Goal: Task Accomplishment & Management: Manage account settings

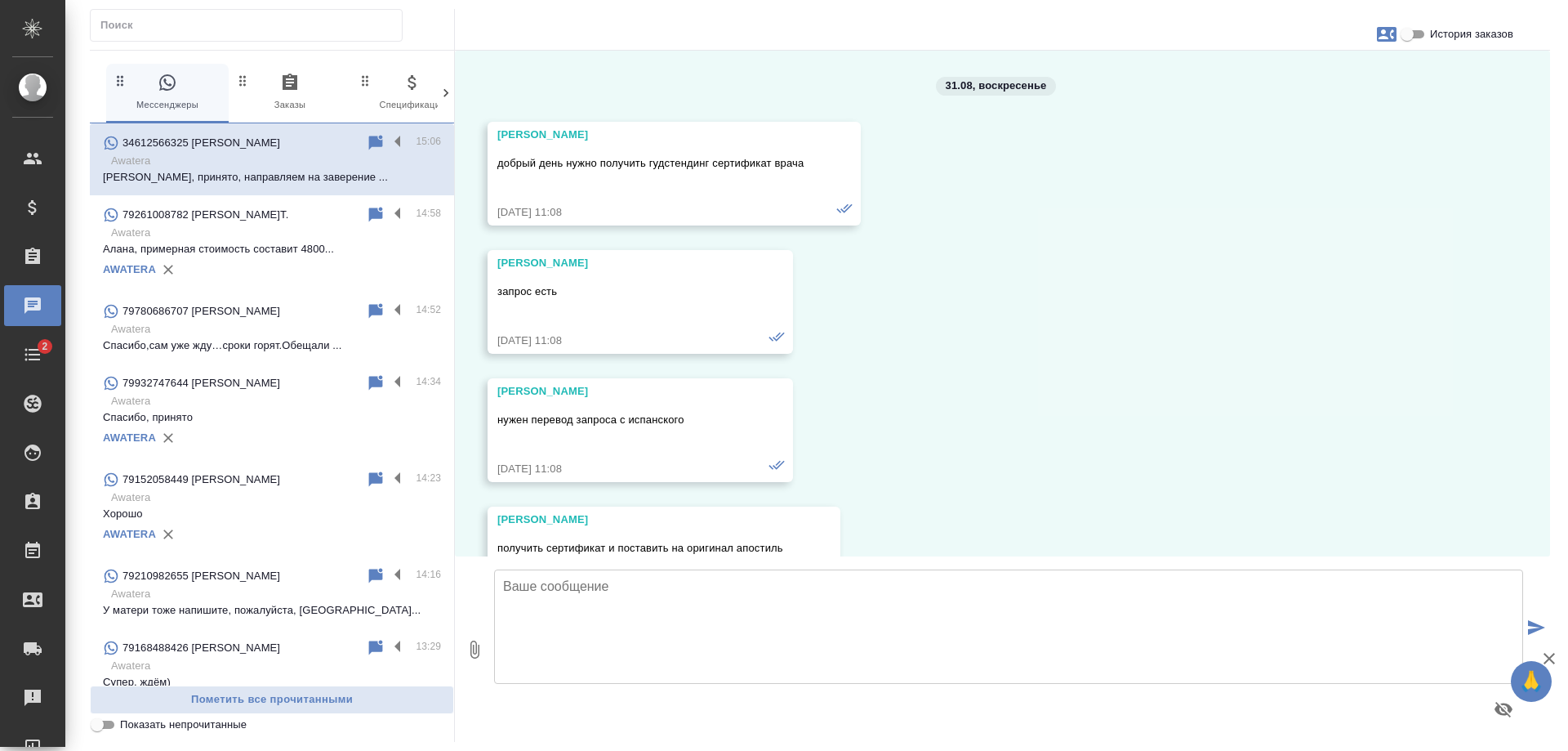
scroll to position [13846, 0]
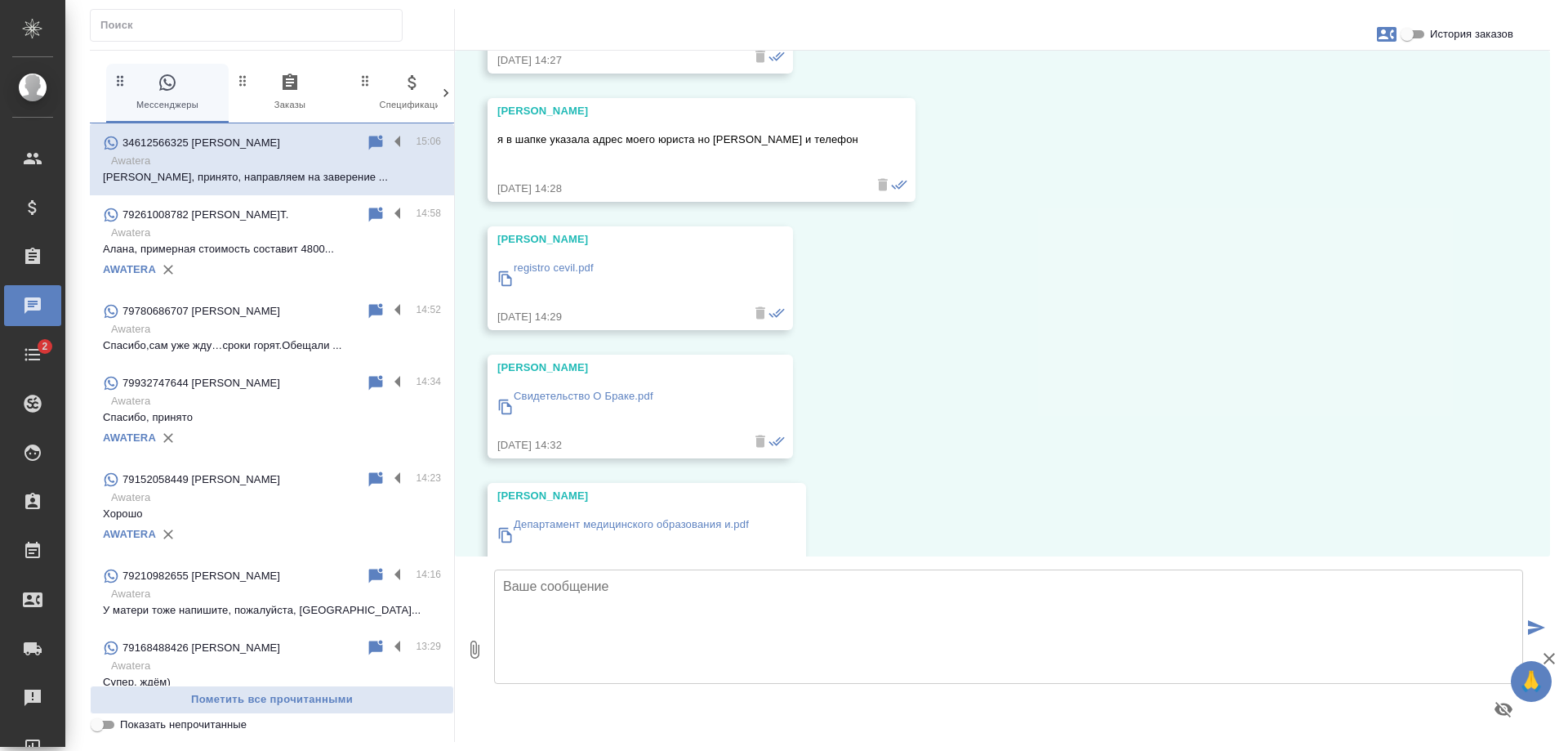
click at [551, 260] on p "registro cevil.pdf" at bounding box center [554, 268] width 80 height 16
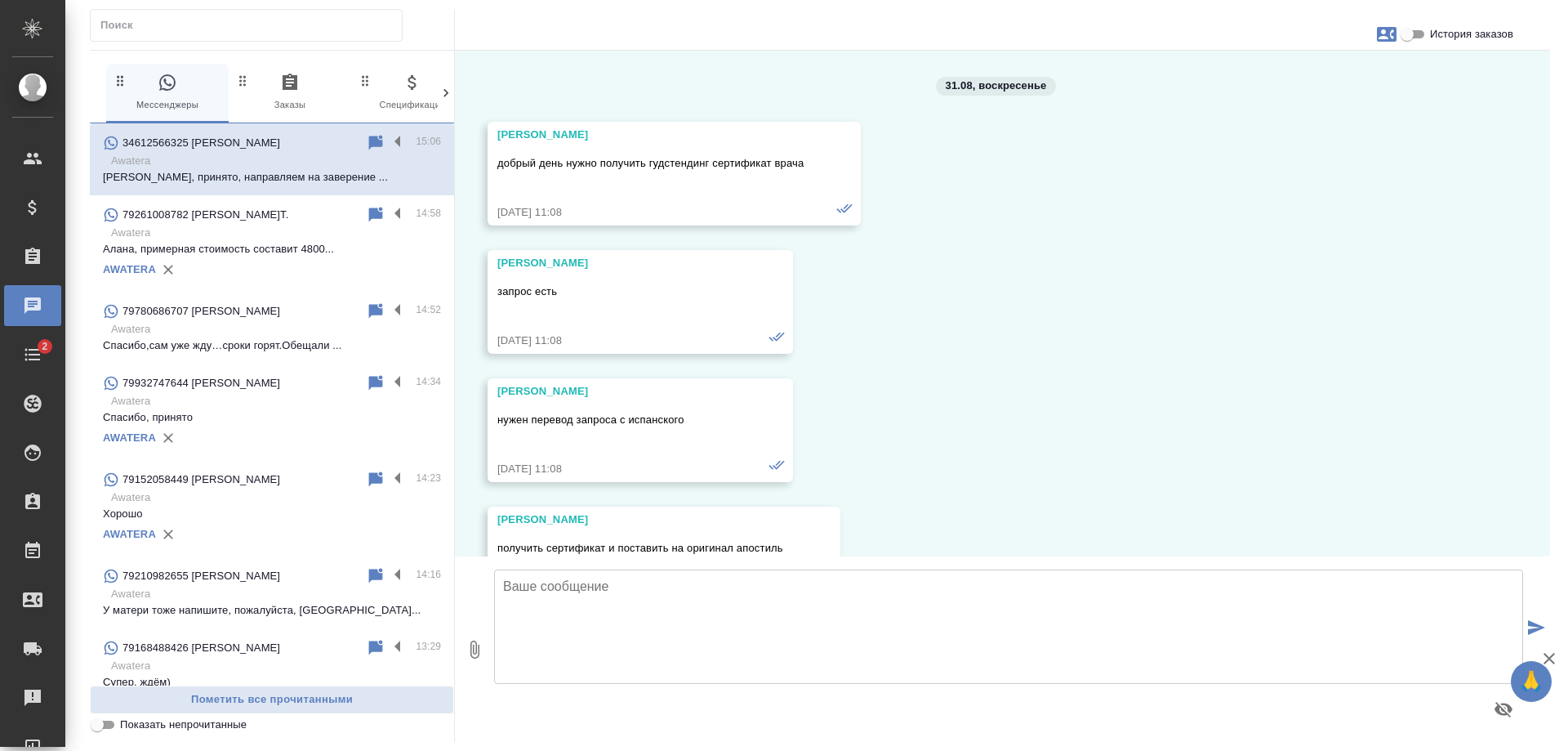
scroll to position [13846, 0]
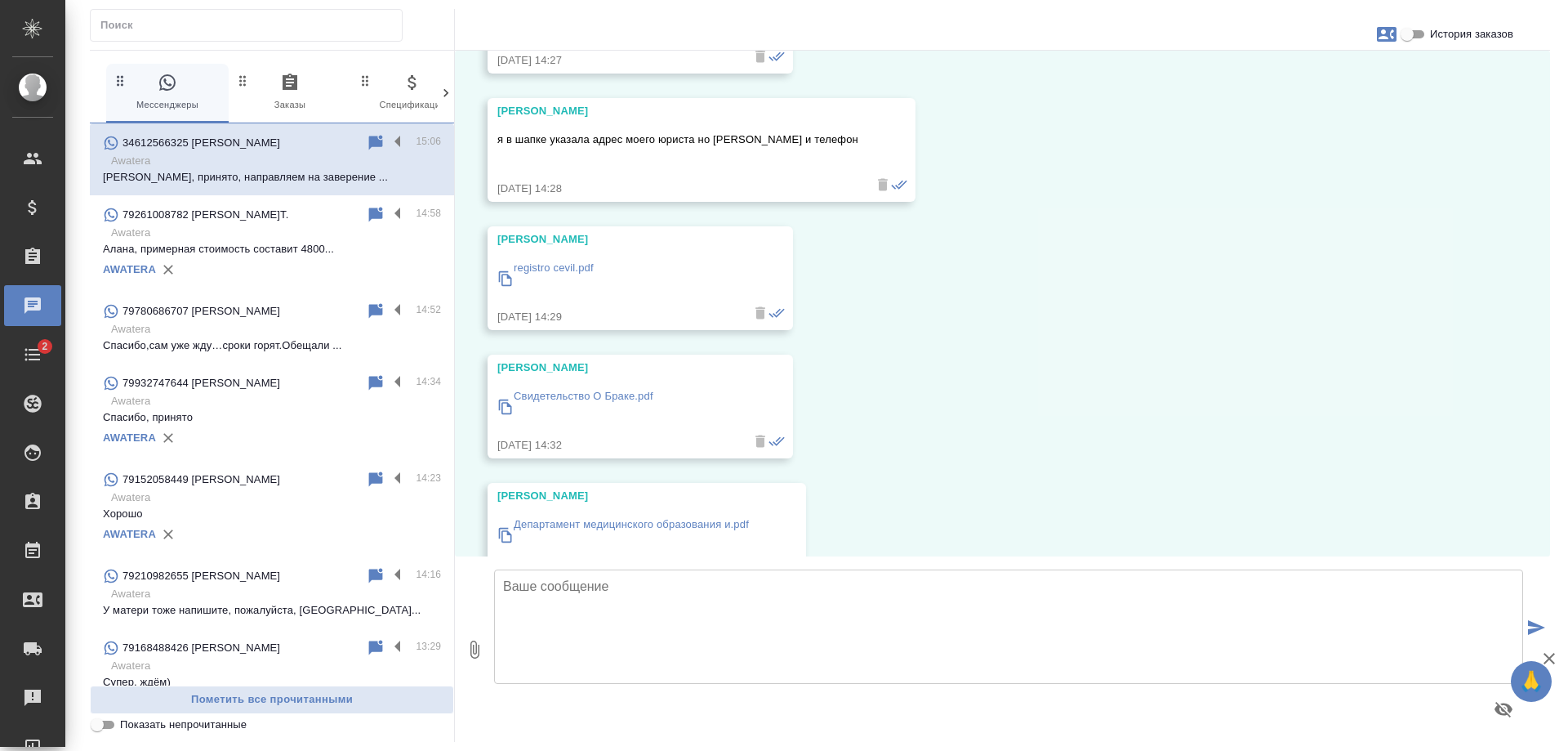
click at [251, 204] on div "79261008782 Á.T. 14:58 Awatera Алана, примерная стоимость составит 4800... AWAT…" at bounding box center [272, 243] width 365 height 97
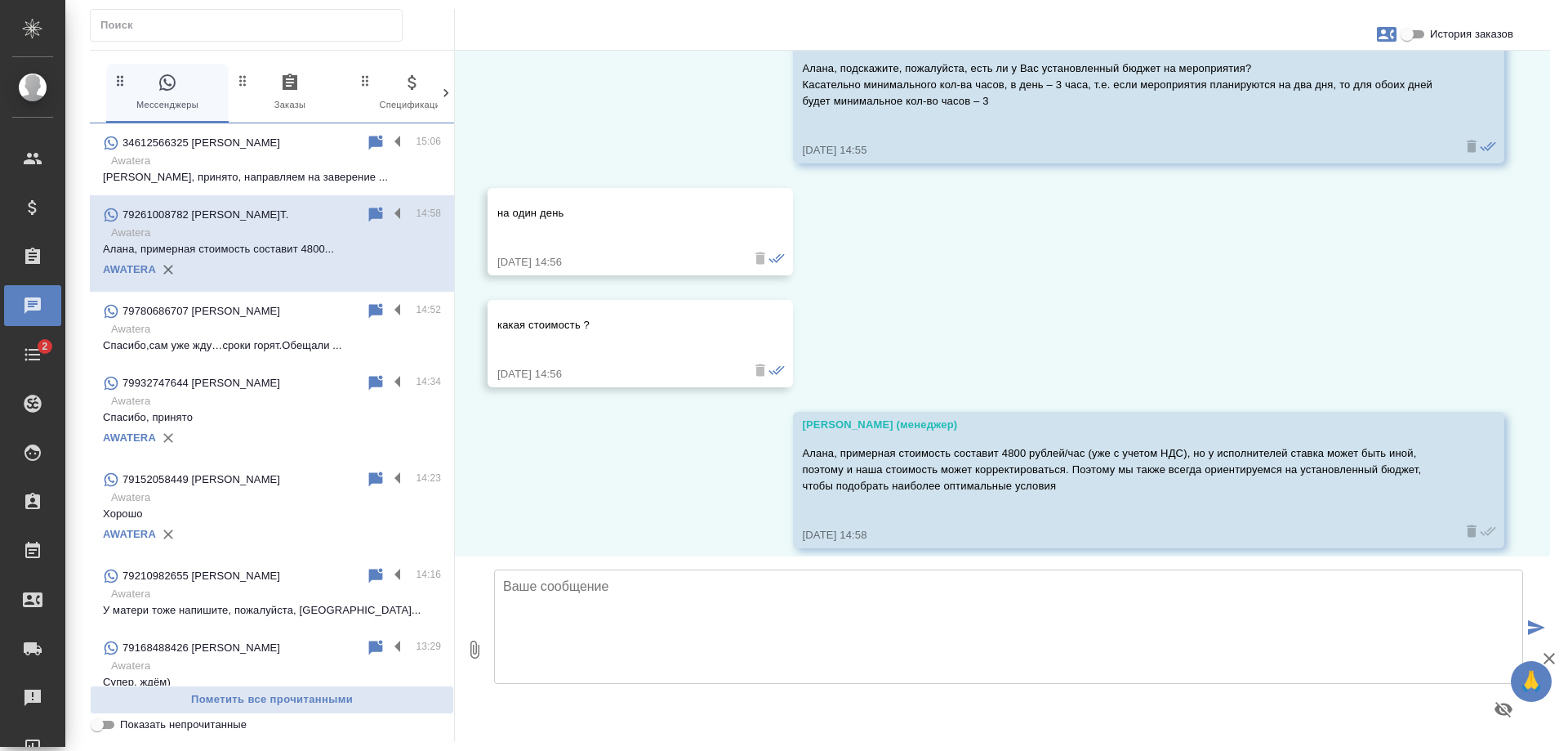
click at [1453, 36] on span "История заказов" at bounding box center [1472, 34] width 83 height 16
click at [1437, 36] on input "История заказов" at bounding box center [1407, 35] width 59 height 20
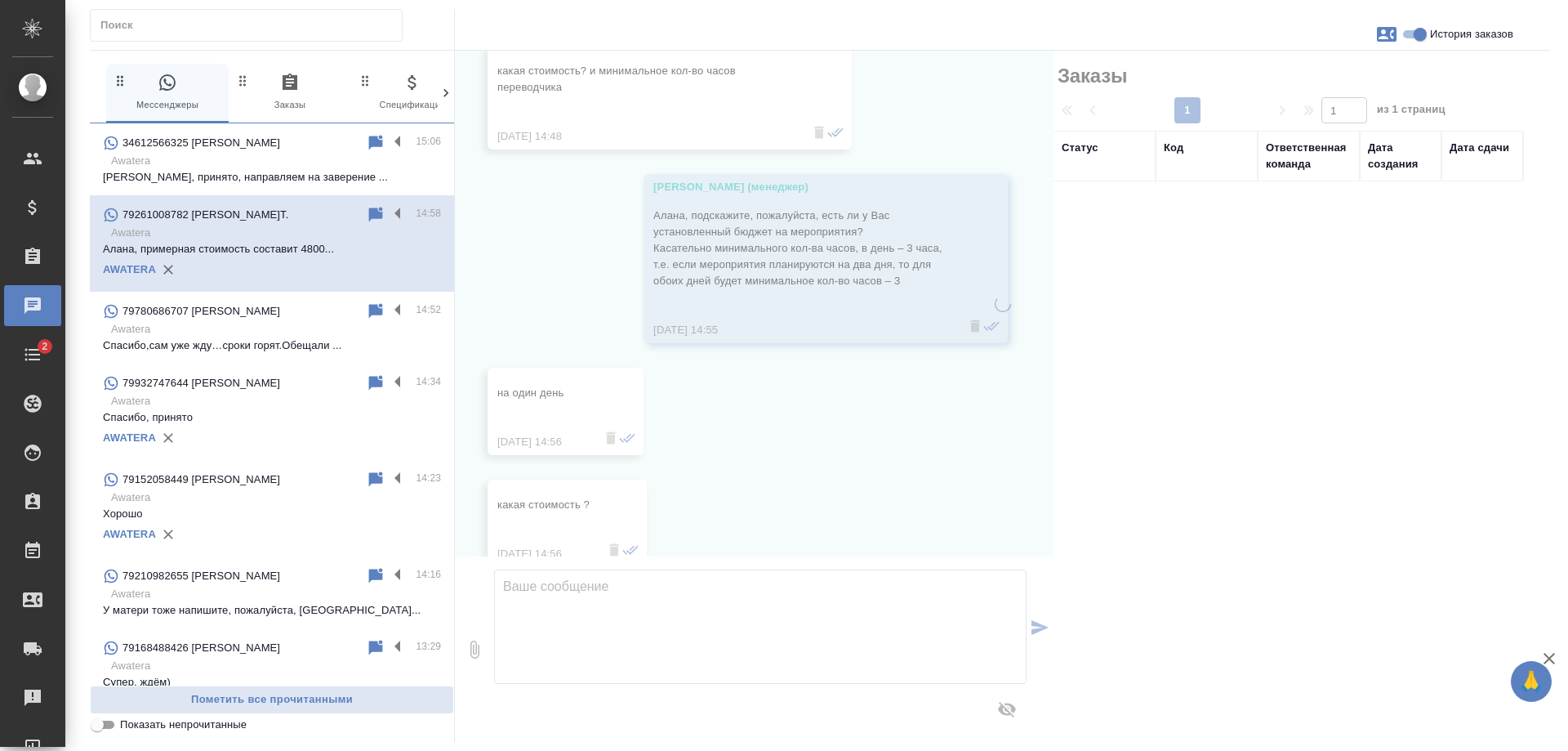
scroll to position [989, 0]
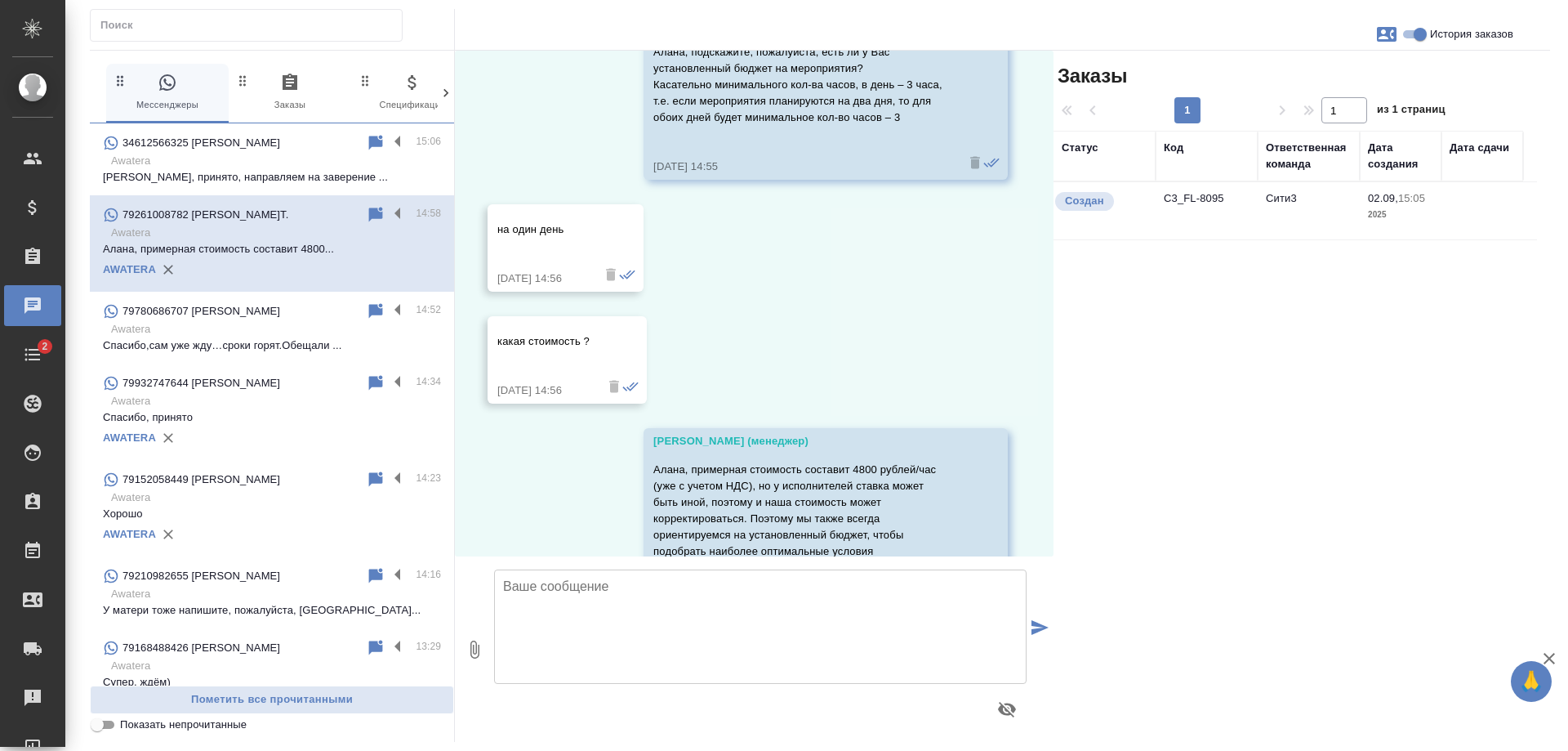
click at [1453, 36] on span "История заказов" at bounding box center [1472, 34] width 83 height 16
click at [1450, 36] on input "История заказов" at bounding box center [1420, 35] width 59 height 20
checkbox input "false"
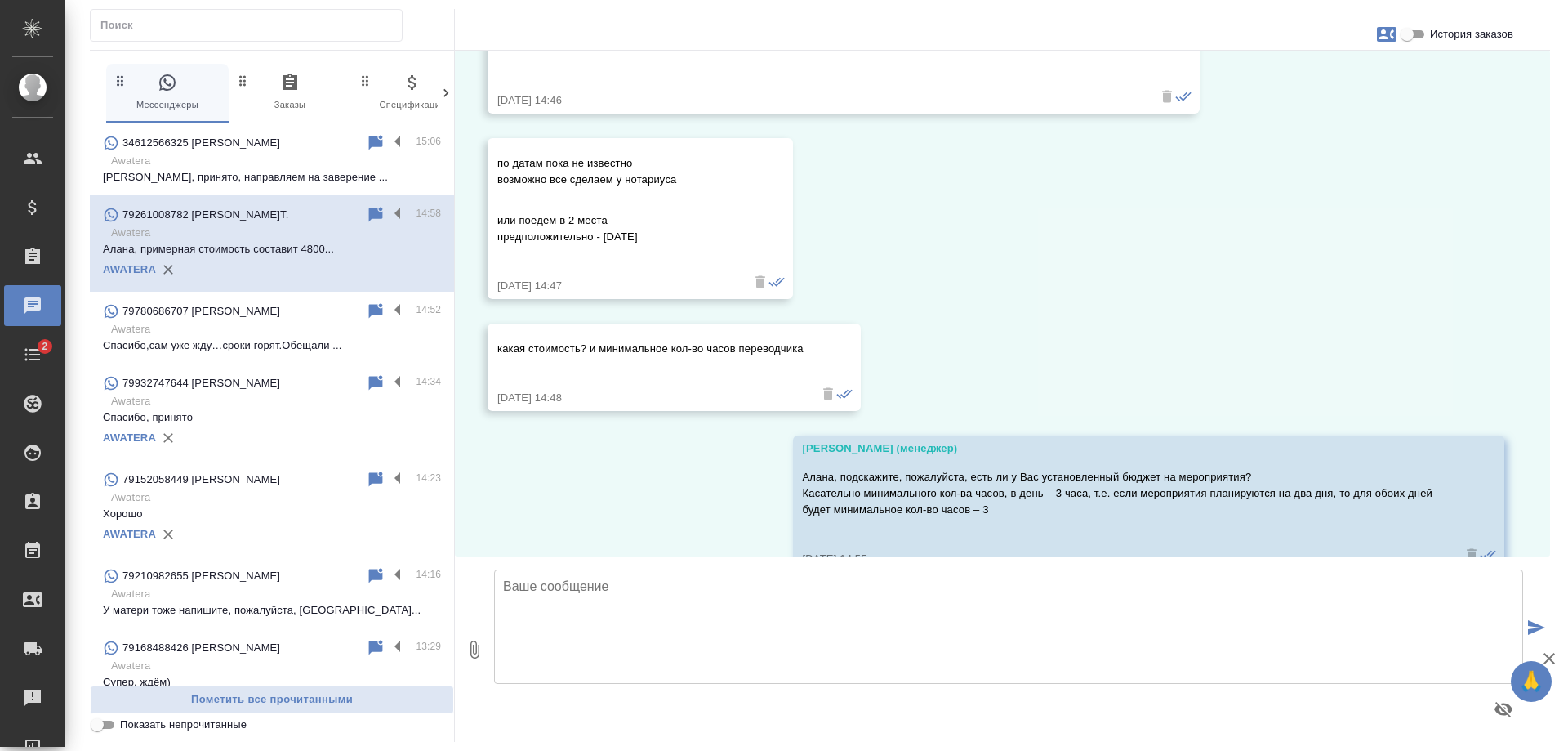
scroll to position [0, 0]
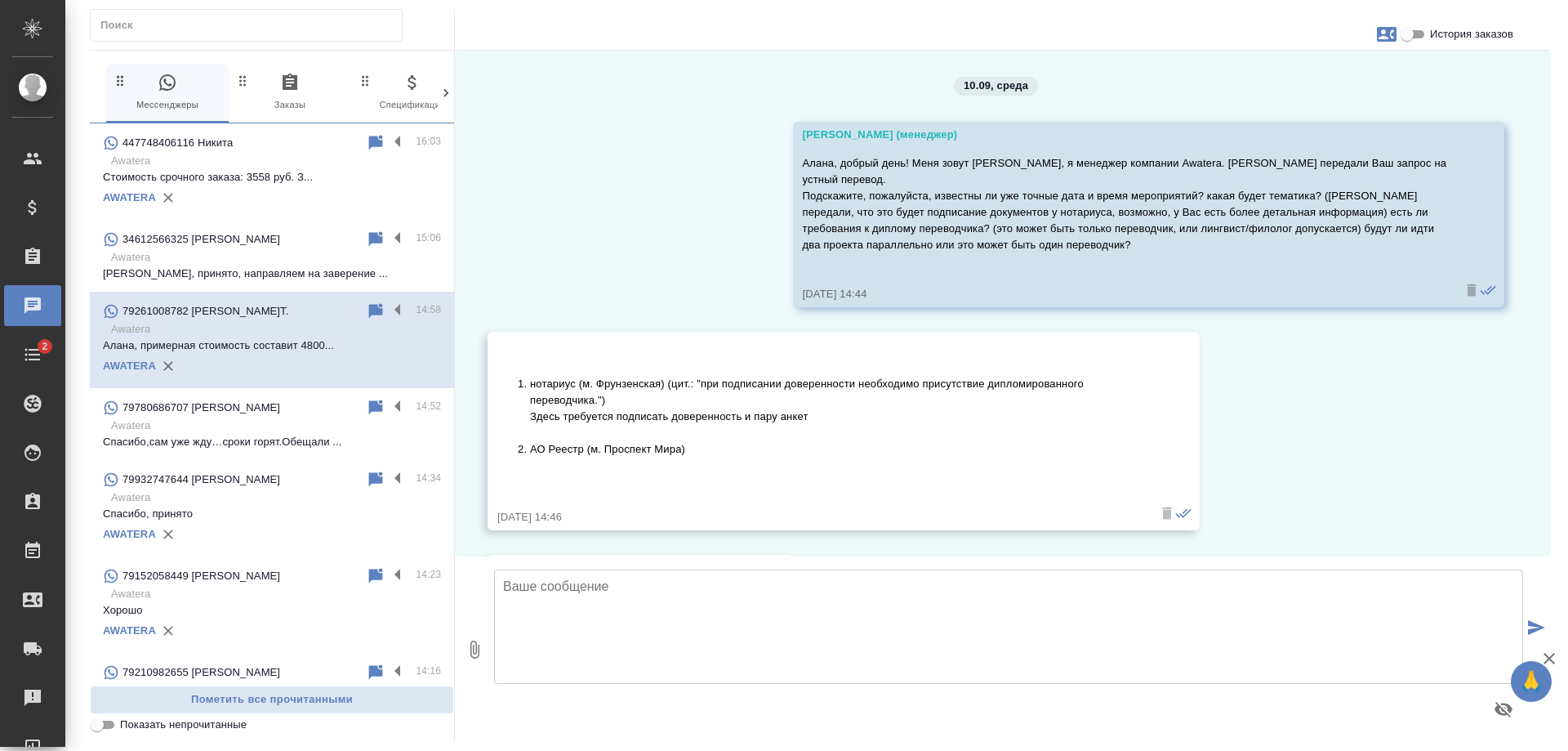
click at [1379, 367] on div "10.09, среда Никитина Татьяна (менеджер) Алана, добрый день! Меня зовут Татьяна…" at bounding box center [1003, 304] width 1095 height 506
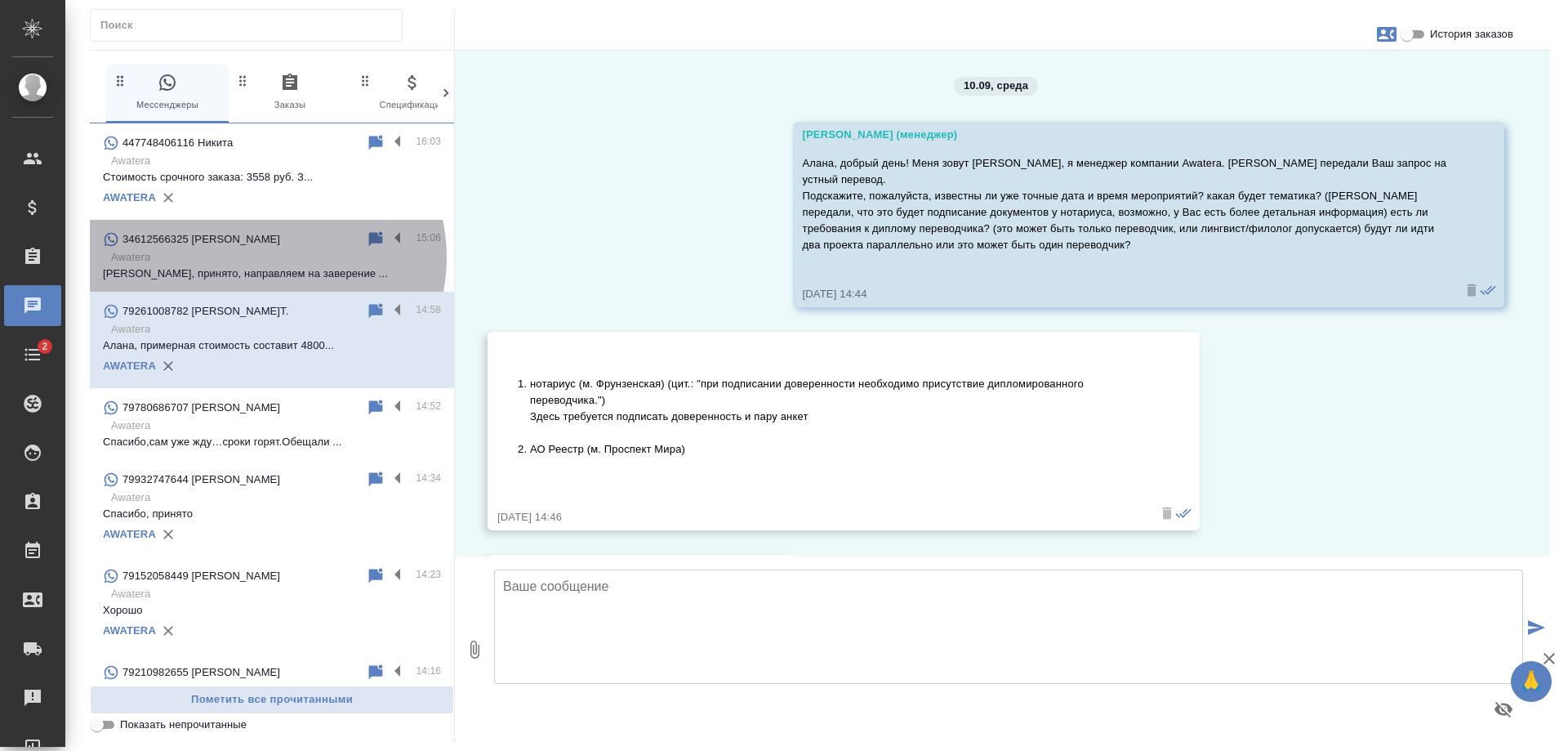
click at [263, 257] on p "Awatera" at bounding box center [276, 257] width 330 height 16
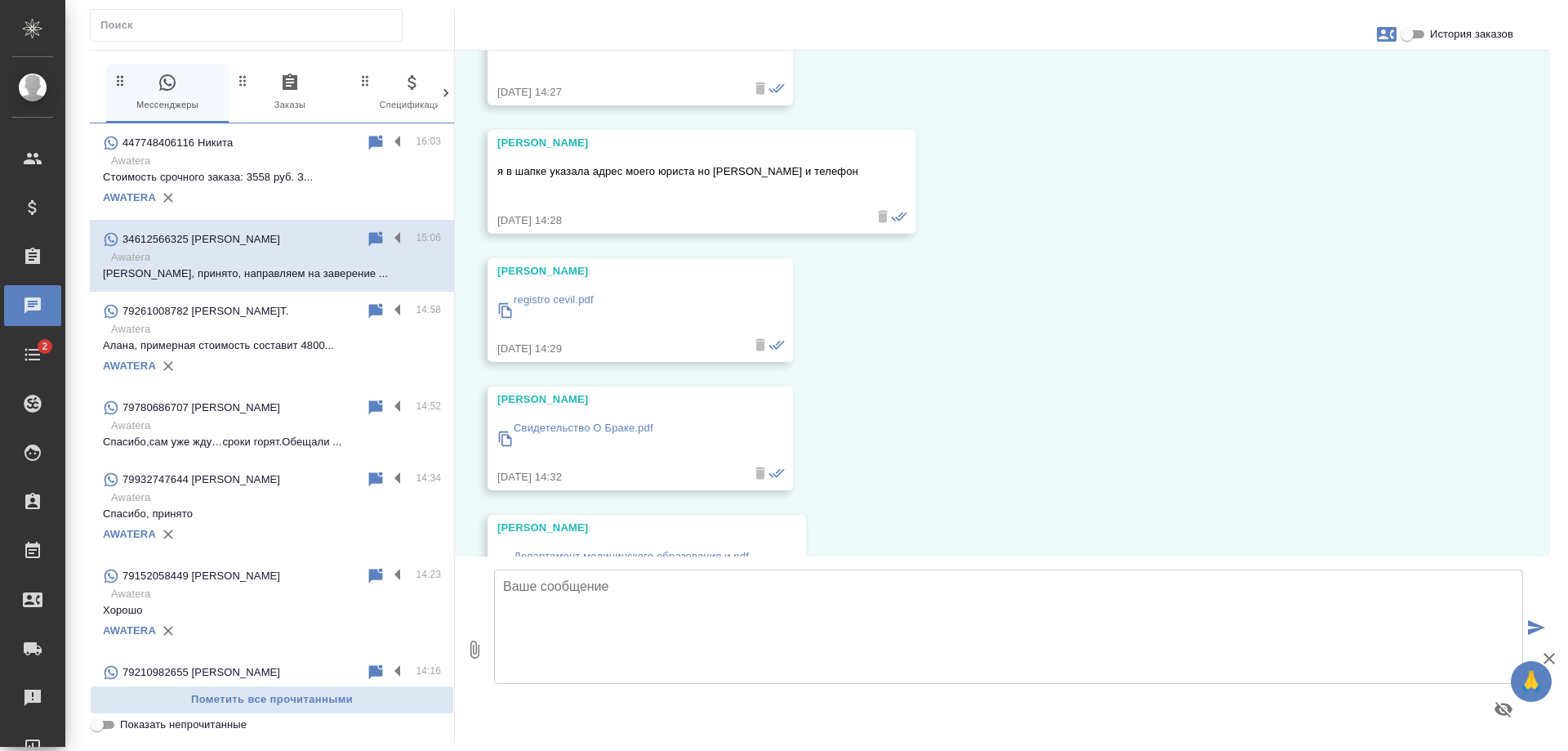
scroll to position [13842, 0]
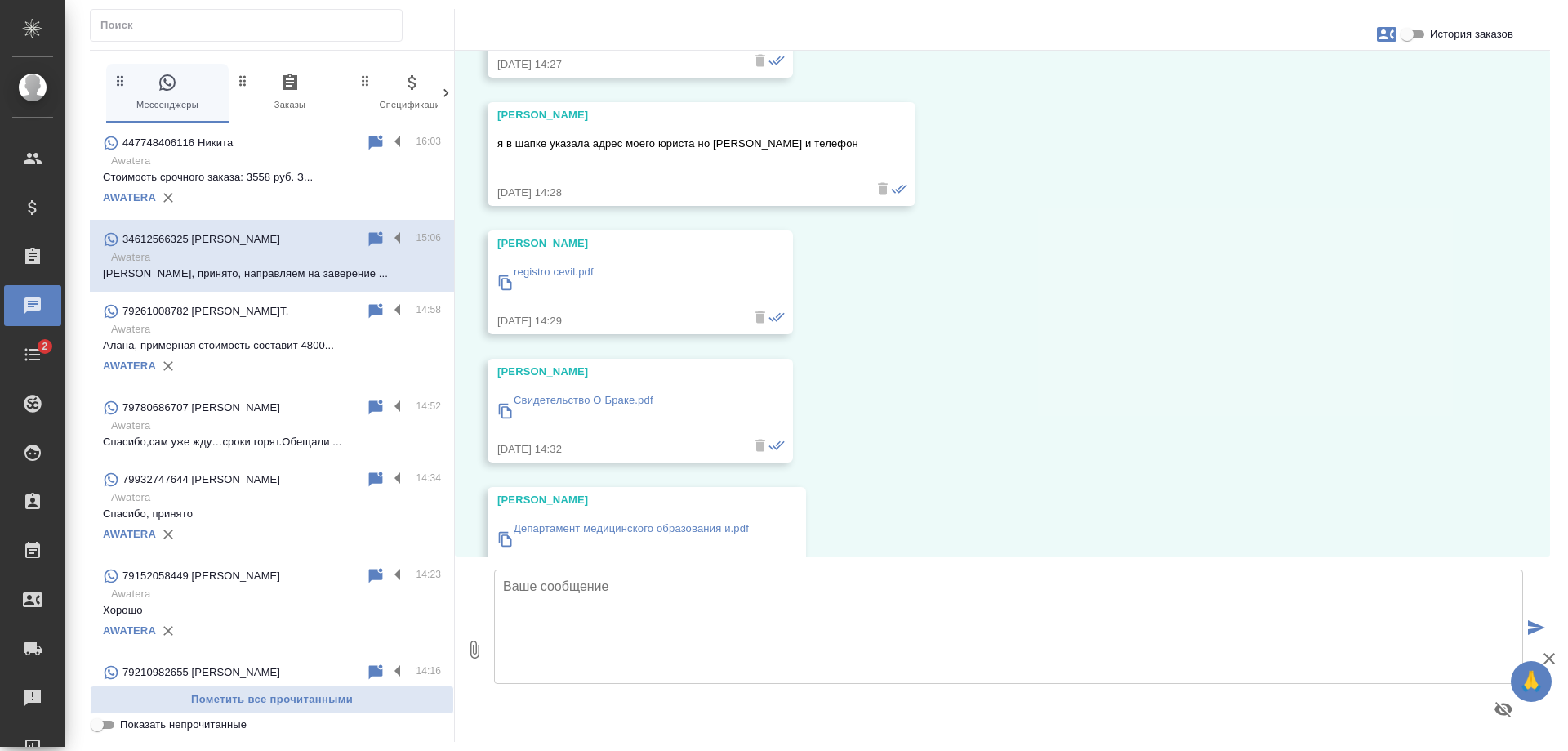
click at [623, 392] on p "Свидетельство О Браке.pdf" at bounding box center [583, 400] width 139 height 16
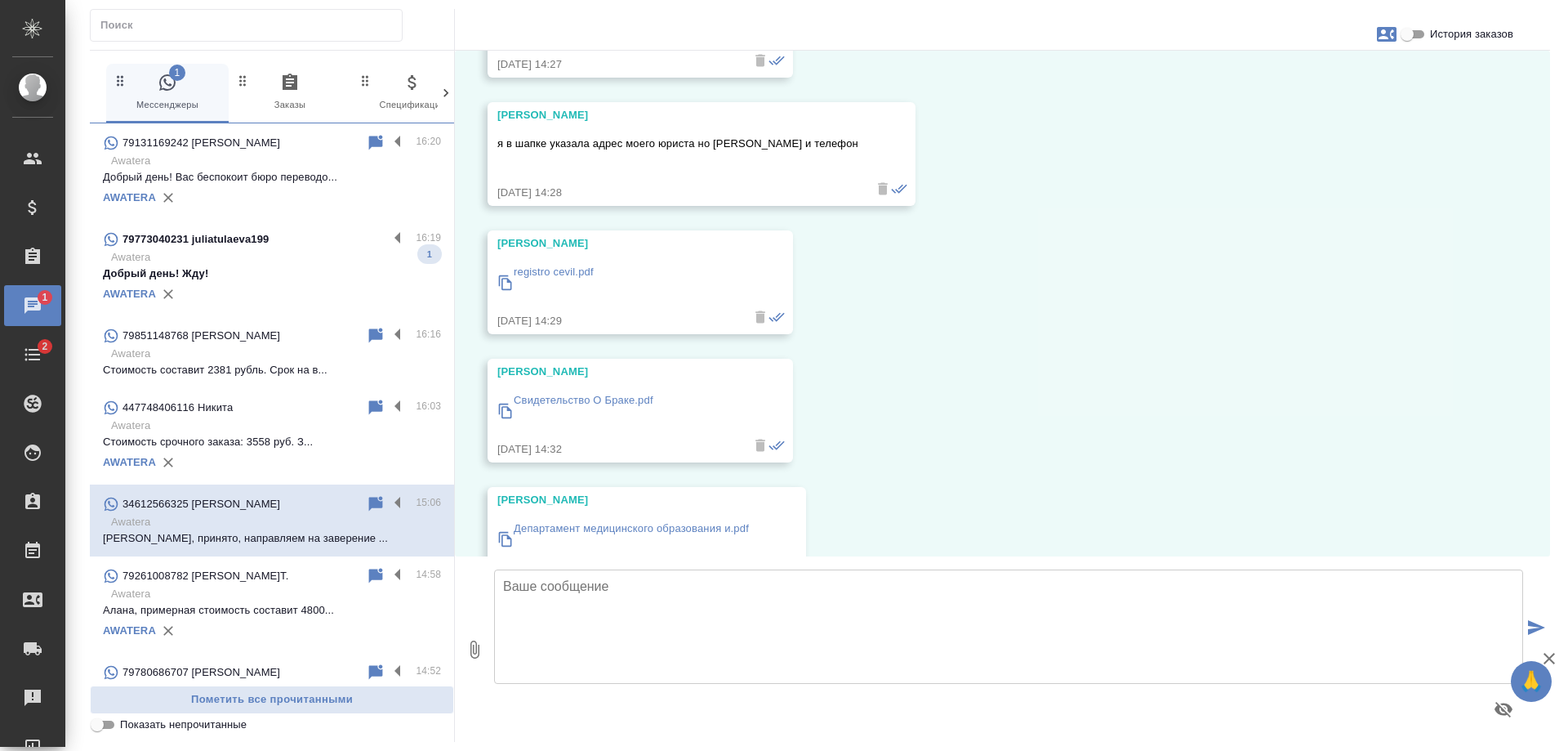
click at [283, 262] on p "Awatera" at bounding box center [276, 257] width 330 height 16
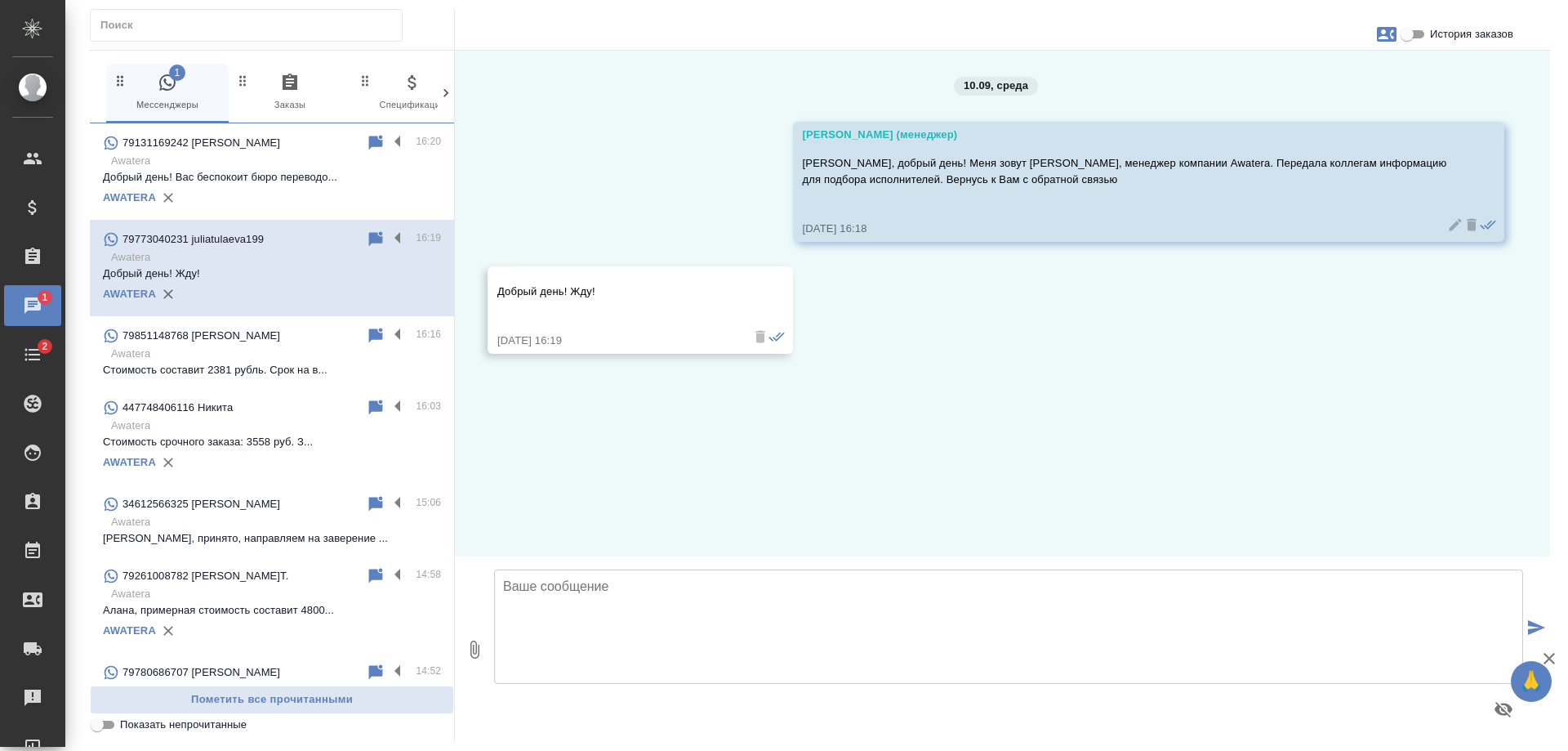
scroll to position [0, 0]
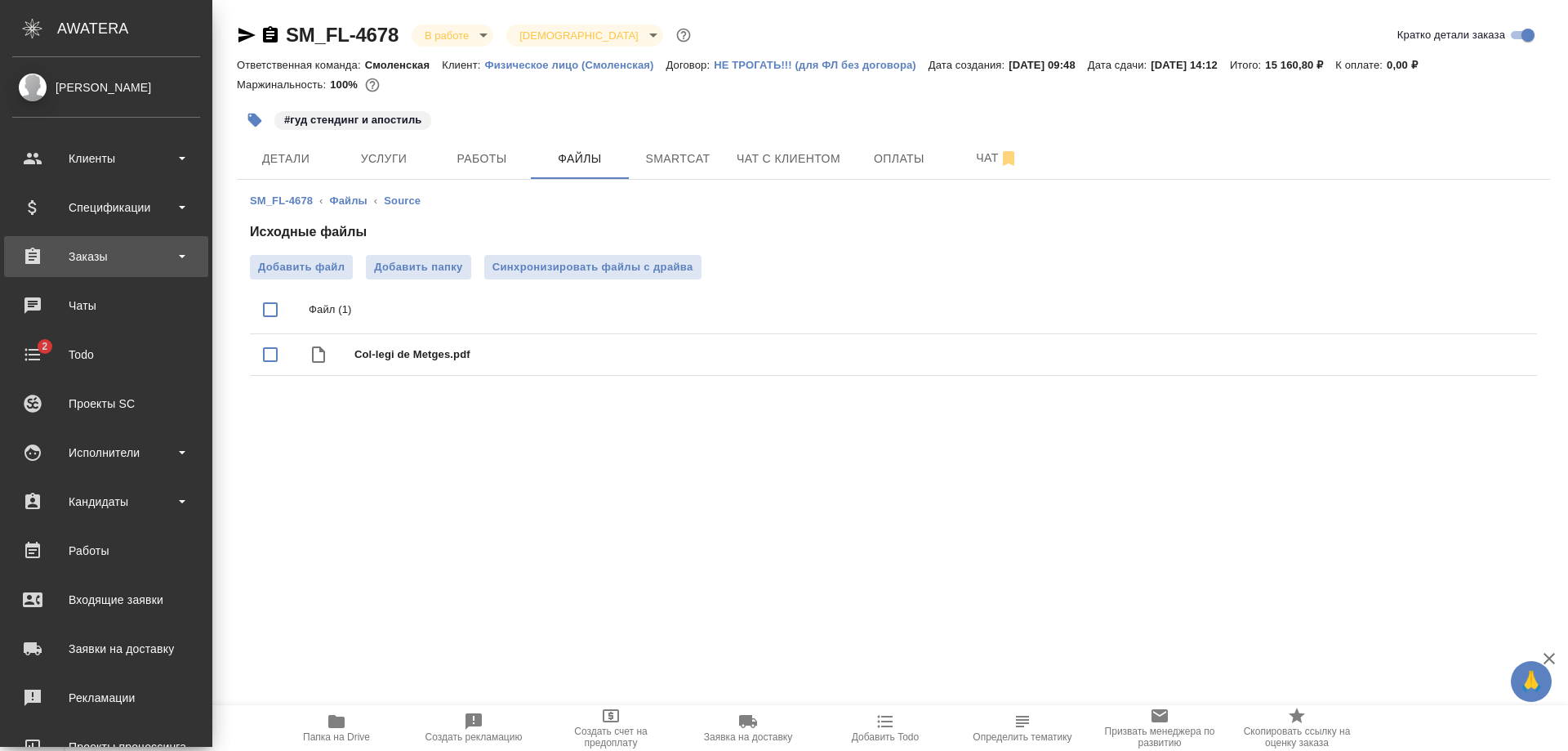
click at [98, 256] on div "Заказы" at bounding box center [106, 257] width 188 height 25
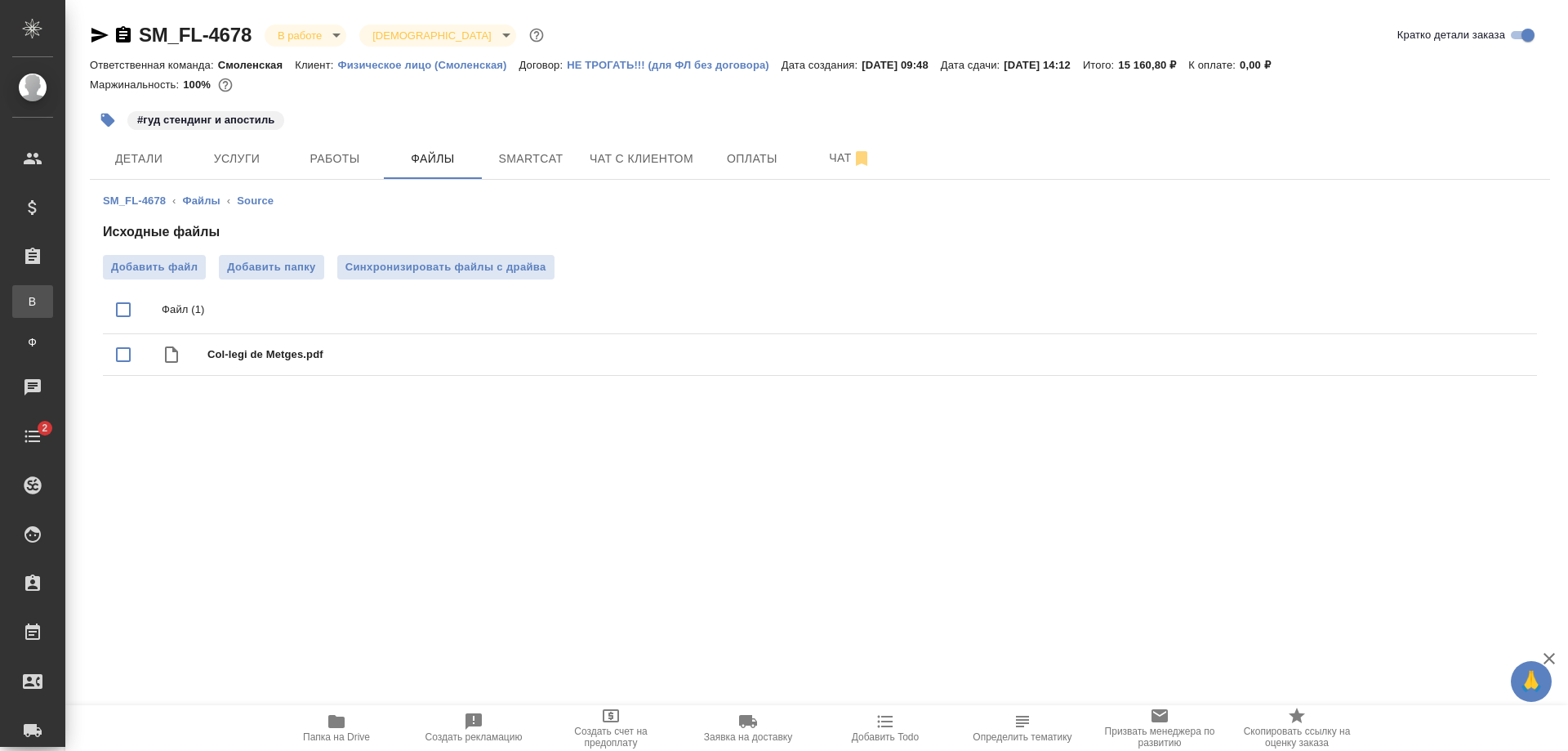
click at [25, 301] on div "Все заказы" at bounding box center [12, 301] width 25 height 16
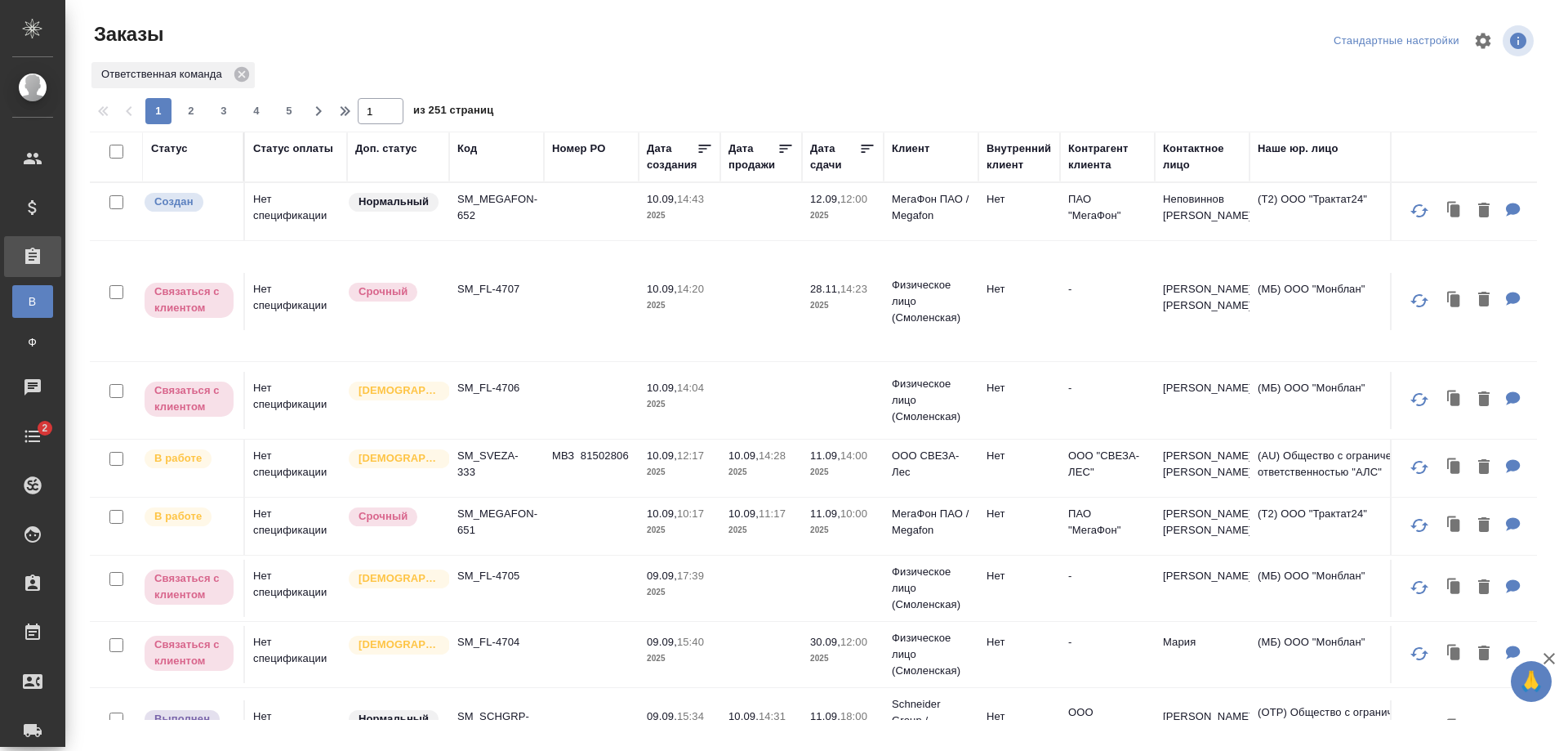
click at [462, 149] on div "Код" at bounding box center [467, 148] width 20 height 16
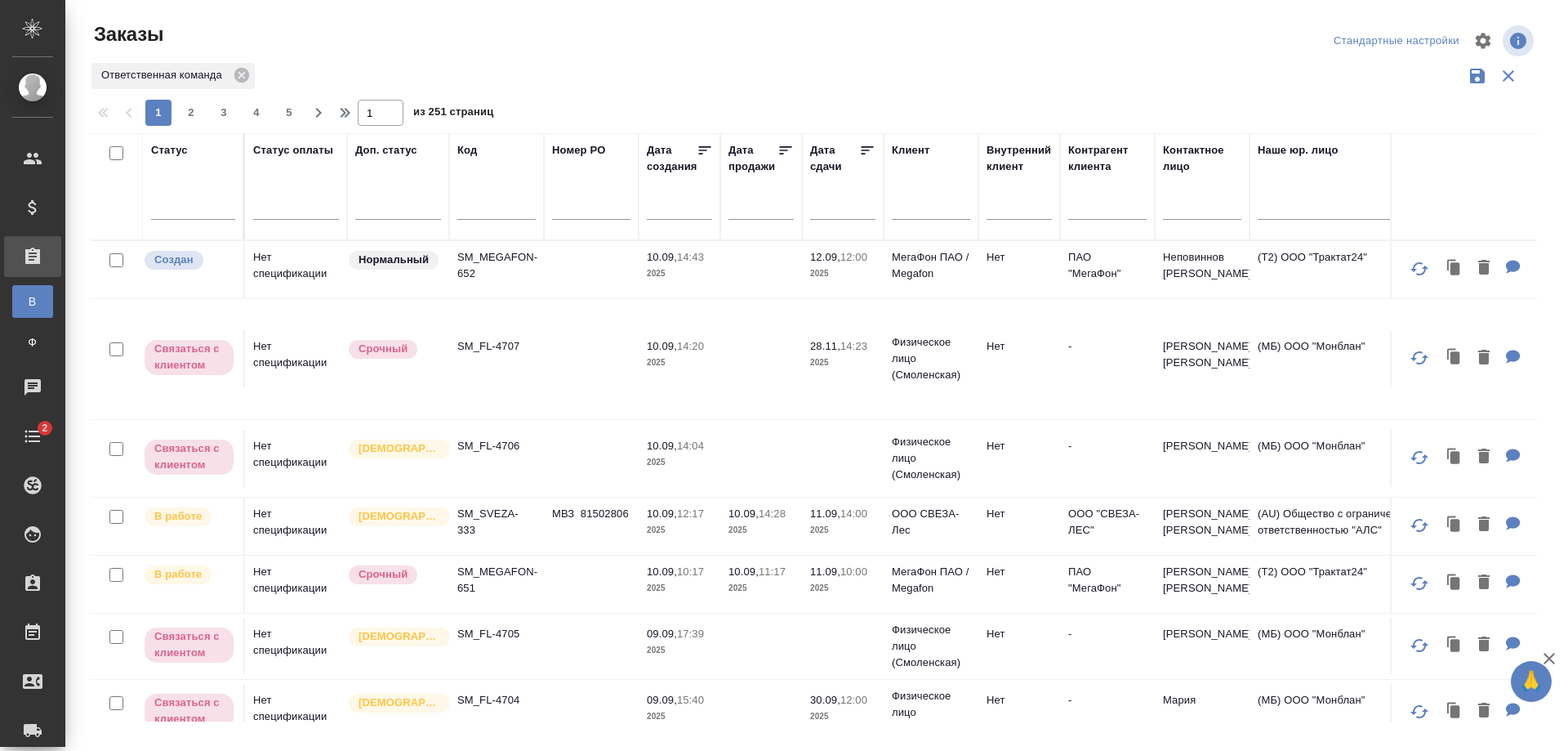
click at [464, 205] on input "text" at bounding box center [496, 209] width 78 height 20
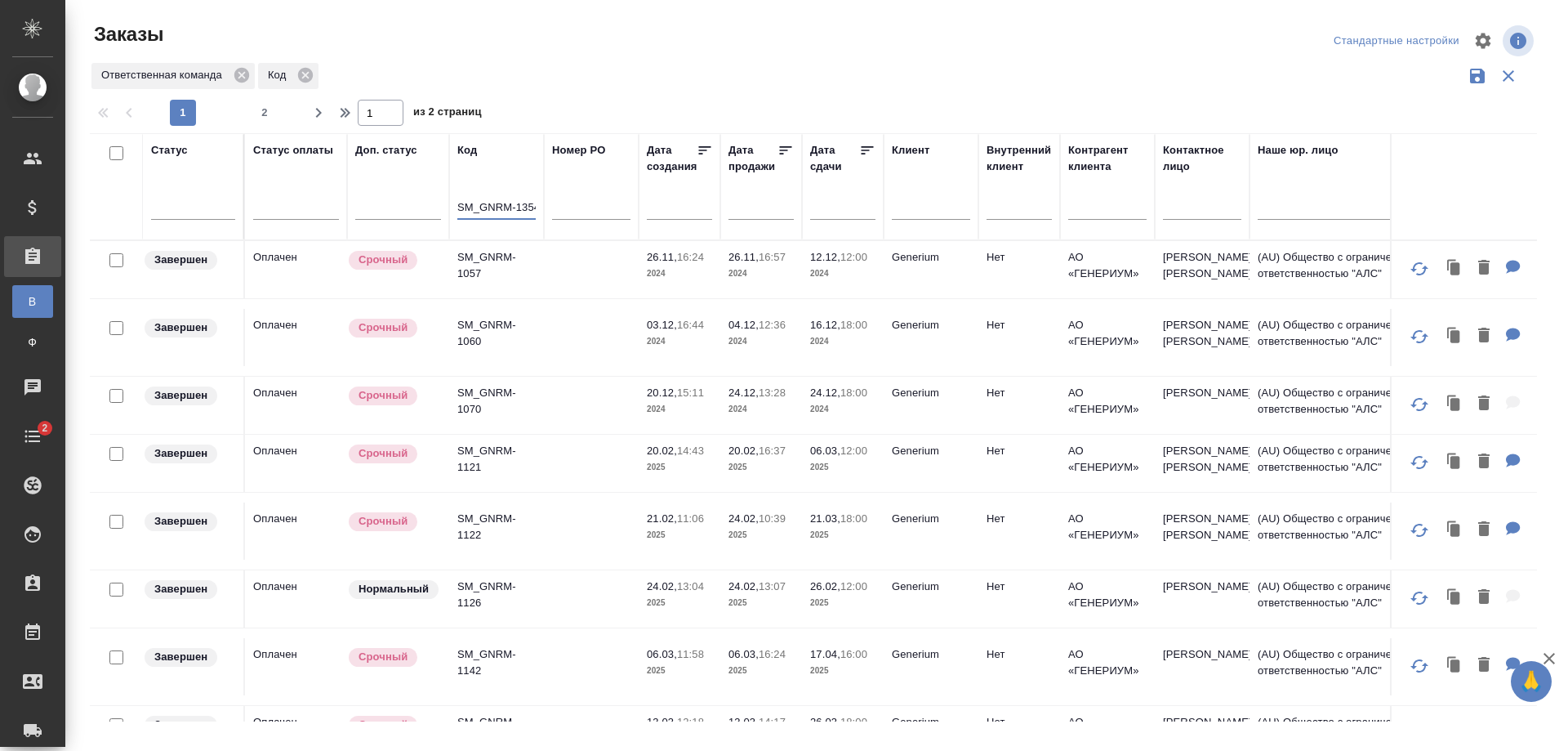
scroll to position [0, 4]
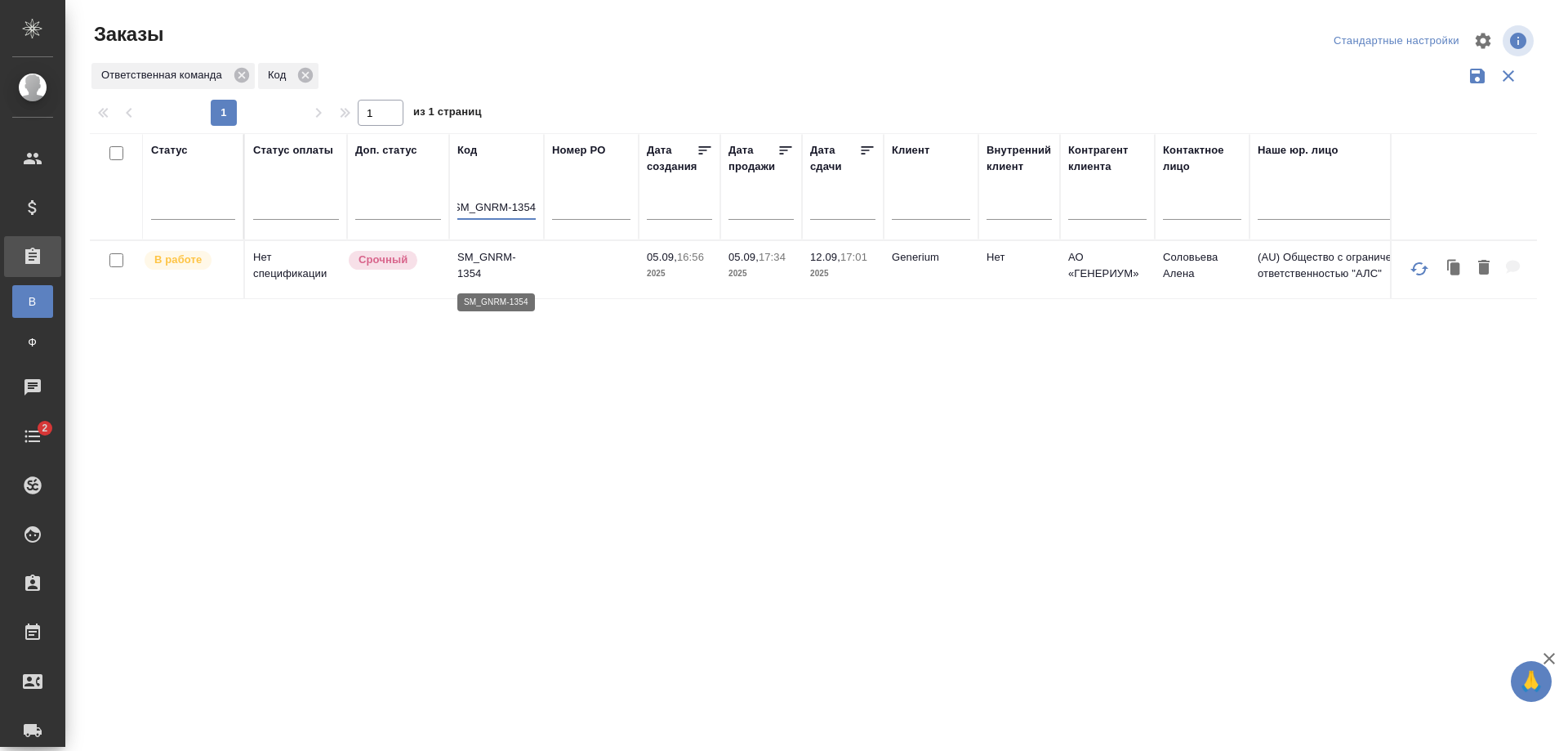
type input "SM_GNRM-1354"
click at [504, 273] on p "SM_GNRM-1354" at bounding box center [496, 265] width 78 height 33
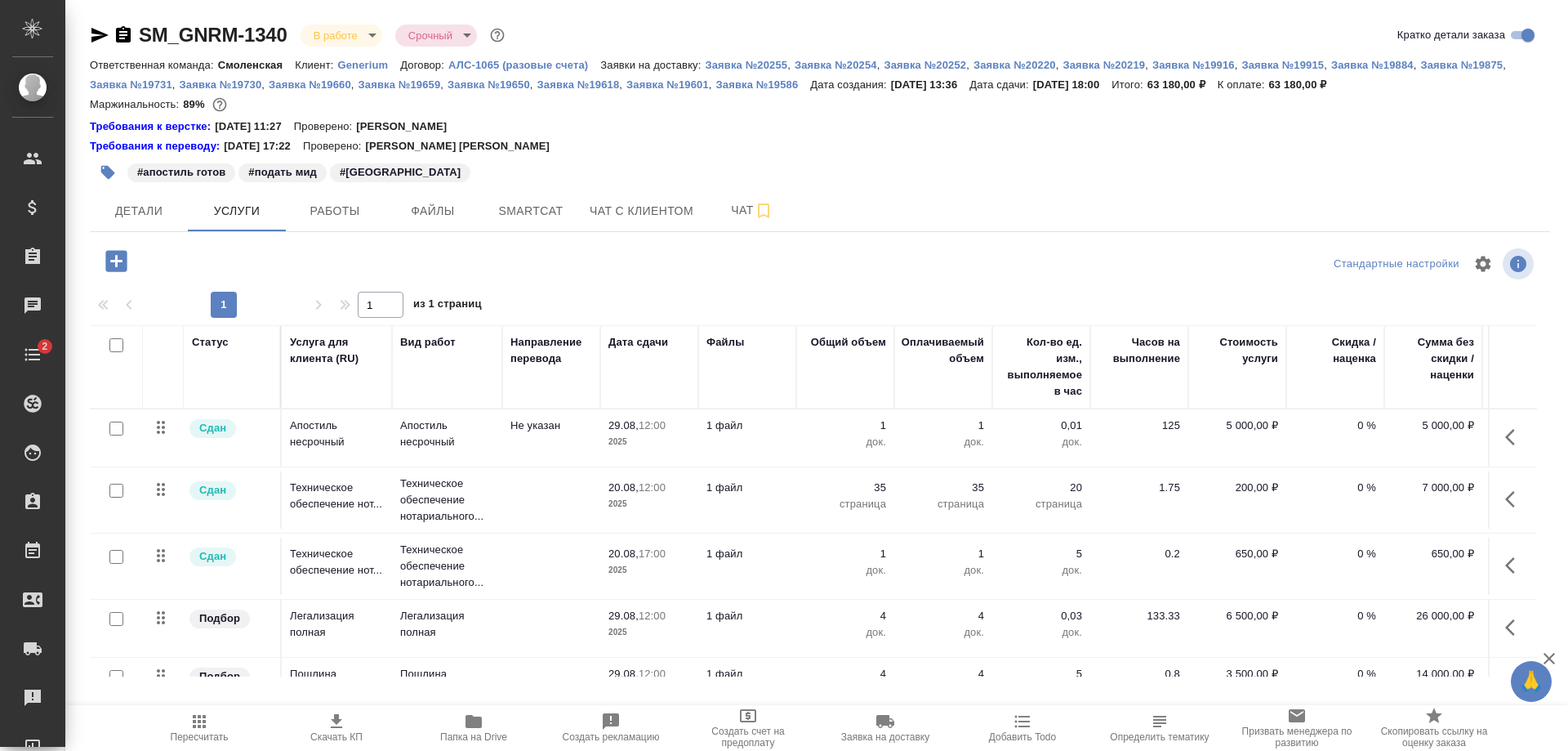
scroll to position [51, 105]
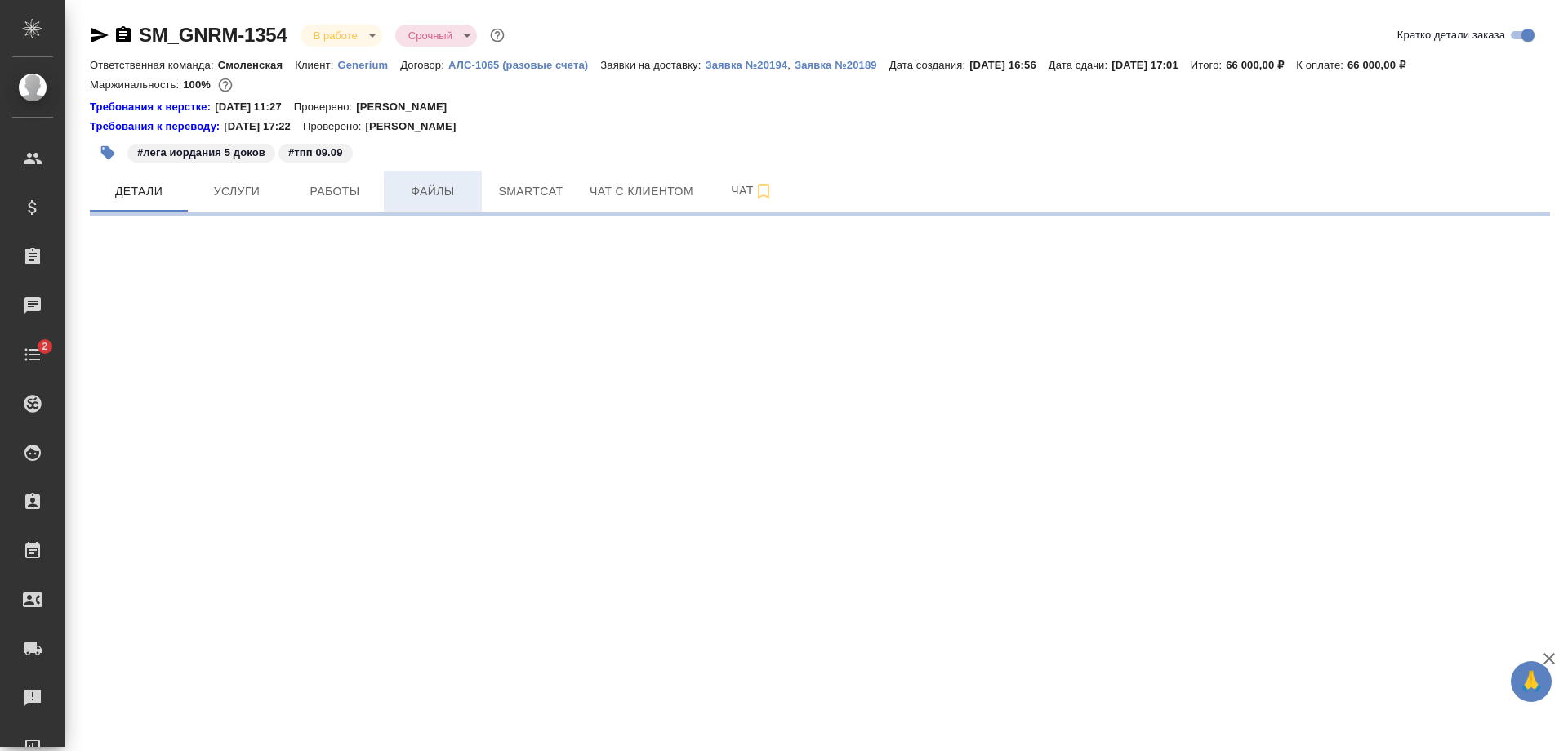
select select "RU"
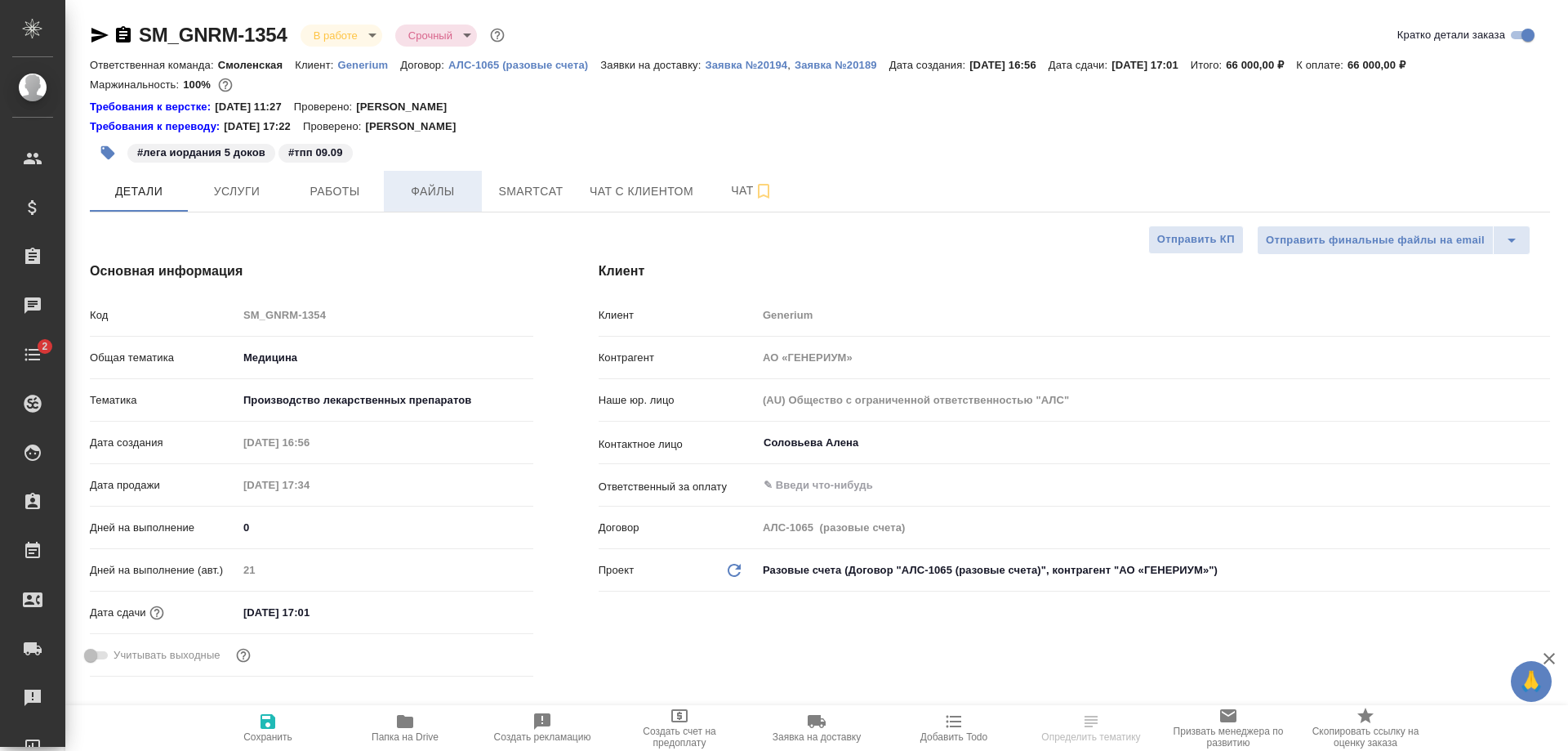
type textarea "x"
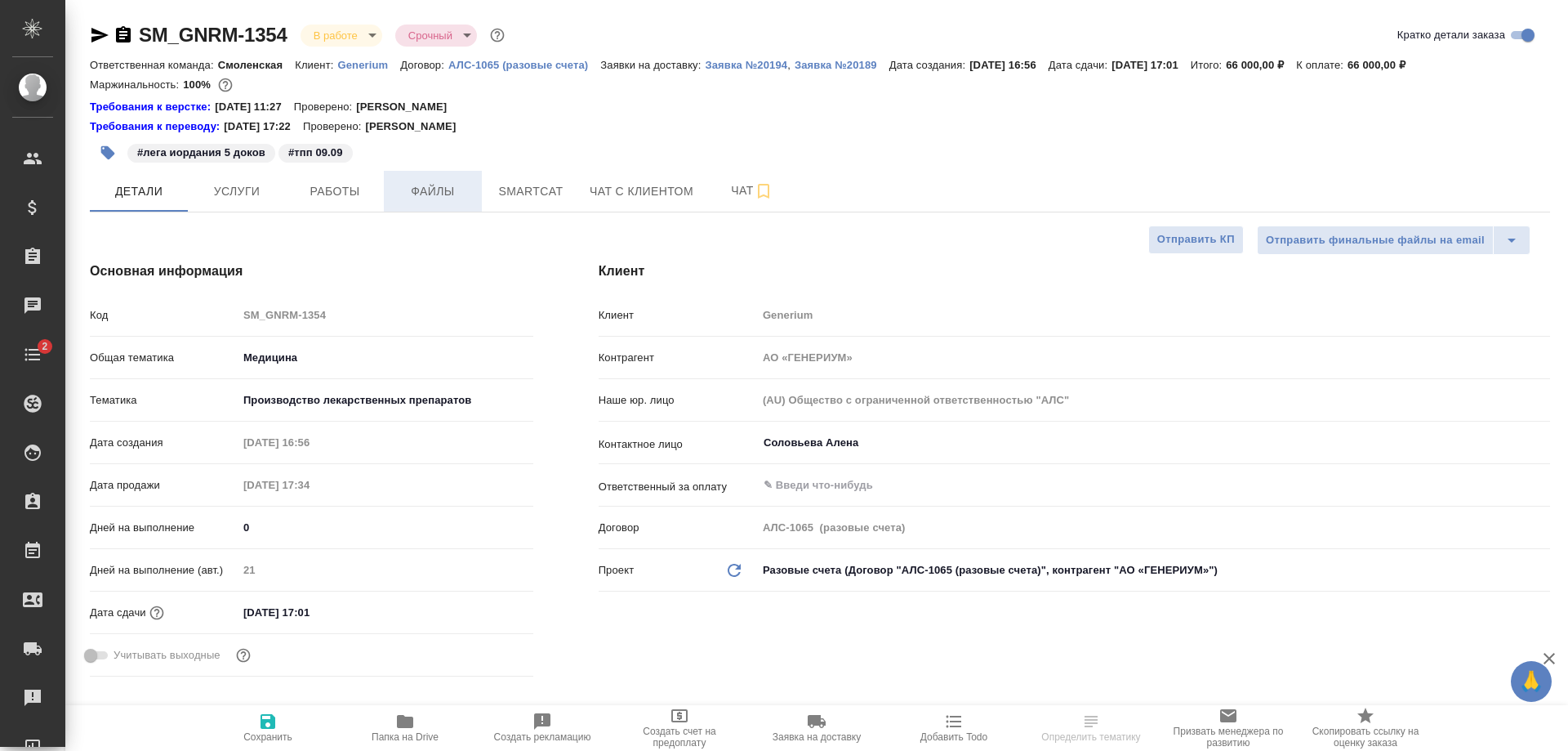
type textarea "x"
click at [436, 186] on span "Файлы" at bounding box center [433, 191] width 78 height 20
type textarea "x"
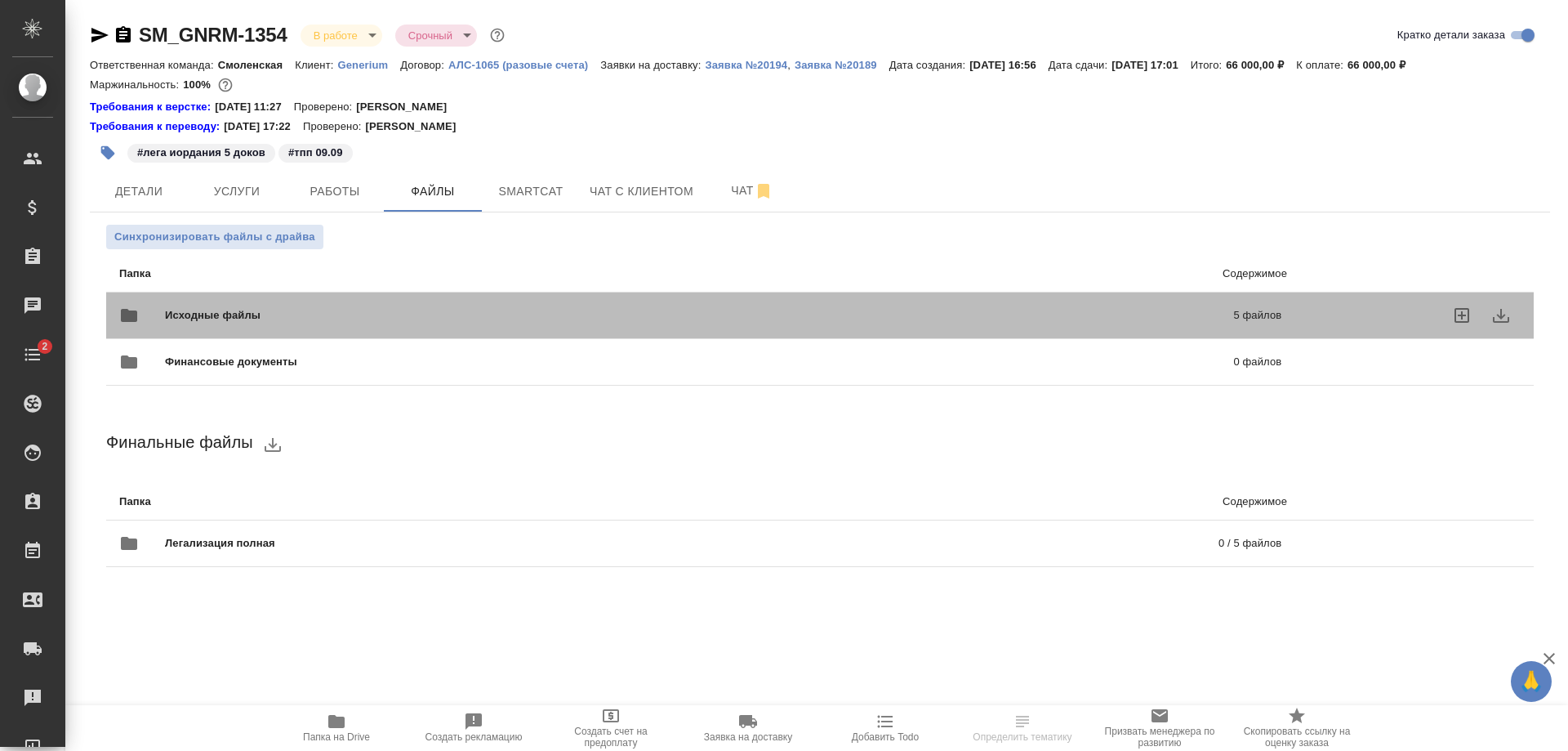
click at [469, 311] on span "Исходные файлы" at bounding box center [456, 315] width 582 height 16
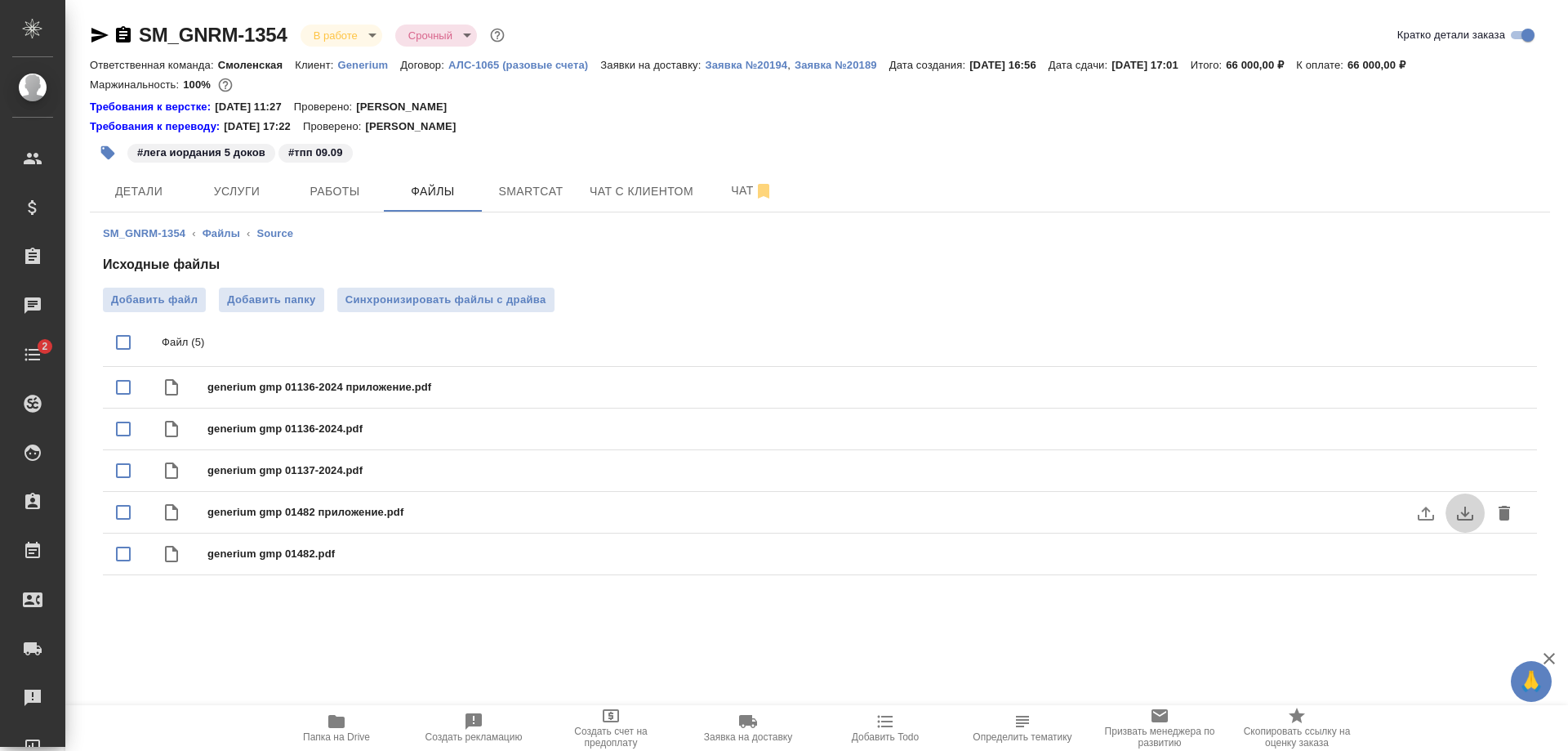
click at [1459, 512] on icon "download" at bounding box center [1465, 513] width 20 height 20
click at [1461, 553] on icon "download" at bounding box center [1465, 555] width 20 height 20
click at [1458, 380] on icon "download" at bounding box center [1465, 388] width 20 height 20
click at [1459, 430] on icon "download" at bounding box center [1465, 430] width 20 height 20
drag, startPoint x: 1420, startPoint y: 123, endPoint x: 1417, endPoint y: 86, distance: 37.1
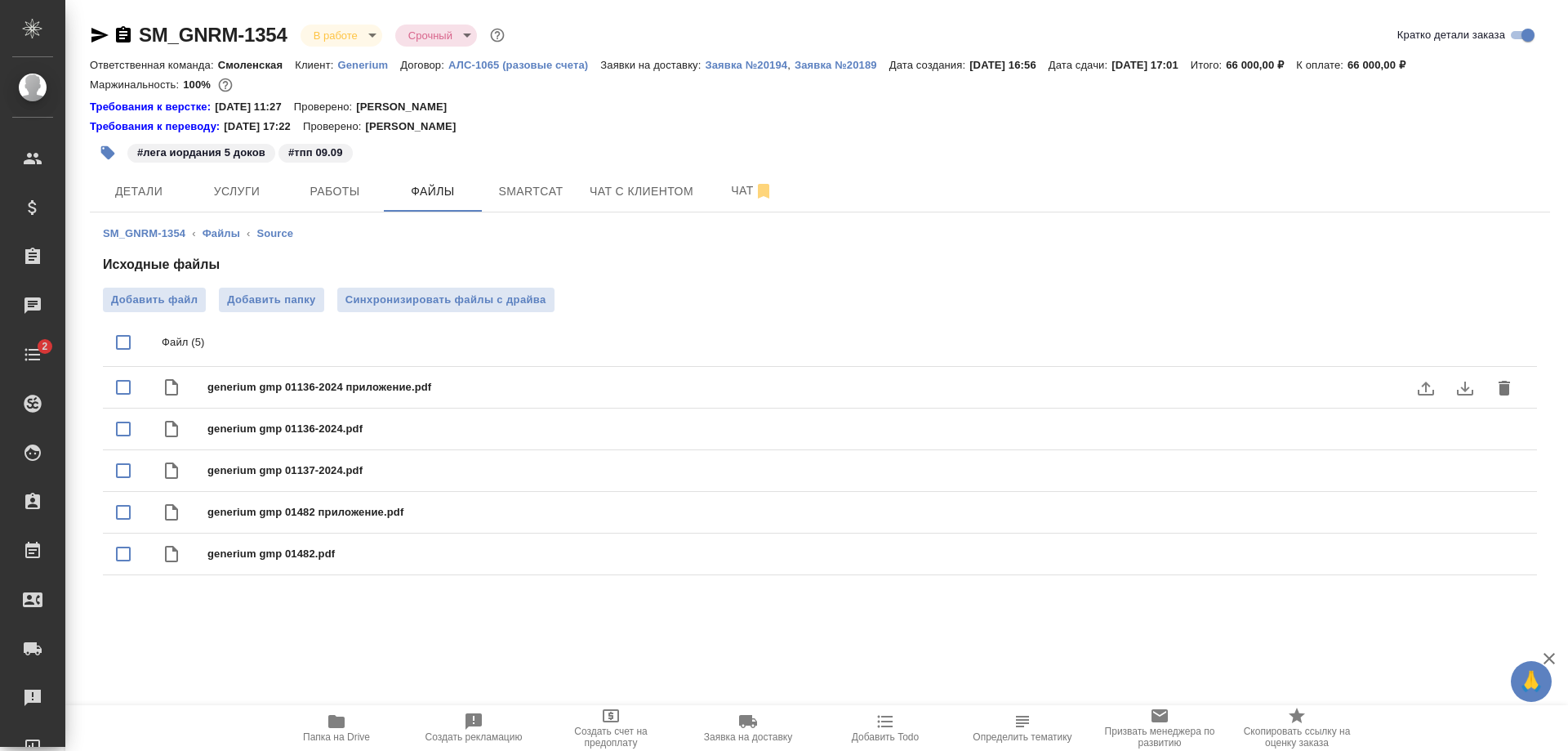
click at [1420, 123] on div "Требования к переводу: 19.01.2024 17:22 Проверено: Фокина Наталья" at bounding box center [820, 126] width 1461 height 16
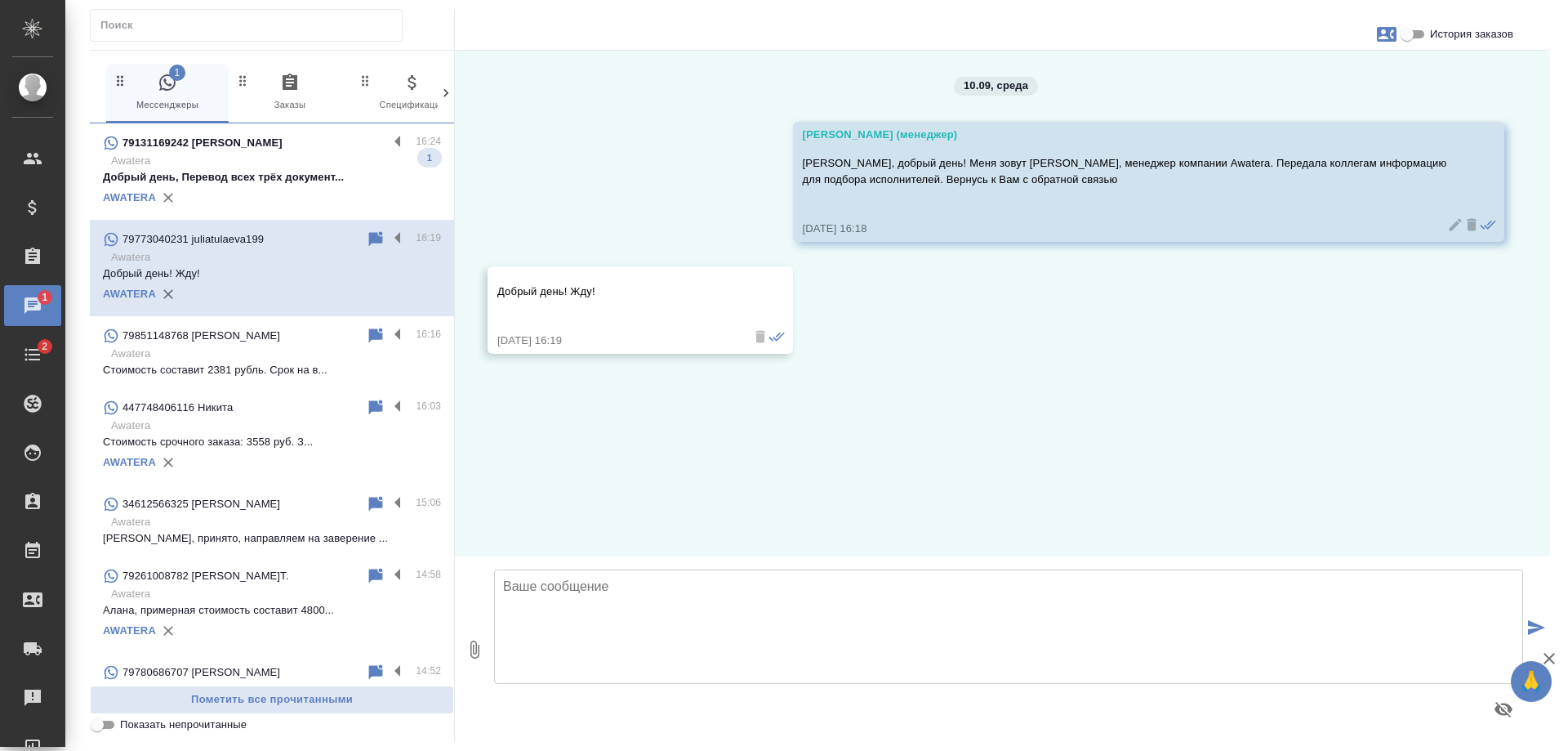
click at [272, 154] on p "Awatera" at bounding box center [276, 161] width 330 height 16
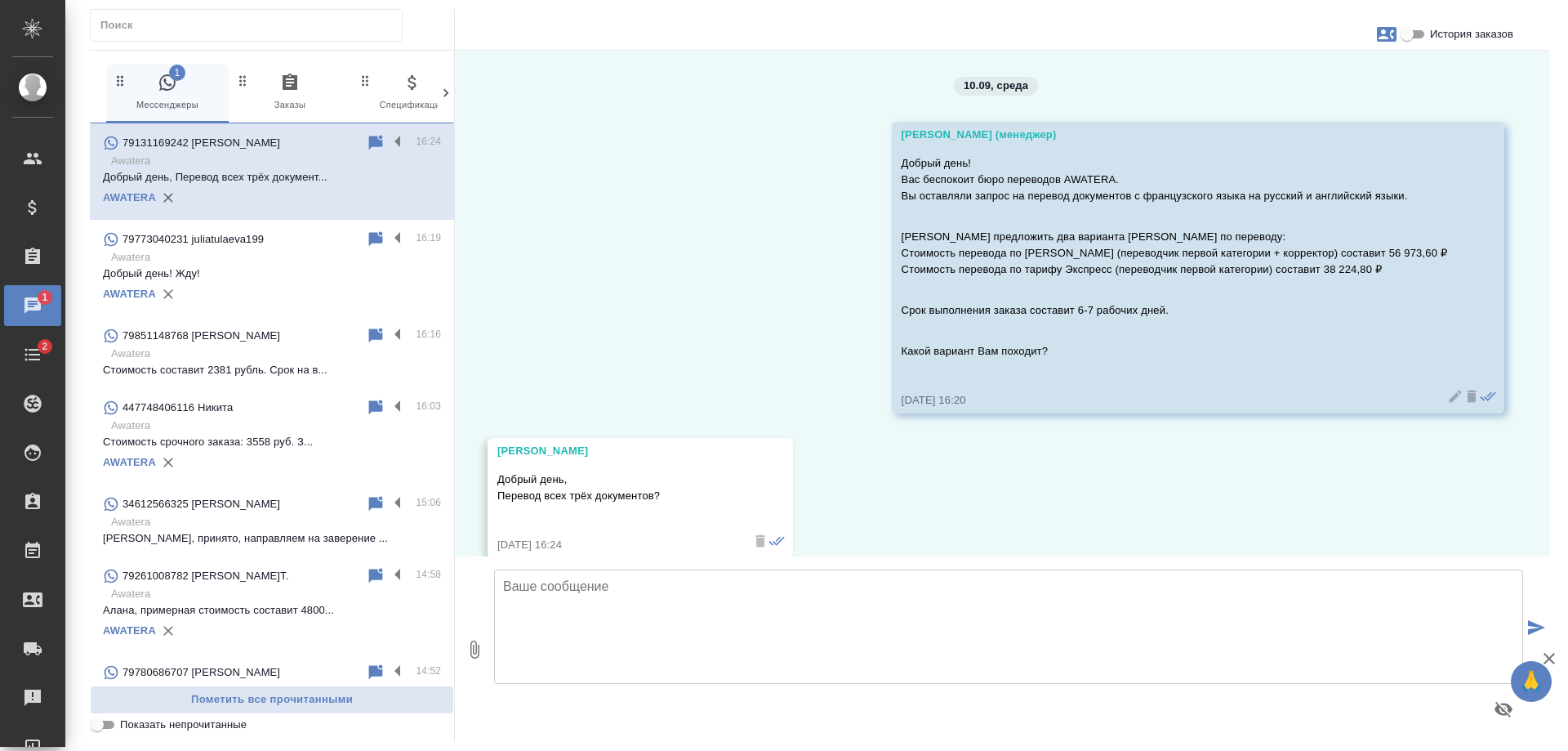
scroll to position [26, 0]
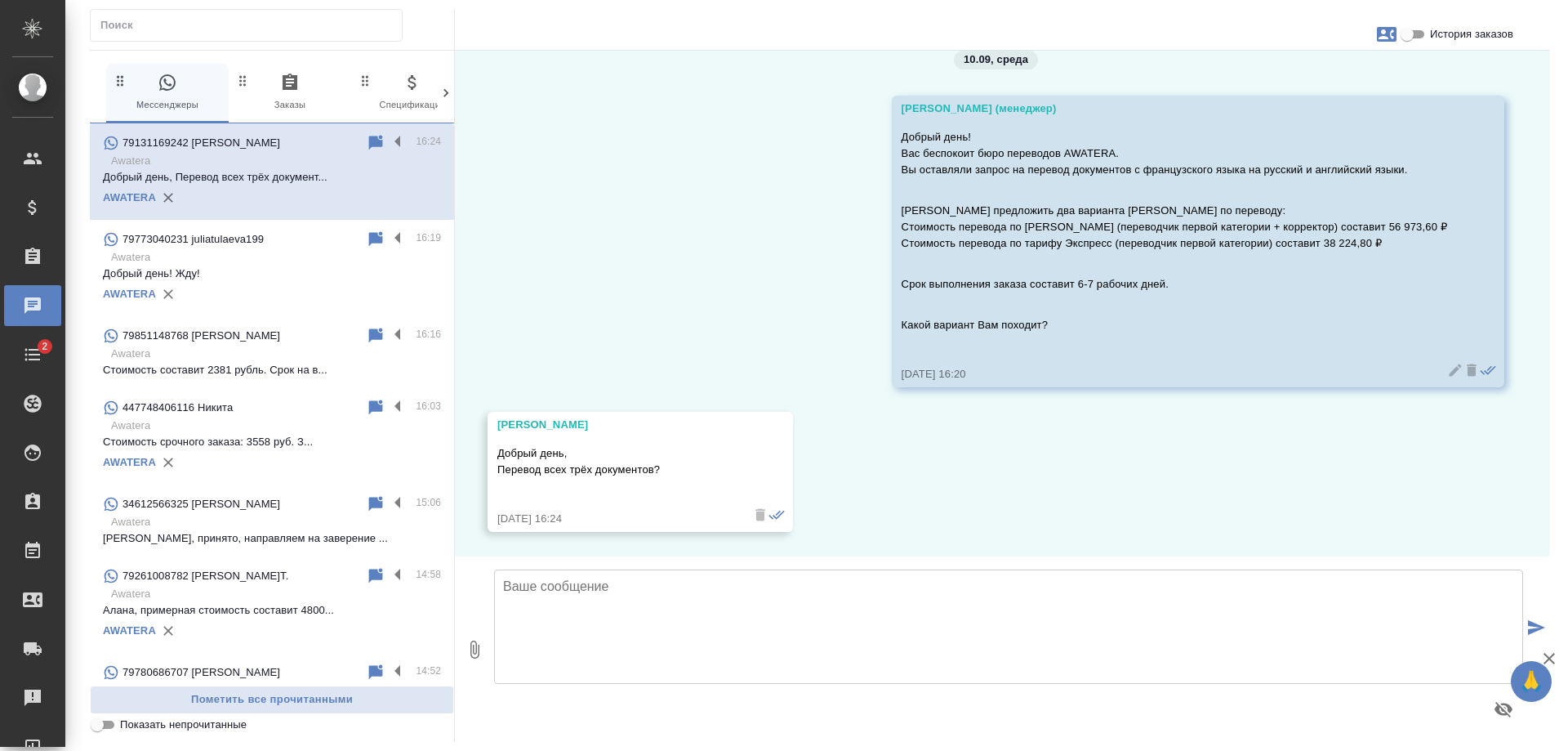
click at [206, 264] on p "Awatera" at bounding box center [276, 257] width 330 height 16
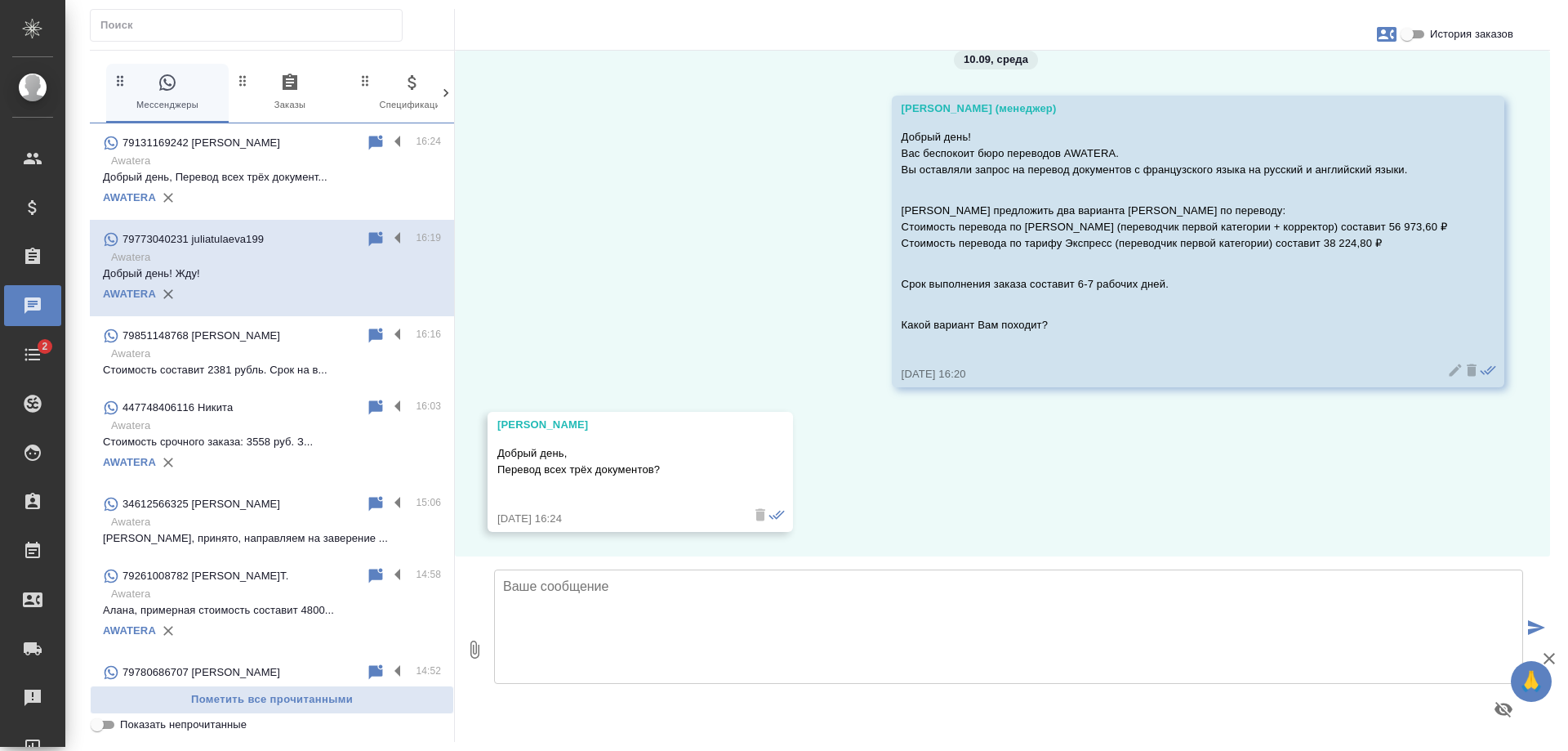
scroll to position [0, 0]
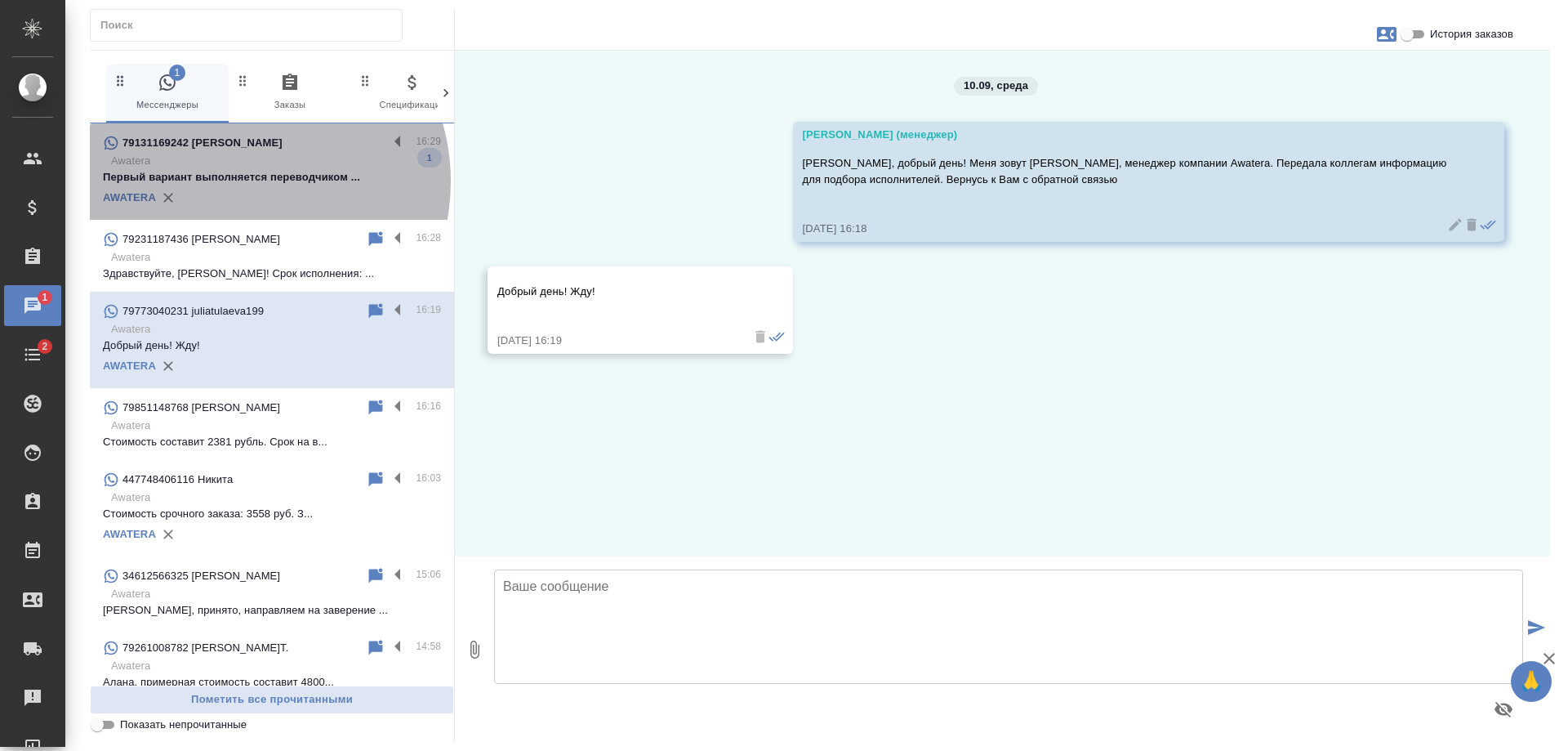
click at [239, 181] on p "Первый вариант выполняется переводчиком ..." at bounding box center [272, 178] width 338 height 16
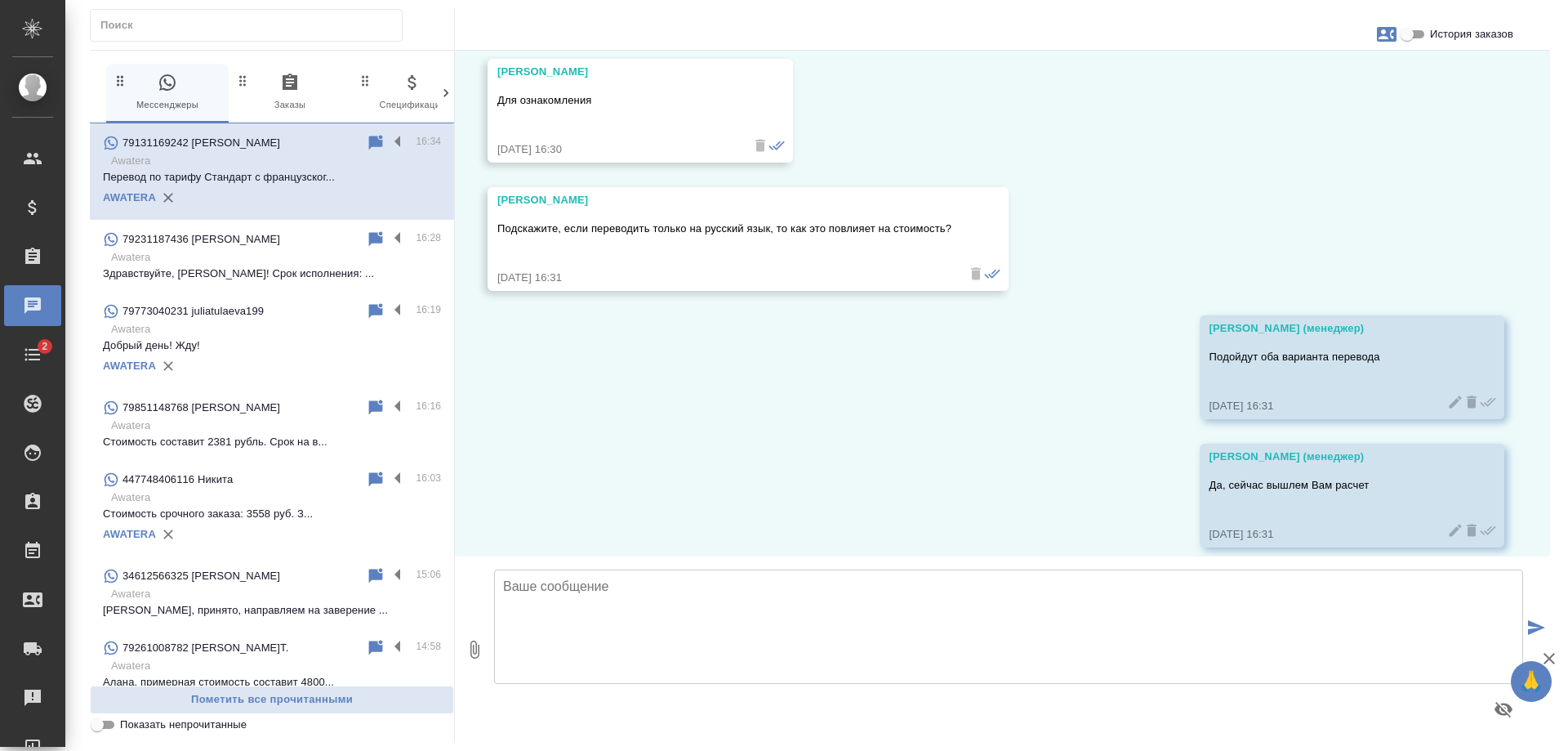
scroll to position [1142, 0]
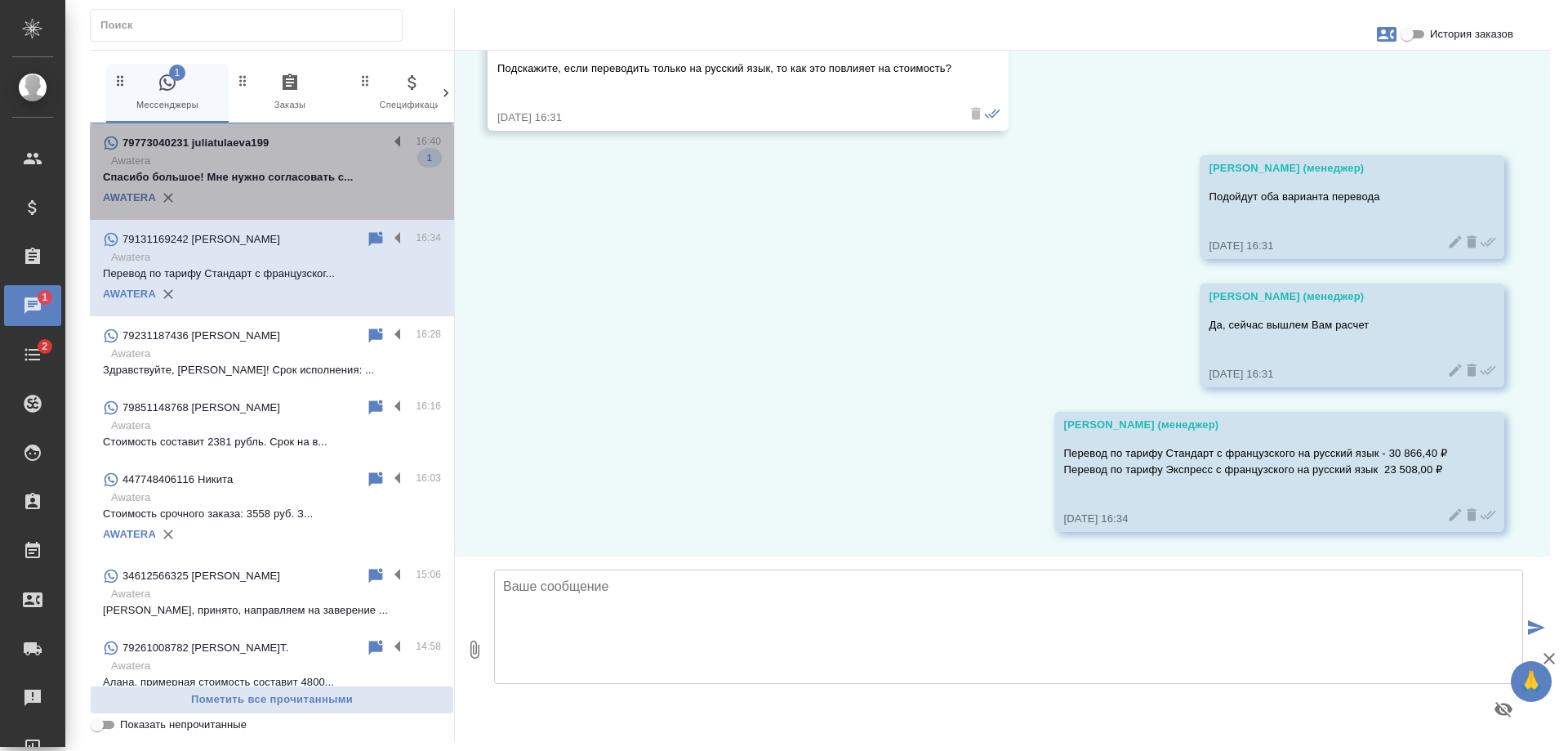
click at [283, 151] on div "79773040231 juliatulaeva199" at bounding box center [245, 143] width 285 height 20
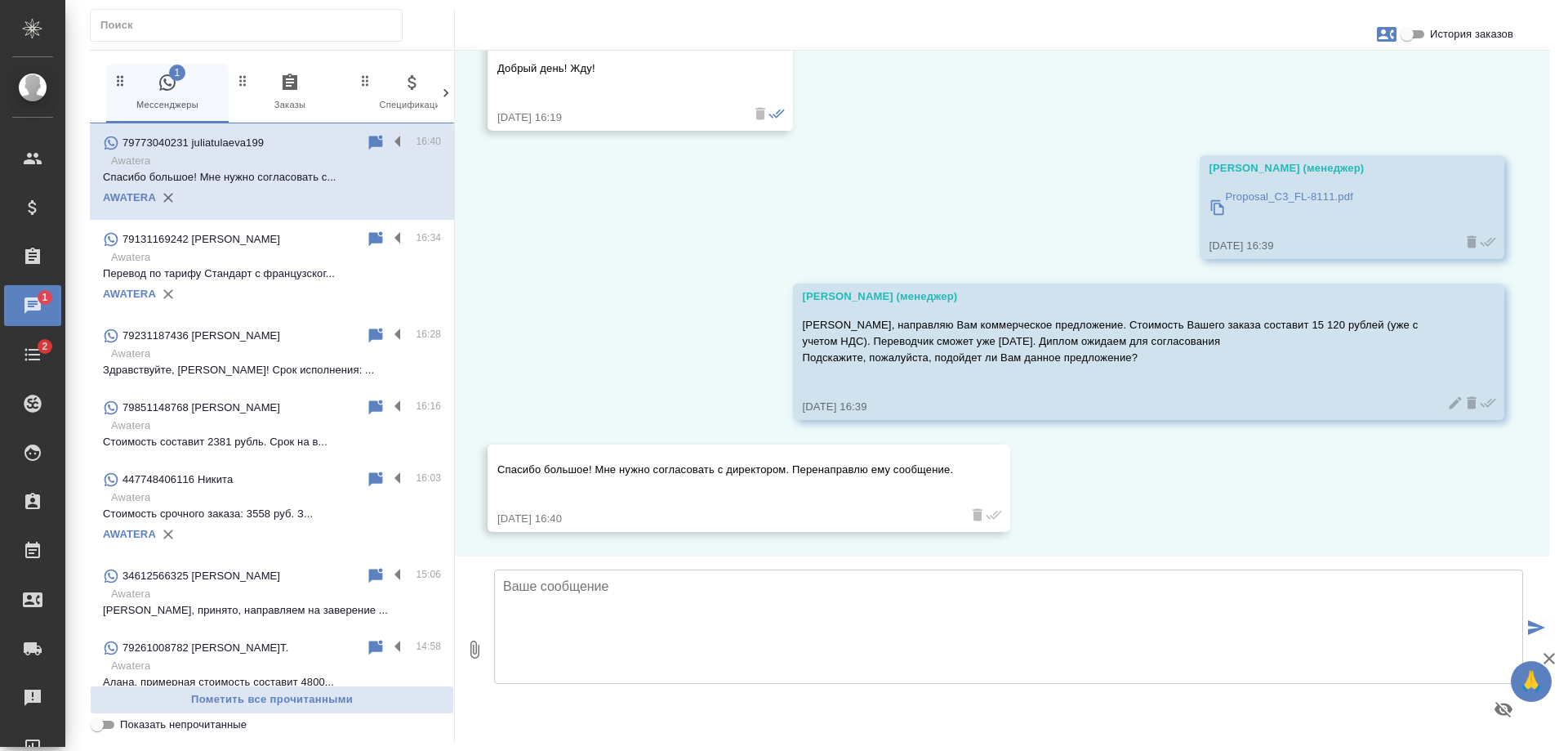
scroll to position [223, 0]
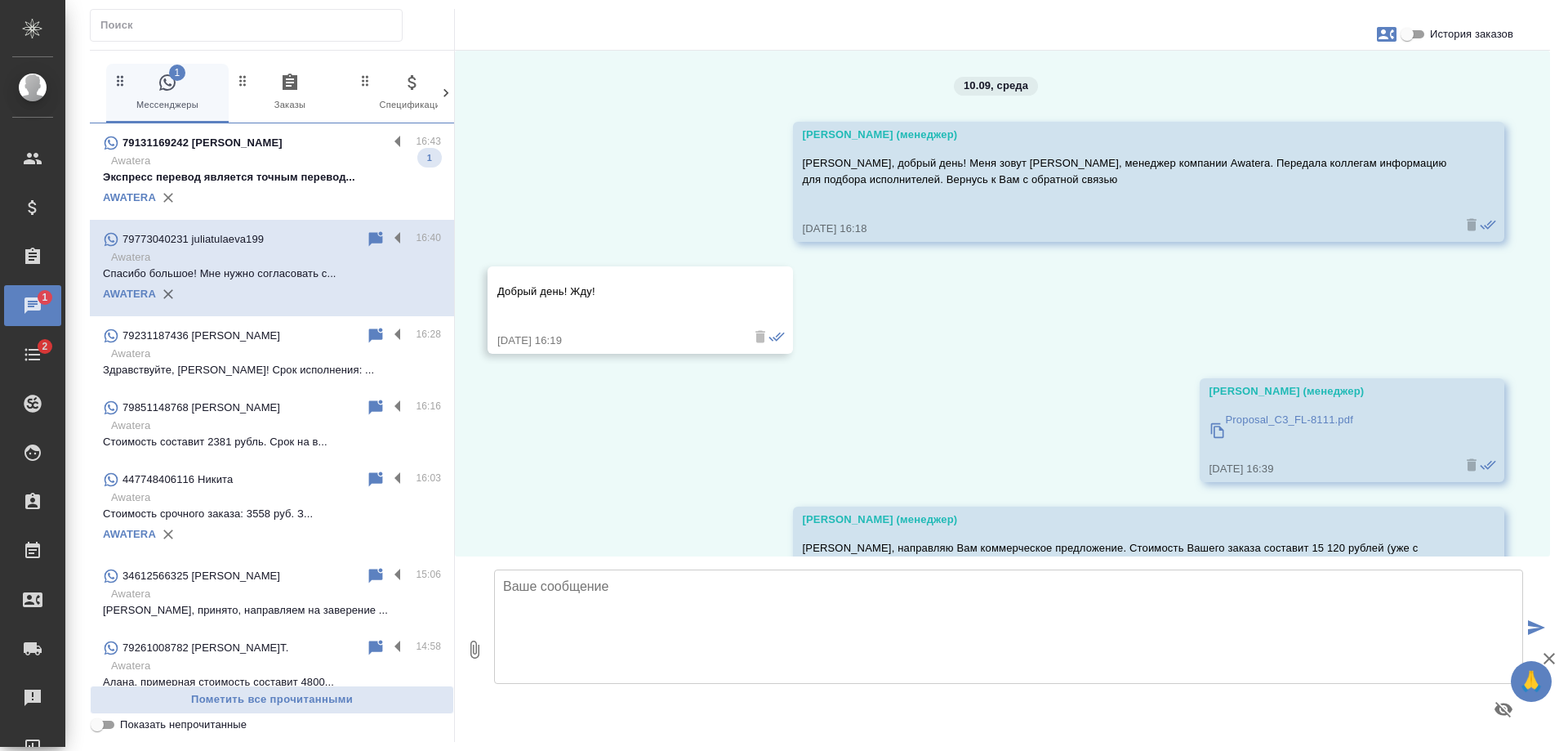
scroll to position [223, 0]
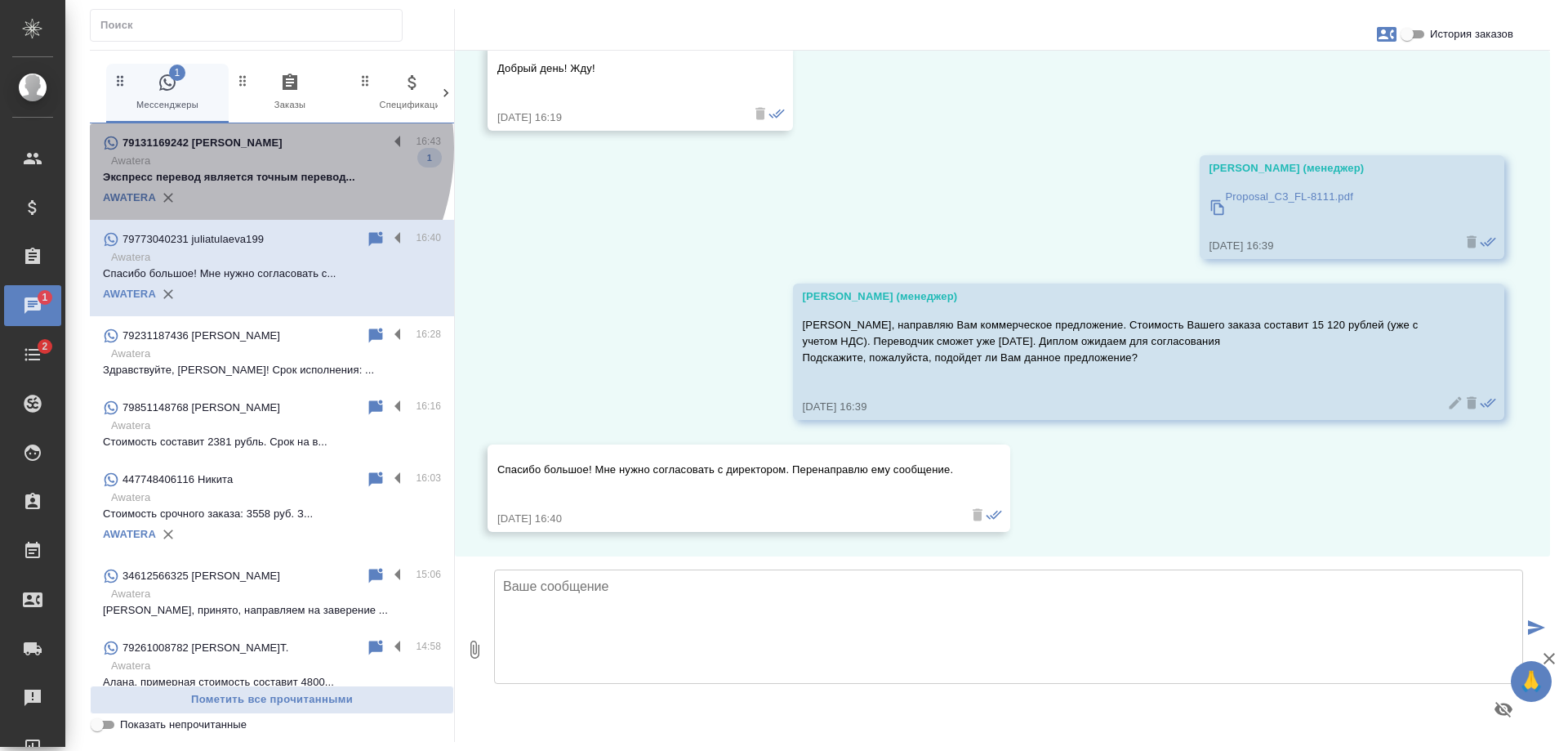
click at [223, 148] on p "79131169242 [PERSON_NAME]" at bounding box center [202, 143] width 160 height 16
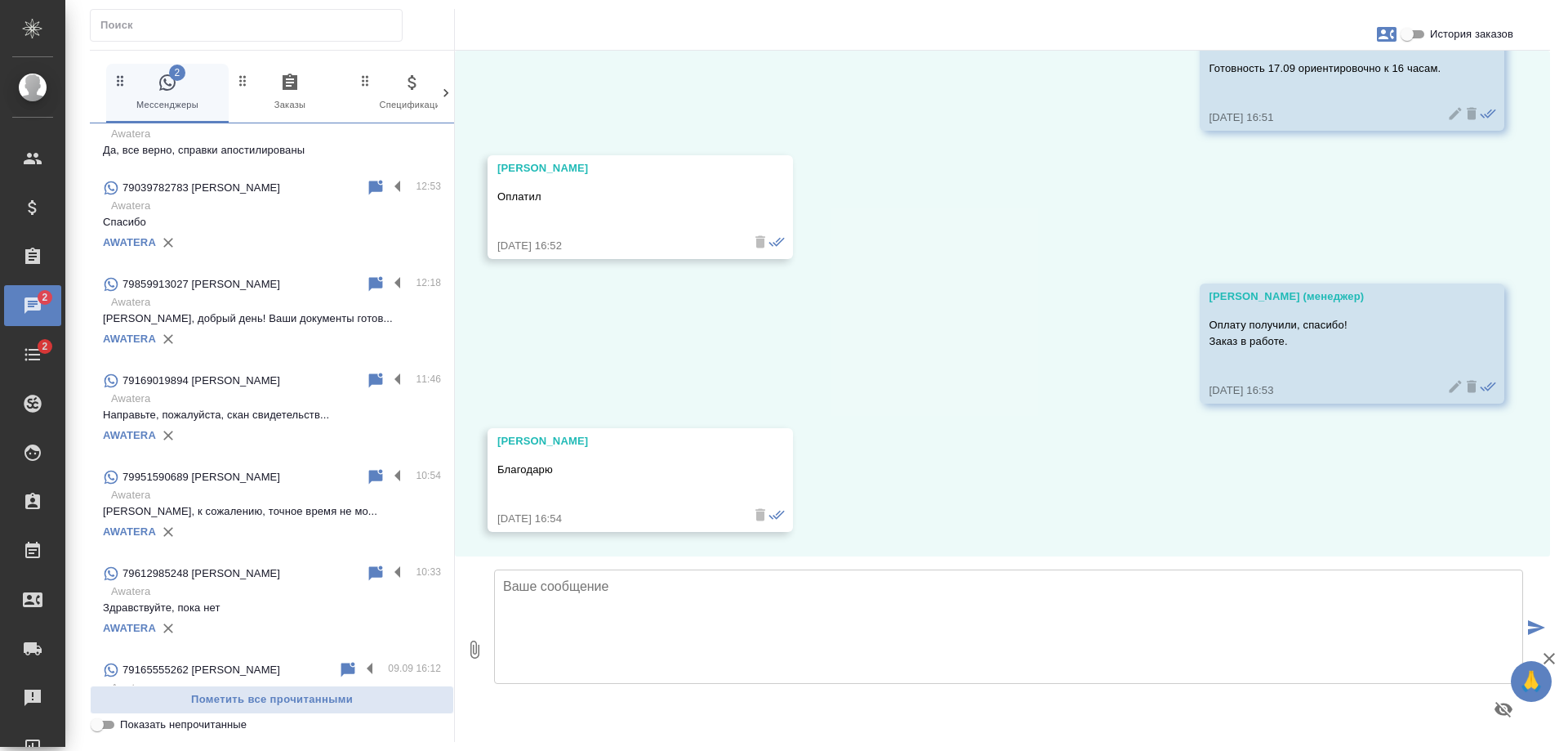
scroll to position [1226, 0]
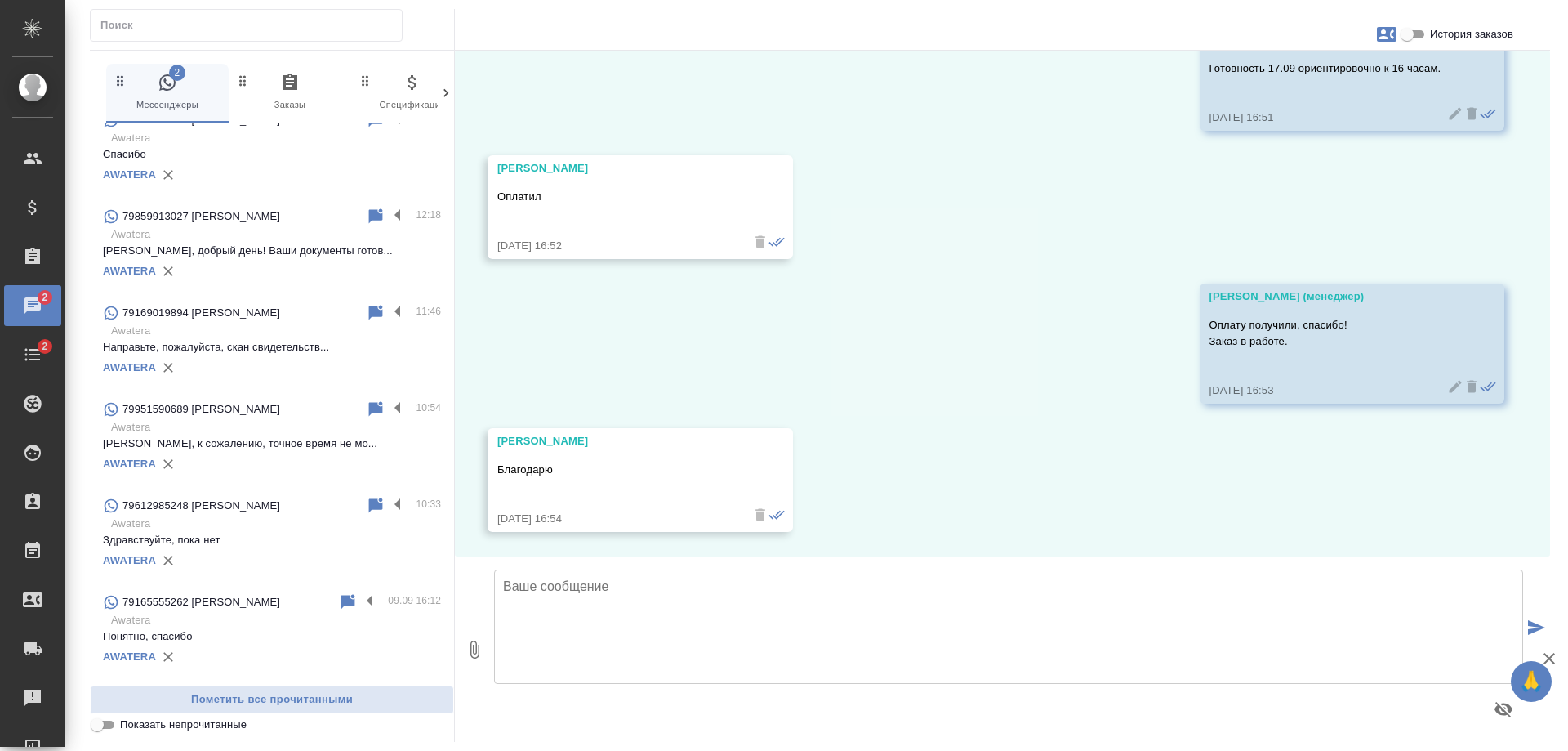
click at [254, 433] on p "Awatera" at bounding box center [276, 427] width 330 height 16
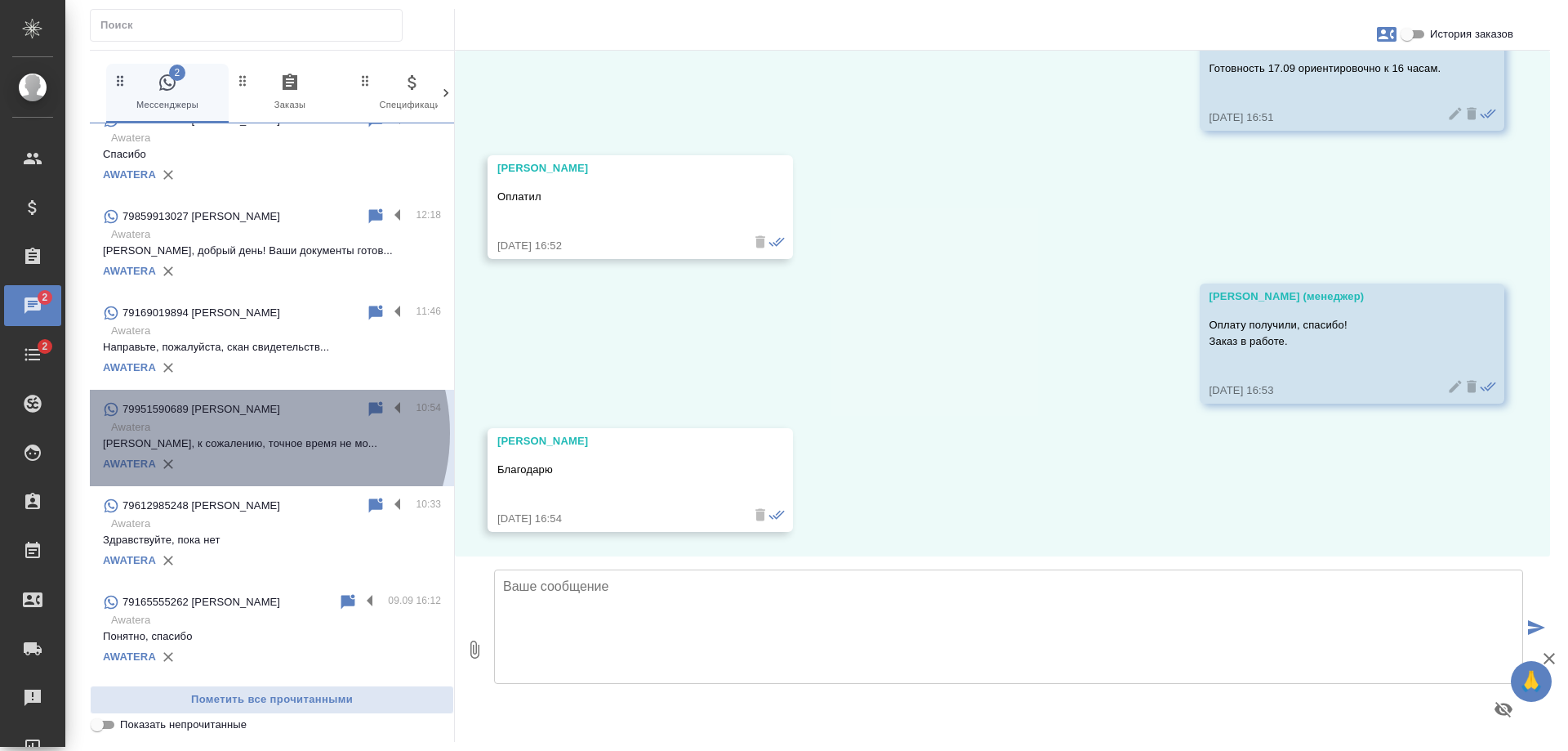
click at [254, 433] on p "Awatera" at bounding box center [276, 427] width 330 height 16
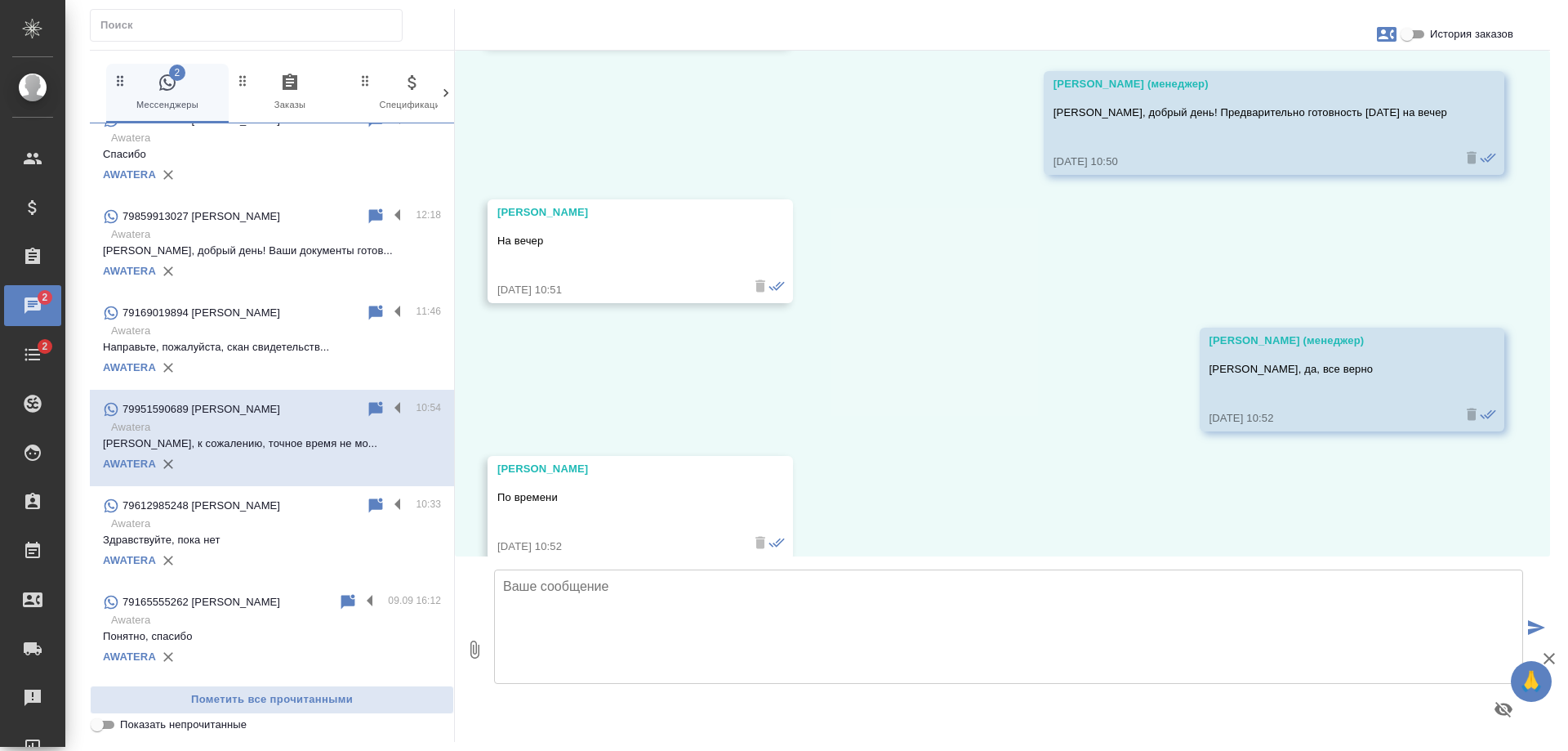
scroll to position [5119, 0]
click at [1430, 36] on span "История заказов" at bounding box center [1472, 34] width 83 height 16
click at [1430, 36] on input "История заказов" at bounding box center [1407, 35] width 59 height 20
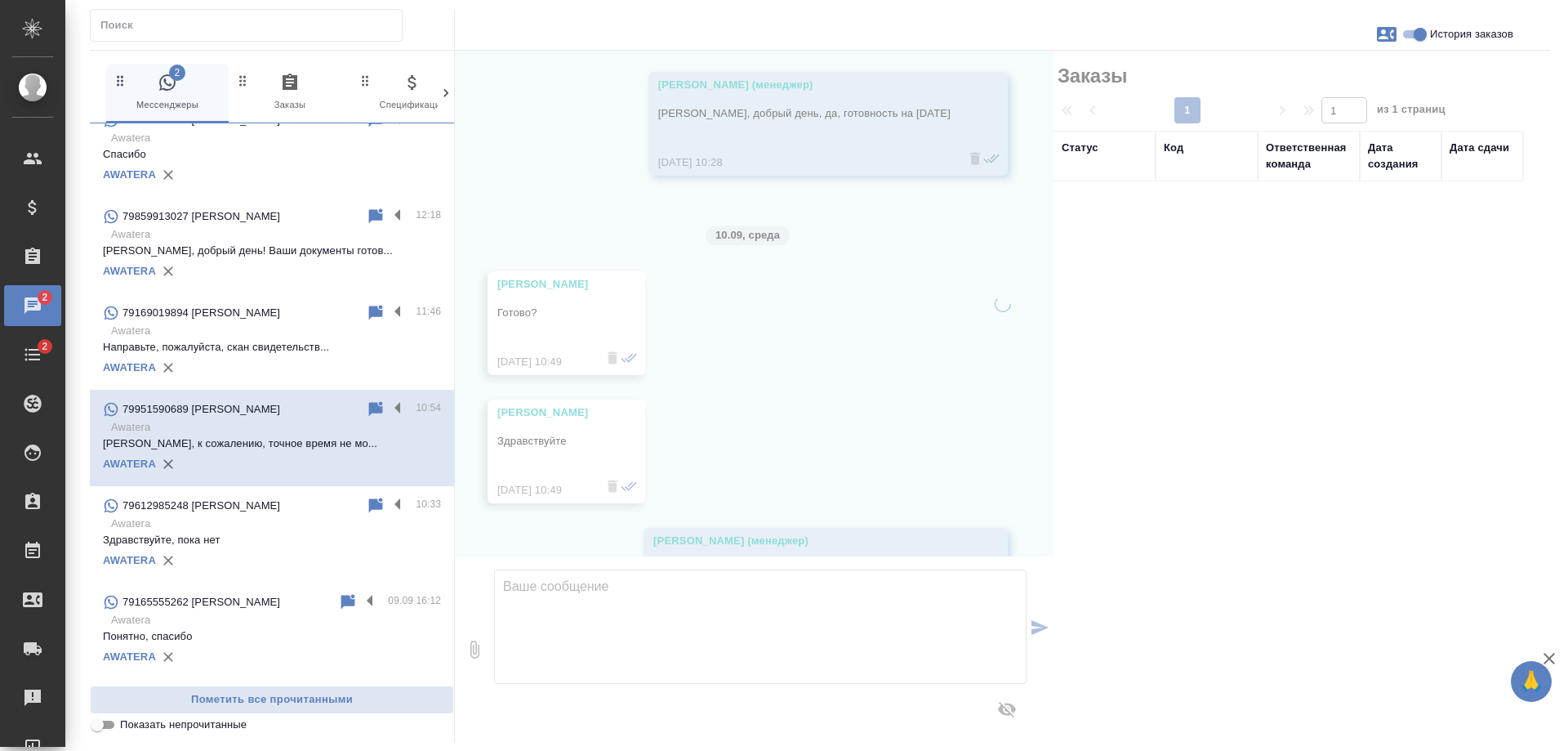
scroll to position [5544, 0]
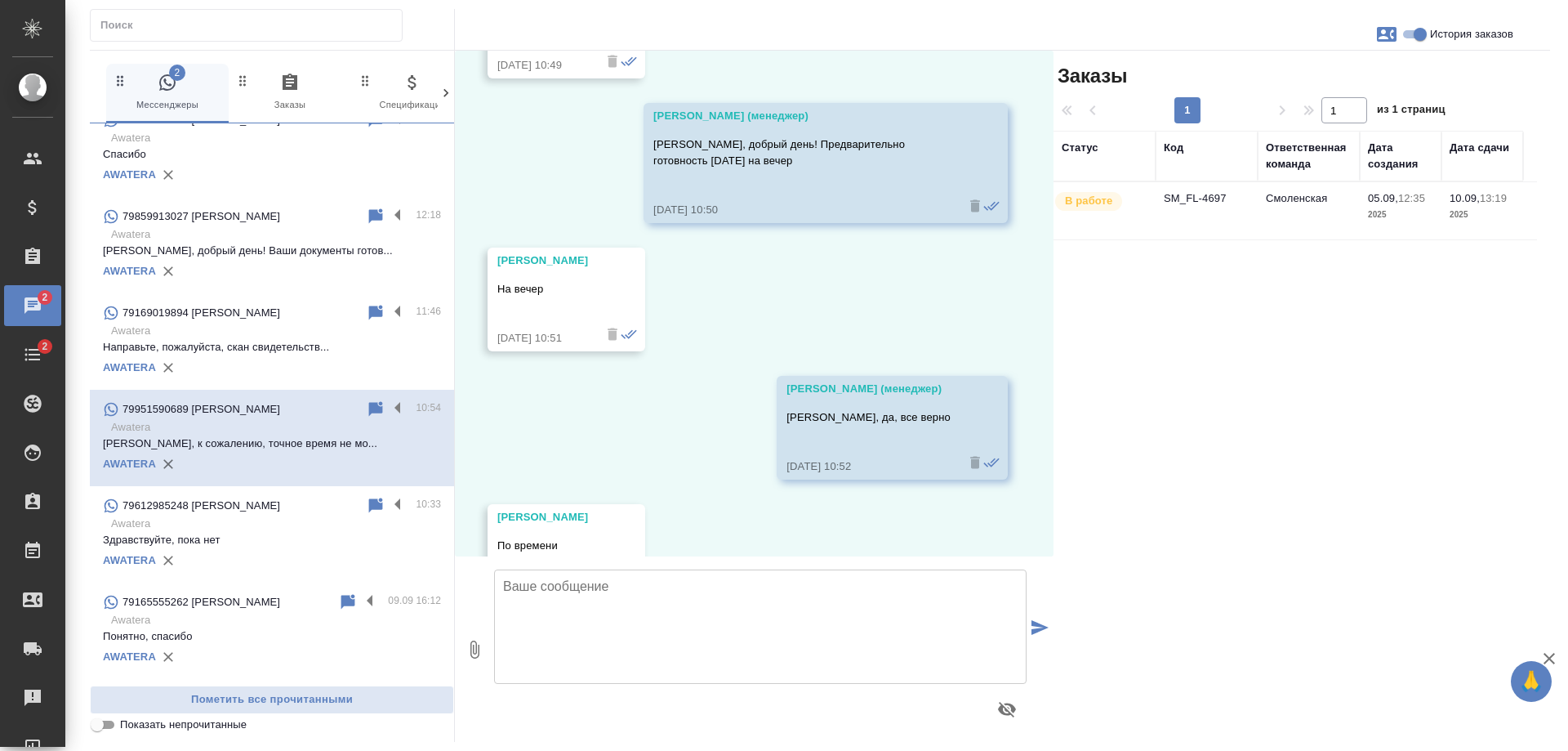
click at [1206, 206] on td "SM_FL-4697" at bounding box center [1206, 210] width 102 height 57
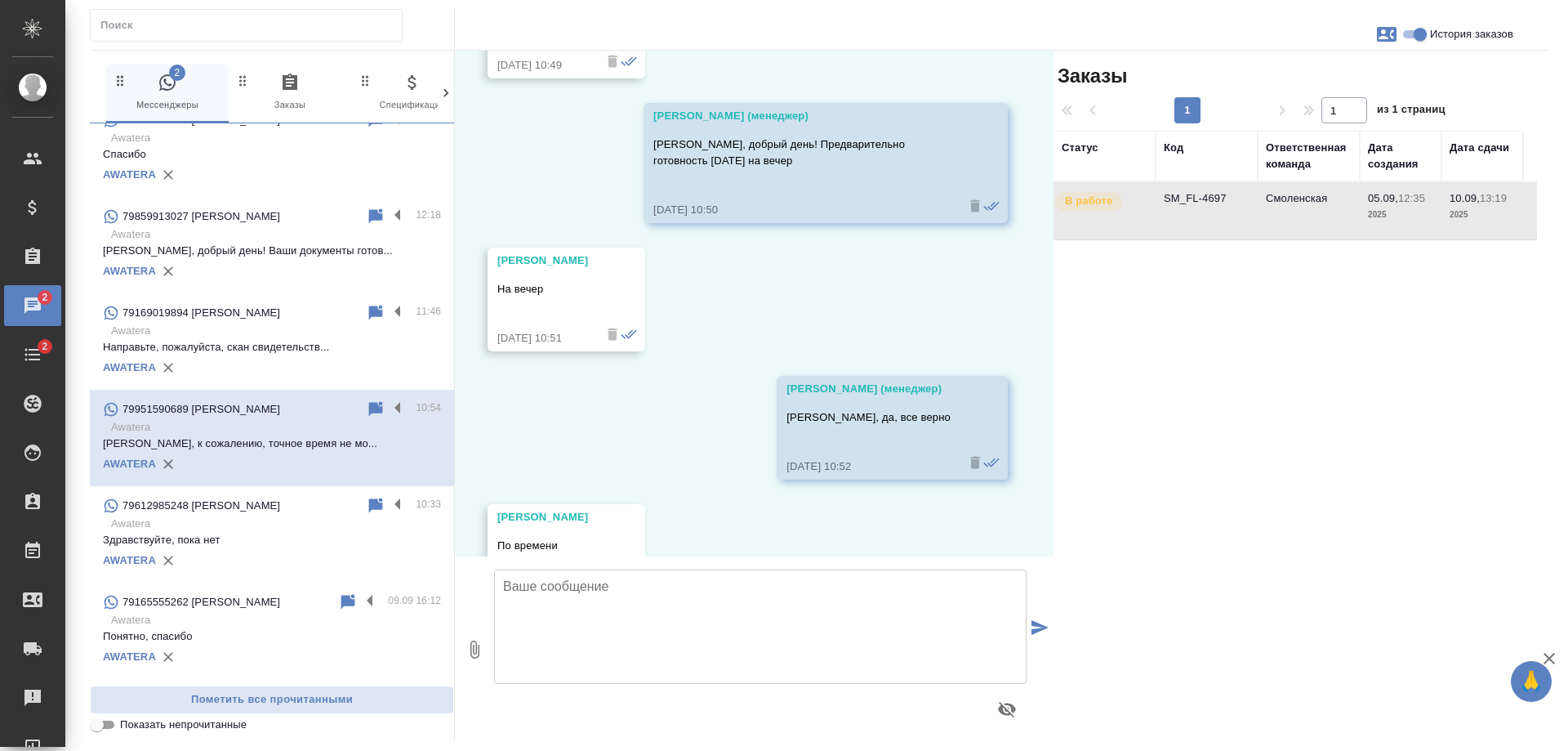
click at [1206, 206] on td "SM_FL-4697" at bounding box center [1206, 210] width 102 height 57
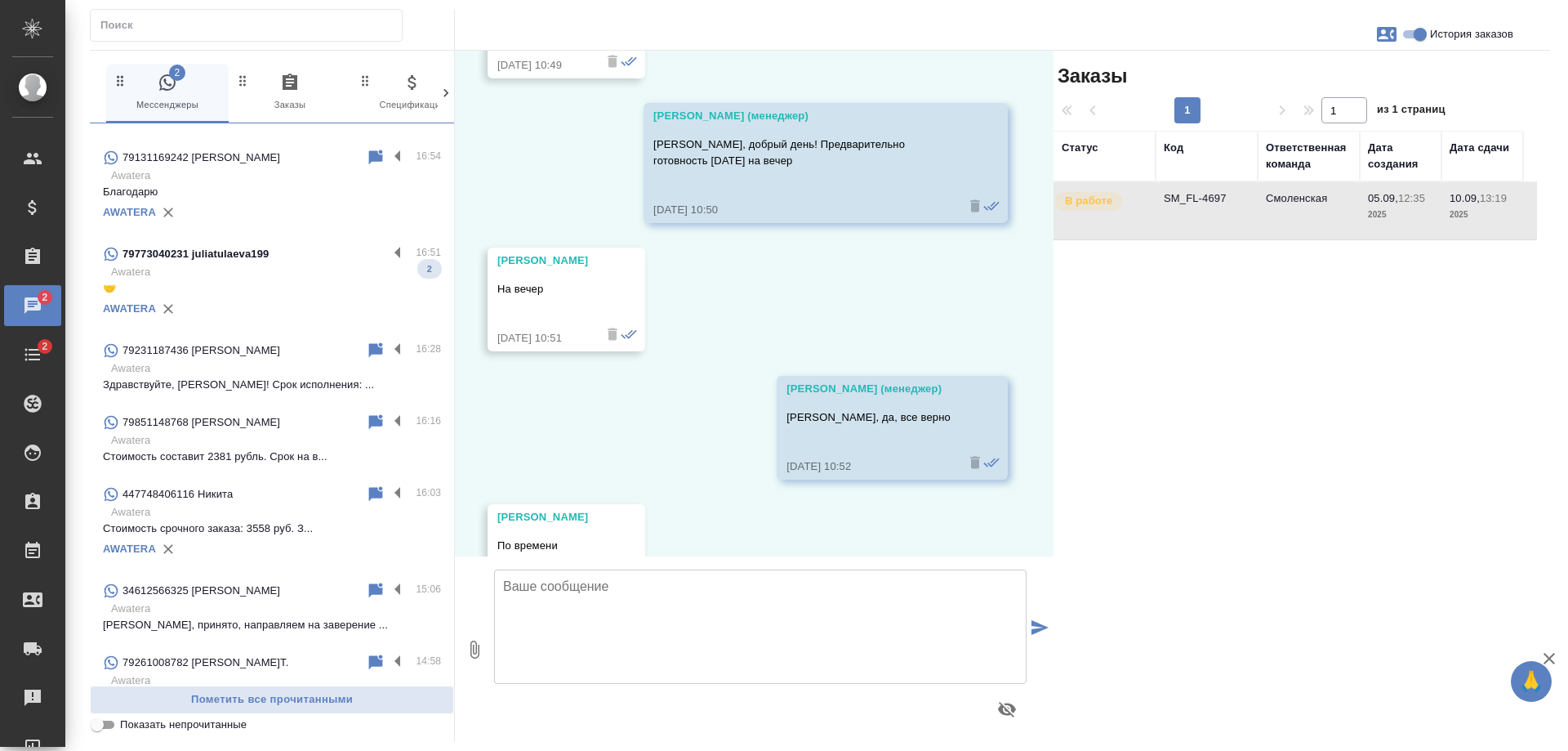
scroll to position [0, 0]
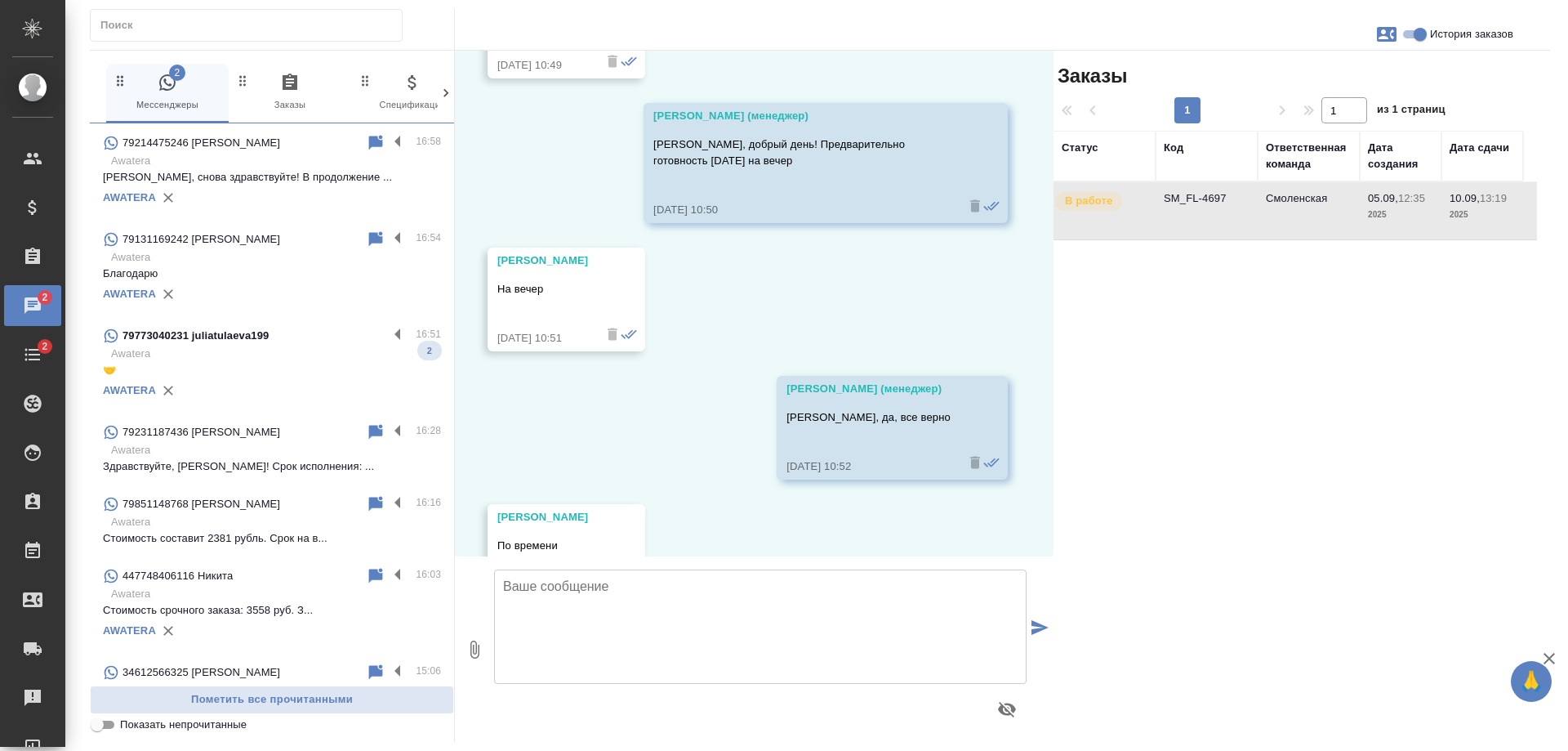
click at [240, 352] on p "Awatera" at bounding box center [276, 353] width 330 height 16
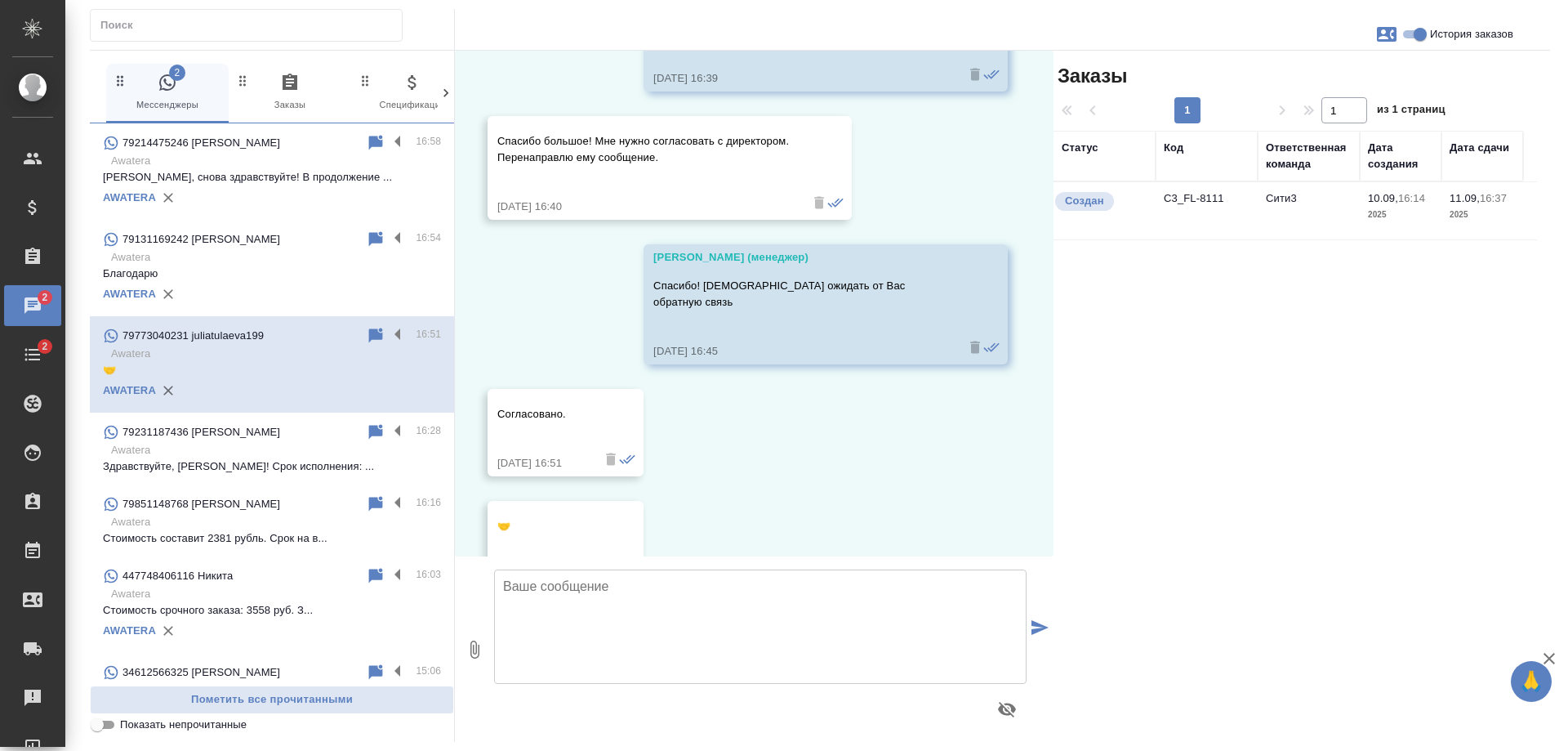
scroll to position [673, 0]
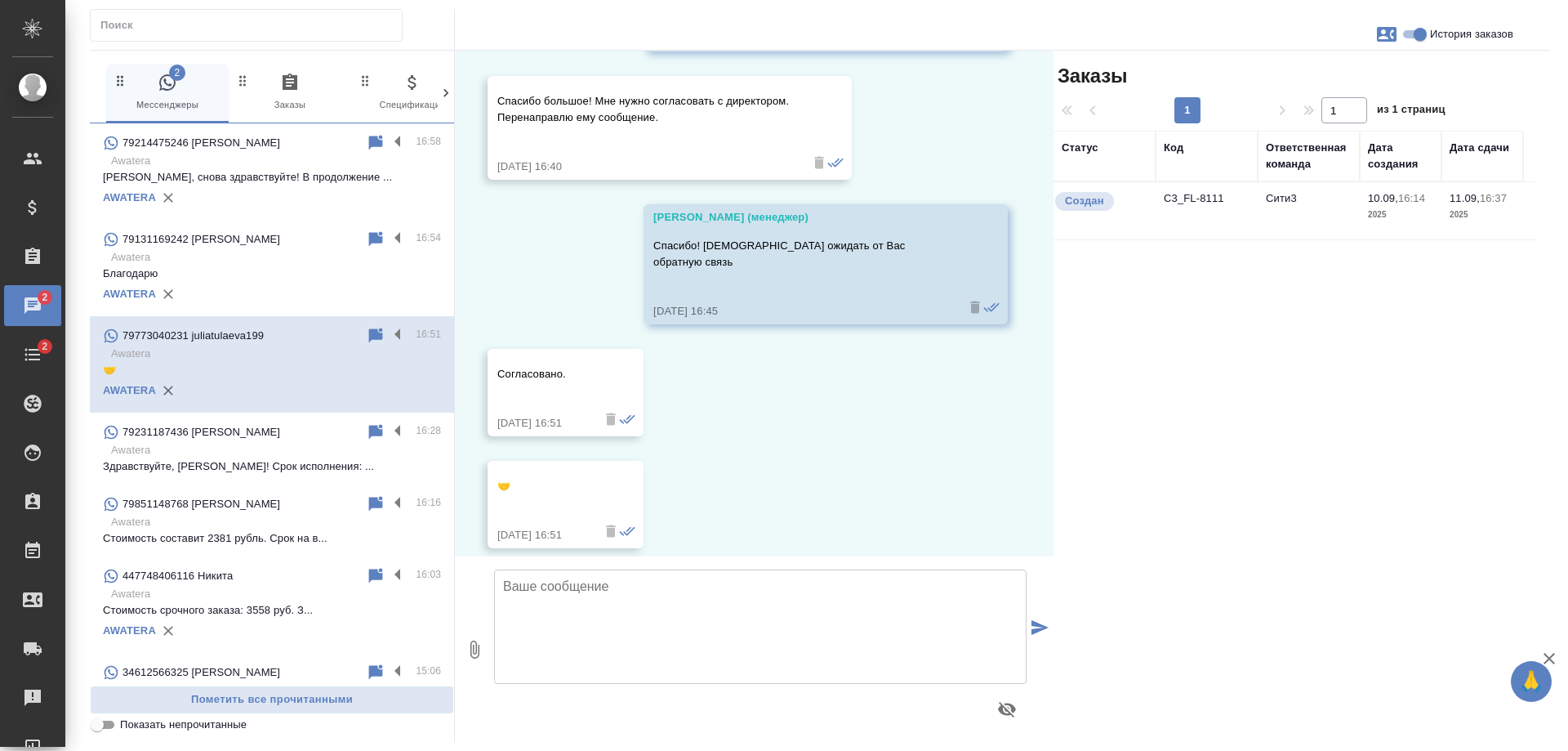
click at [1438, 38] on span "История заказов" at bounding box center [1472, 34] width 83 height 16
click at [1438, 38] on input "История заказов" at bounding box center [1420, 35] width 59 height 20
checkbox input "false"
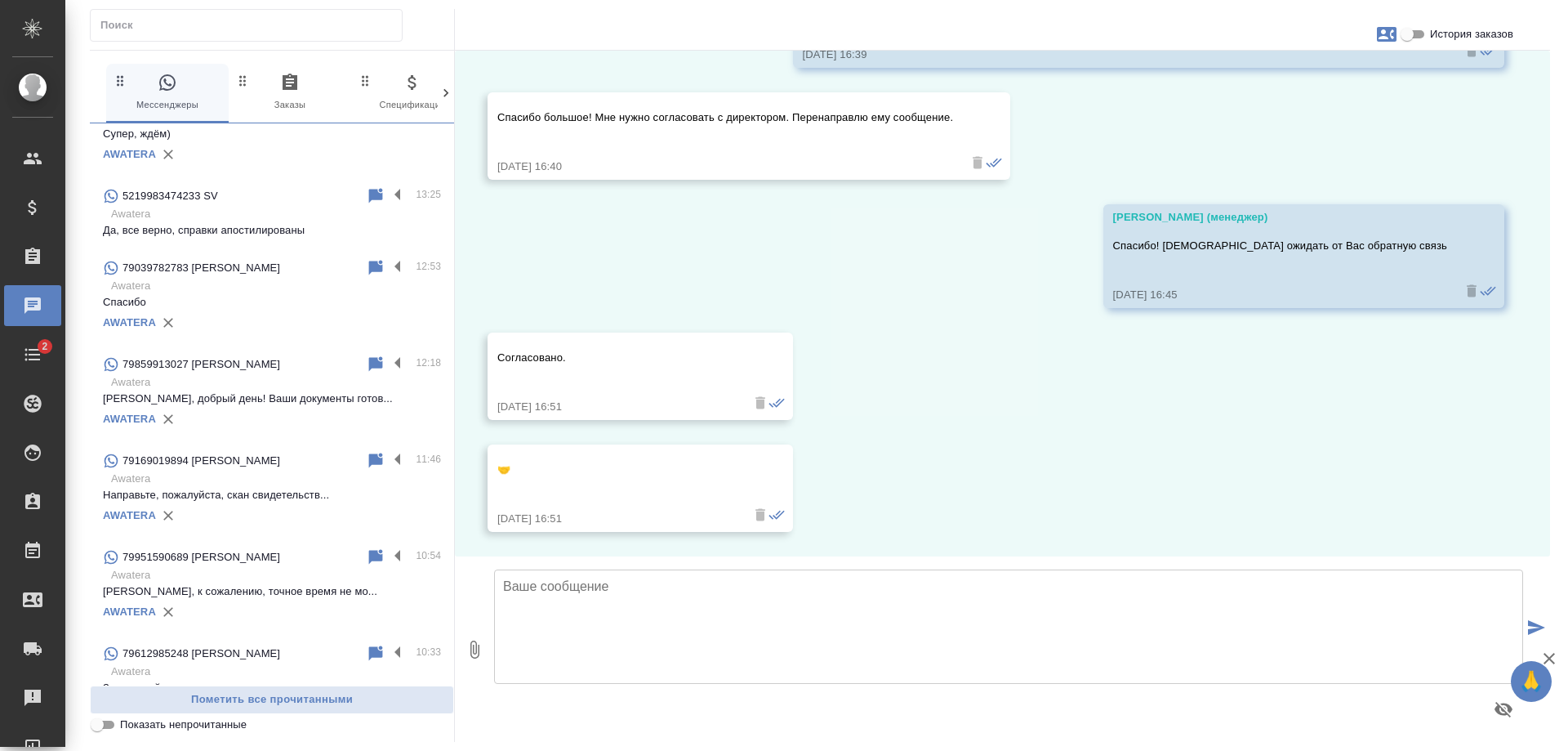
scroll to position [1144, 0]
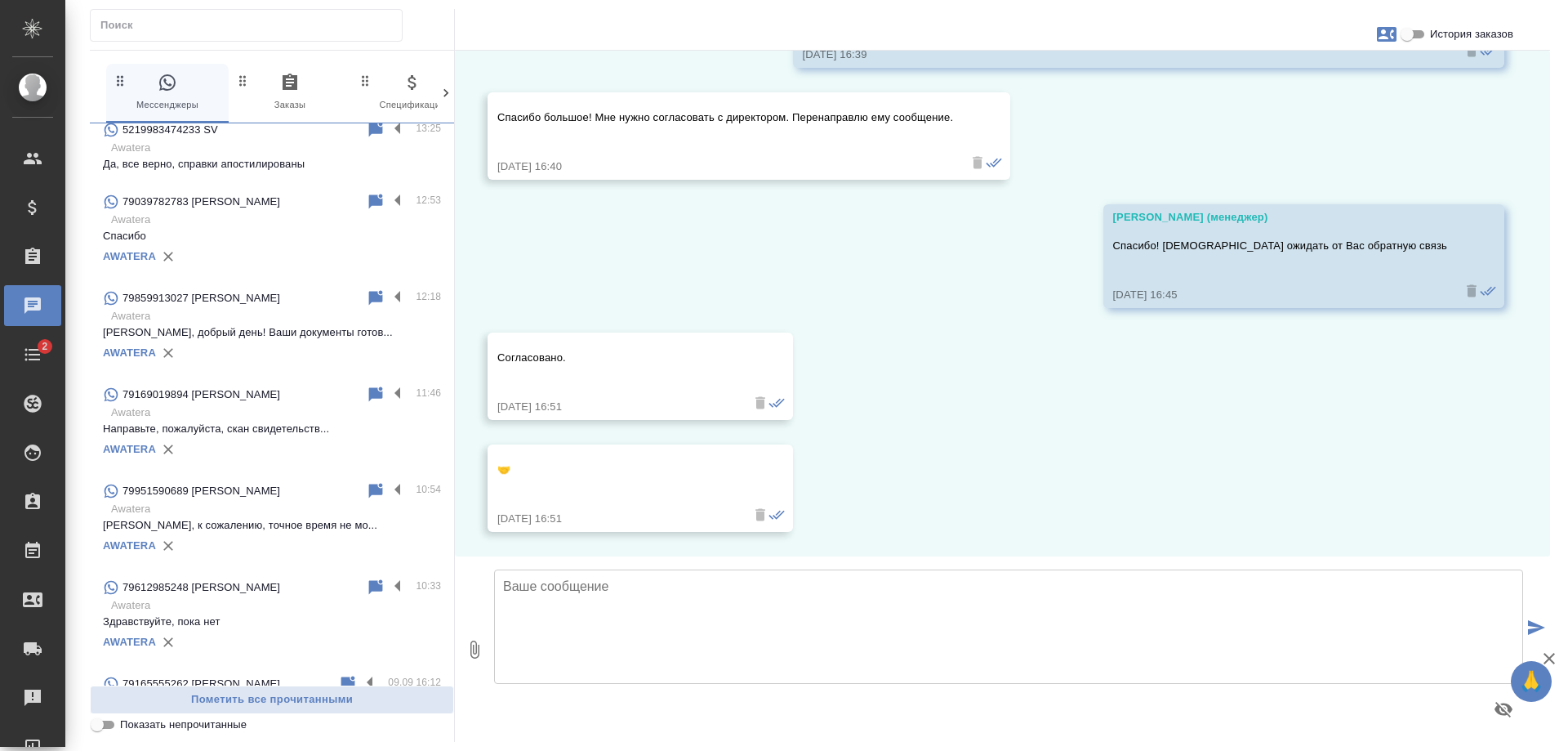
click at [282, 530] on p "Василий, к сожалению, точное время не мо..." at bounding box center [272, 526] width 338 height 16
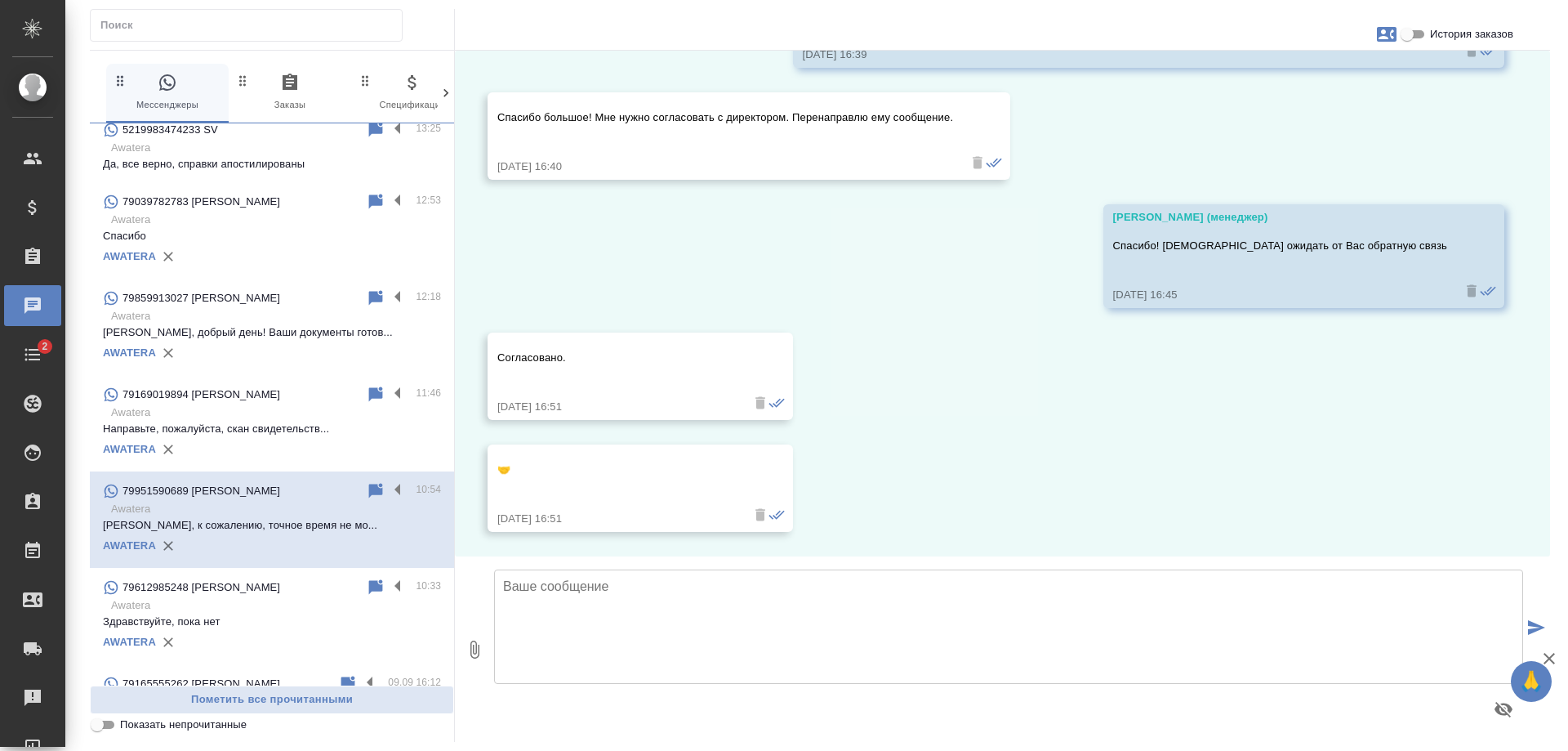
scroll to position [5291, 0]
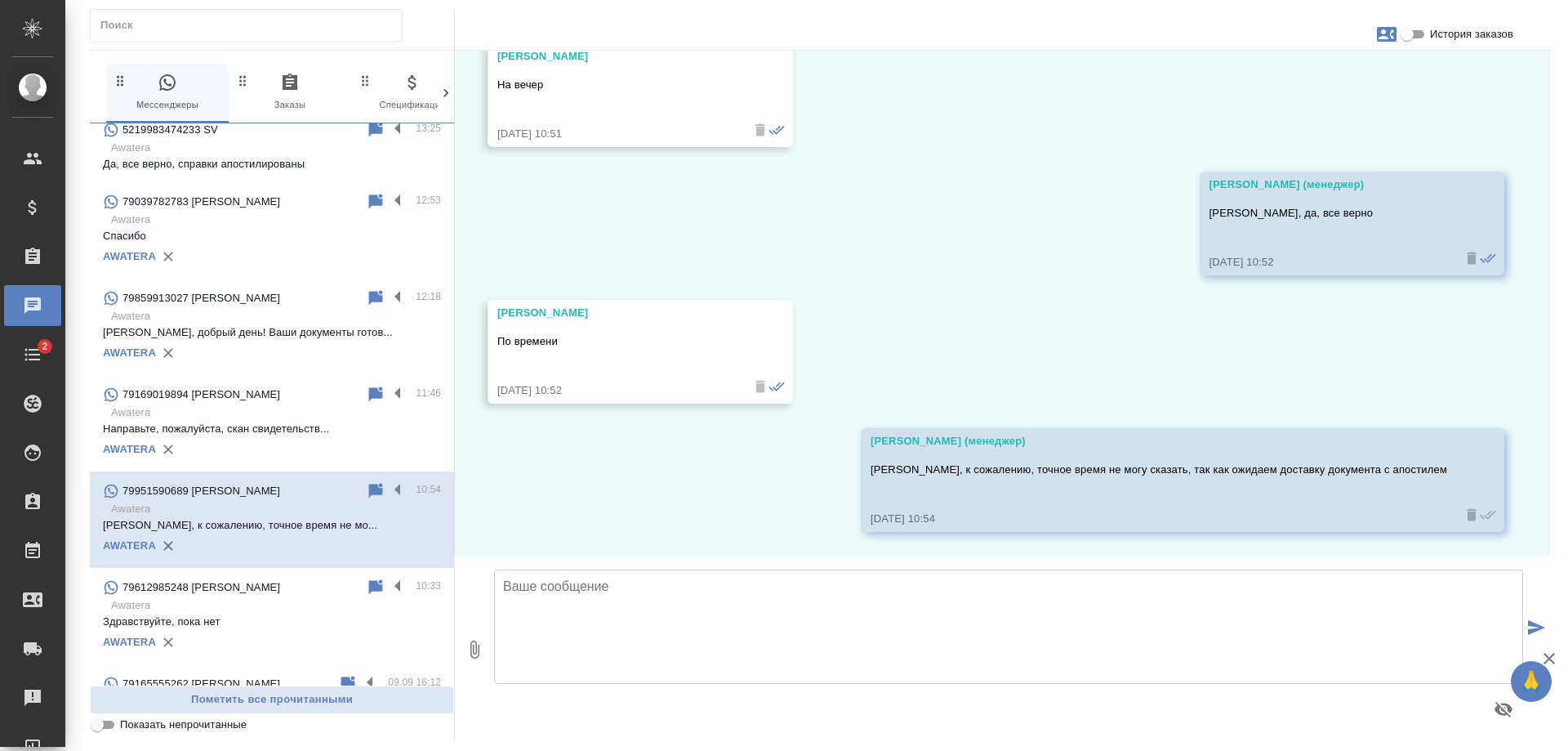
click at [548, 597] on textarea at bounding box center [1009, 627] width 1029 height 115
click at [845, 575] on textarea "Василий, Ваш документ готов, можете забирать." at bounding box center [1009, 627] width 1029 height 115
paste textarea "Мы работаем по будням с 10:00 до 18:00 и находимся по адресу: г. Москва, Смолен…"
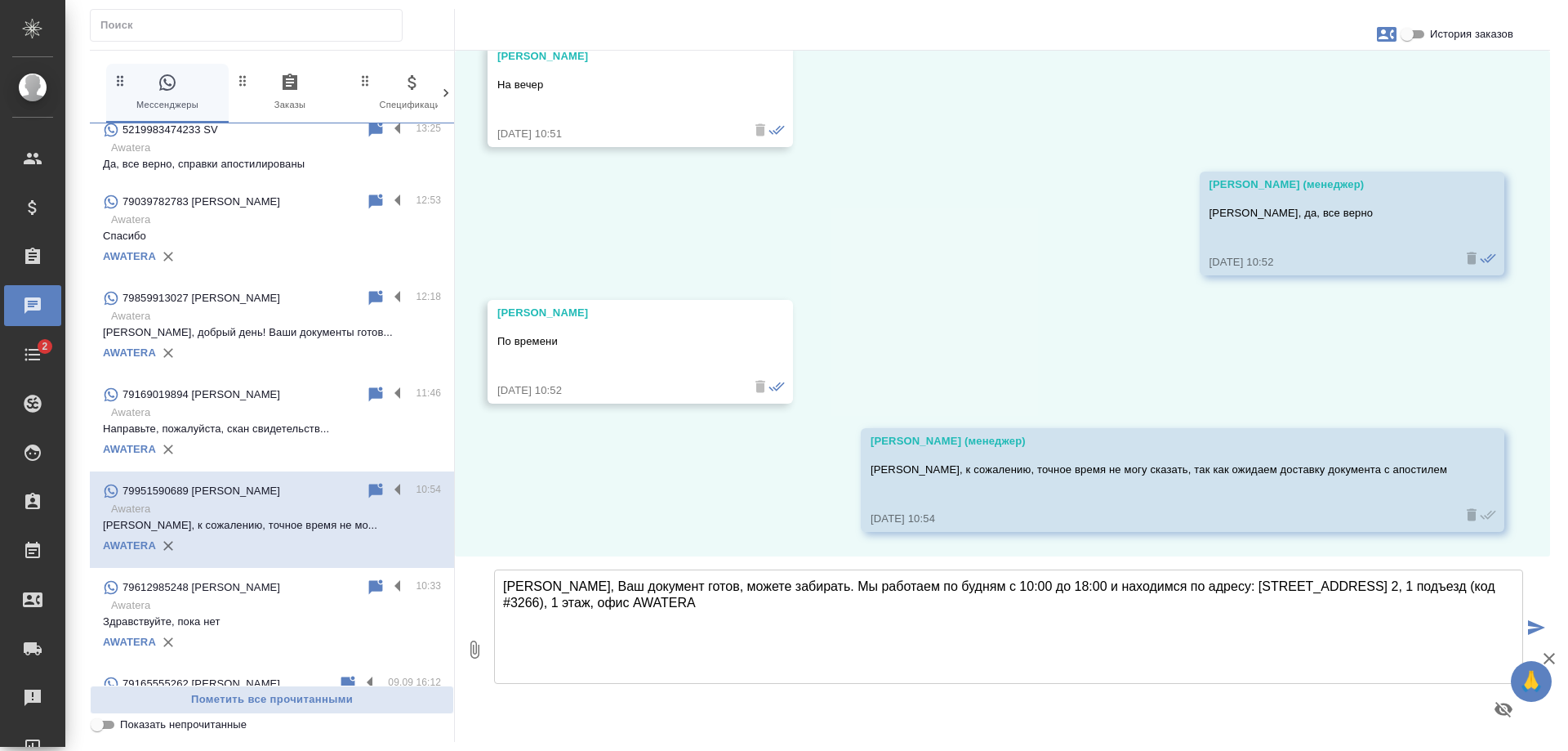
type textarea "Василий, Ваш документ готов, можете забирать. Мы работаем по будням с 10:00 до …"
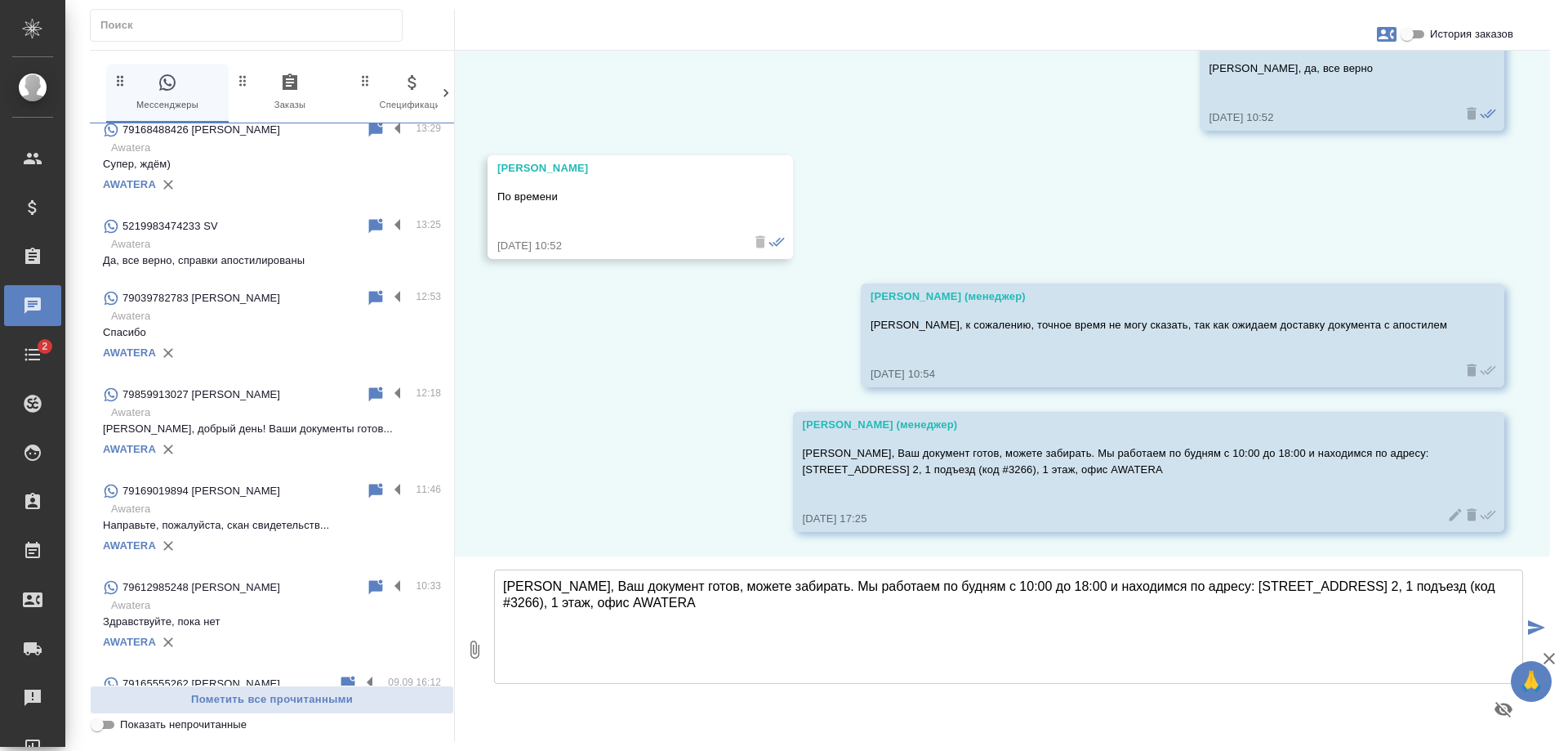
scroll to position [0, 0]
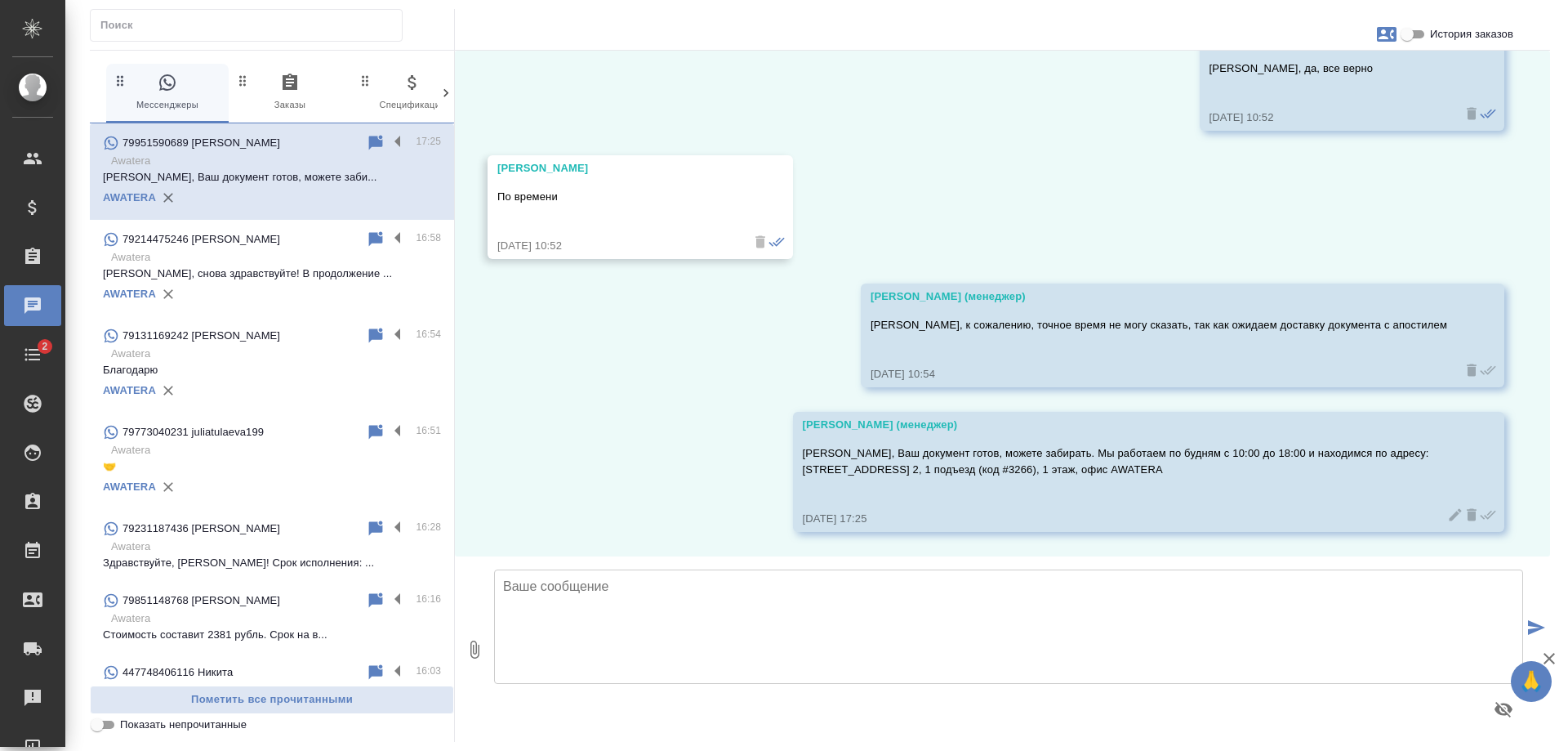
click at [1483, 36] on span "История заказов" at bounding box center [1472, 34] width 83 height 16
click at [1437, 36] on input "История заказов" at bounding box center [1407, 35] width 59 height 20
checkbox input "true"
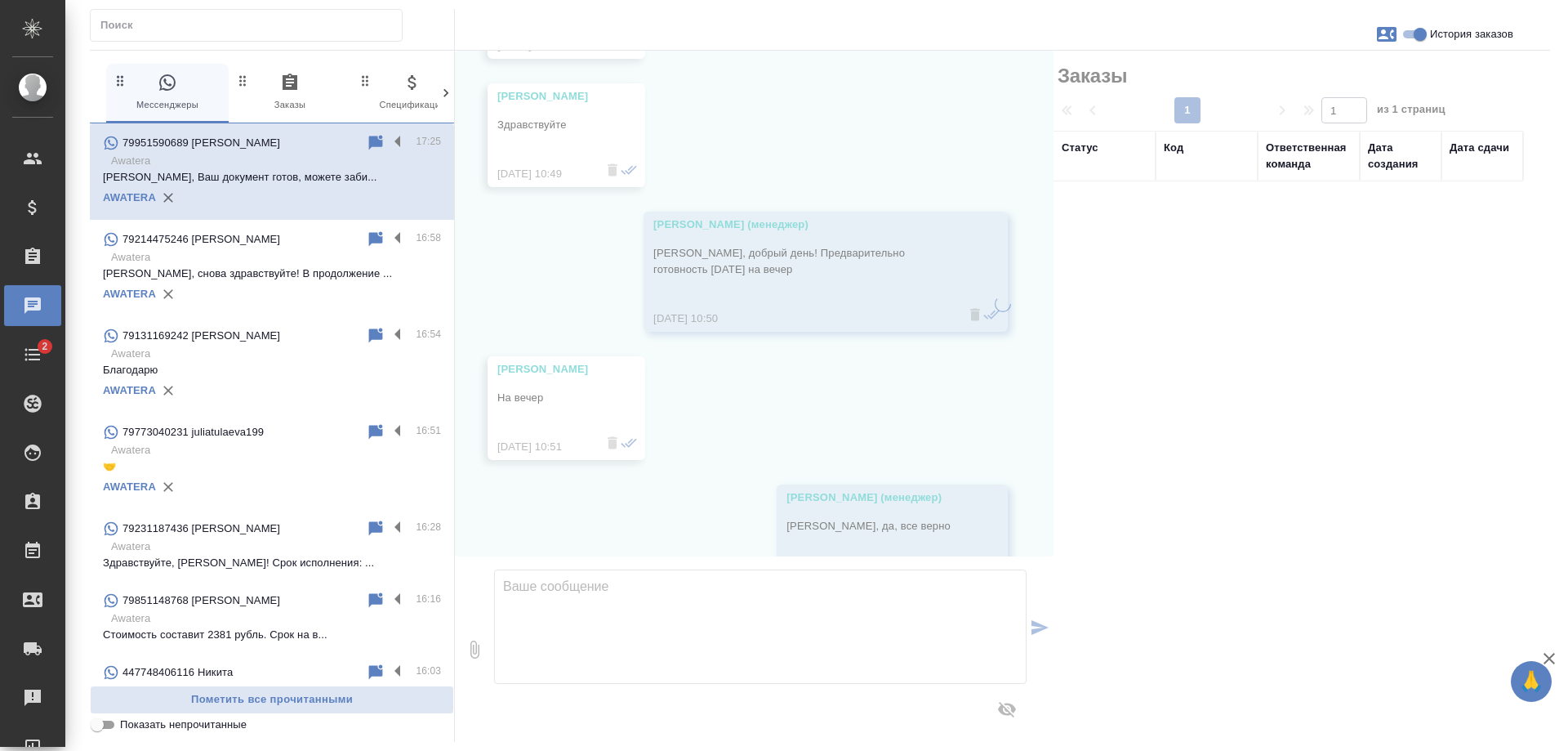
scroll to position [5909, 0]
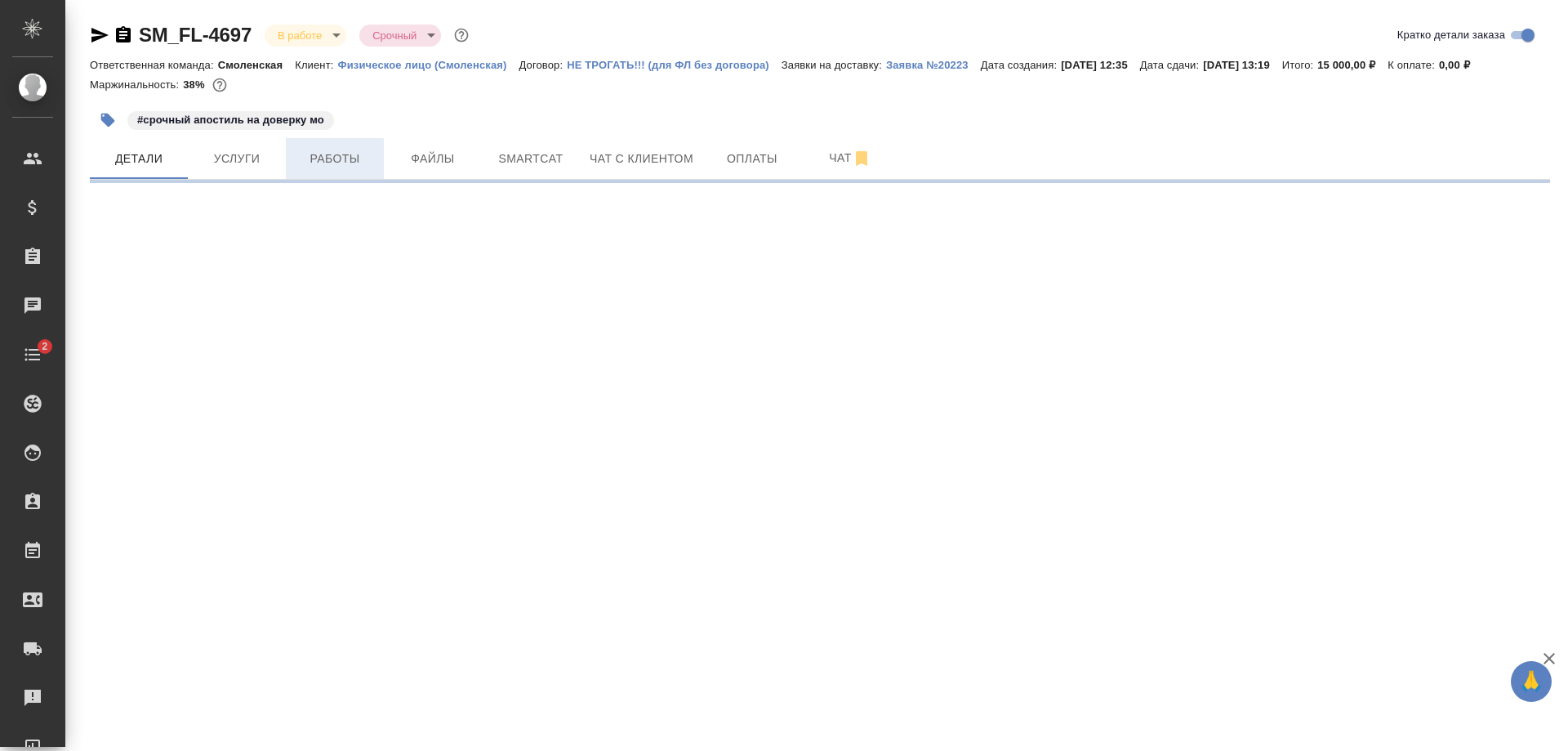
click at [305, 157] on span "Работы" at bounding box center [335, 159] width 78 height 20
select select "RU"
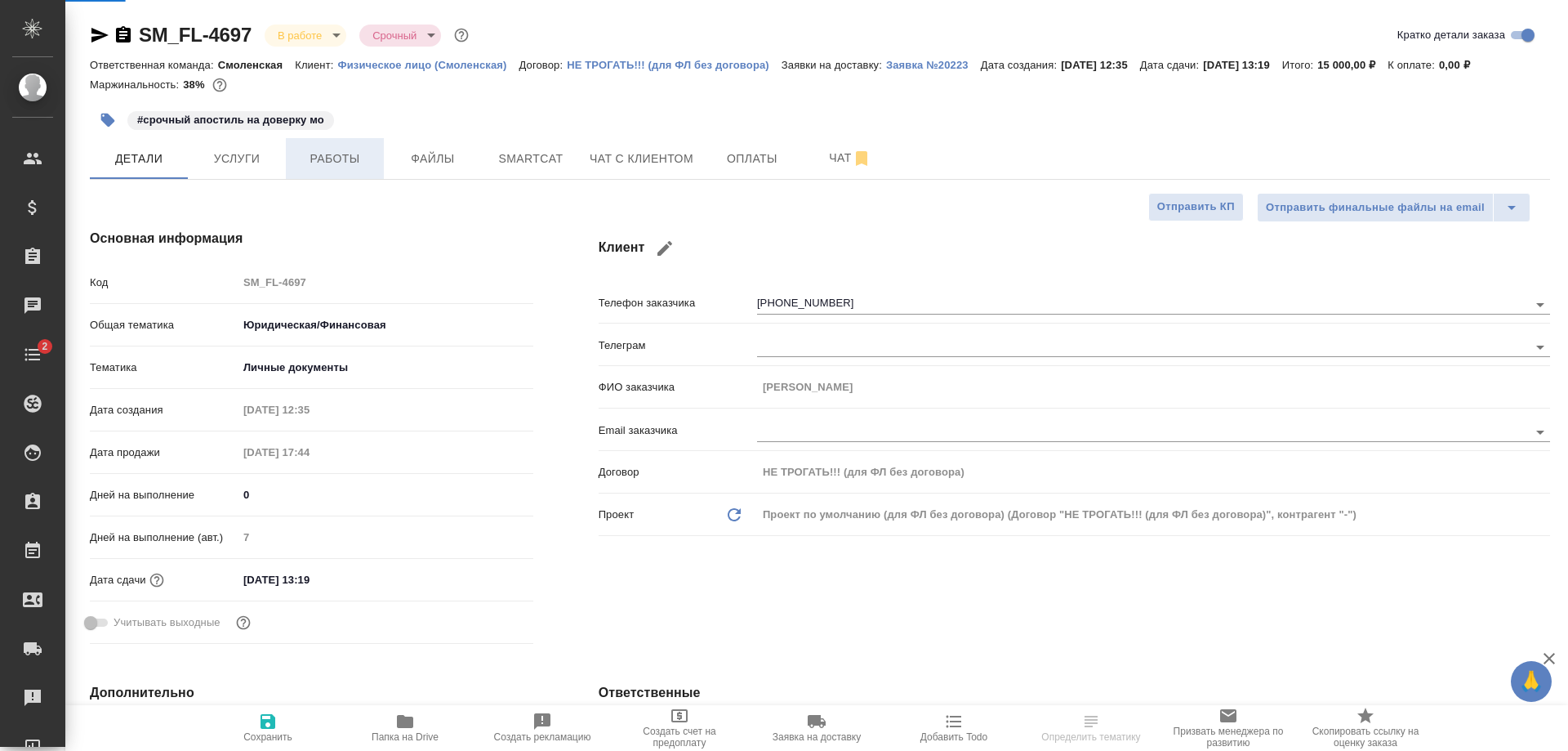
type textarea "x"
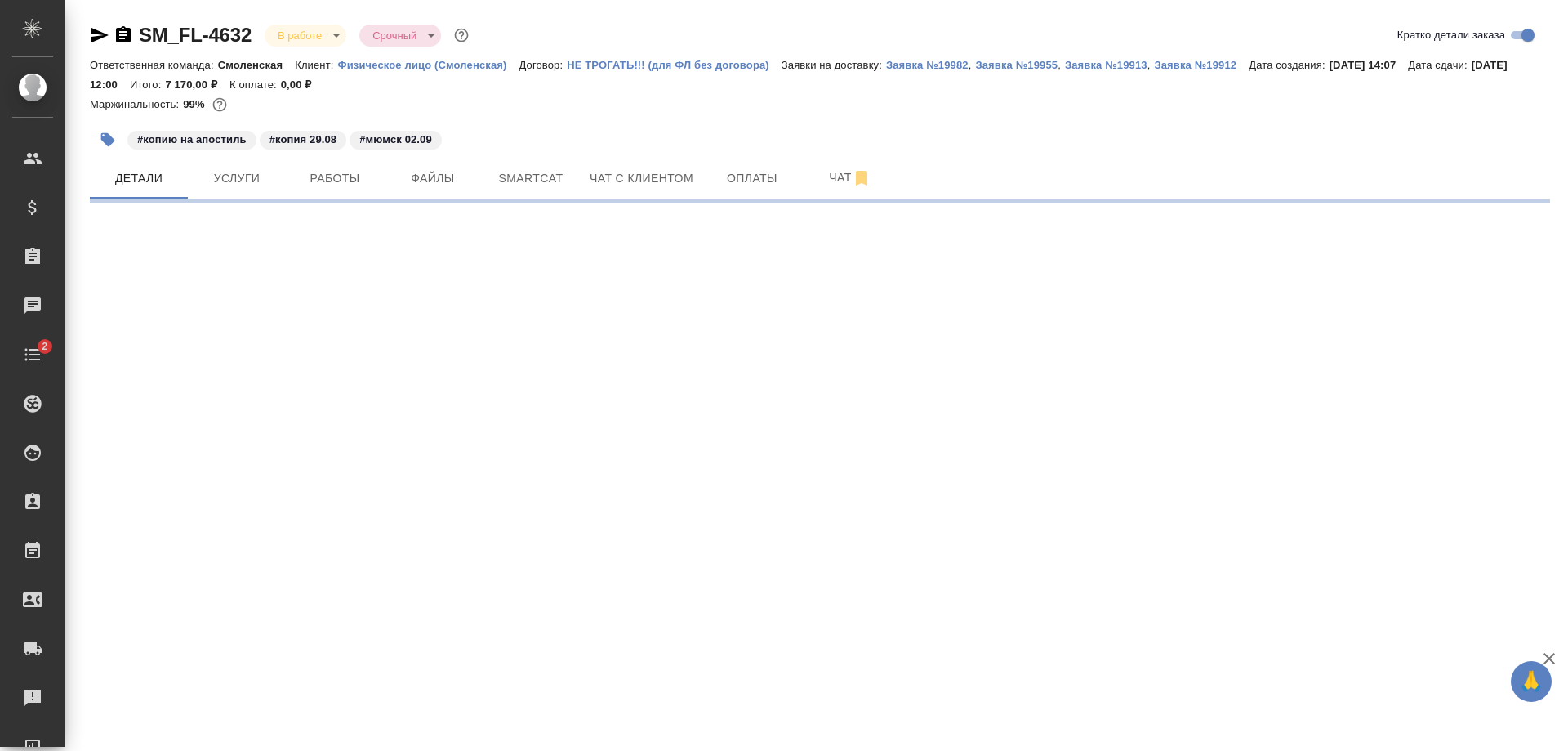
select select "RU"
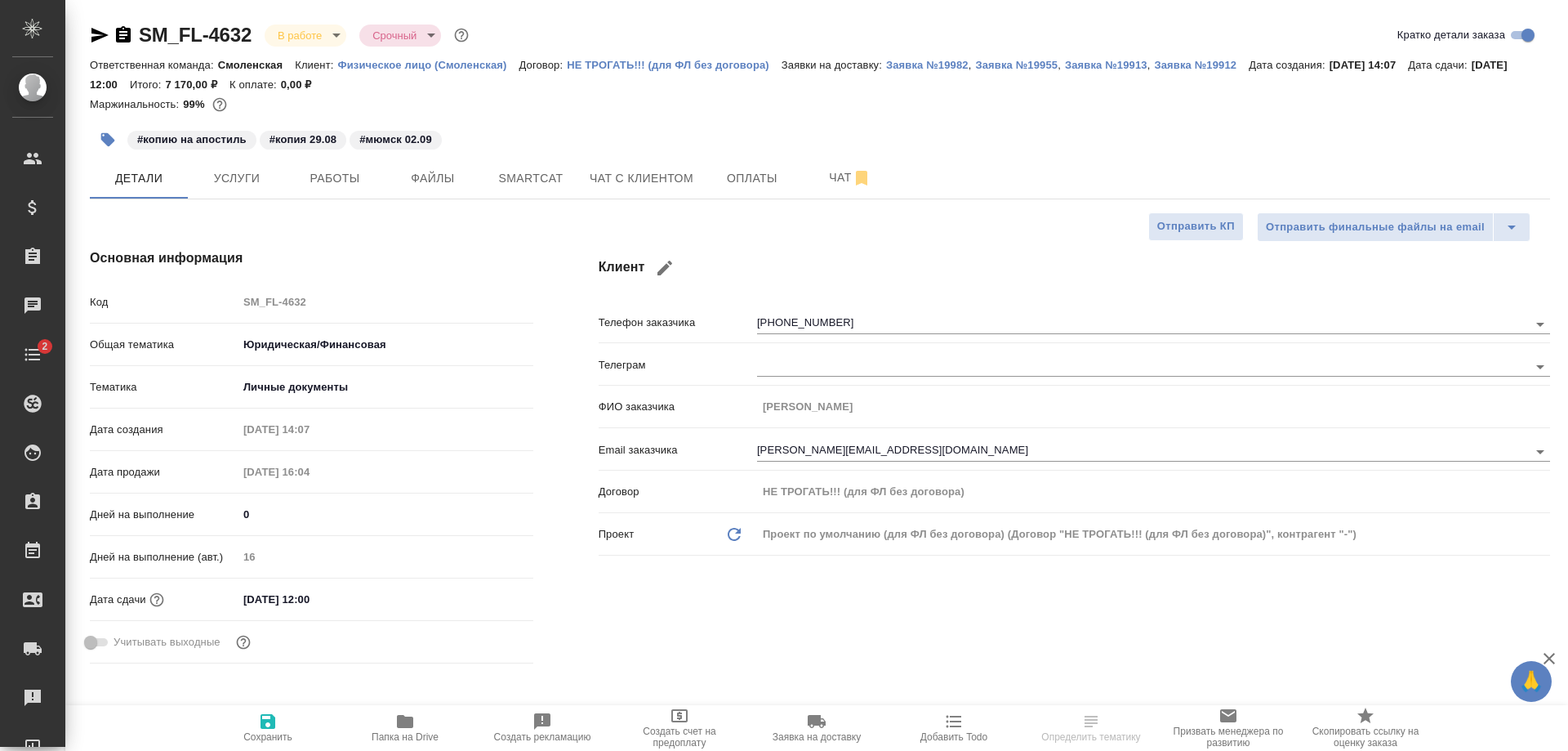
type textarea "x"
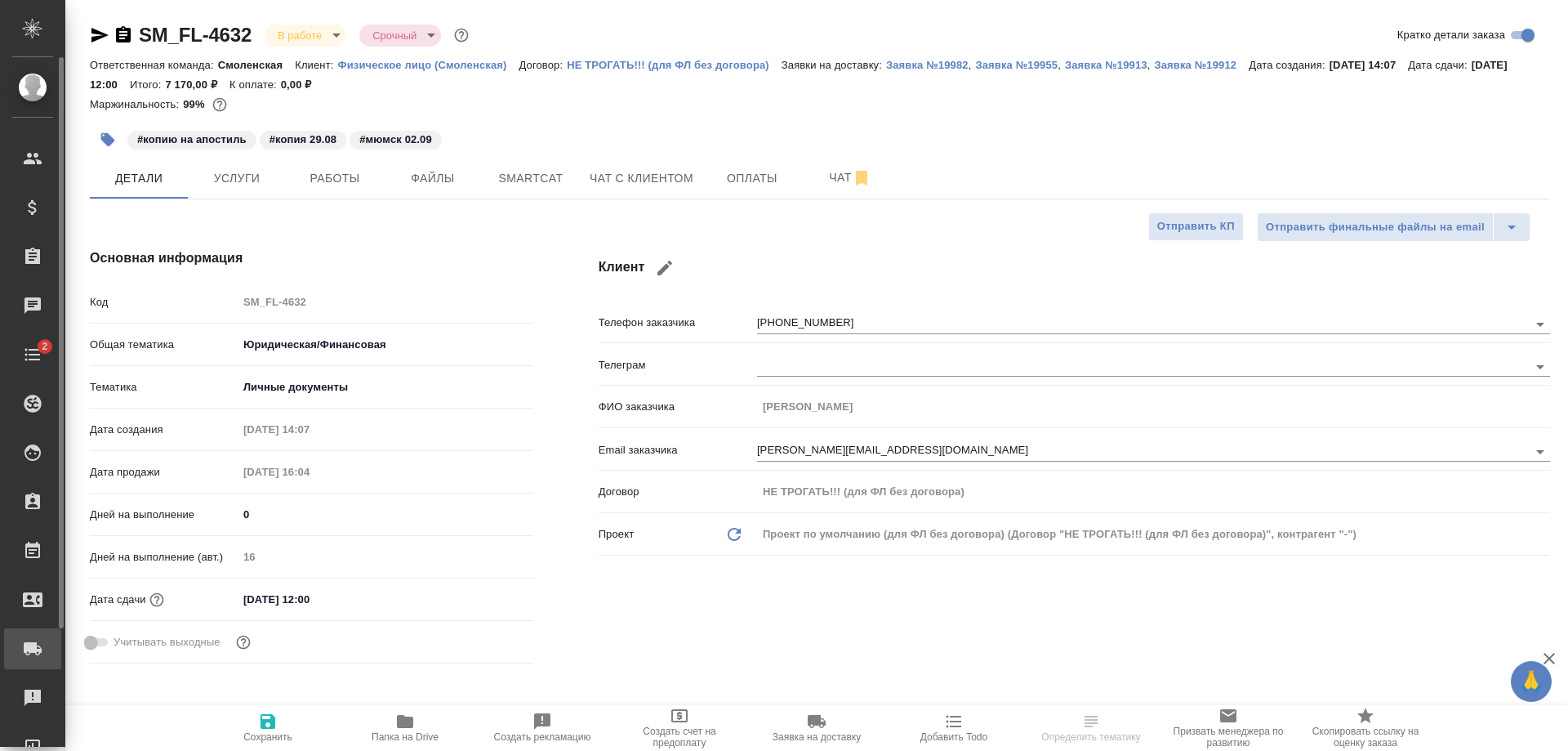
type textarea "x"
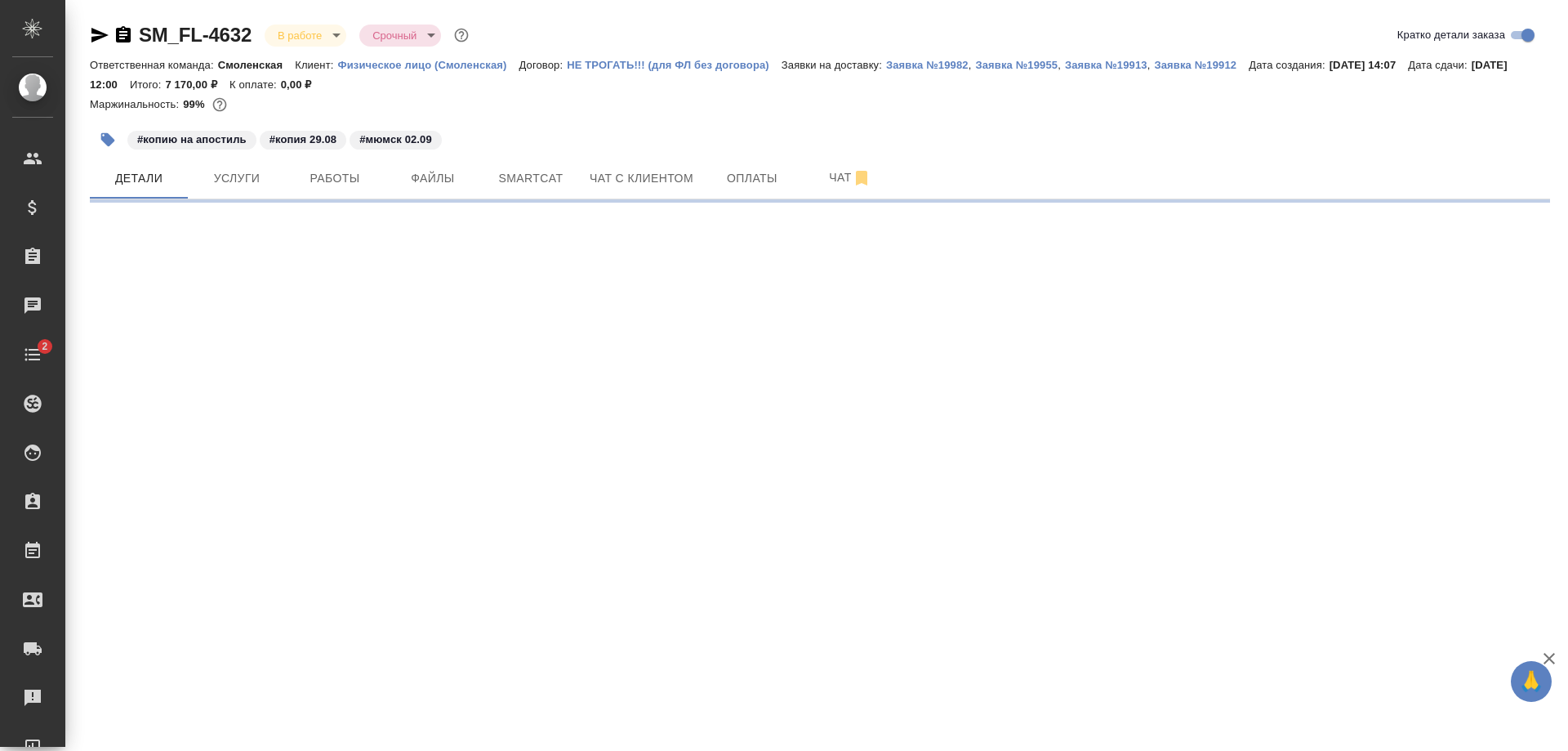
select select "RU"
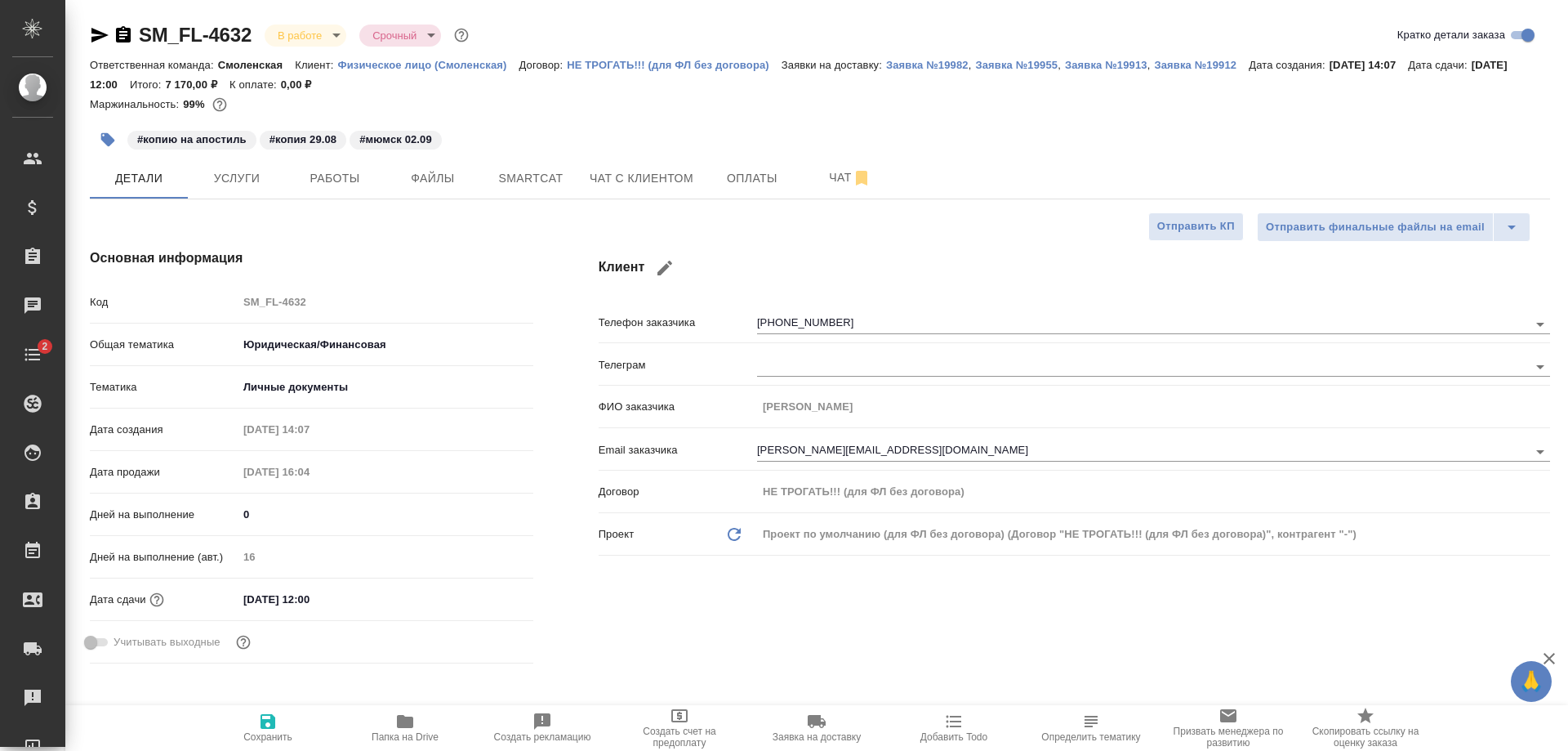
type textarea "x"
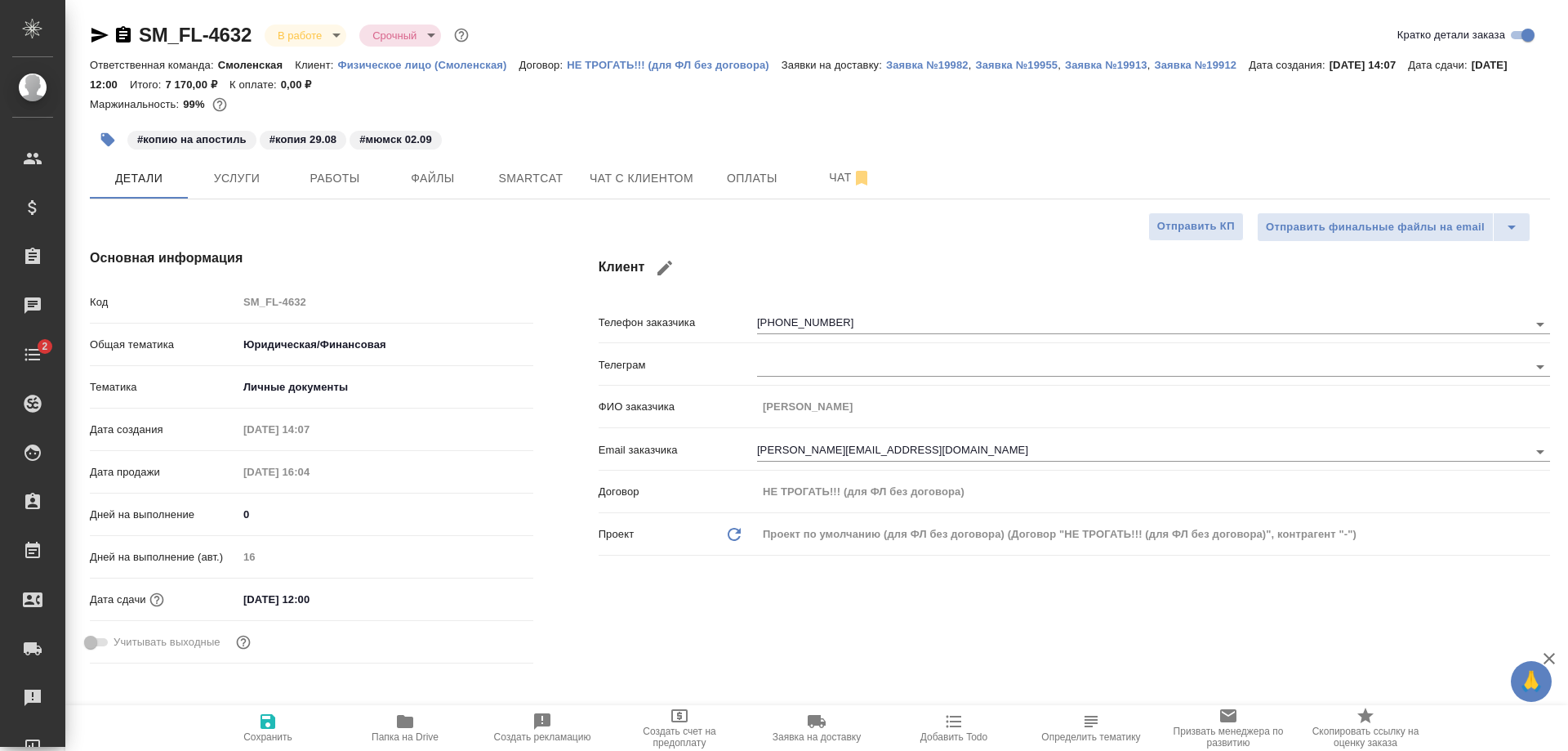
type textarea "x"
click at [420, 178] on span "Файлы" at bounding box center [433, 178] width 78 height 20
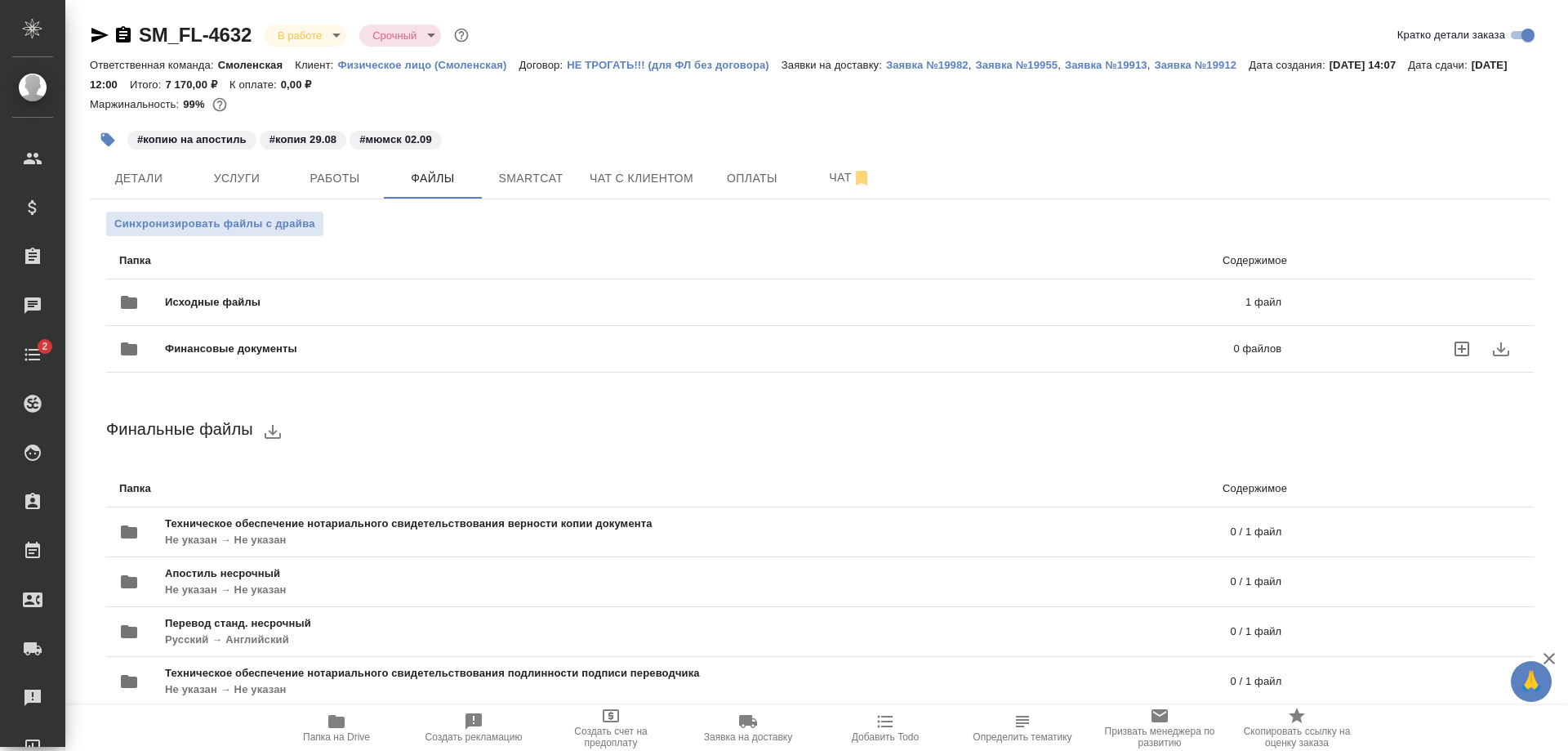
click at [388, 320] on div "Финансовые документы 0 файлов" at bounding box center [700, 349] width 1195 height 72
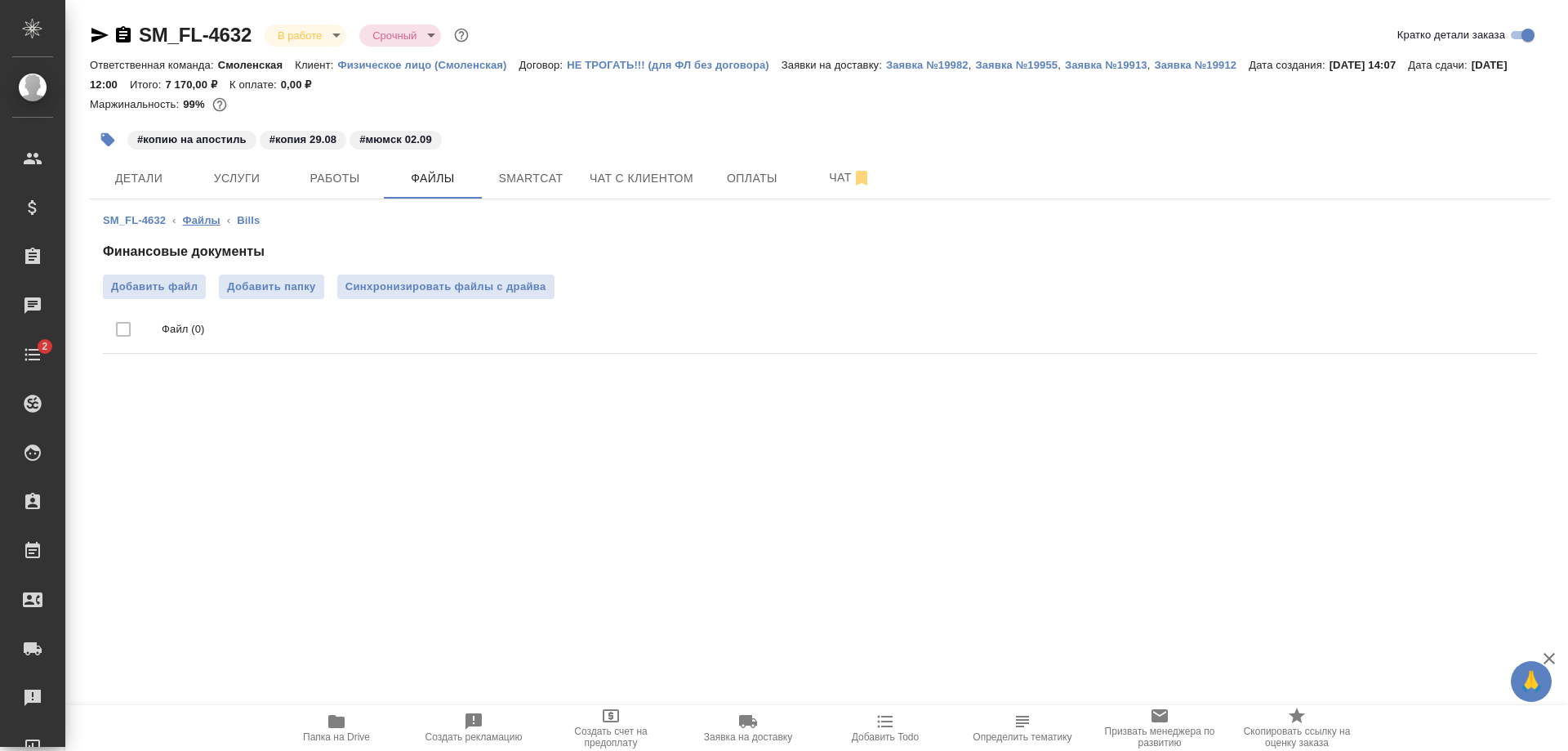
click at [197, 221] on link "Файлы" at bounding box center [201, 220] width 37 height 12
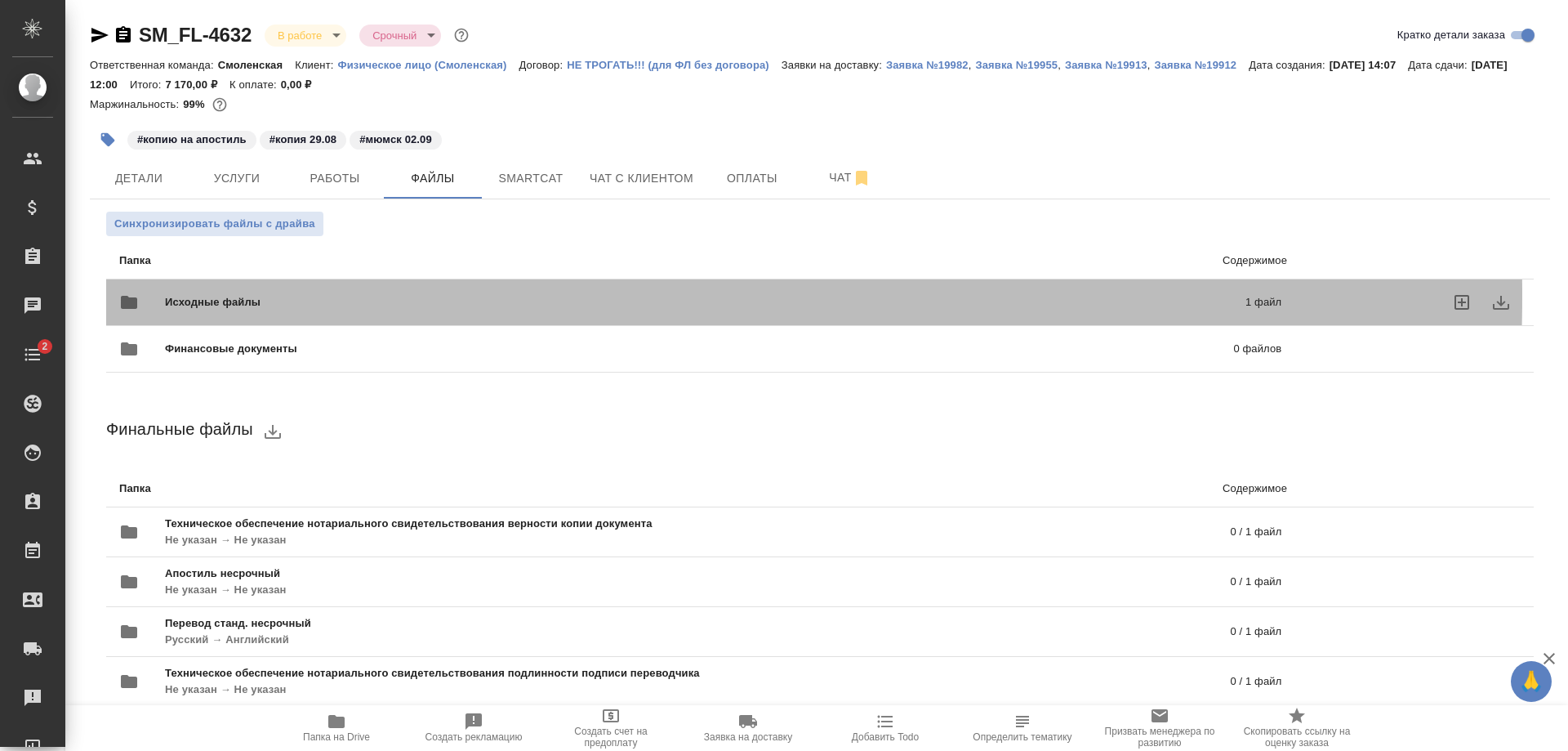
click at [275, 296] on span "Исходные файлы" at bounding box center [459, 302] width 588 height 16
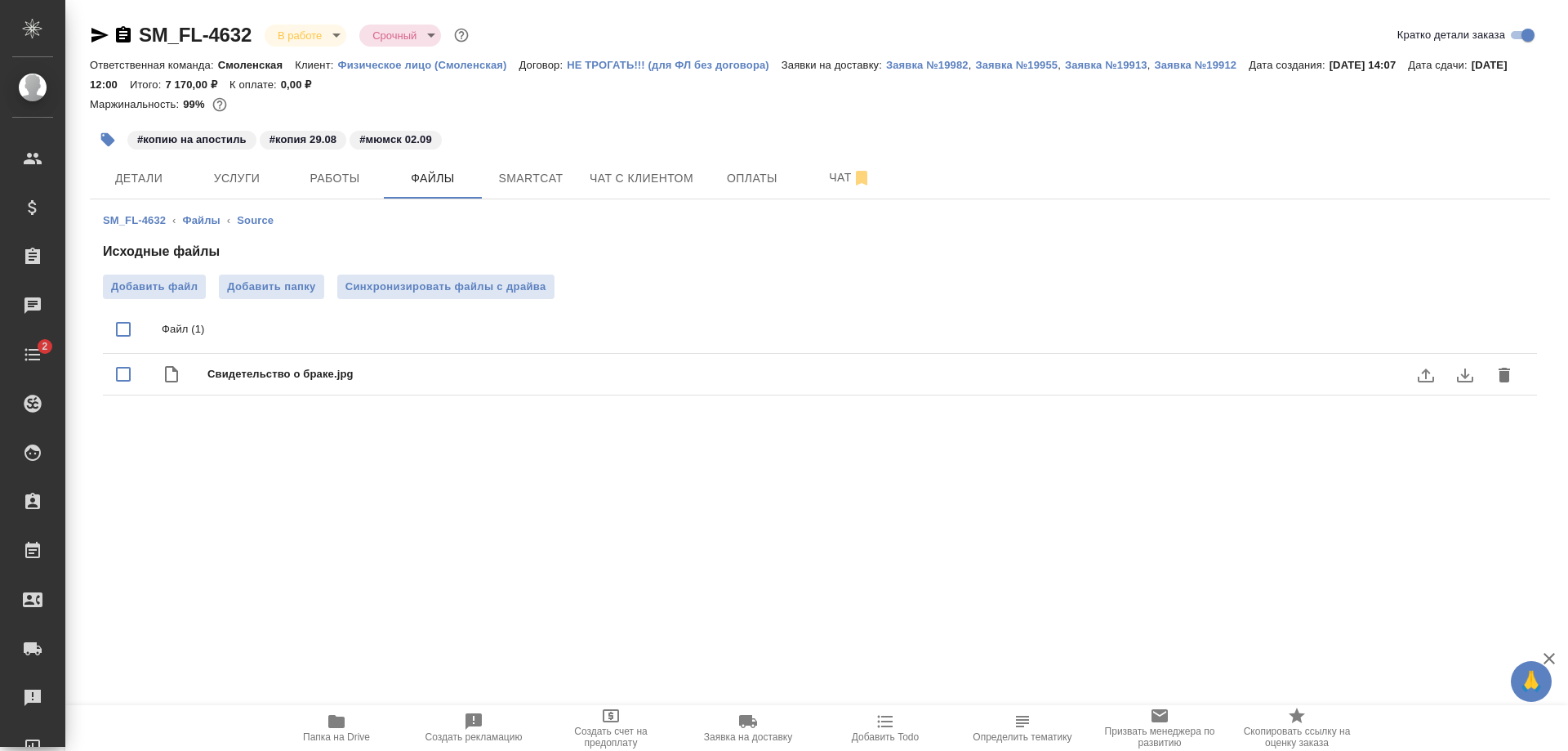
click at [1496, 373] on icon "delete" at bounding box center [1504, 375] width 20 height 20
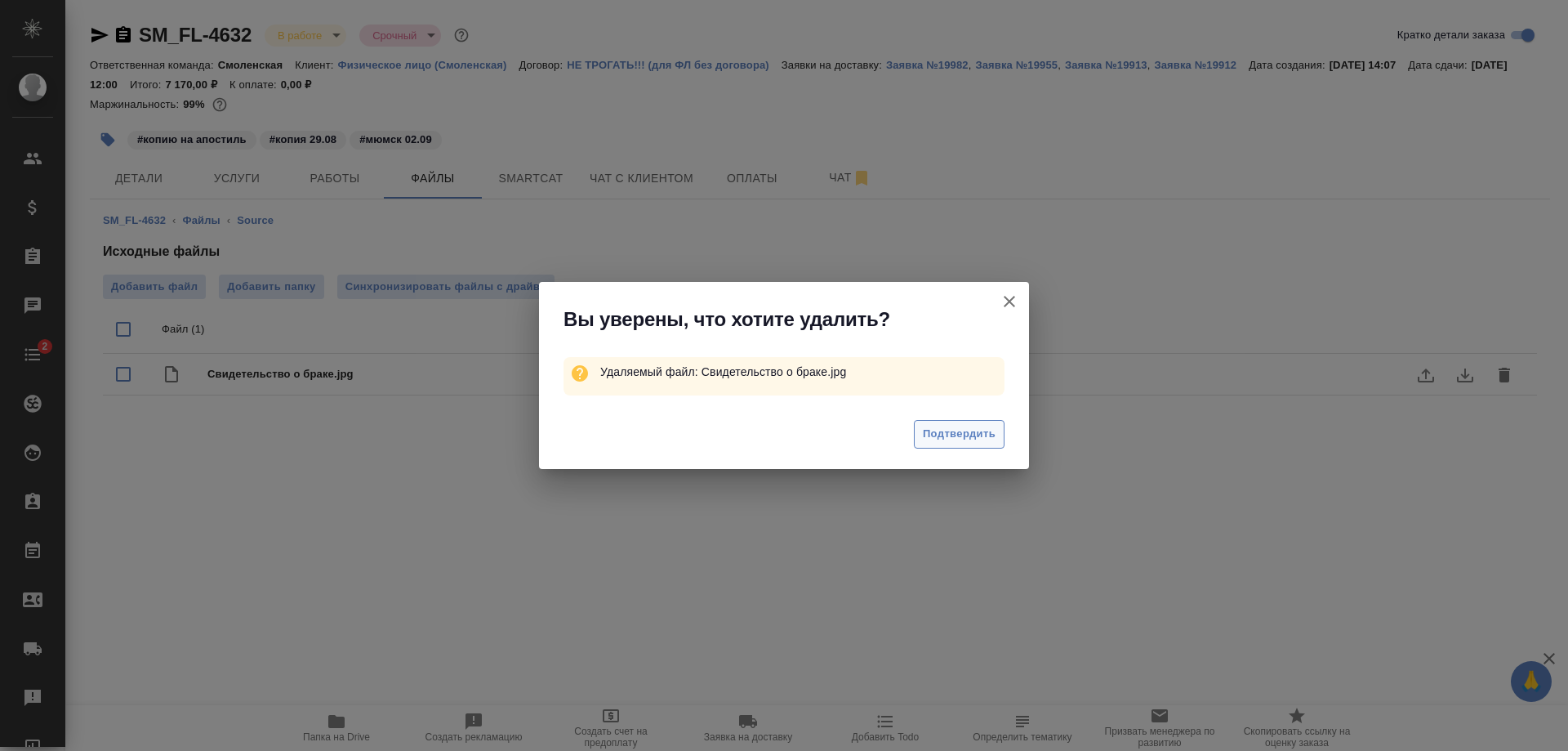
click at [949, 433] on span "Подтвердить" at bounding box center [959, 434] width 73 height 19
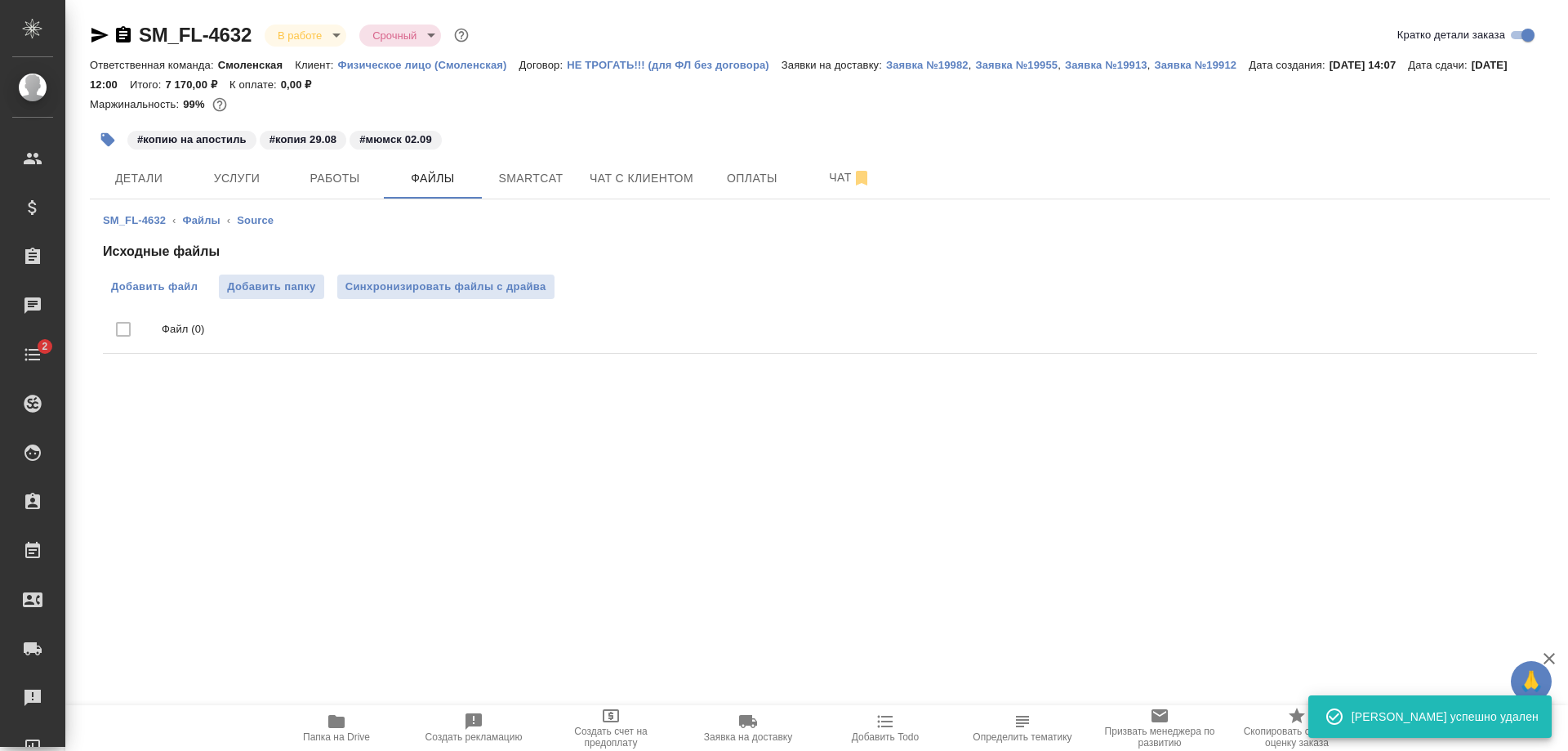
click at [164, 293] on span "Добавить файл" at bounding box center [154, 287] width 87 height 16
click at [0, 0] on input "Добавить файл" at bounding box center [0, 0] width 0 height 0
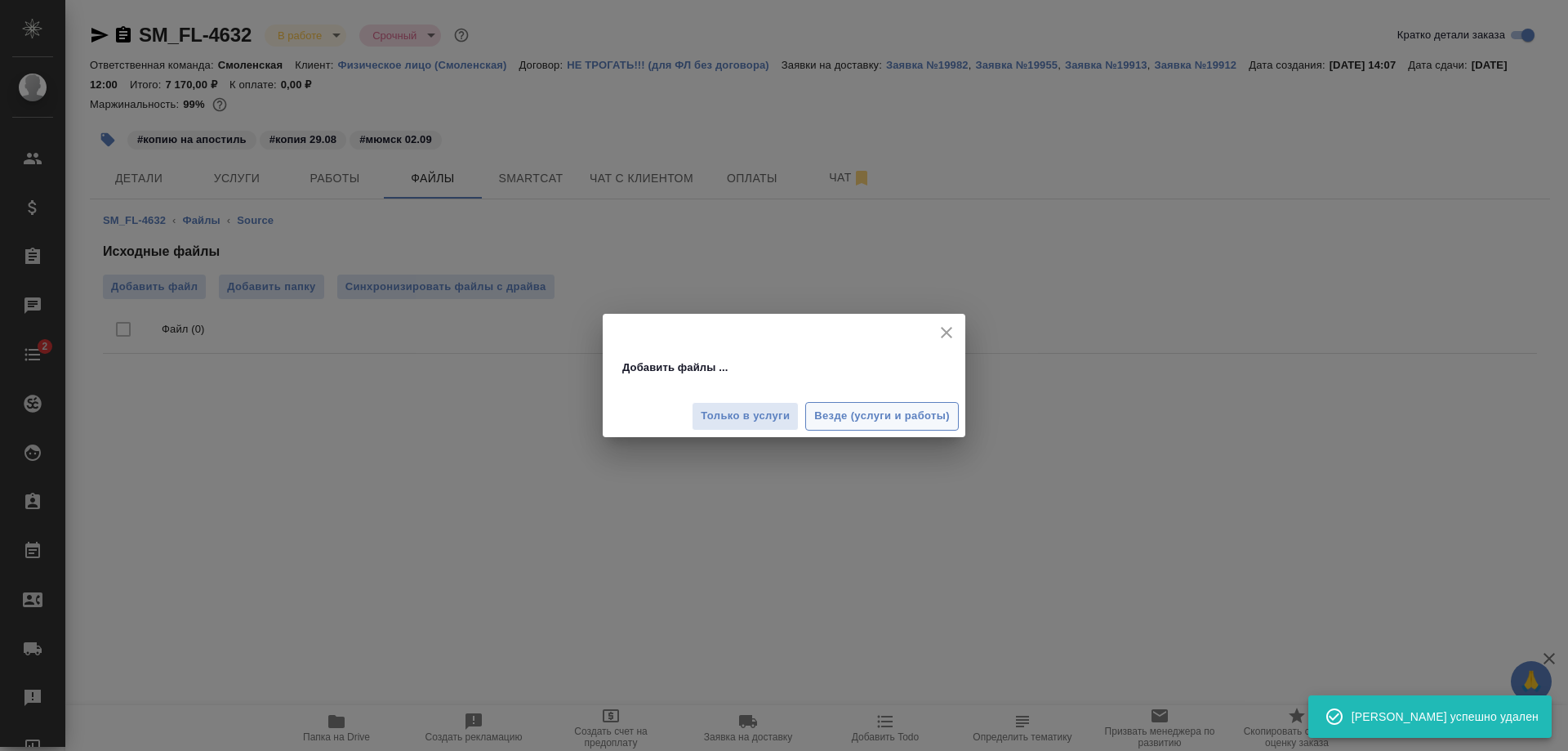
click at [918, 417] on span "Везде (услуги и работы)" at bounding box center [882, 415] width 136 height 19
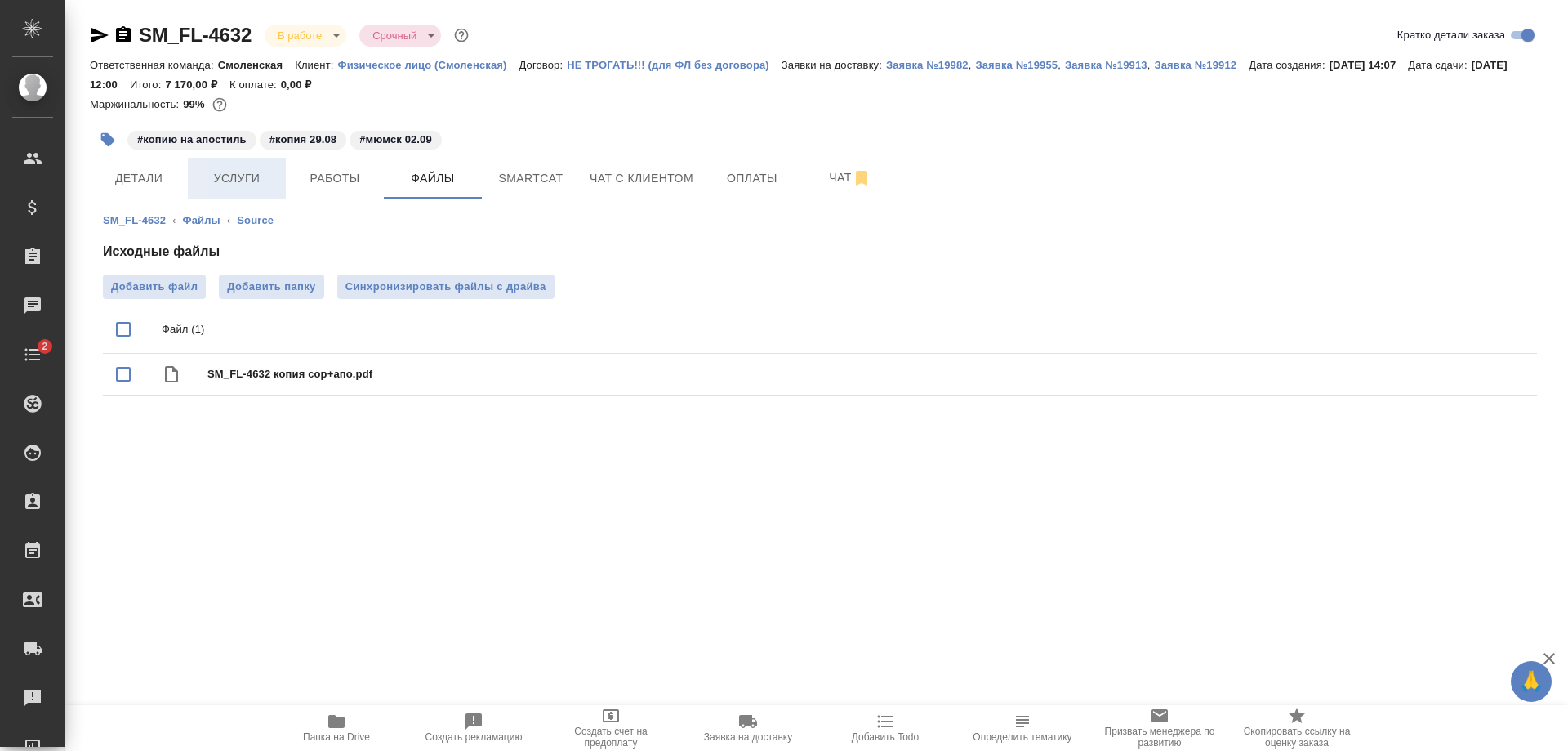
click at [249, 180] on span "Услуги" at bounding box center [237, 178] width 78 height 20
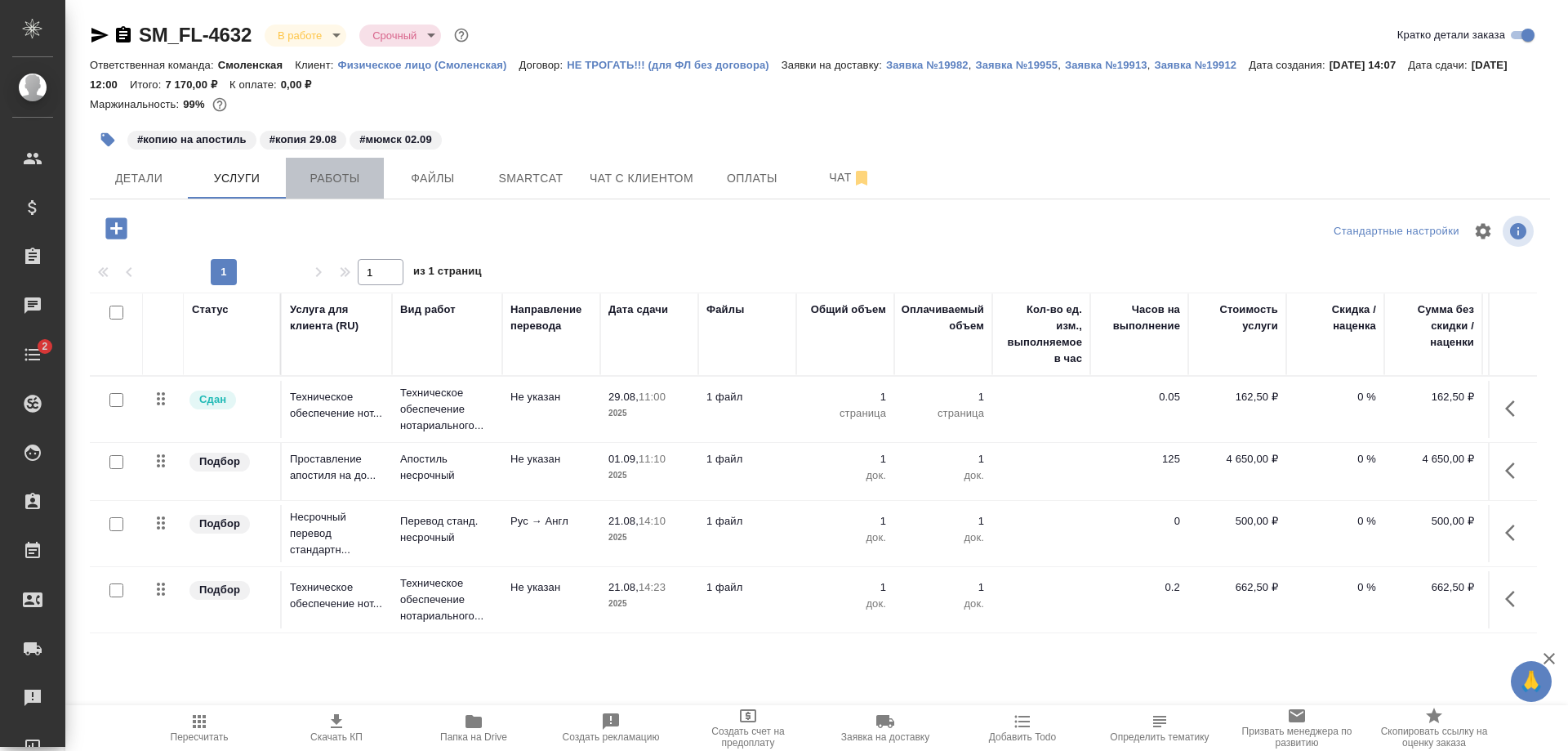
click at [339, 172] on span "Работы" at bounding box center [335, 178] width 78 height 20
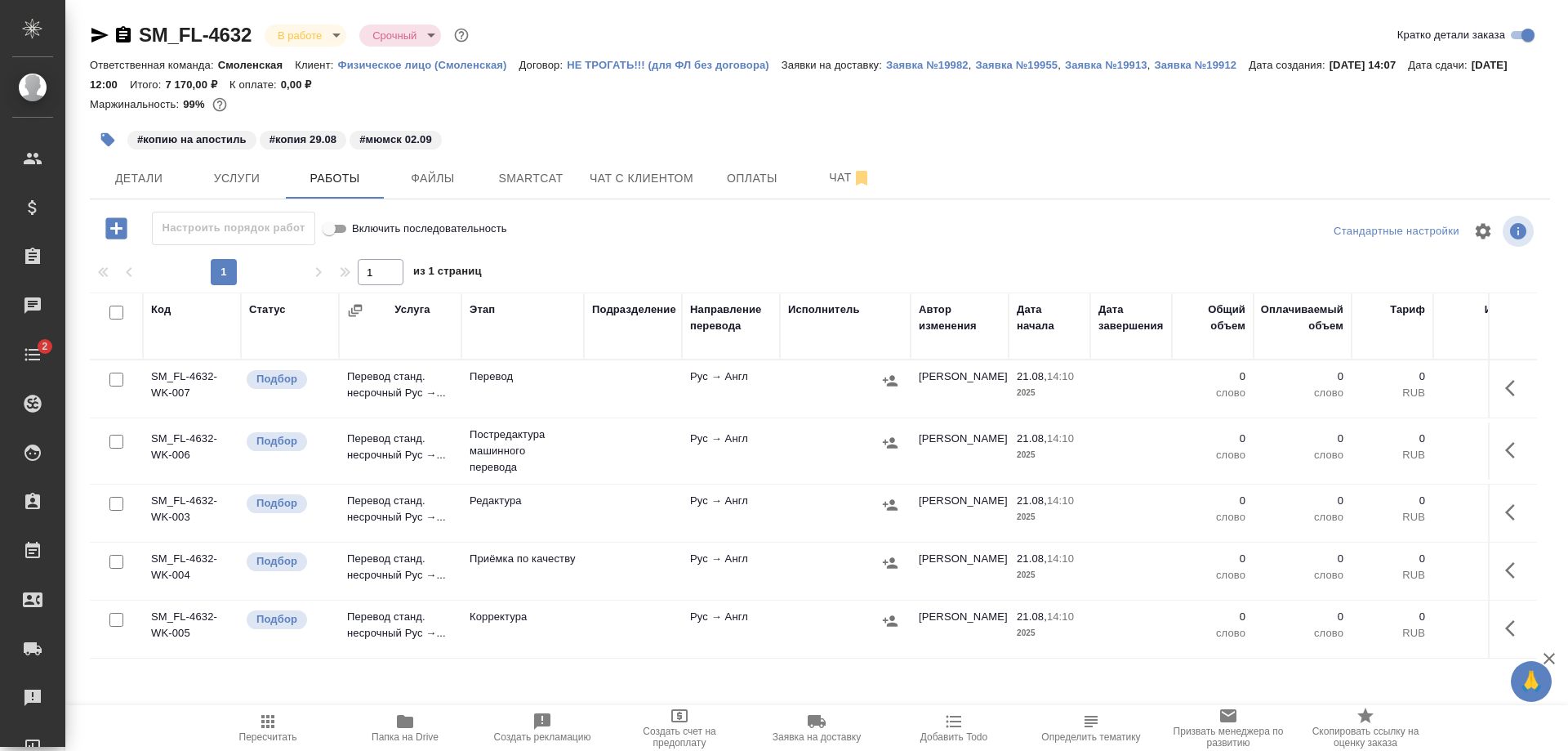
scroll to position [201, 0]
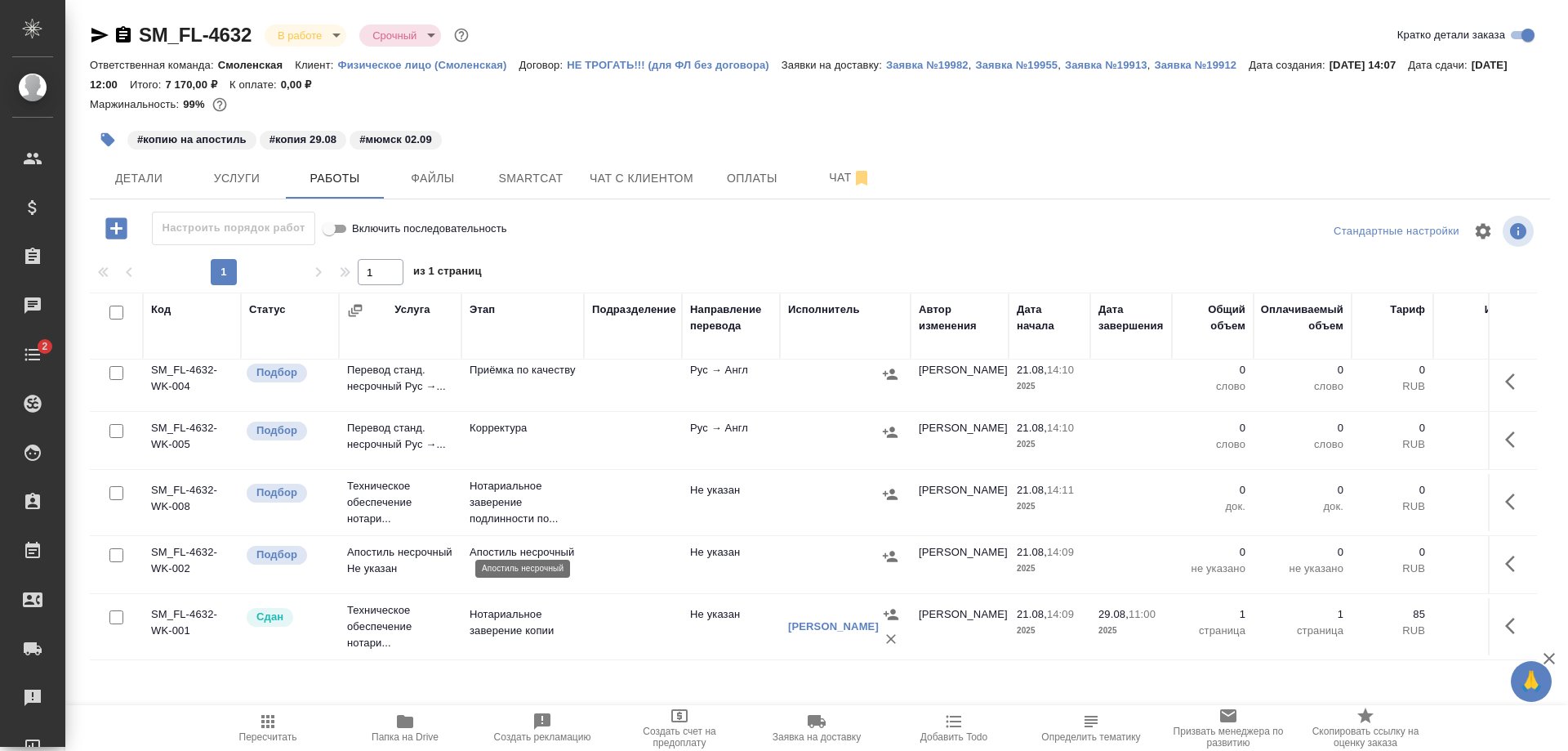
click at [532, 544] on p "Апостиль несрочный" at bounding box center [523, 552] width 106 height 16
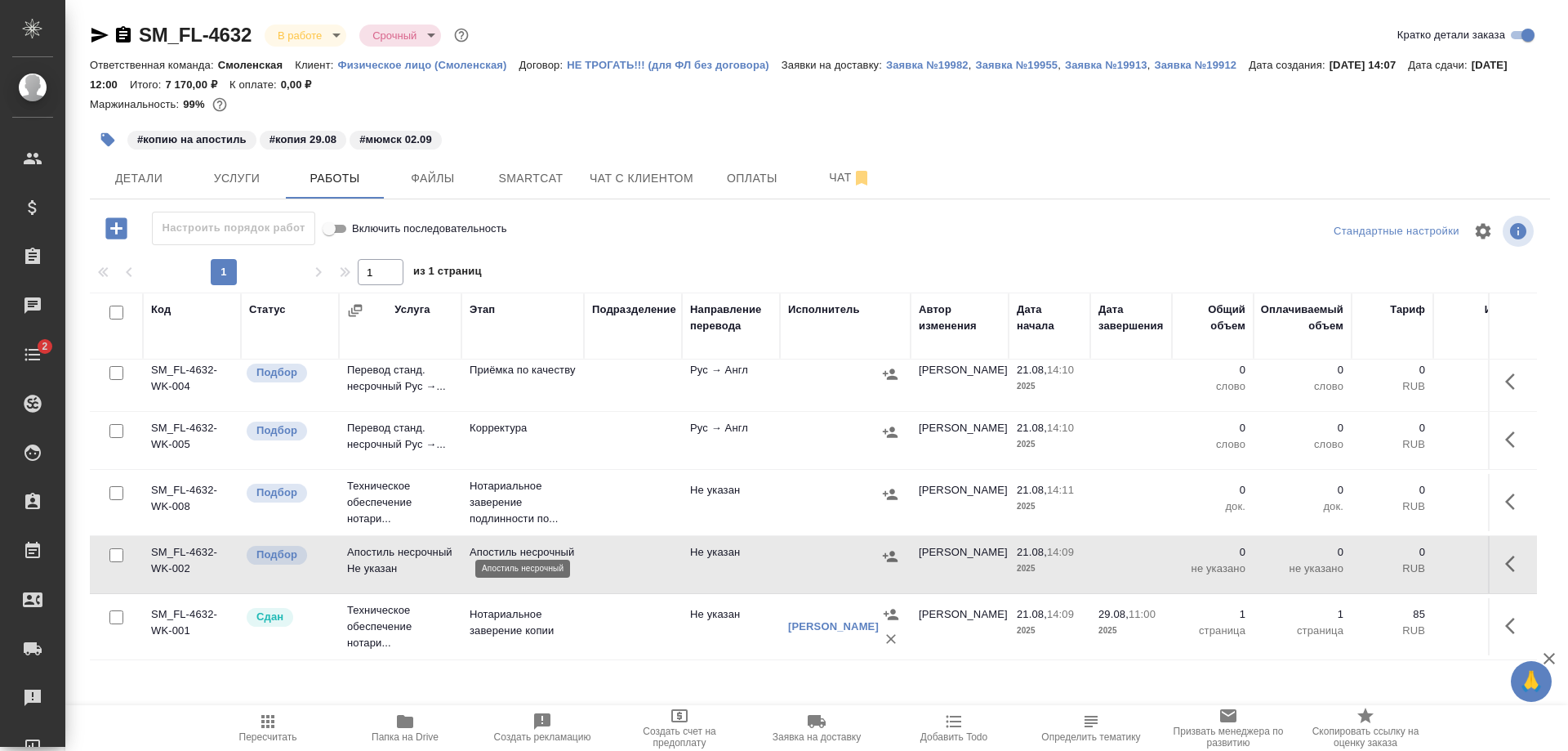
click at [532, 544] on p "Апостиль несрочный" at bounding box center [523, 552] width 106 height 16
click at [146, 173] on span "Детали" at bounding box center [138, 178] width 78 height 20
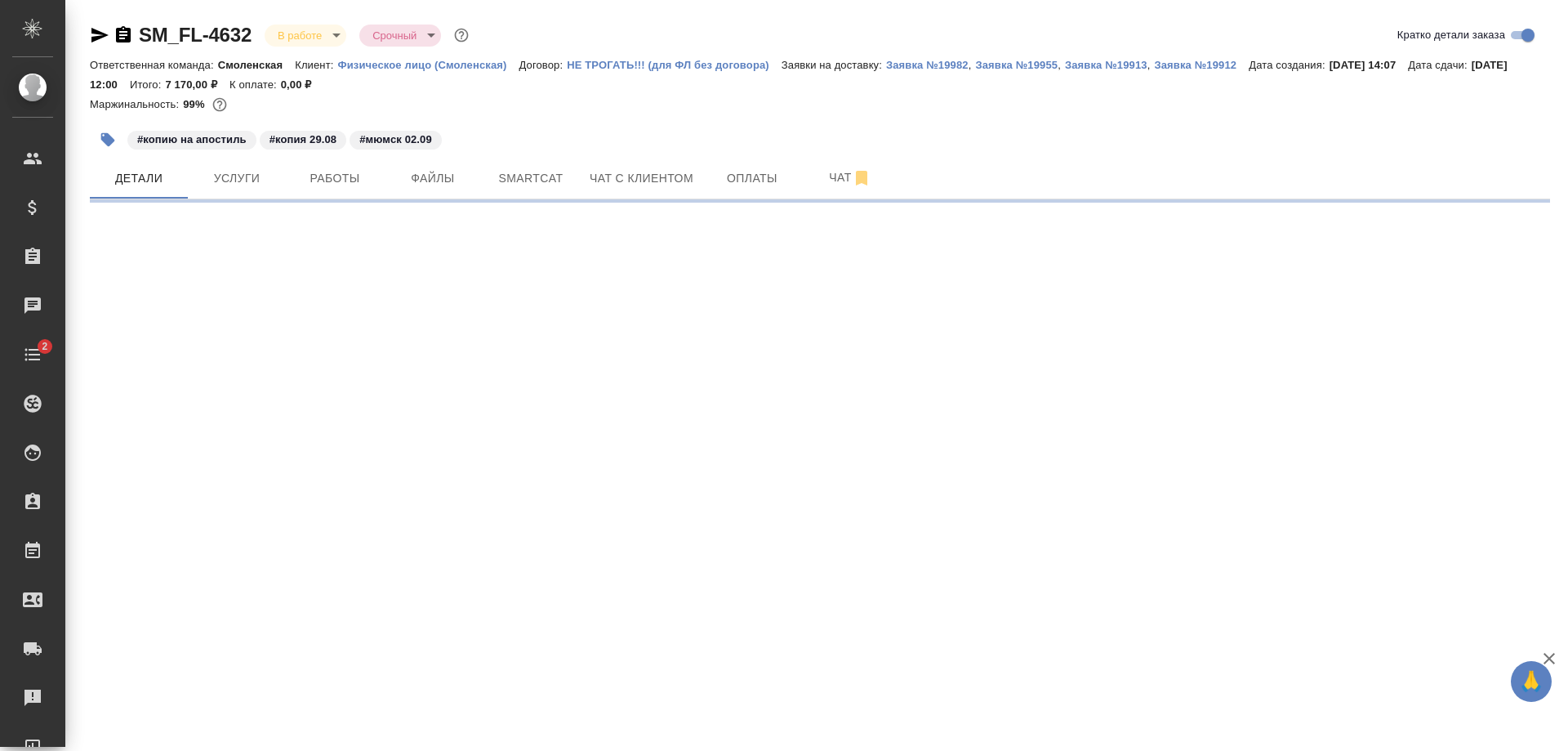
select select "RU"
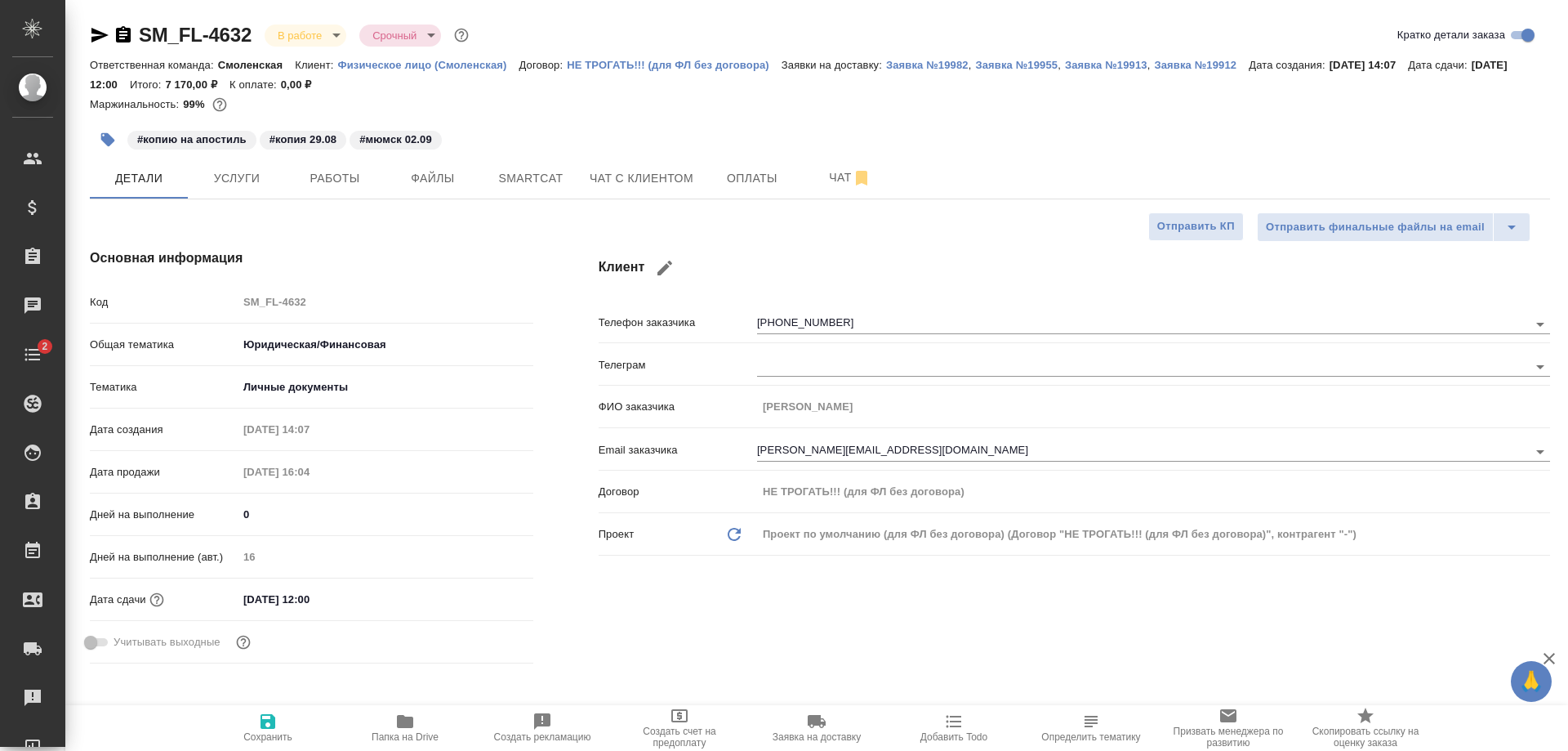
type textarea "x"
click at [332, 589] on input "04.09.2025 12:00" at bounding box center [309, 599] width 143 height 24
click at [478, 599] on icon "button" at bounding box center [485, 597] width 15 height 16
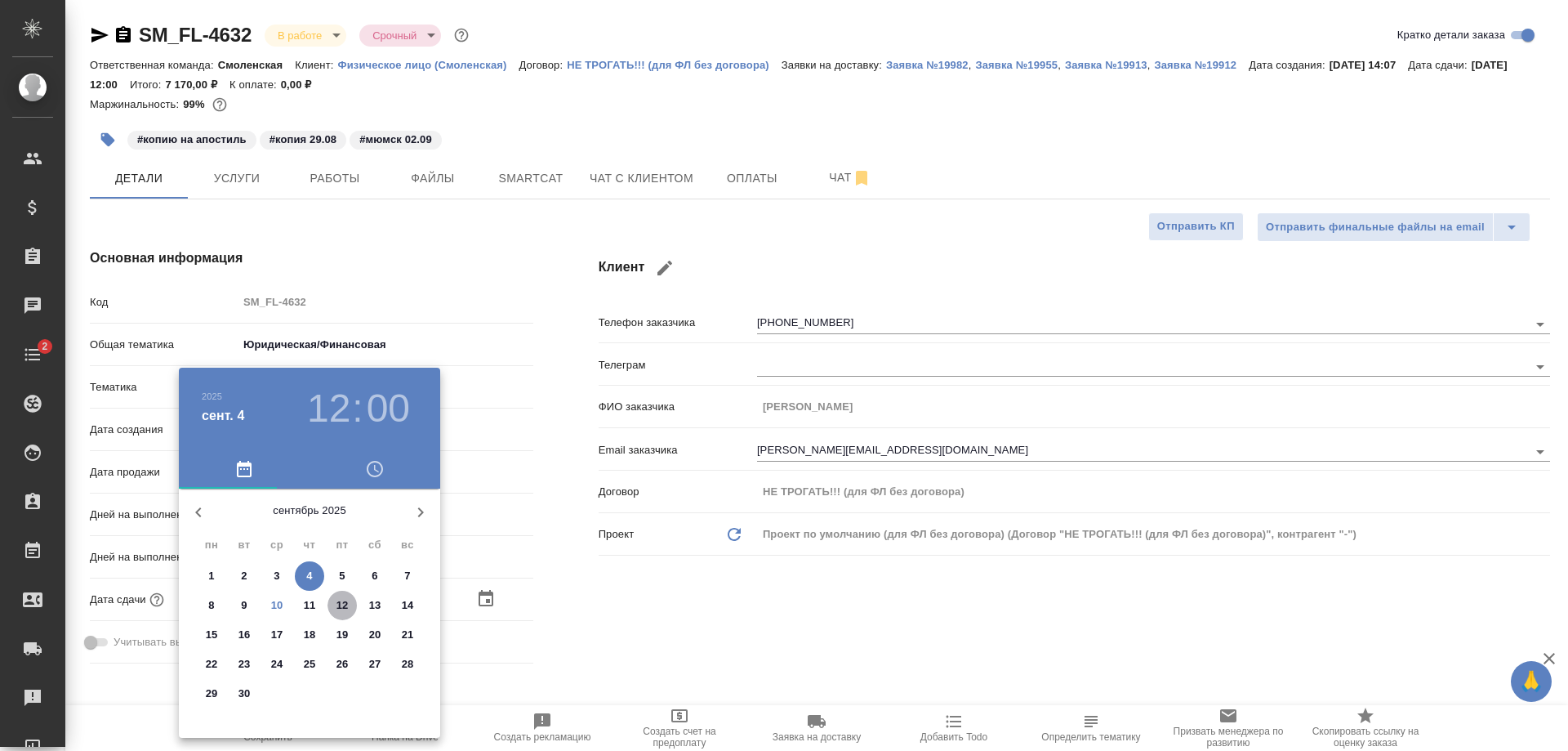
click at [335, 608] on span "12" at bounding box center [342, 605] width 29 height 16
type input "12.09.2025 12:00"
type textarea "x"
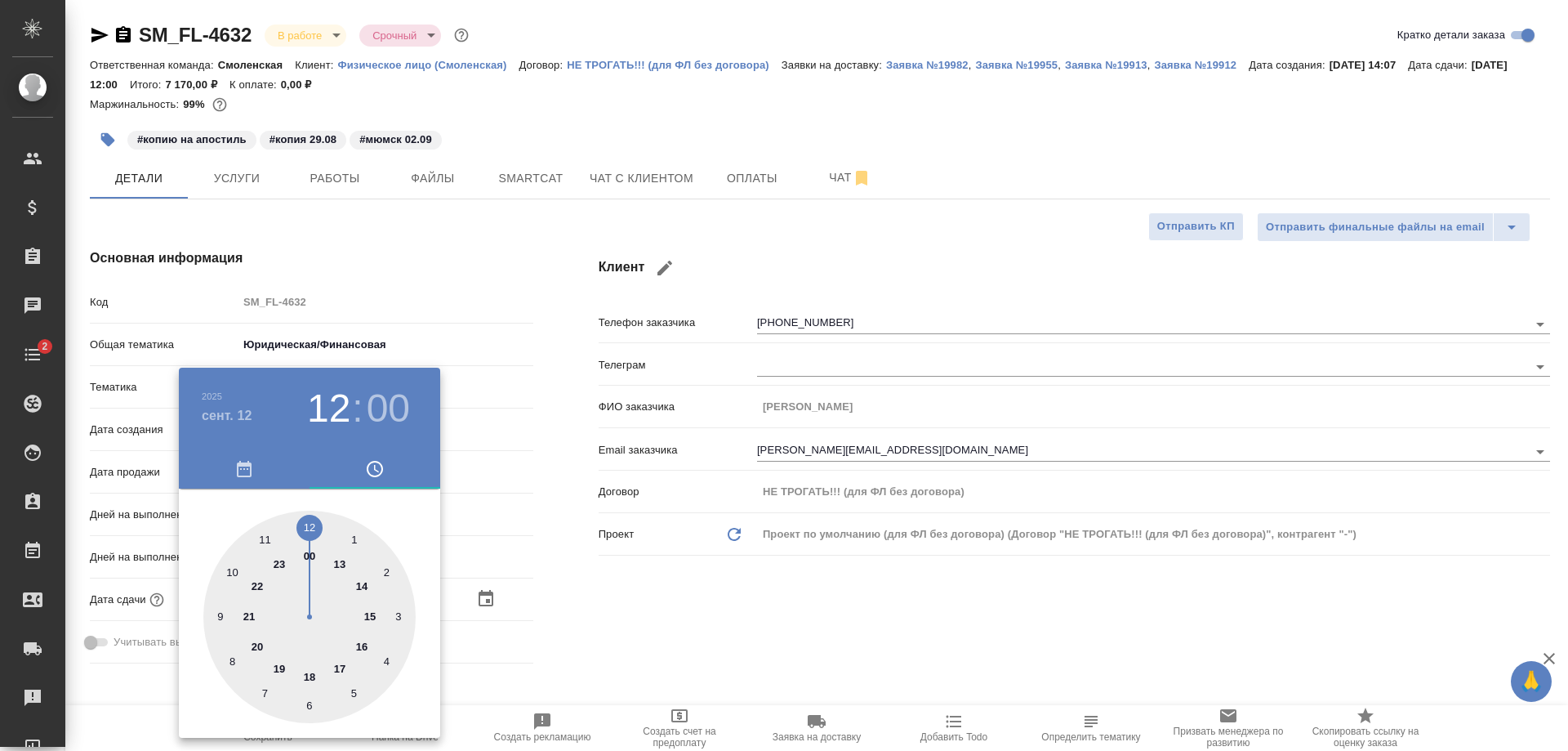
click at [570, 570] on div at bounding box center [784, 376] width 1568 height 751
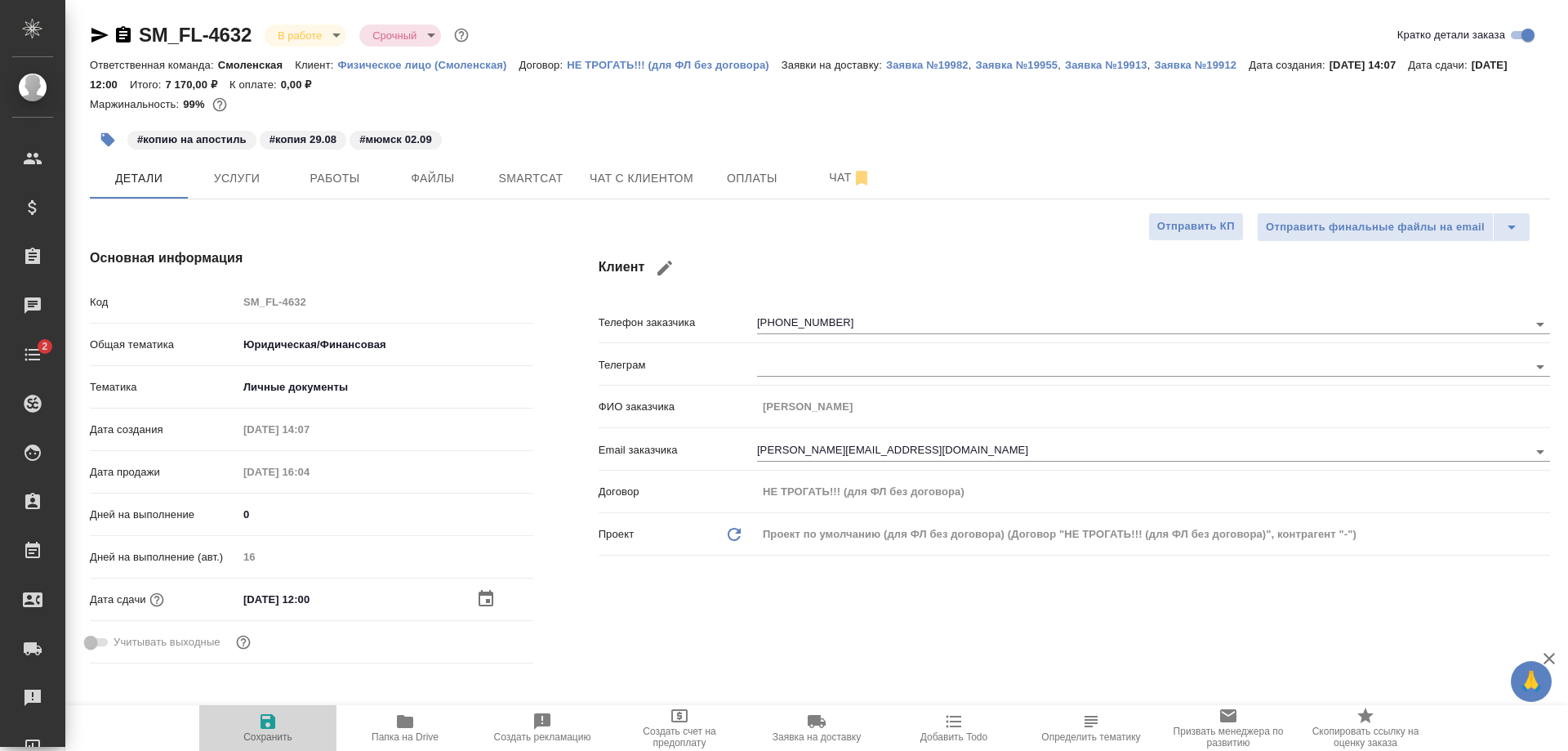
click at [269, 730] on icon "button" at bounding box center [268, 722] width 20 height 20
type textarea "x"
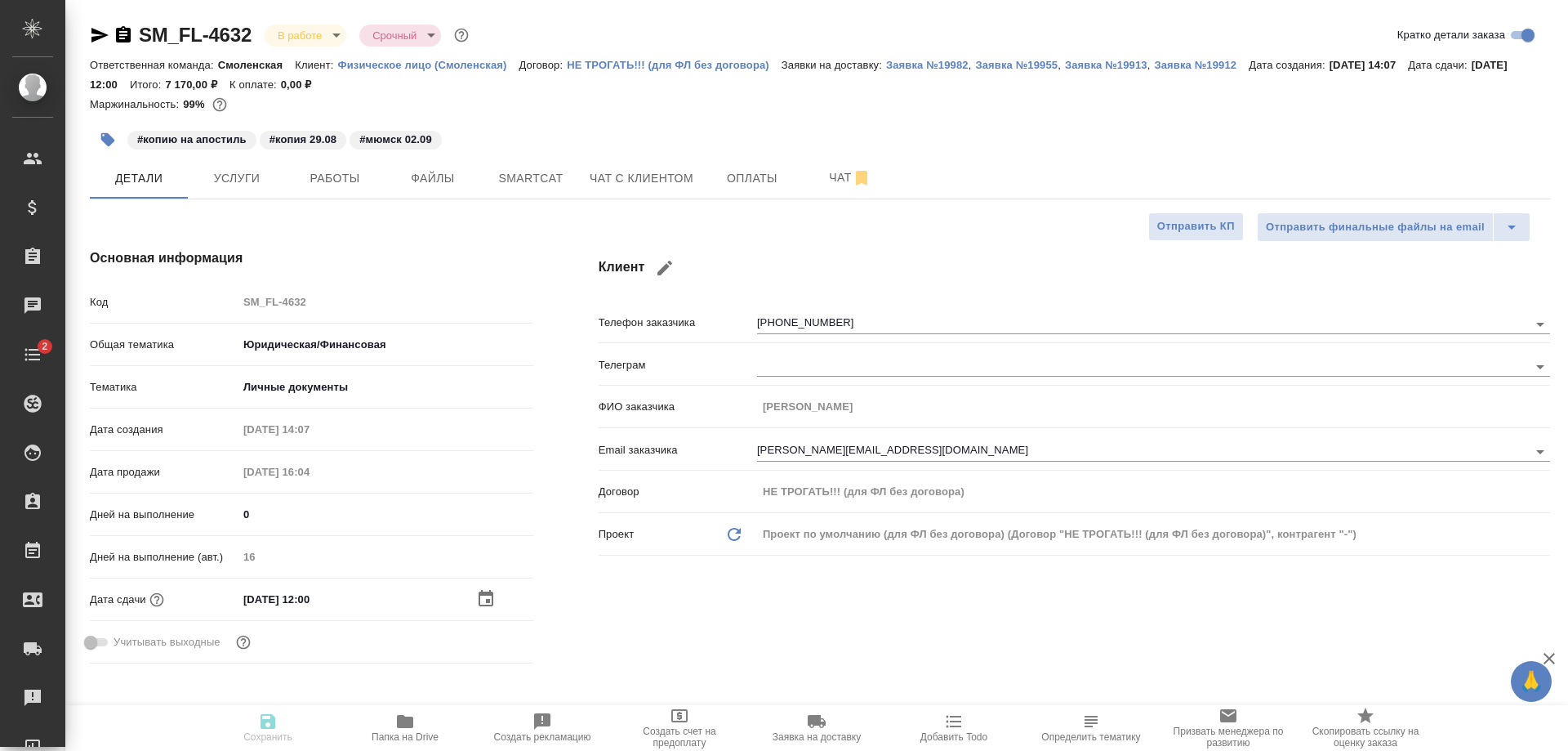
type textarea "x"
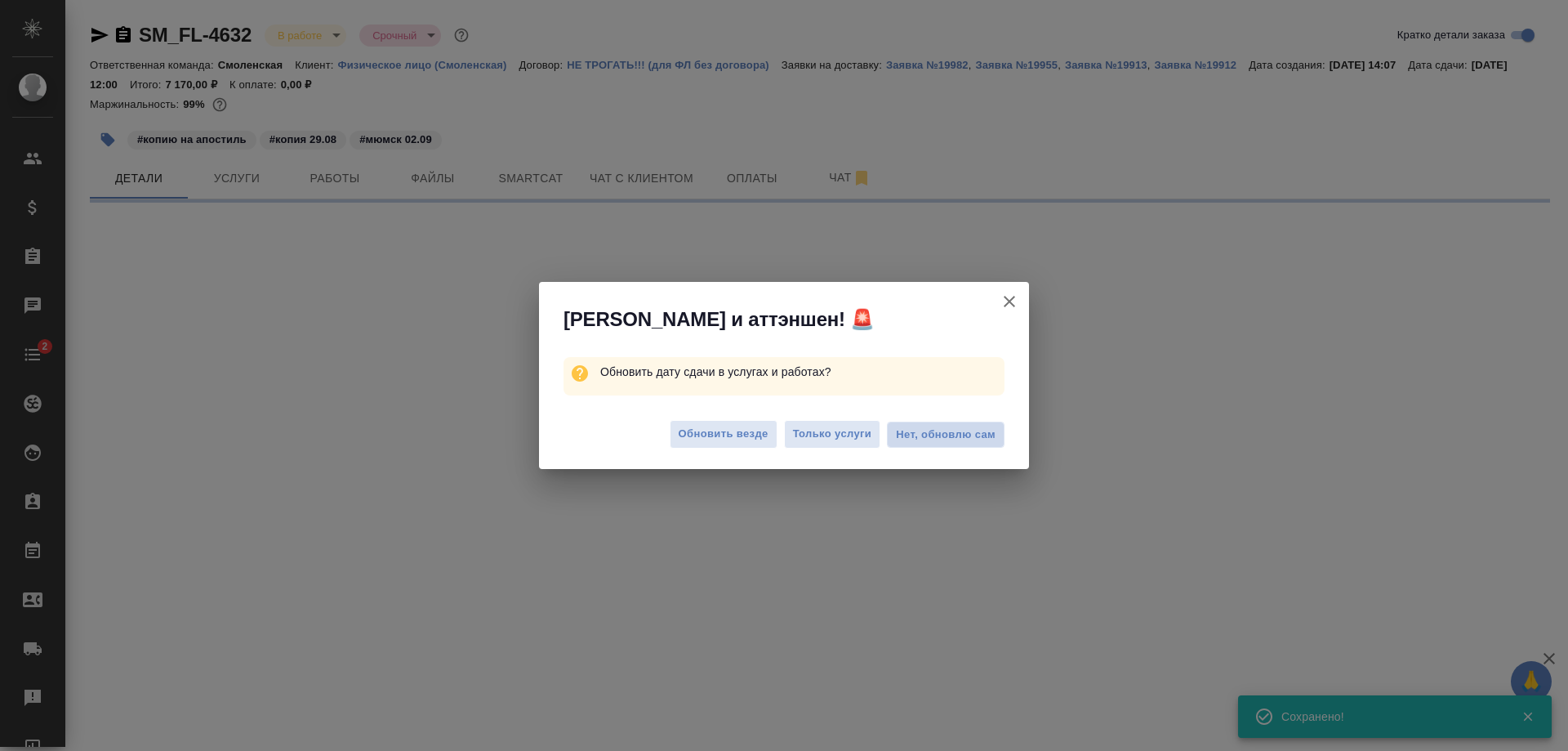
click at [957, 437] on span "Нет, обновлю сам" at bounding box center [946, 434] width 99 height 16
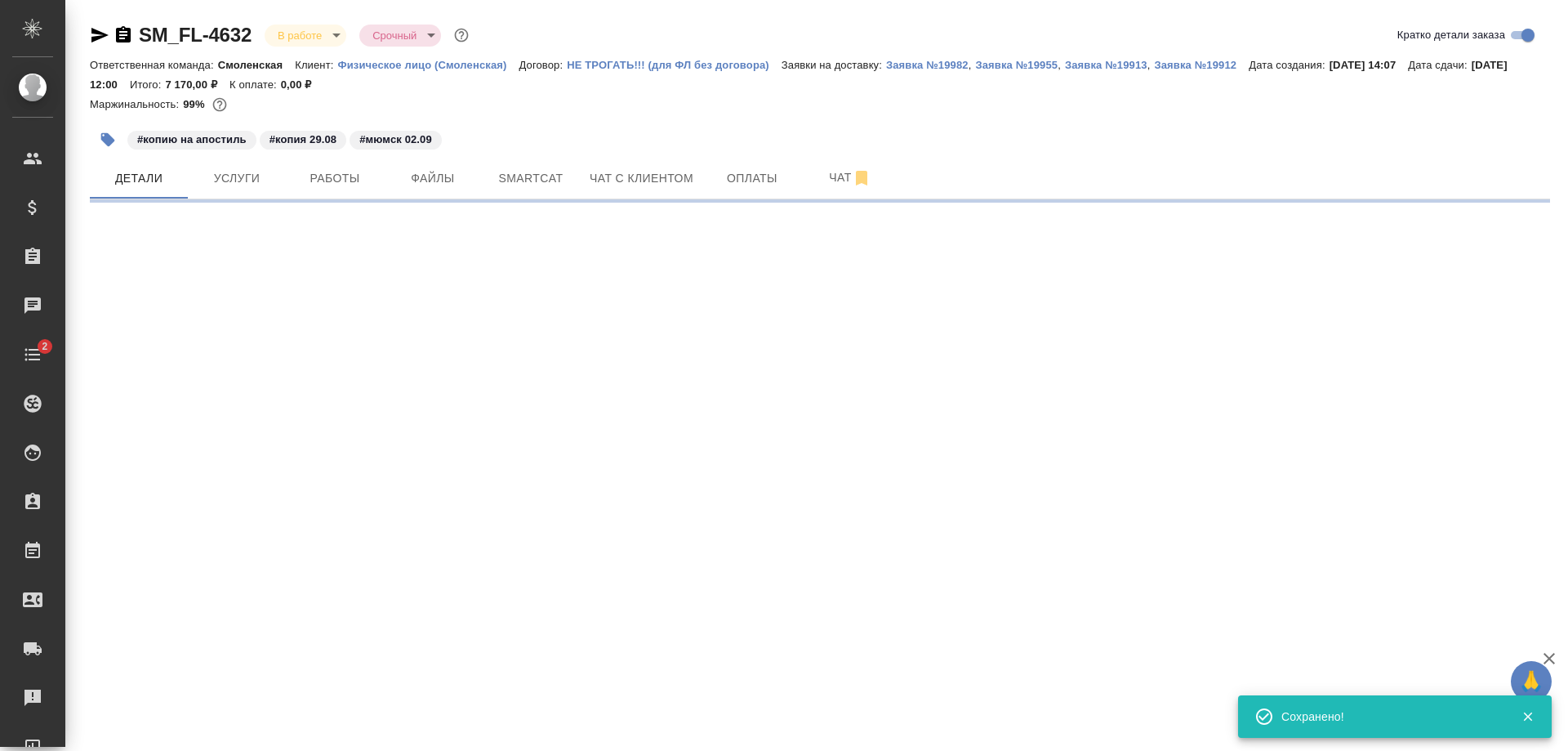
select select "RU"
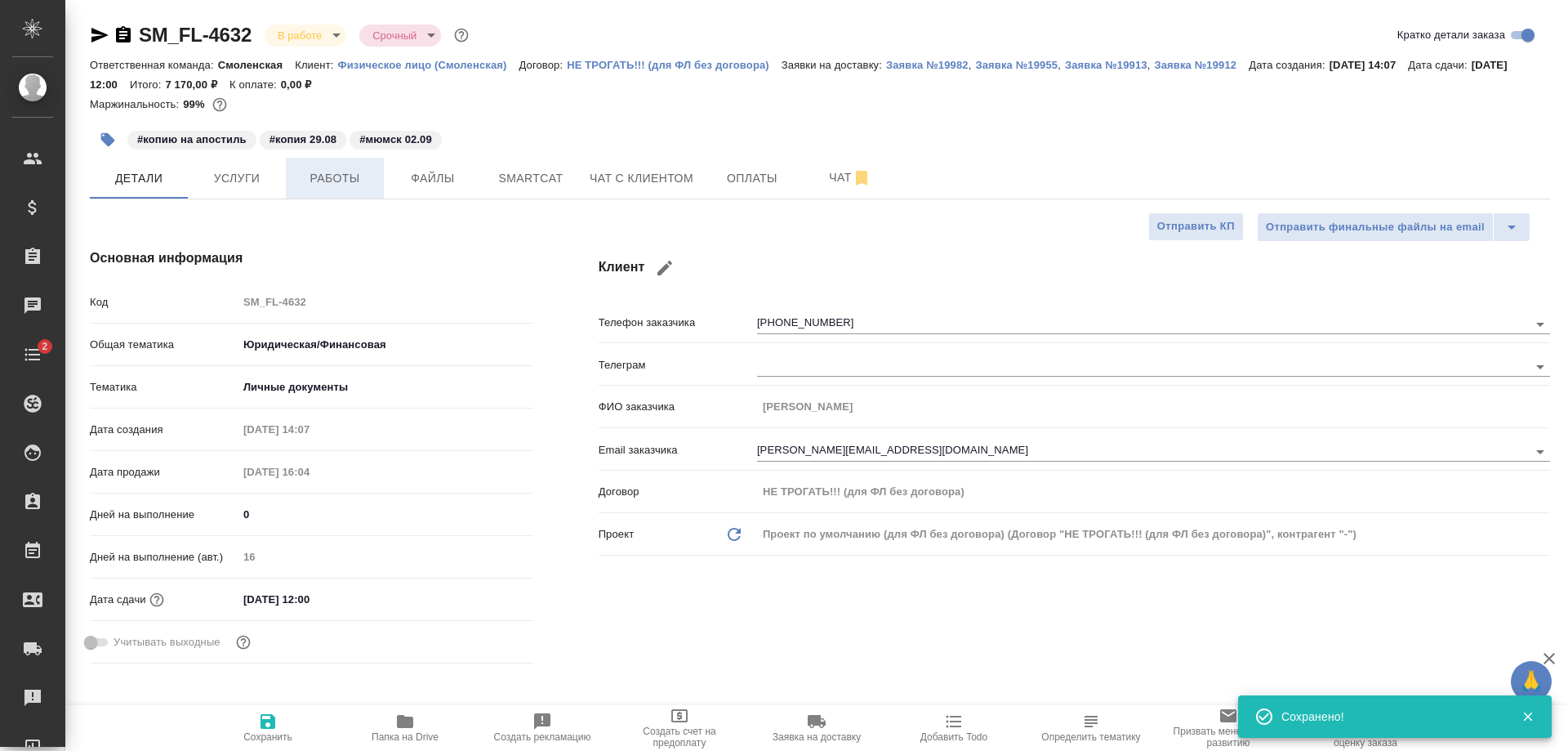
type textarea "x"
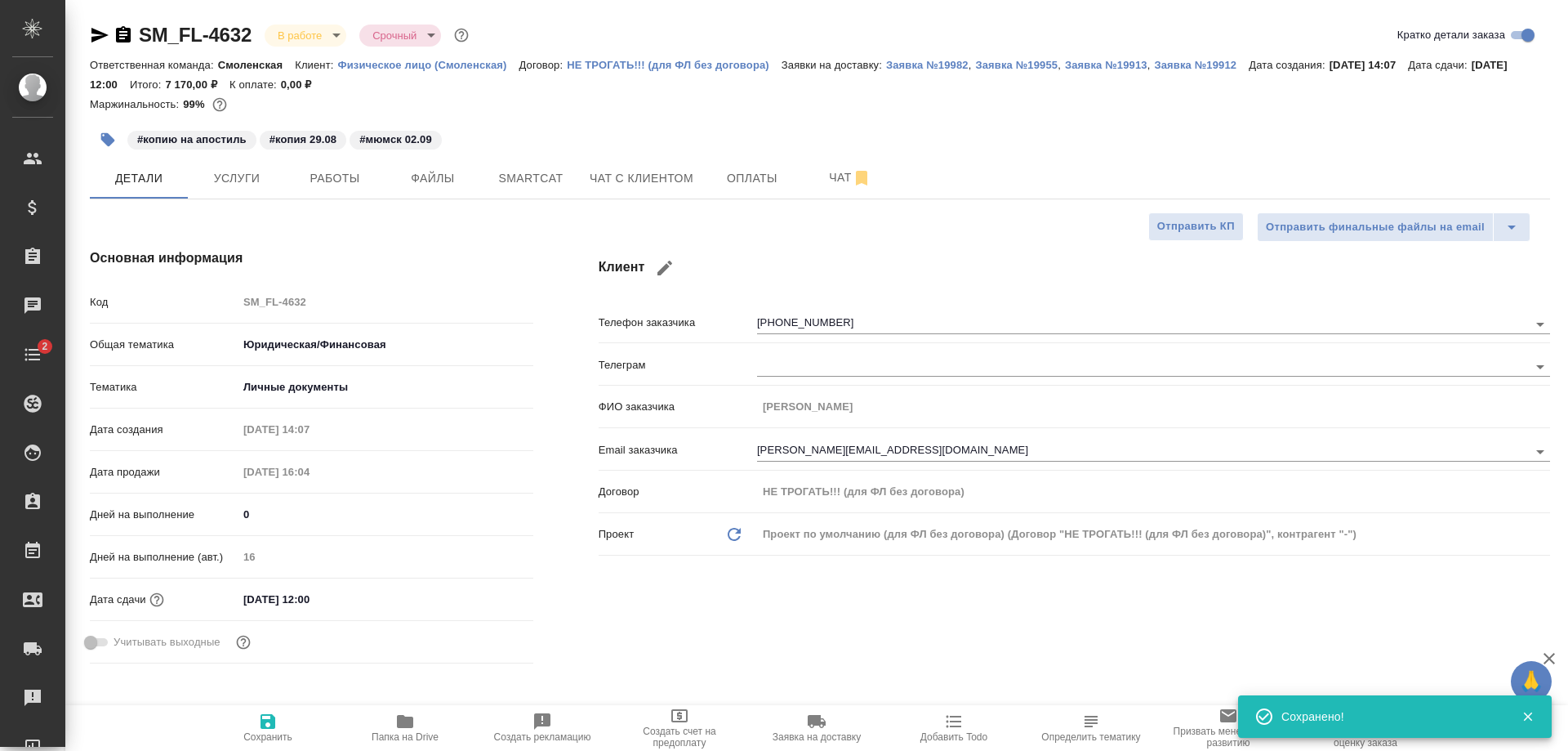
type textarea "x"
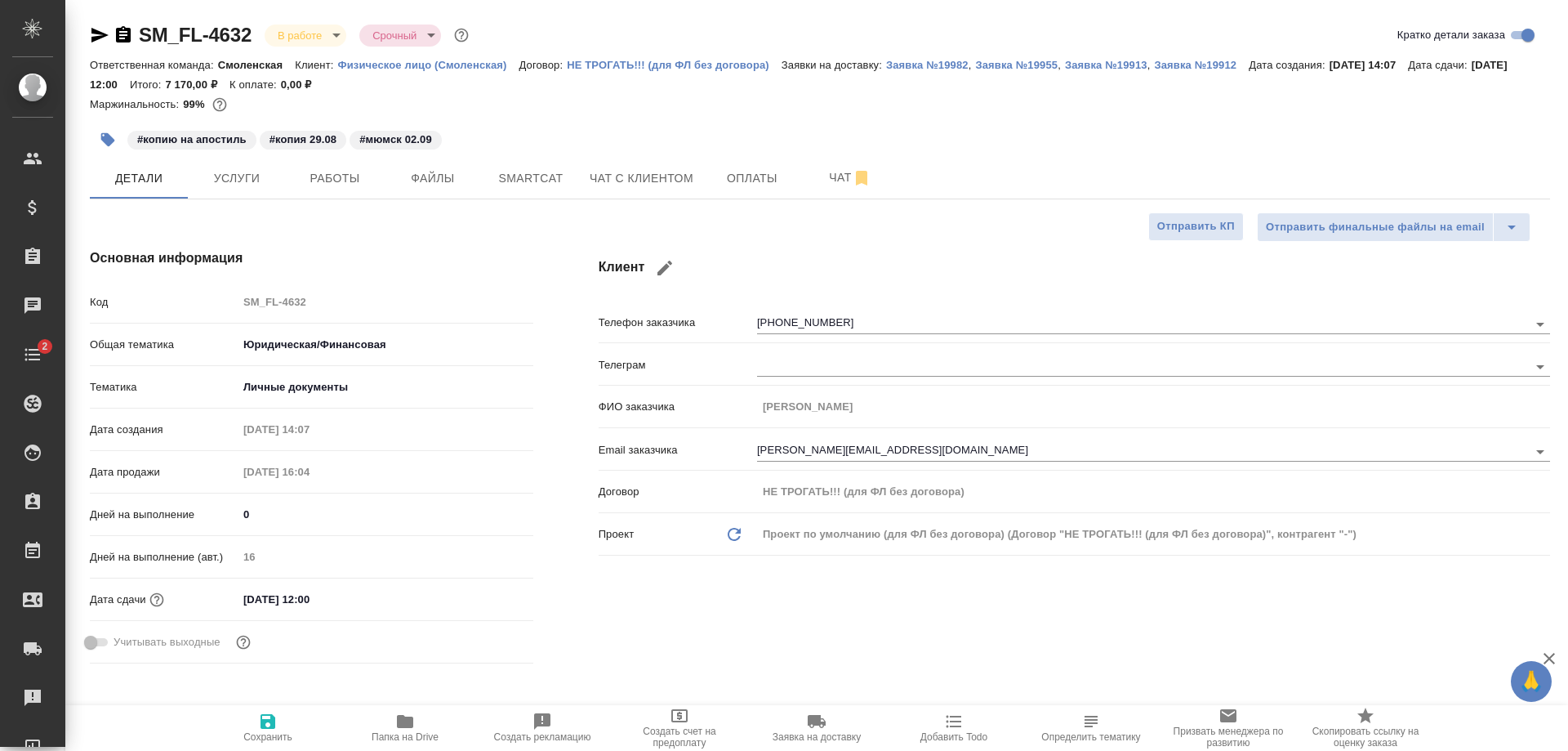
click at [256, 708] on button "Сохранить" at bounding box center [268, 728] width 138 height 46
type textarea "x"
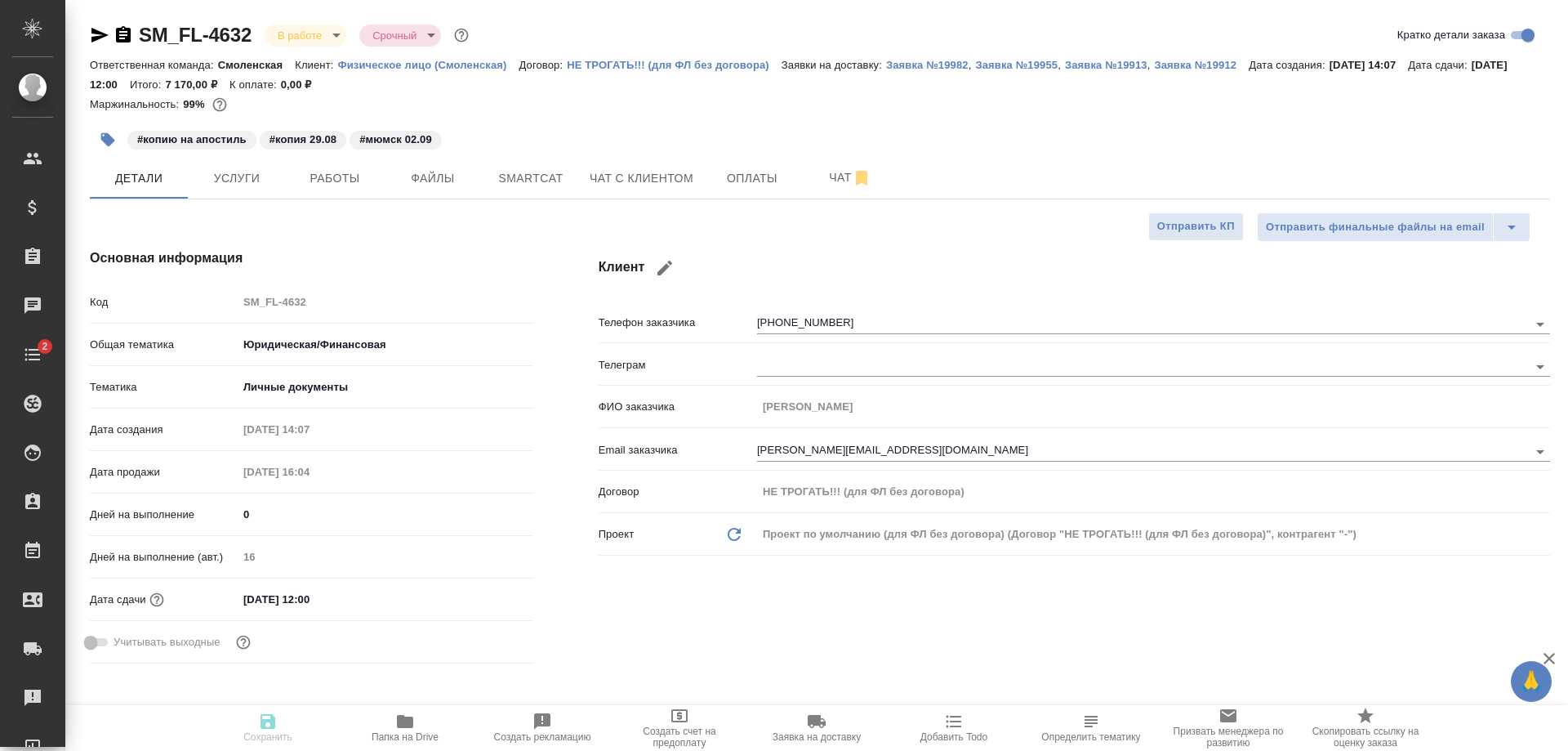
type textarea "x"
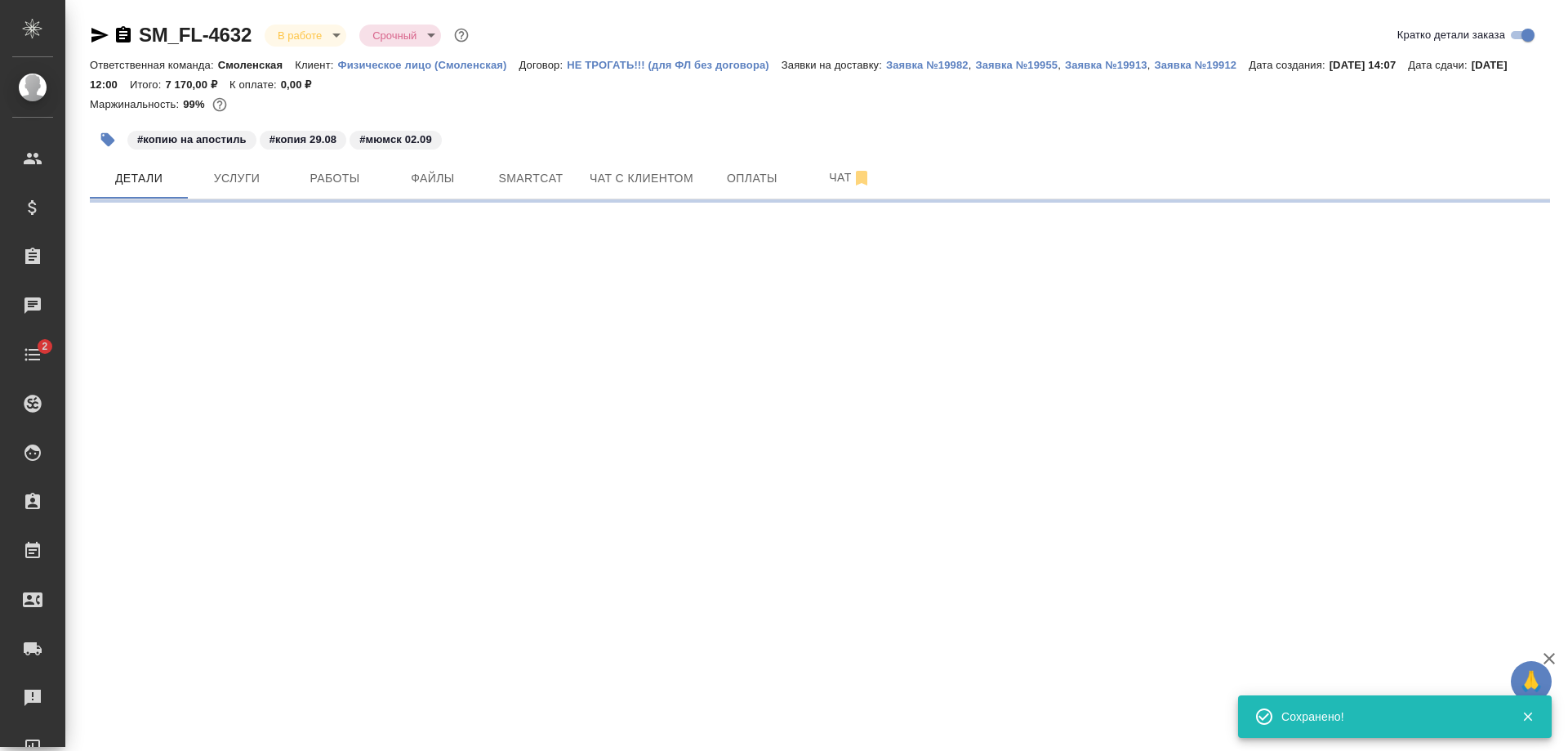
select select "RU"
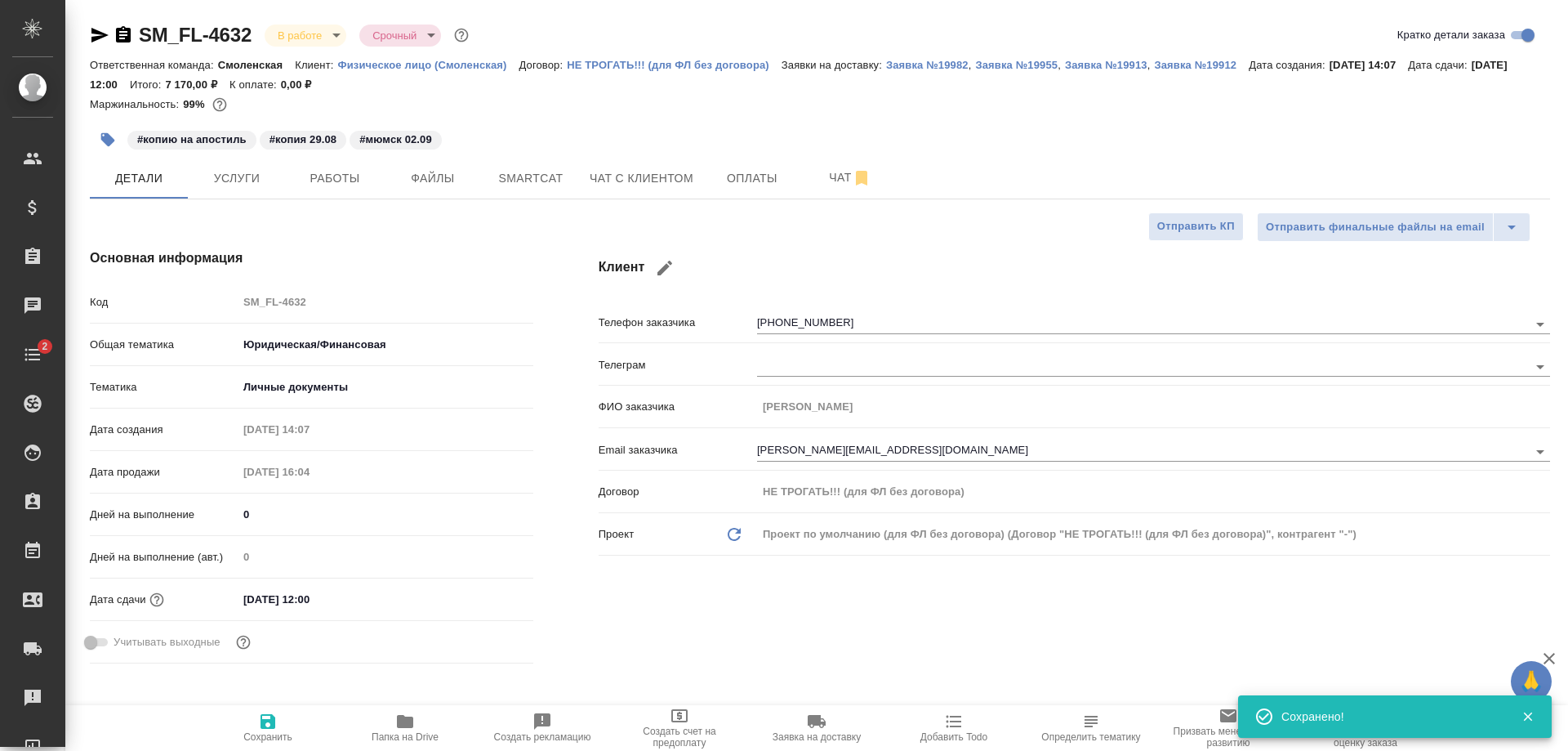
type textarea "x"
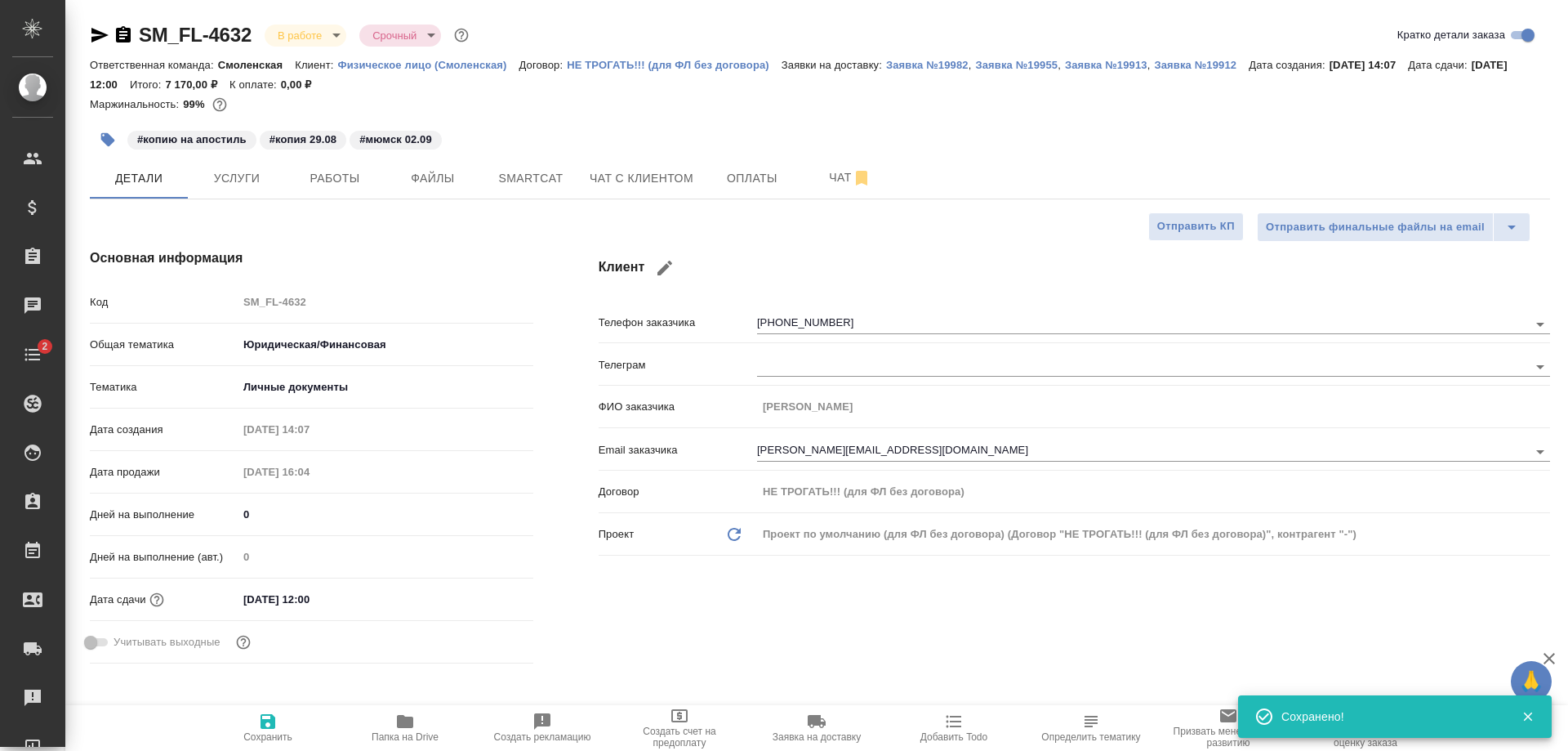
type textarea "x"
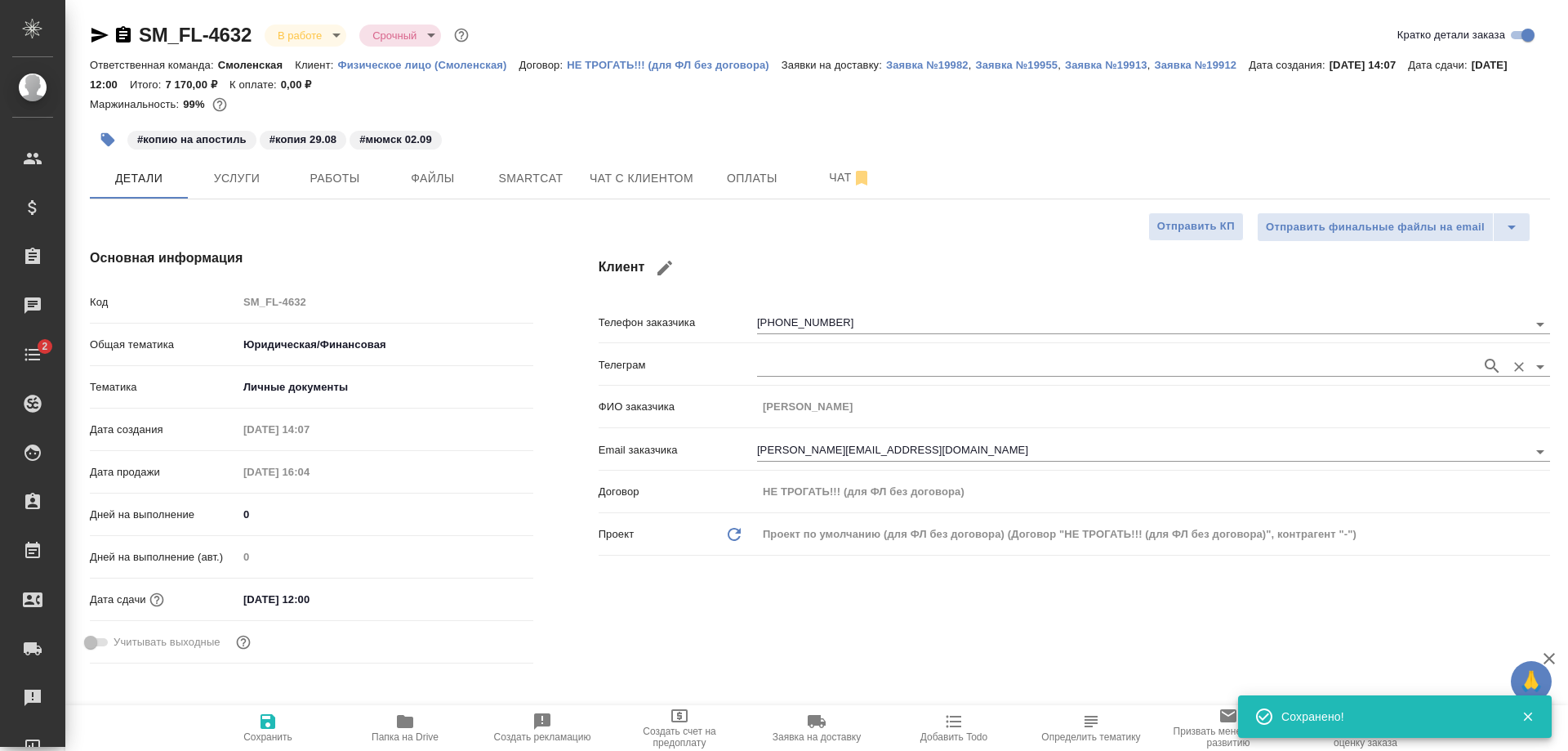
type textarea "x"
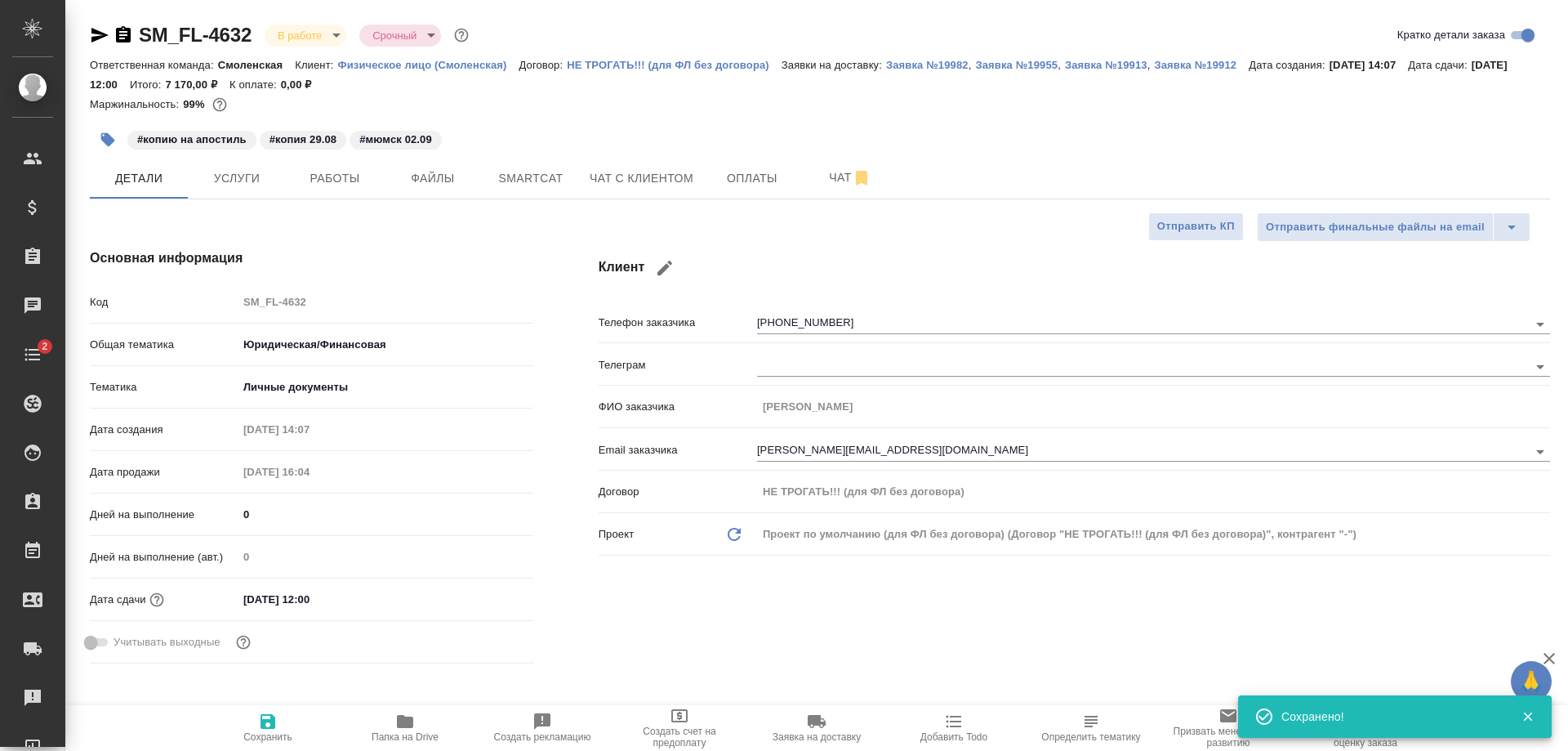
type textarea "x"
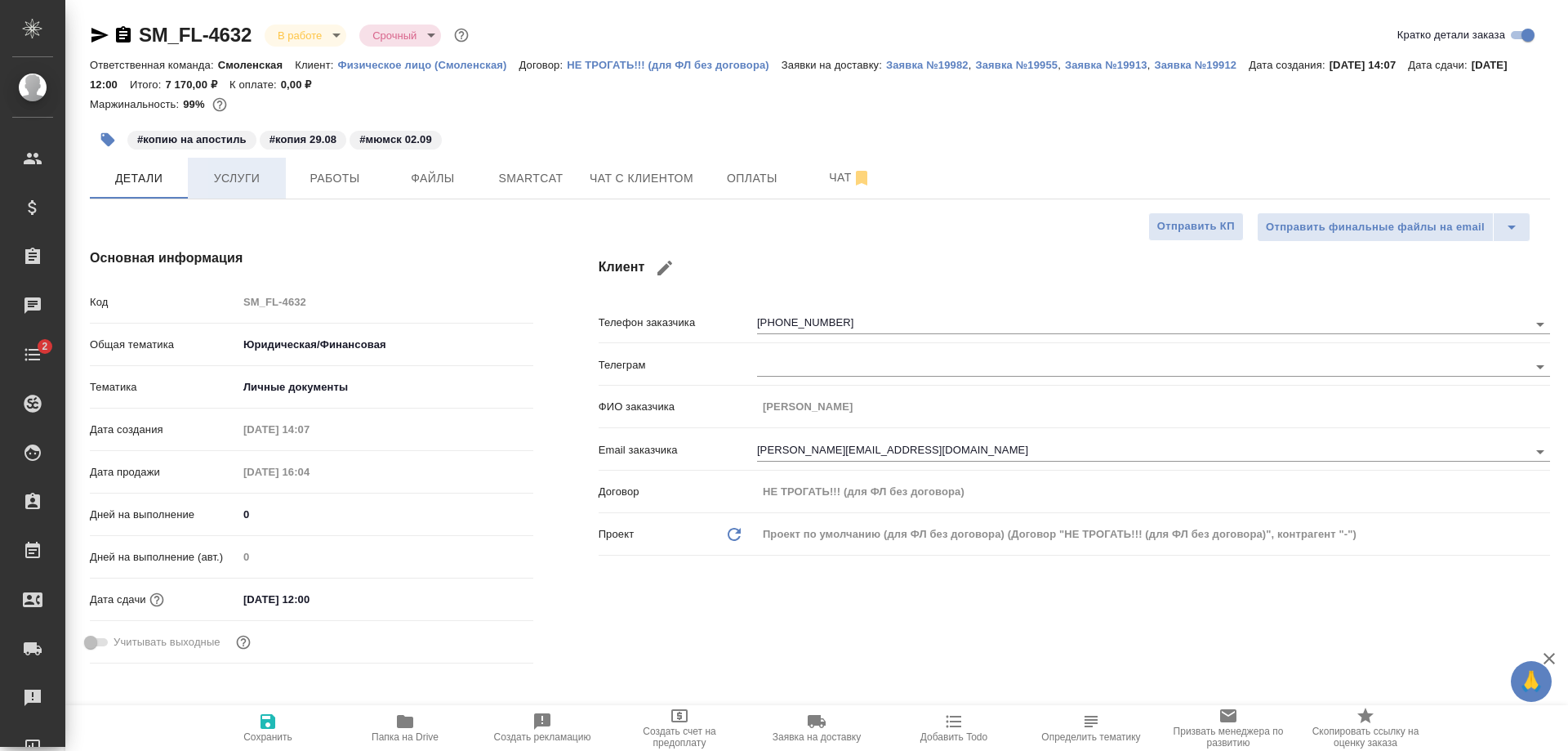
click at [233, 185] on span "Услуги" at bounding box center [237, 178] width 78 height 20
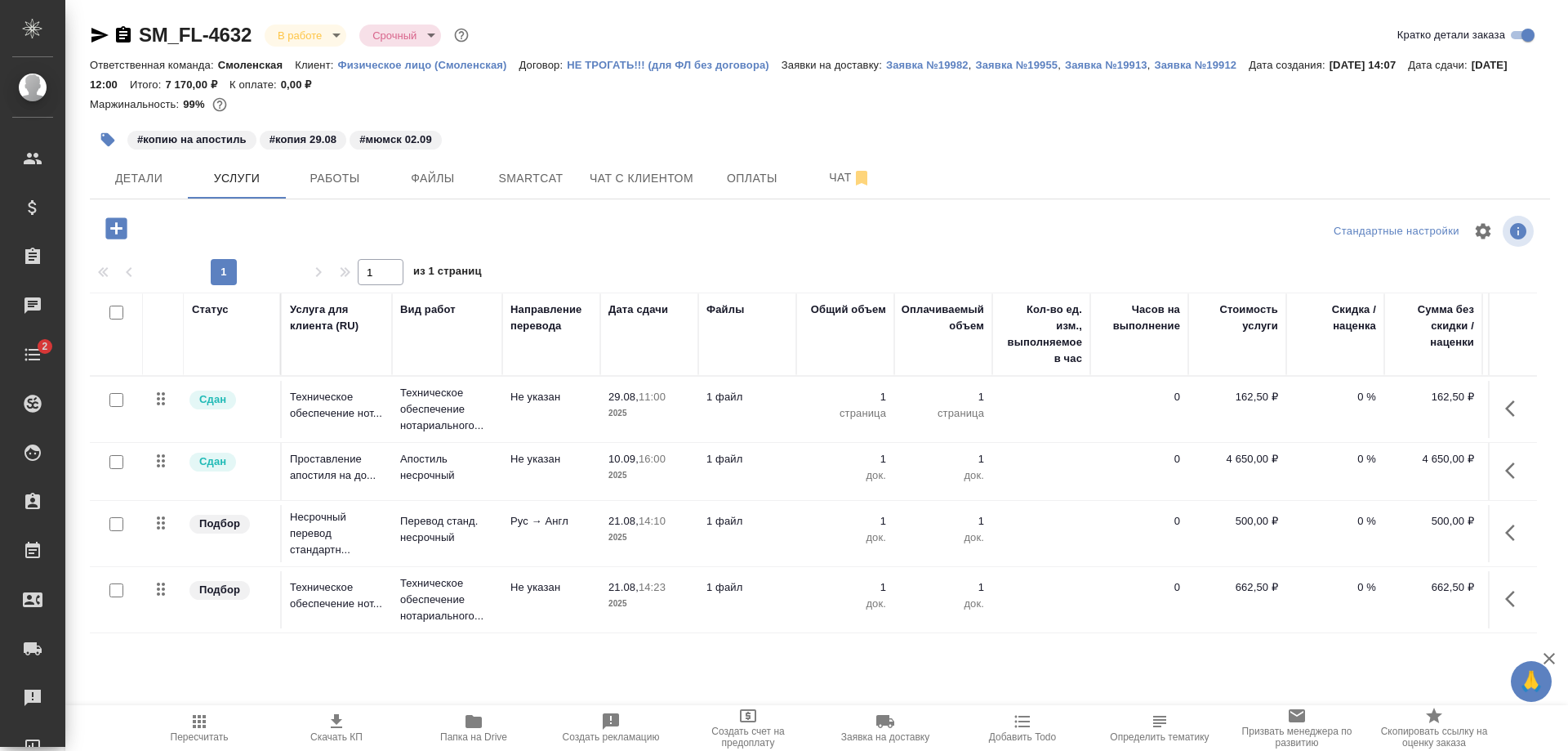
scroll to position [2, 0]
click at [611, 526] on span "21.08, 14:10" at bounding box center [650, 521] width 82 height 16
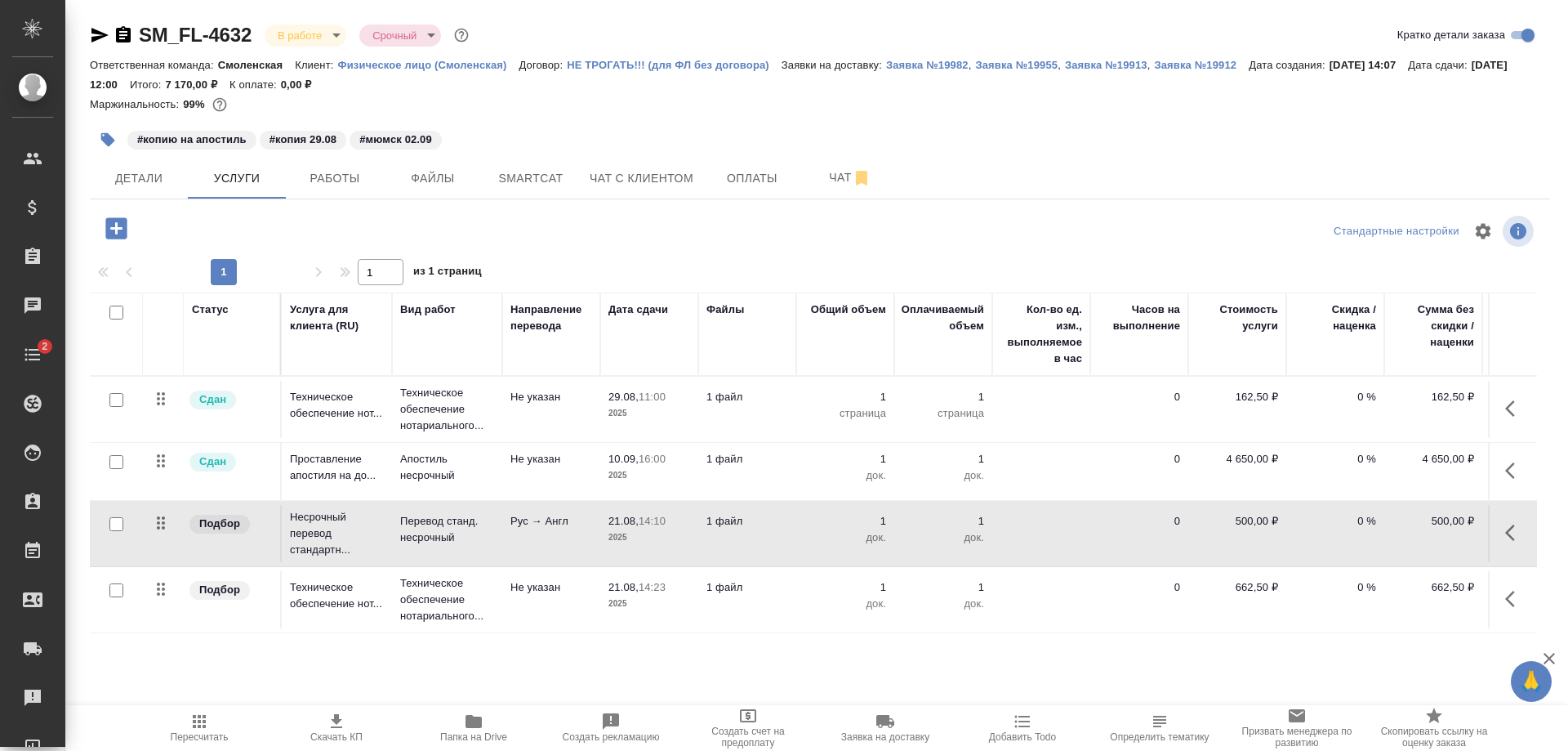
click at [611, 526] on span "21.08, 14:10" at bounding box center [650, 521] width 82 height 16
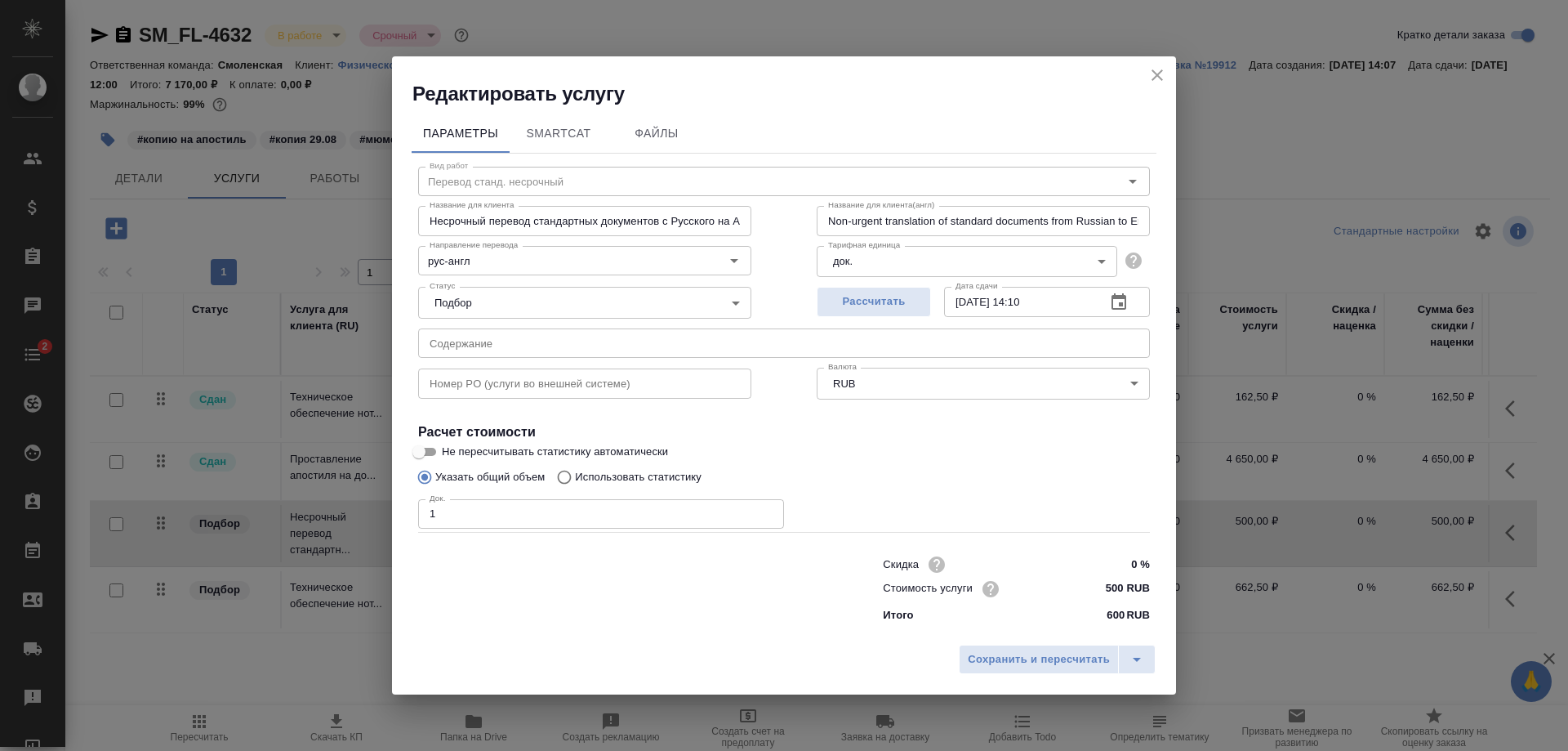
click at [1119, 293] on icon "button" at bounding box center [1119, 303] width 20 height 20
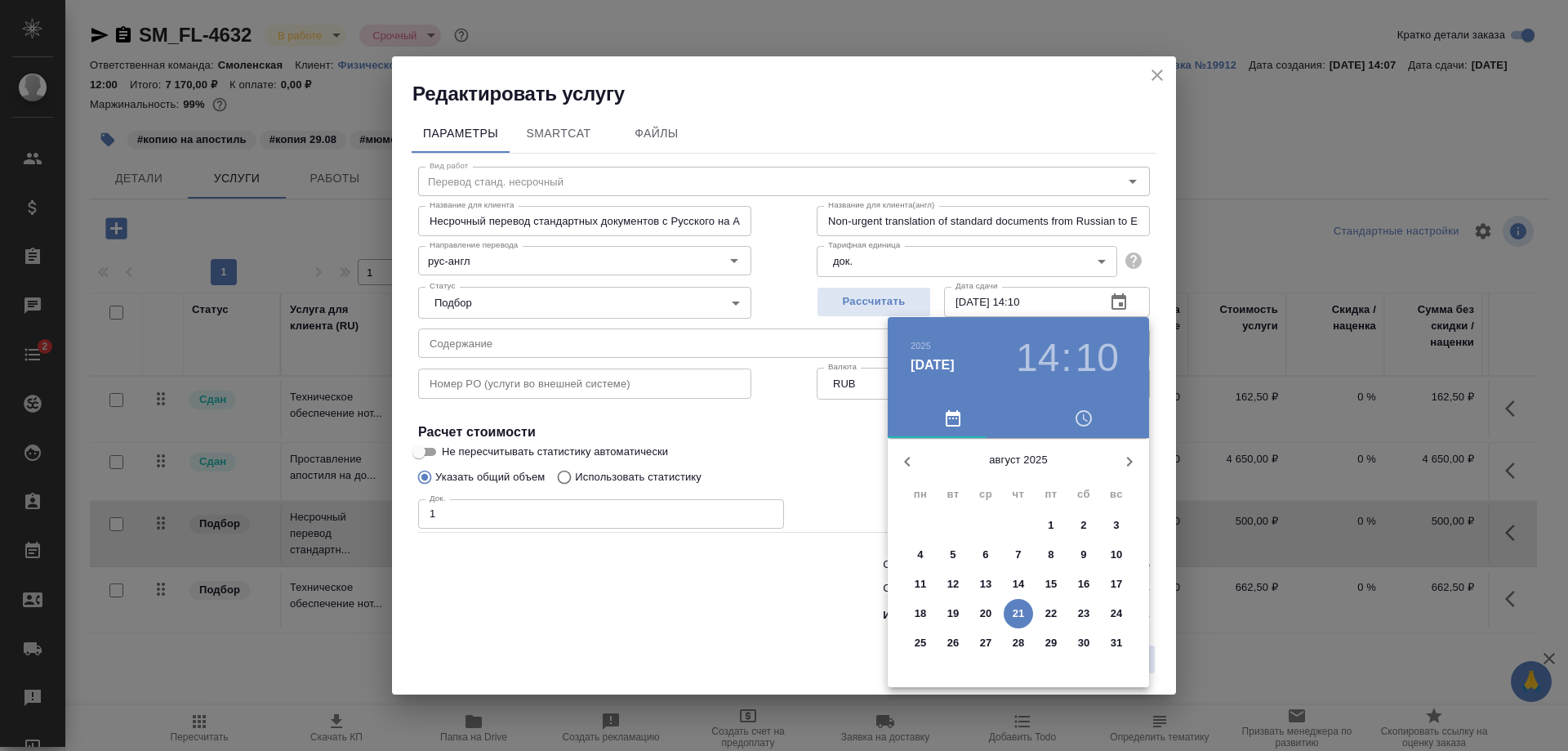
click at [1127, 457] on icon "button" at bounding box center [1130, 462] width 5 height 10
click at [1015, 549] on p "11" at bounding box center [1019, 555] width 12 height 16
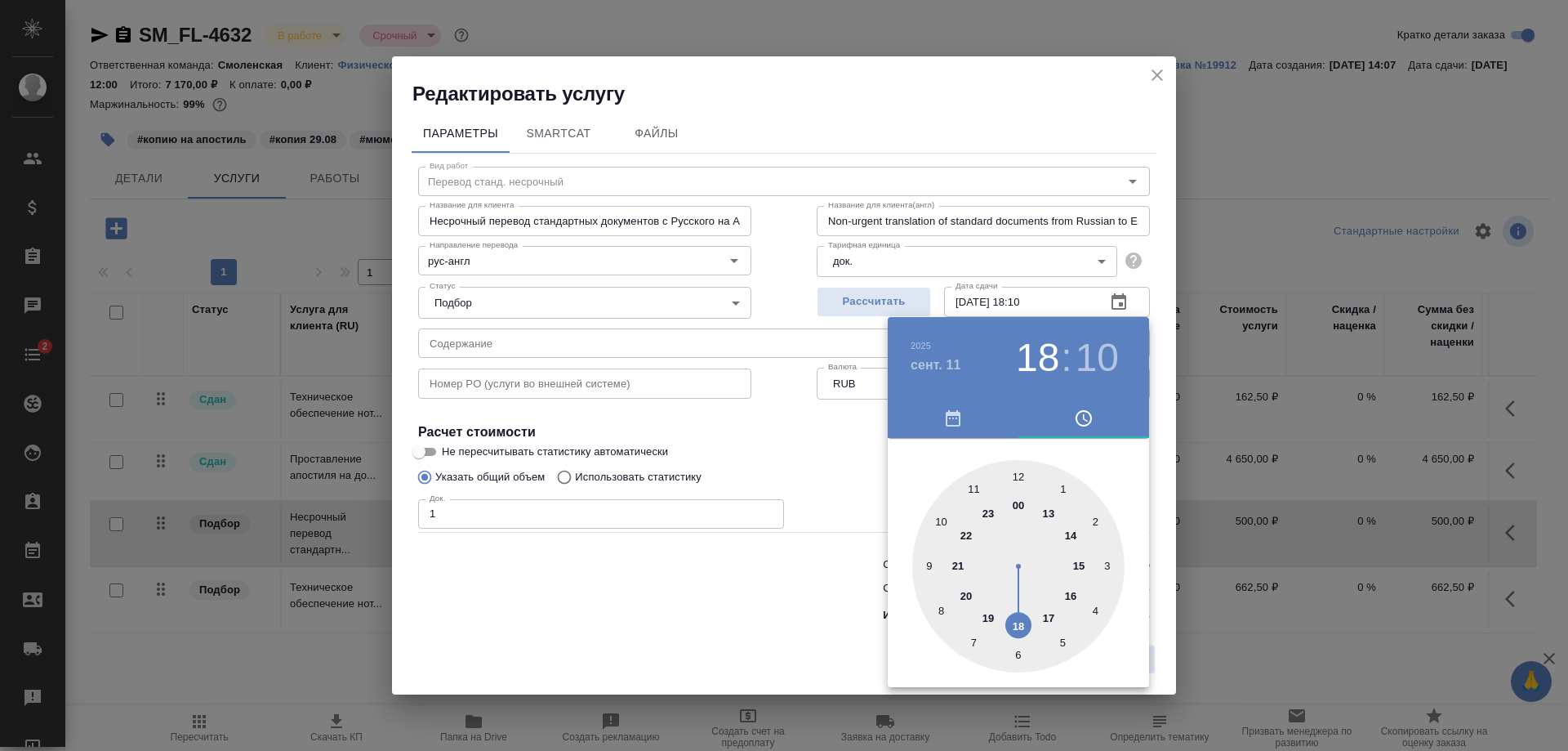
drag, startPoint x: 1059, startPoint y: 526, endPoint x: 1015, endPoint y: 612, distance: 96.6
click at [1015, 612] on div at bounding box center [1018, 565] width 212 height 212
type input "11.09.2025 18:00"
drag, startPoint x: 1077, startPoint y: 518, endPoint x: 1018, endPoint y: 485, distance: 67.6
click at [1018, 485] on div at bounding box center [1018, 565] width 212 height 212
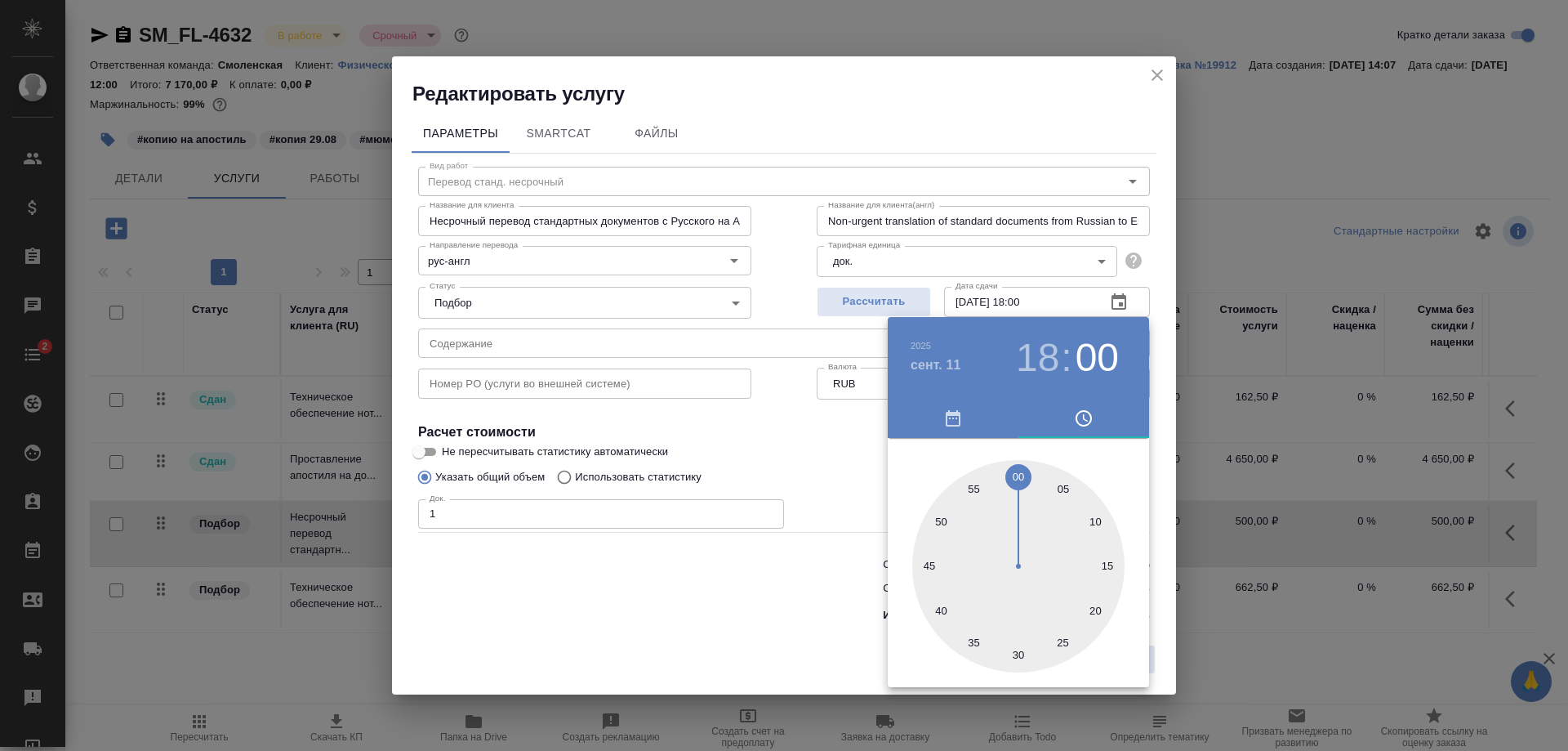
click at [1159, 476] on div at bounding box center [784, 376] width 1568 height 751
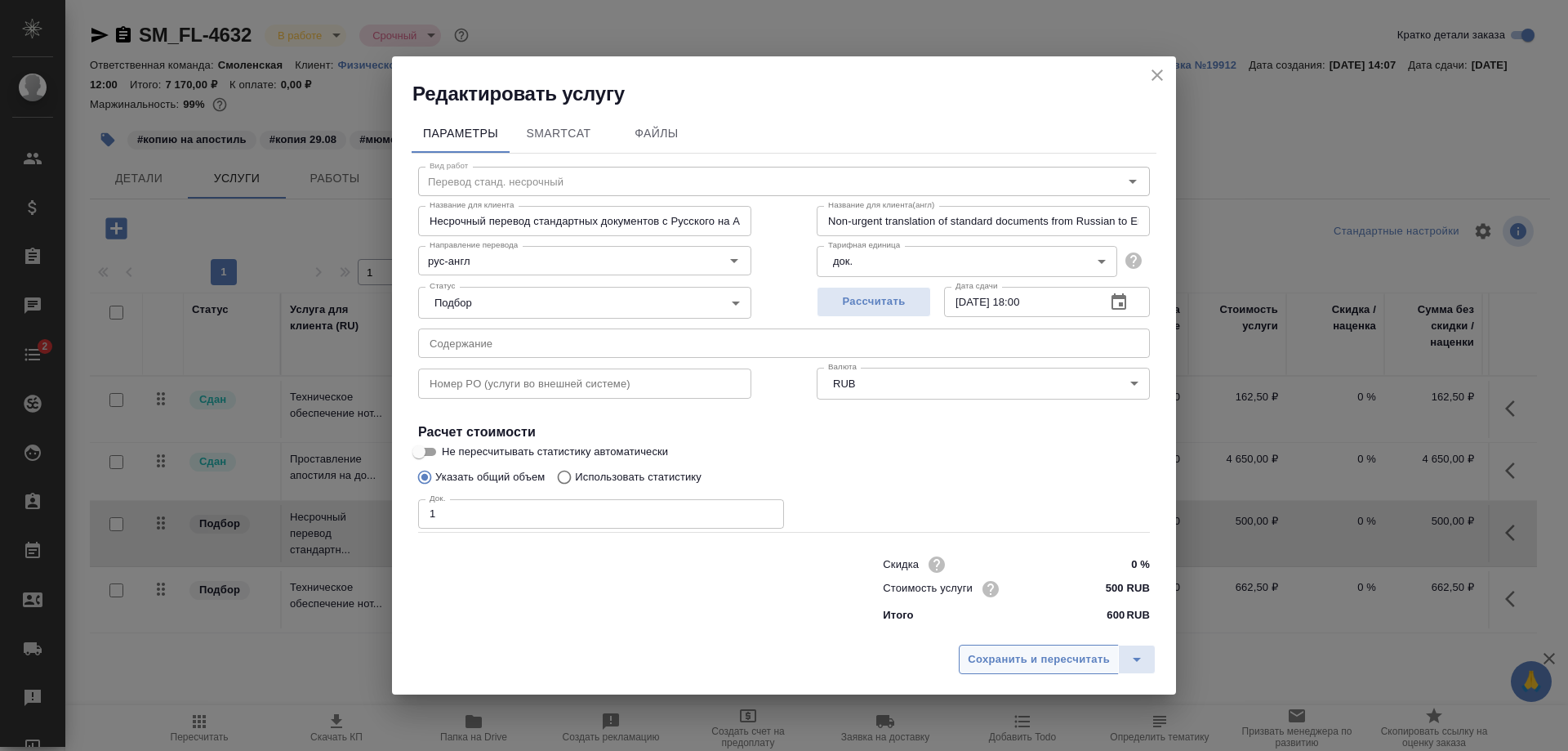
click at [1047, 660] on span "Сохранить и пересчитать" at bounding box center [1039, 660] width 142 height 19
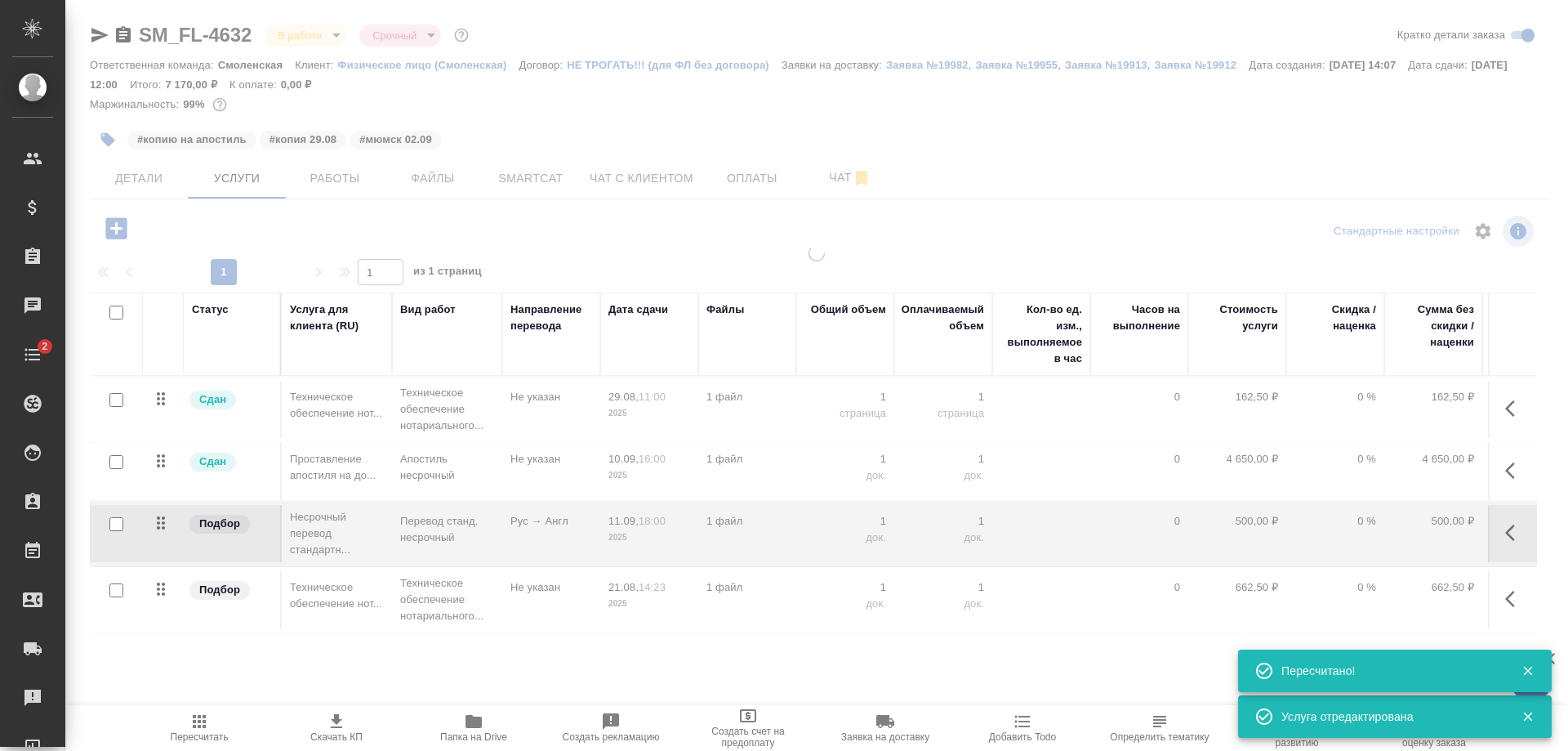
type input "normal"
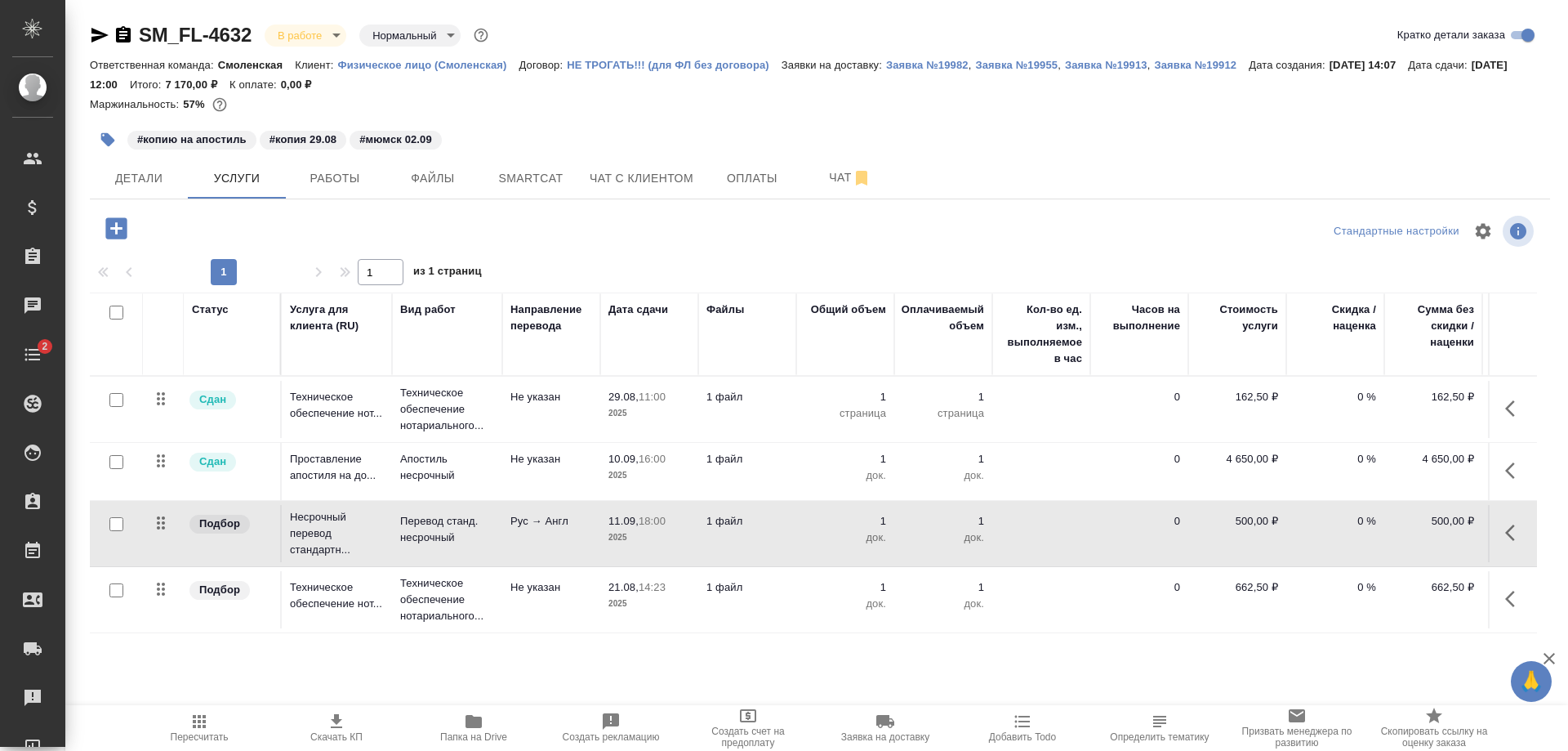
click at [471, 725] on icon "button" at bounding box center [474, 721] width 16 height 13
click at [132, 189] on button "Детали" at bounding box center [138, 178] width 98 height 41
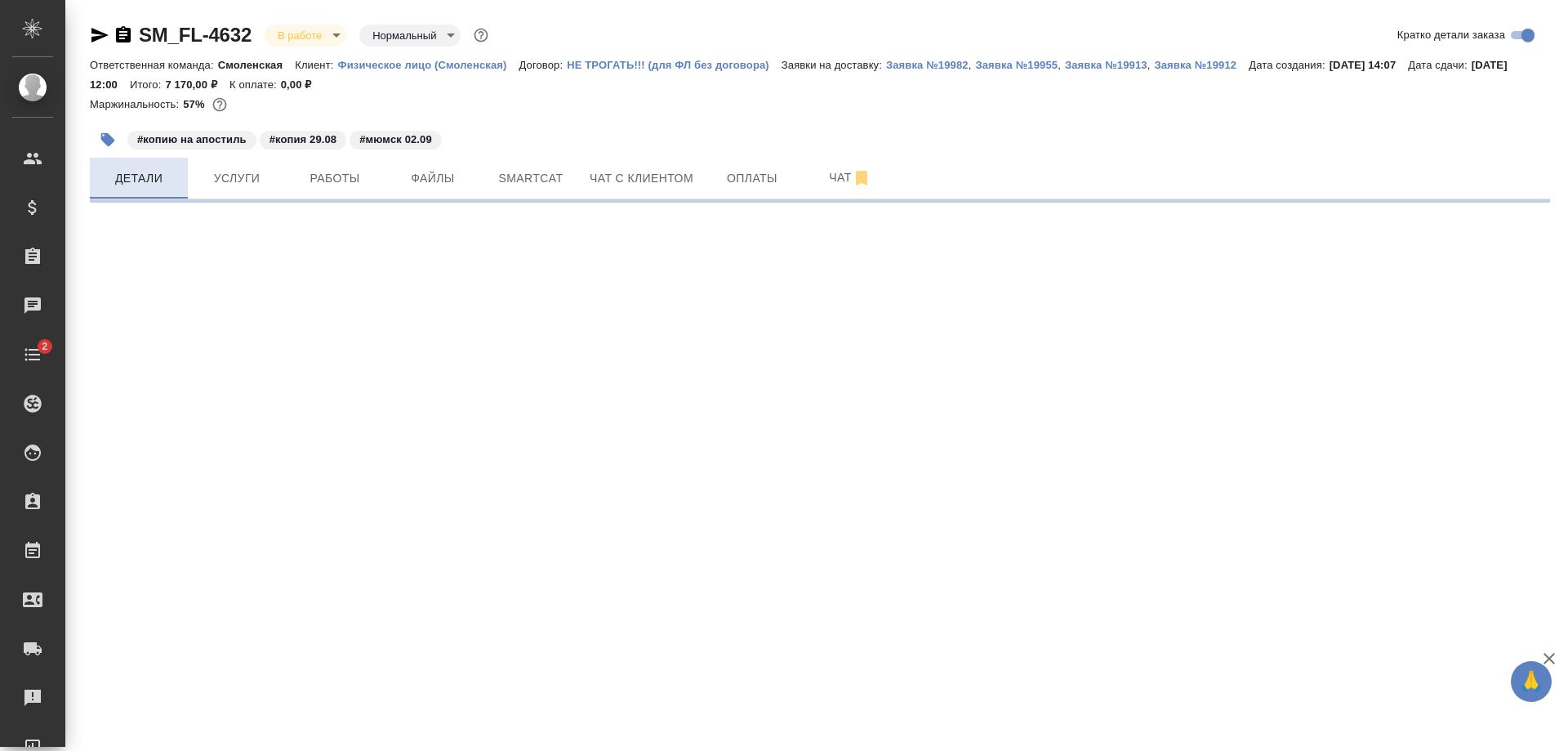
select select "RU"
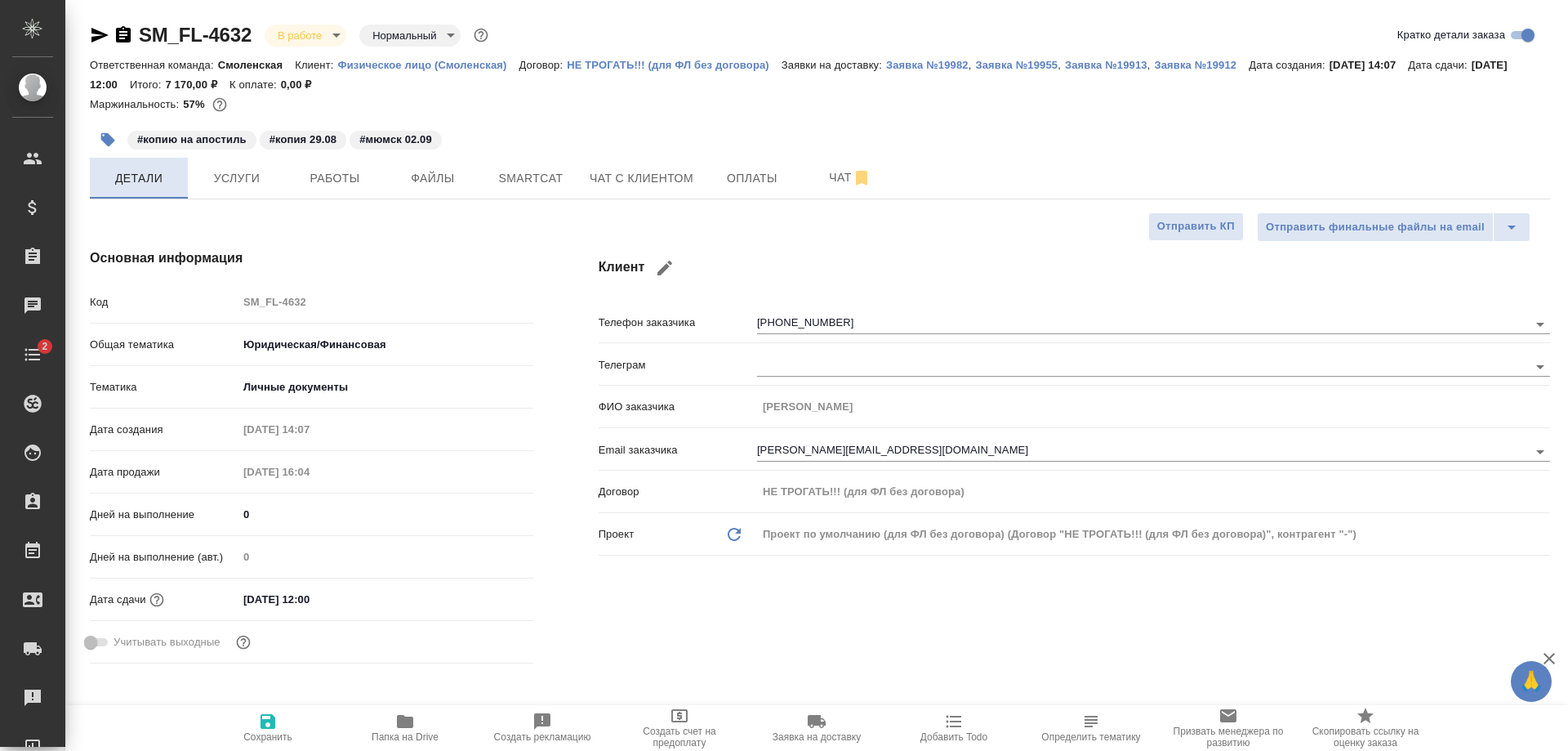
type textarea "x"
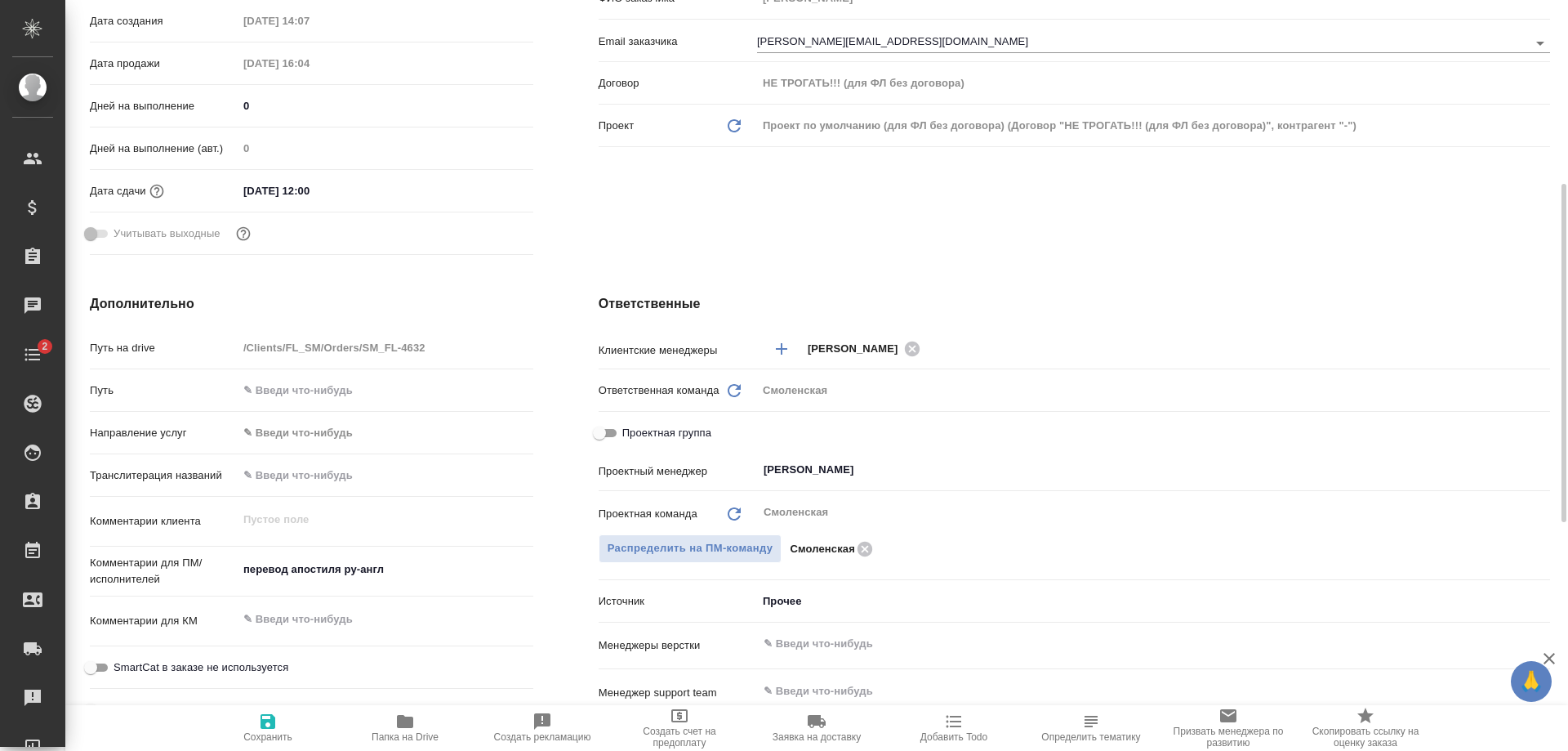
scroll to position [572, 0]
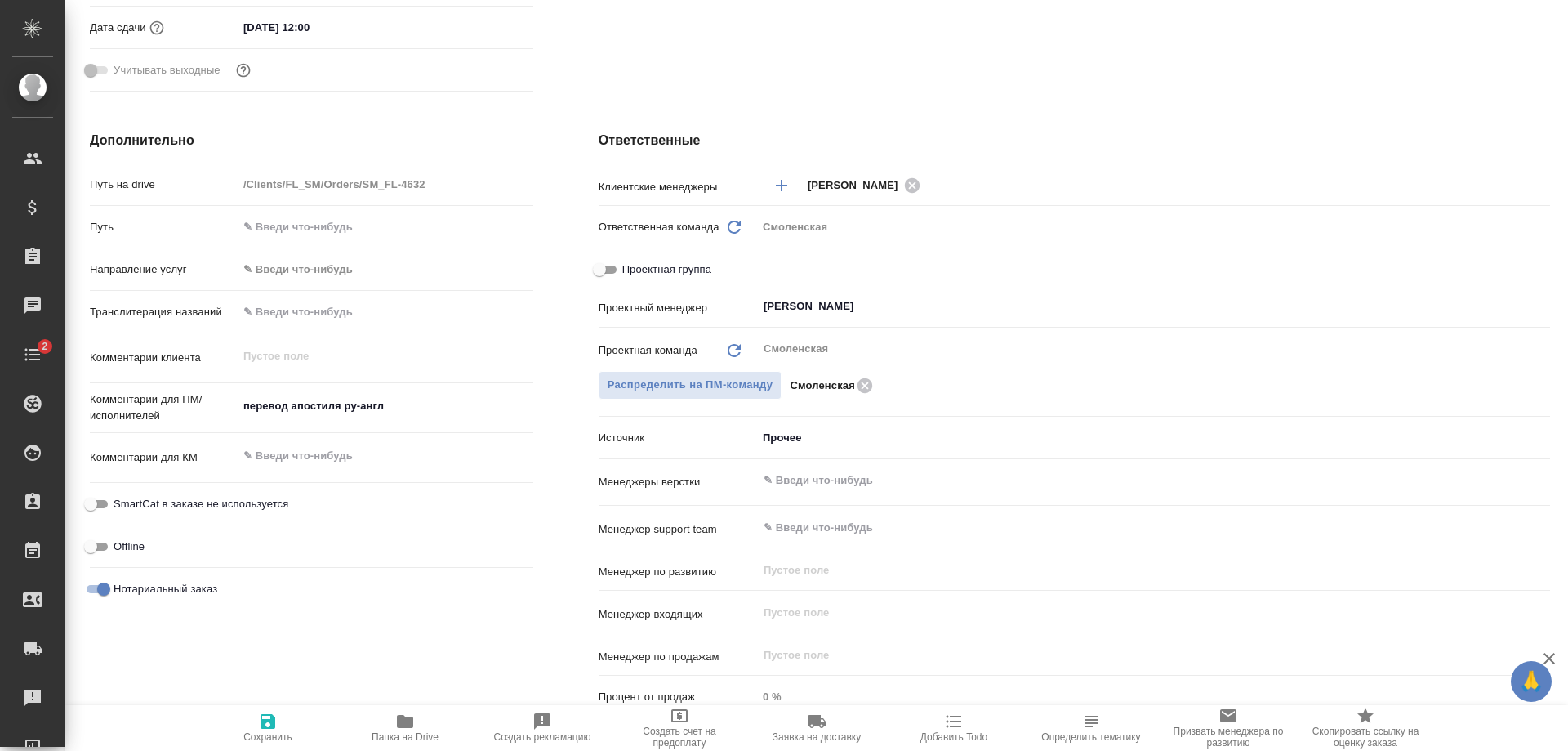
type textarea "x"
click at [397, 406] on textarea "перевод апостиля ру-англ" at bounding box center [385, 407] width 294 height 28
drag, startPoint x: 398, startPoint y: 407, endPoint x: 384, endPoint y: 407, distance: 14.0
click at [384, 407] on textarea "перевод апостиля ру-англ" at bounding box center [385, 407] width 294 height 28
click at [335, 402] on textarea "перевод апостиля ру-англ" at bounding box center [385, 407] width 294 height 28
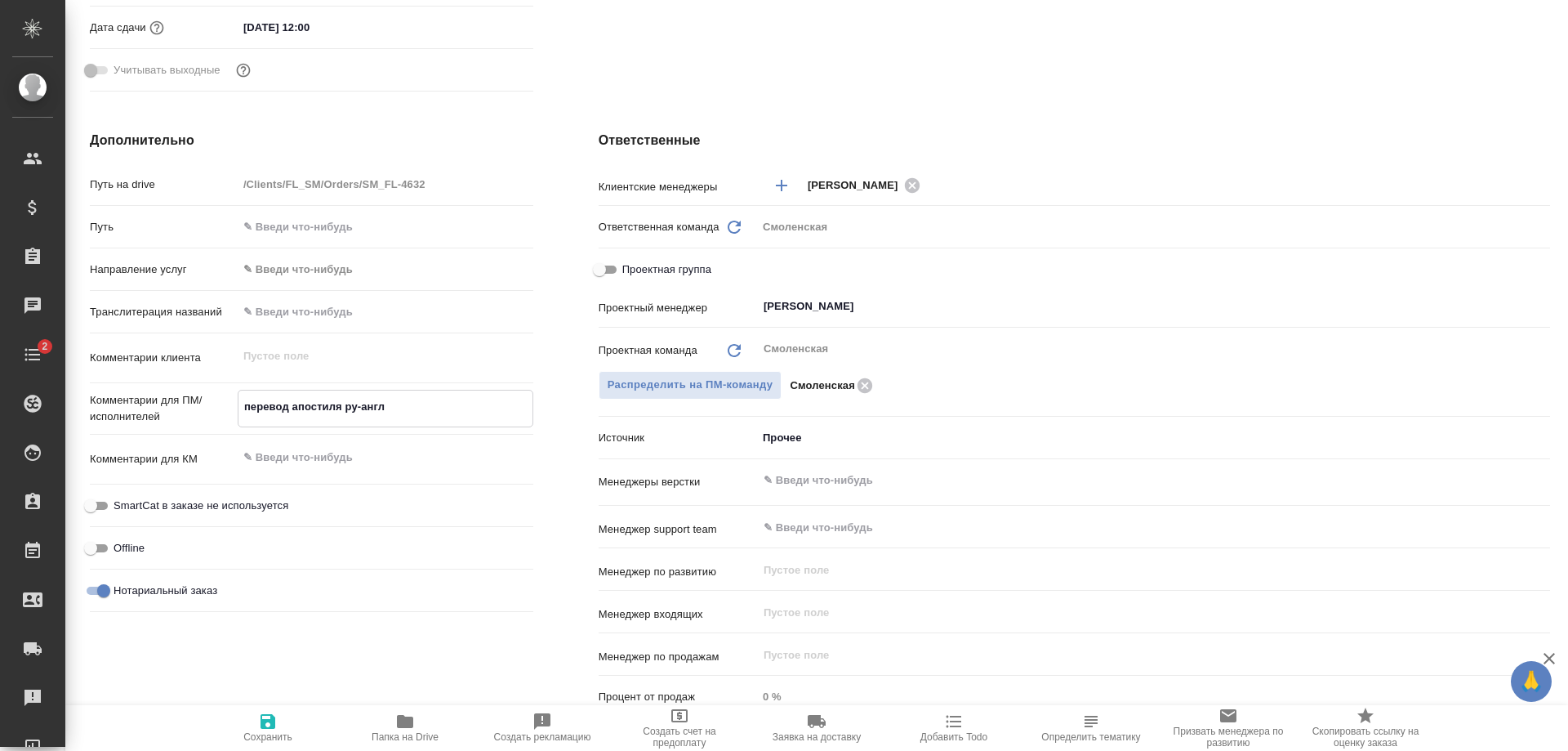
click at [341, 402] on textarea "перевод апостиля ру-англ" at bounding box center [385, 407] width 294 height 28
type textarea "перевод апостиля ру-англ"
type textarea "x"
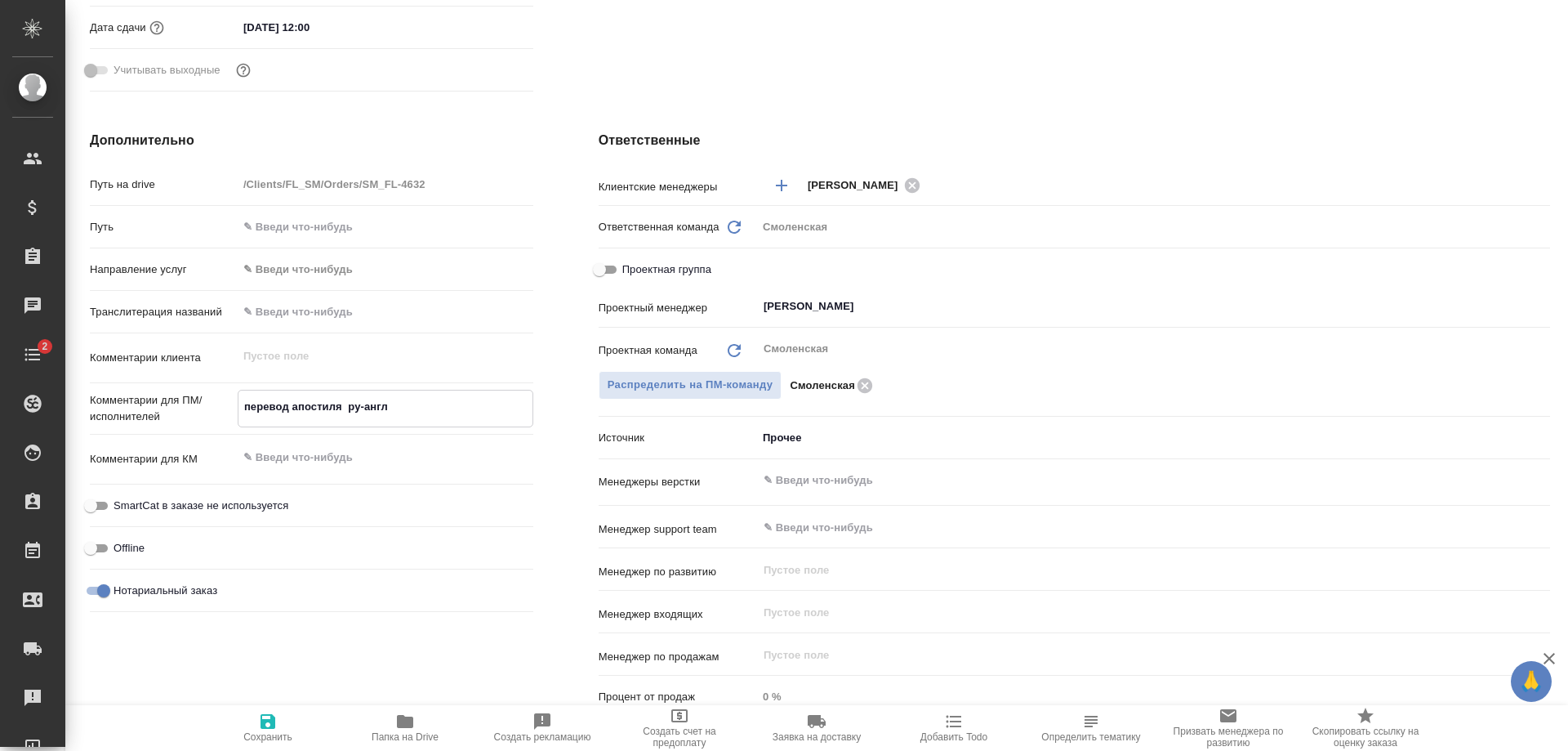
type textarea "перевод апостиля и ру-англ"
type textarea "x"
type textarea "перевод апостиля и ру-англ"
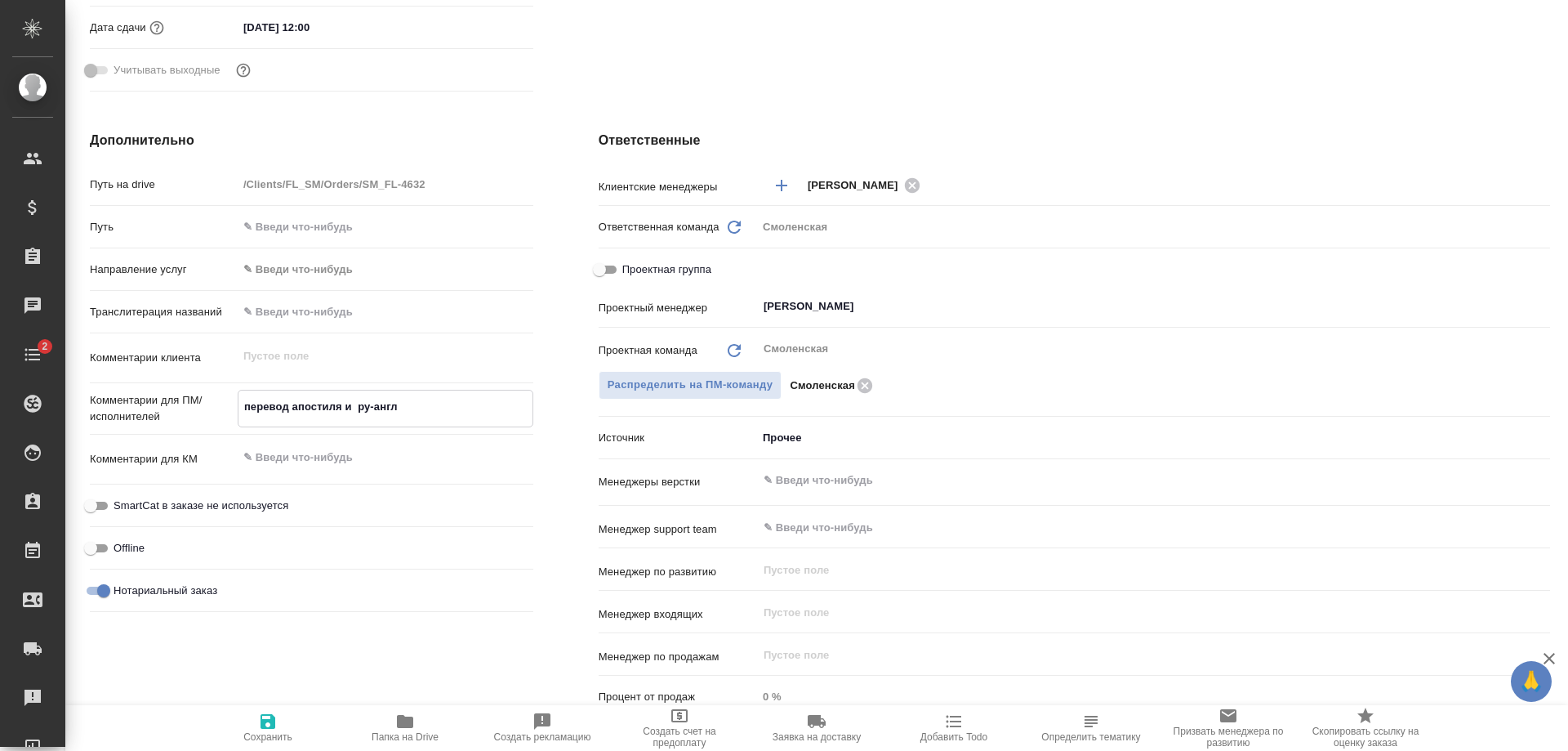
type textarea "x"
type textarea "перевод апостиля и у ру-англ"
type textarea "x"
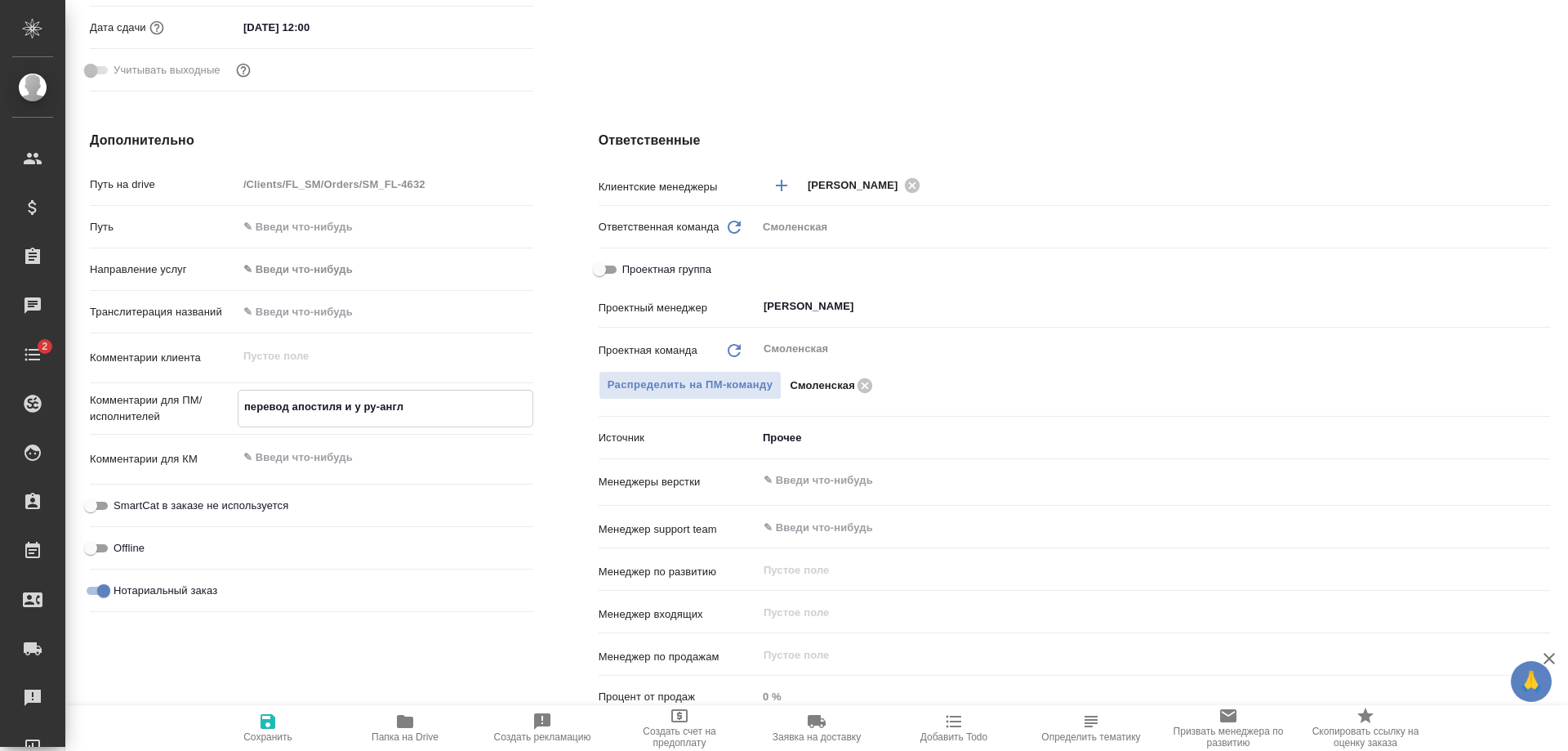
type textarea "x"
type textarea "перевод апостиля и уд ру-англ"
type textarea "x"
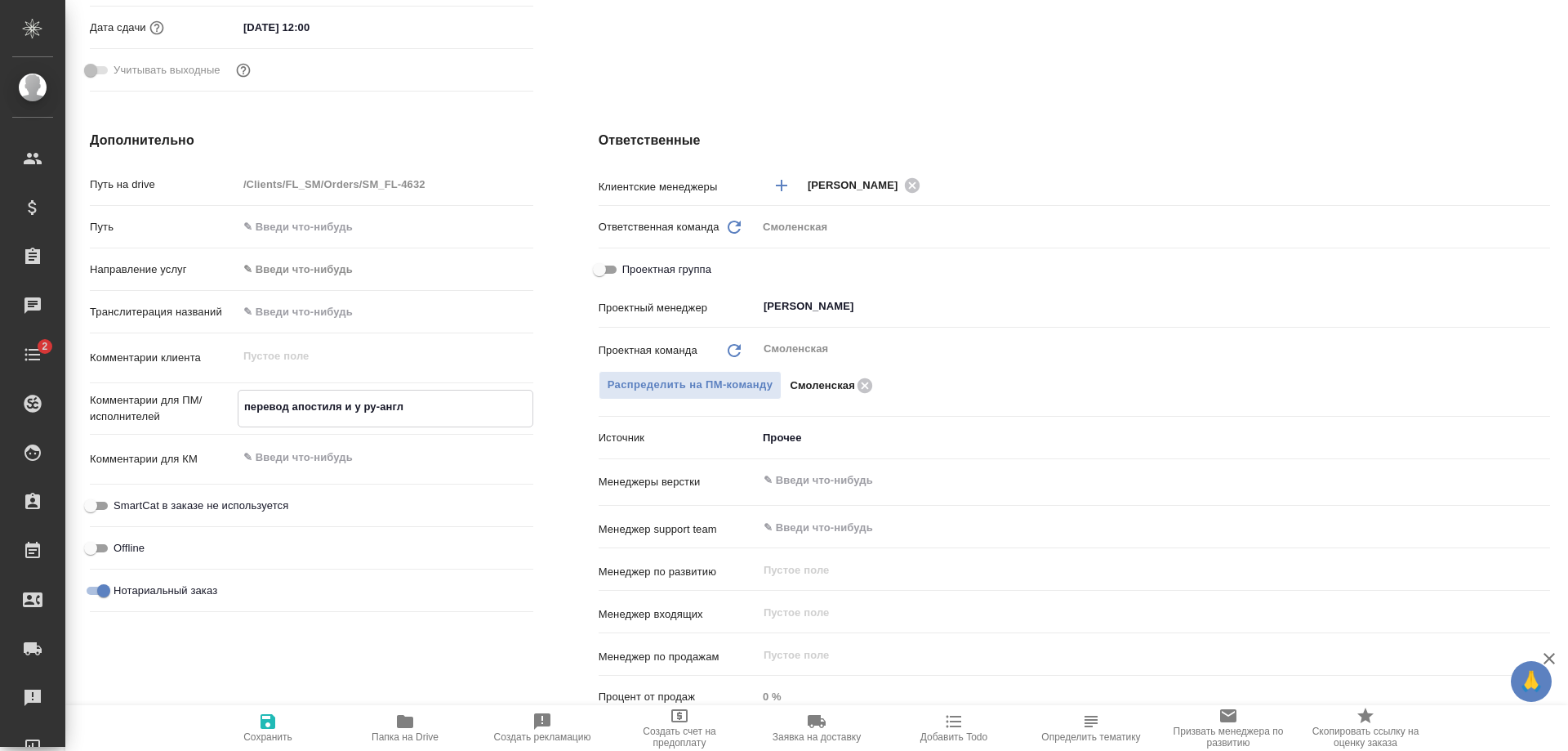
type textarea "x"
drag, startPoint x: 430, startPoint y: 401, endPoint x: 293, endPoint y: 404, distance: 137.0
click at [293, 404] on textarea "перевод апостиля и уд ру-англ" at bounding box center [385, 407] width 294 height 28
type textarea "перевод"
type textarea "x"
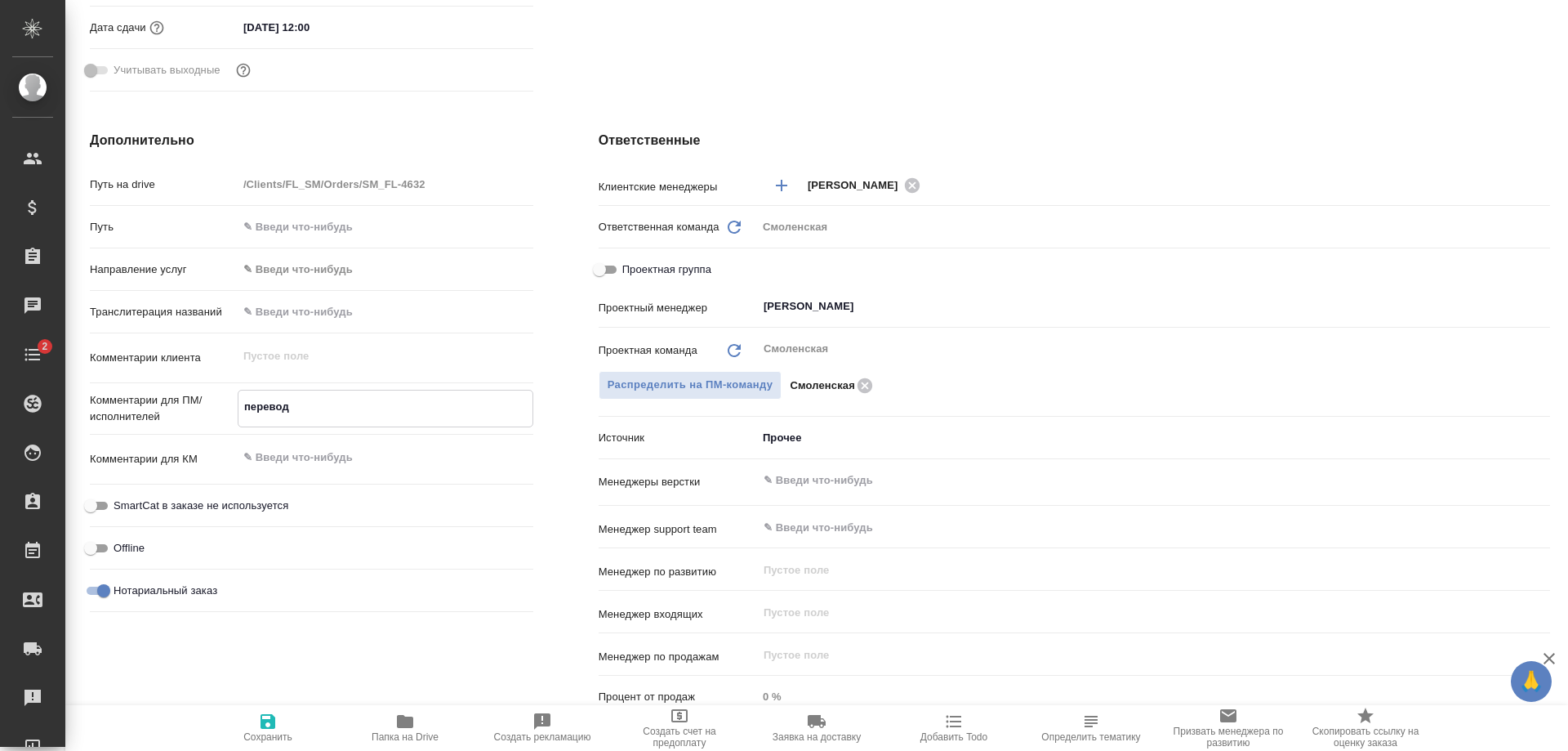
type textarea "x"
type textarea "перевод р"
type textarea "x"
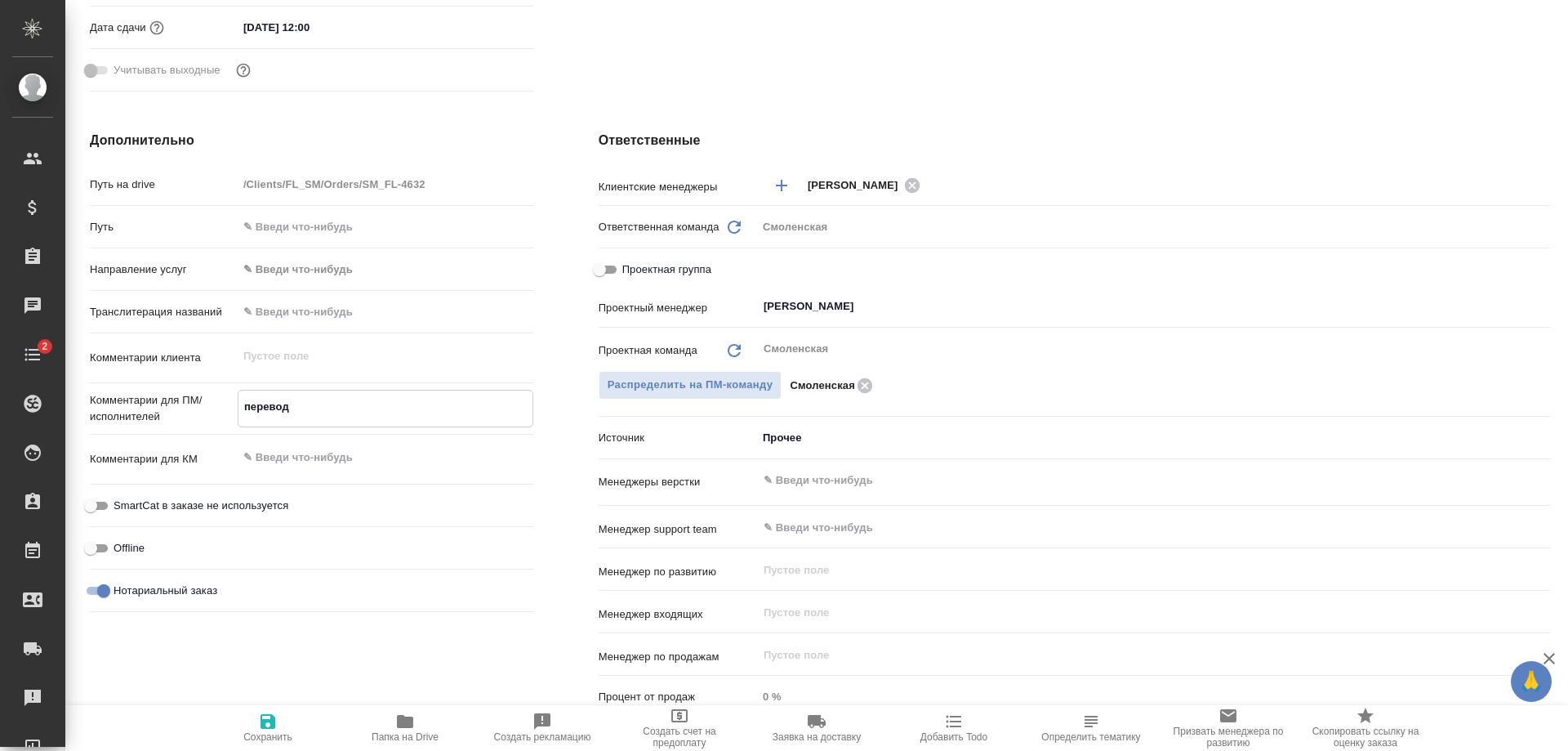
type textarea "x"
type textarea "перевод ру"
type textarea "x"
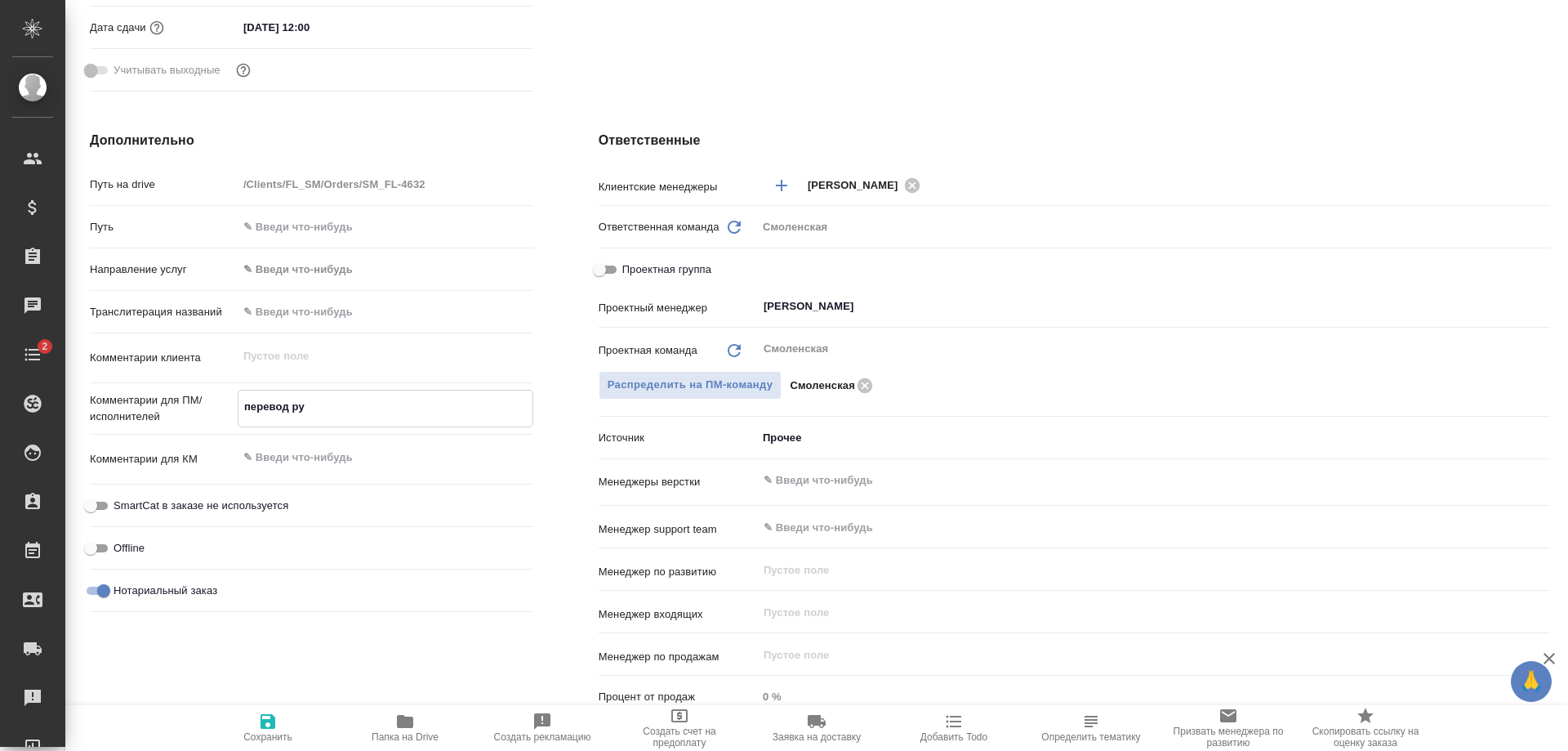
type textarea "перевод ру-"
type textarea "x"
type textarea "перевод ру-а"
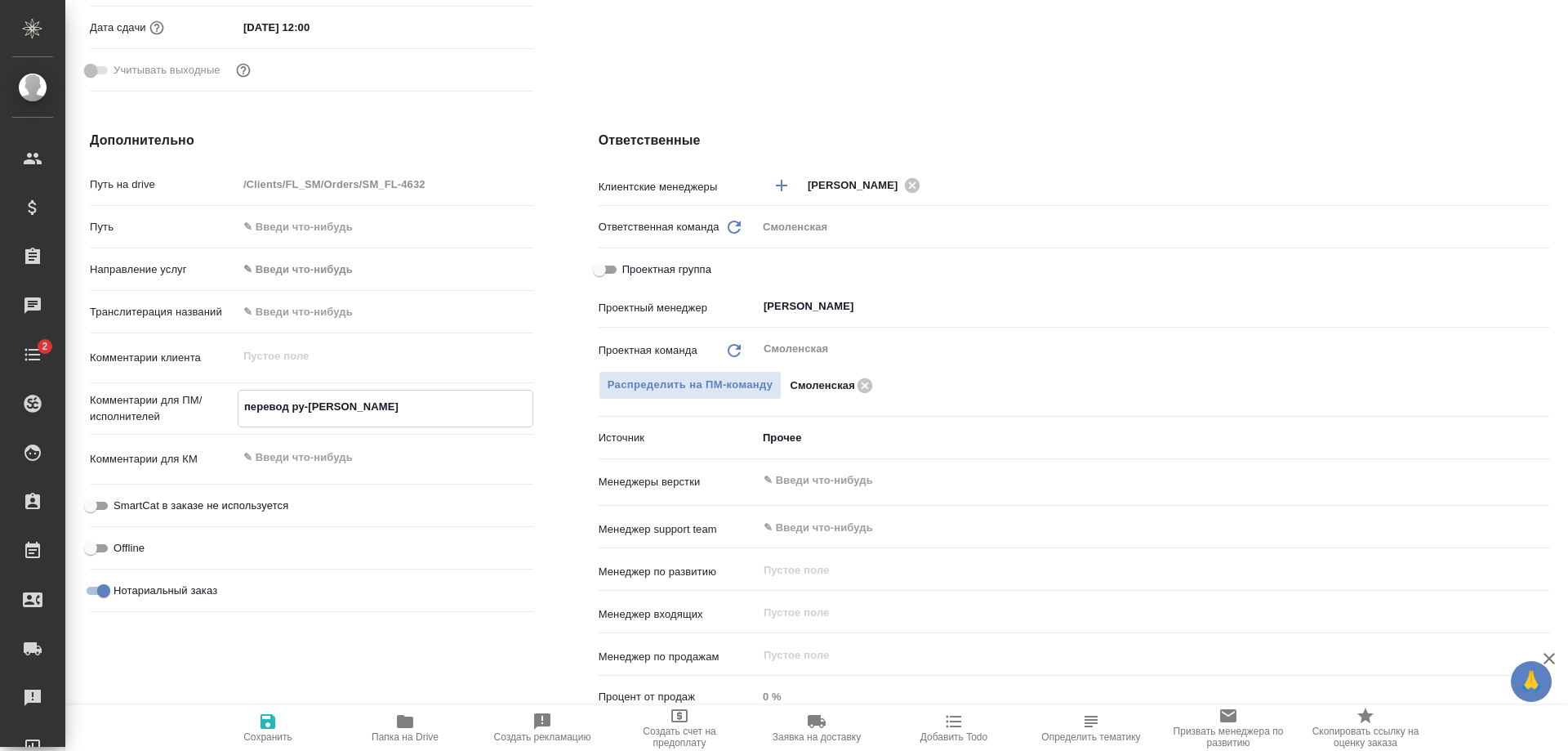
type textarea "x"
type textarea "перевод ру-ан"
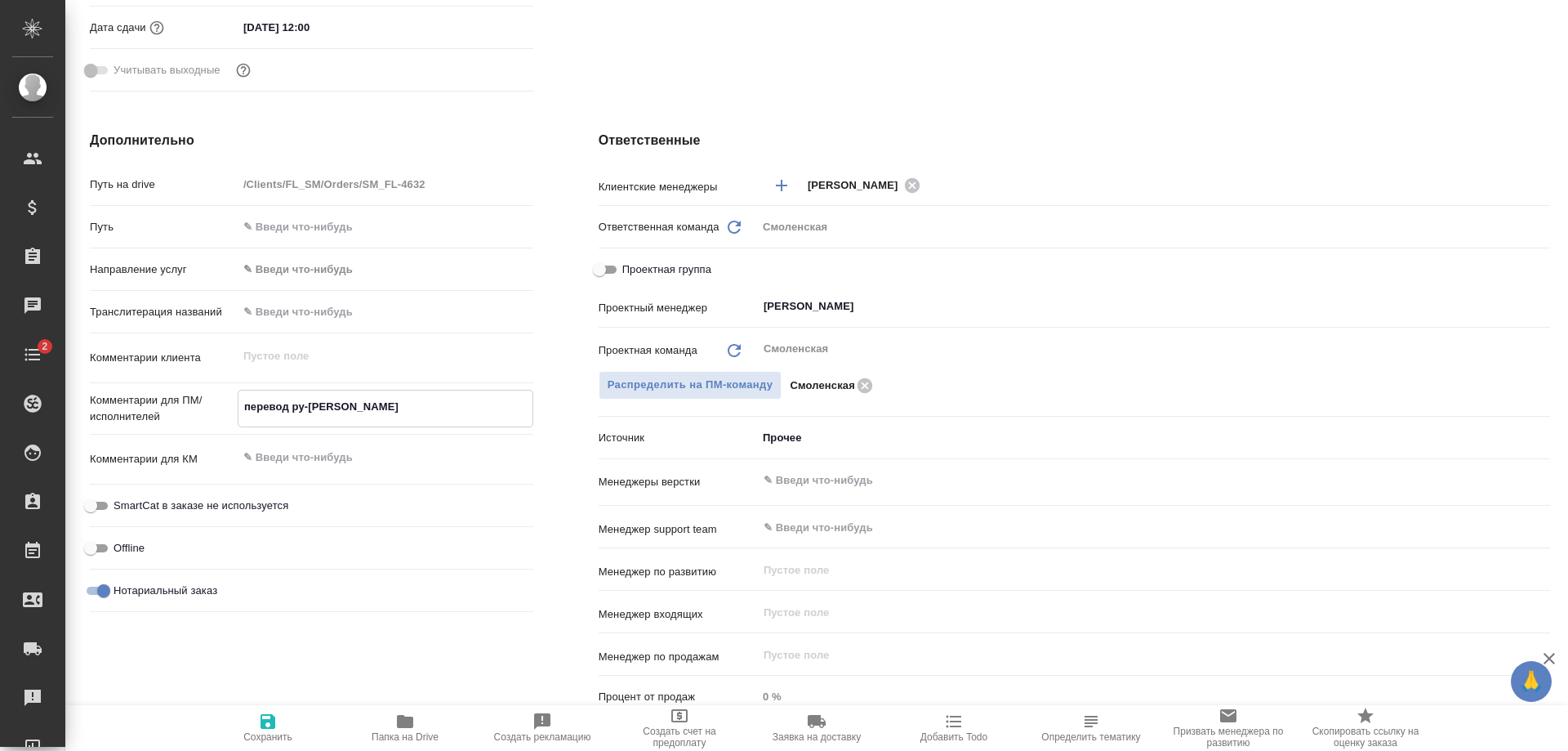
type textarea "x"
type textarea "перевод ру-анг"
type textarea "x"
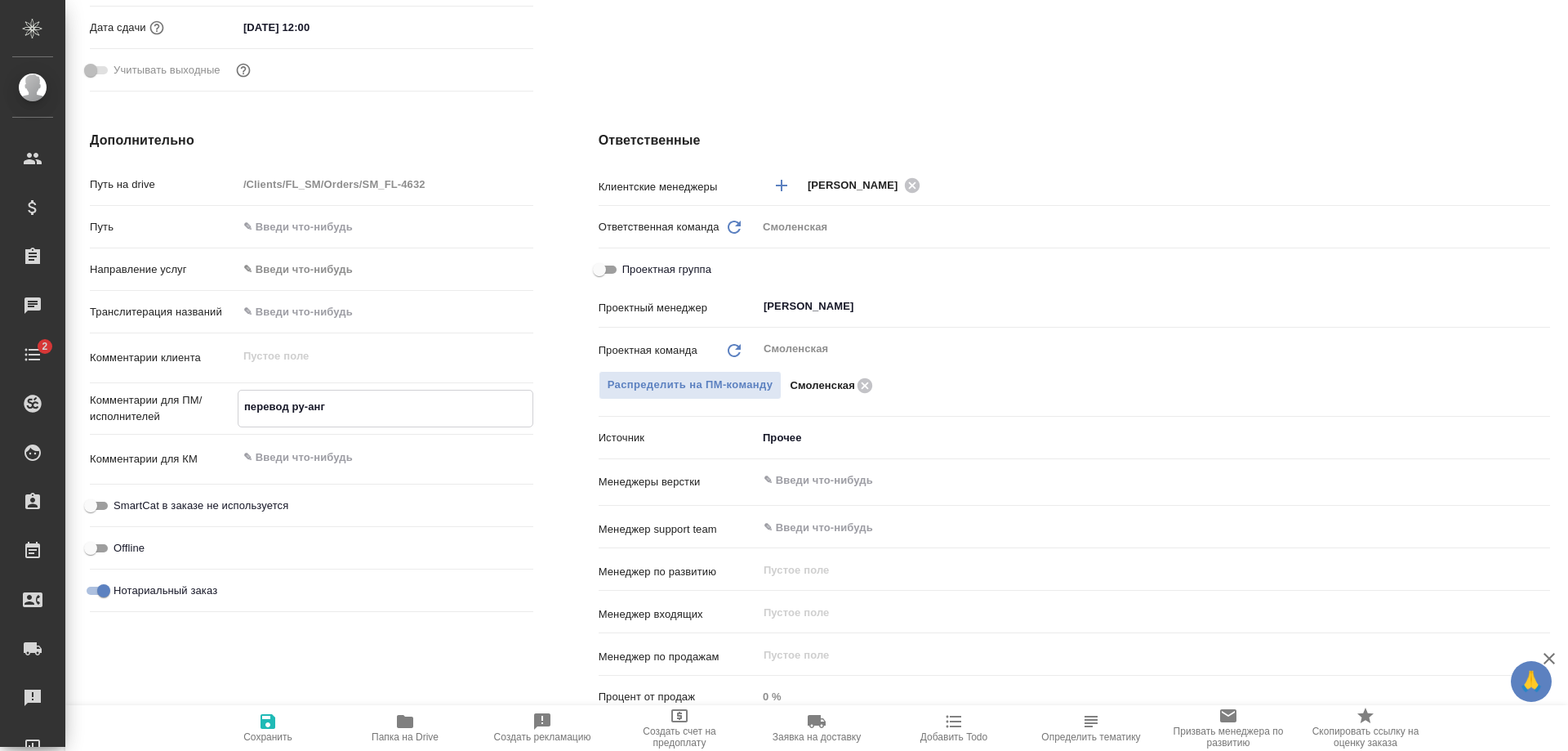
type textarea "x"
type textarea "перевод ру-англ"
type textarea "x"
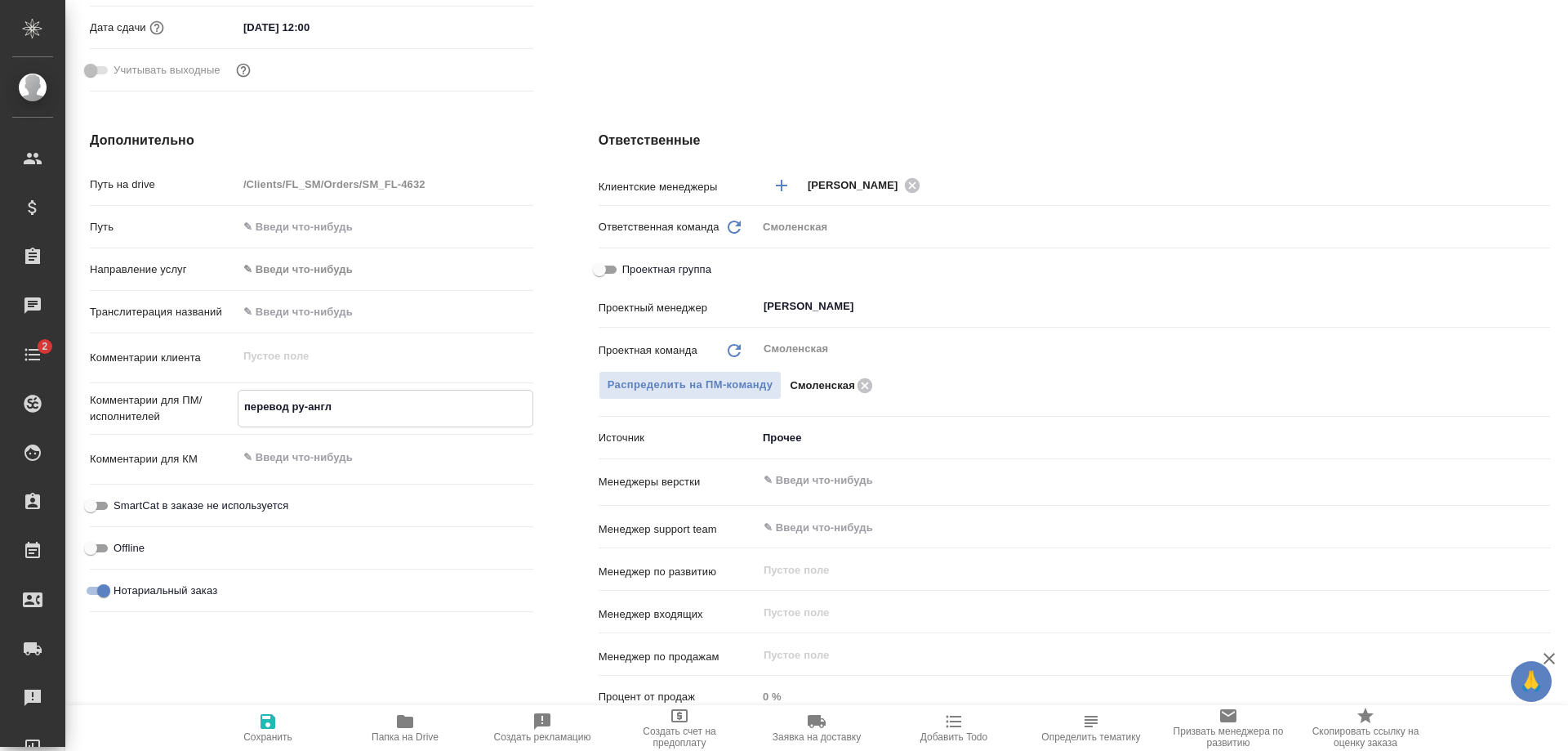
type textarea "перевод ру-англ"
type textarea "x"
type textarea "перевод ру-англ с"
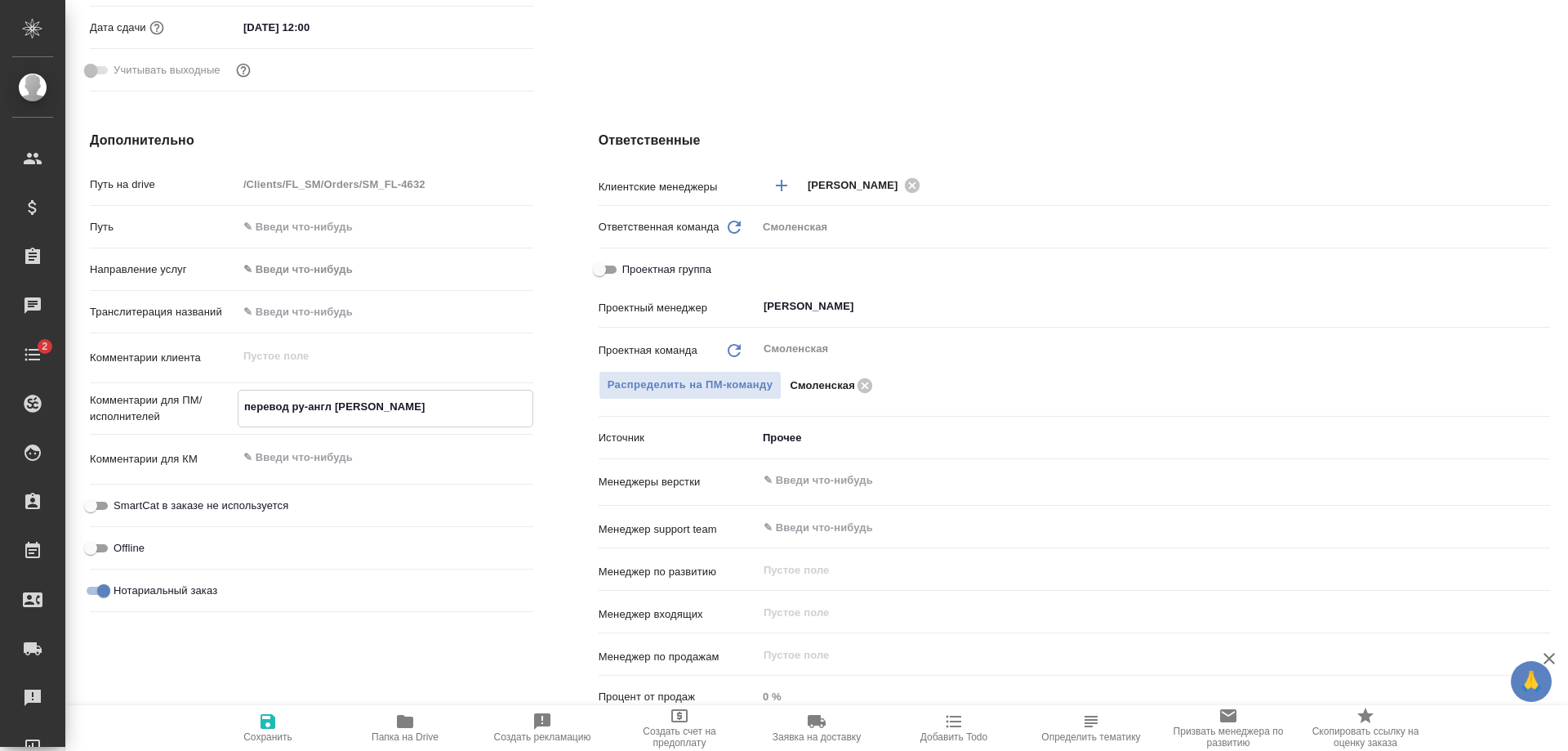
type textarea "x"
type textarea "перевод ру-англ со"
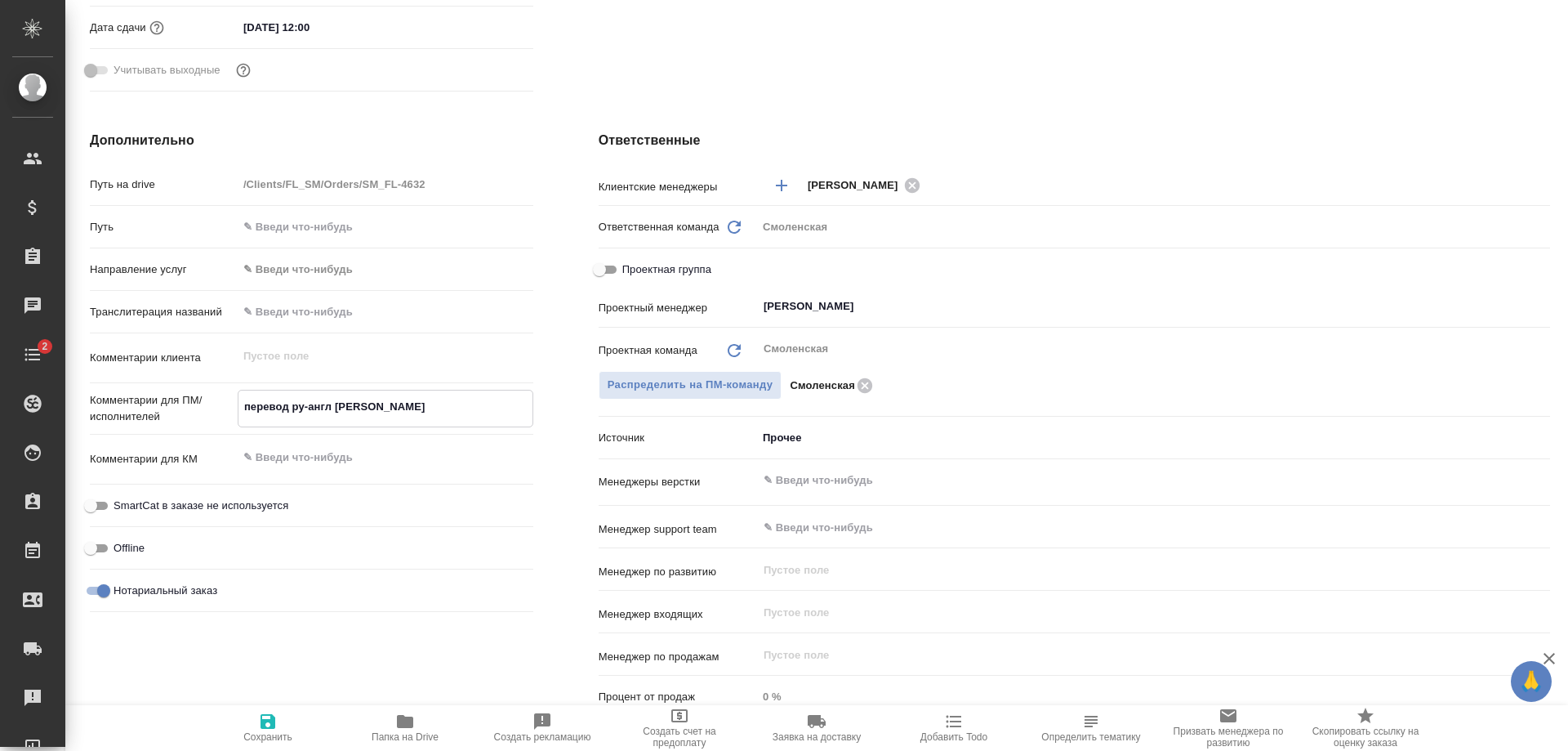
type textarea "x"
type textarea "перевод ру-англ с"
type textarea "x"
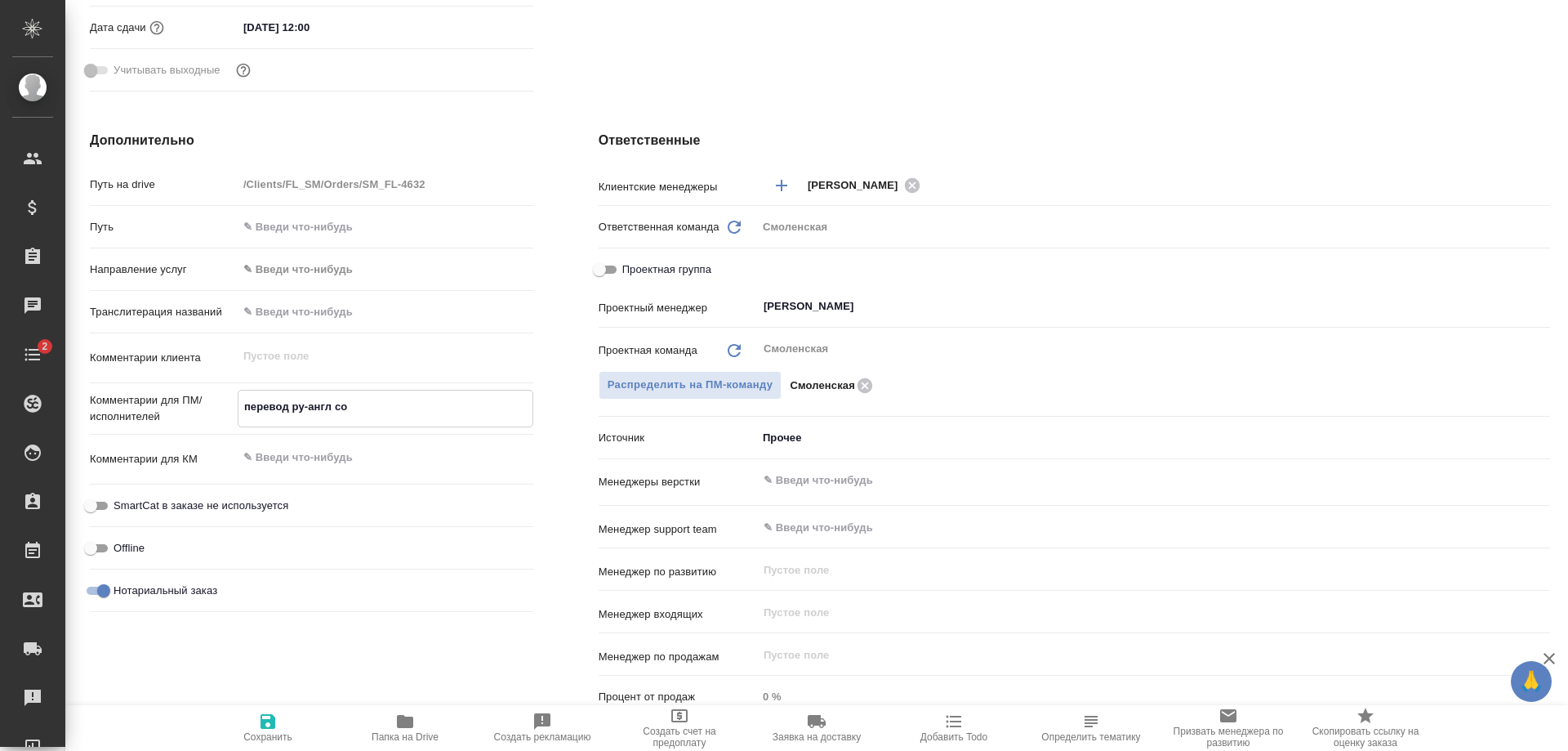
type textarea "x"
type textarea "перевод ру-англ"
type textarea "x"
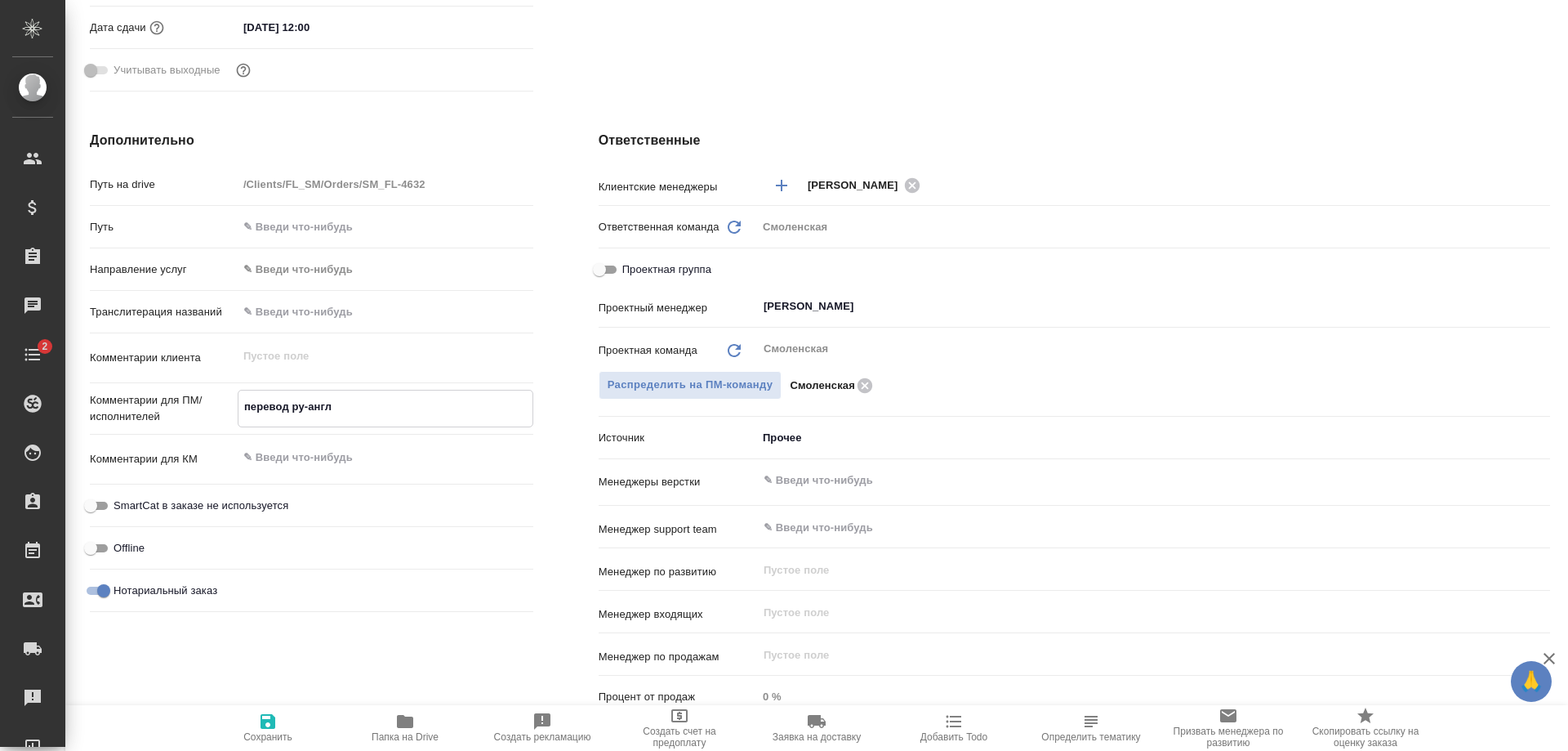
type textarea "перевод ру-англ к"
type textarea "x"
type textarea "перевод ру-англ ко"
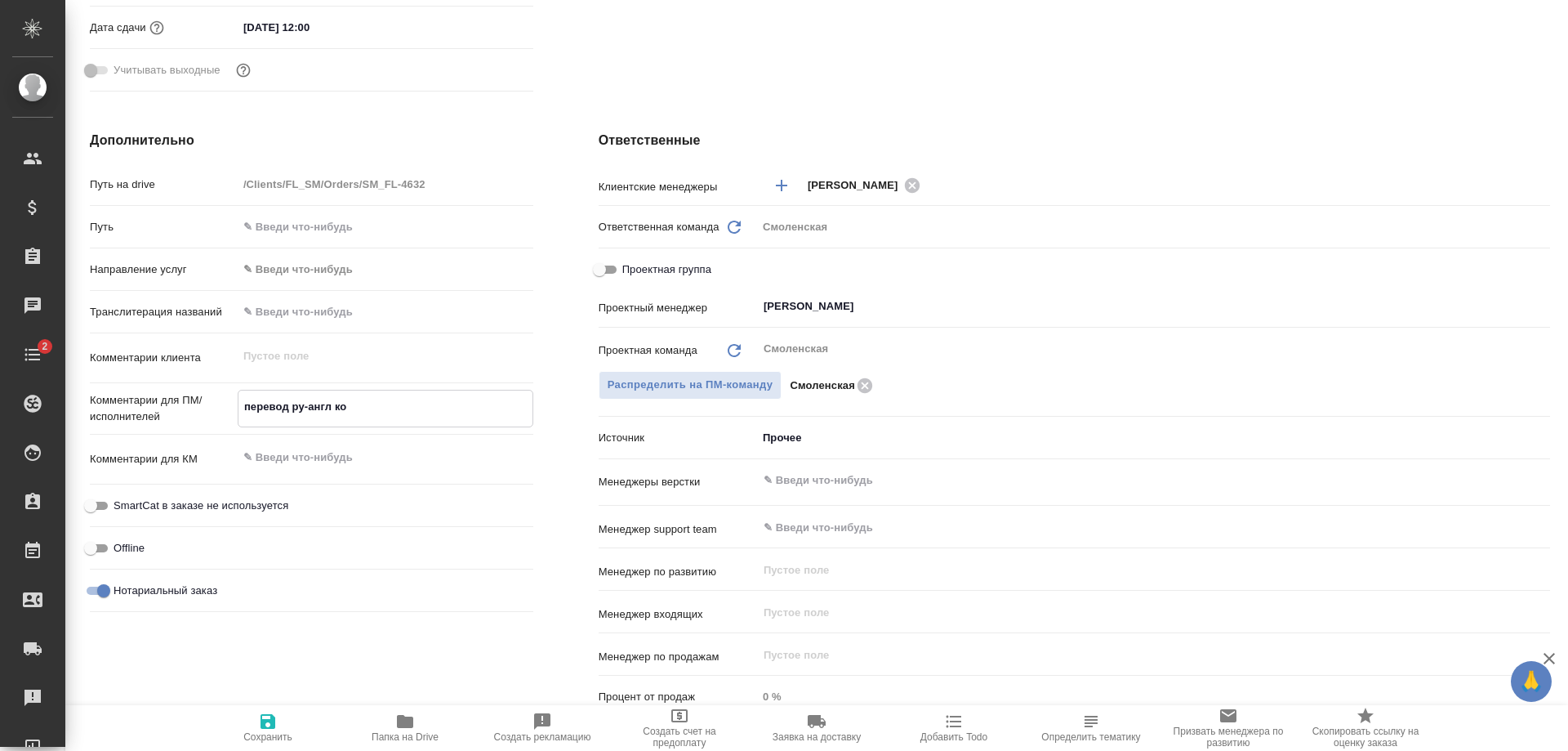
type textarea "x"
type textarea "перевод ру-англ коп"
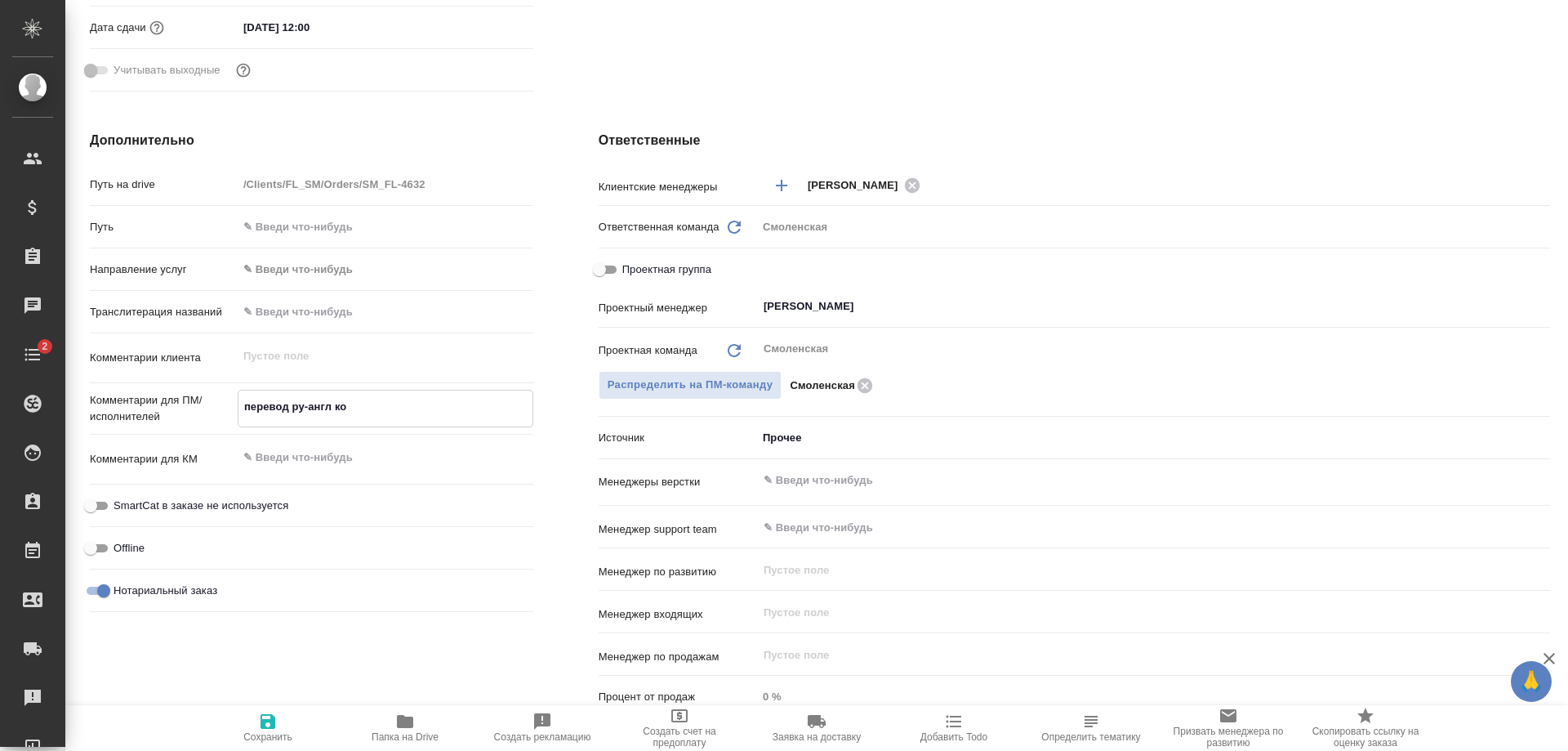
type textarea "x"
type textarea "перевод ру-англ копи"
type textarea "x"
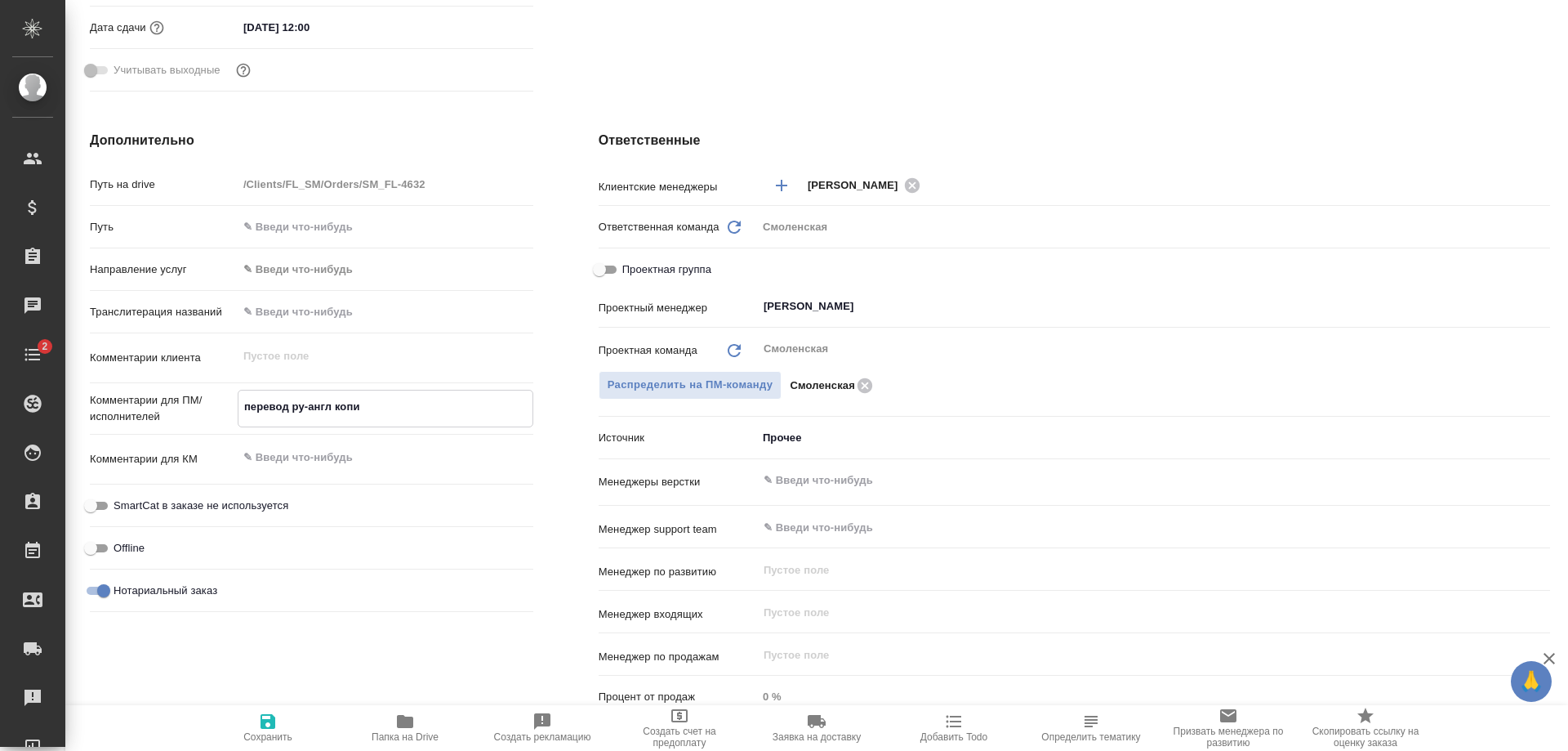
type textarea "x"
type textarea "перевод ру-англ копия"
type textarea "x"
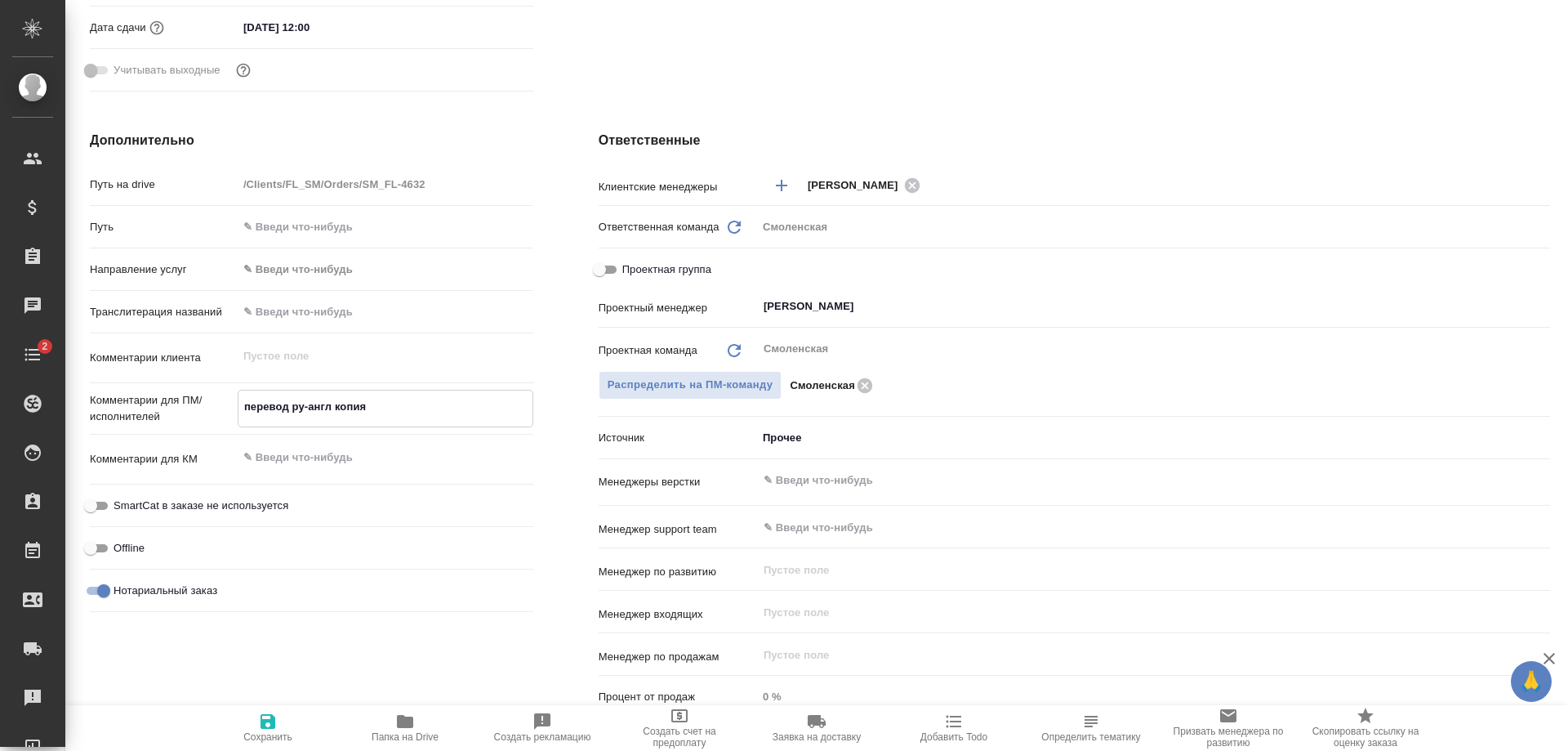
type textarea "перевод ру-англ копия"
type textarea "x"
type textarea "перевод ру-англ копия с"
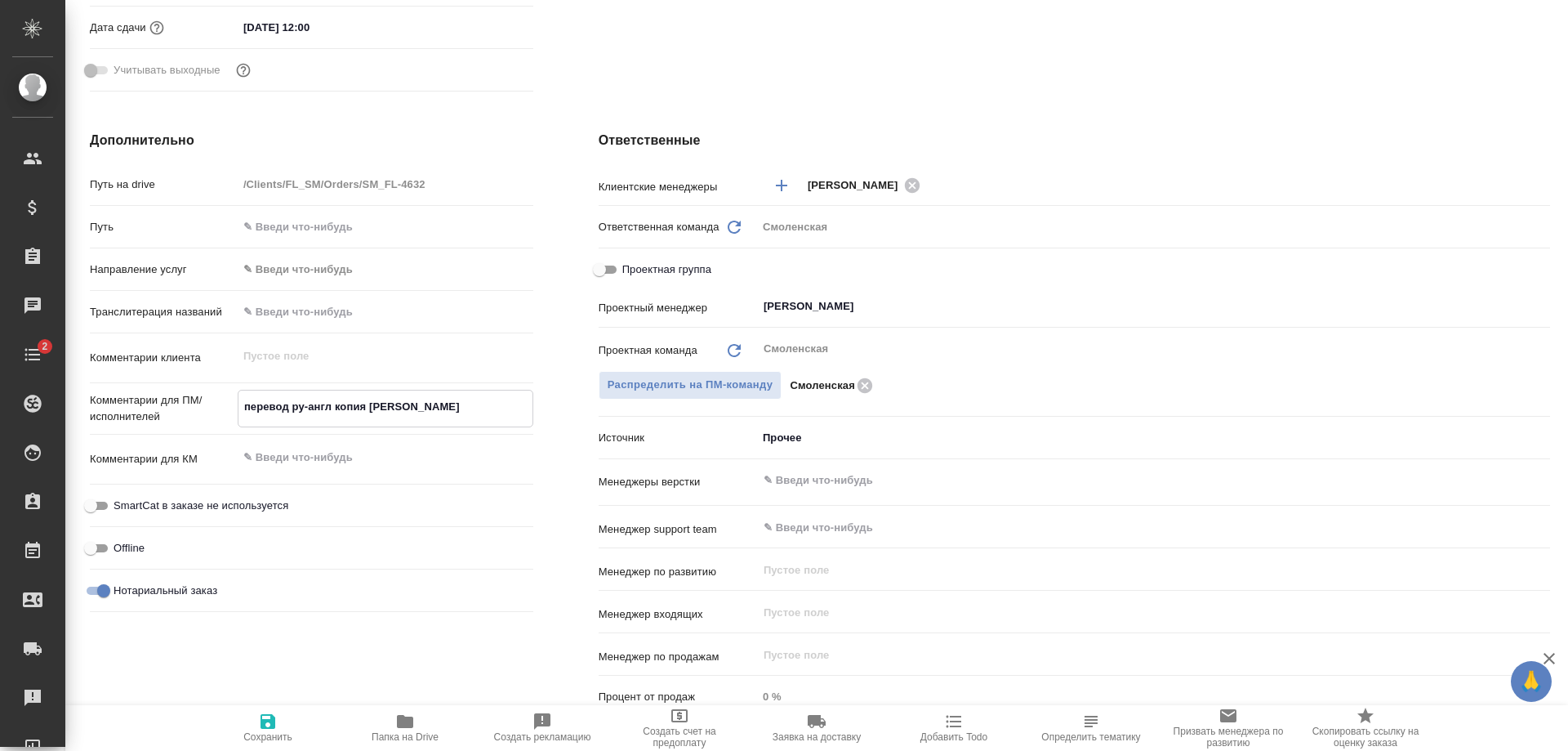
type textarea "x"
type textarea "перевод ру-англ копия со"
type textarea "x"
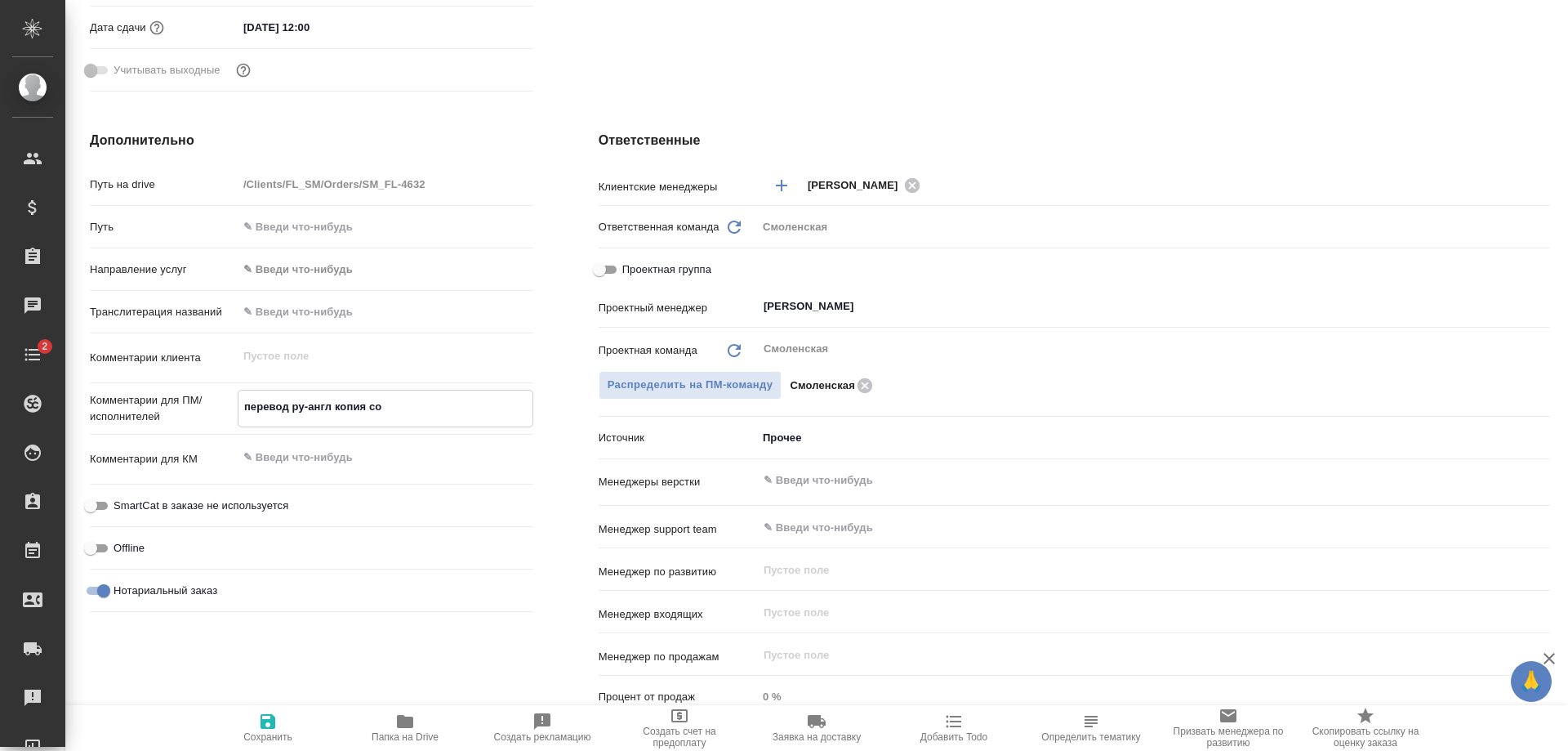
type textarea "x"
type textarea "перевод ру-англ копия соб"
type textarea "x"
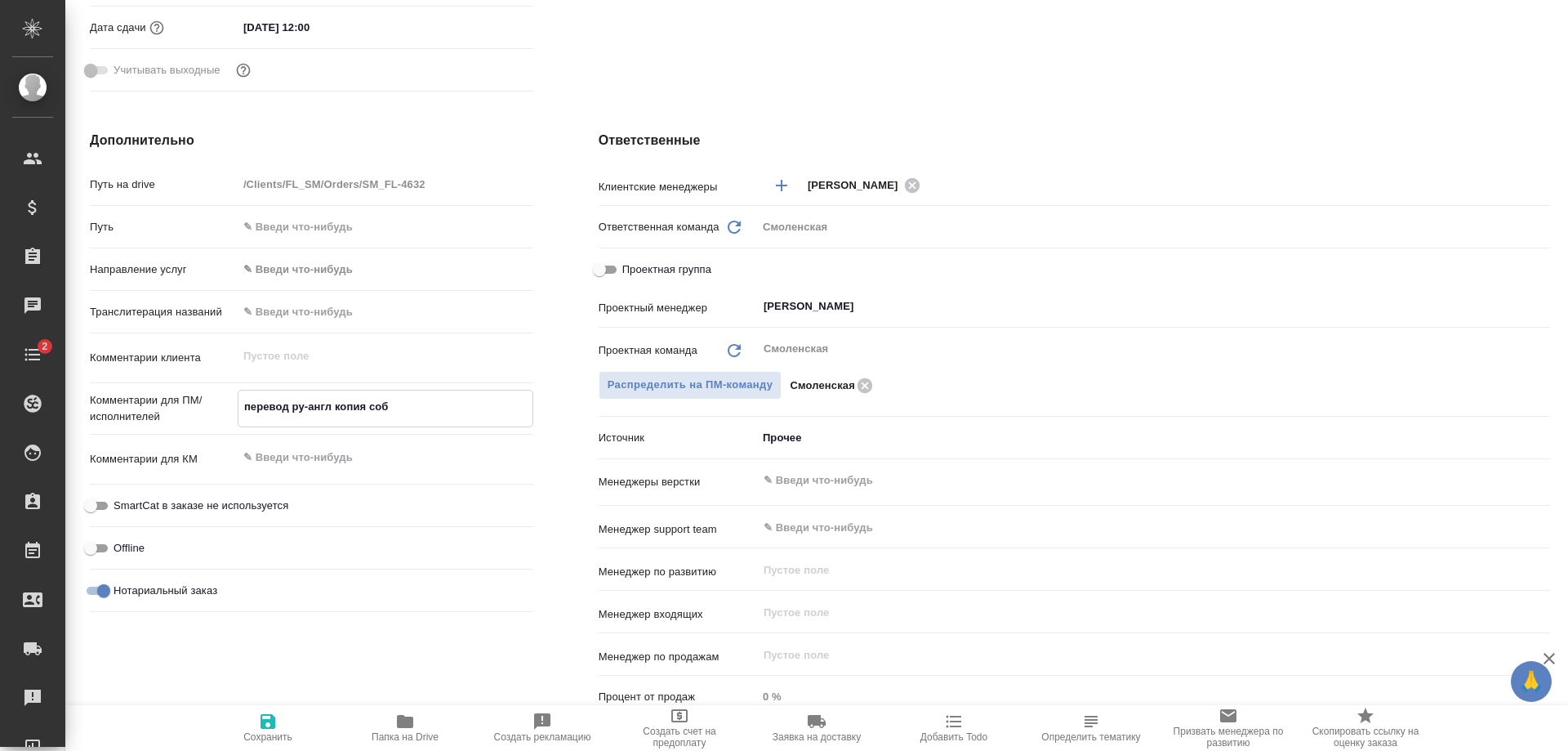
type textarea "x"
type textarea "перевод ру-англ копия соб+"
type textarea "x"
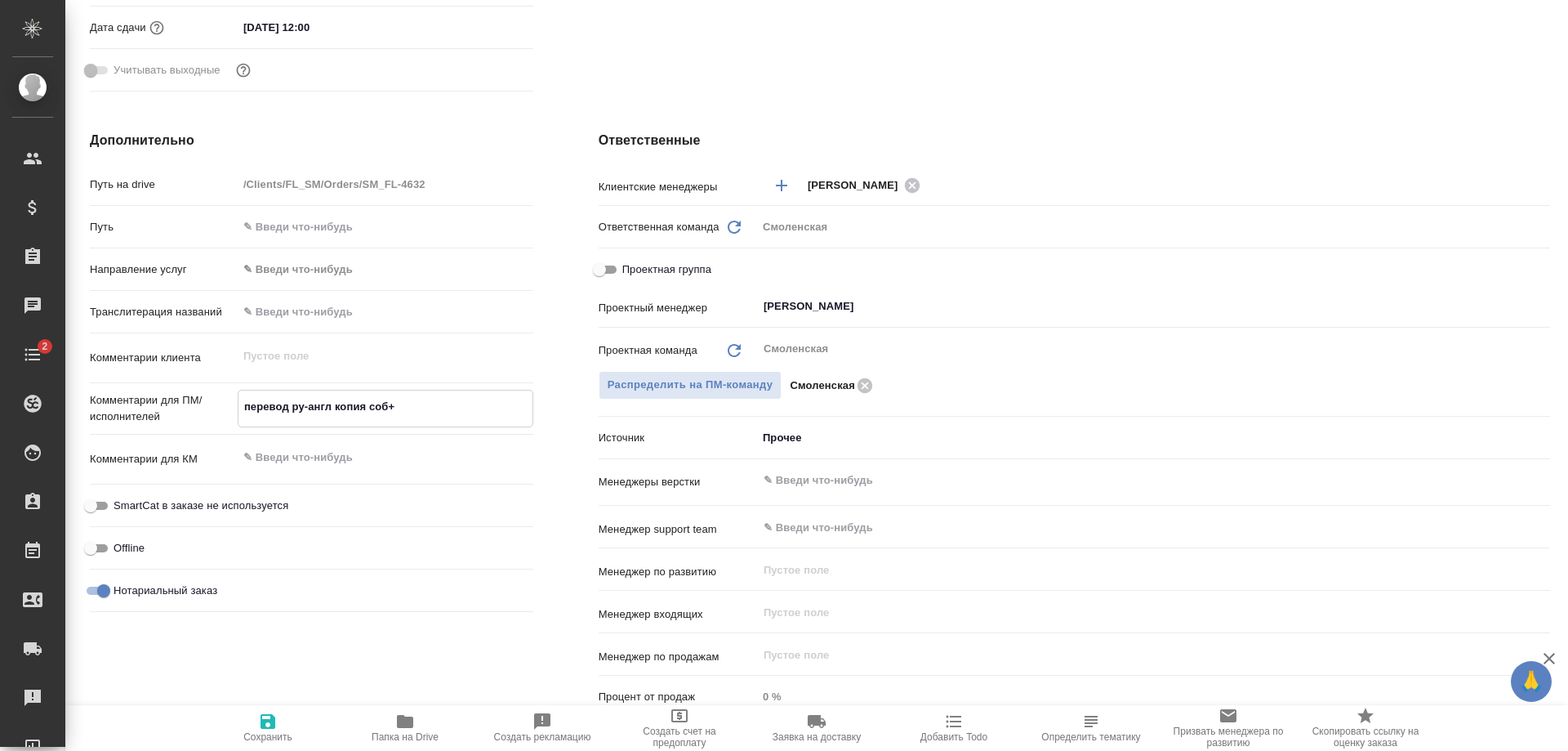
type textarea "x"
type textarea "перевод ру-англ копия соб+а"
type textarea "x"
type textarea "перевод ру-англ копия соб+ап"
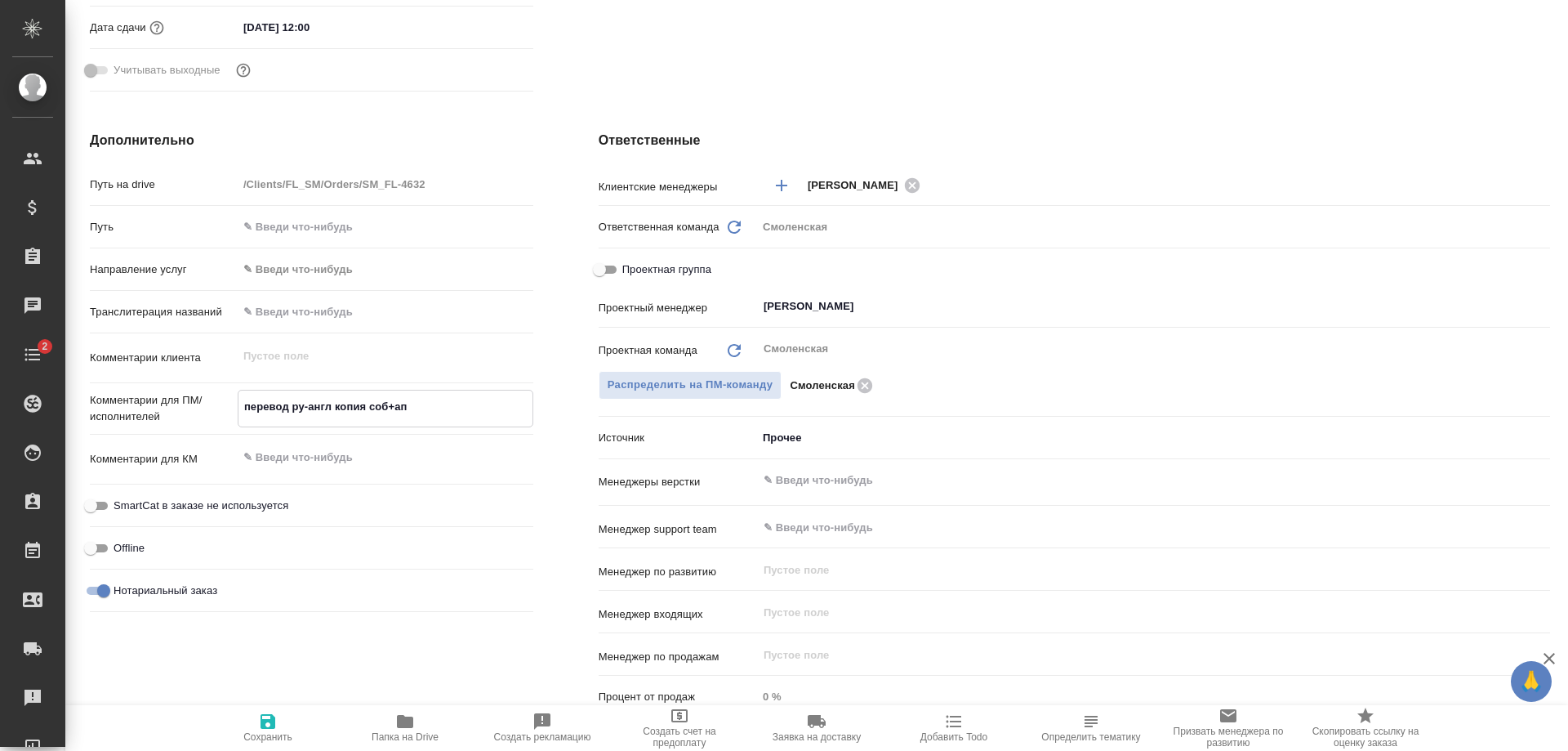
type textarea "x"
type textarea "перевод ру-англ копия соб+апо"
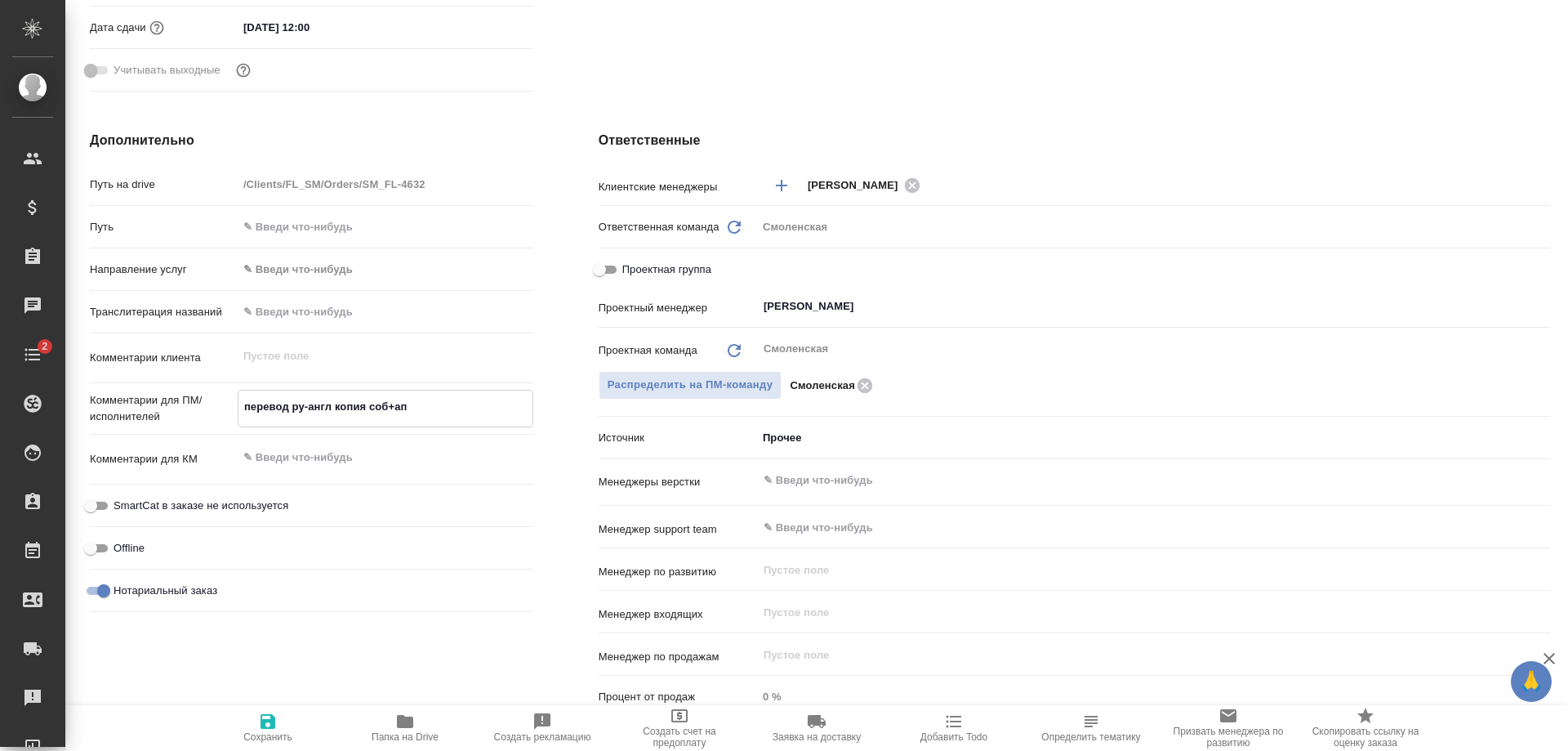
type textarea "x"
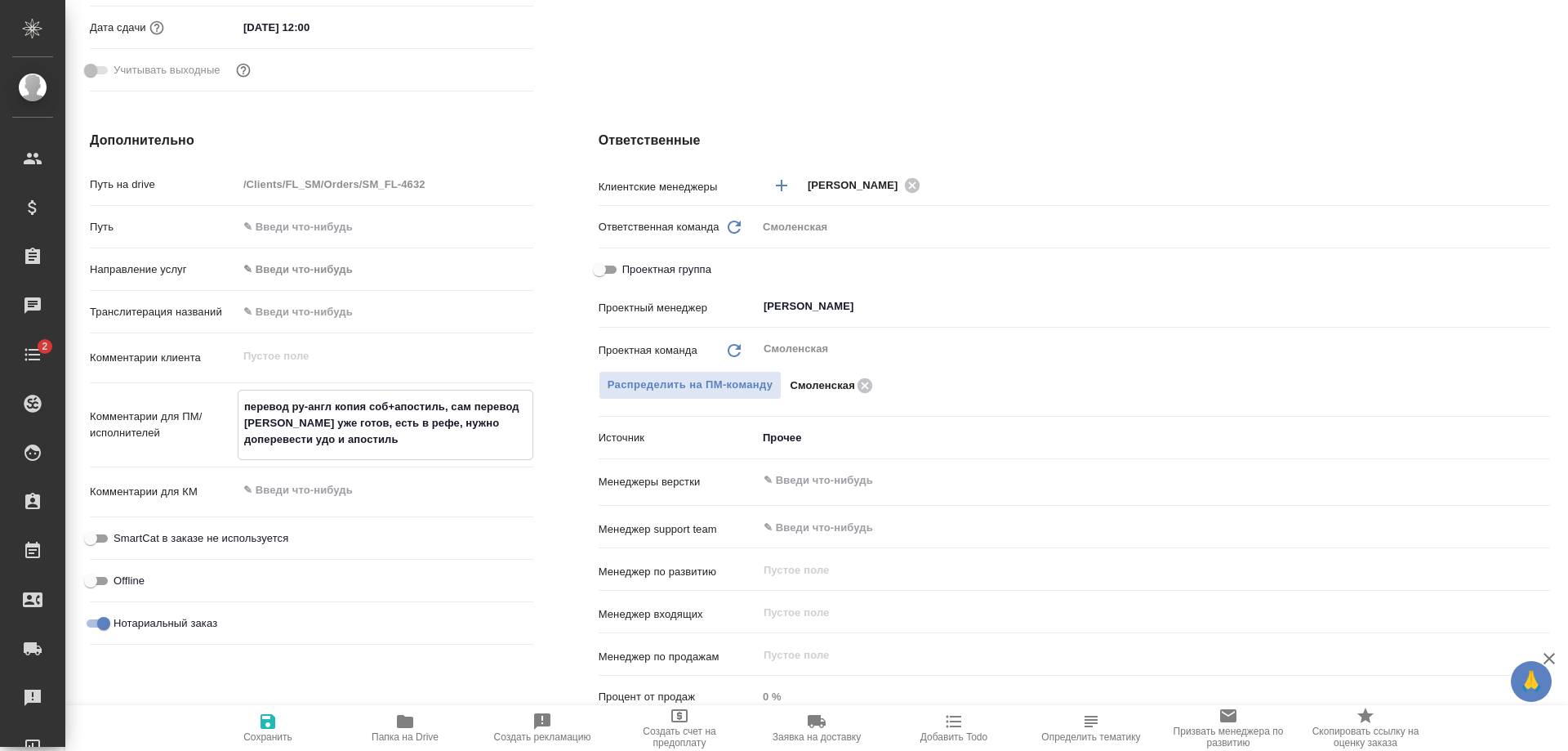
click at [452, 403] on textarea "перевод ру-англ копия соб+апостиль, сам перевод соба уже готов, есть в рефе, ну…" at bounding box center [385, 423] width 294 height 60
click at [455, 403] on textarea "перевод ру-англ копия соб+апостиль, сам перевод соба уже готов, есть в рефе, ну…" at bounding box center [385, 423] width 294 height 60
click at [272, 723] on icon "button" at bounding box center [268, 721] width 15 height 15
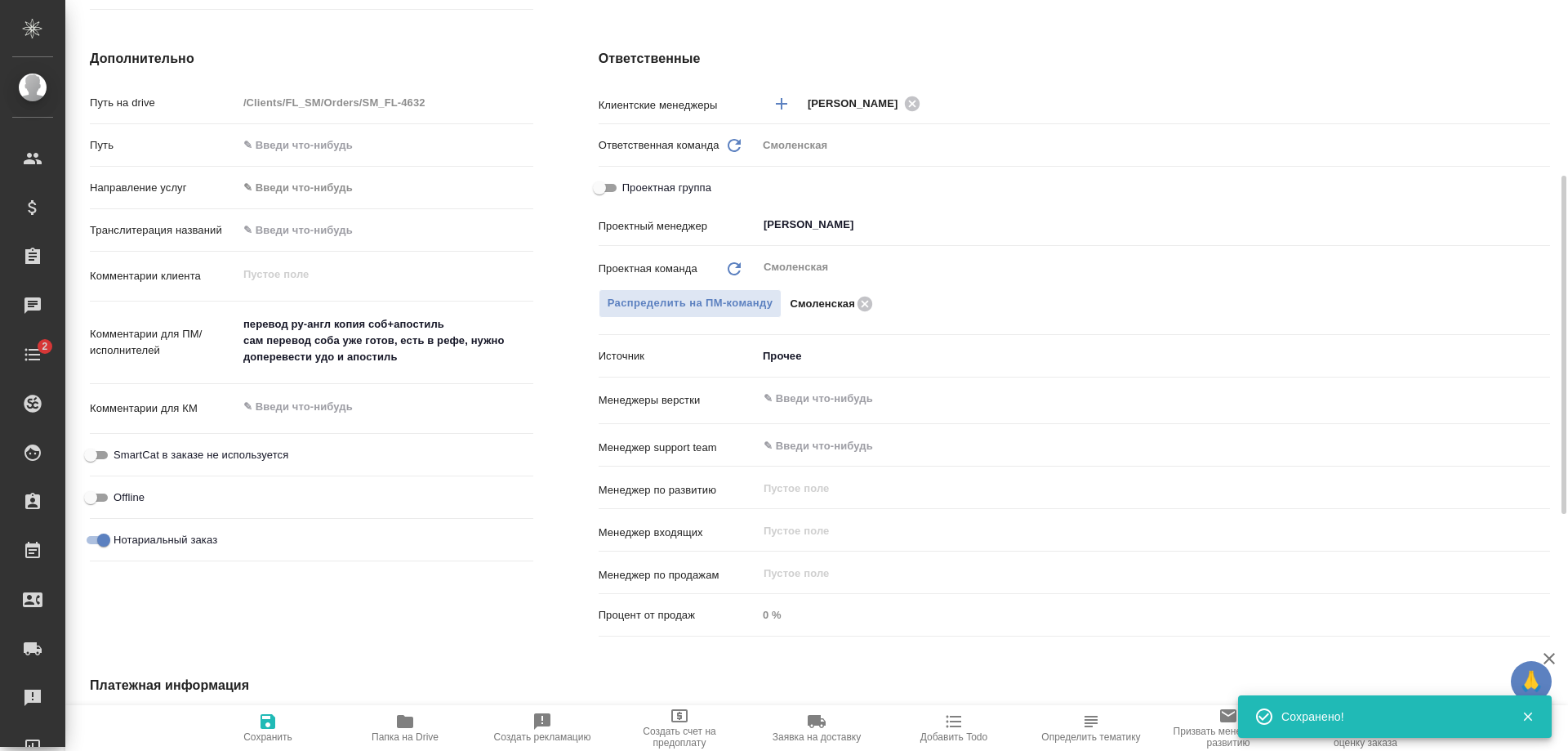
scroll to position [735, 0]
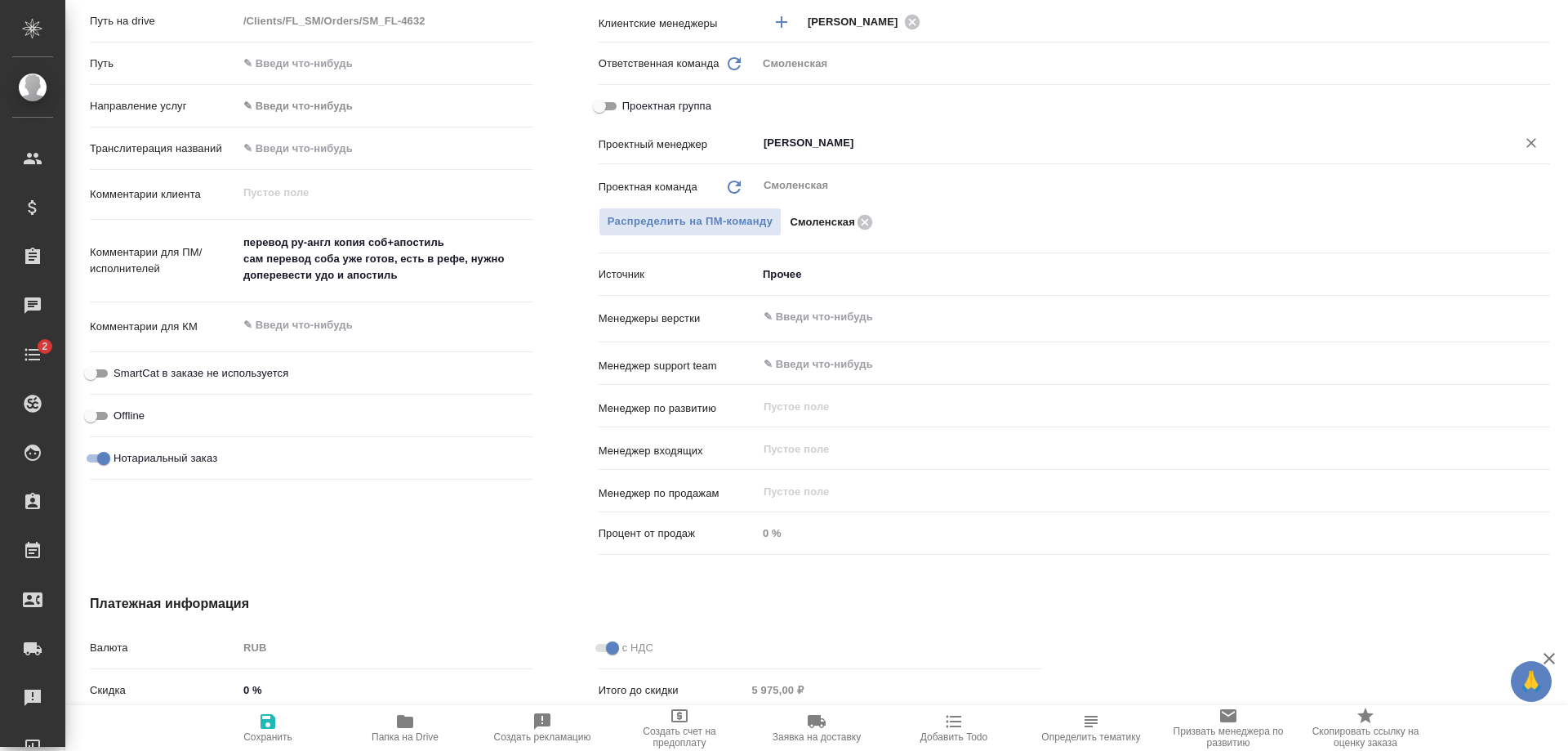
click at [846, 144] on input "Шульгина Анна" at bounding box center [1126, 143] width 729 height 20
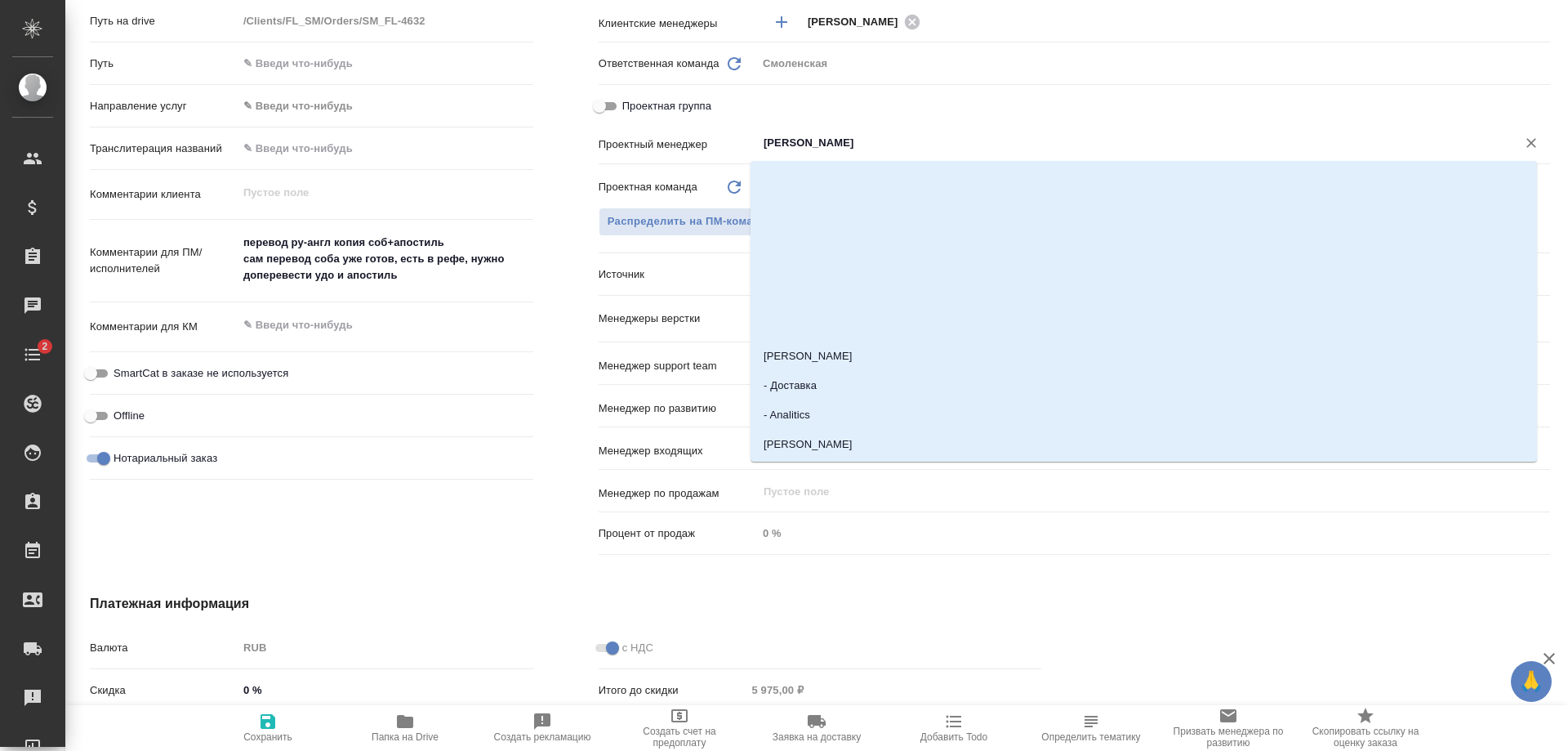
click at [1524, 138] on icon "Очистить" at bounding box center [1532, 143] width 16 height 16
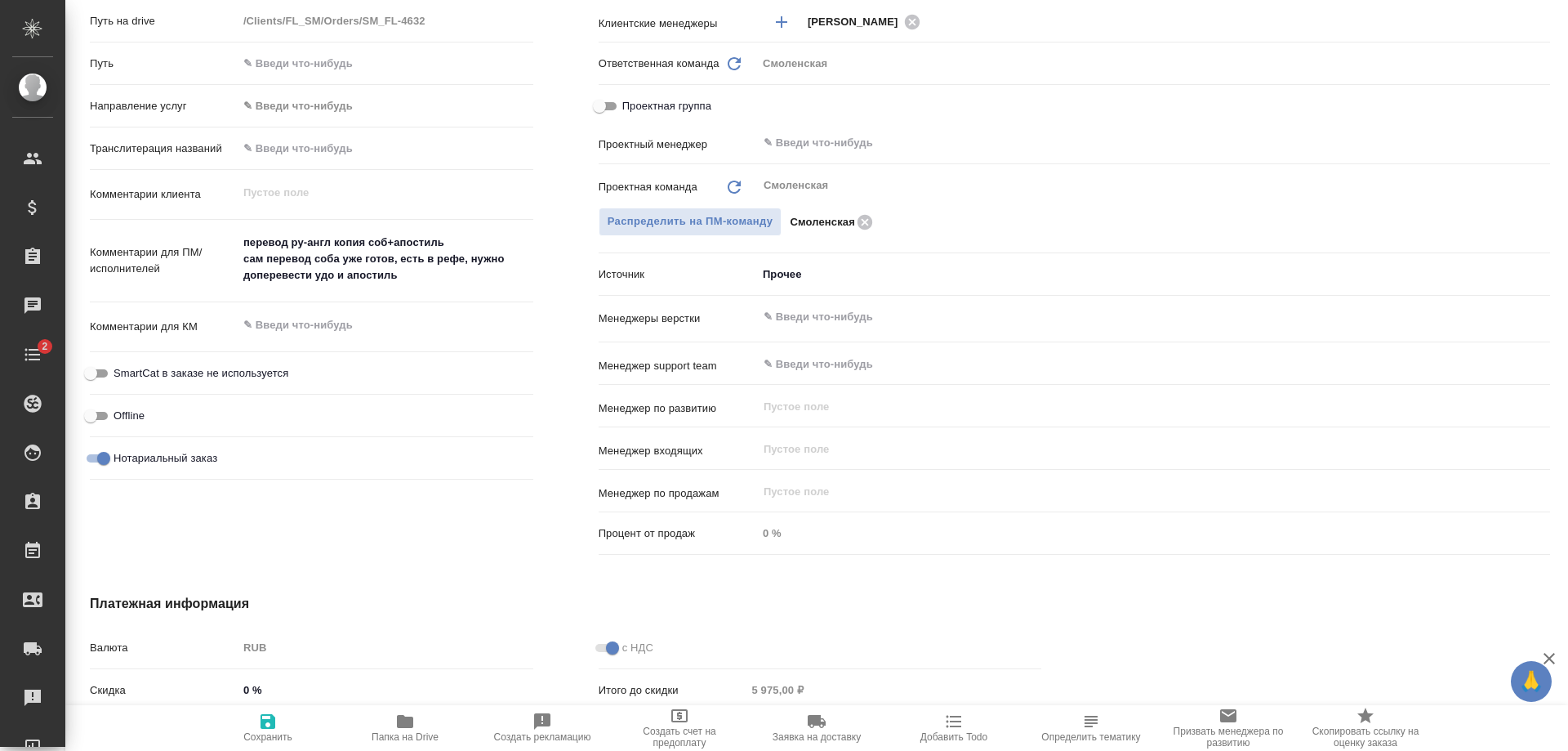
click at [540, 200] on div "Дополнительно Путь на drive /Clients/FL_SM/Orders/SM_FL-4632 Путь Направление у…" at bounding box center [311, 264] width 508 height 660
click at [729, 184] on icon "Обновить" at bounding box center [734, 187] width 20 height 20
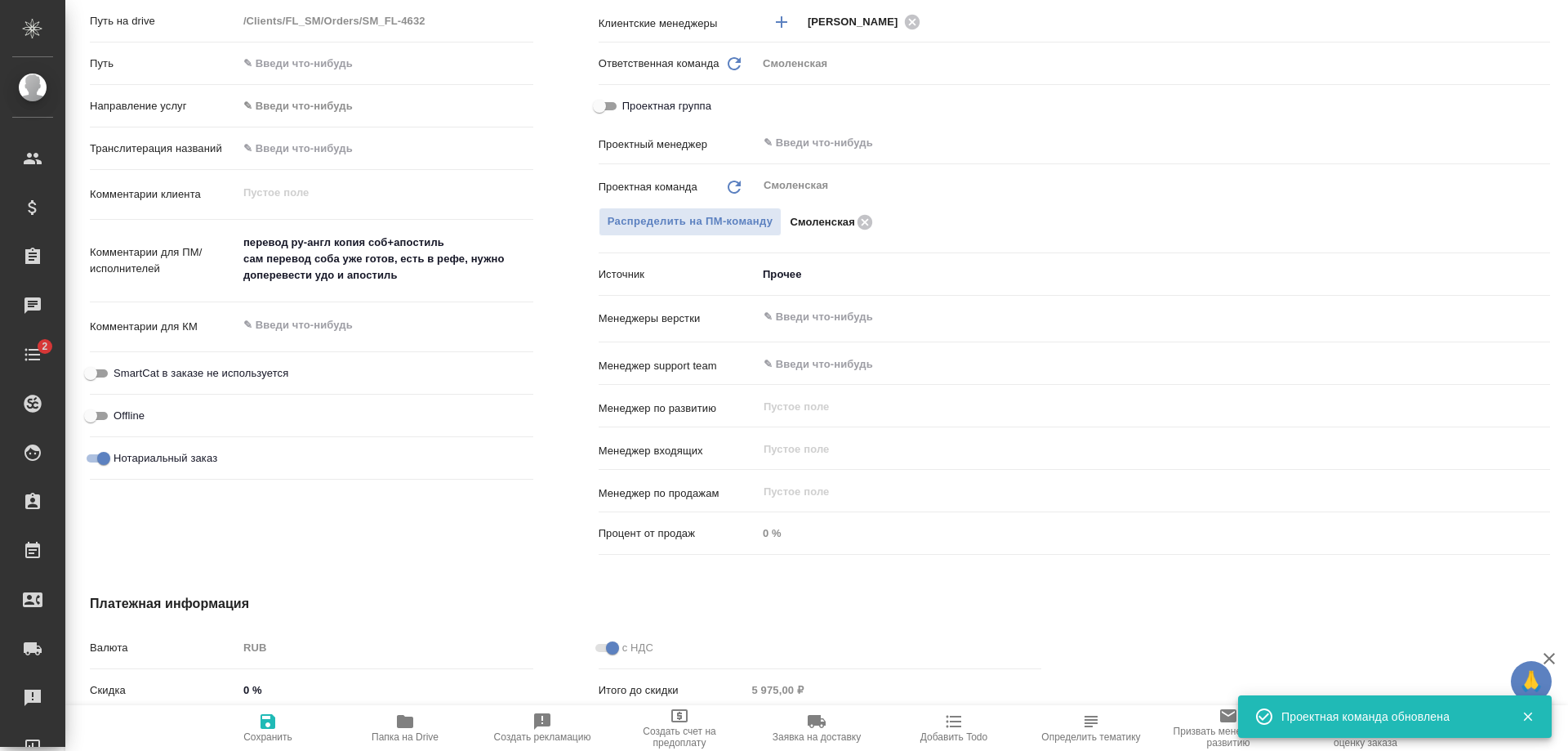
click at [724, 181] on icon "Обновить" at bounding box center [734, 187] width 20 height 20
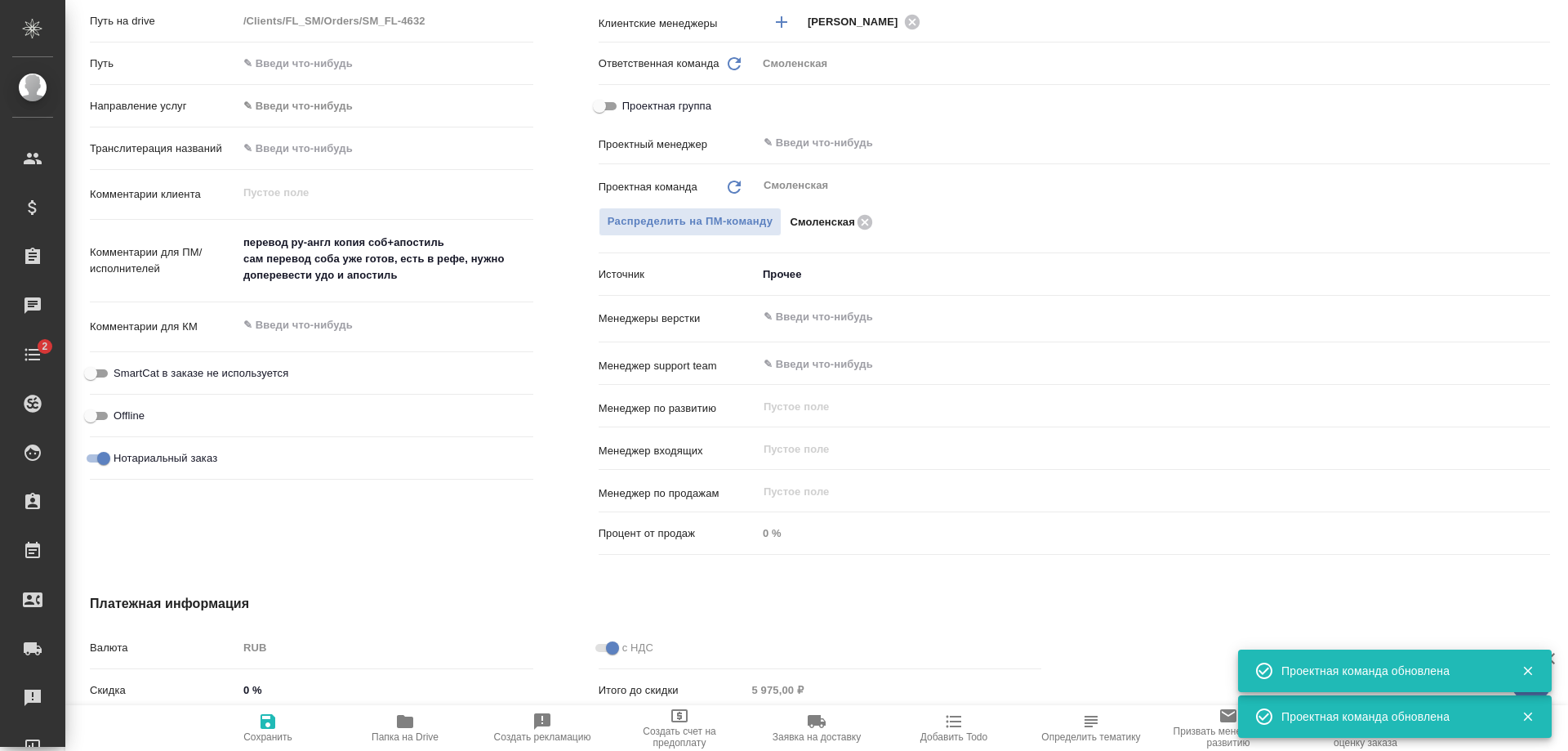
click at [269, 722] on icon "button" at bounding box center [268, 721] width 15 height 15
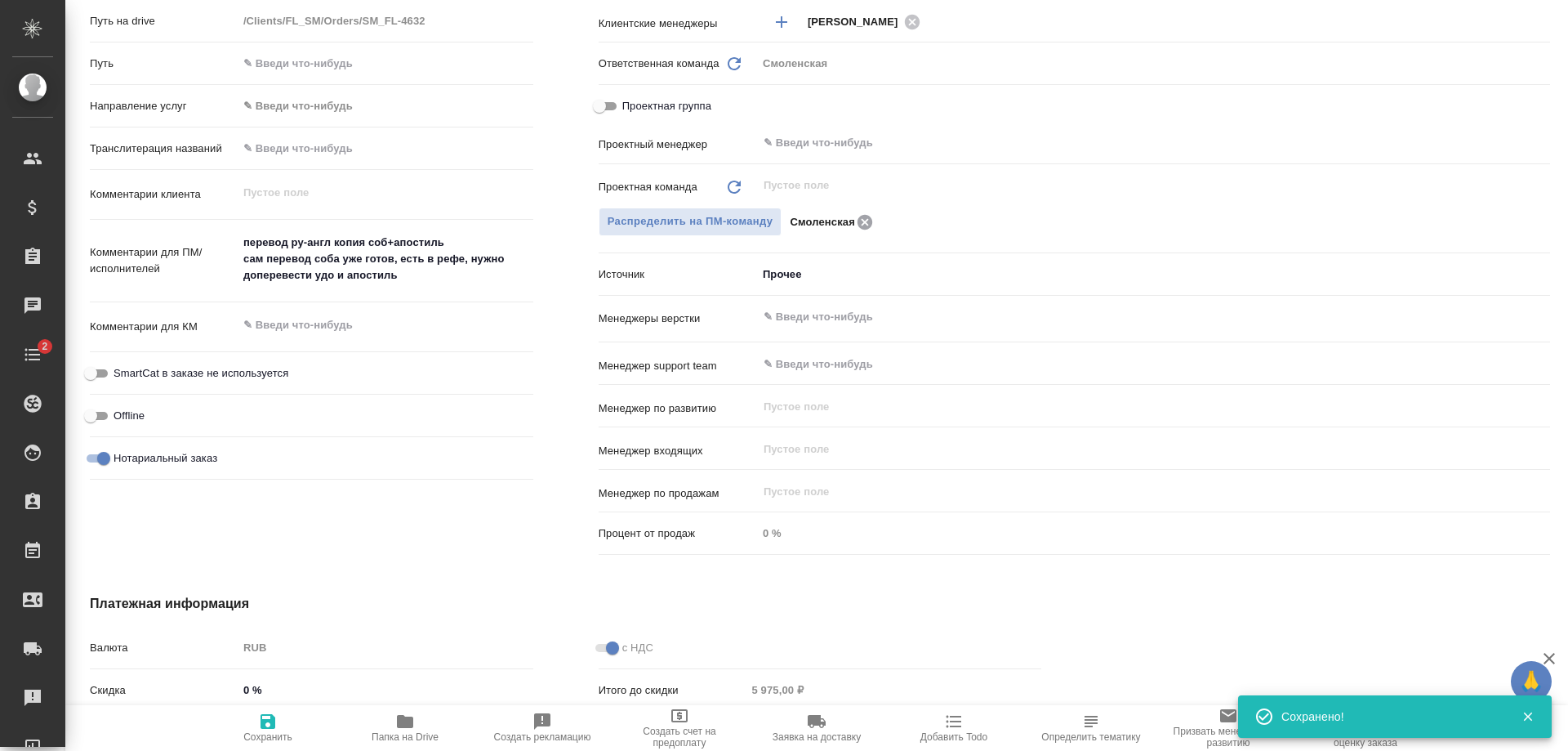
click at [857, 221] on icon at bounding box center [864, 221] width 15 height 15
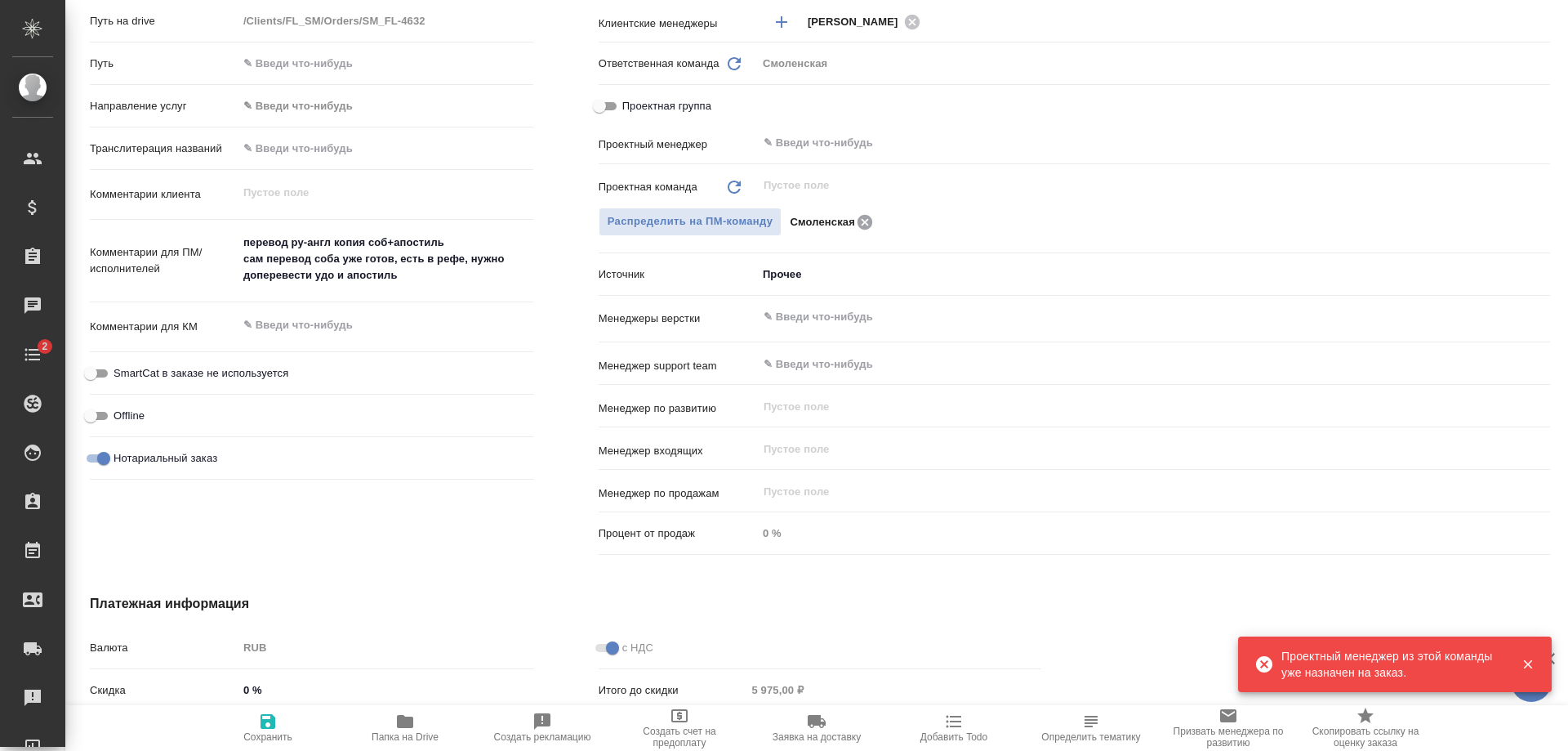
click at [855, 219] on icon at bounding box center [865, 222] width 20 height 18
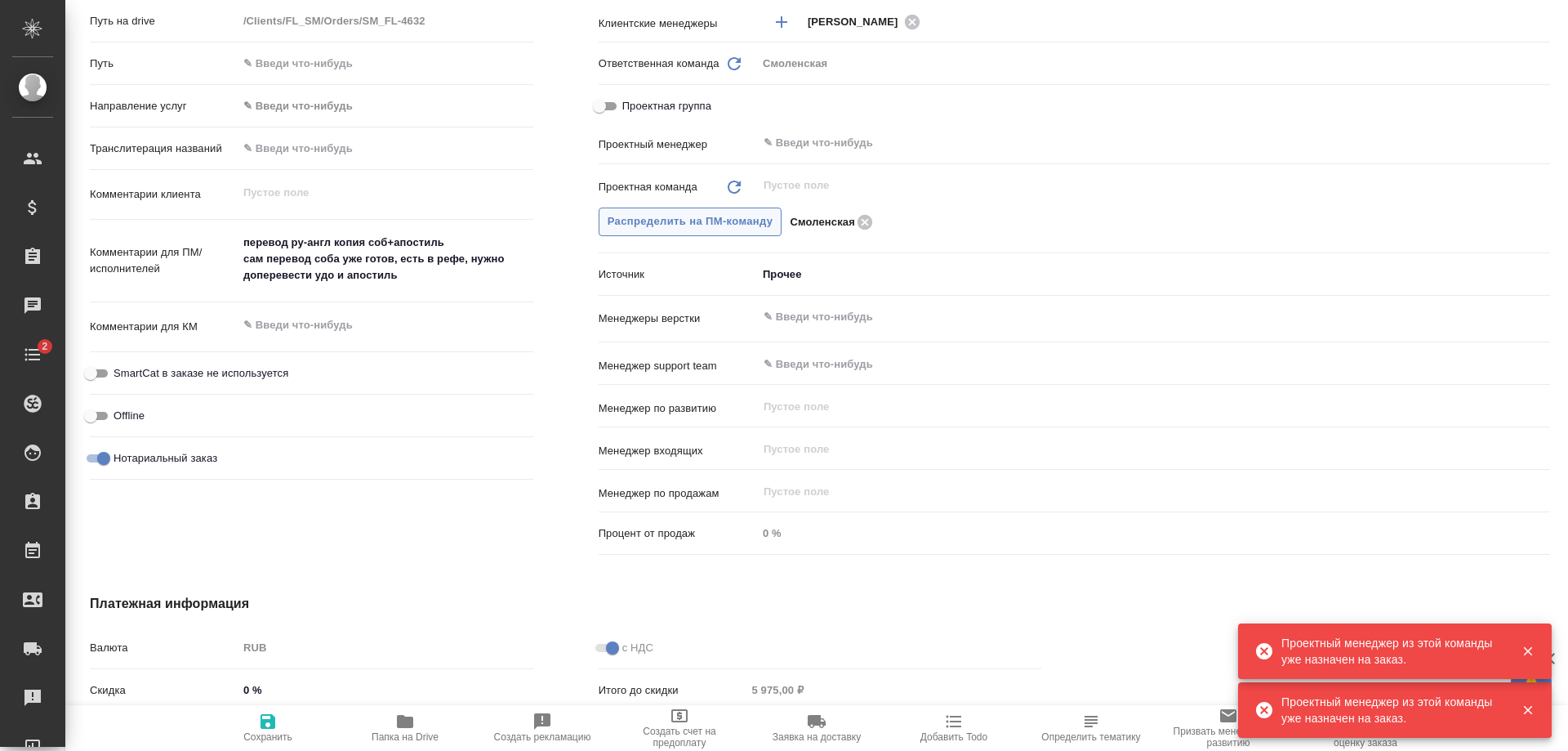
click at [731, 222] on span "Распределить на ПМ-команду" at bounding box center [690, 221] width 166 height 19
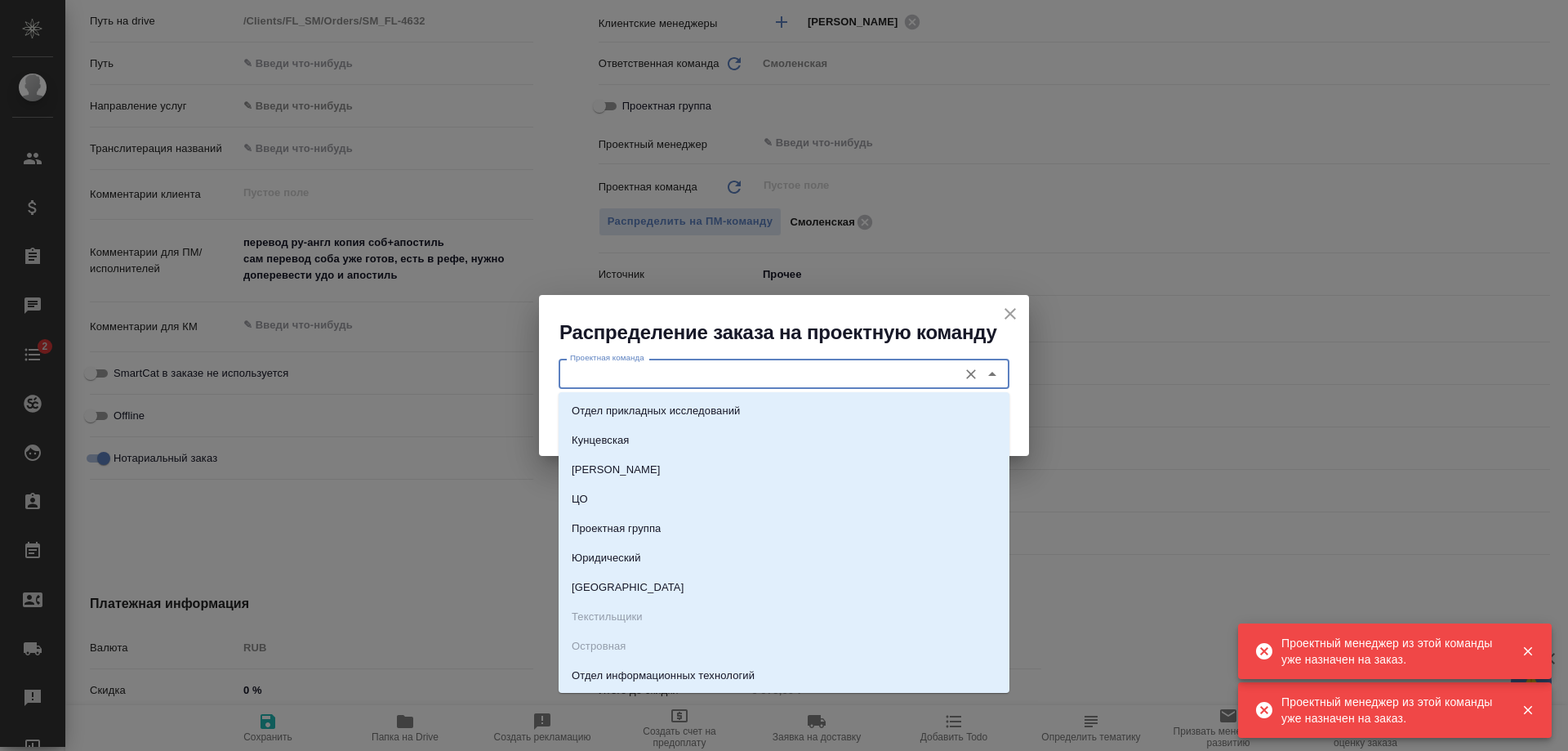
click at [690, 373] on input "Проектная команда" at bounding box center [756, 374] width 386 height 20
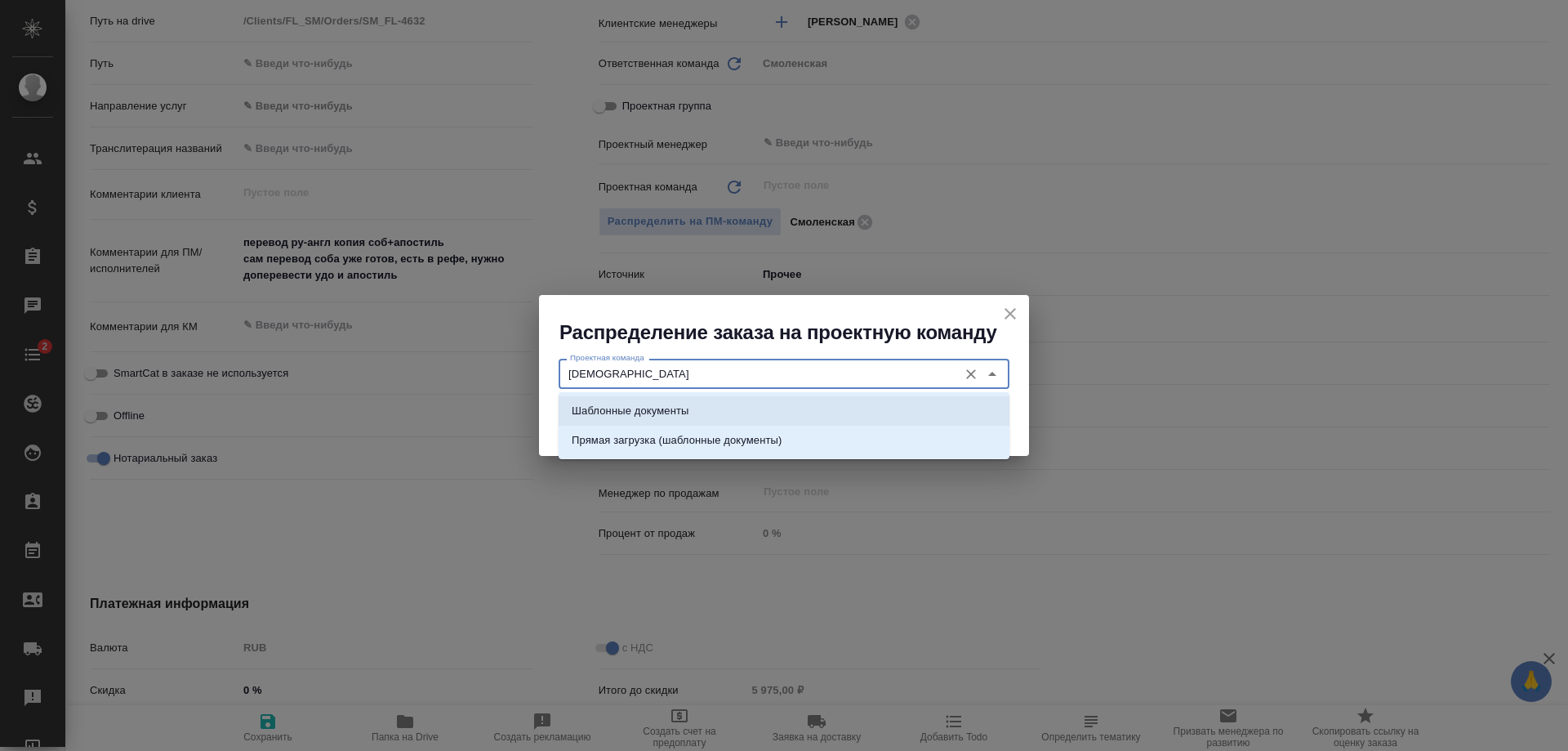
click at [708, 412] on li "Шаблонные документы" at bounding box center [784, 410] width 451 height 29
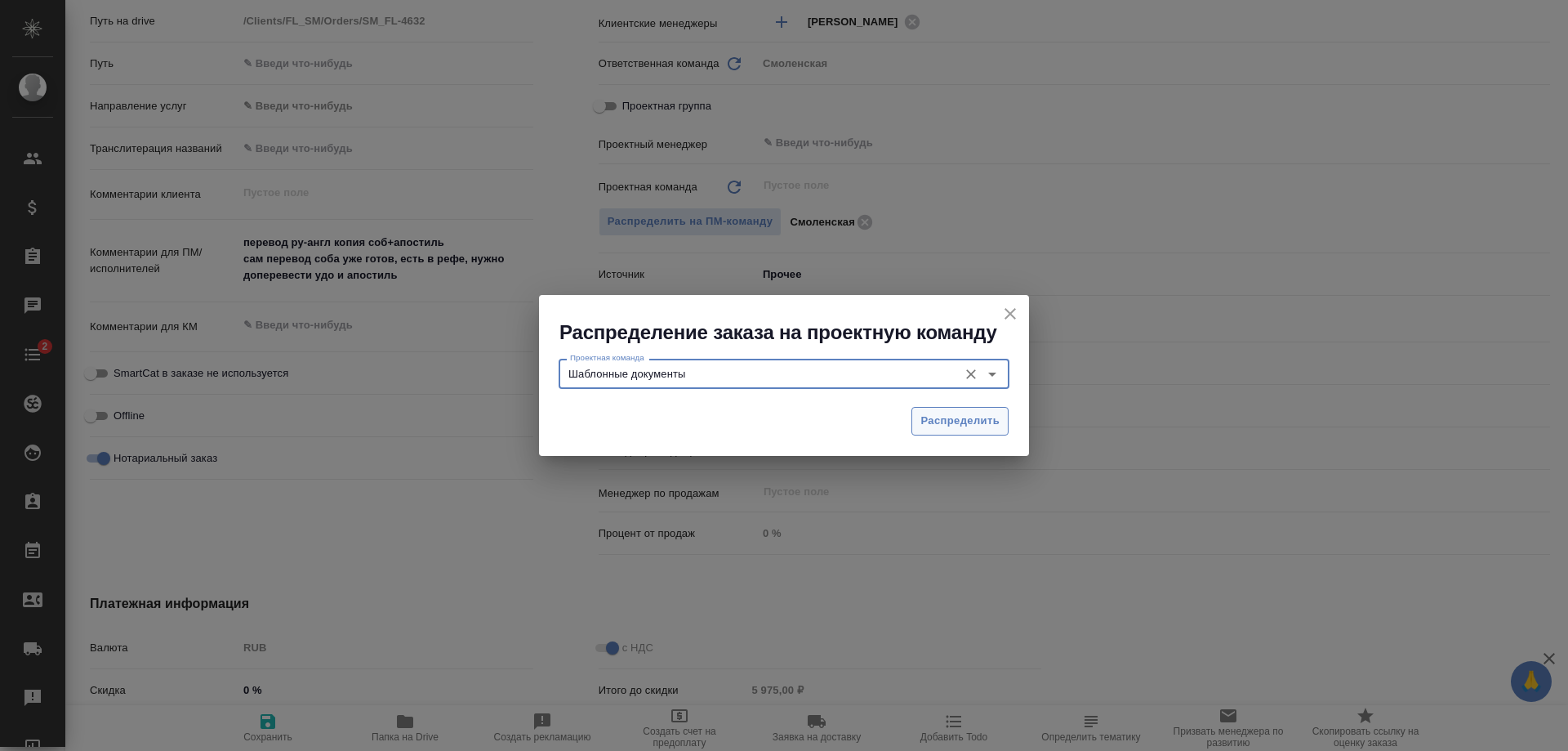
click at [942, 407] on button "Распределить" at bounding box center [960, 421] width 98 height 28
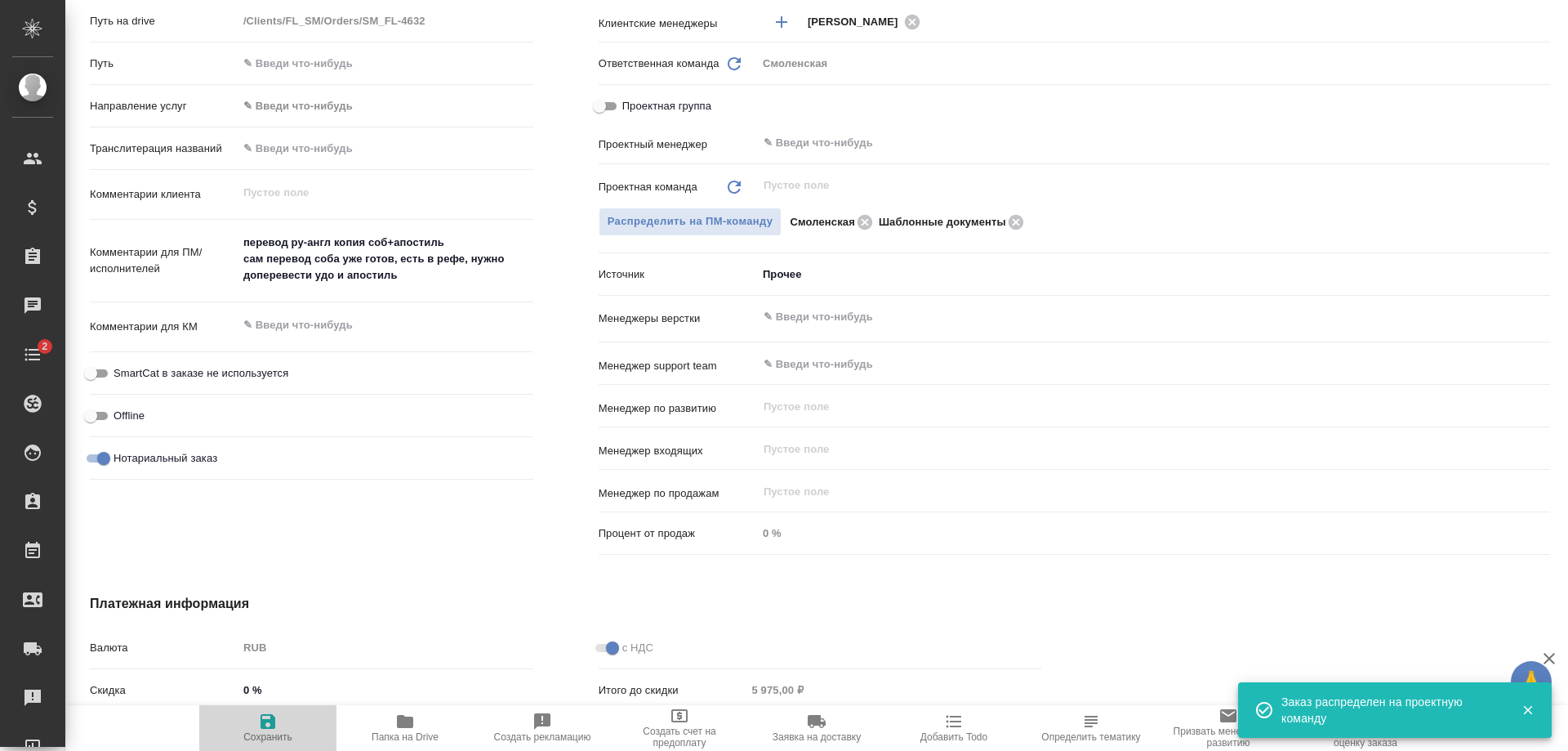
click at [277, 715] on icon "button" at bounding box center [268, 722] width 20 height 20
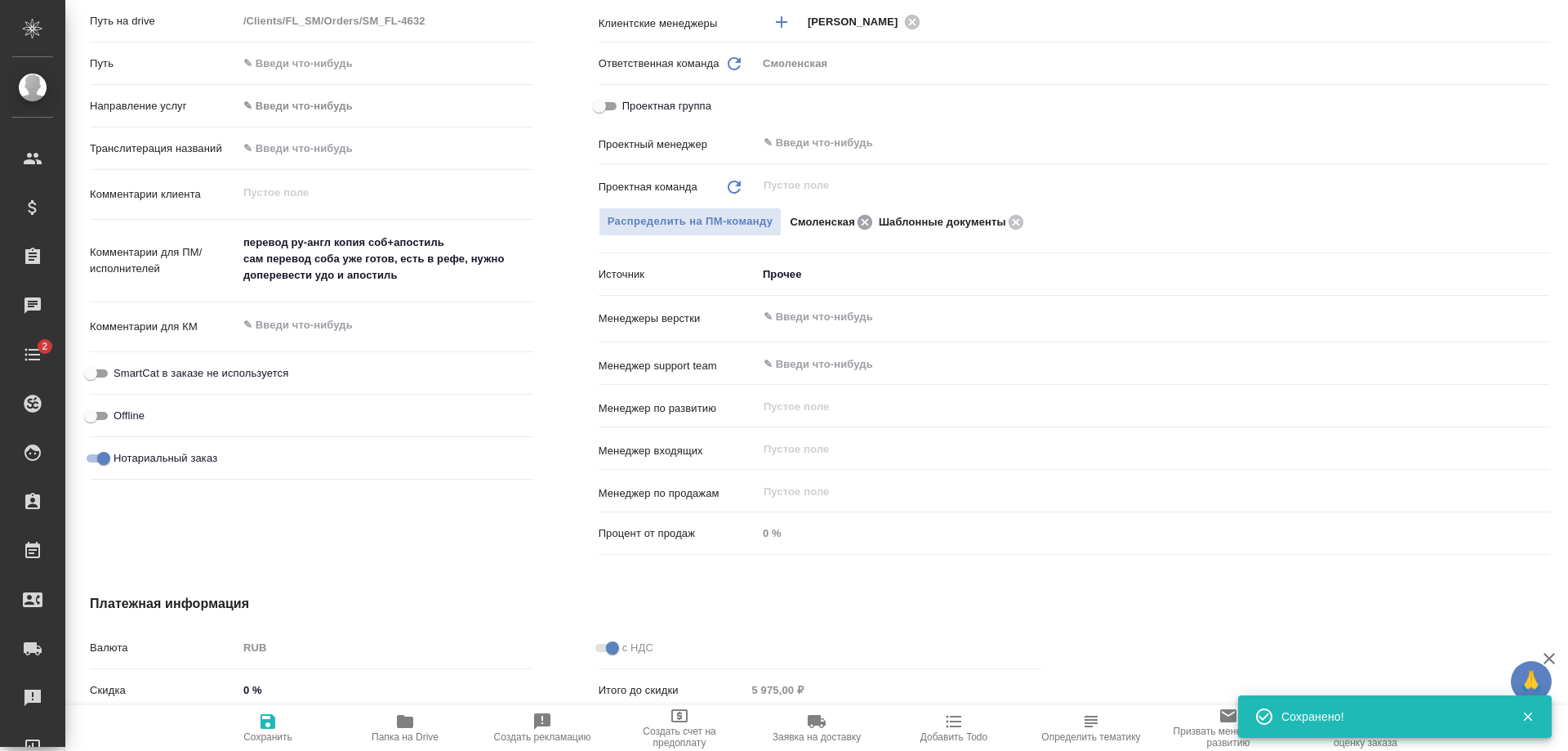
click at [855, 217] on icon at bounding box center [865, 222] width 20 height 18
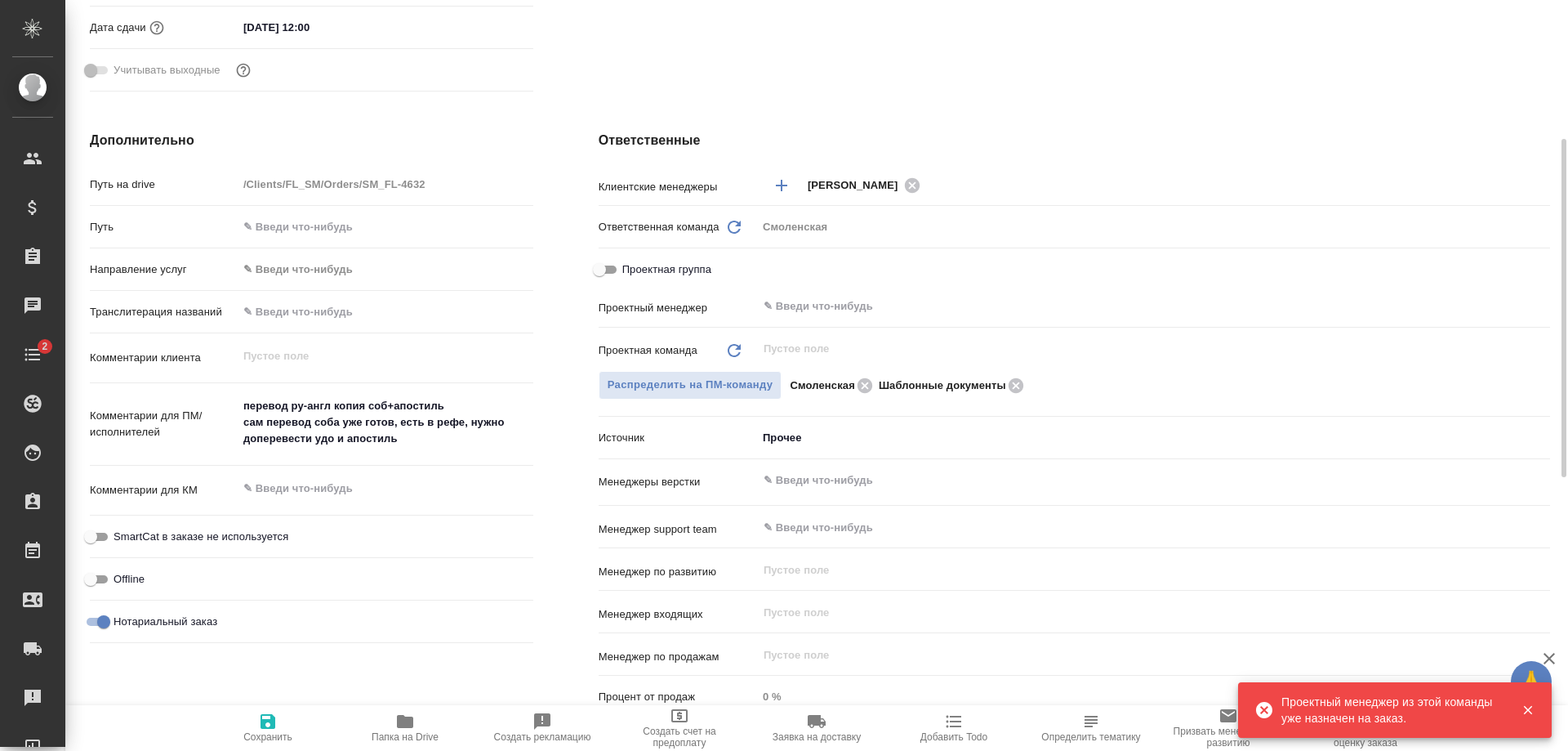
scroll to position [490, 0]
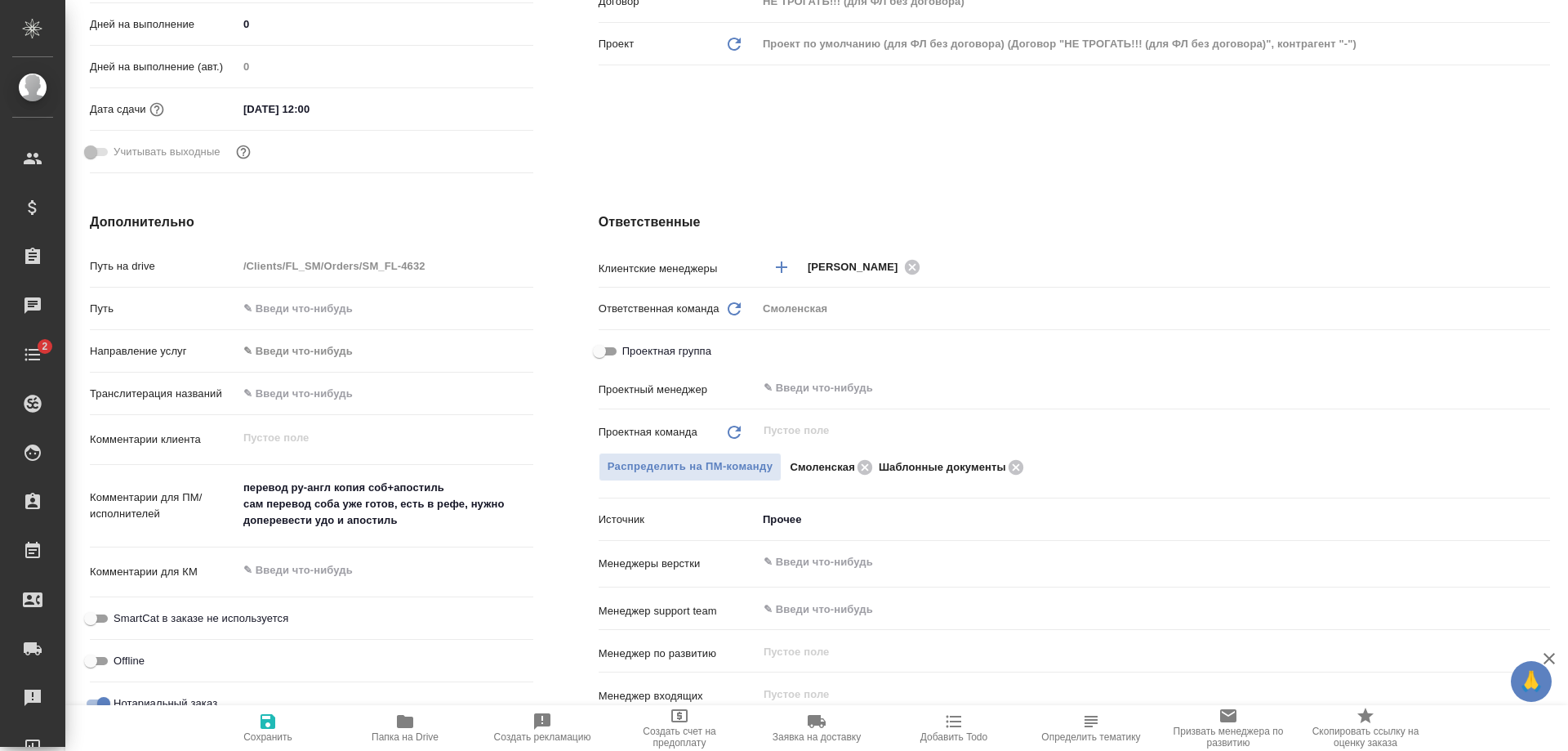
click at [728, 430] on icon at bounding box center [734, 432] width 13 height 13
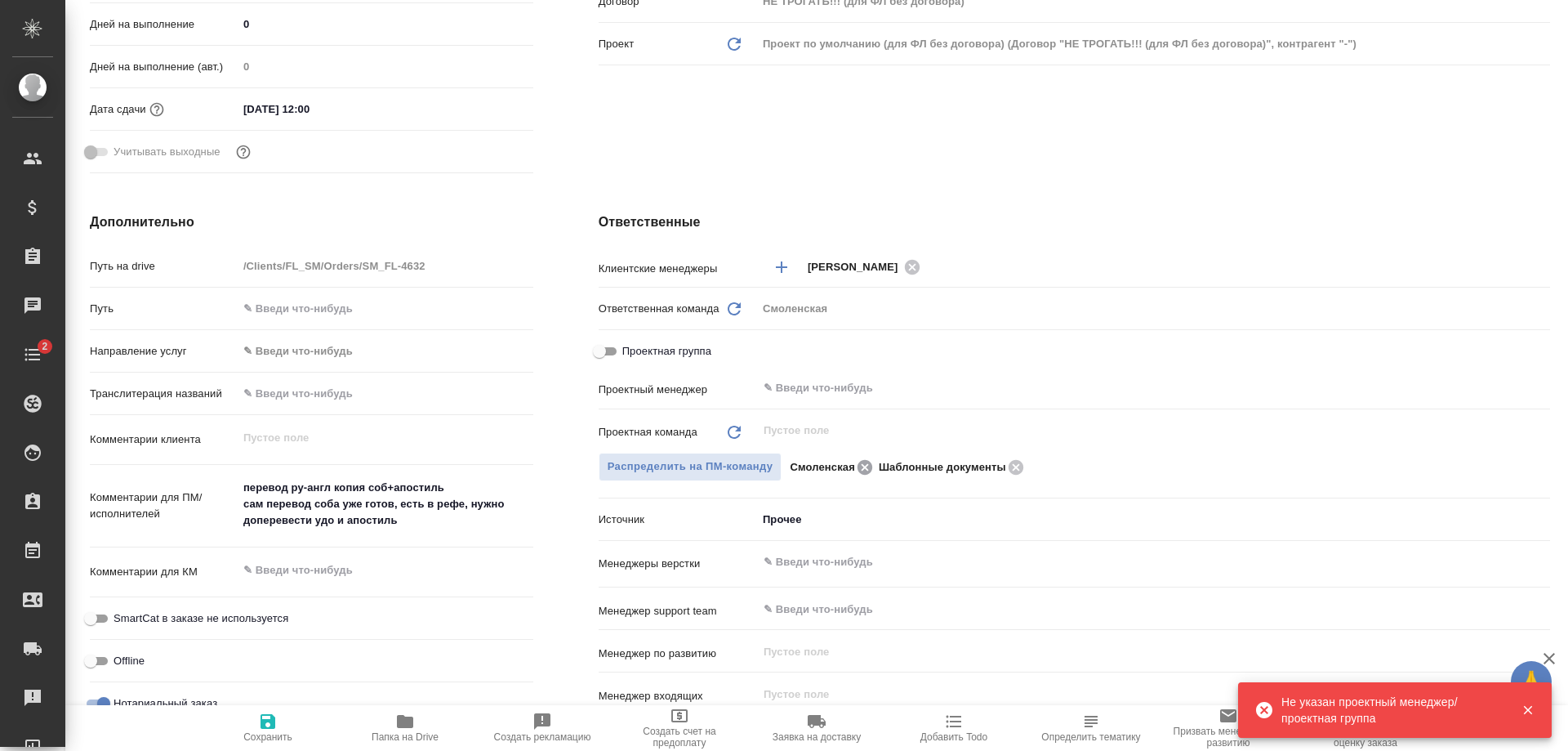
click at [857, 461] on icon at bounding box center [864, 466] width 15 height 15
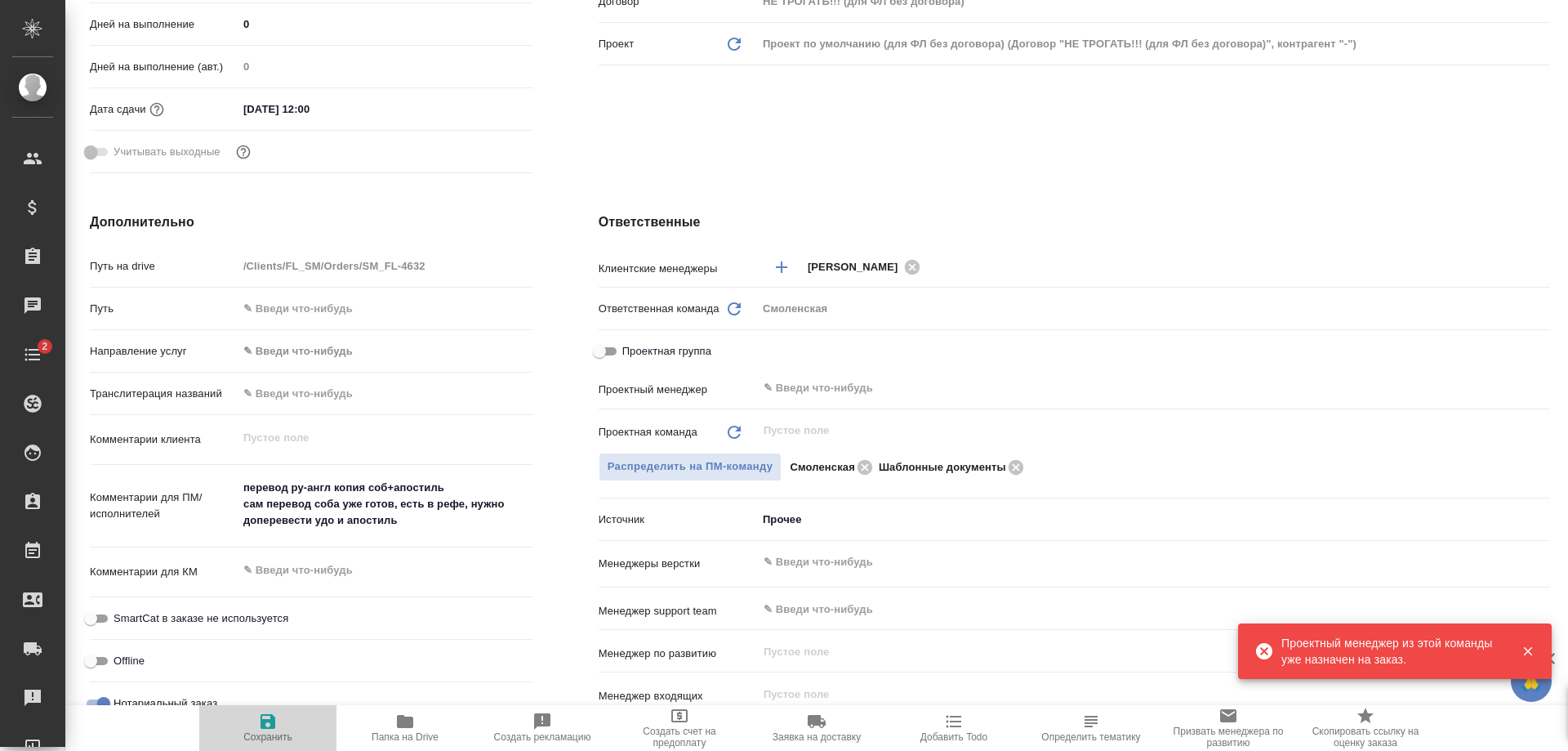
click at [270, 719] on icon "button" at bounding box center [268, 721] width 15 height 15
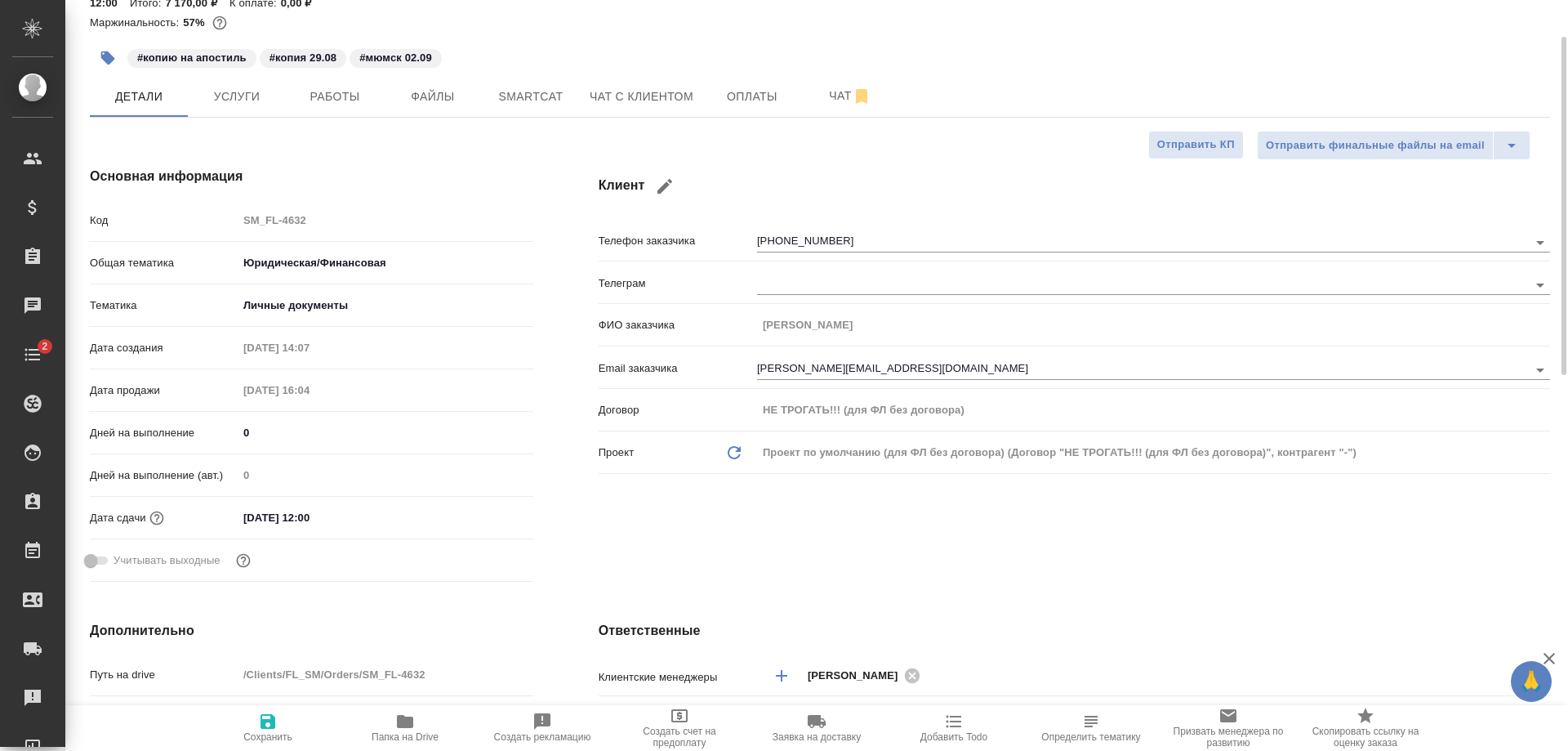
scroll to position [0, 0]
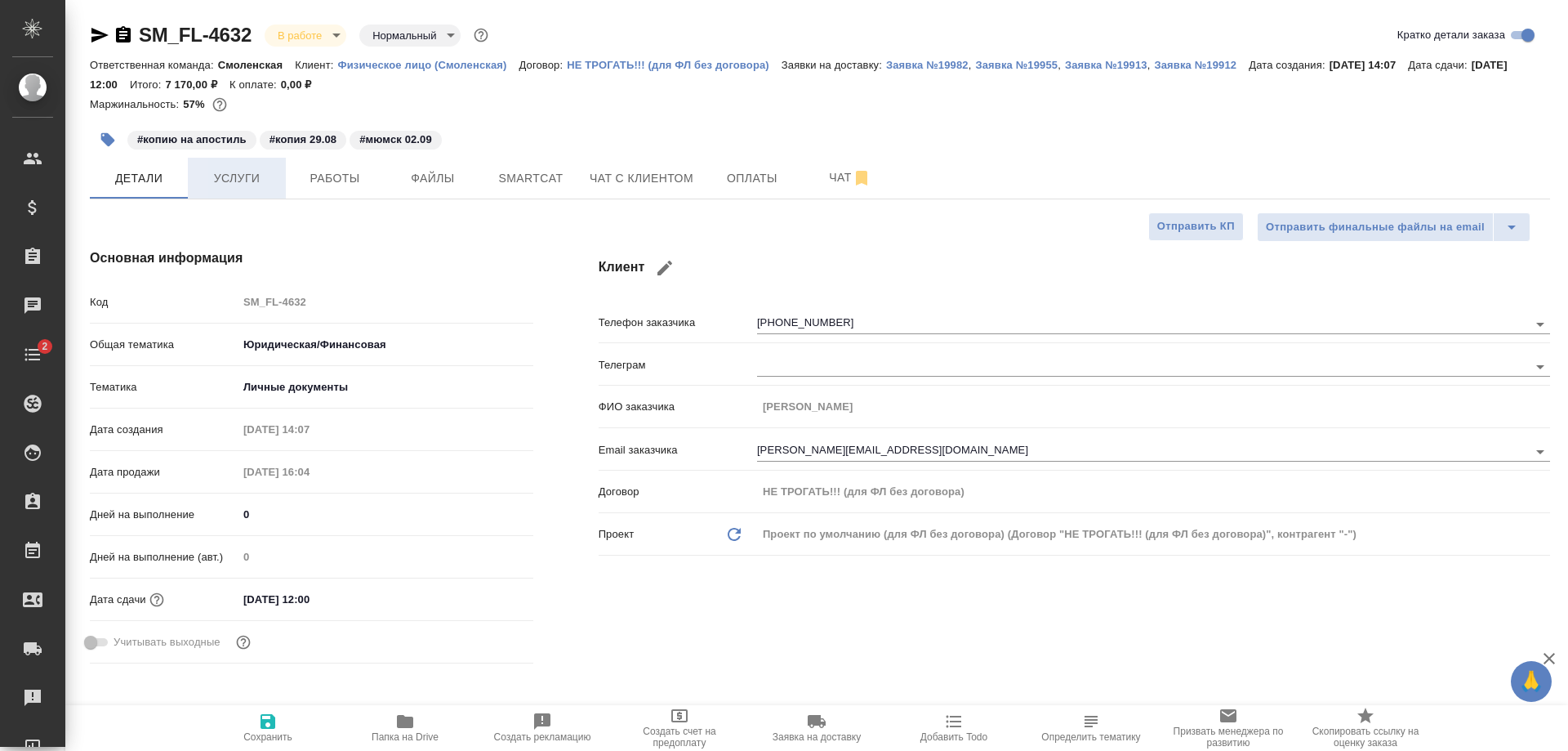
click at [247, 185] on span "Услуги" at bounding box center [237, 178] width 78 height 20
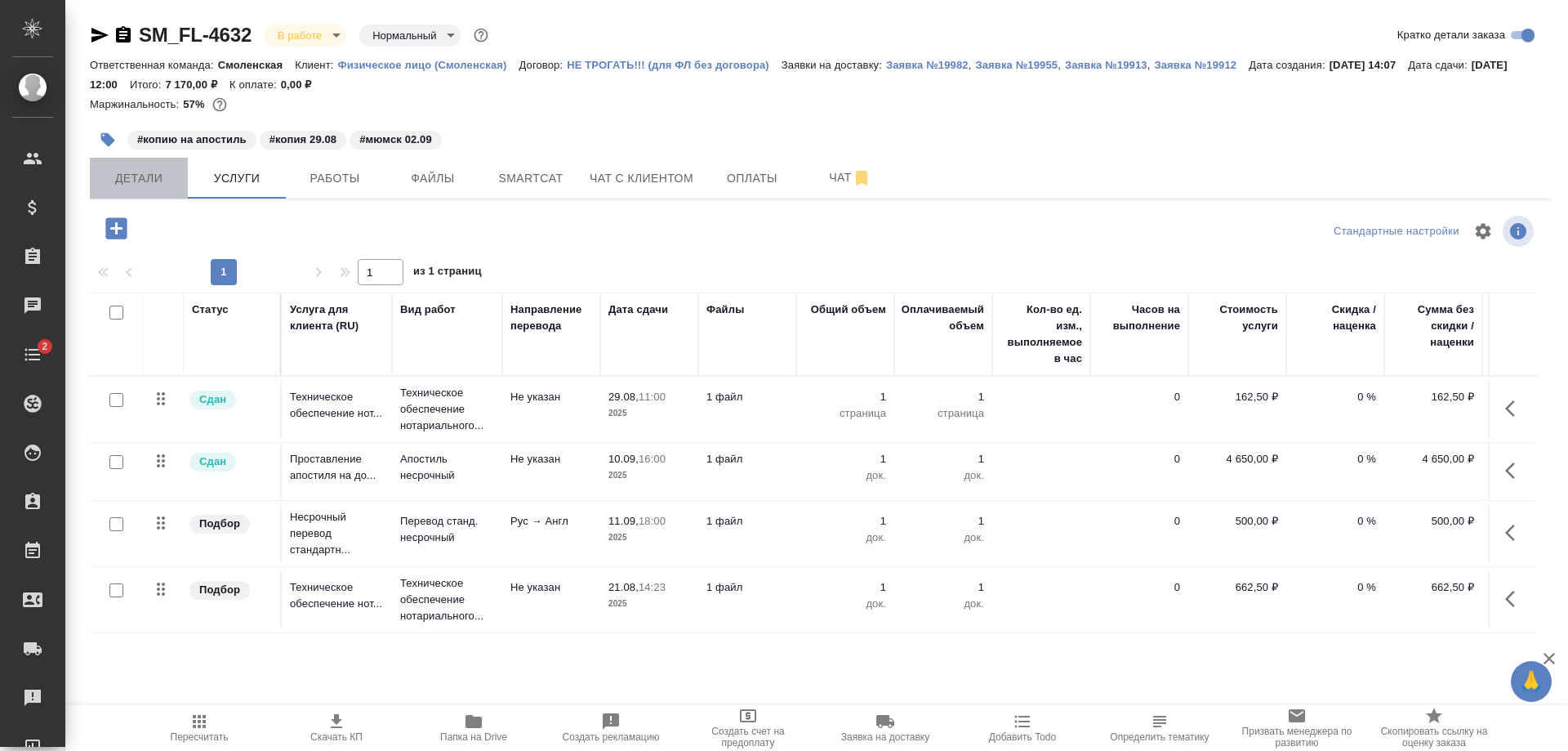
click at [133, 169] on span "Детали" at bounding box center [138, 178] width 78 height 20
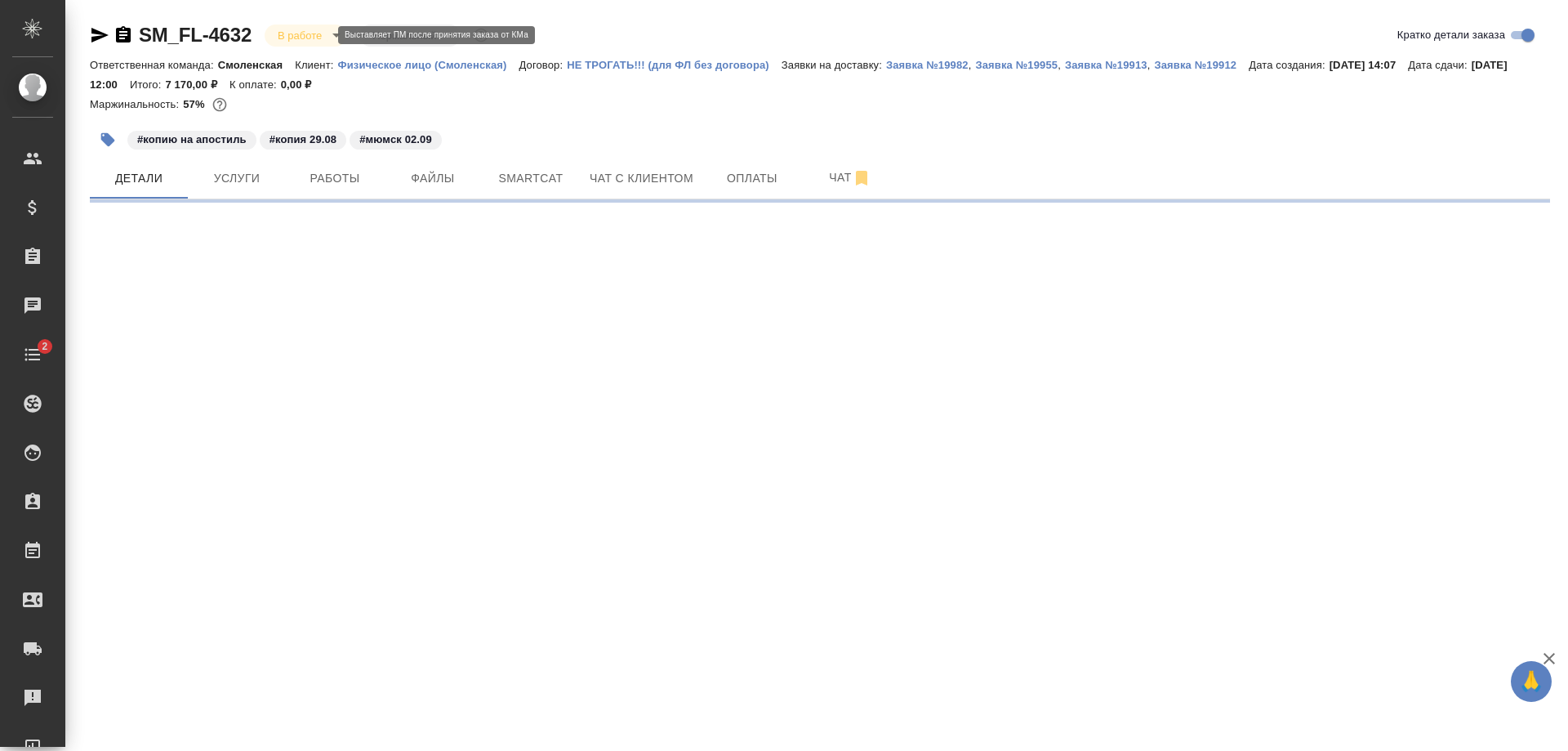
click at [302, 32] on body "🙏 .cls-1 fill:#fff; AWATERA Shulgina Anna Клиенты Спецификации Заказы 0 Чаты 2 …" at bounding box center [784, 376] width 1568 height 751
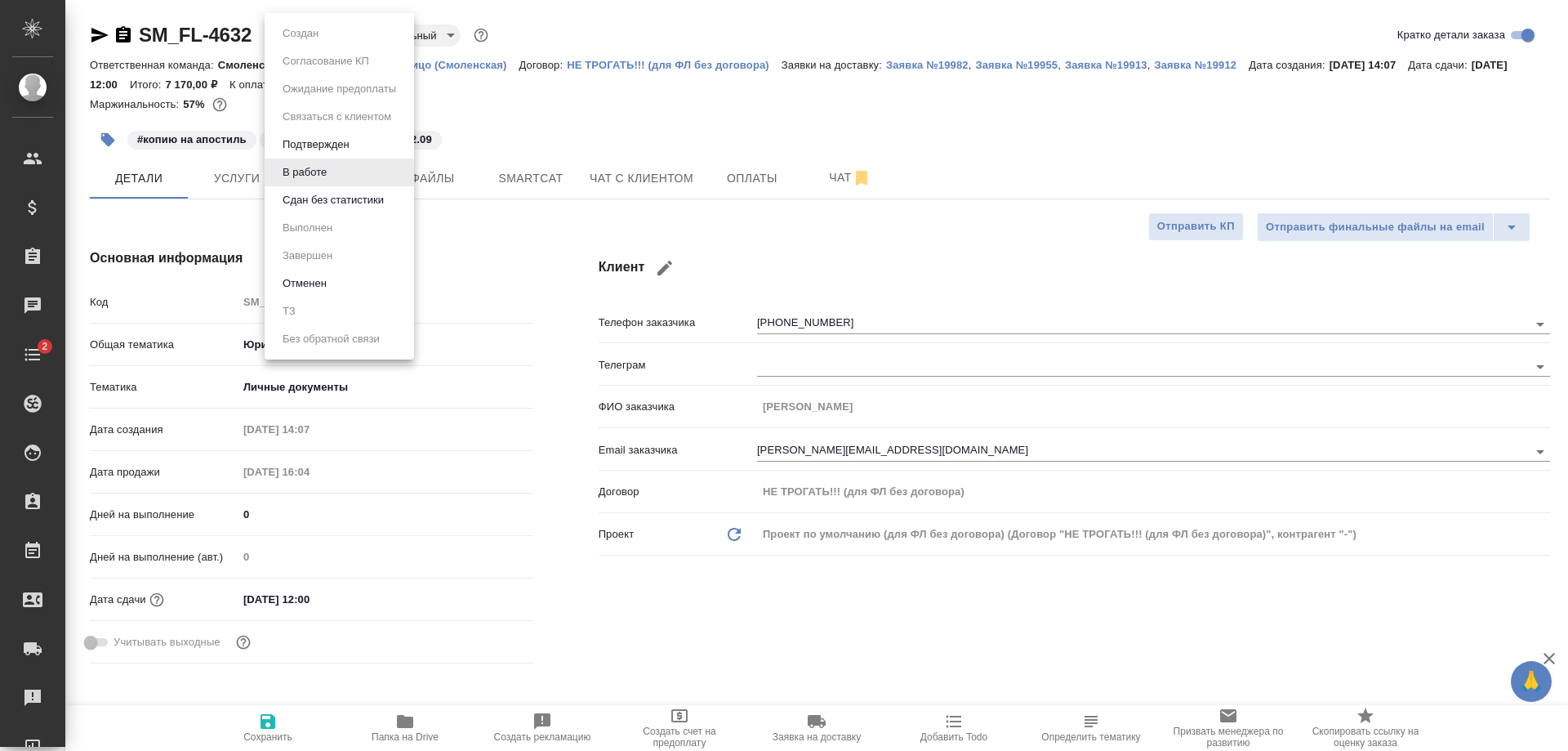
click at [329, 134] on li "Подтвержден" at bounding box center [339, 144] width 149 height 28
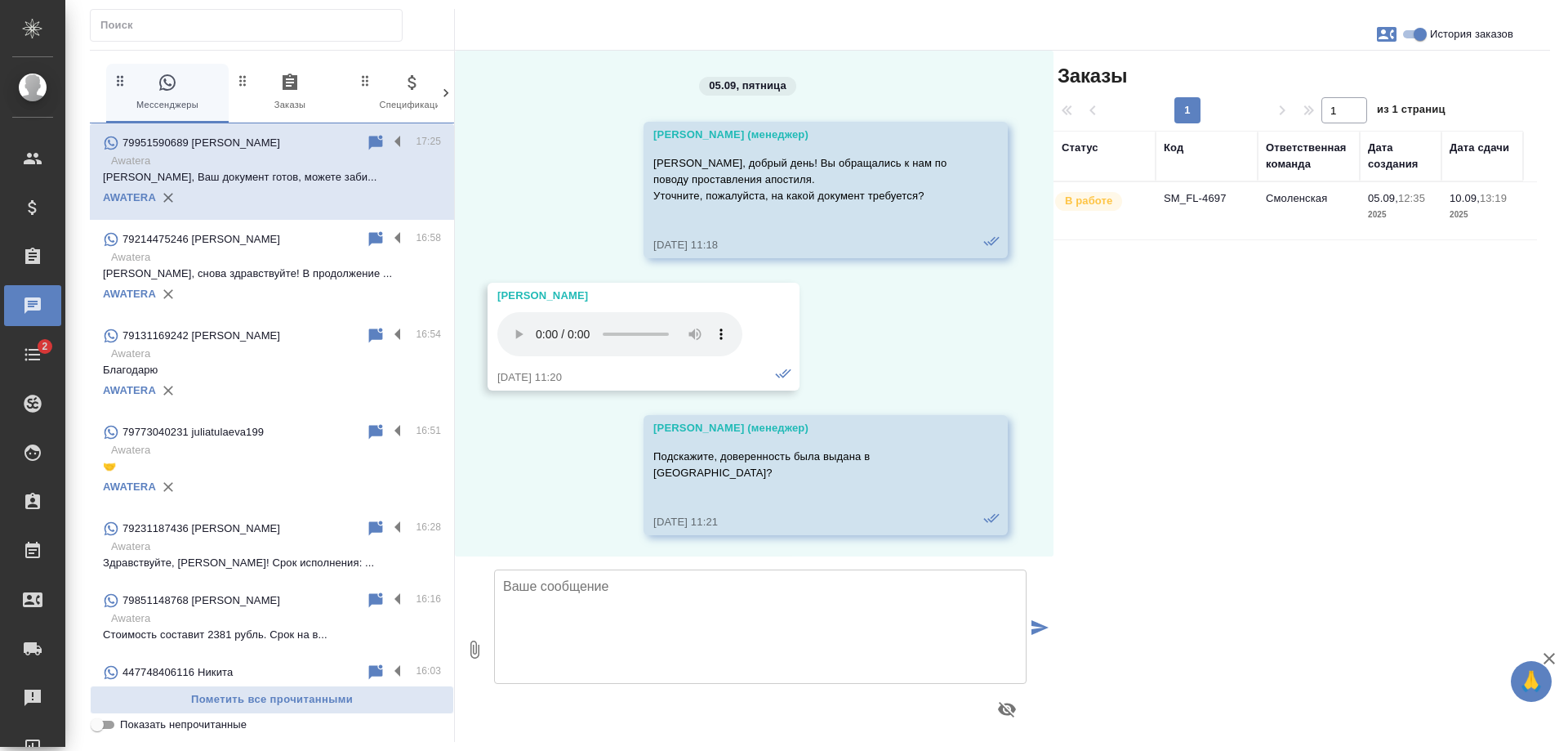
scroll to position [5909, 0]
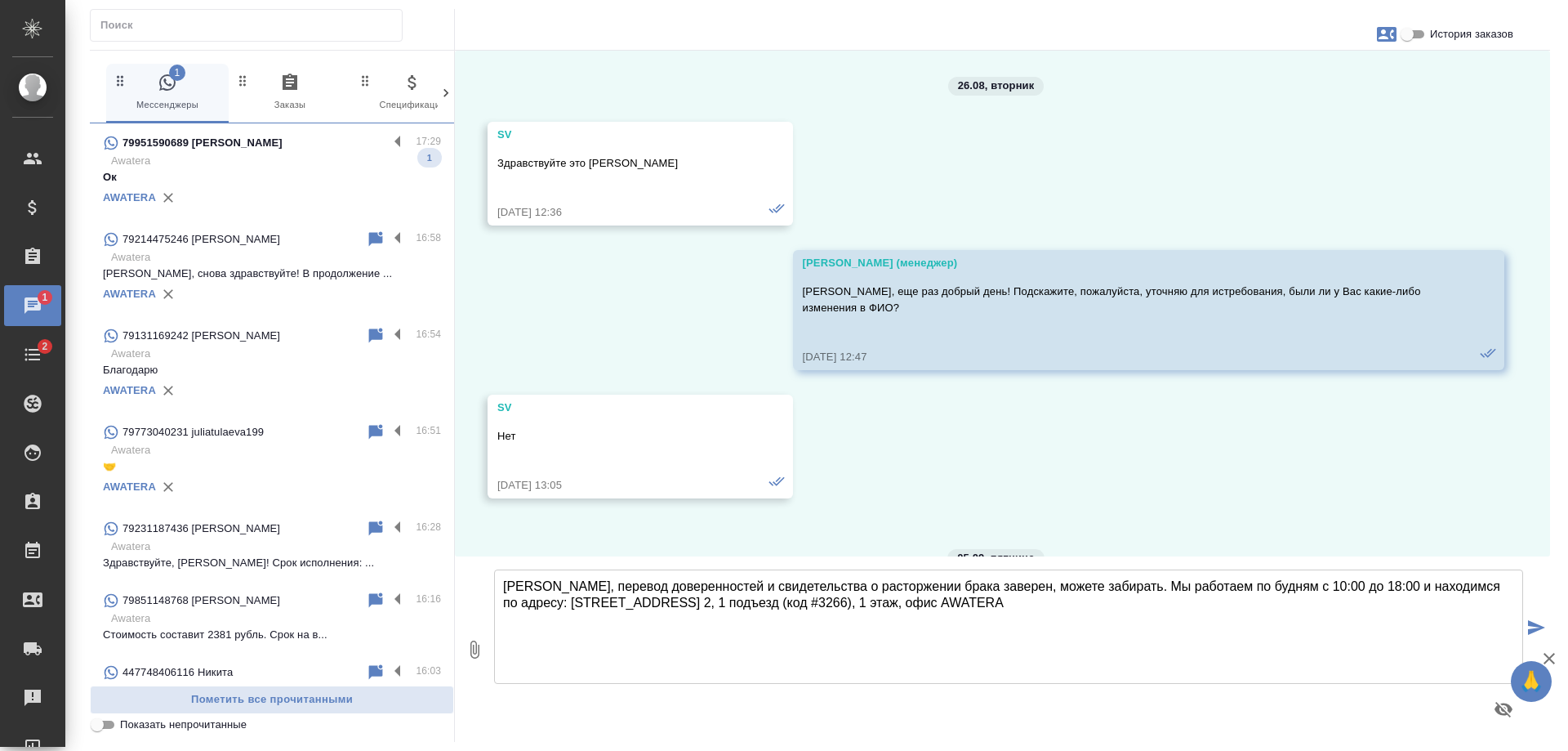
scroll to position [2650, 0]
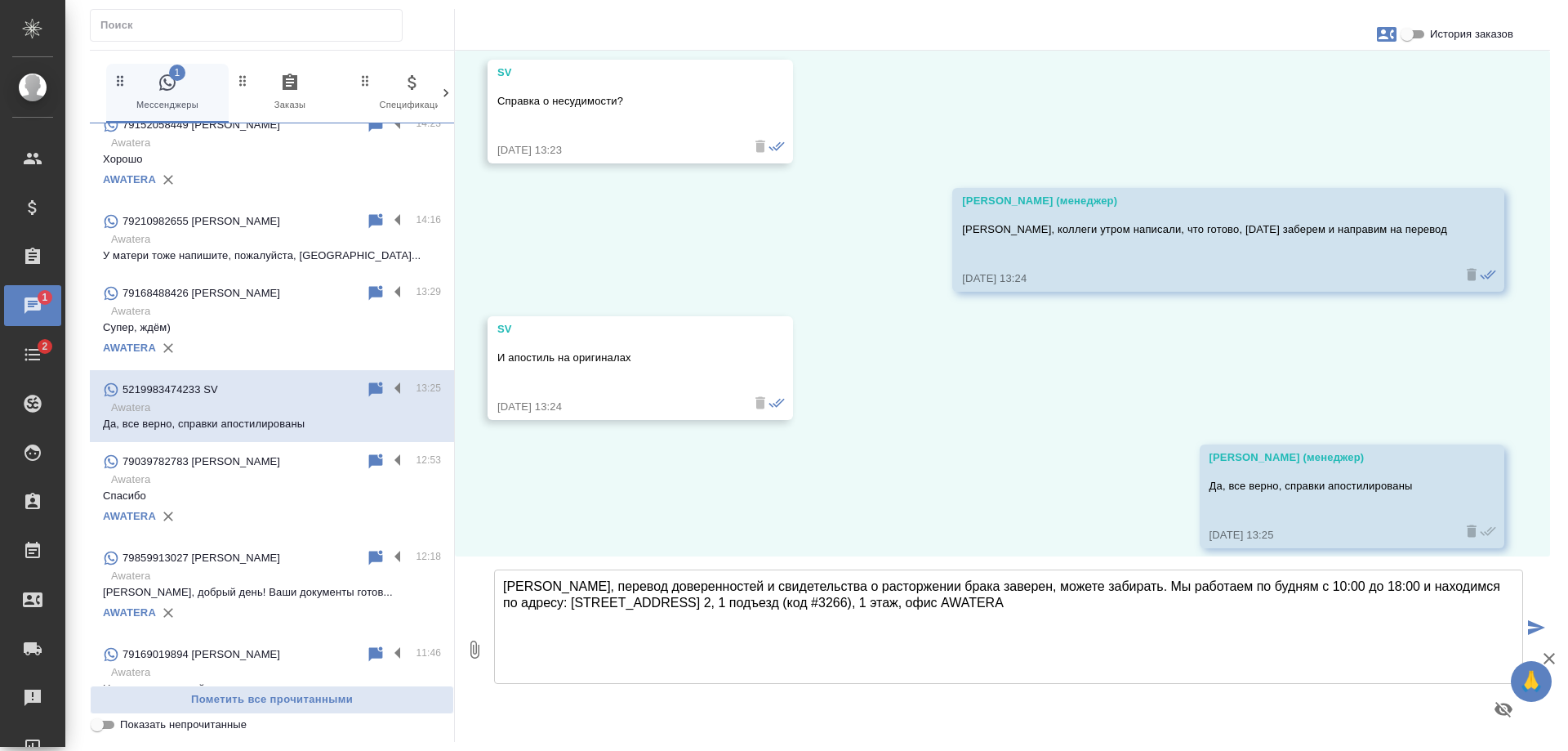
type textarea "[PERSON_NAME], перевод доверенностей и свидетельства о расторжении брака завере…"
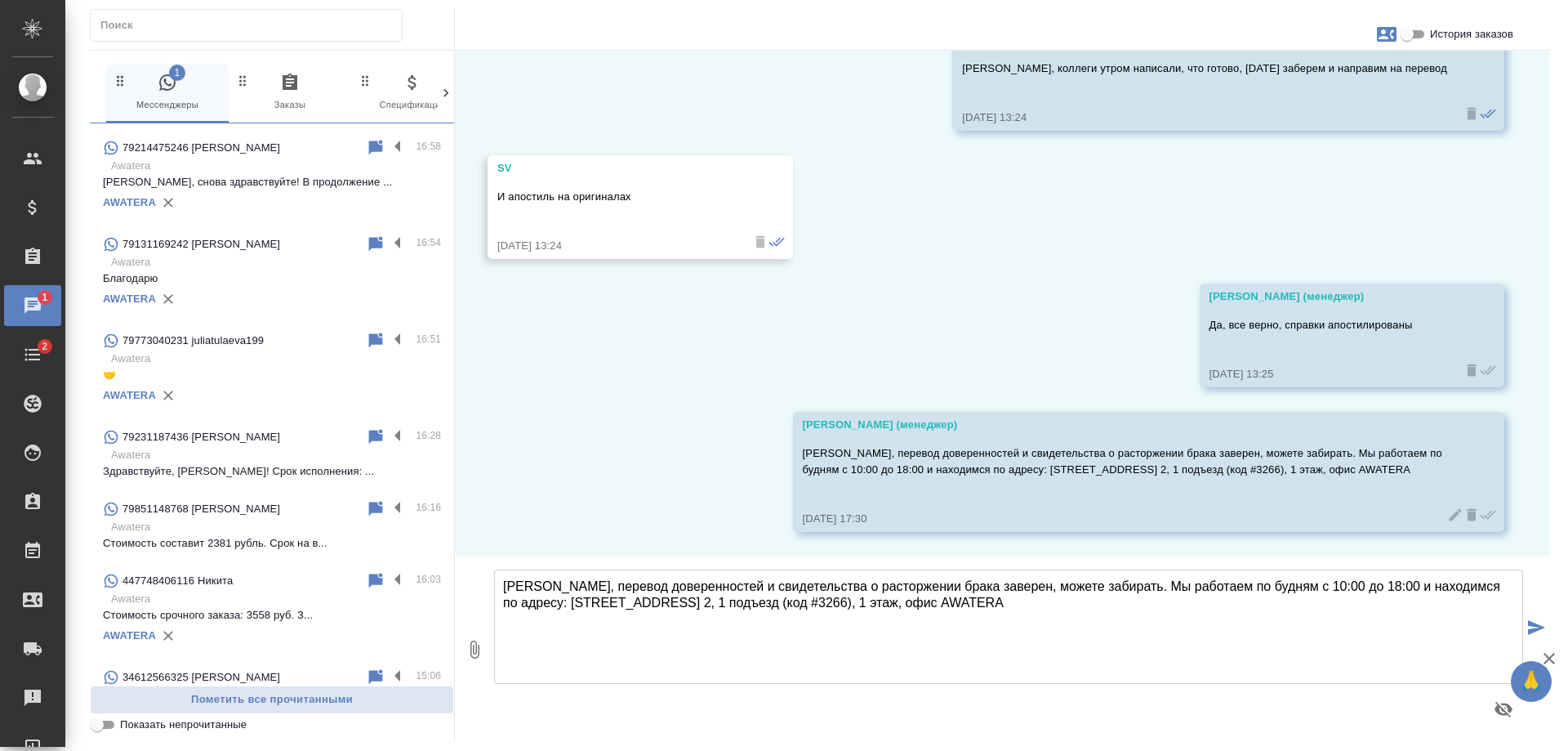
scroll to position [0, 0]
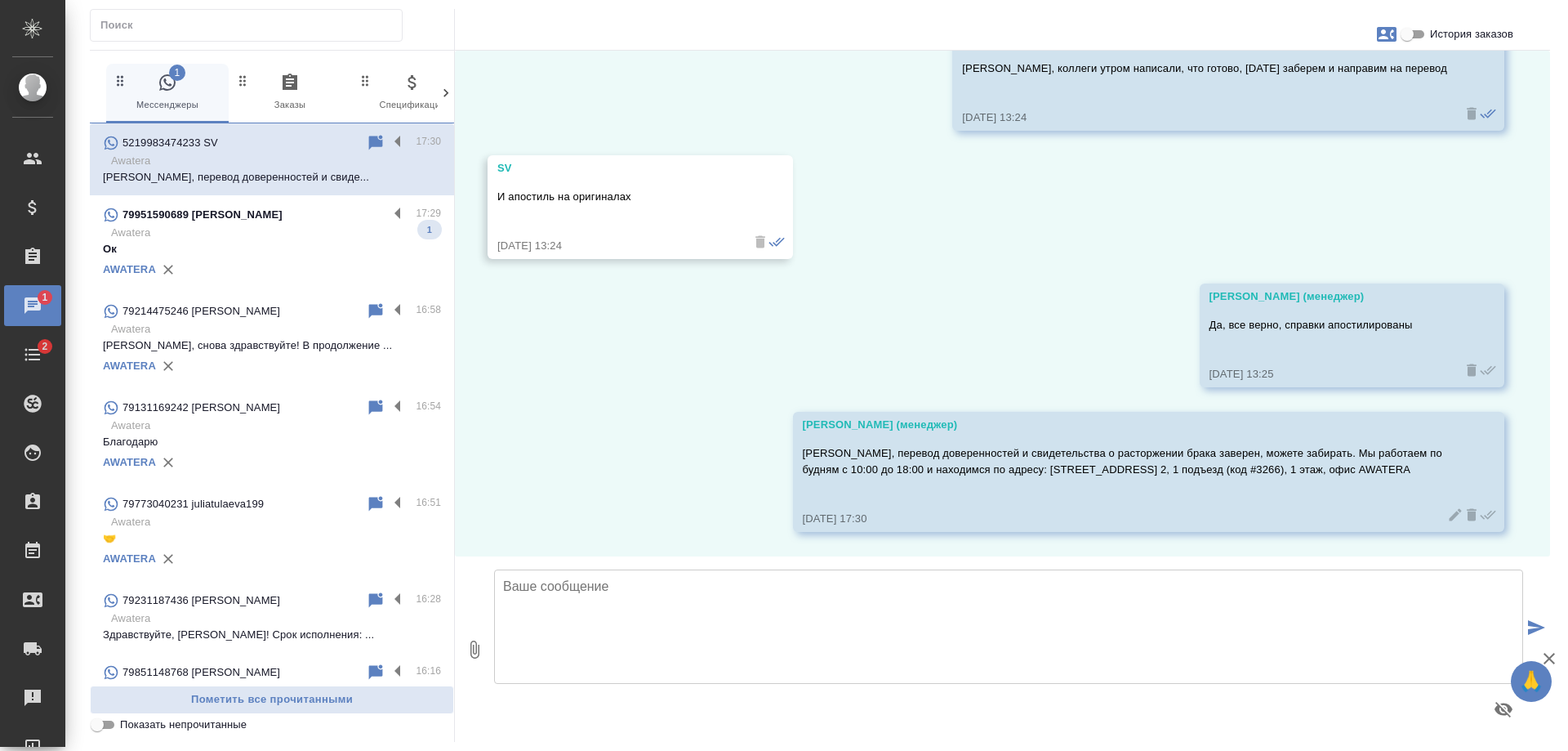
click at [241, 246] on p "Ок" at bounding box center [272, 249] width 338 height 16
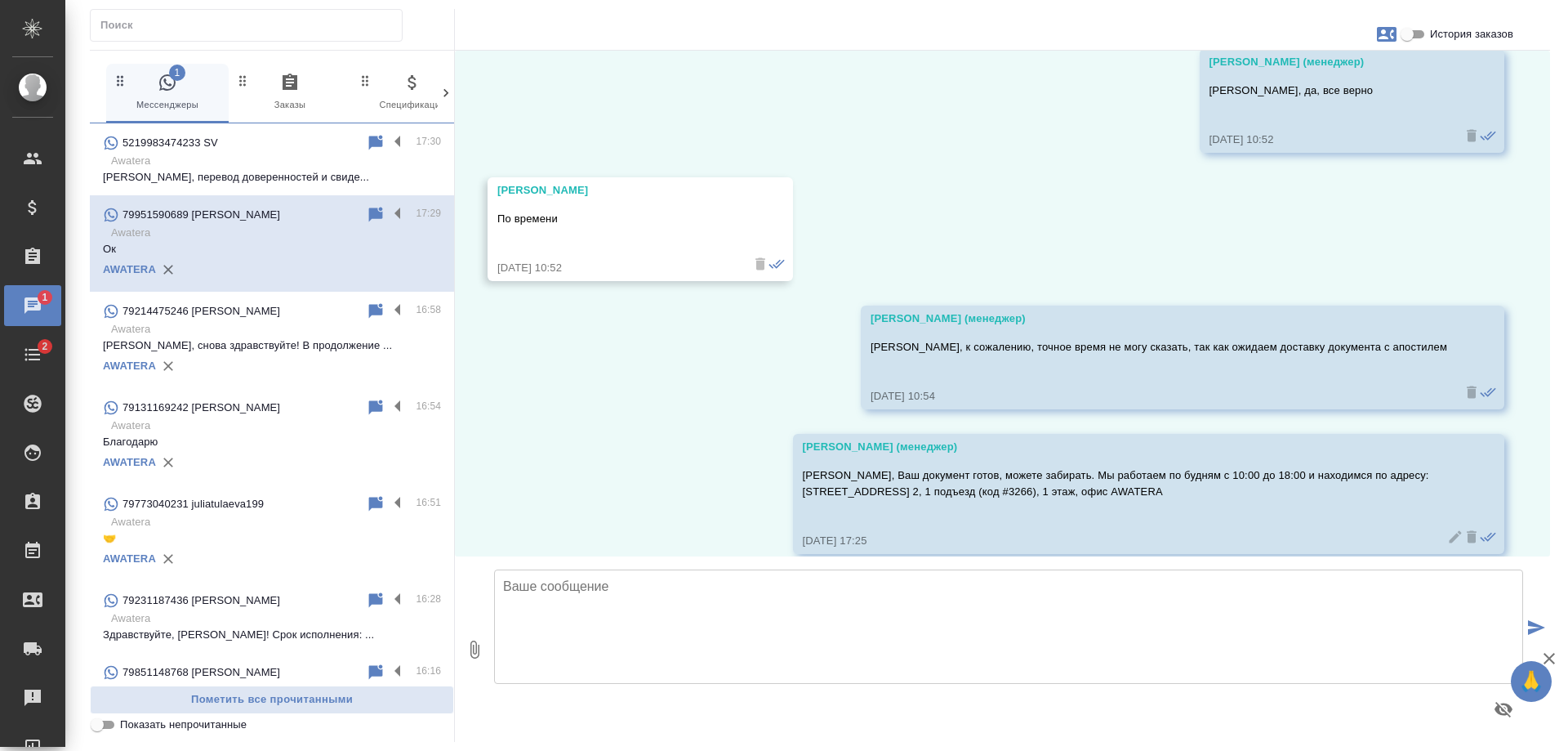
scroll to position [5392, 0]
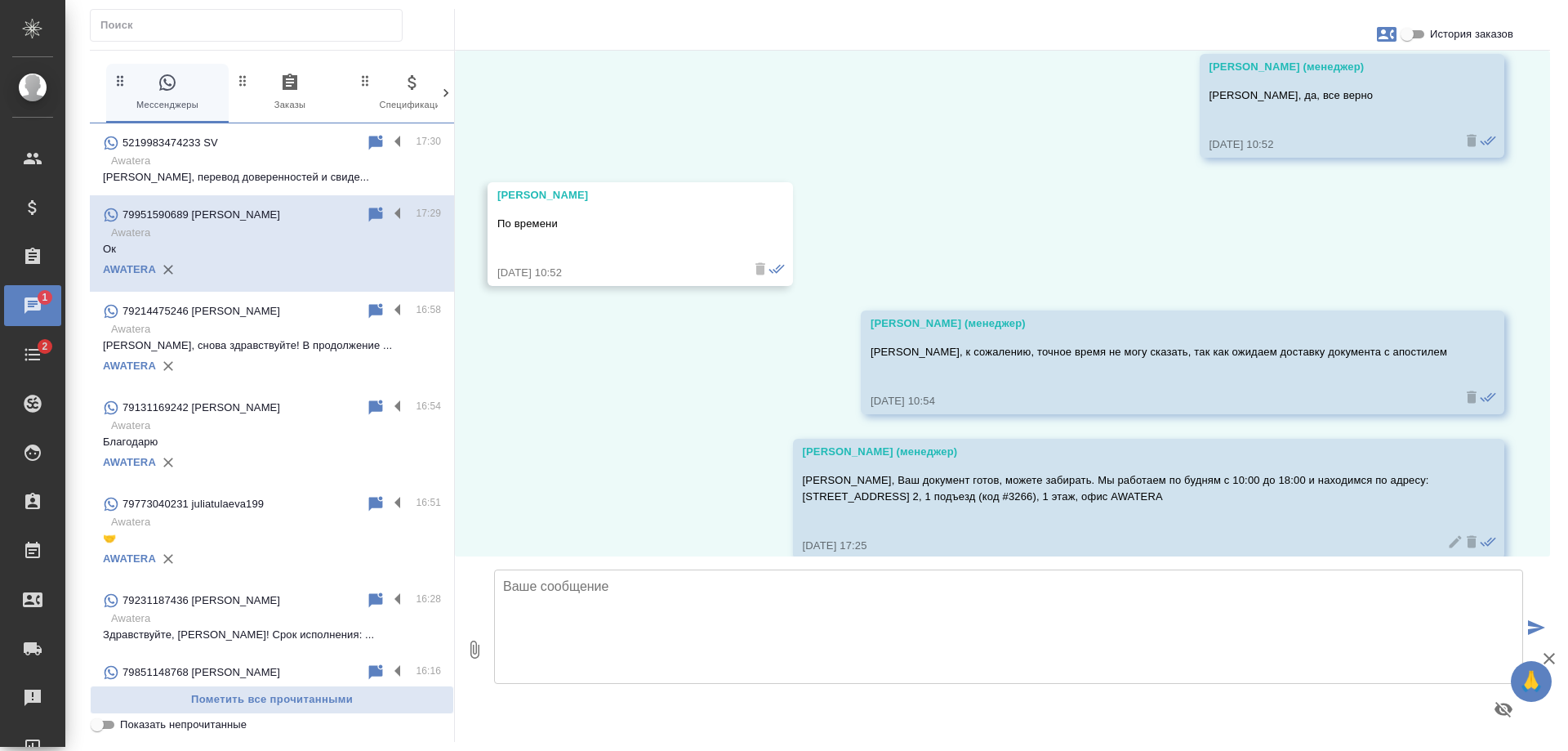
click at [232, 170] on p "Станислав, перевод доверенностей и свиде..." at bounding box center [272, 178] width 338 height 16
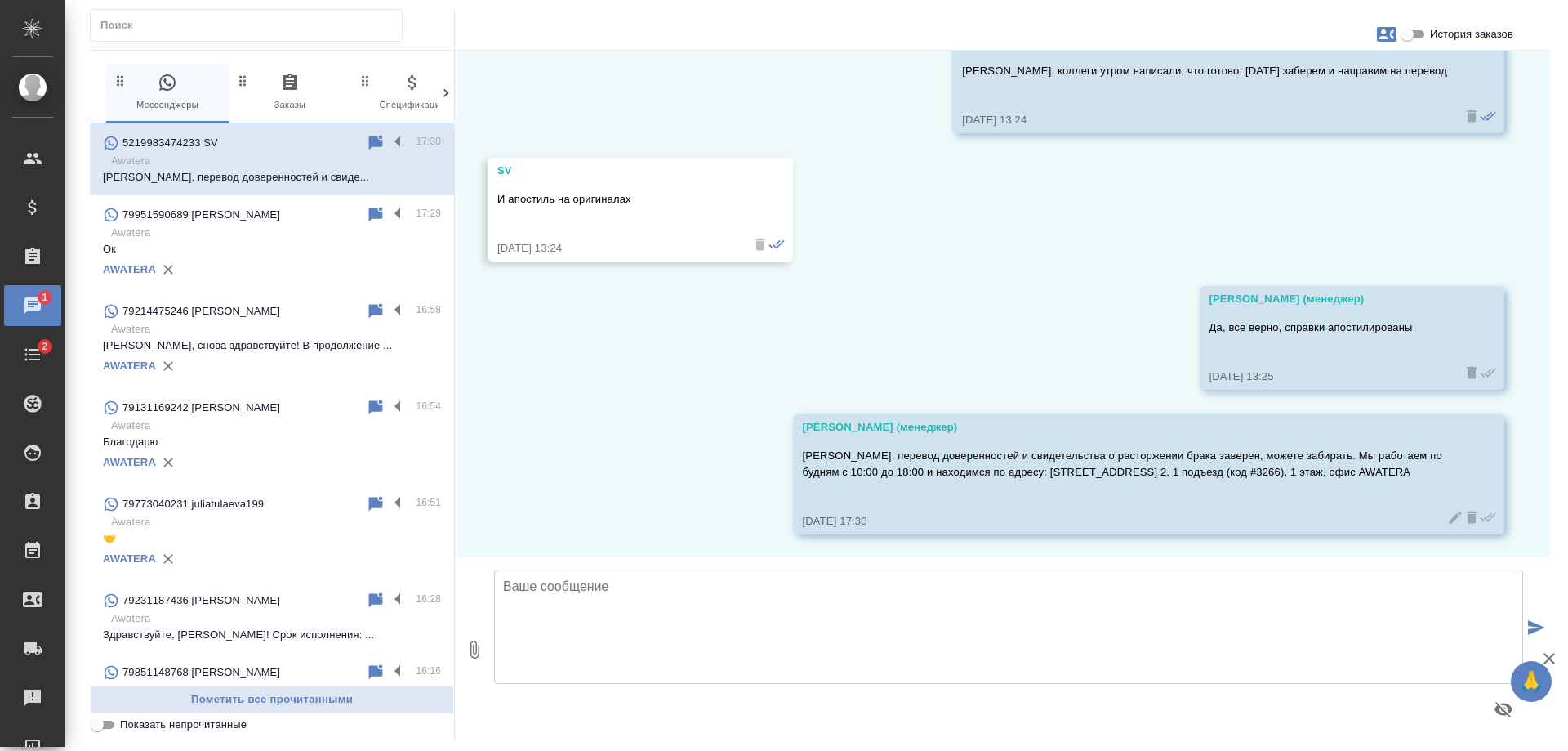
scroll to position [2810, 0]
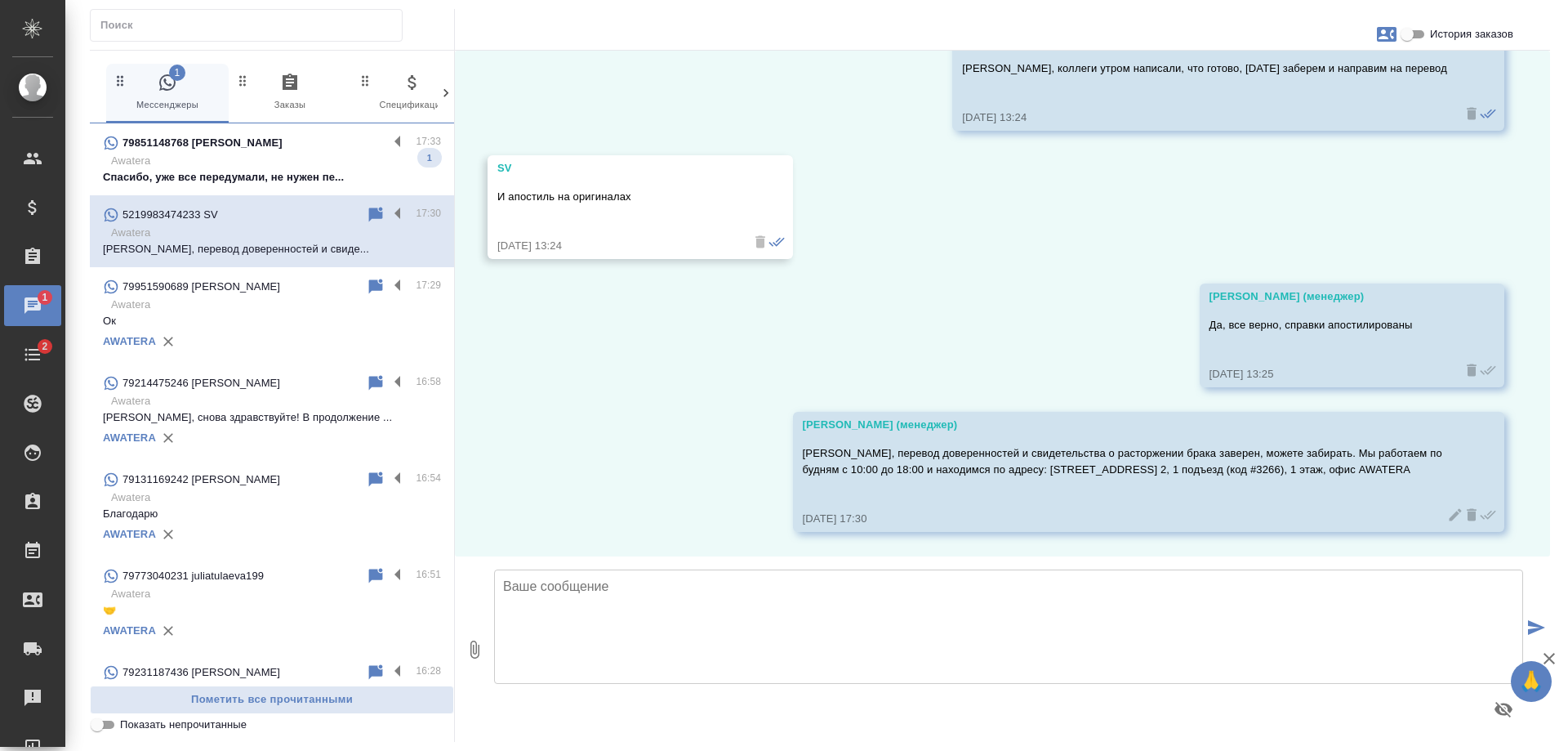
click at [284, 146] on div "79851148768 Александра" at bounding box center [245, 143] width 285 height 20
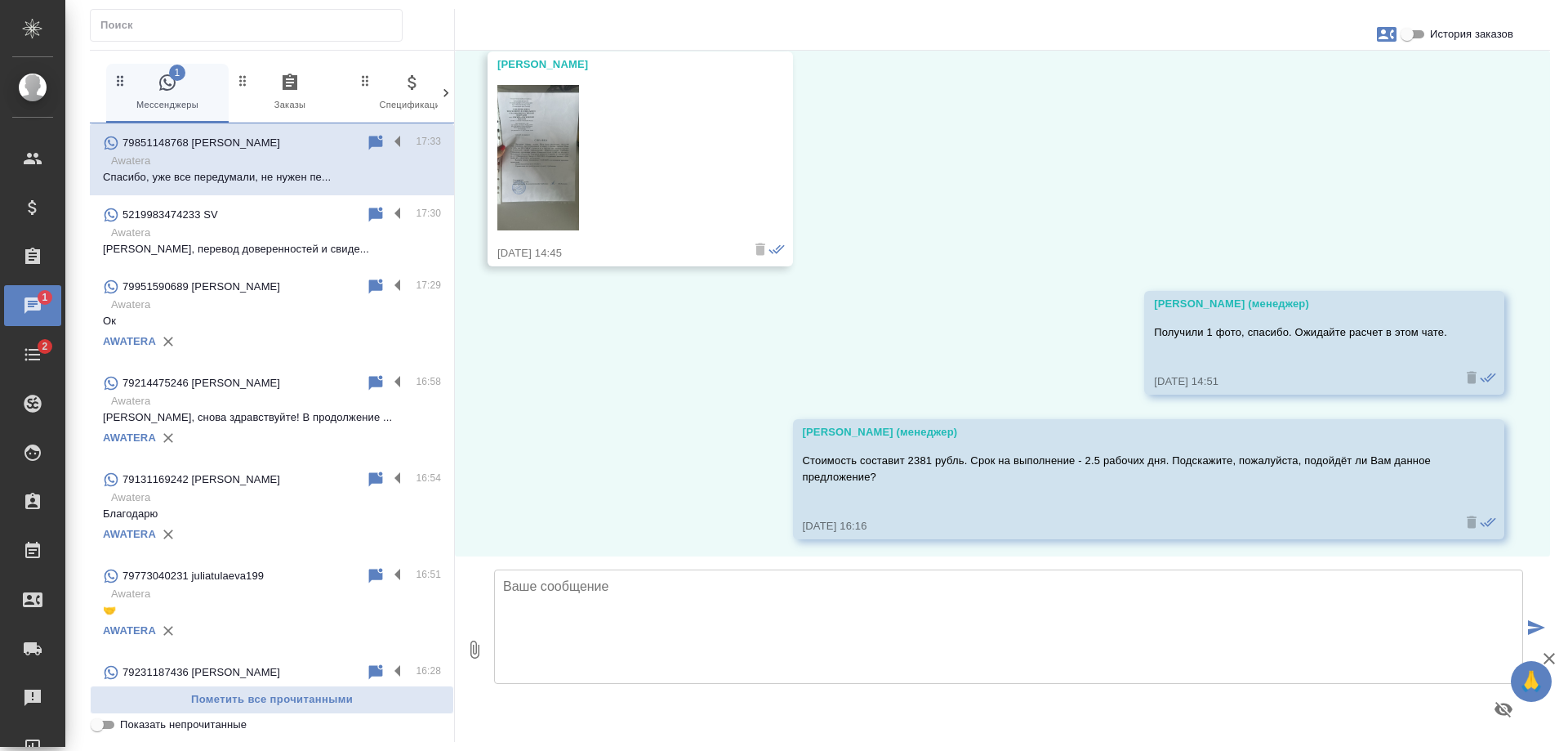
scroll to position [3067, 0]
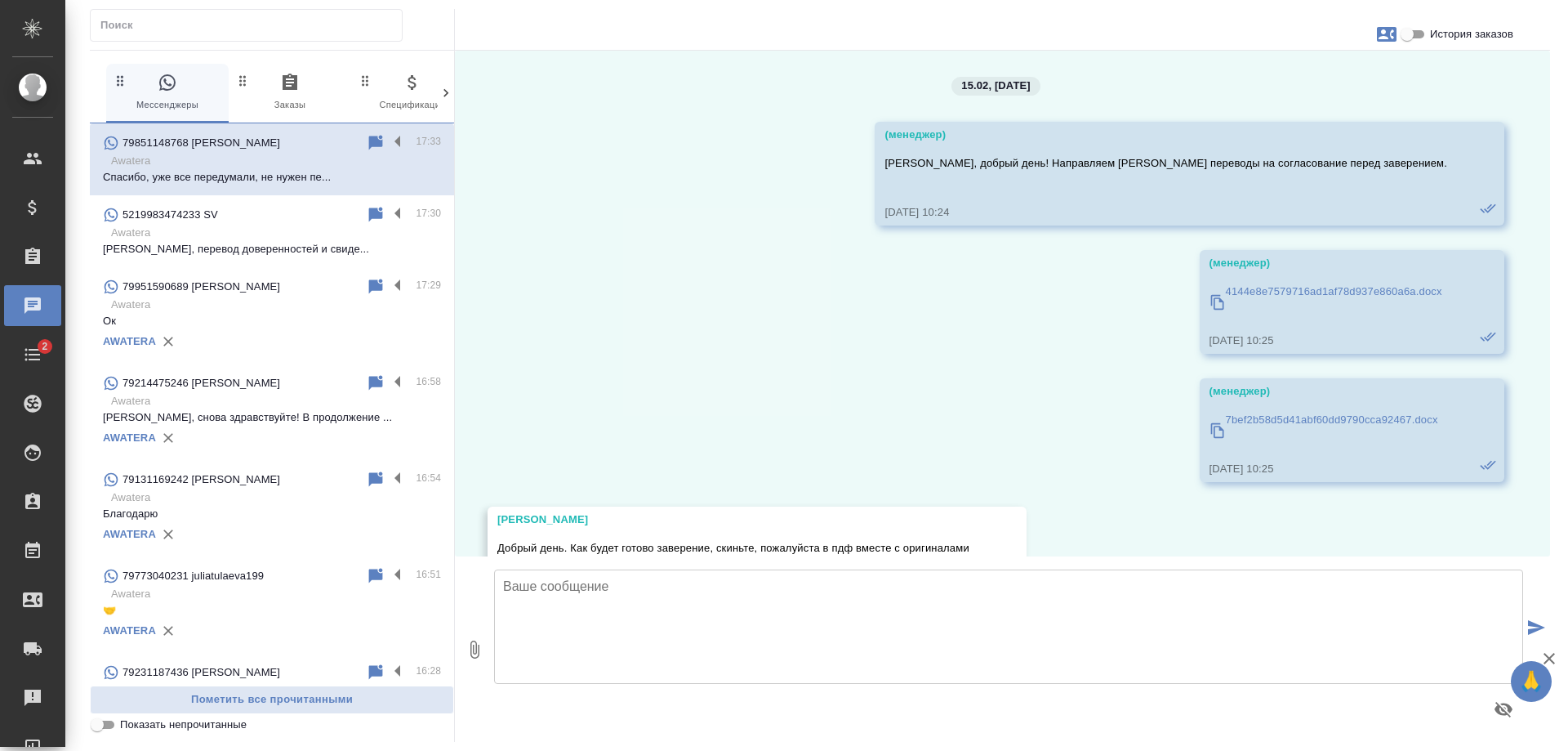
scroll to position [3067, 0]
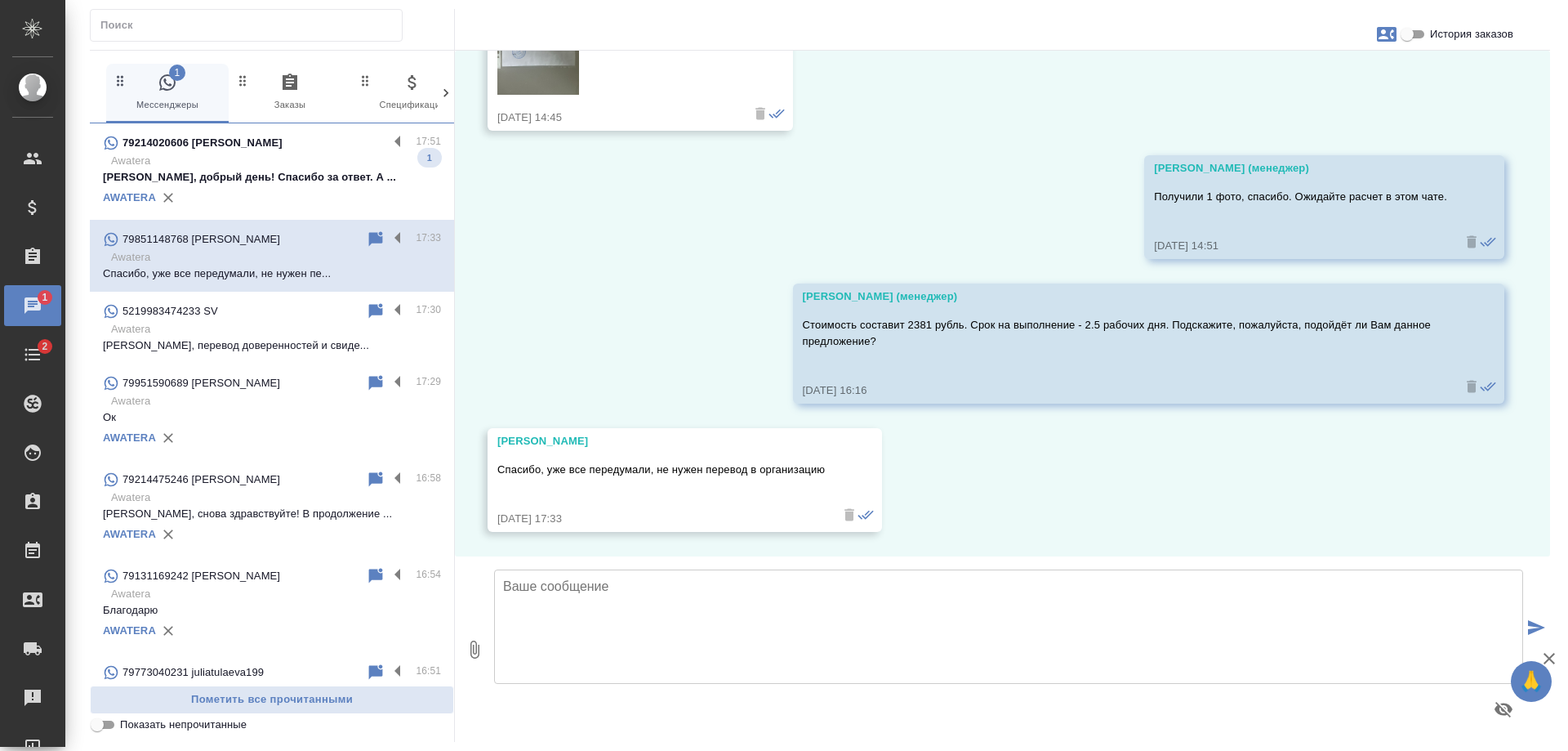
click at [254, 156] on p "Awatera" at bounding box center [276, 161] width 330 height 16
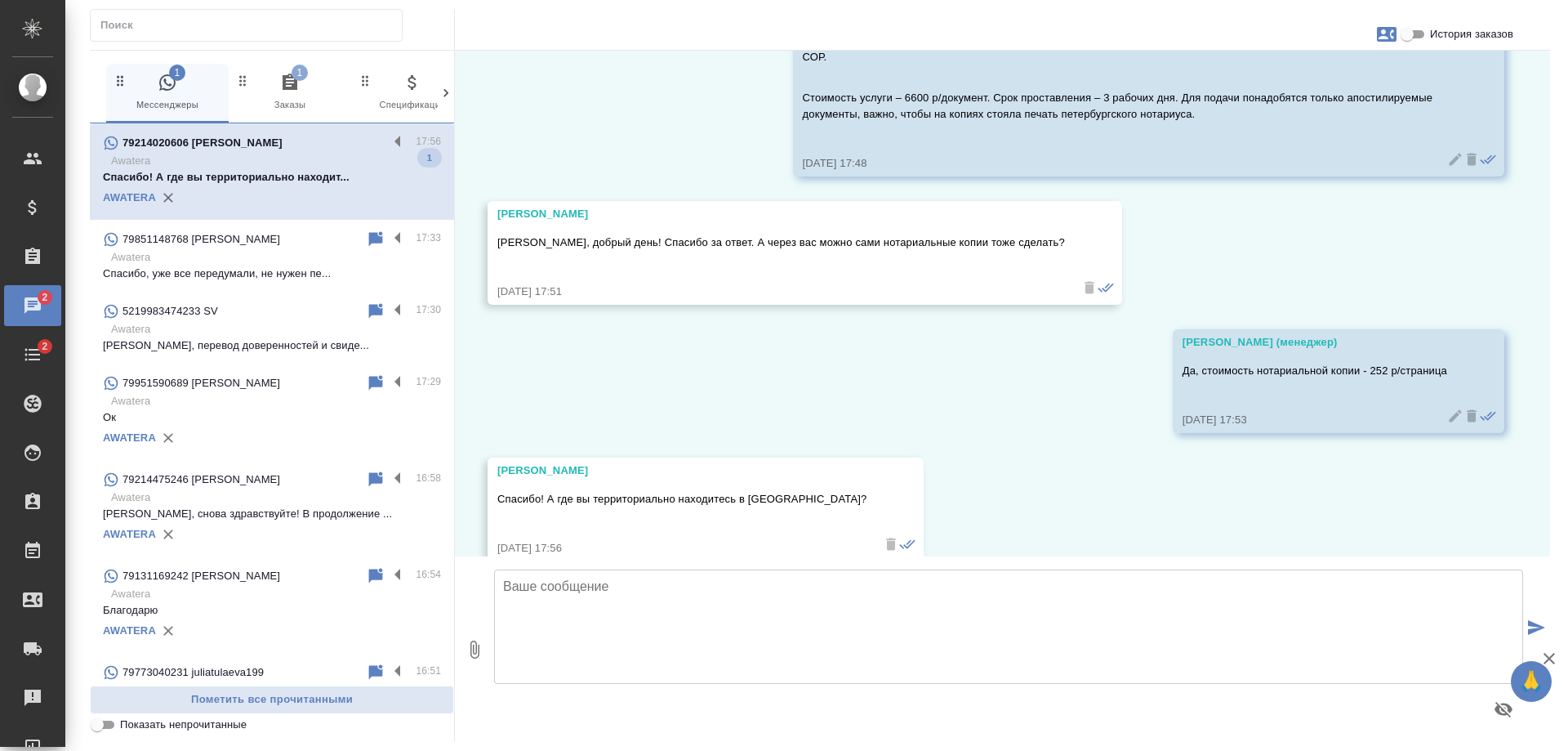
scroll to position [177, 0]
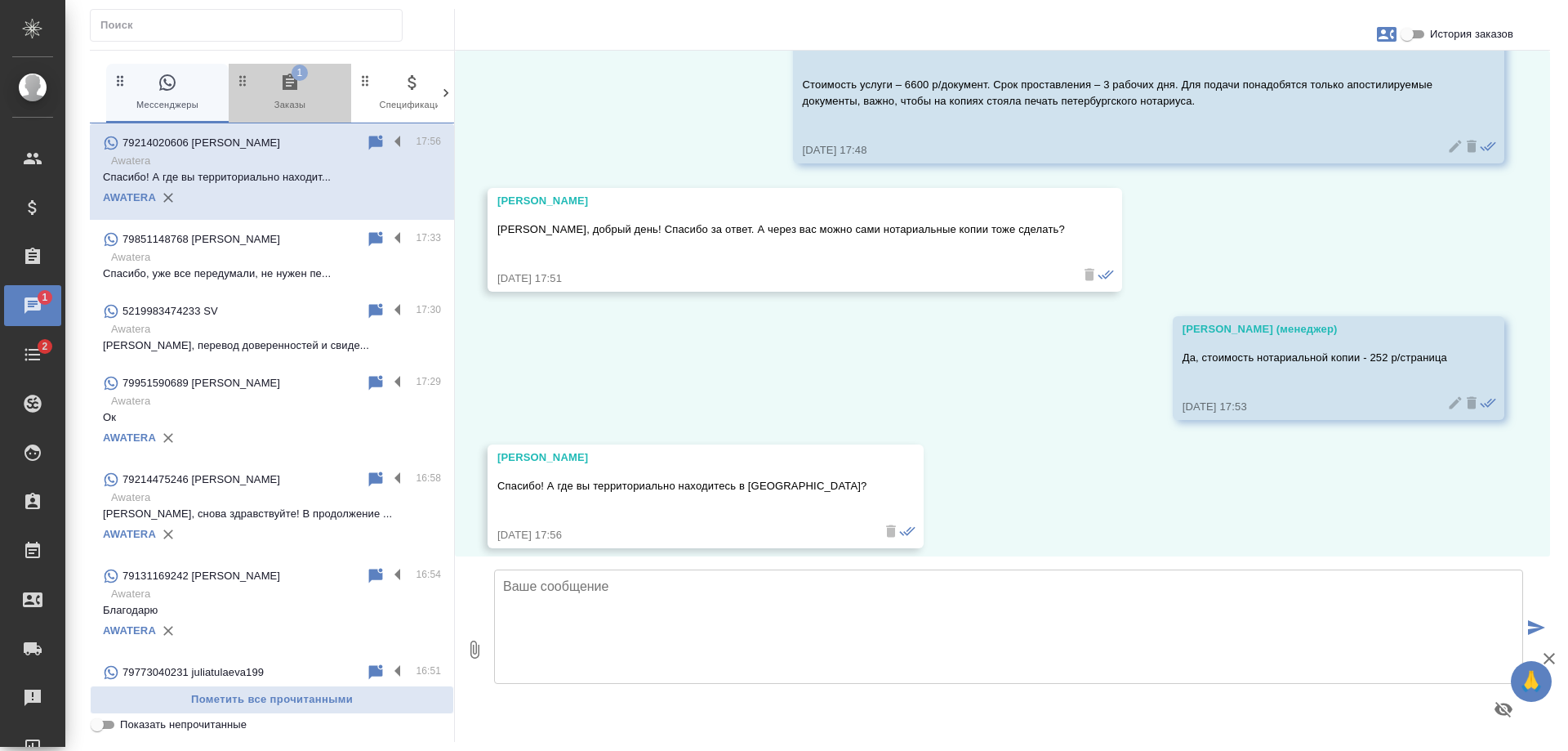
click at [297, 92] on icon "button" at bounding box center [290, 83] width 20 height 20
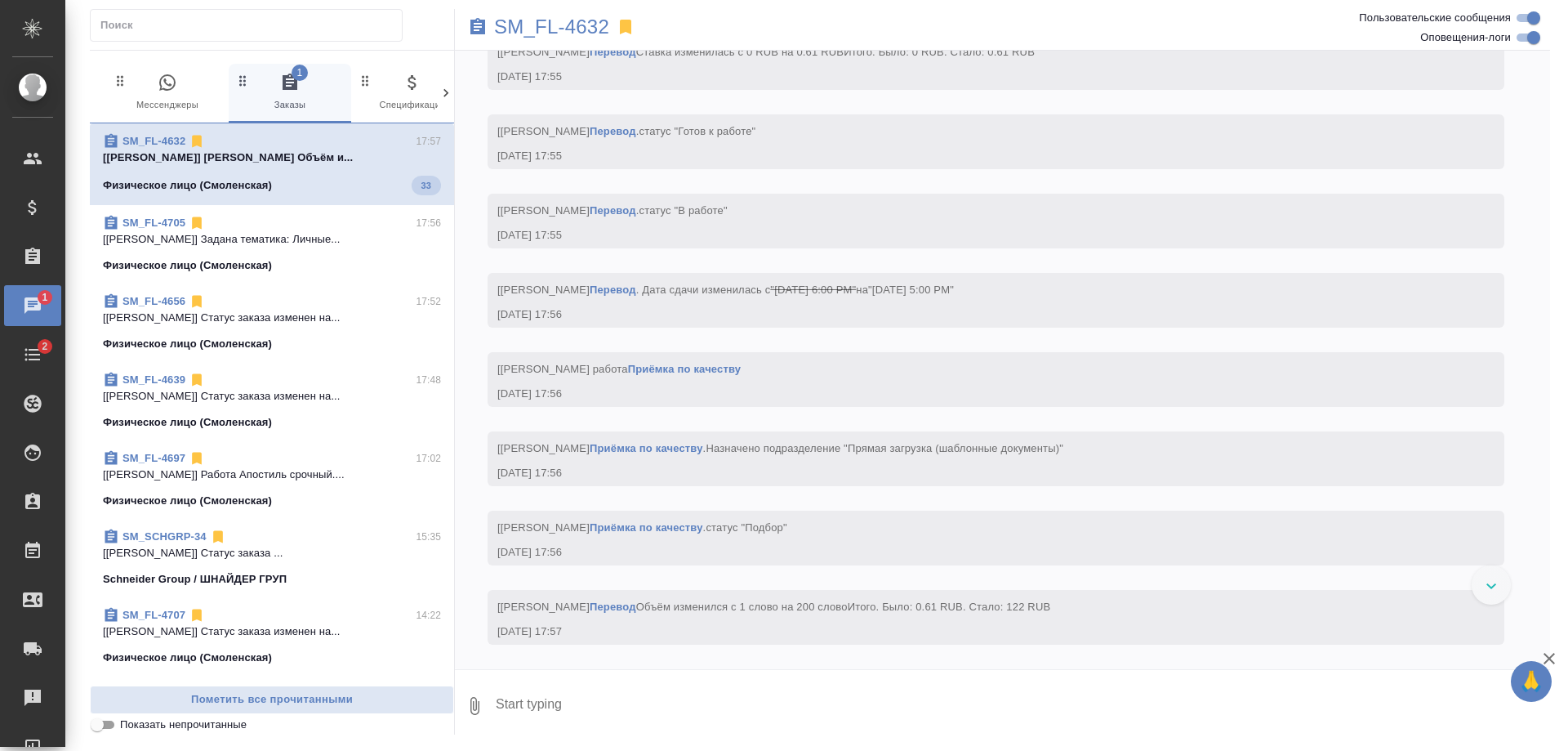
scroll to position [2808, 0]
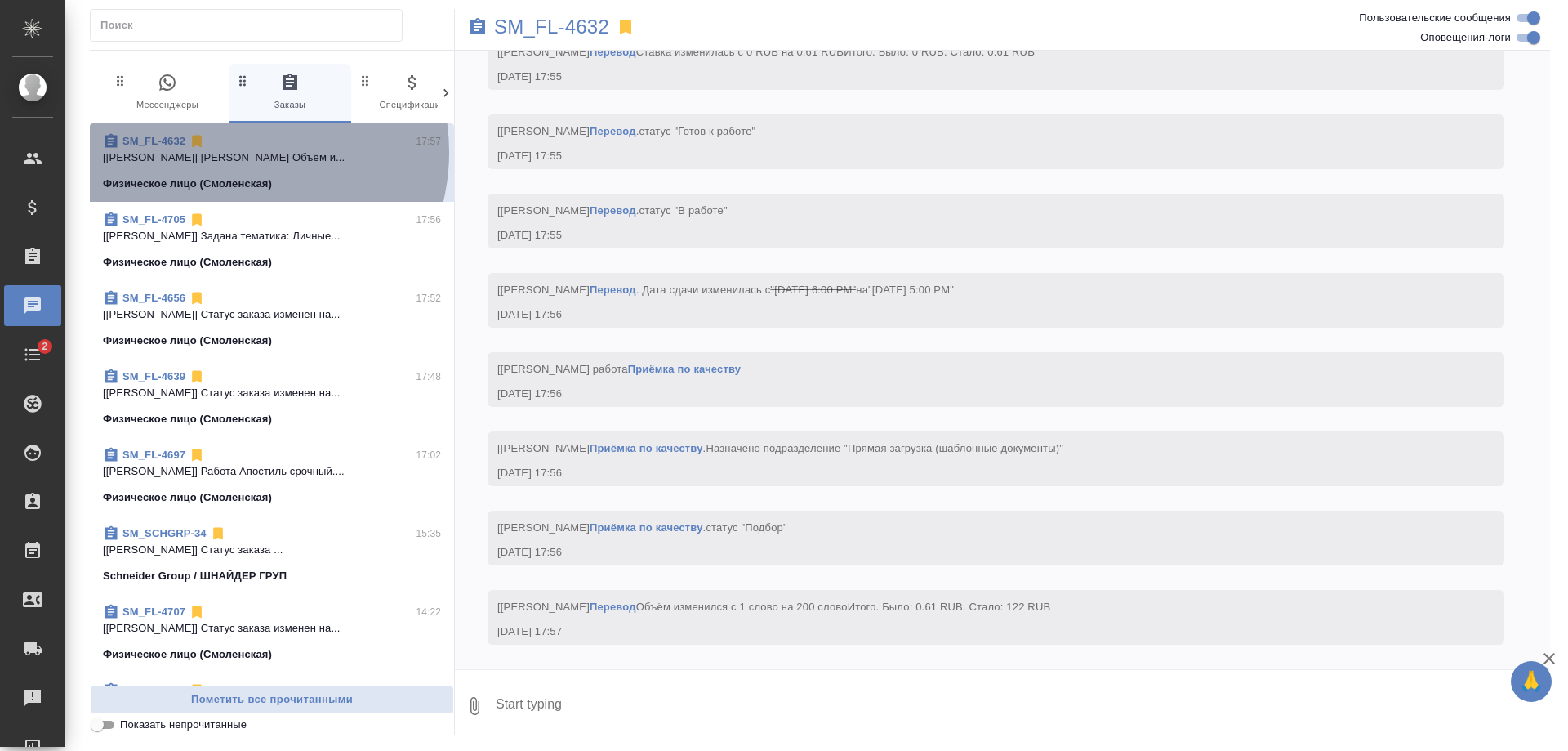
click at [239, 152] on p "[Гусев Александр] Работа Перевод Объём и..." at bounding box center [272, 157] width 338 height 16
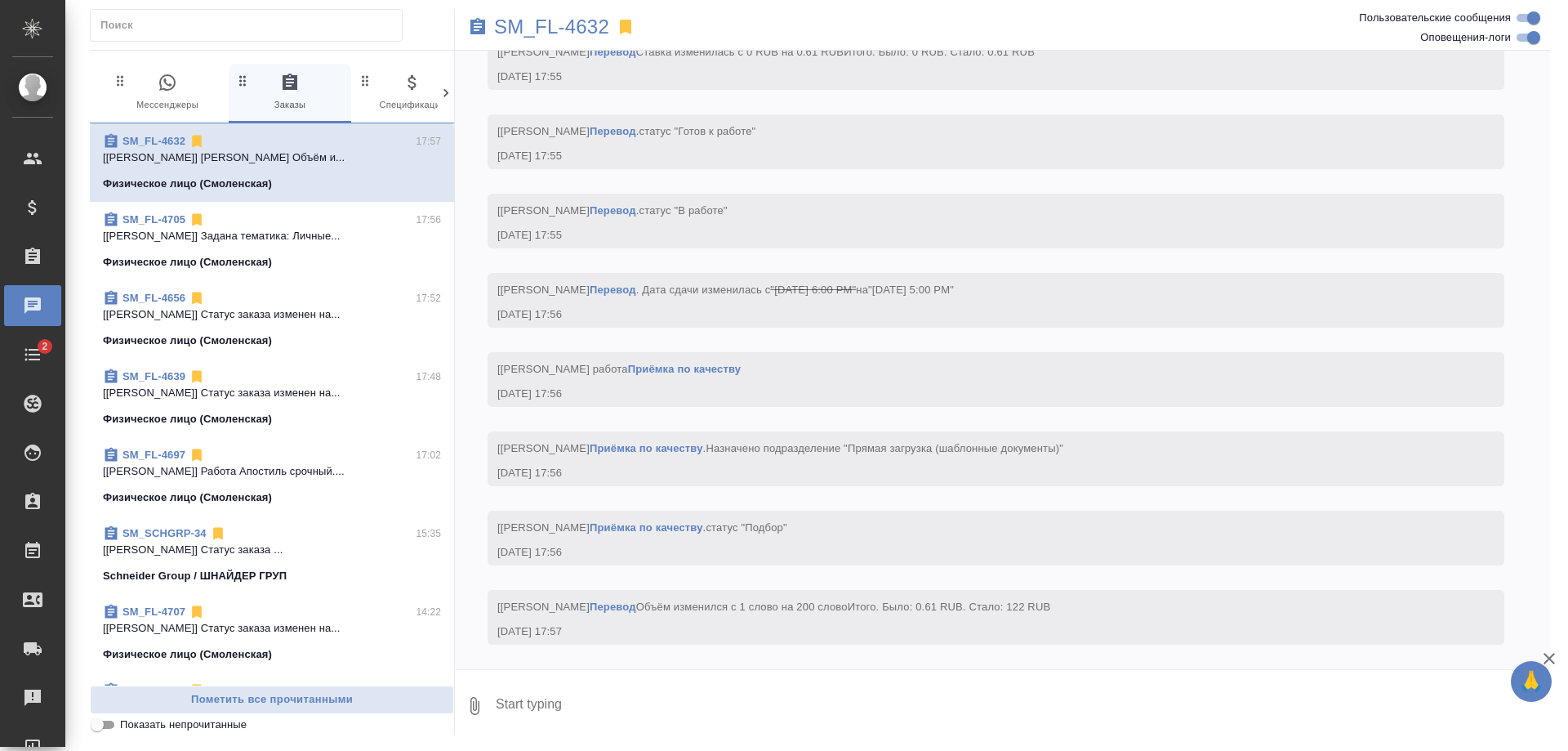
click at [169, 77] on icon "button" at bounding box center [168, 83] width 20 height 20
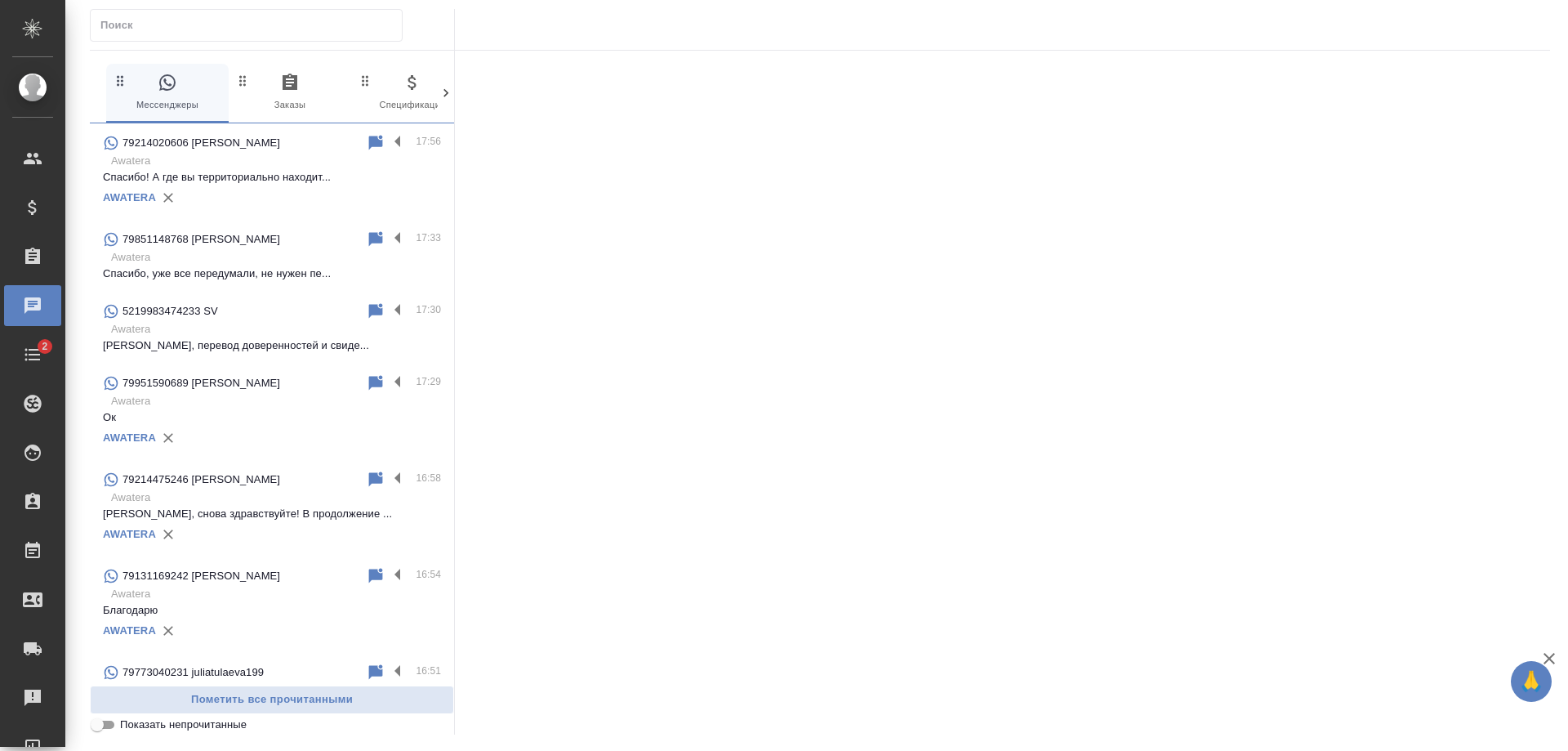
click at [248, 407] on p "Awatera" at bounding box center [276, 401] width 330 height 16
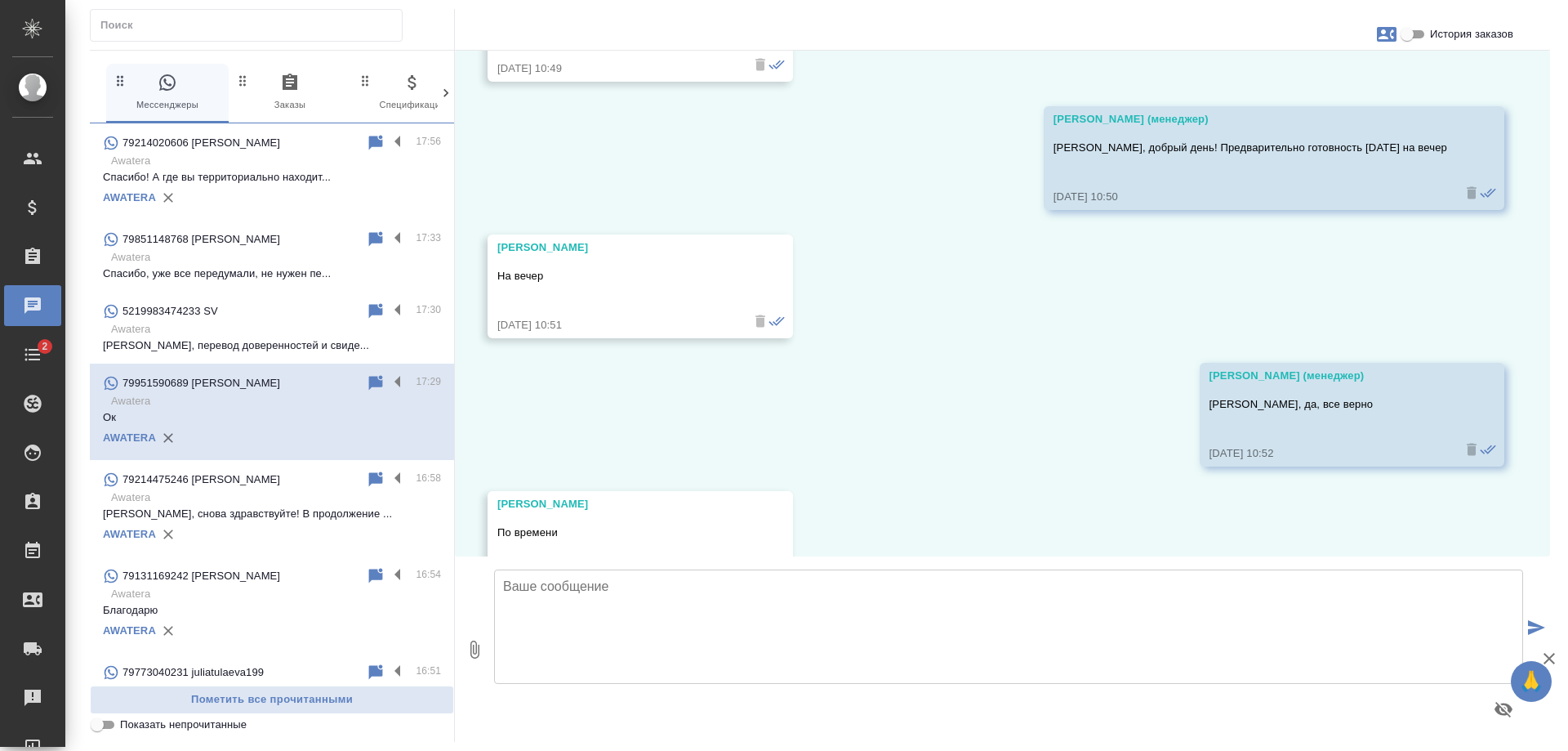
click at [1465, 36] on span "История заказов" at bounding box center [1472, 34] width 83 height 16
click at [1437, 36] on input "История заказов" at bounding box center [1407, 35] width 59 height 20
checkbox input "true"
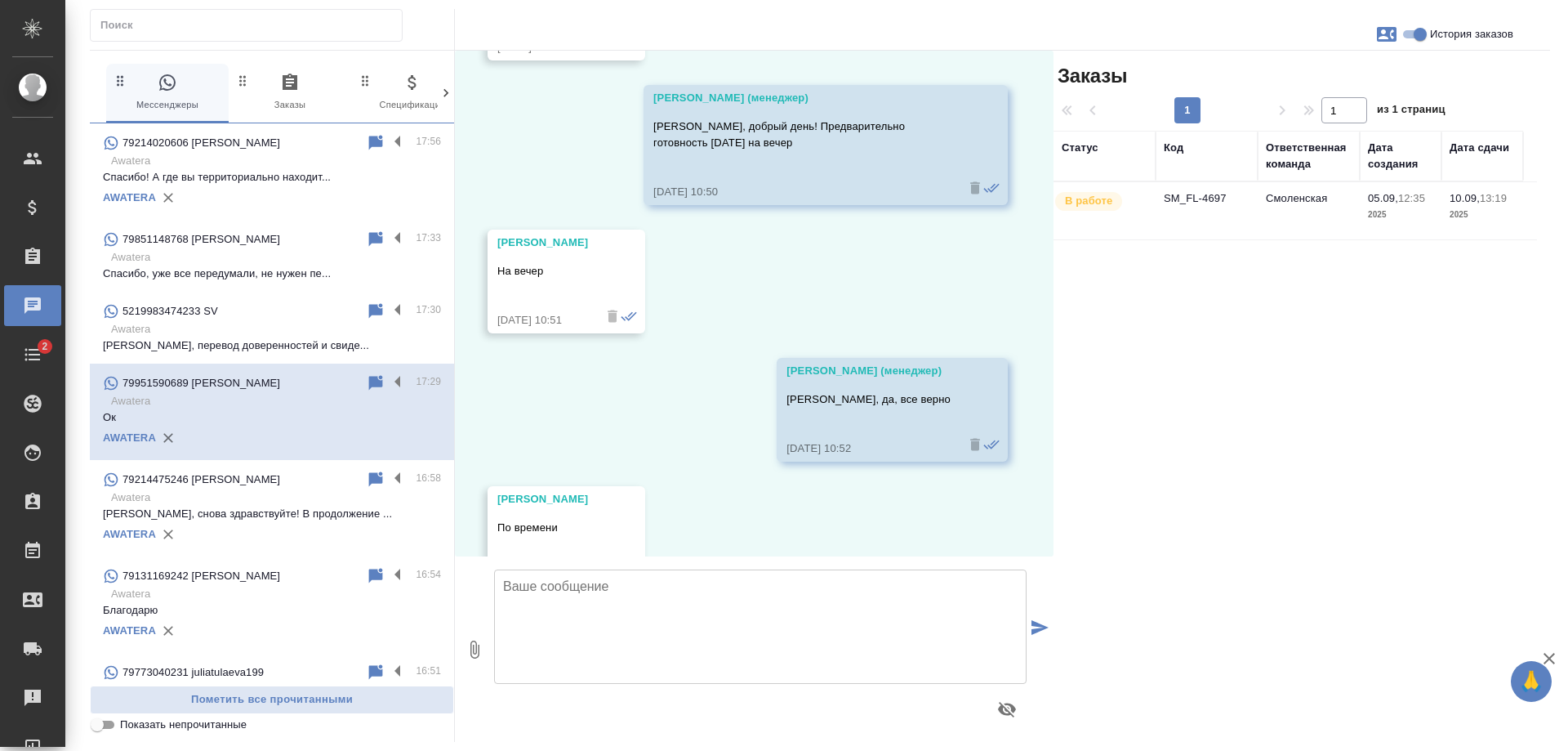
scroll to position [5563, 0]
click at [1247, 216] on td "SM_FL-4697" at bounding box center [1206, 210] width 102 height 57
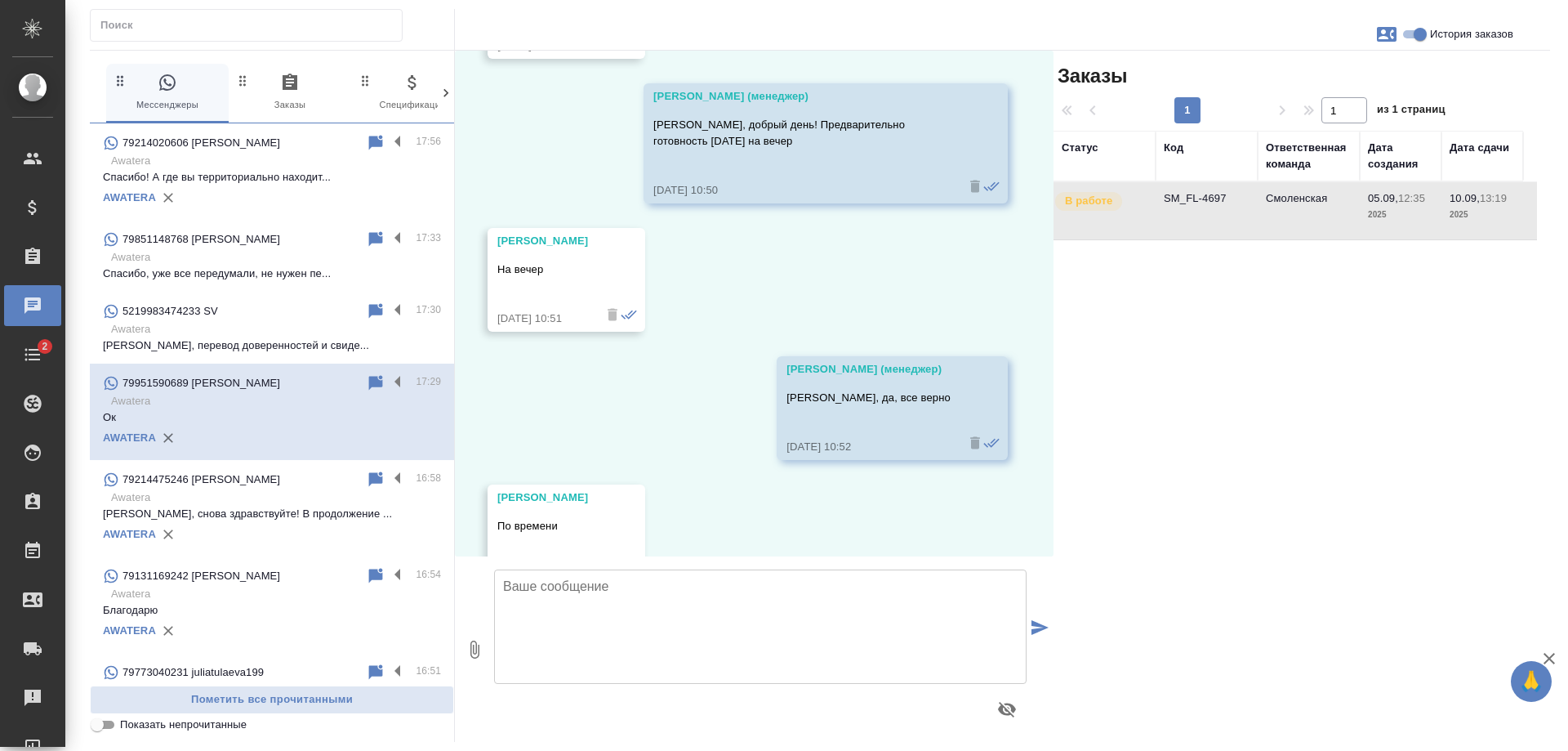
click at [1247, 216] on td "SM_FL-4697" at bounding box center [1206, 210] width 102 height 57
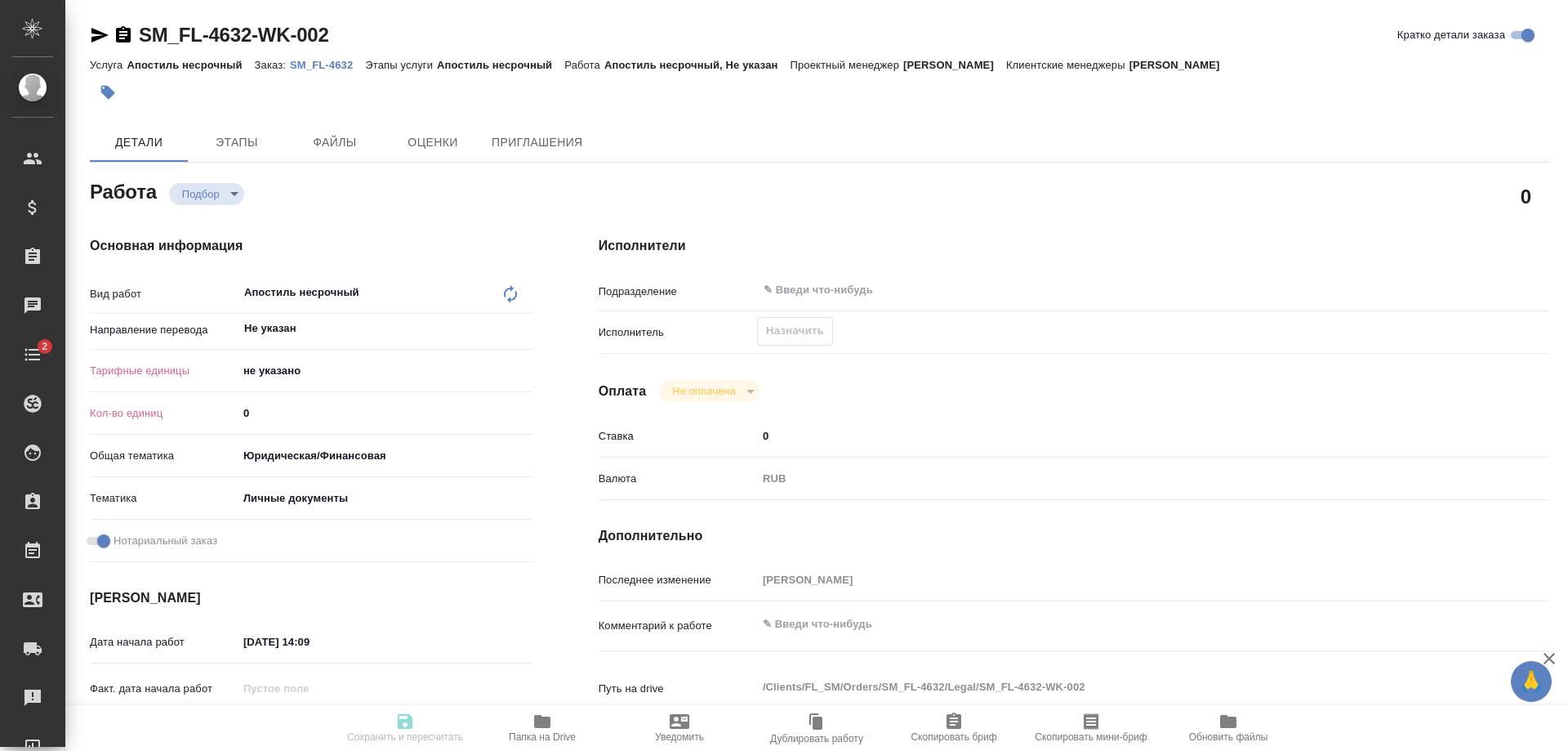
type textarea "x"
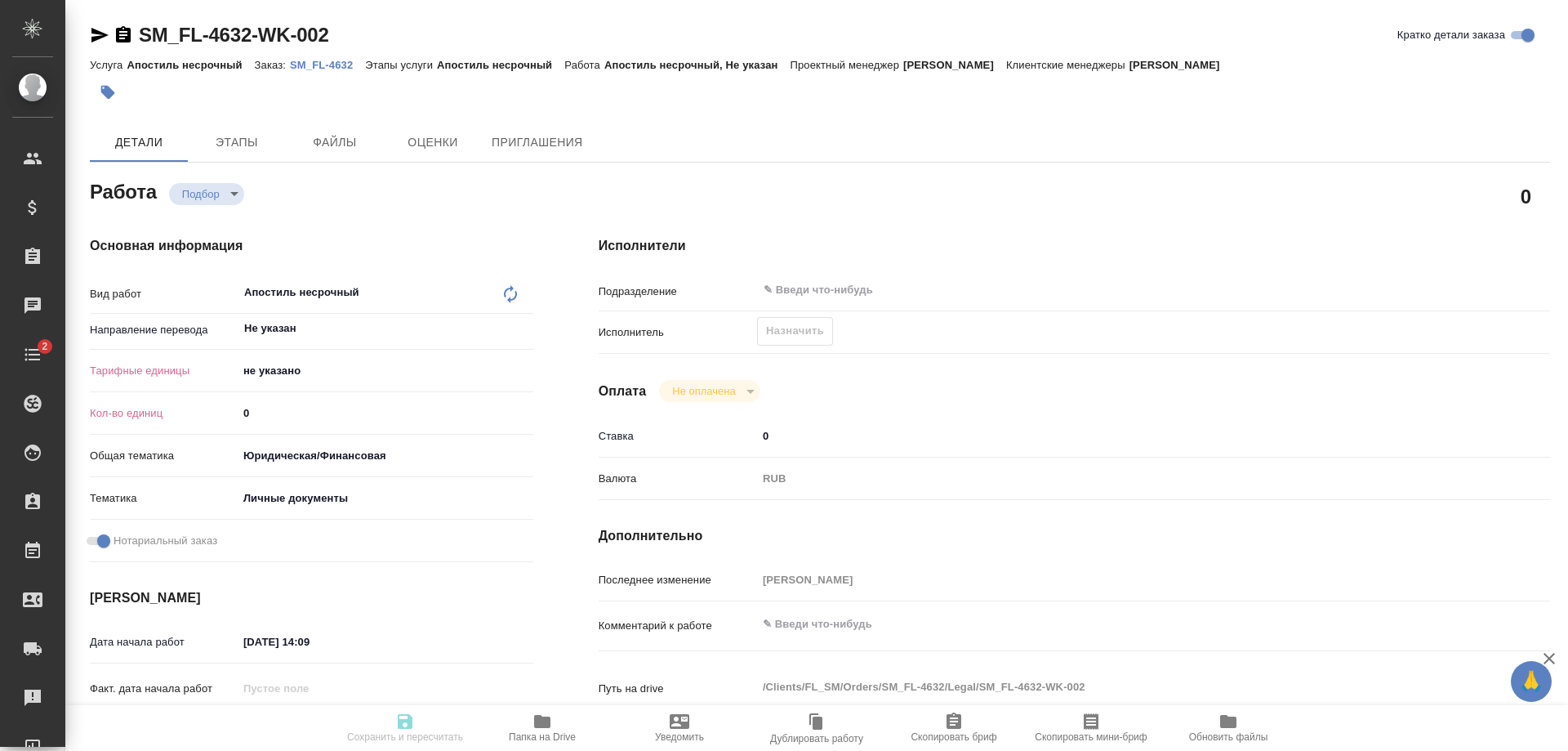
type textarea "x"
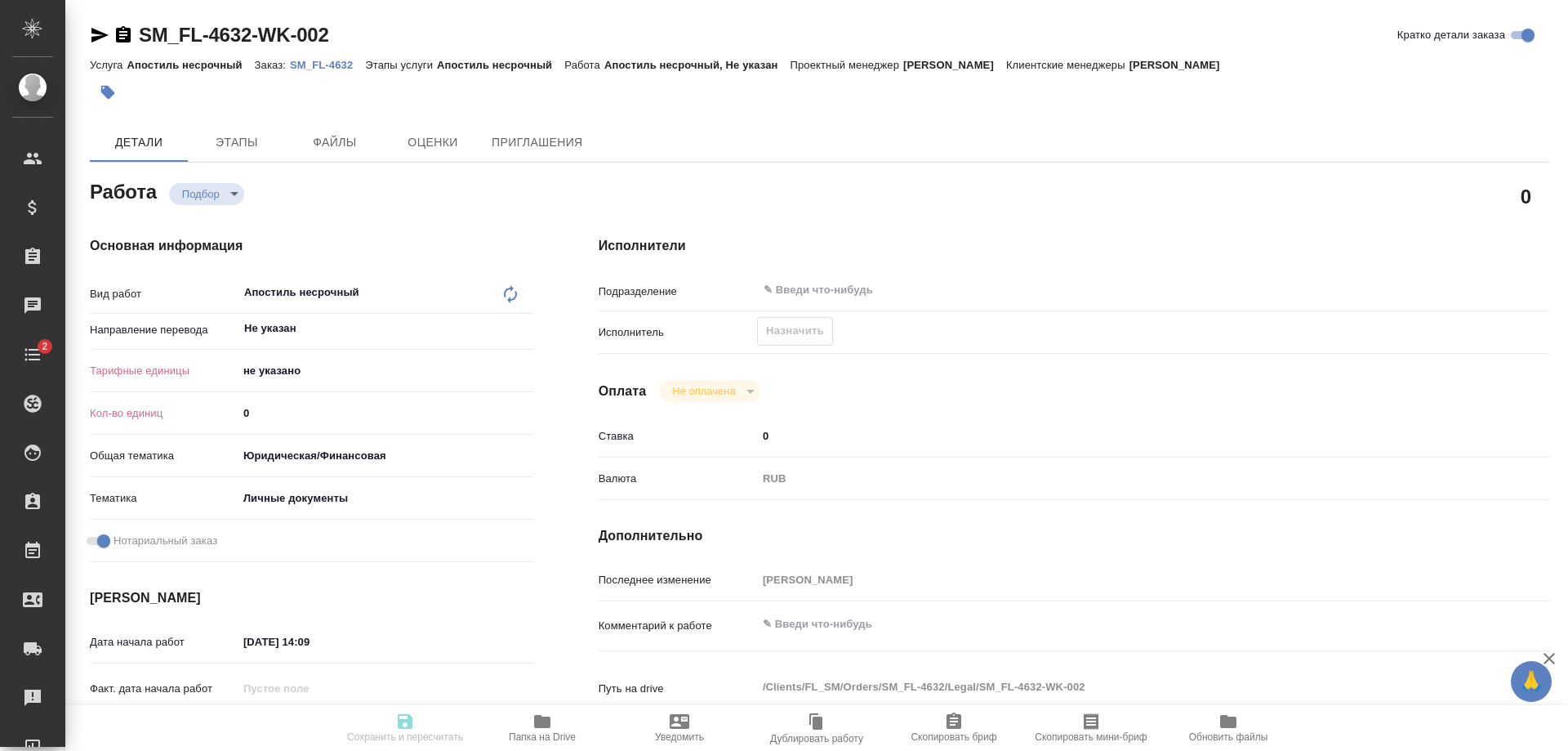
type textarea "x"
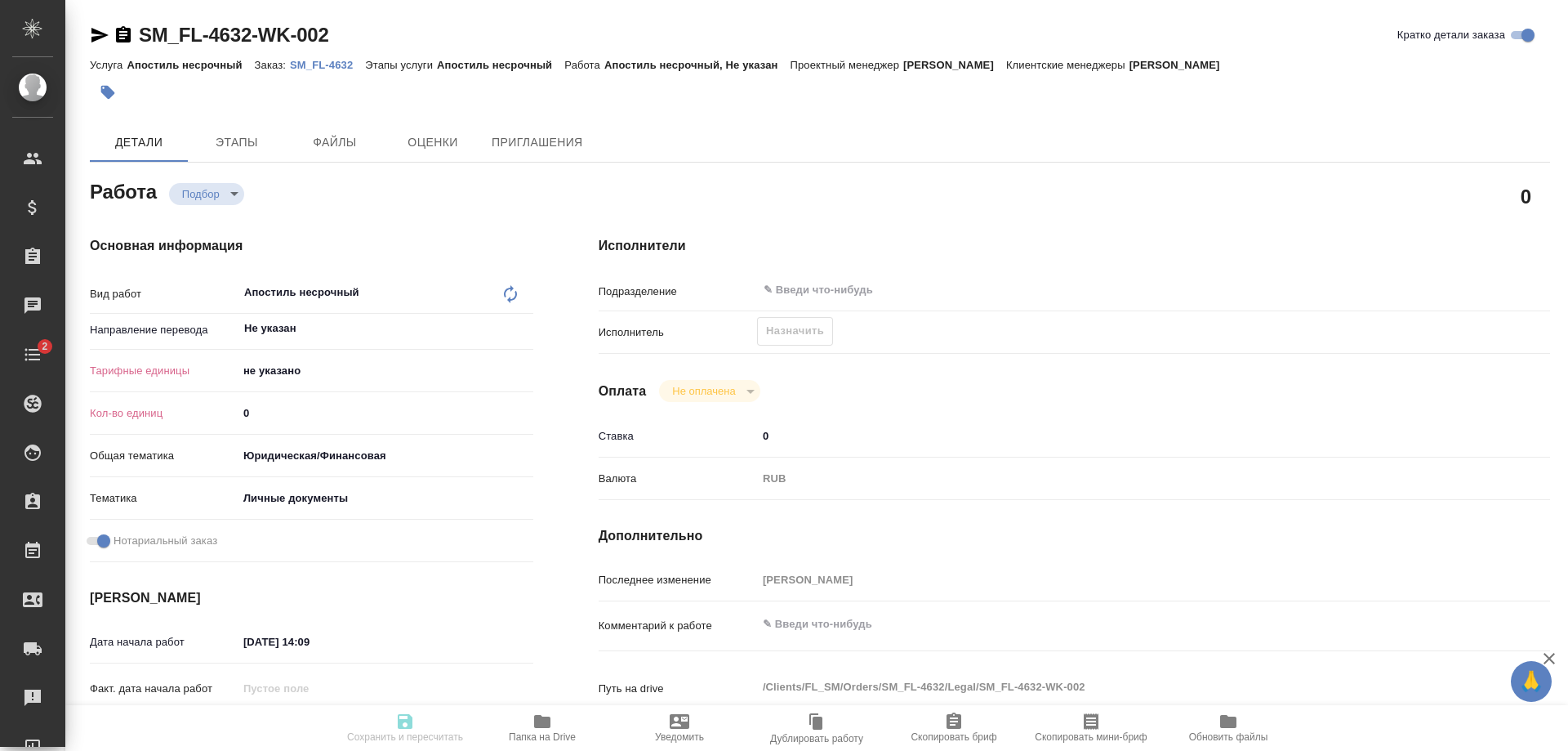
type textarea "x"
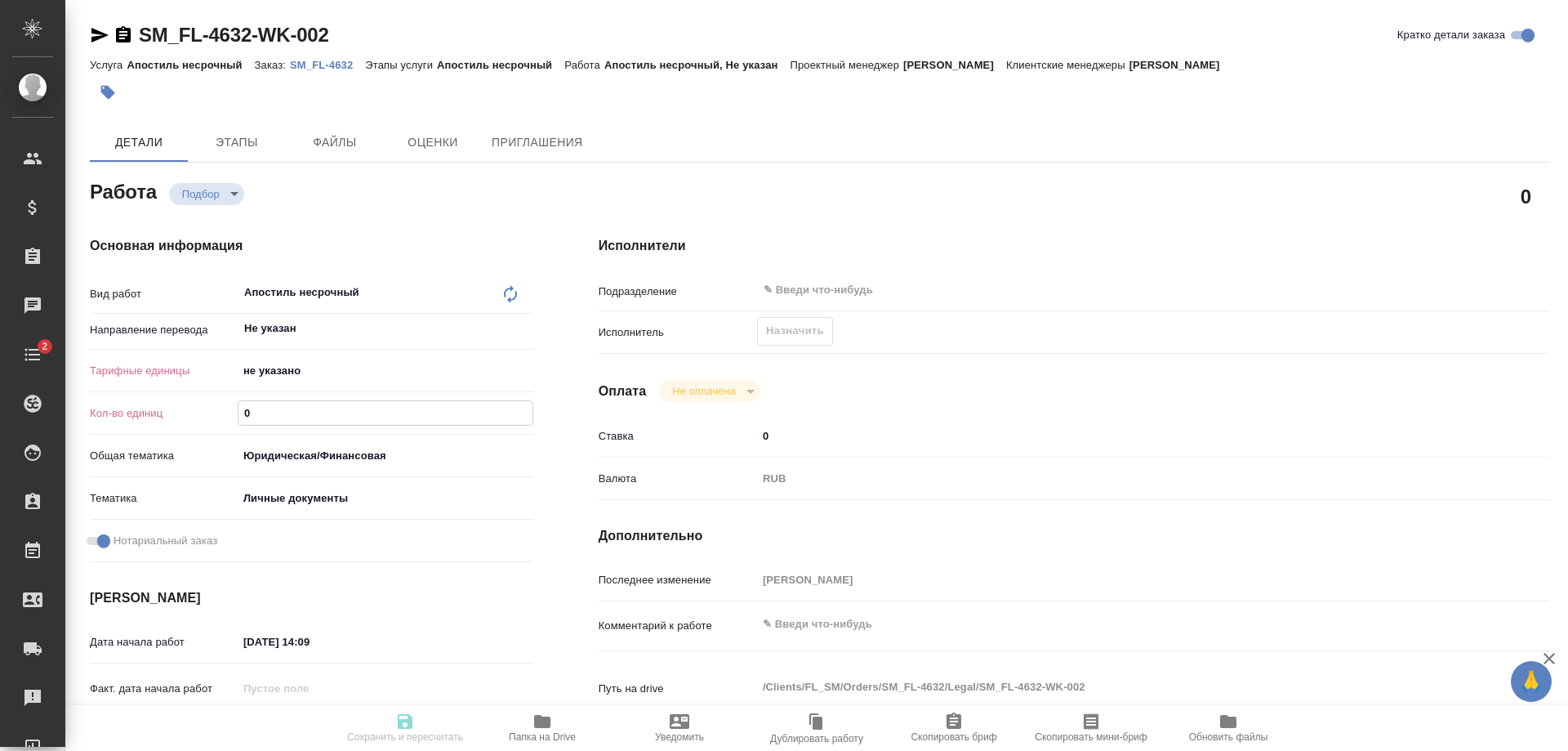
drag, startPoint x: 272, startPoint y: 424, endPoint x: 222, endPoint y: 423, distance: 50.0
click at [222, 423] on div "Кол-во единиц 0" at bounding box center [311, 413] width 444 height 28
type textarea "x"
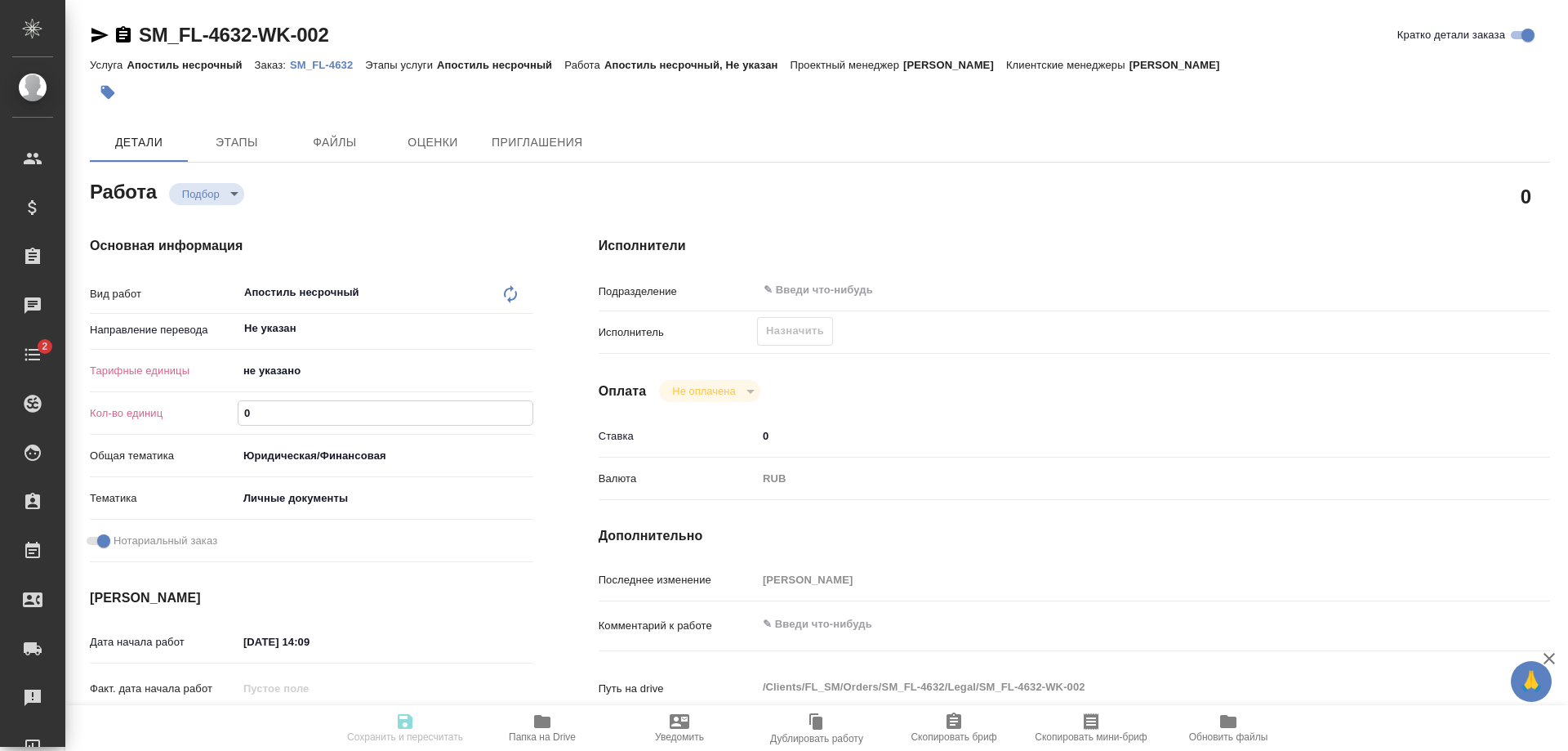
type textarea "x"
type input "1"
type textarea "x"
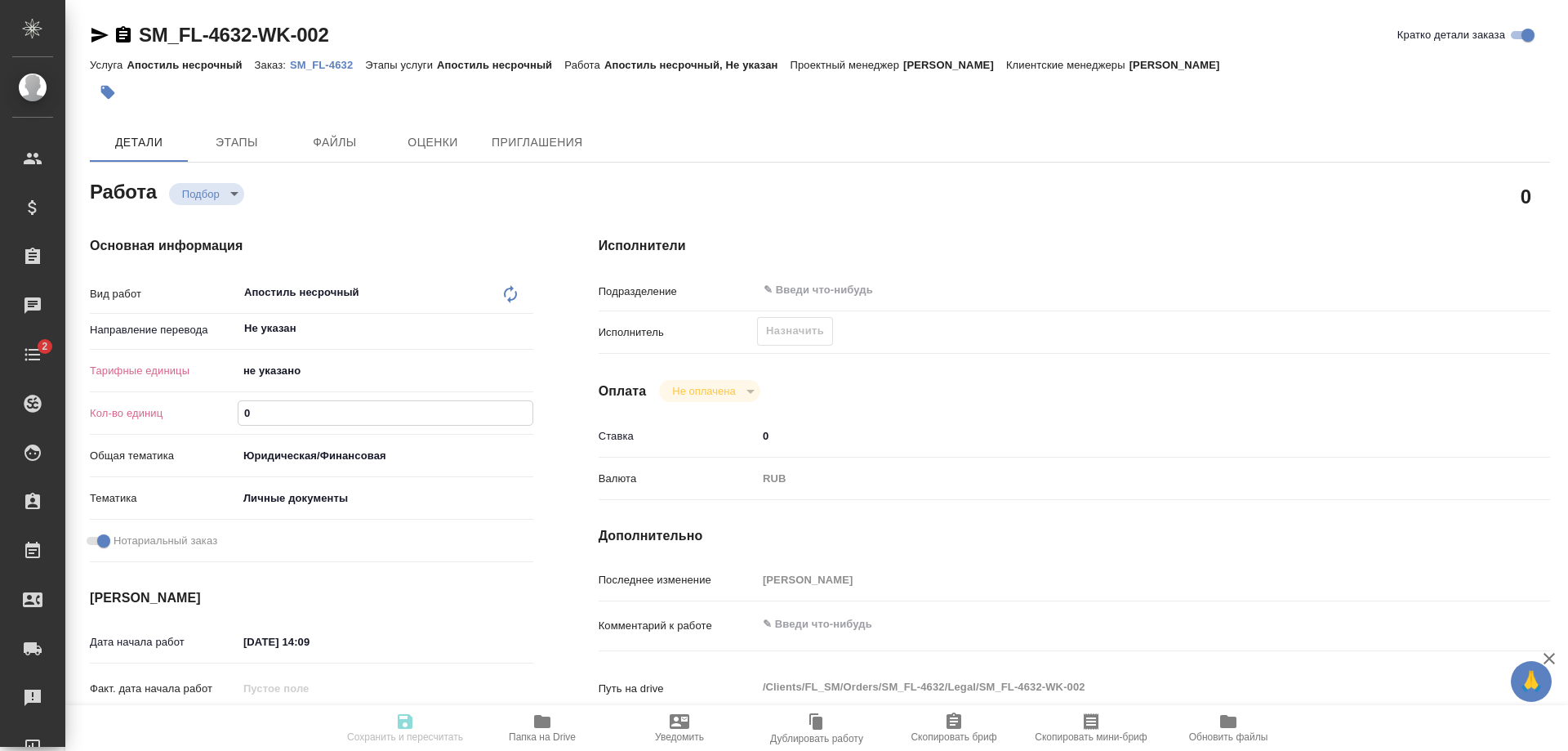
type textarea "x"
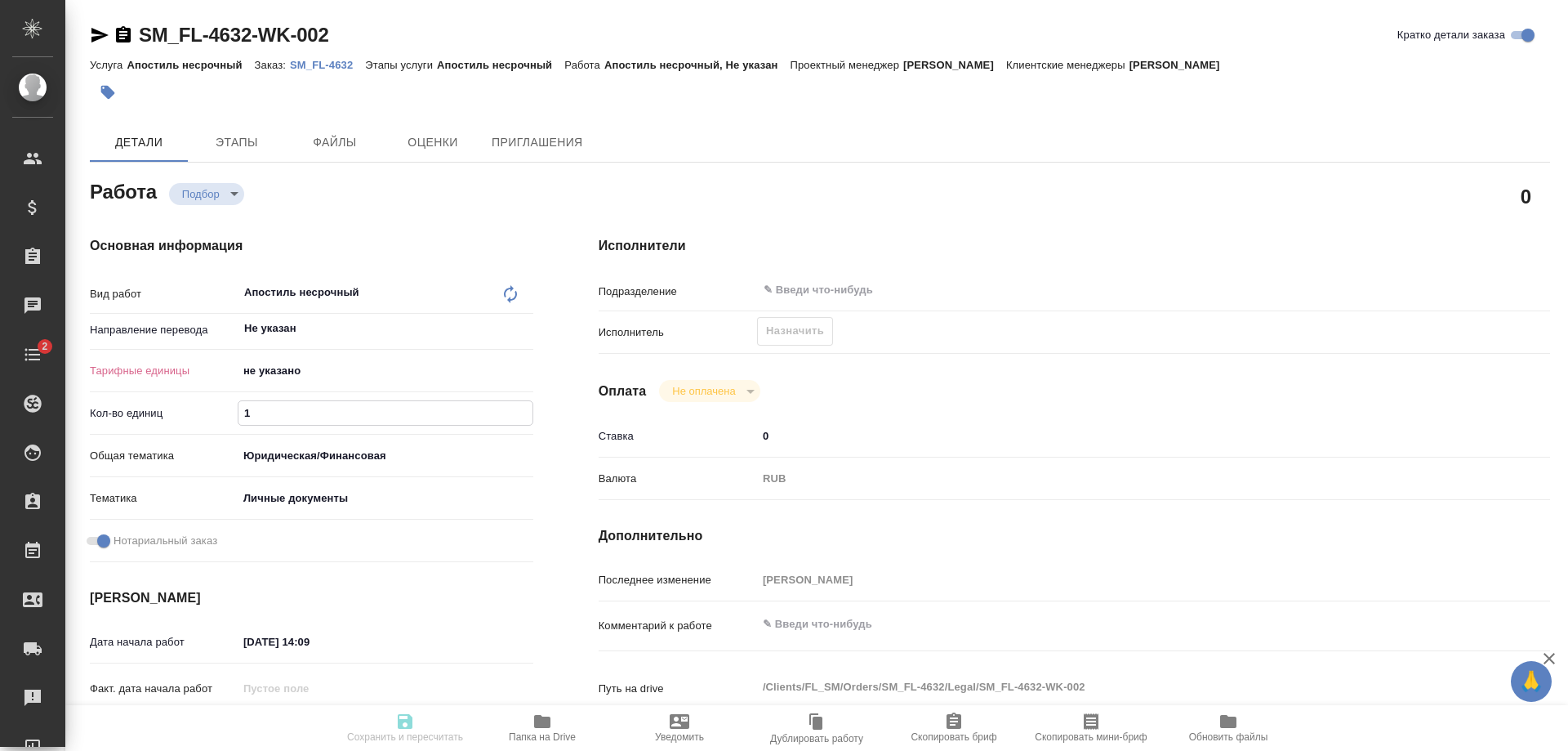
type textarea "x"
type input "1"
click at [277, 373] on body "🙏 .cls-1 fill:#fff; AWATERA Shulgina Anna Клиенты Спецификации Заказы Чаты 2 To…" at bounding box center [784, 376] width 1568 height 751
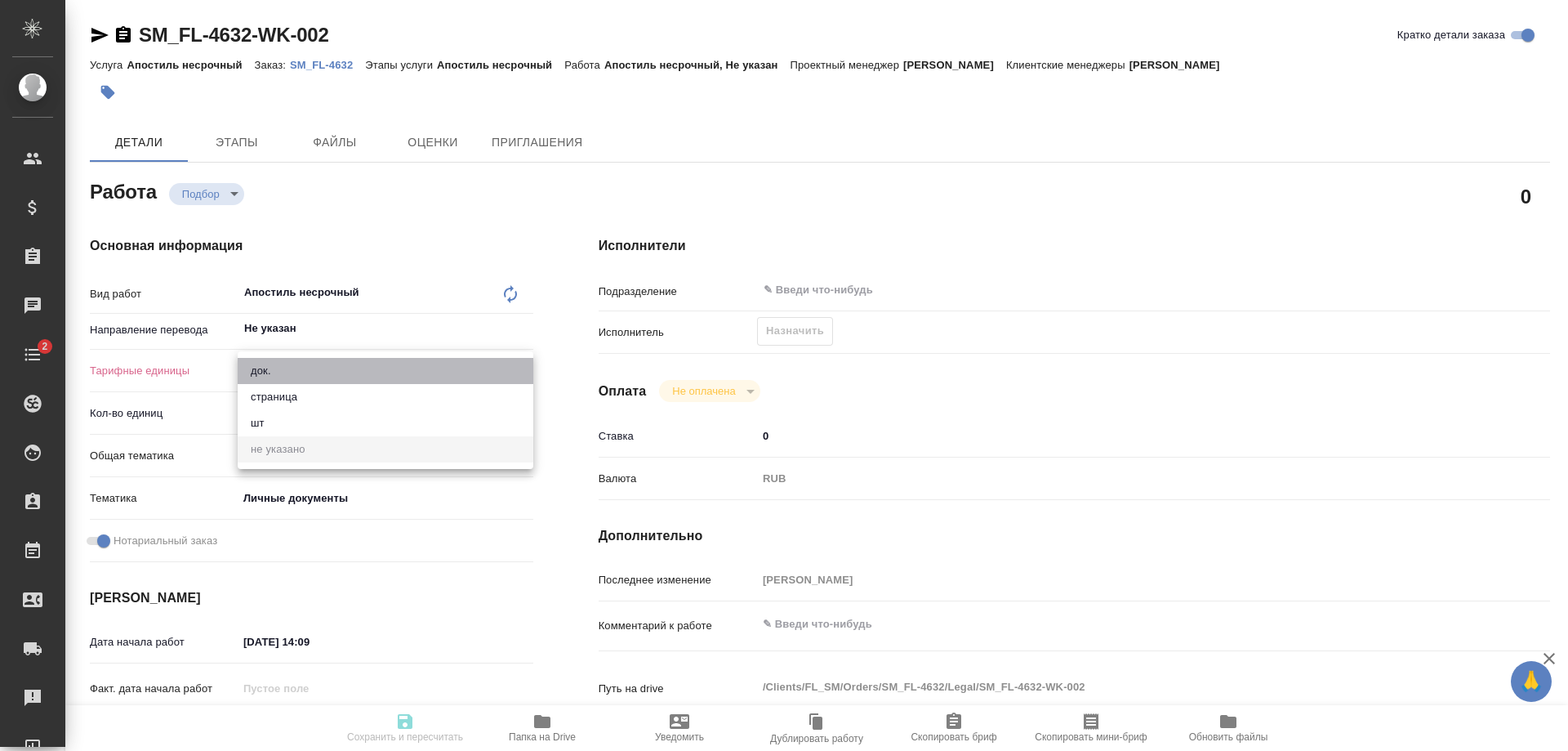
click at [283, 369] on li "док." at bounding box center [385, 370] width 295 height 26
type textarea "x"
type input "5a8b1489cc6b4906c91bfd8b"
type textarea "x"
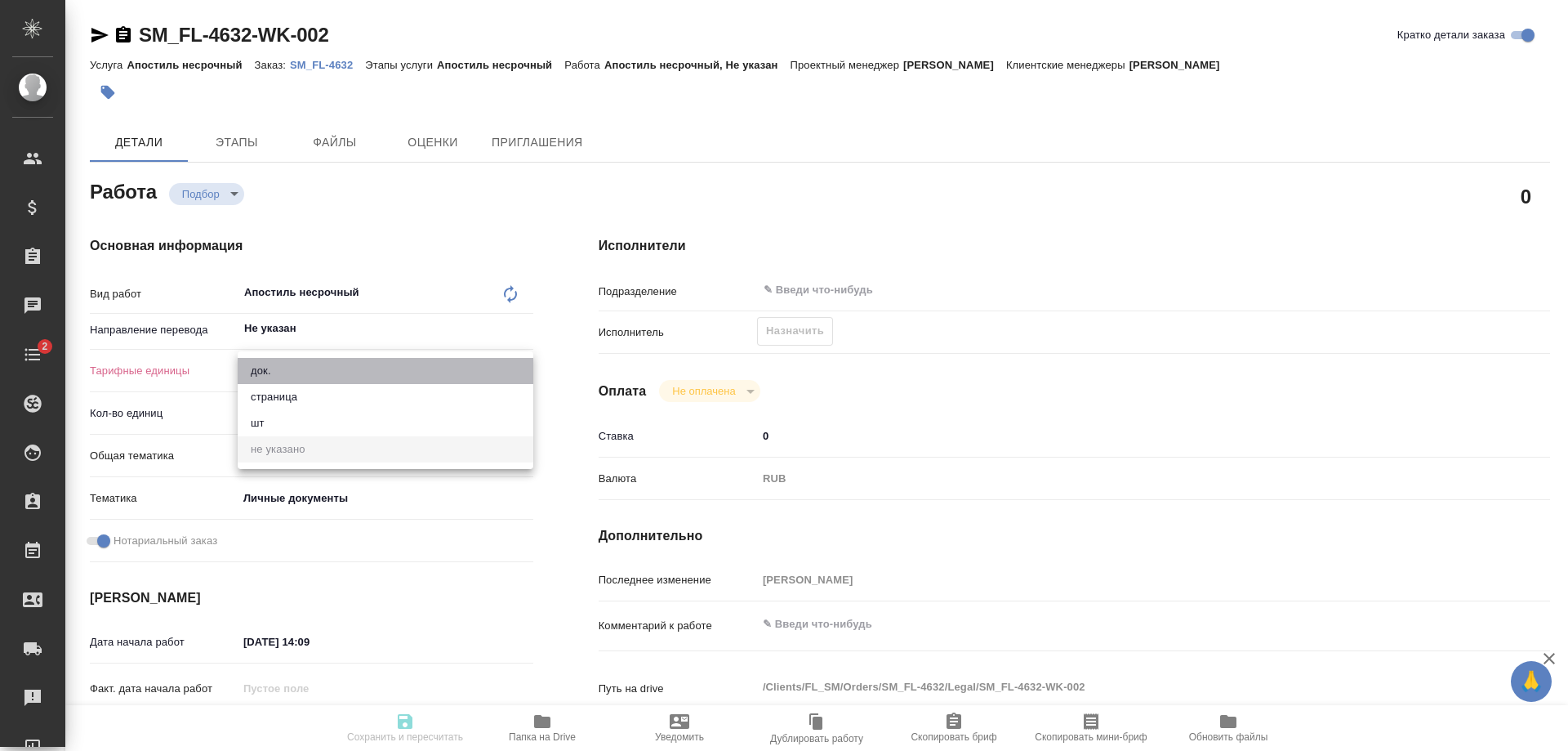
type textarea "x"
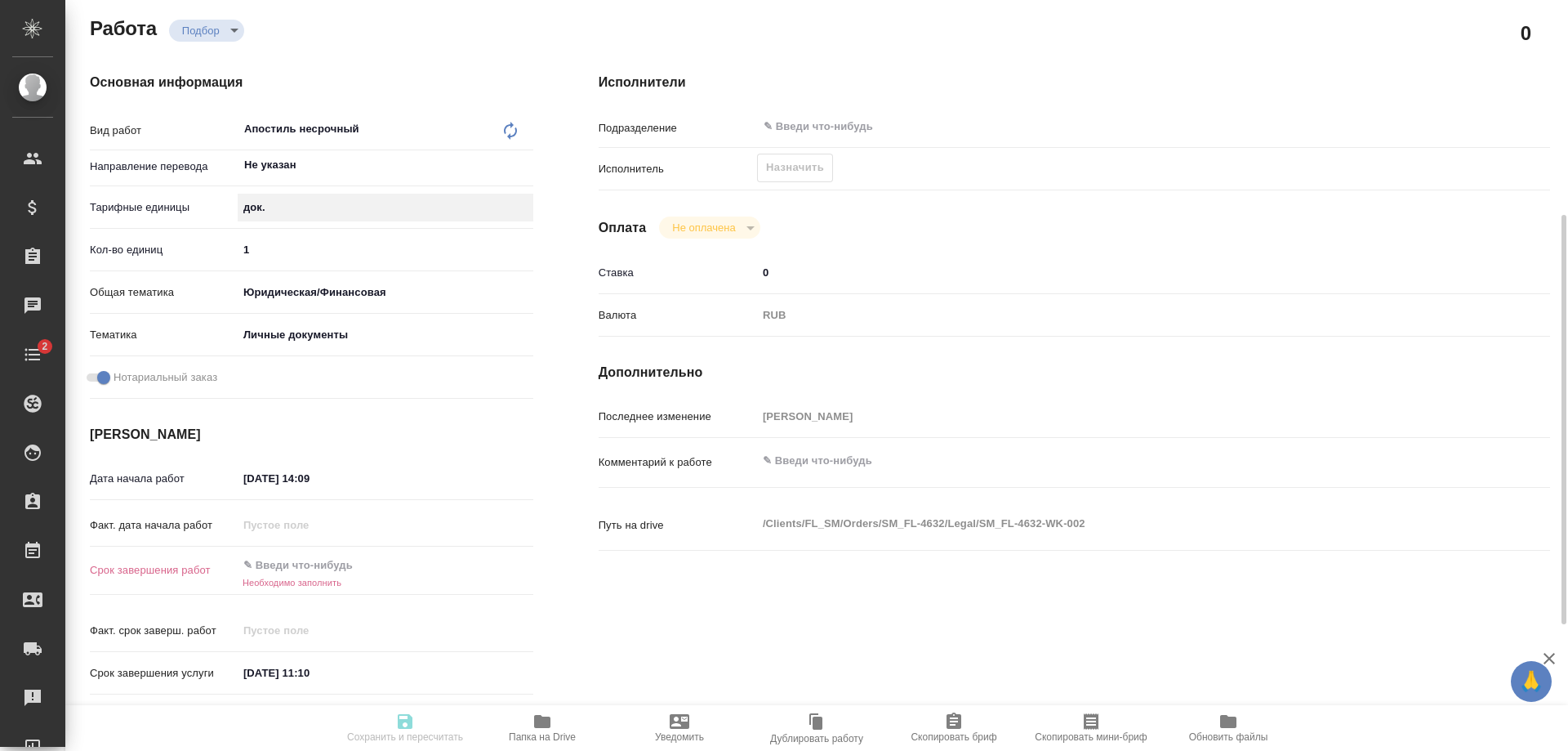
scroll to position [245, 0]
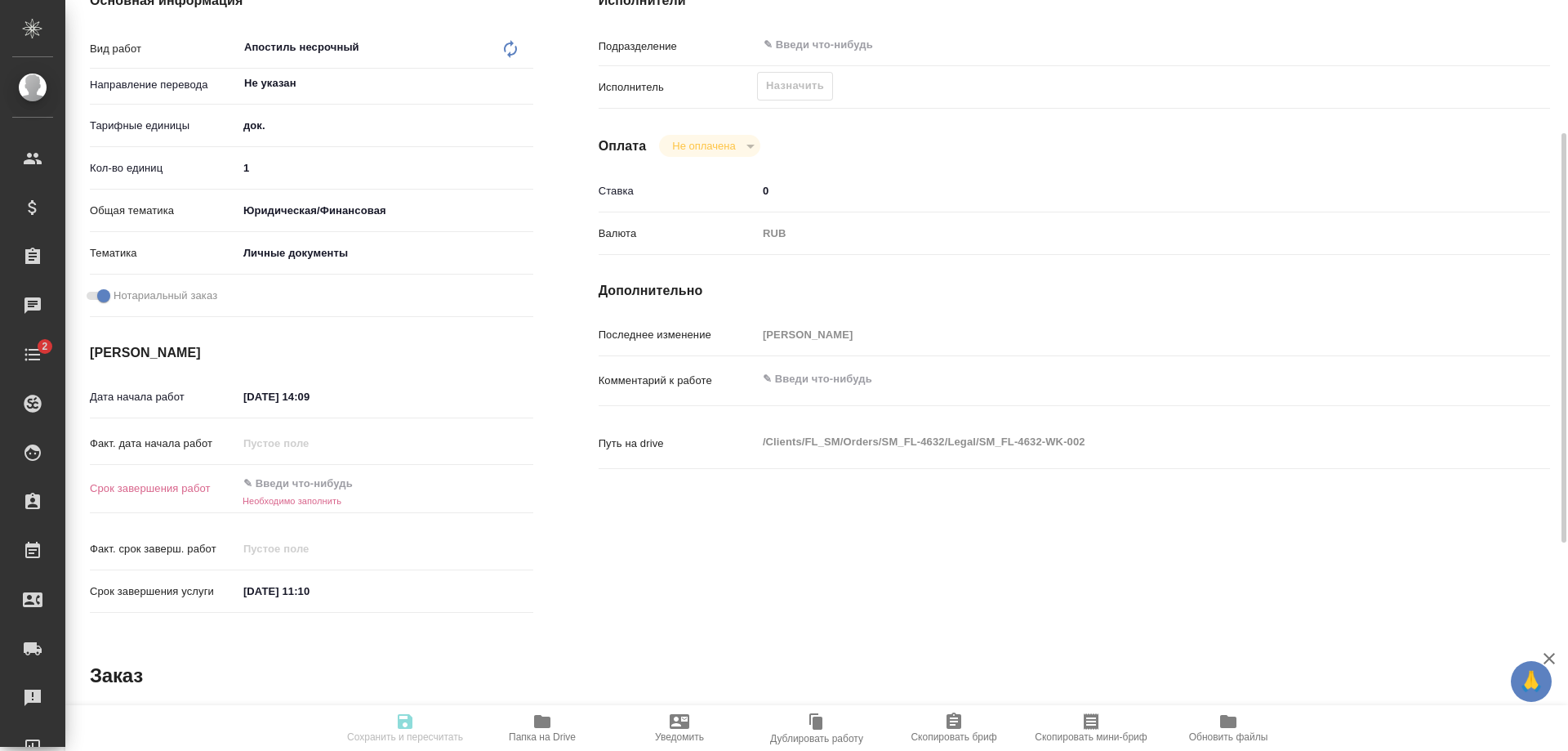
click at [303, 580] on input "01.09.2025 11:10" at bounding box center [309, 591] width 143 height 24
click at [478, 580] on icon "button" at bounding box center [486, 589] width 20 height 20
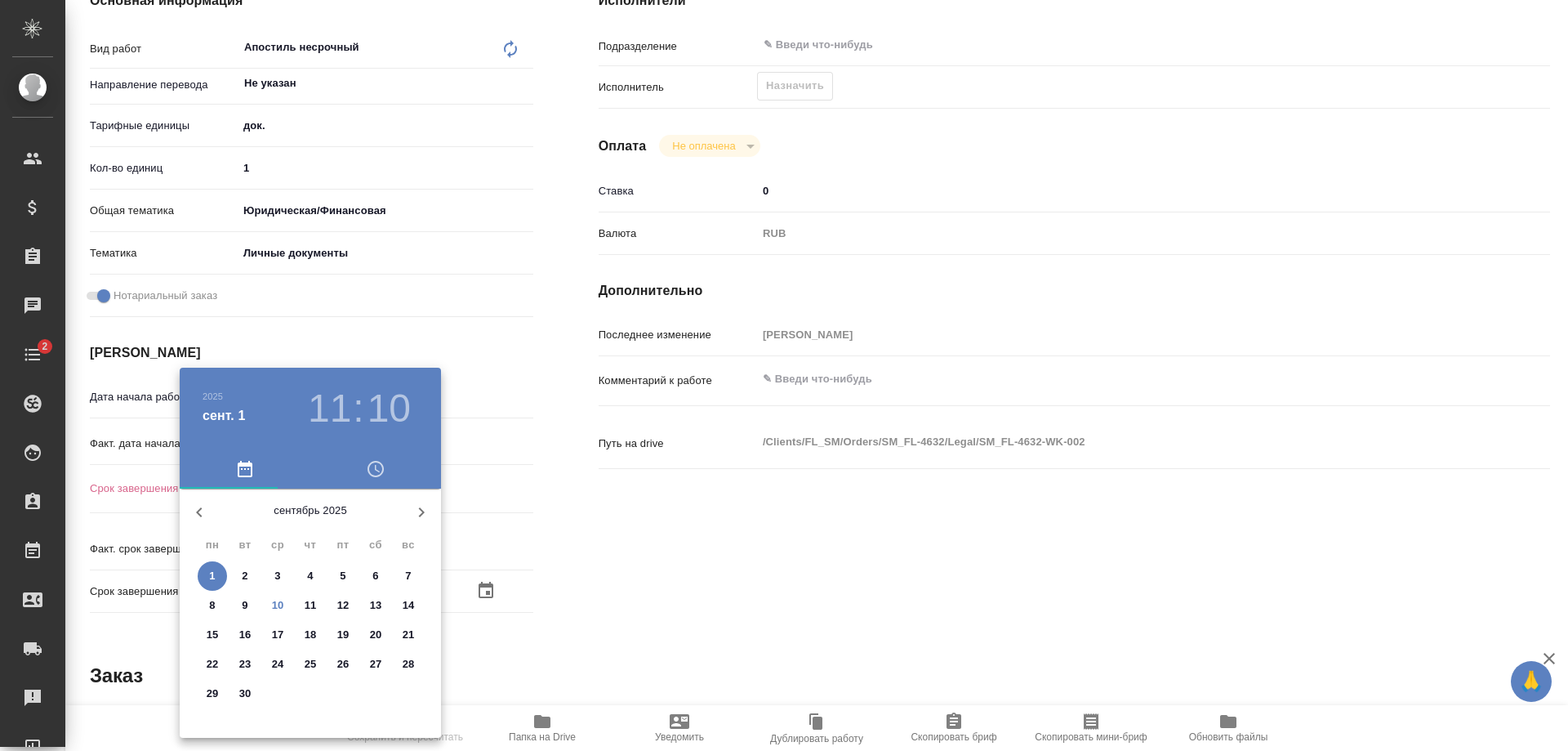
click at [270, 598] on span "10" at bounding box center [277, 605] width 29 height 16
type textarea "x"
type input "10.09.2025 11:10"
type textarea "x"
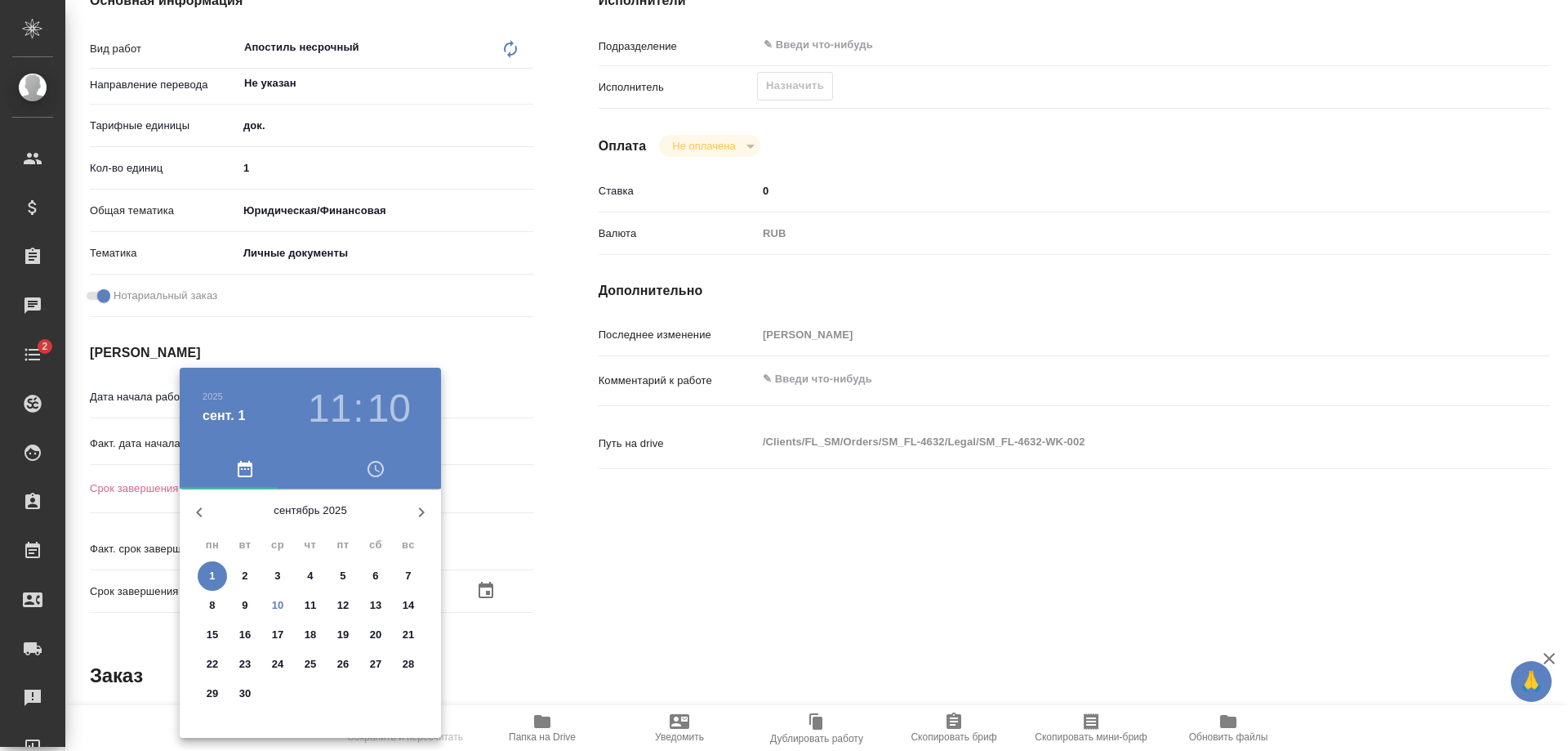
type textarea "x"
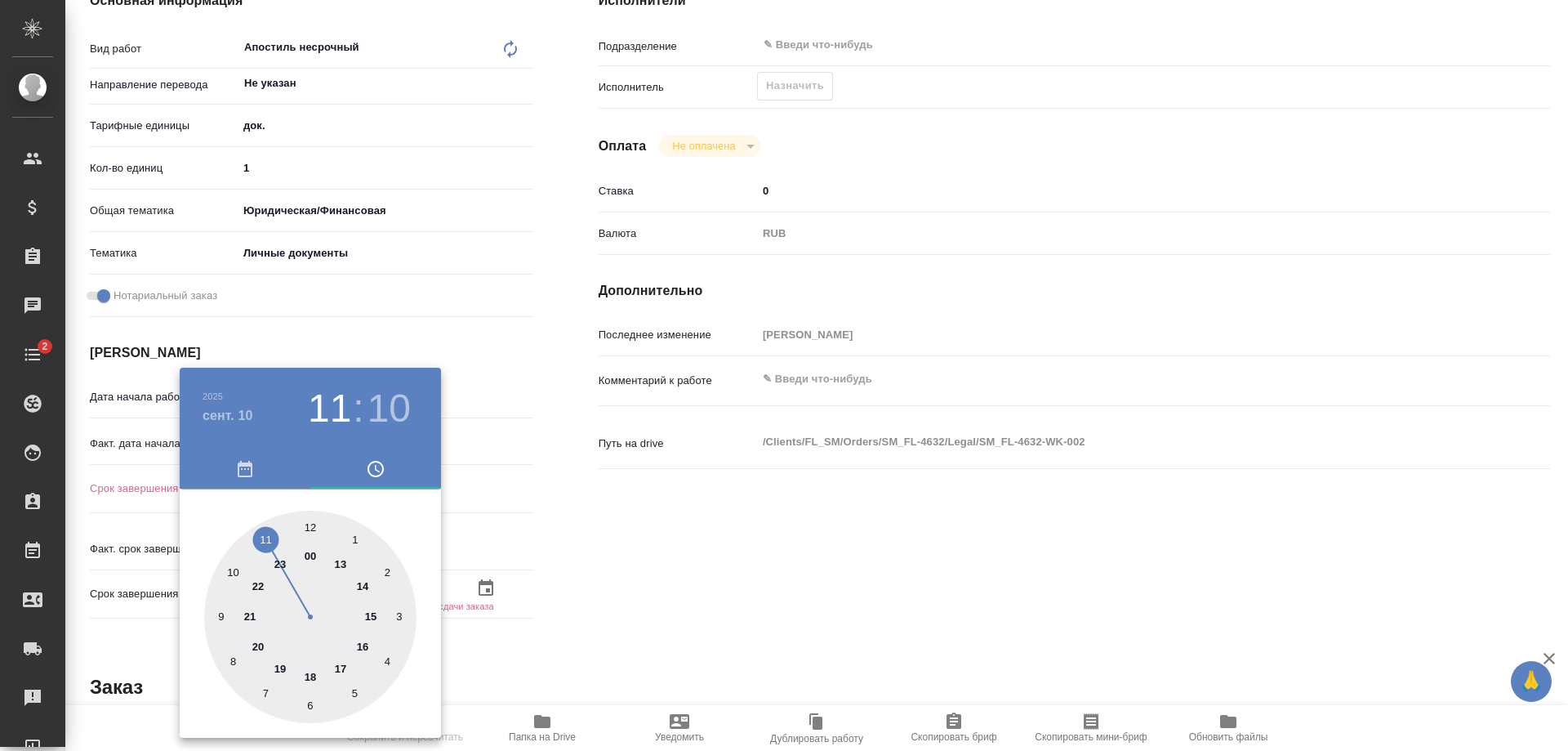
type textarea "x"
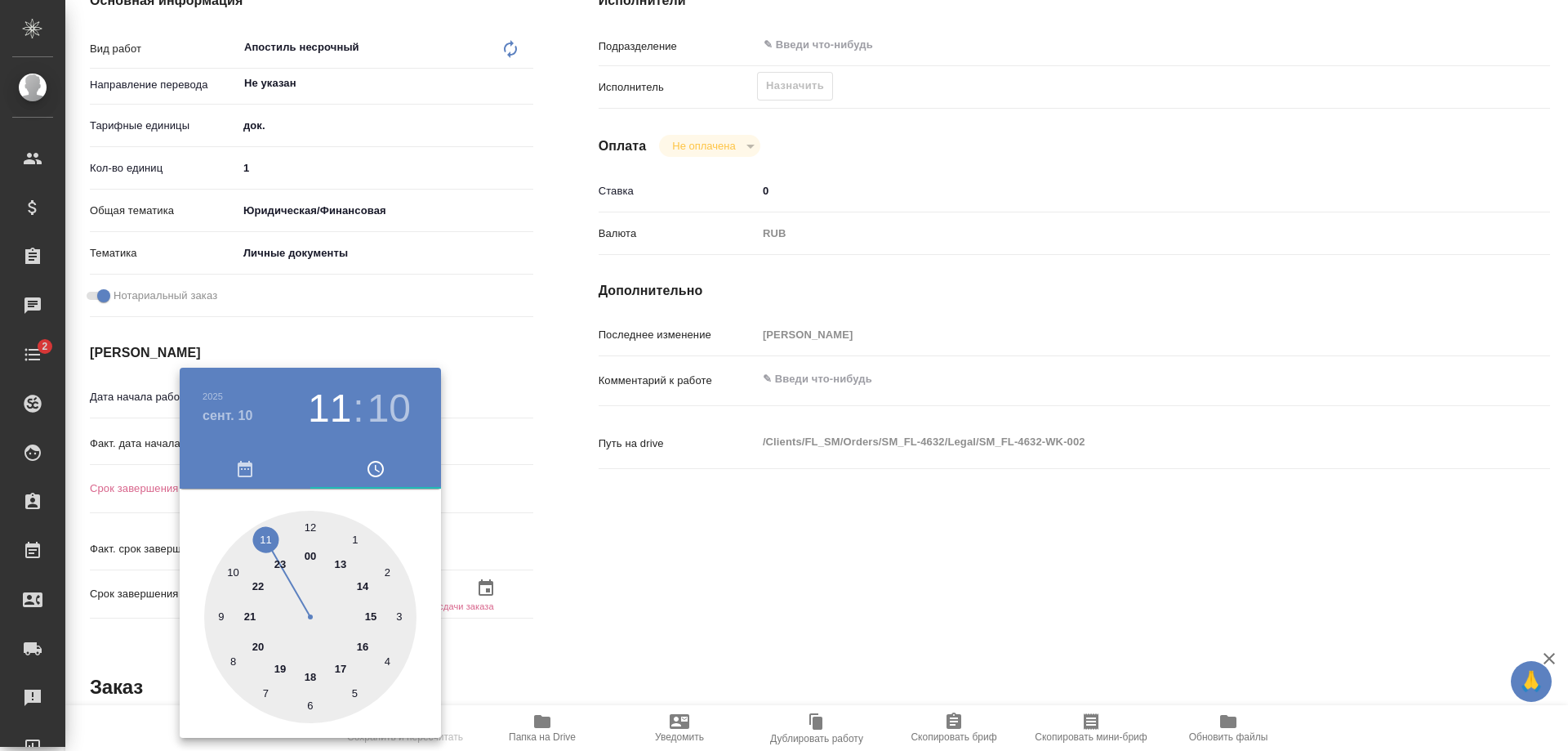
type textarea "x"
type input "10.09.2025 13:10"
type textarea "x"
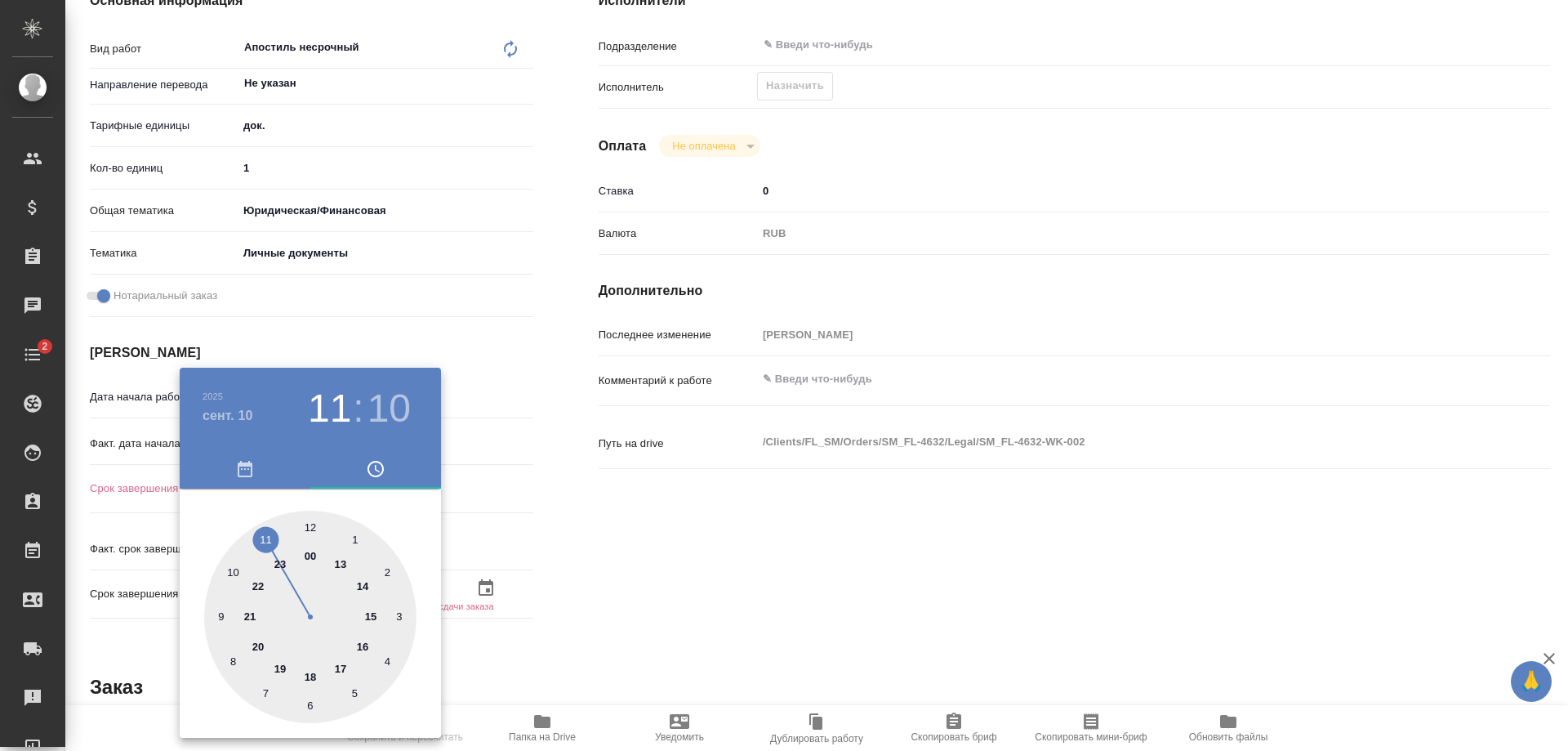
type textarea "x"
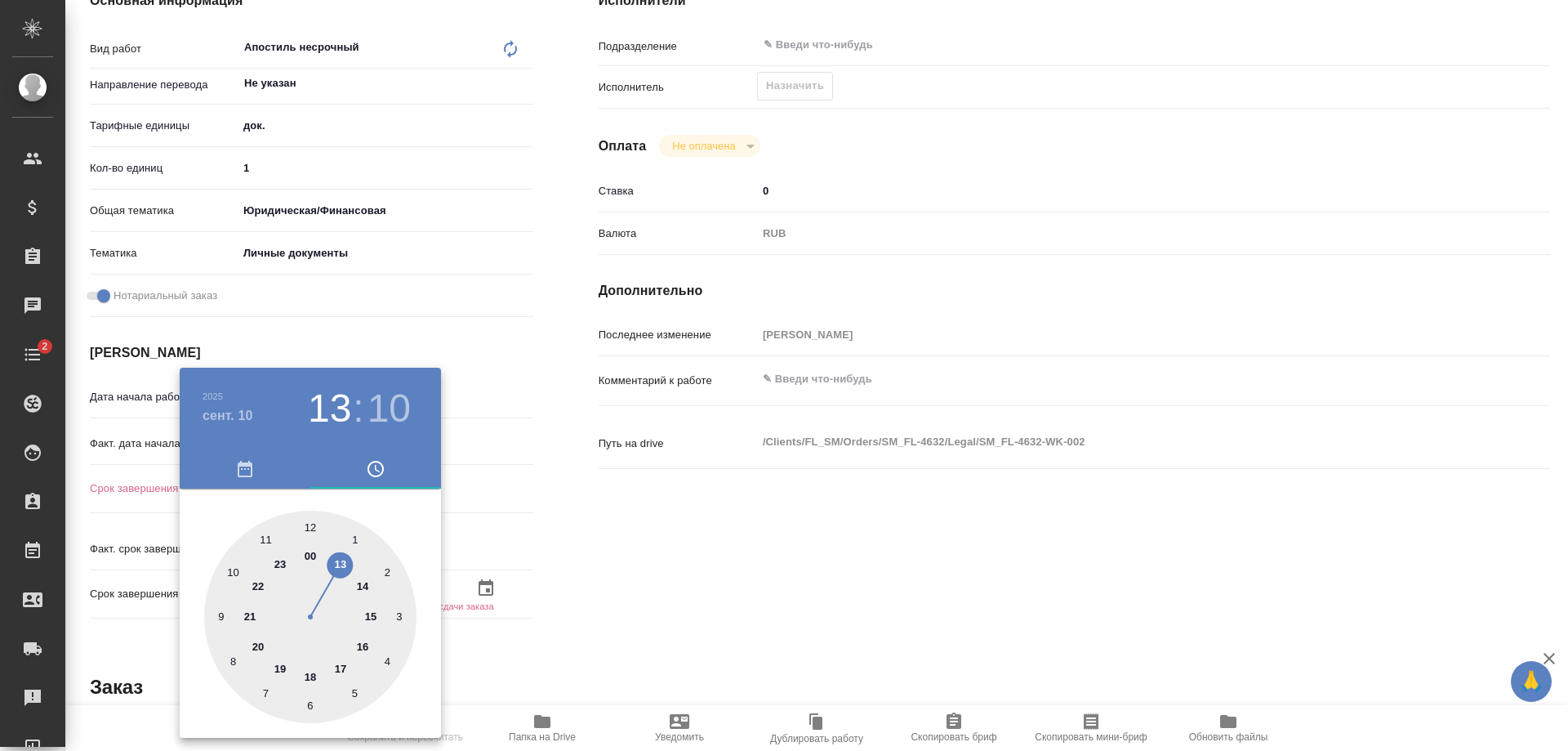
type textarea "x"
type input "10.09.2025 14:10"
type textarea "x"
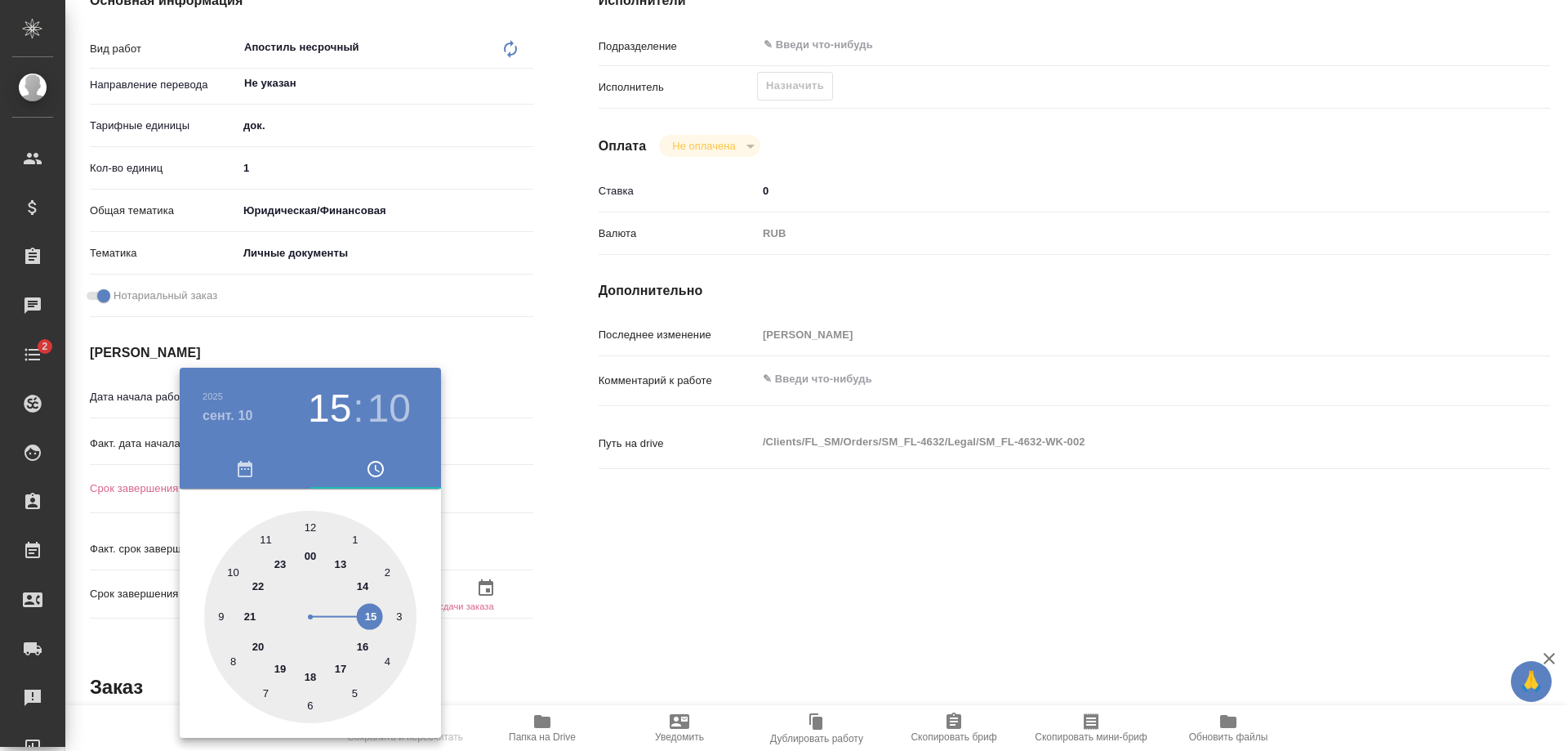
type textarea "x"
type input "10.09.2025 15:10"
type textarea "x"
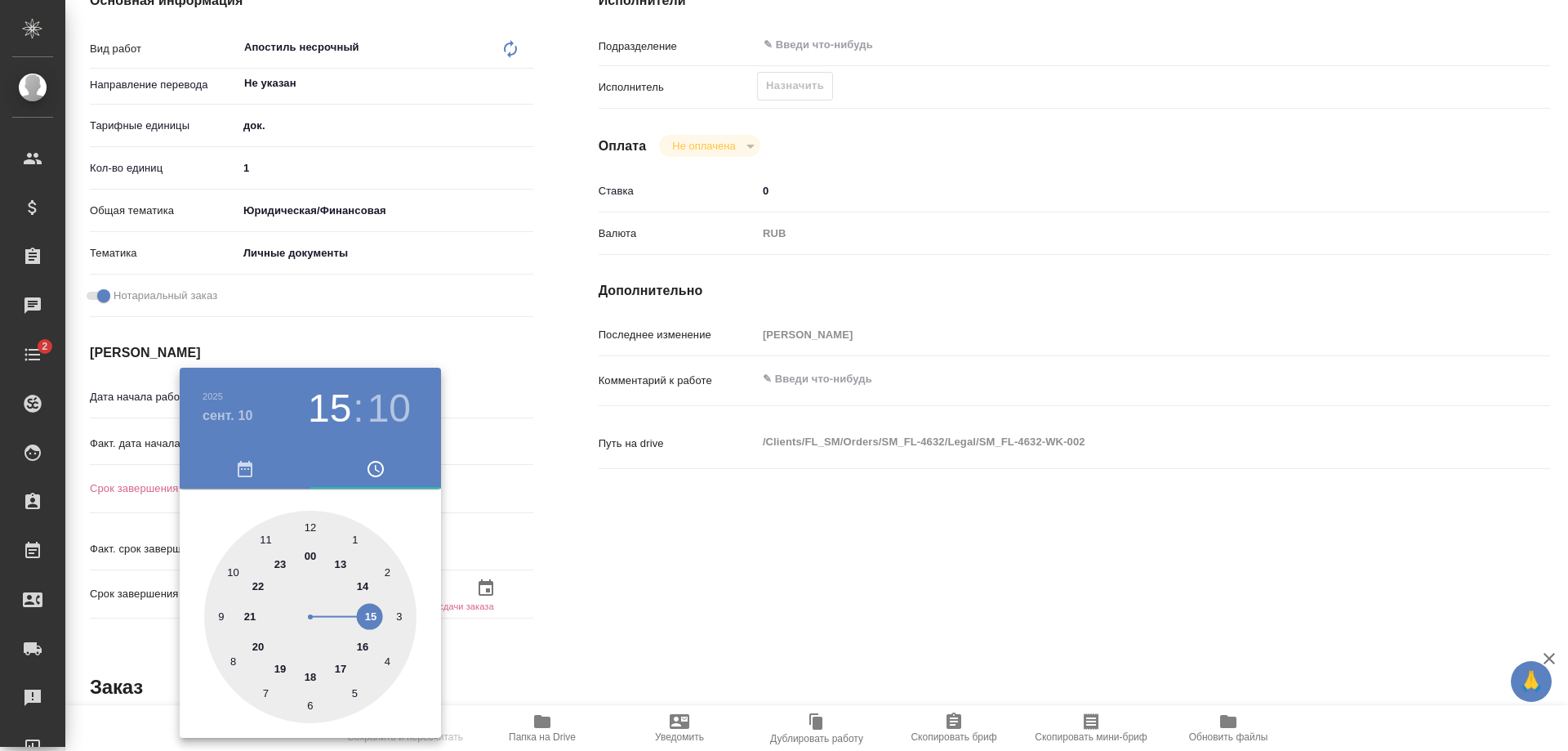
type textarea "x"
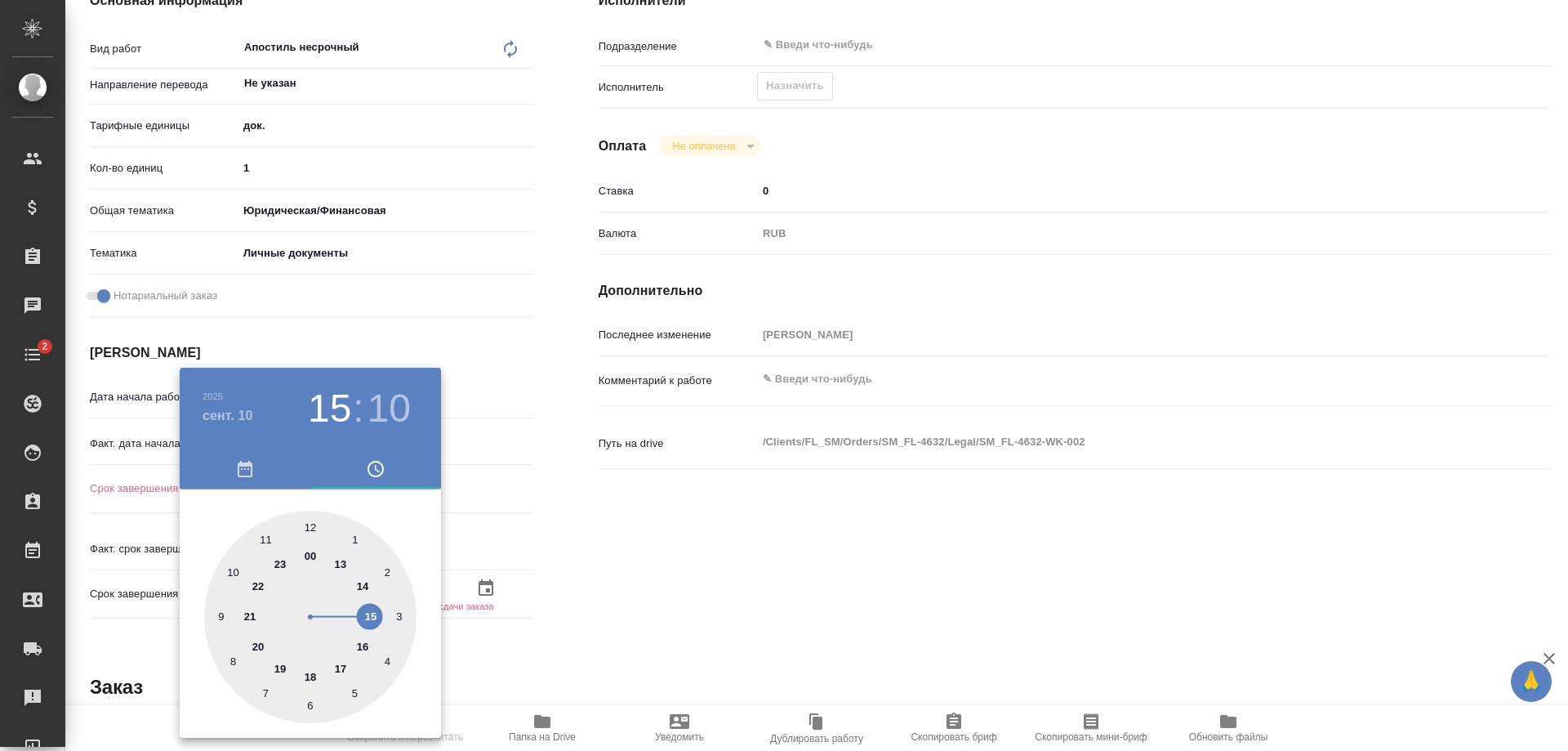
type textarea "x"
type input "10.09.2025 16:10"
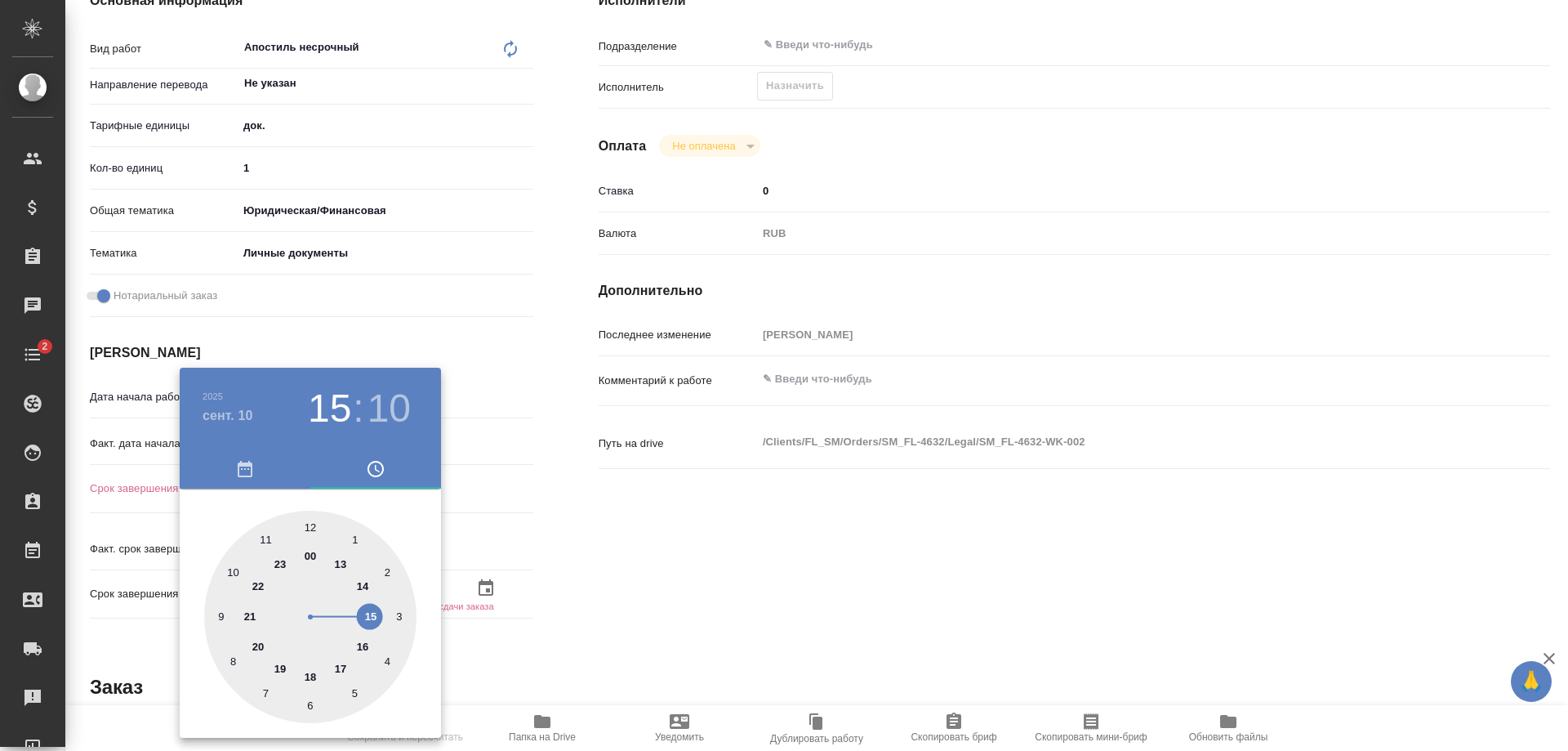
type textarea "x"
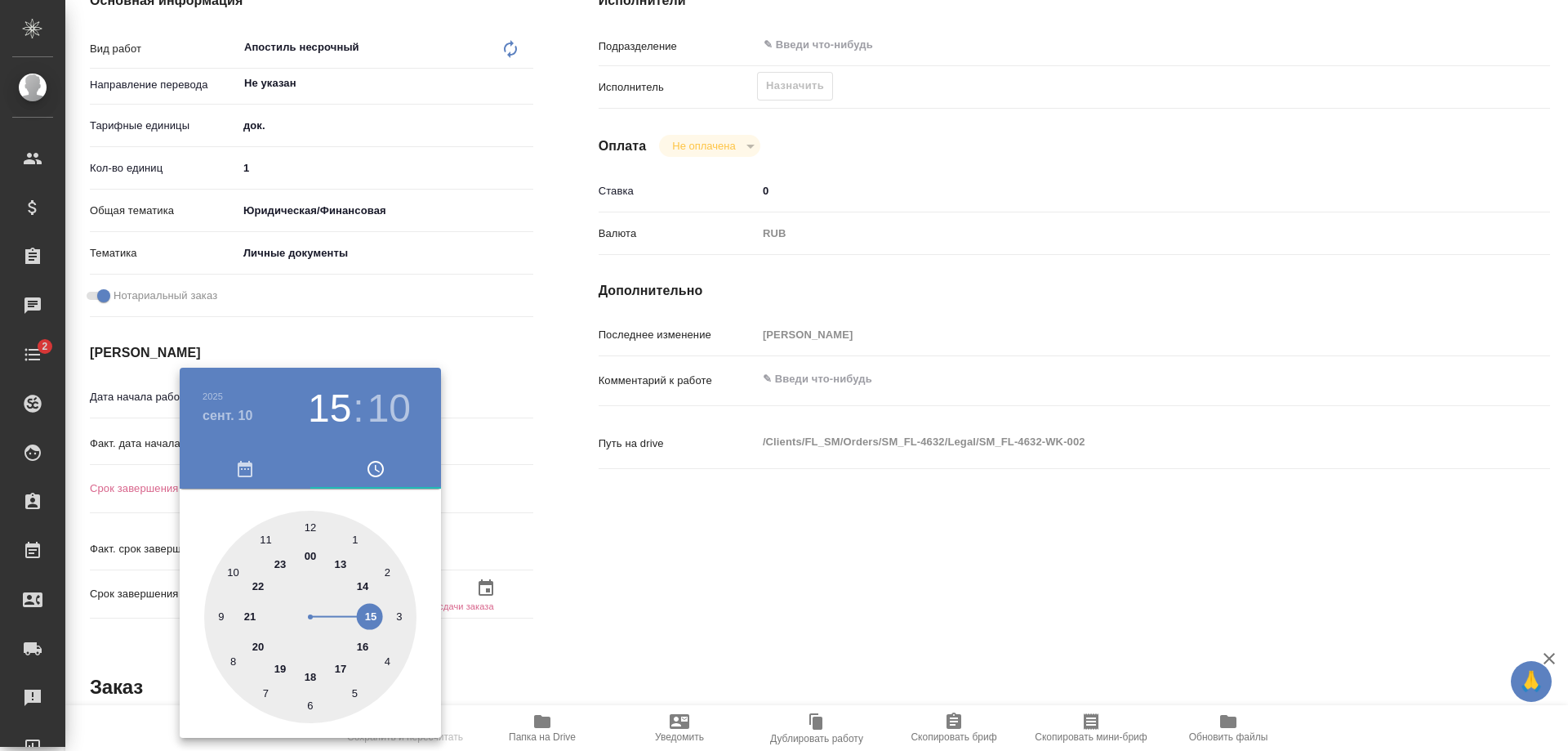
type textarea "x"
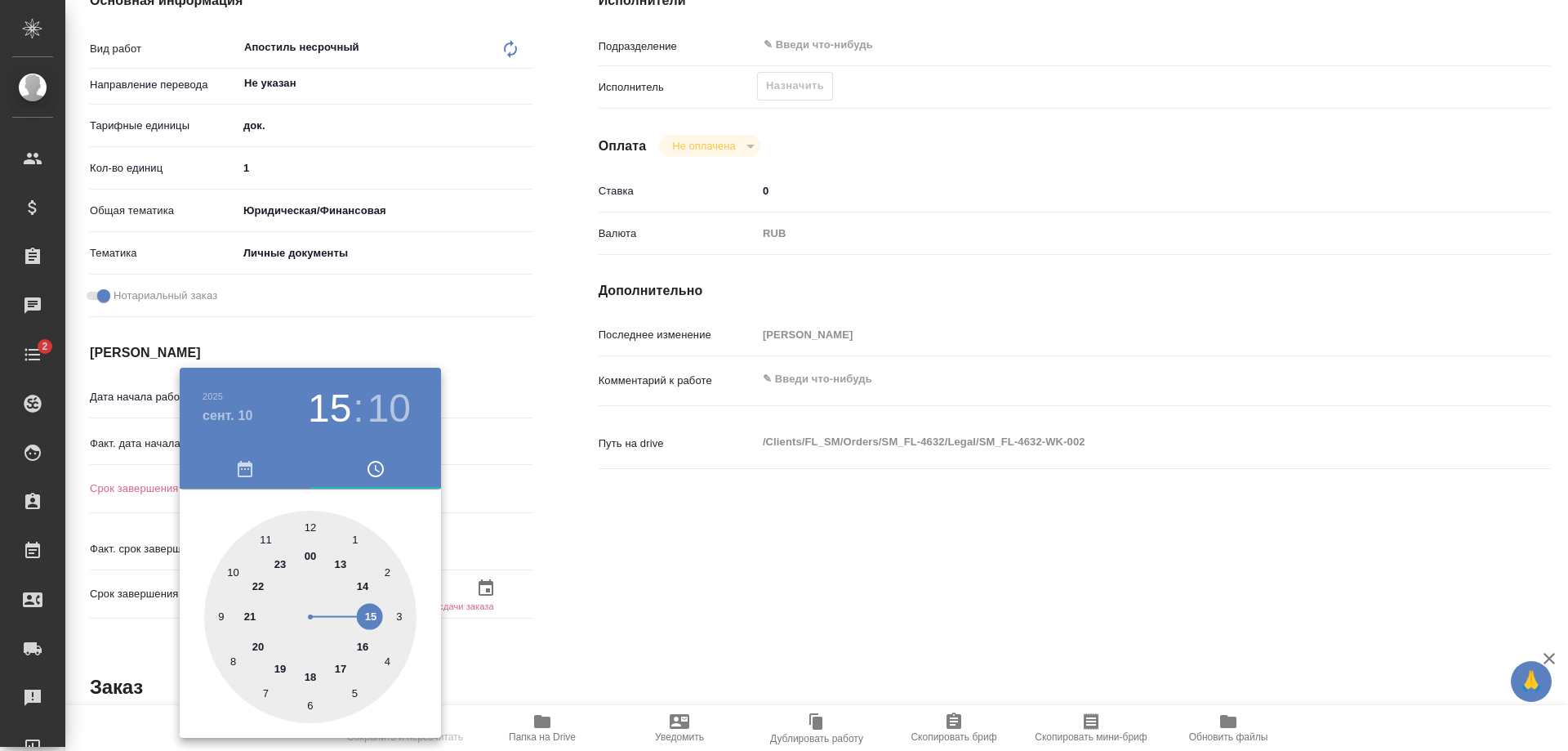
type textarea "x"
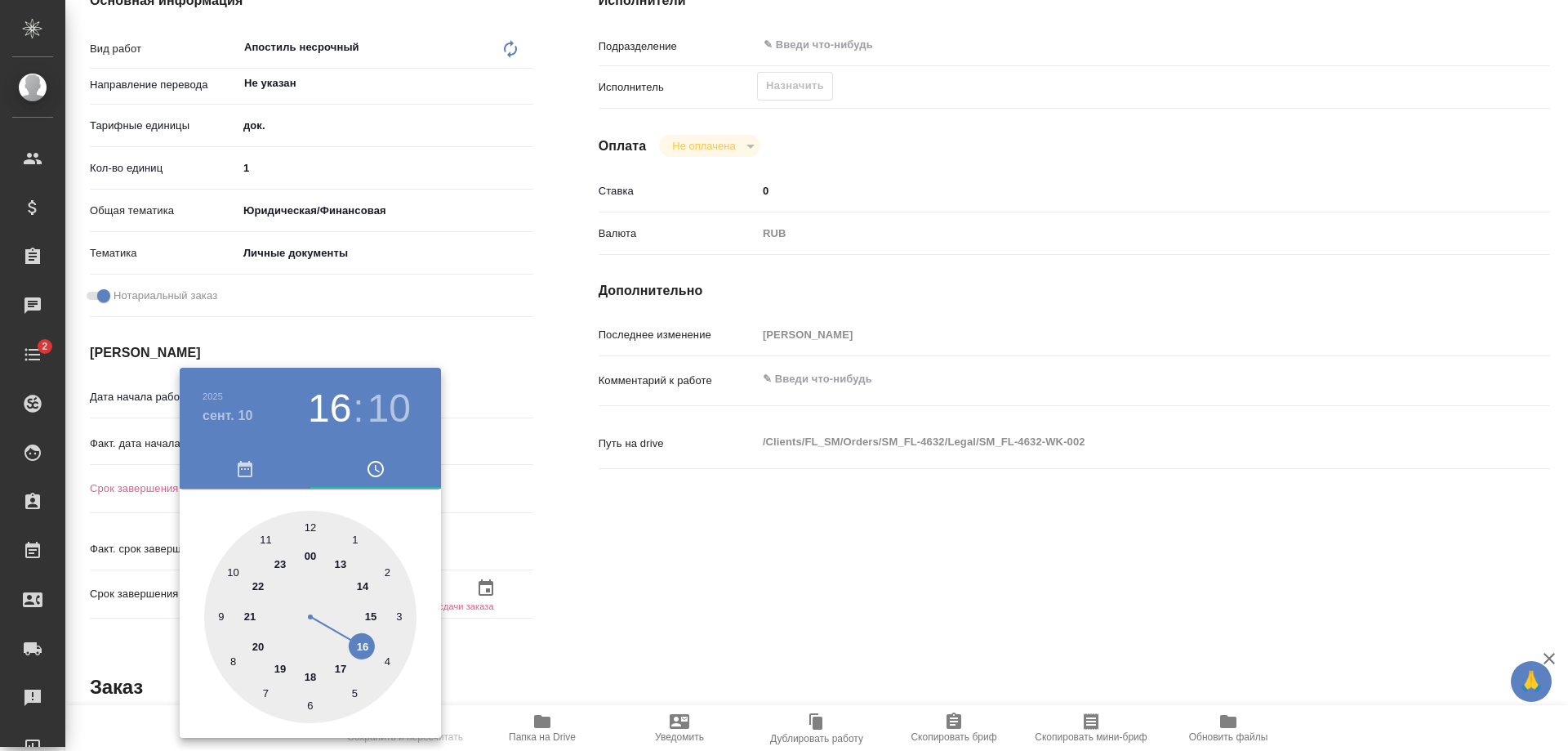
type textarea "x"
drag, startPoint x: 261, startPoint y: 533, endPoint x: 362, endPoint y: 640, distance: 147.1
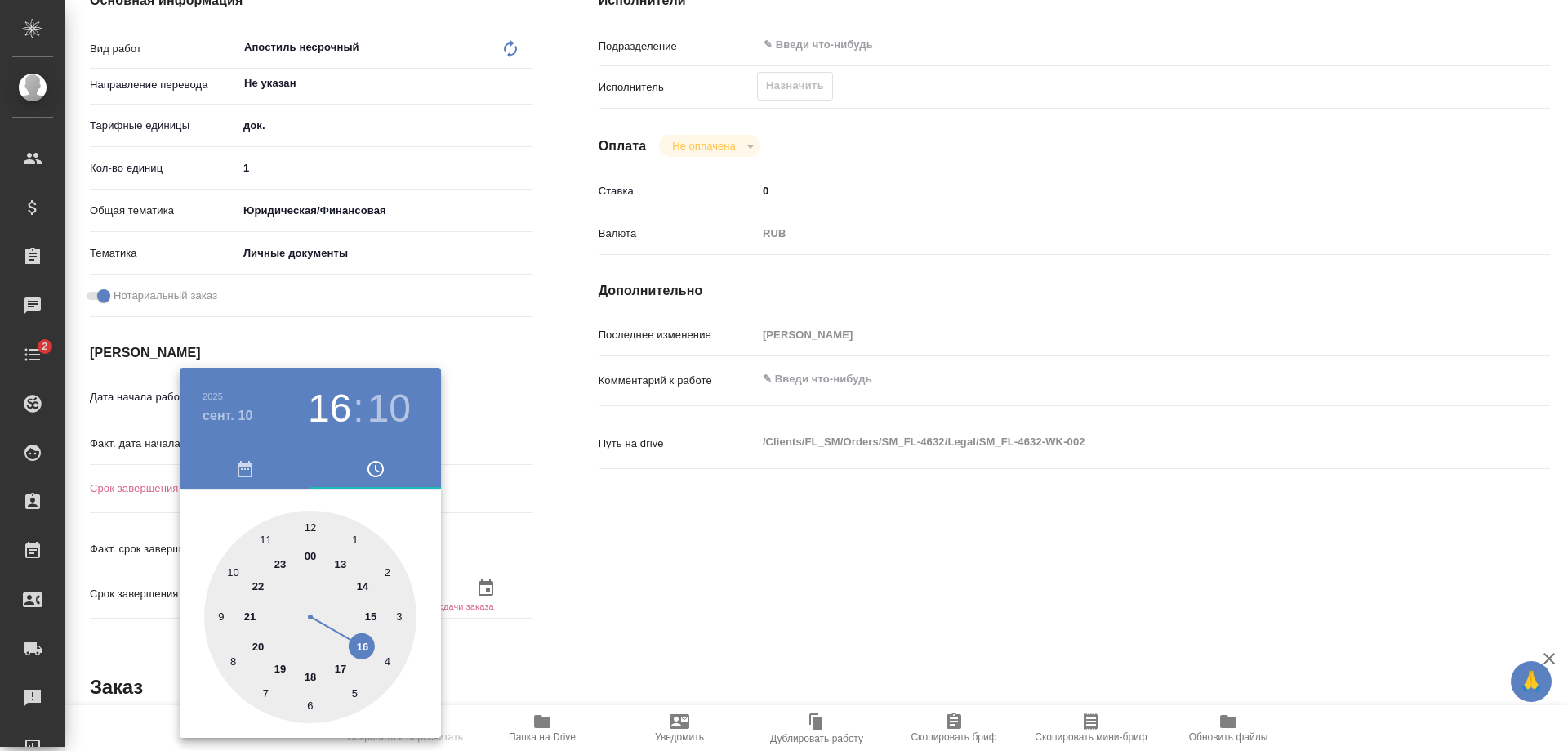
click at [362, 640] on div at bounding box center [310, 616] width 212 height 212
type textarea "x"
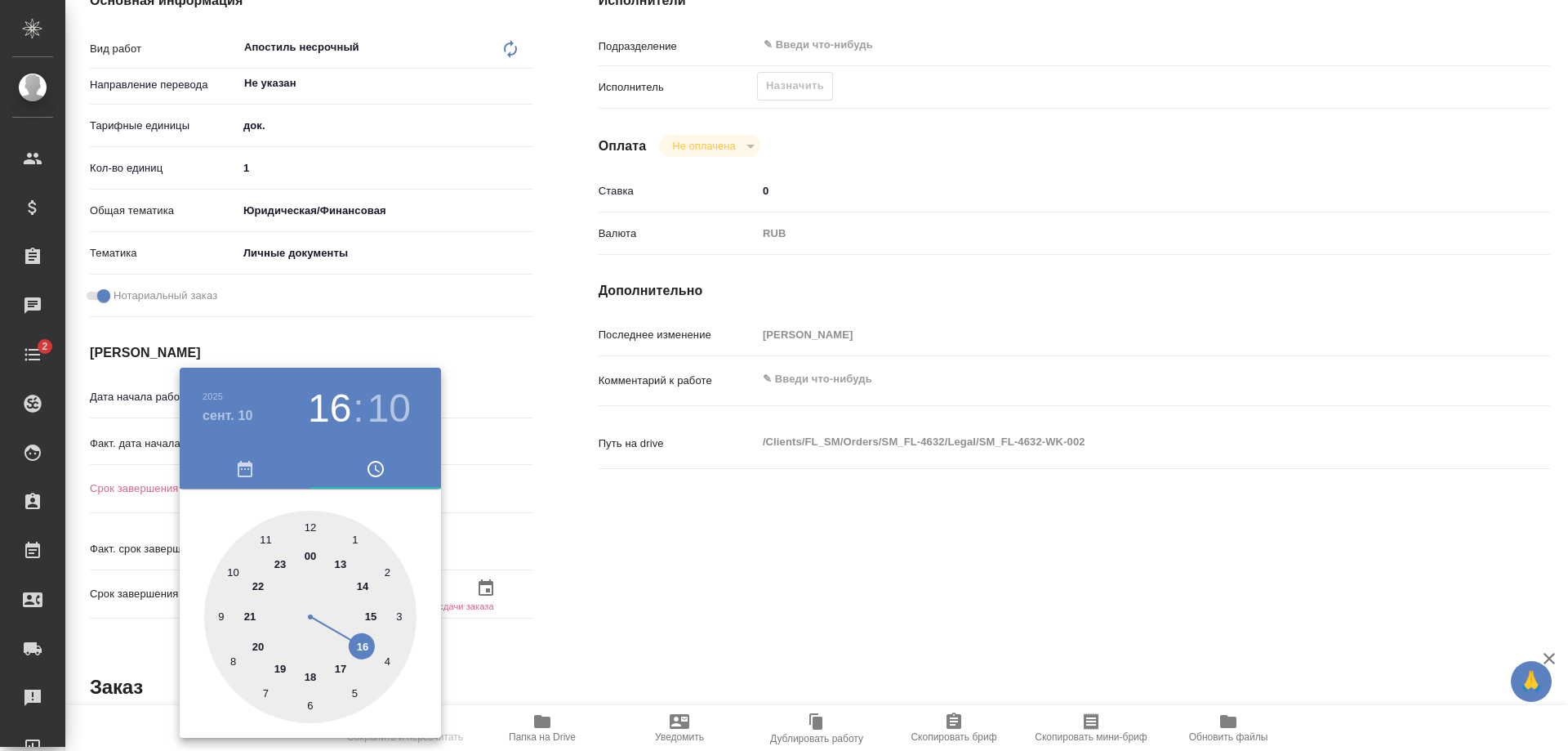
type textarea "x"
type input "10.09.2025 16:05"
type textarea "x"
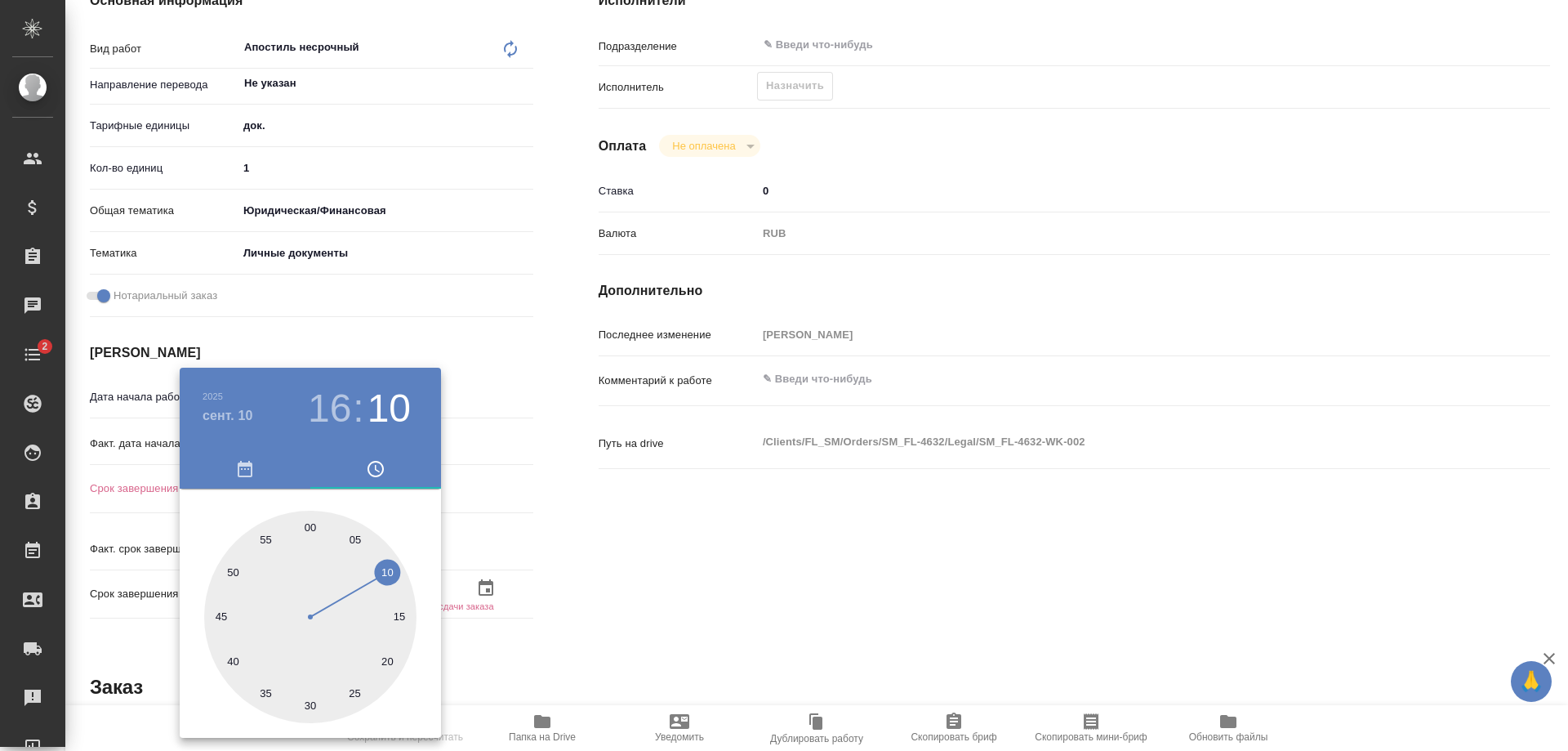
type textarea "x"
type input "10.09.2025 16:01"
type textarea "x"
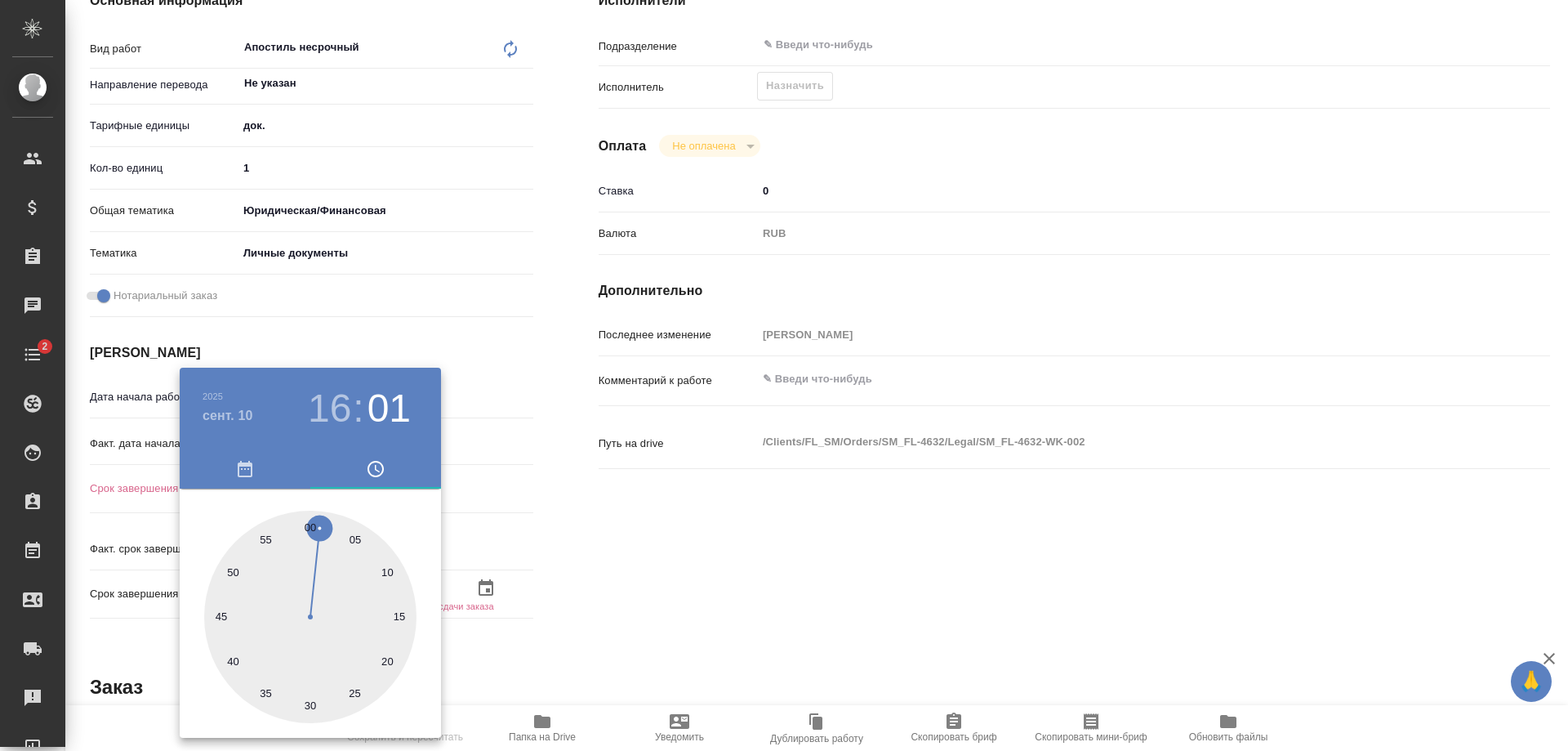
type textarea "x"
type input "10.09.2025 16:00"
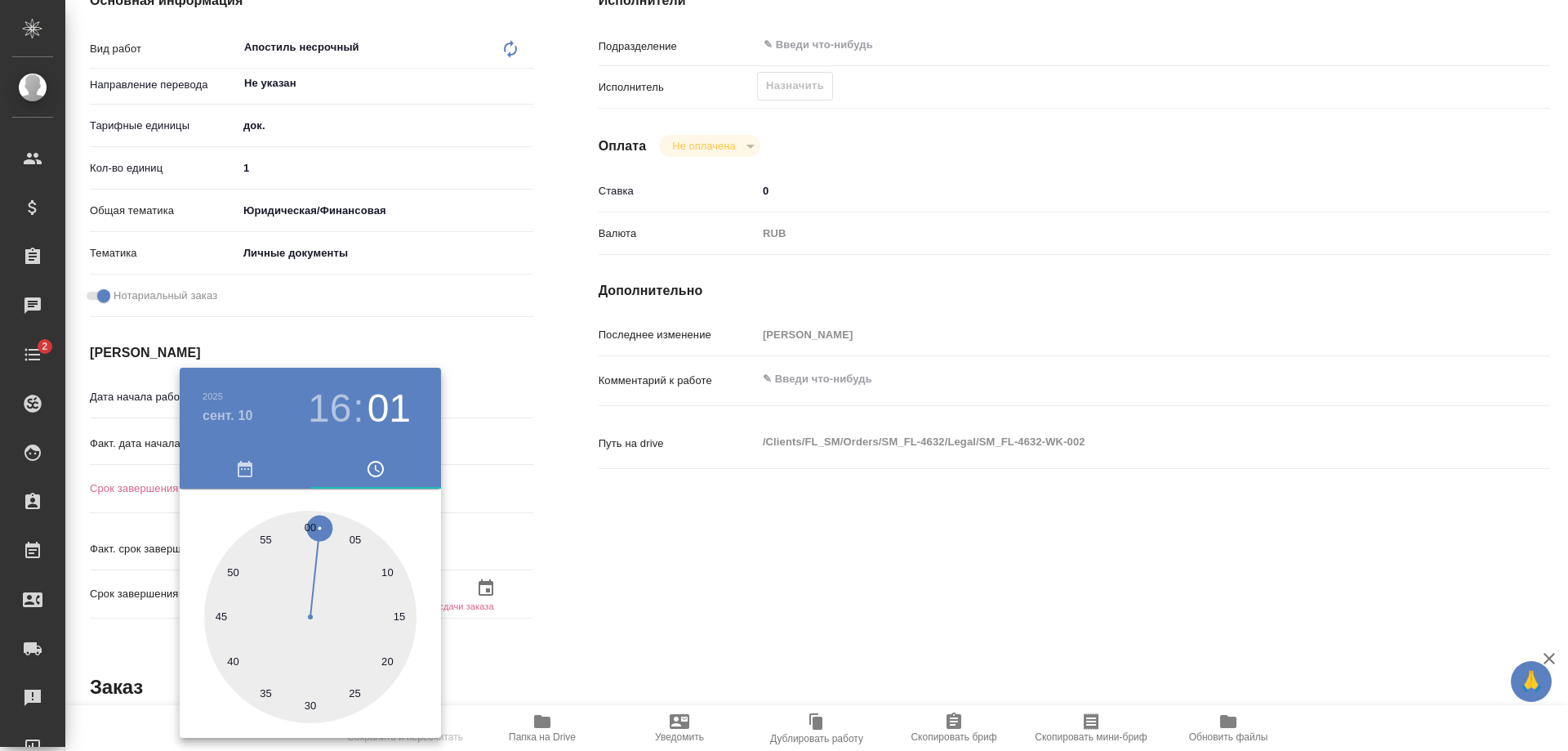
type textarea "x"
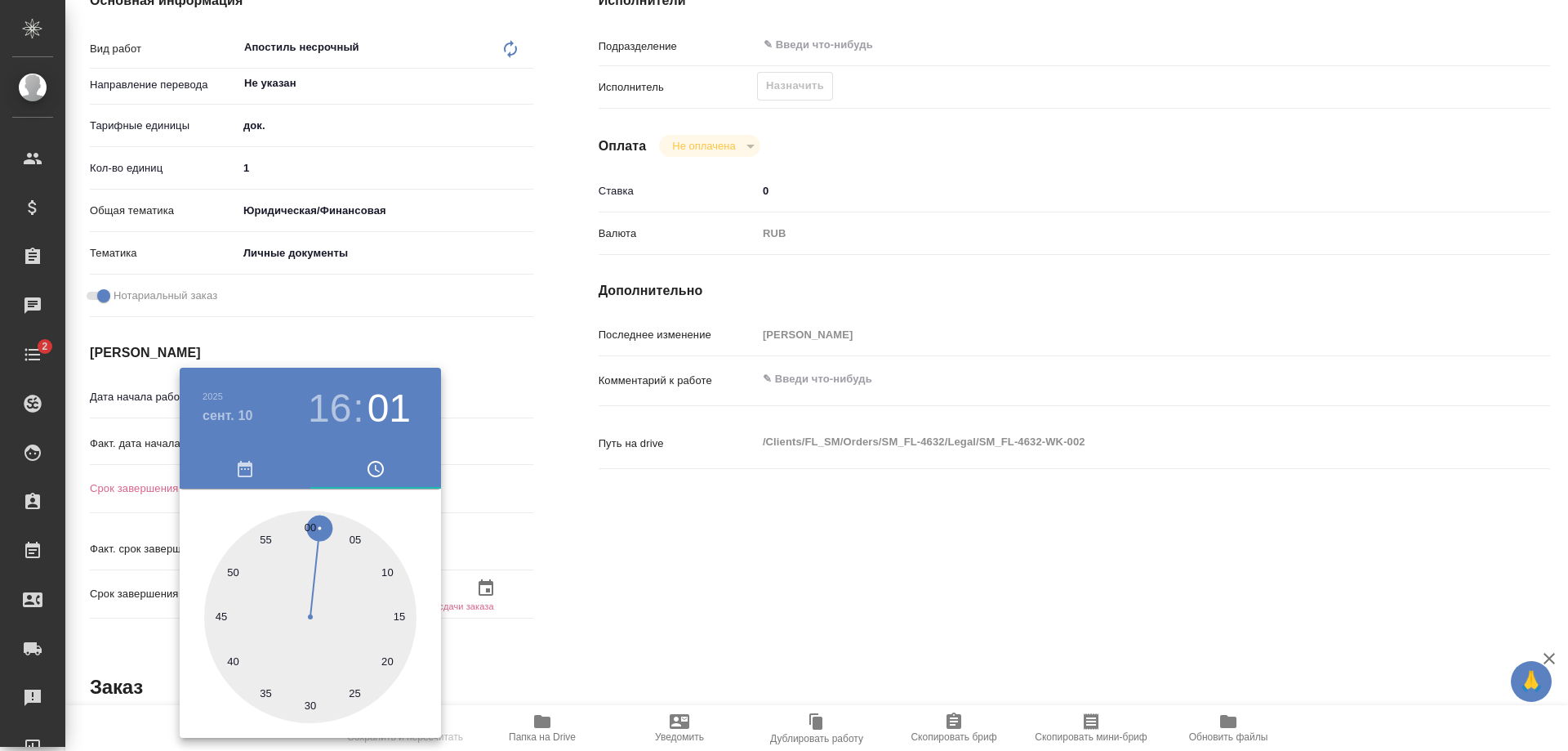
type textarea "x"
drag, startPoint x: 319, startPoint y: 534, endPoint x: 306, endPoint y: 529, distance: 13.9
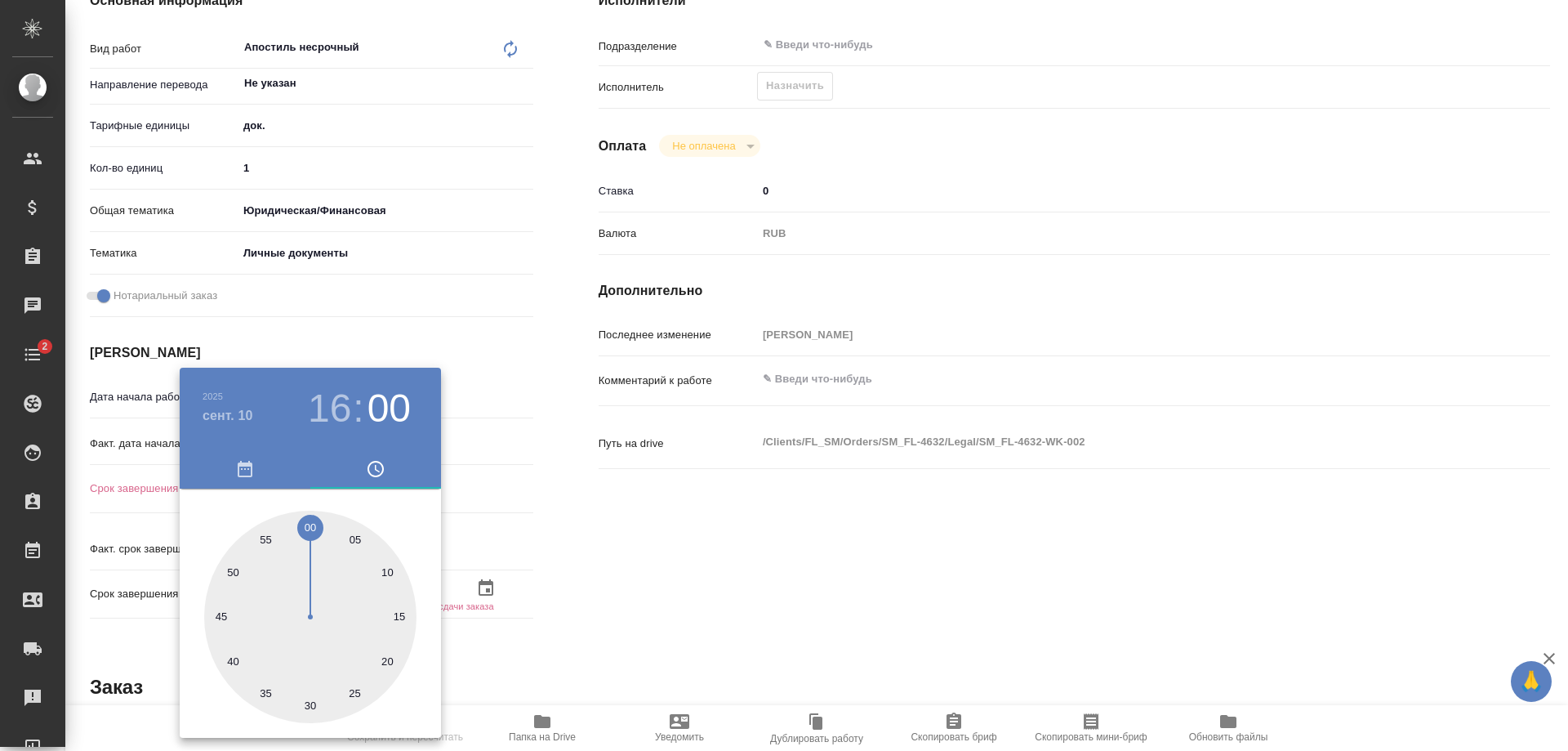
click at [306, 529] on div at bounding box center [310, 616] width 212 height 212
type textarea "x"
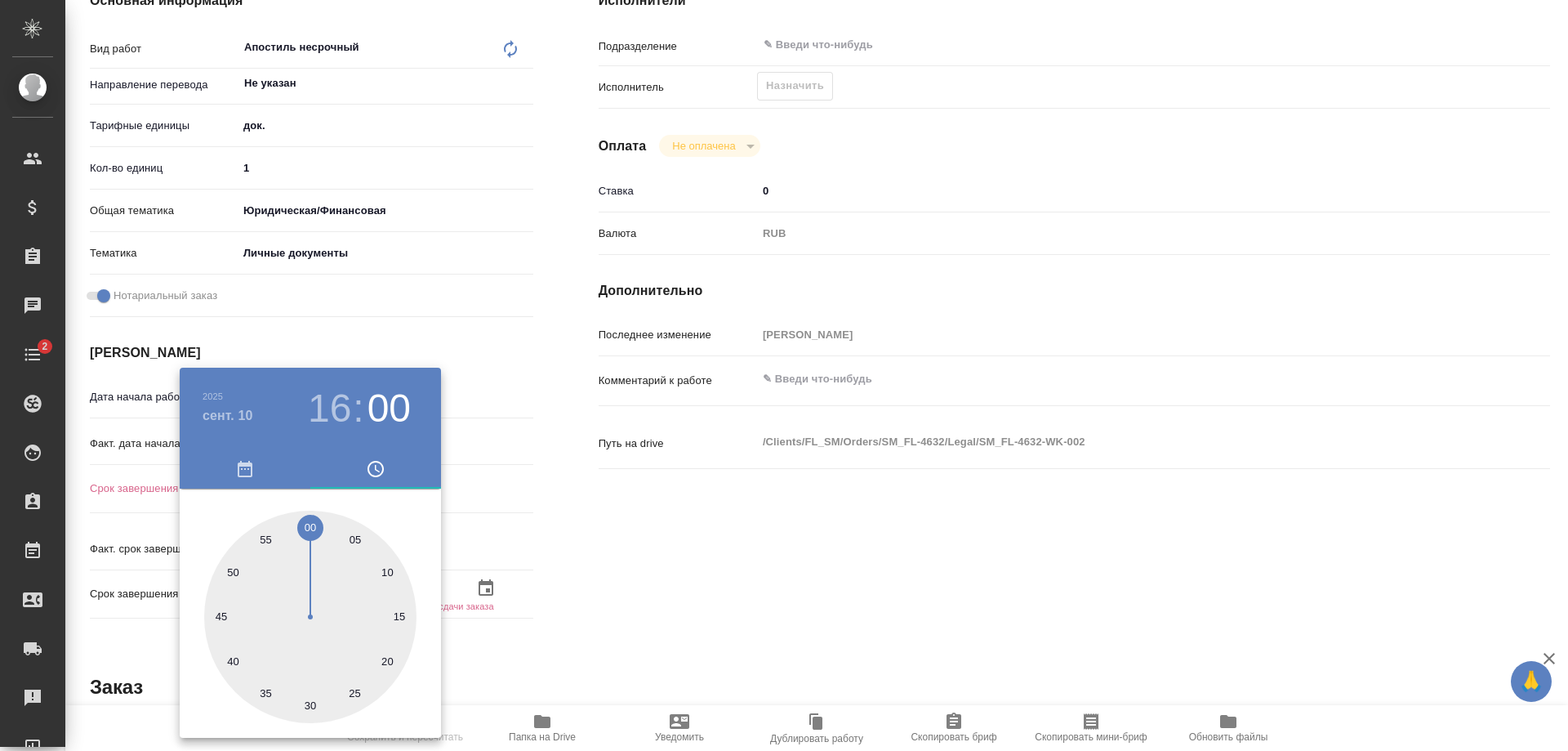
type textarea "x"
click at [550, 483] on div at bounding box center [784, 376] width 1568 height 751
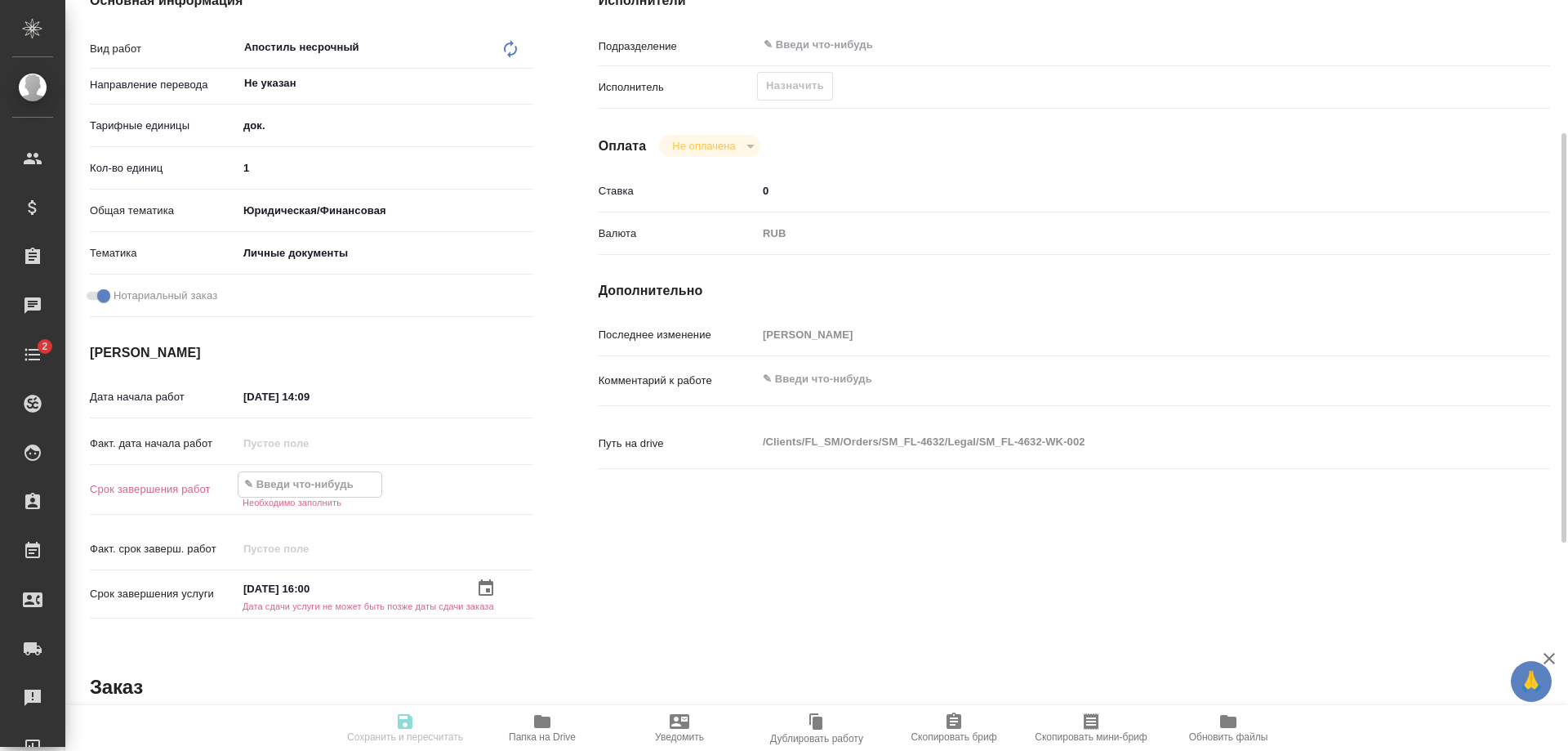
click at [382, 478] on input "text" at bounding box center [310, 484] width 143 height 24
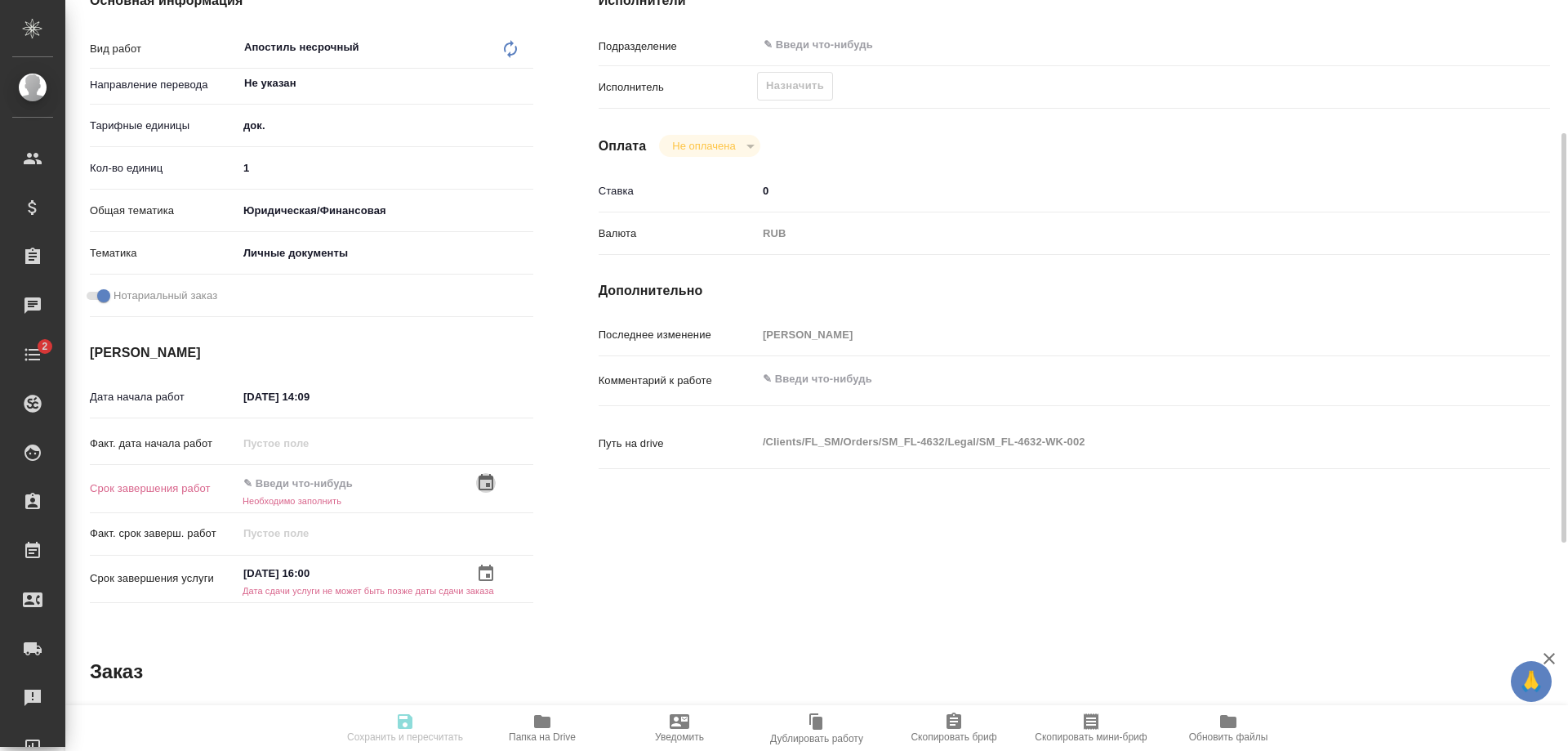
click at [486, 479] on icon "button" at bounding box center [485, 482] width 15 height 16
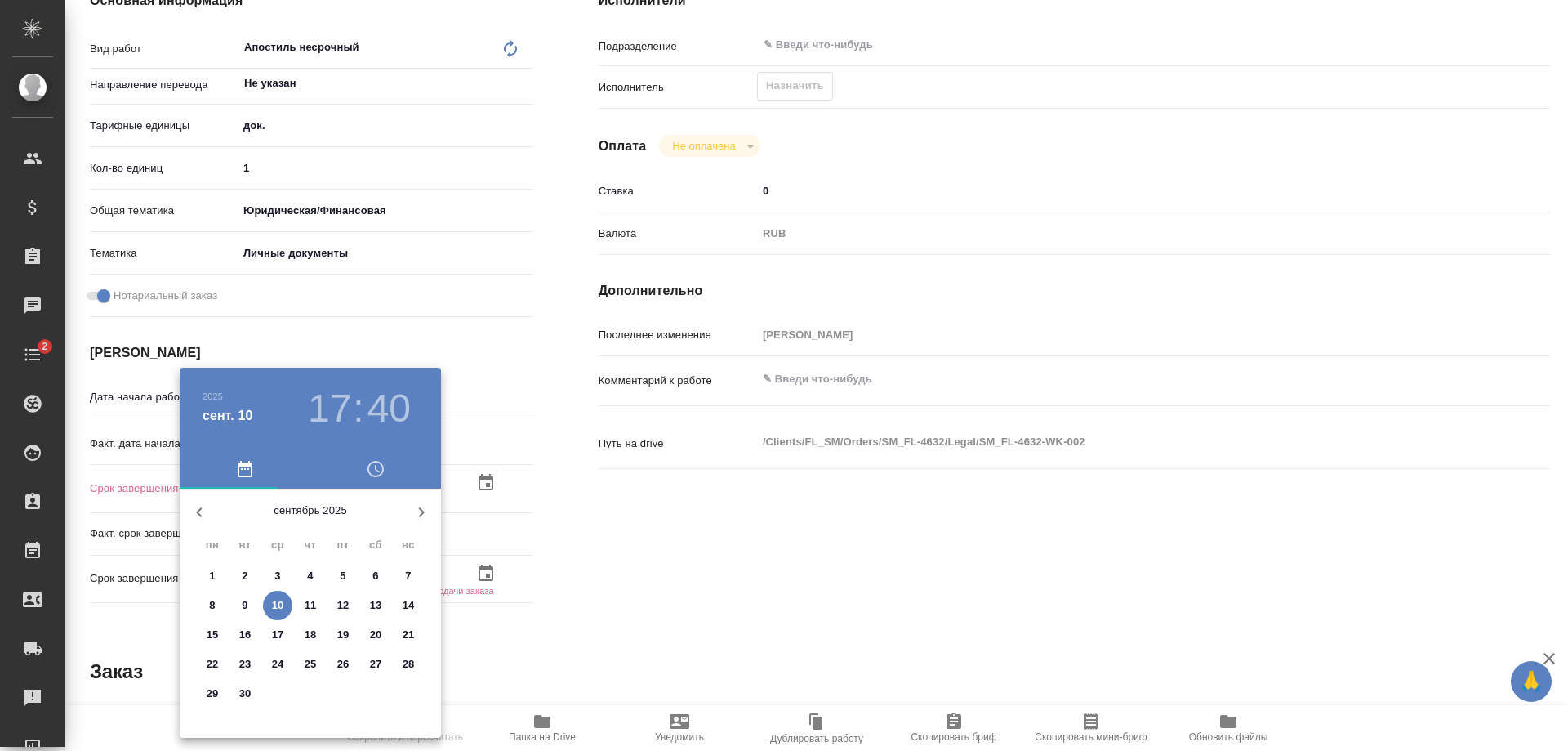
click at [323, 410] on h3 "17" at bounding box center [329, 408] width 43 height 46
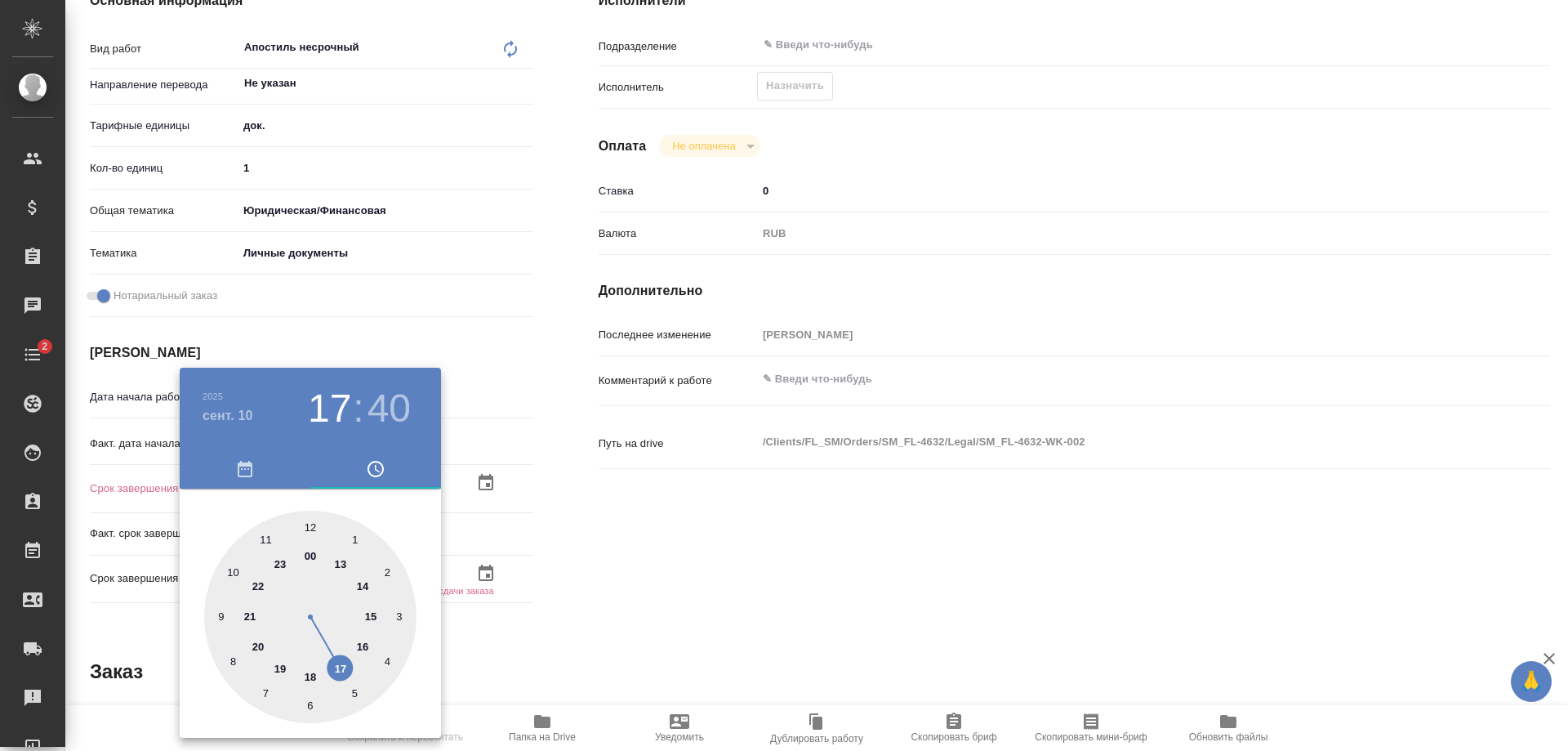
type textarea "x"
type input "10.09.2025 16:40"
type textarea "x"
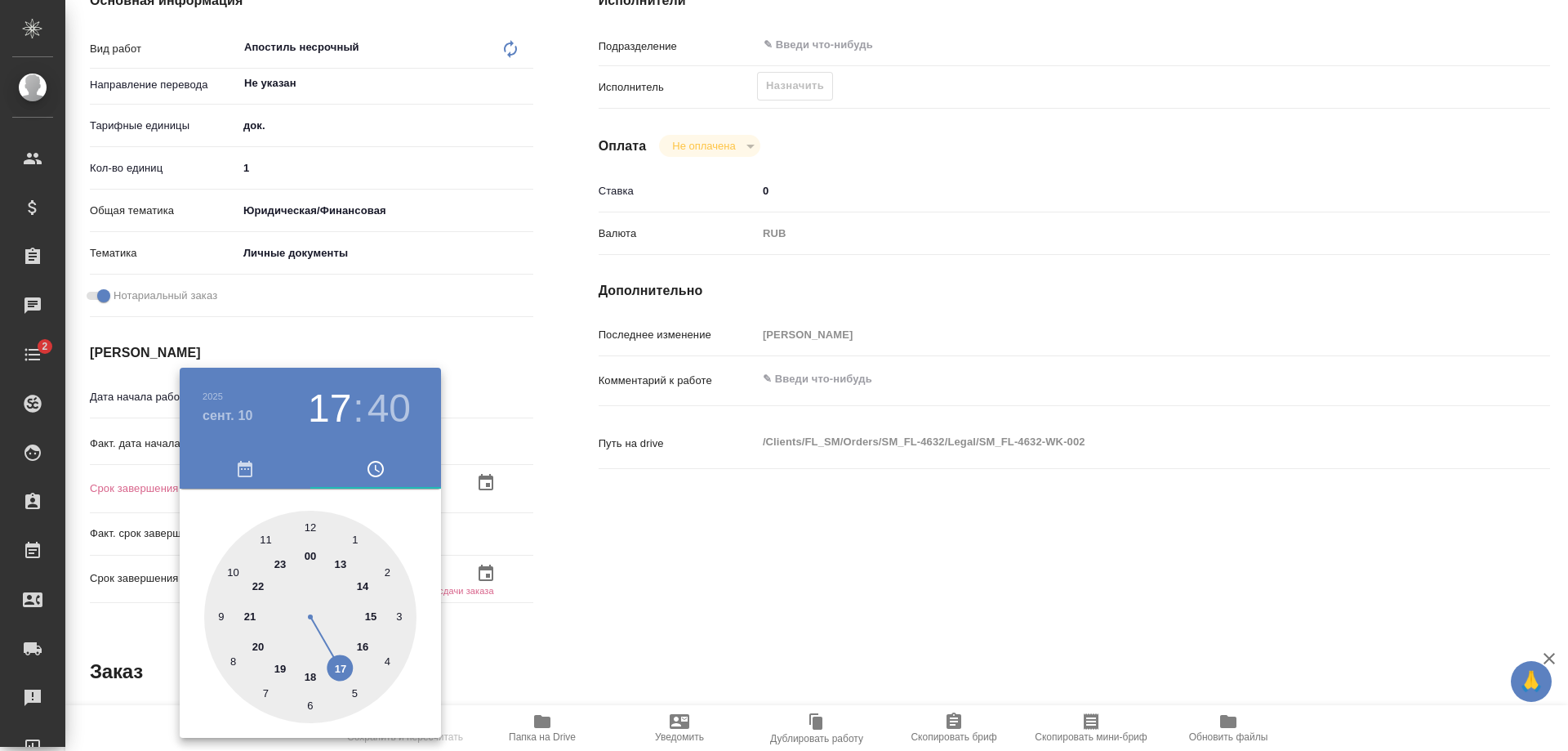
type textarea "x"
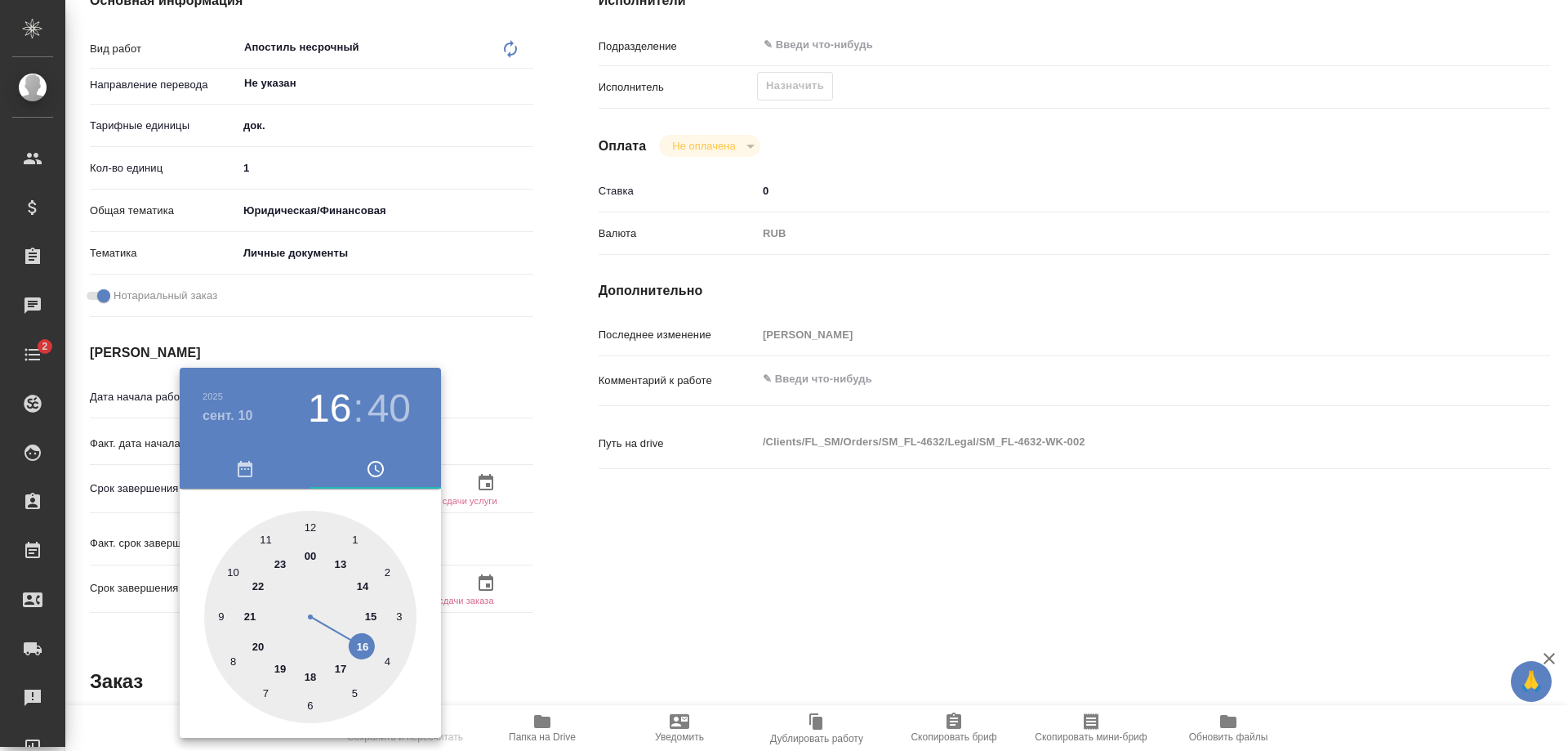
type textarea "x"
drag, startPoint x: 335, startPoint y: 652, endPoint x: 354, endPoint y: 642, distance: 21.5
click at [354, 642] on div at bounding box center [310, 616] width 212 height 212
type textarea "x"
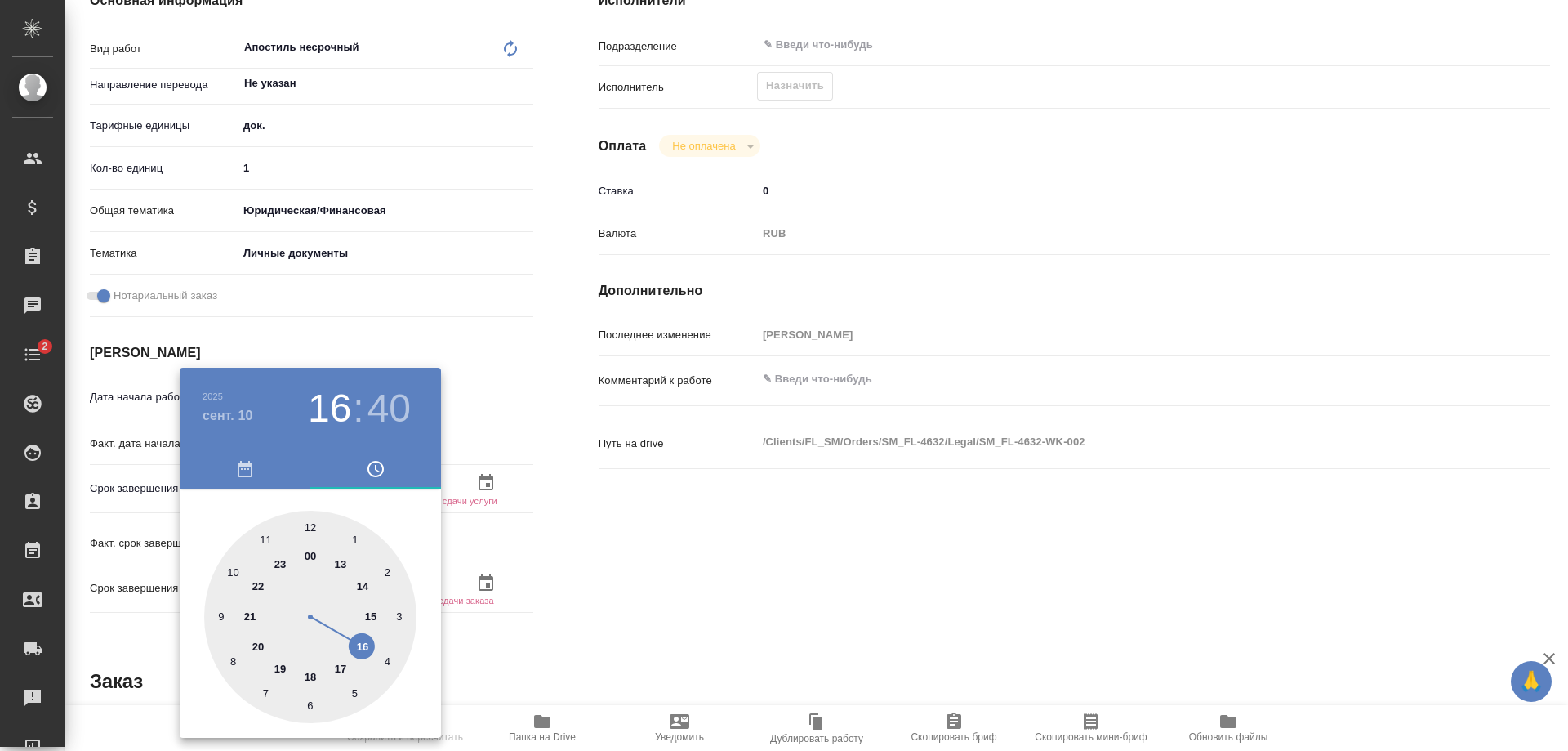
type textarea "x"
type input "10.09.2025 16:56"
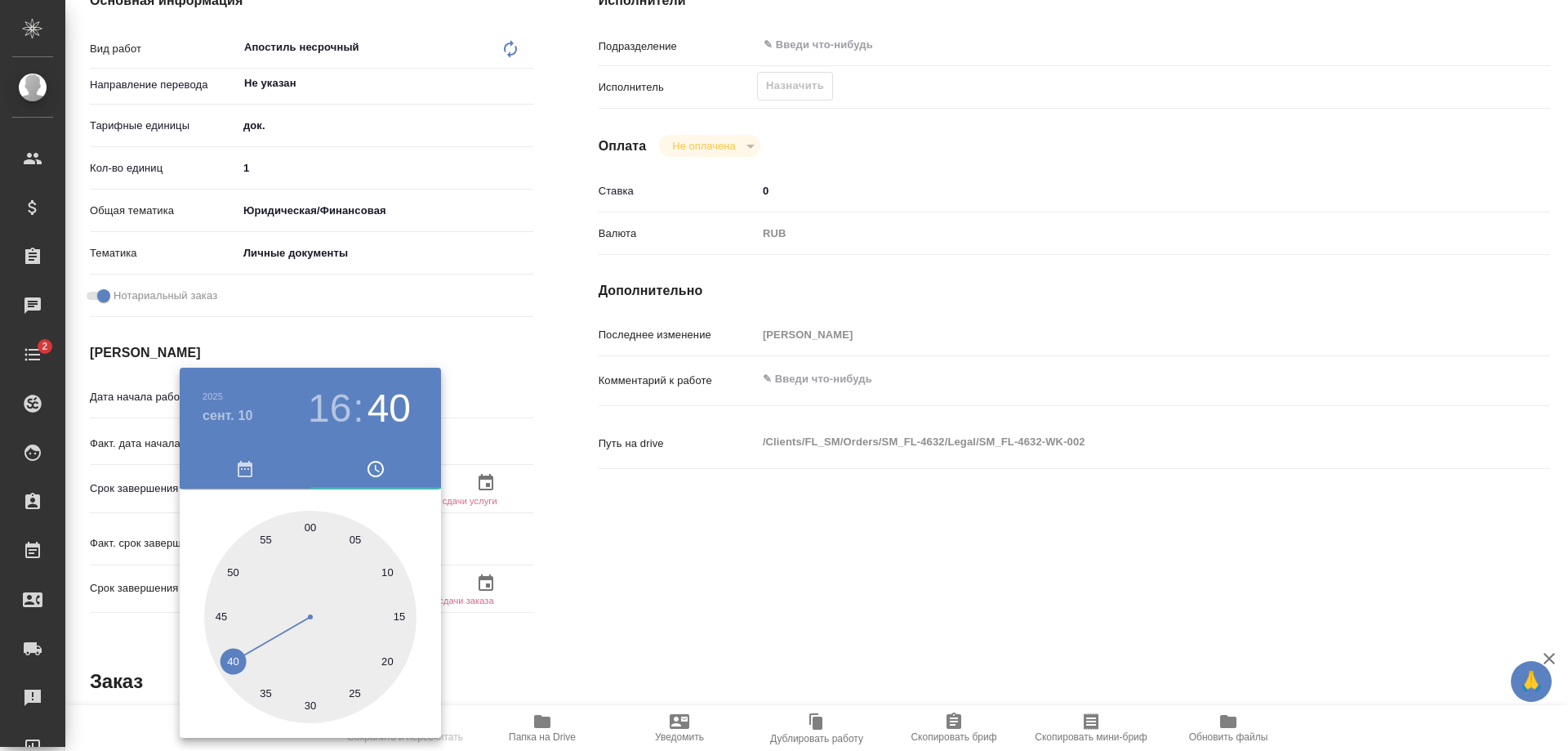
type textarea "x"
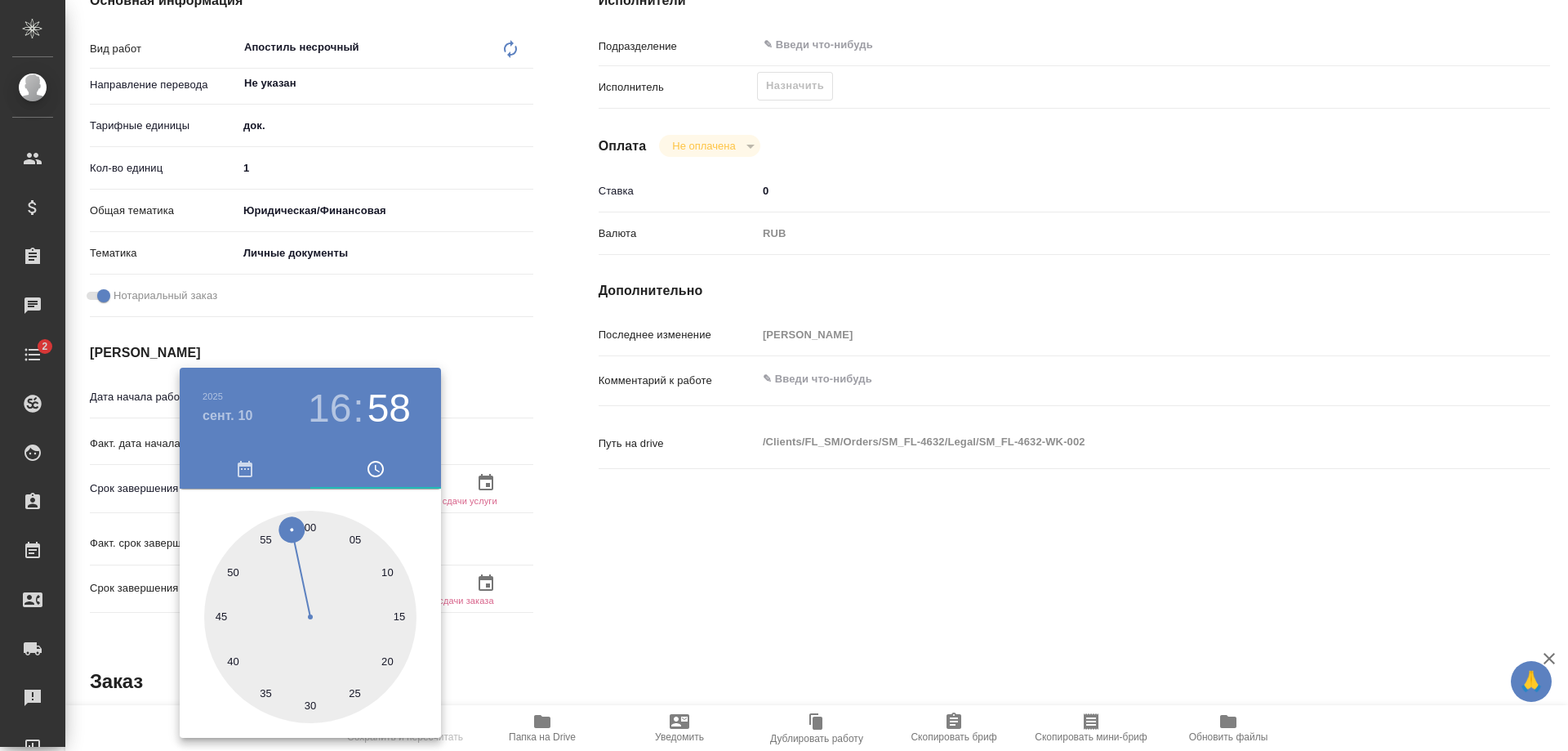
type input "10.09.2025 16:58"
type textarea "x"
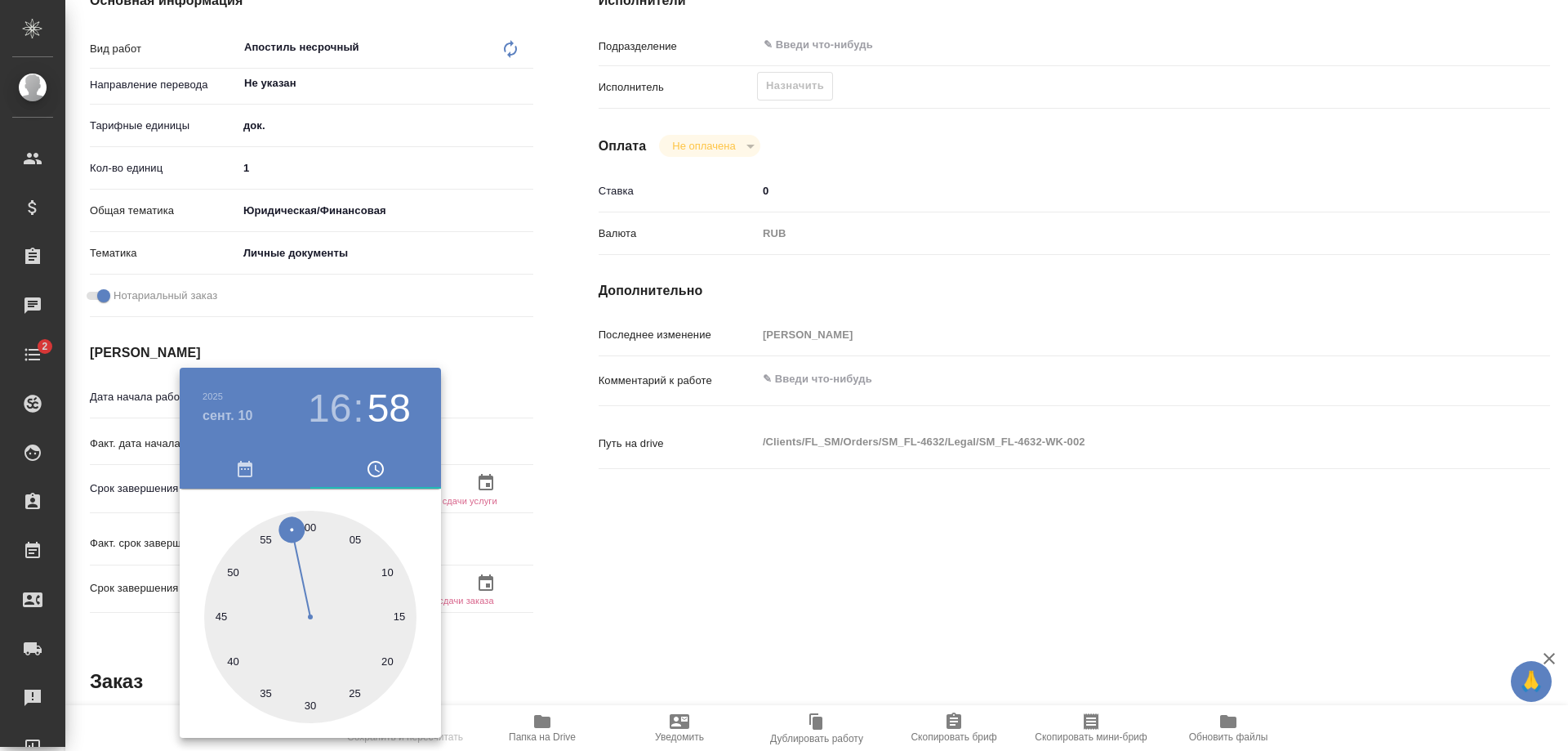
type textarea "x"
type input "10.09.2025 16:00"
type textarea "x"
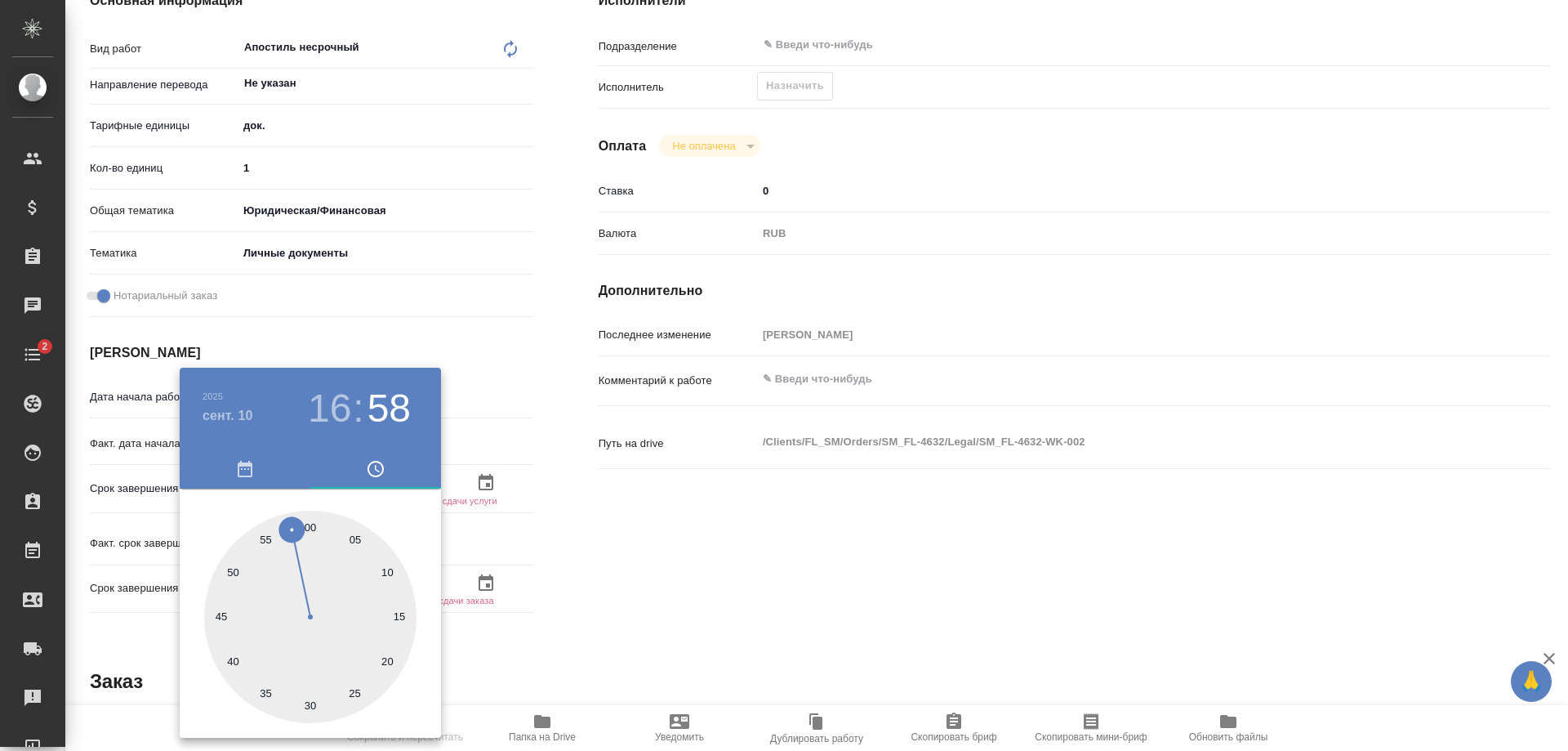
type textarea "x"
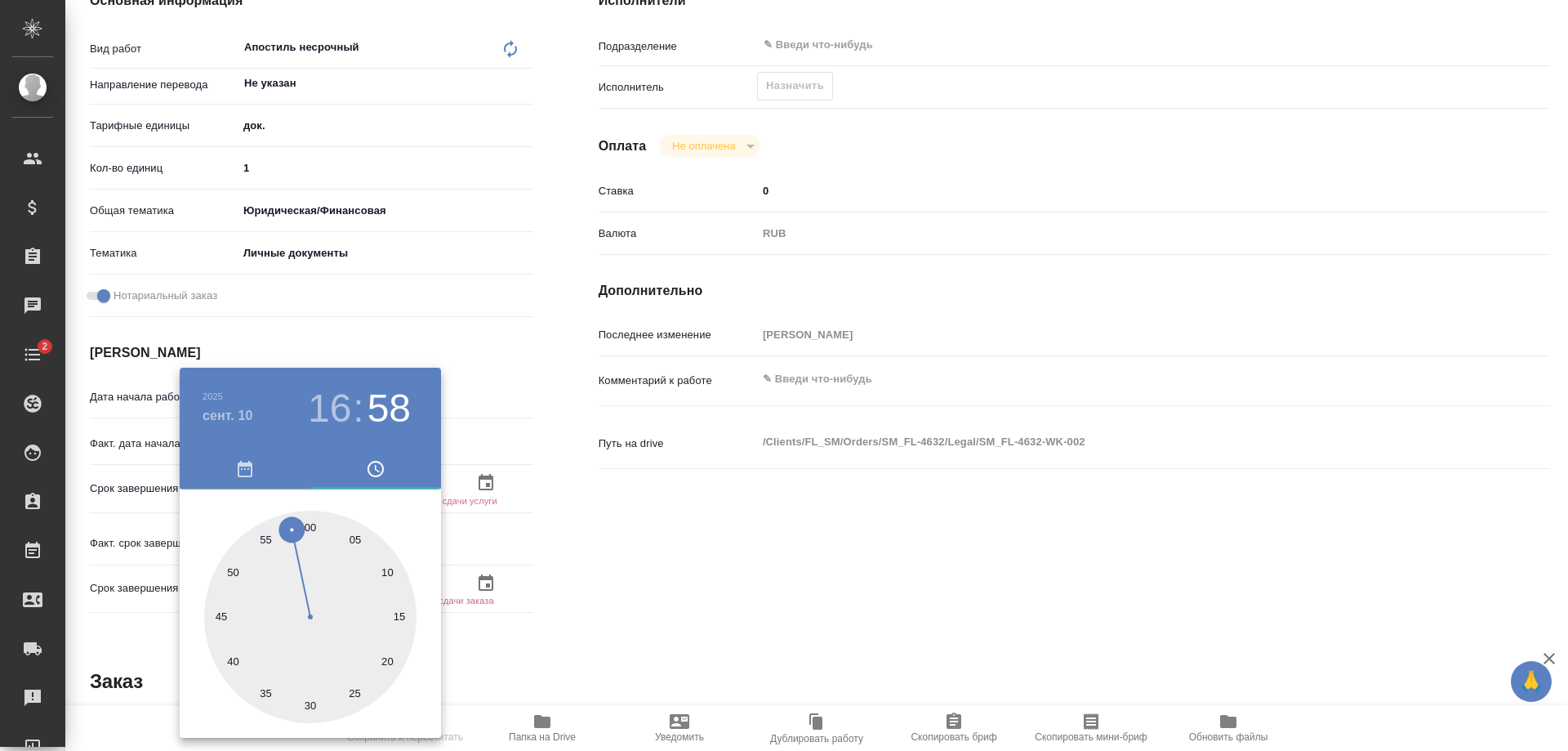
type textarea "x"
drag, startPoint x: 219, startPoint y: 658, endPoint x: 310, endPoint y: 542, distance: 147.4
click at [310, 542] on div at bounding box center [310, 616] width 212 height 212
type textarea "x"
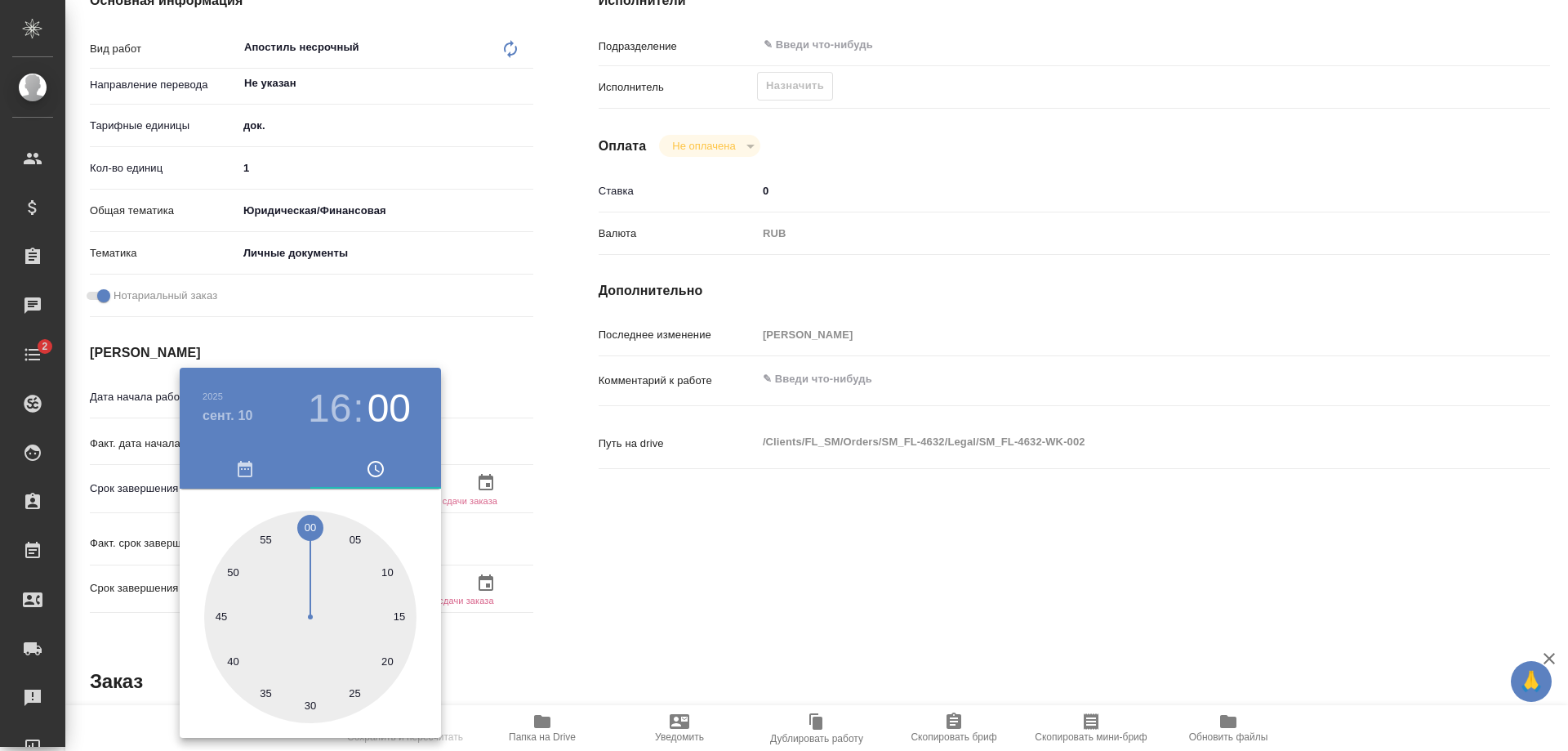
type textarea "x"
click at [540, 527] on div at bounding box center [784, 376] width 1568 height 751
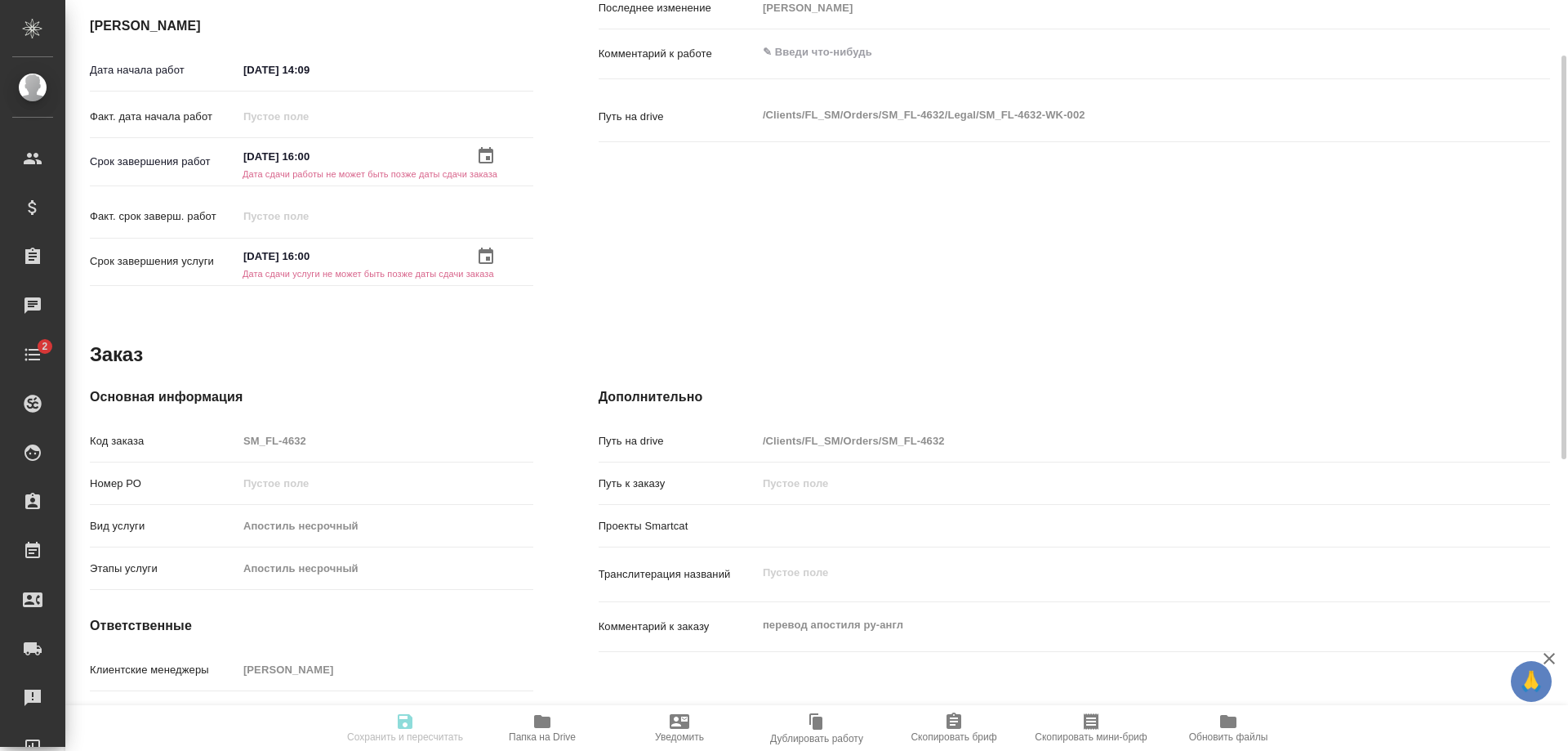
scroll to position [408, 0]
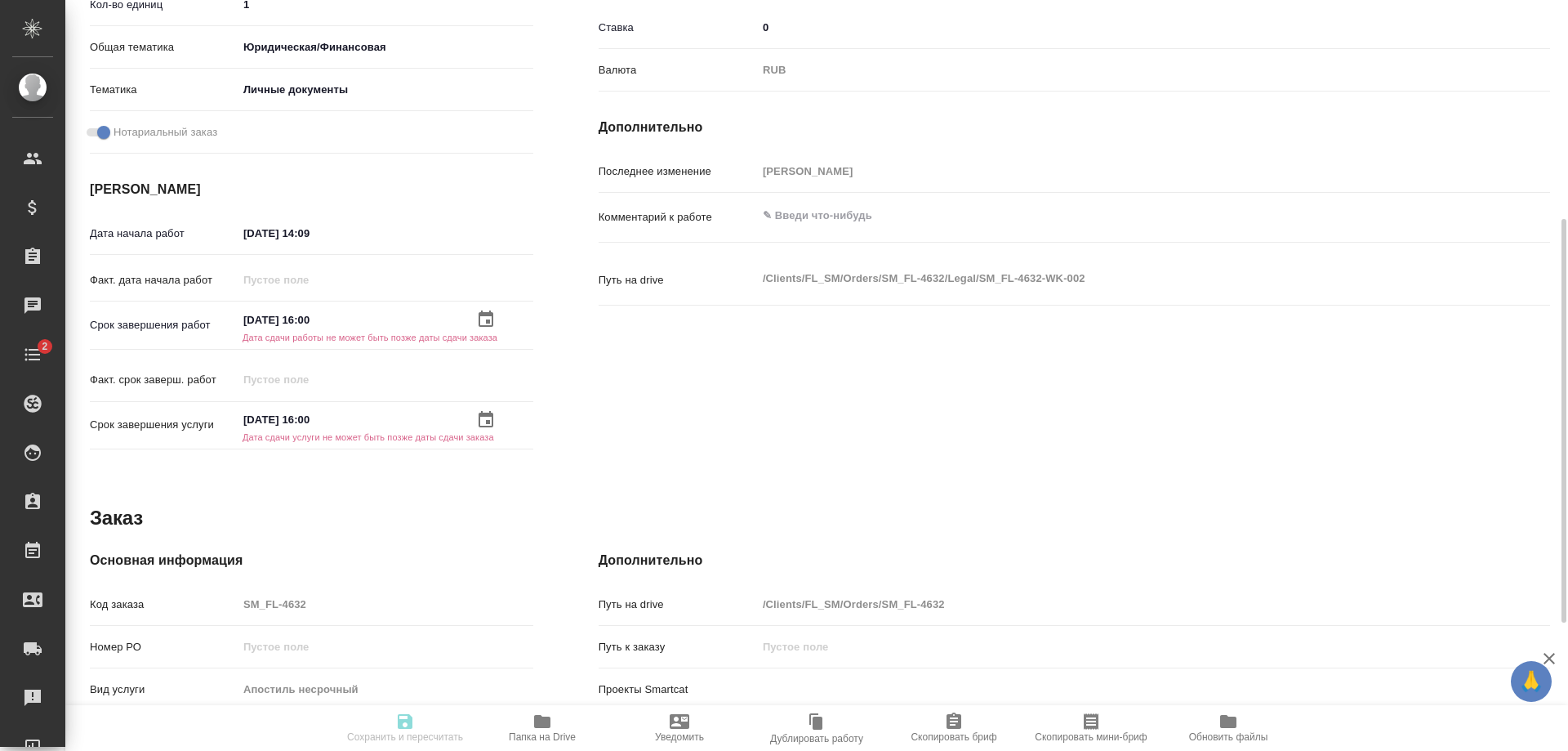
click at [469, 408] on div "10.09.2025 16:00" at bounding box center [385, 420] width 295 height 24
click at [475, 413] on div "10.09.2025 16:00" at bounding box center [385, 420] width 295 height 24
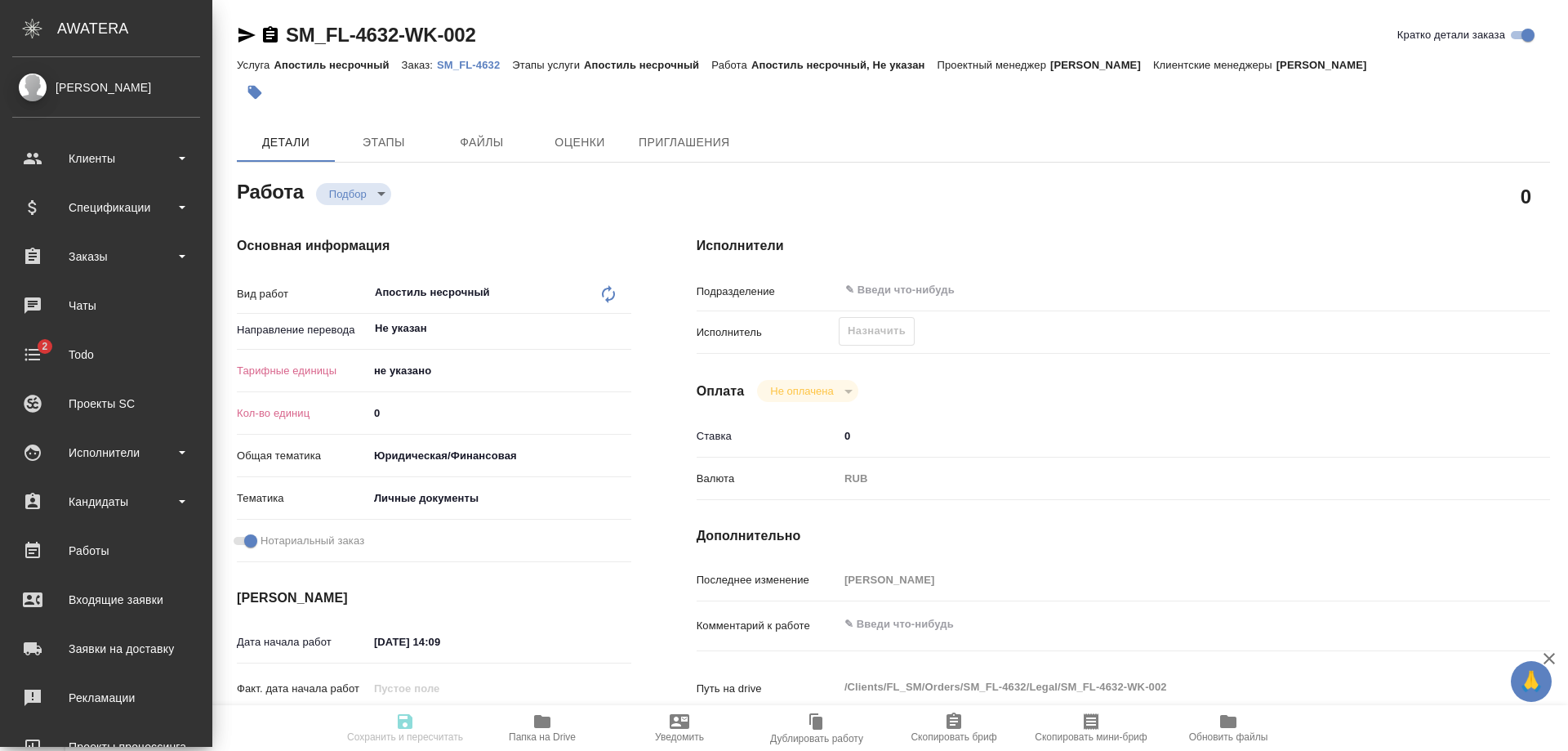
type textarea "x"
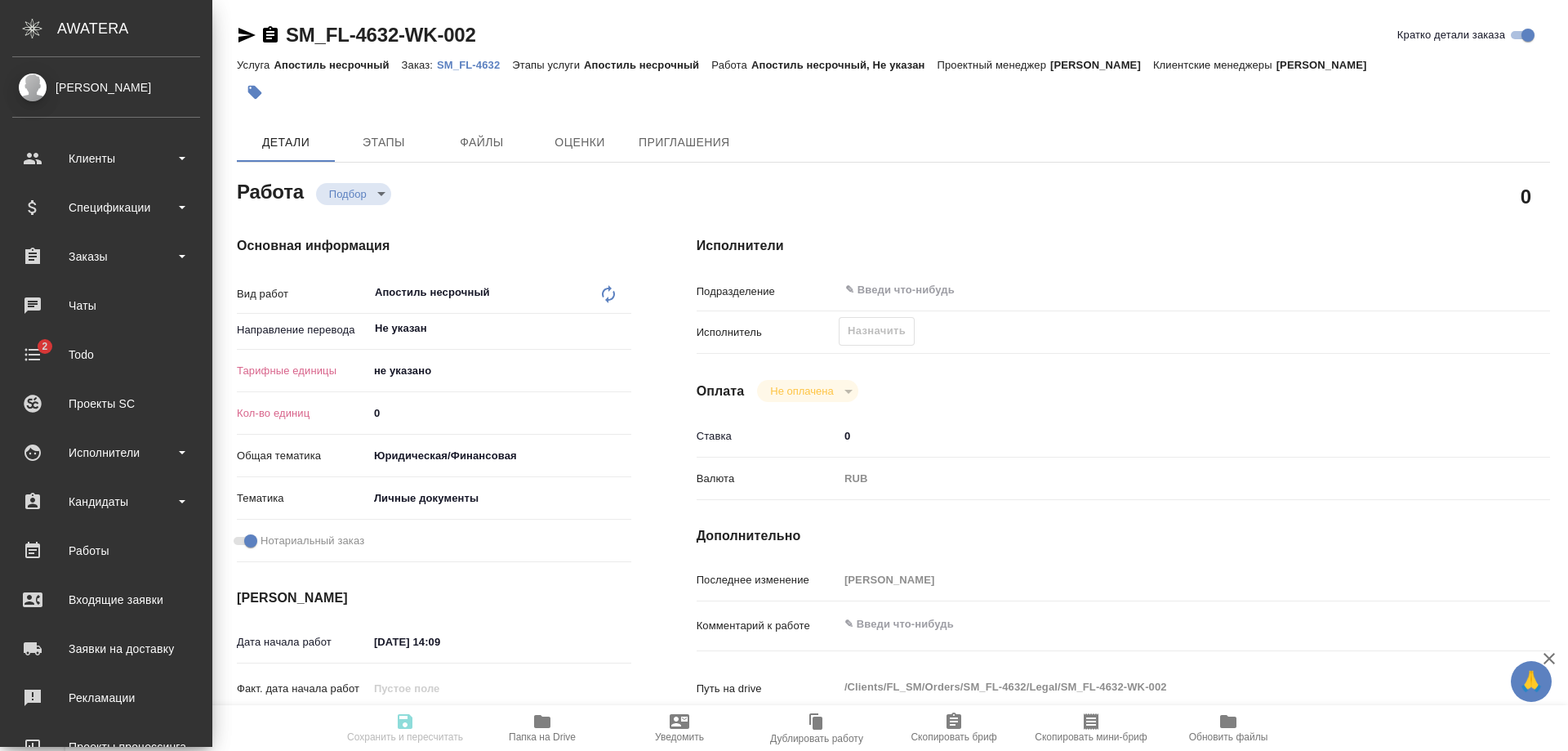
type textarea "x"
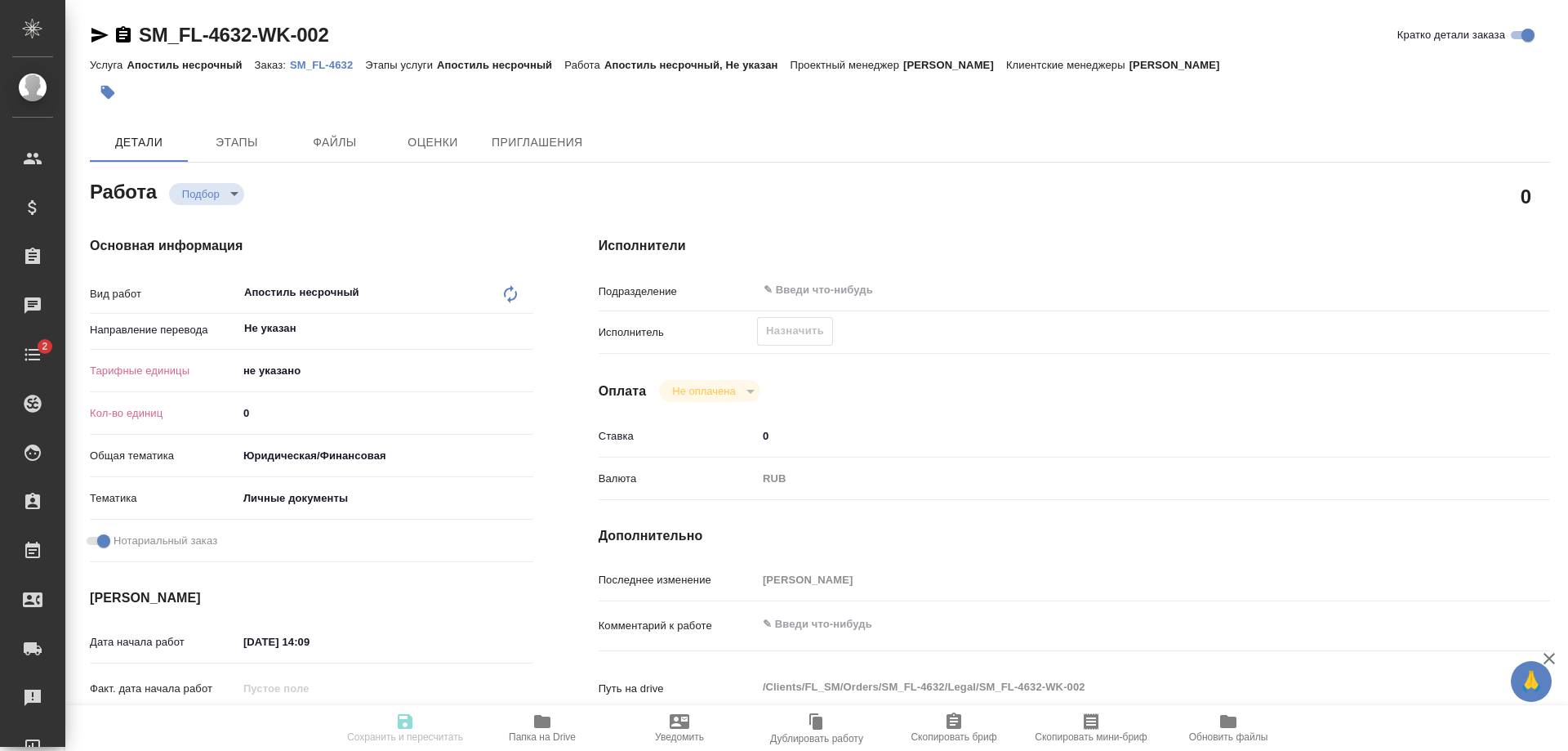
type textarea "x"
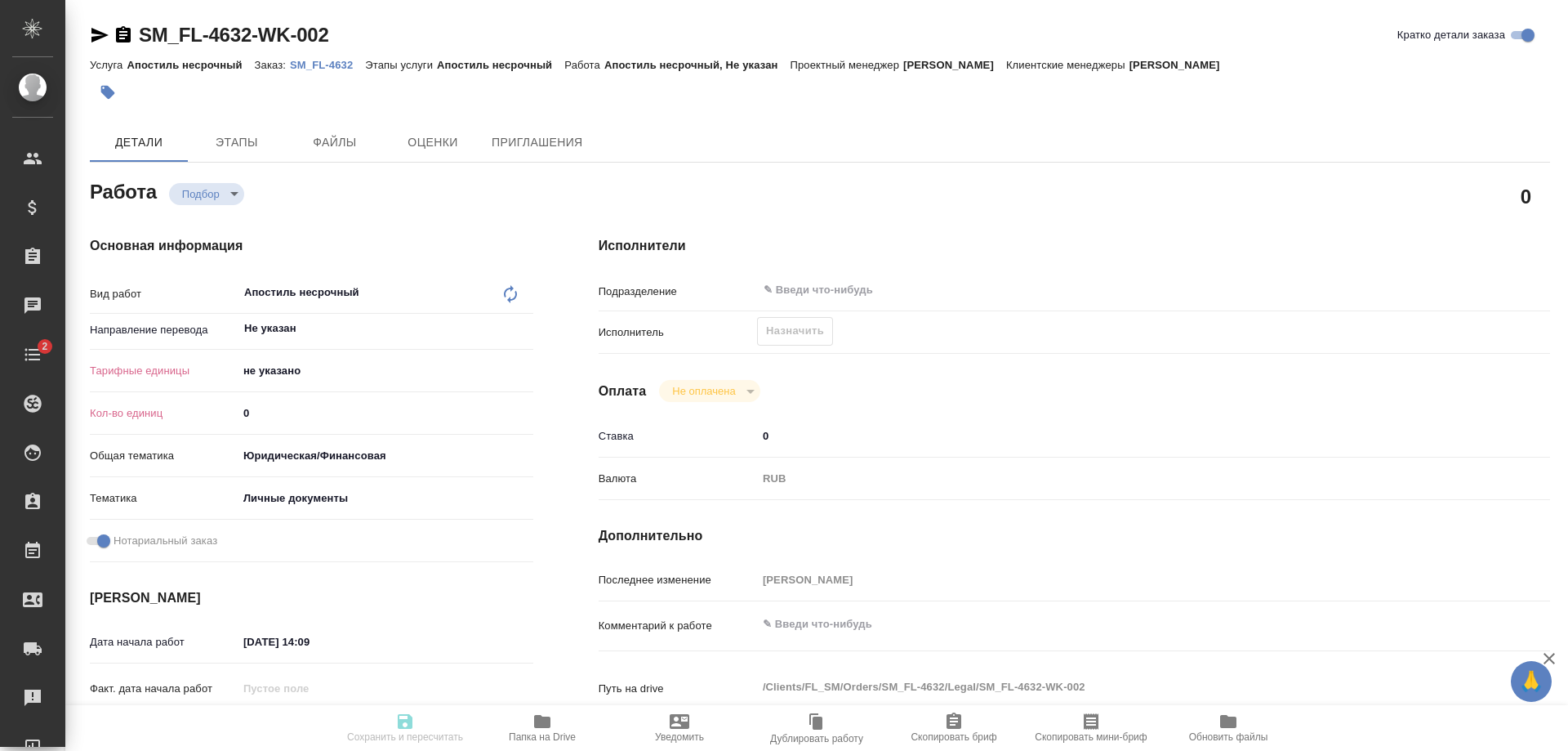
type textarea "x"
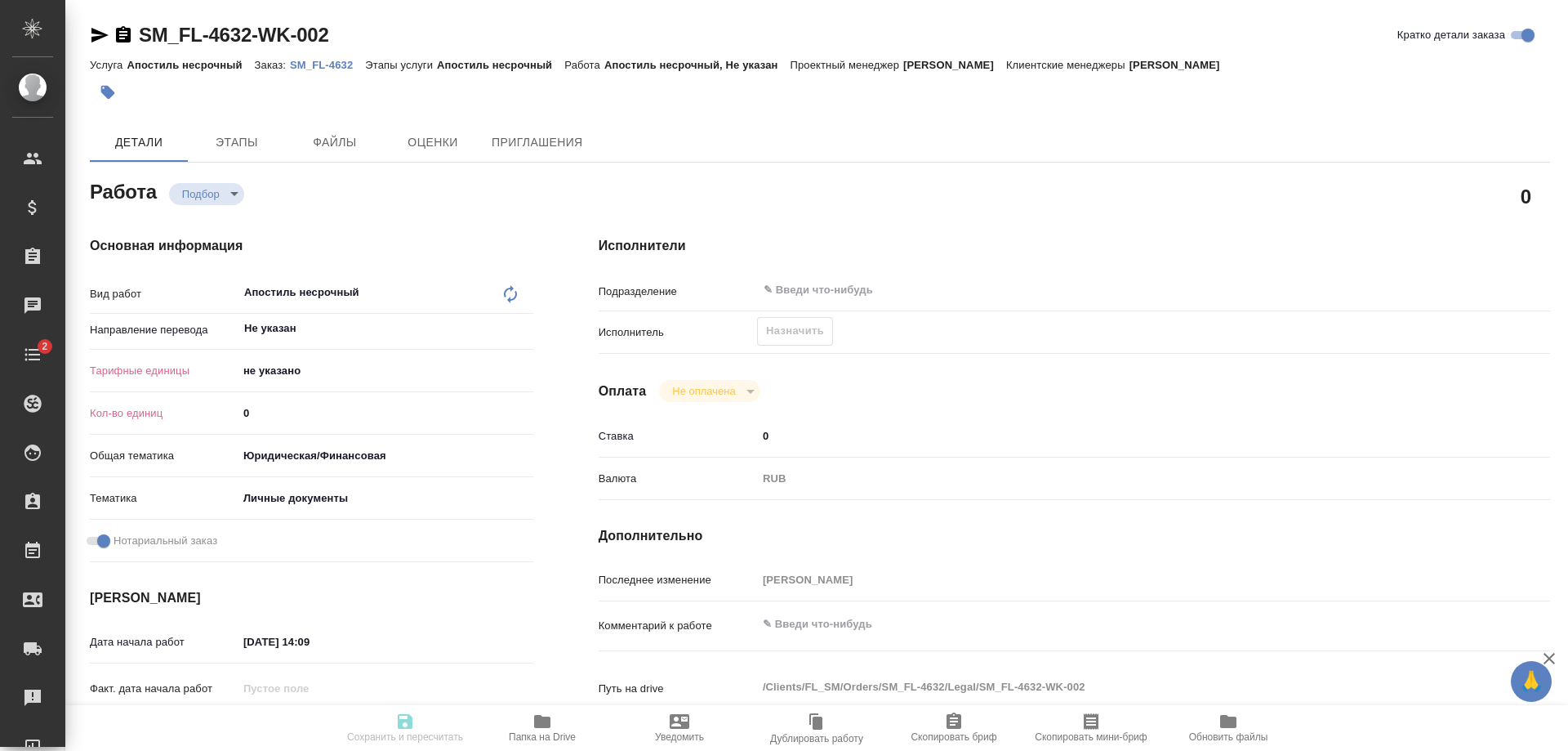
type textarea "x"
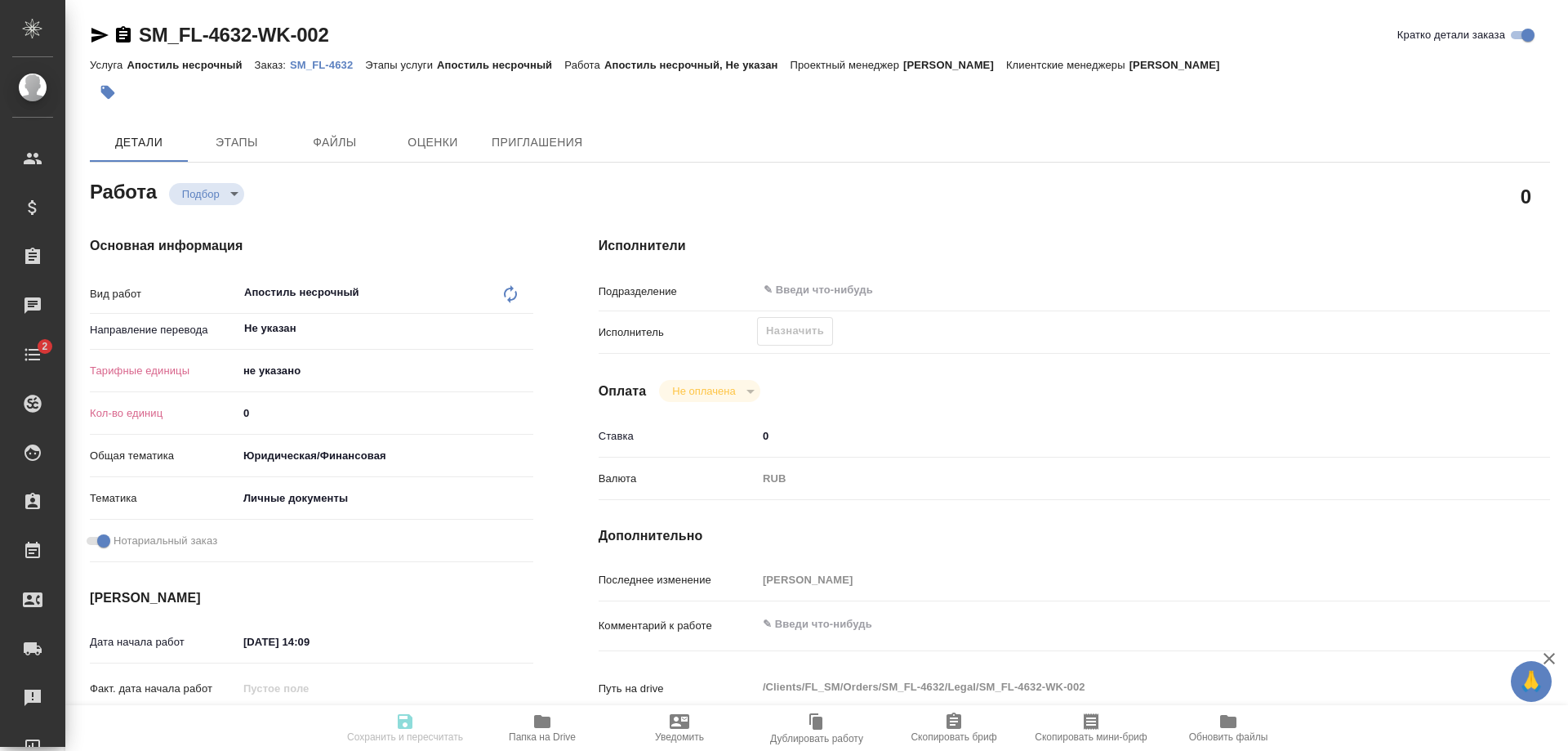
type textarea "x"
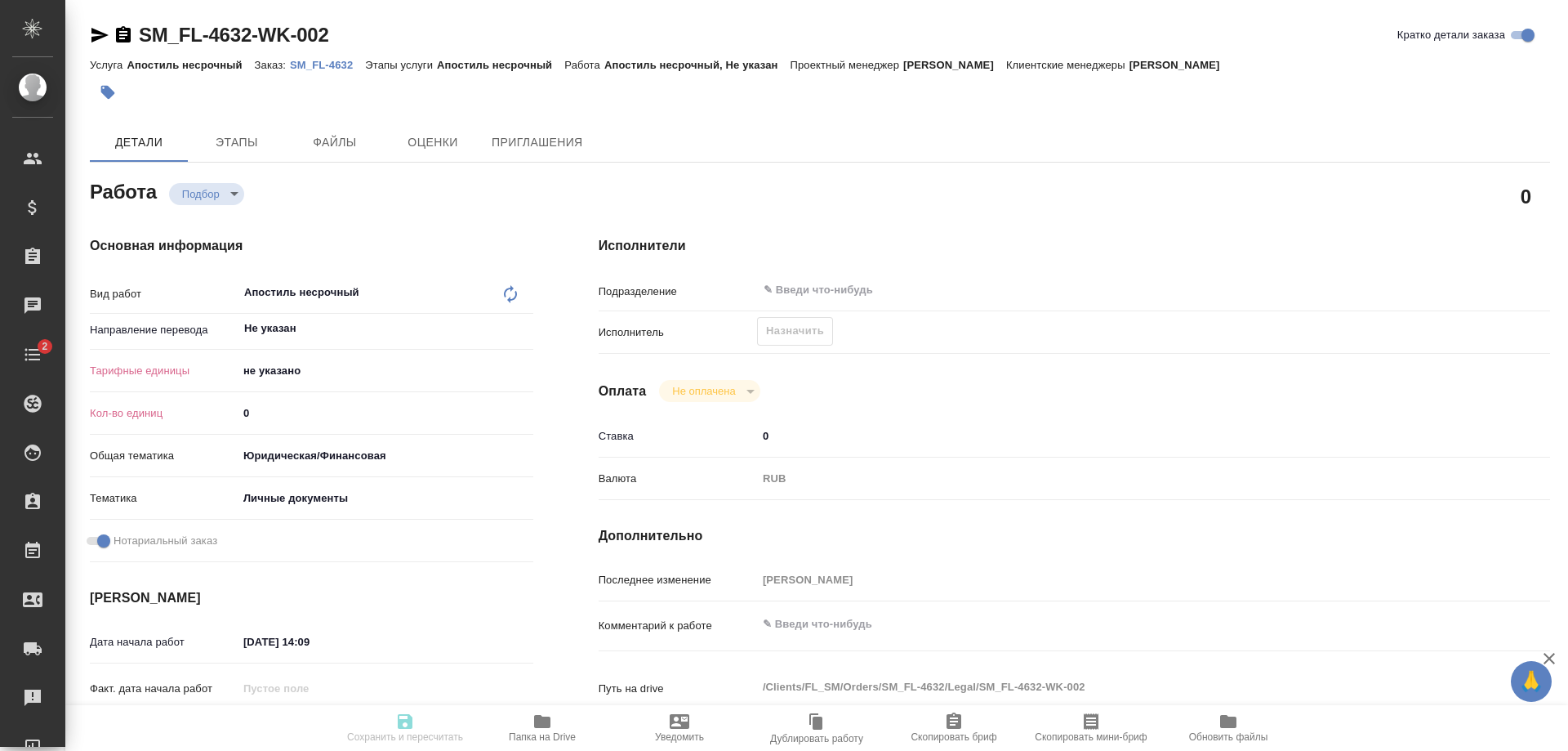
type textarea "x"
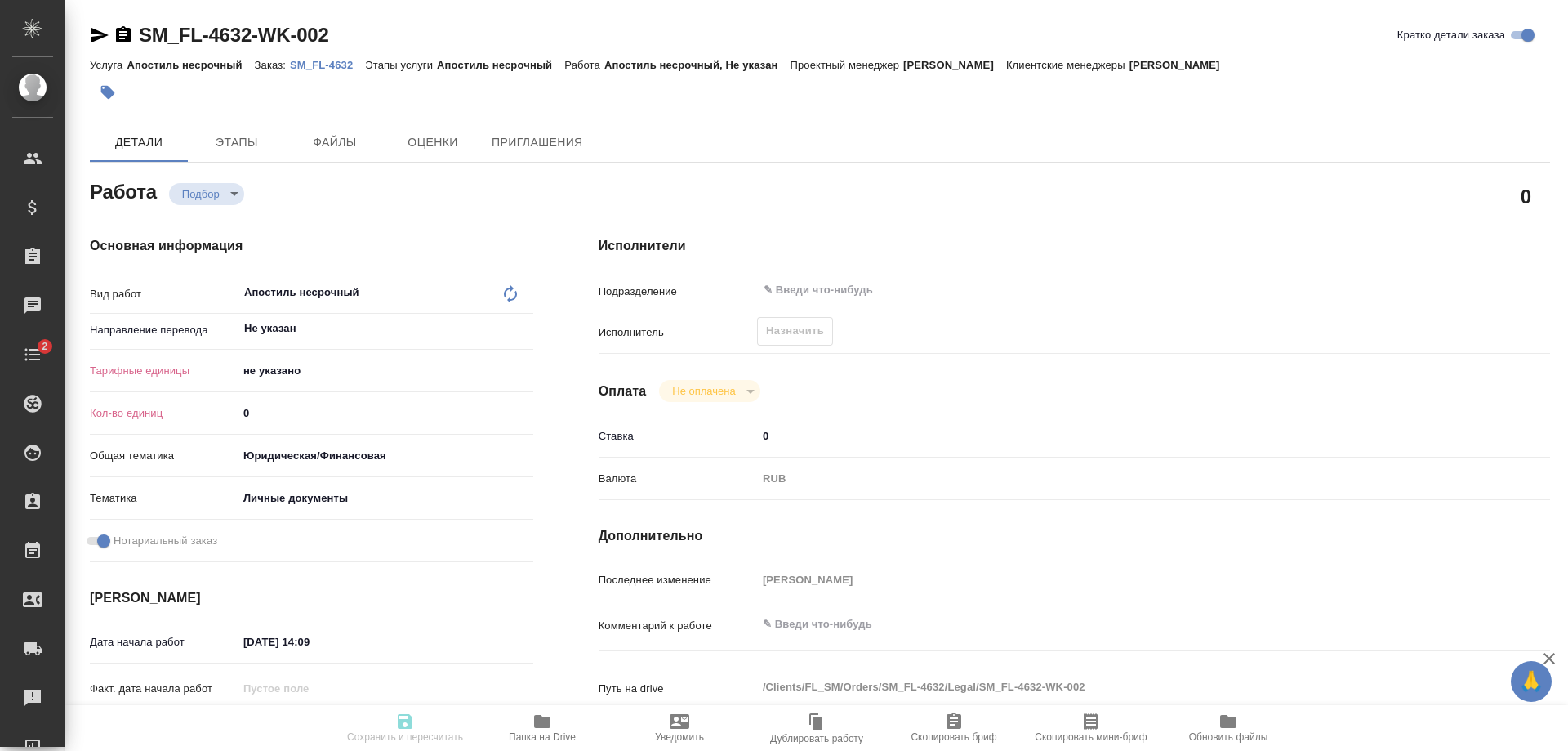
type textarea "x"
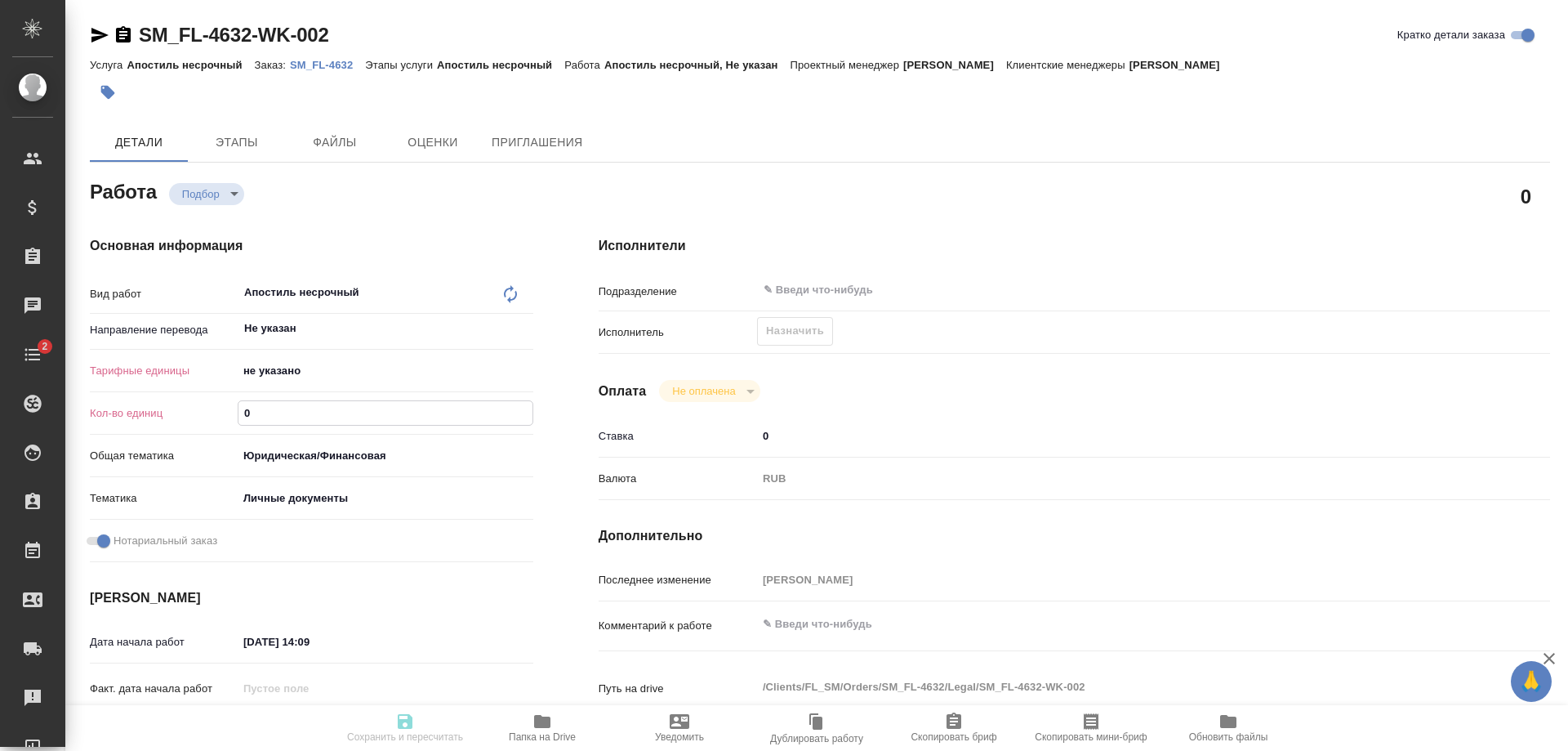
drag, startPoint x: 265, startPoint y: 406, endPoint x: 238, endPoint y: 414, distance: 28.2
click at [239, 414] on input "0" at bounding box center [385, 413] width 294 height 24
type textarea "x"
type input "1"
type textarea "x"
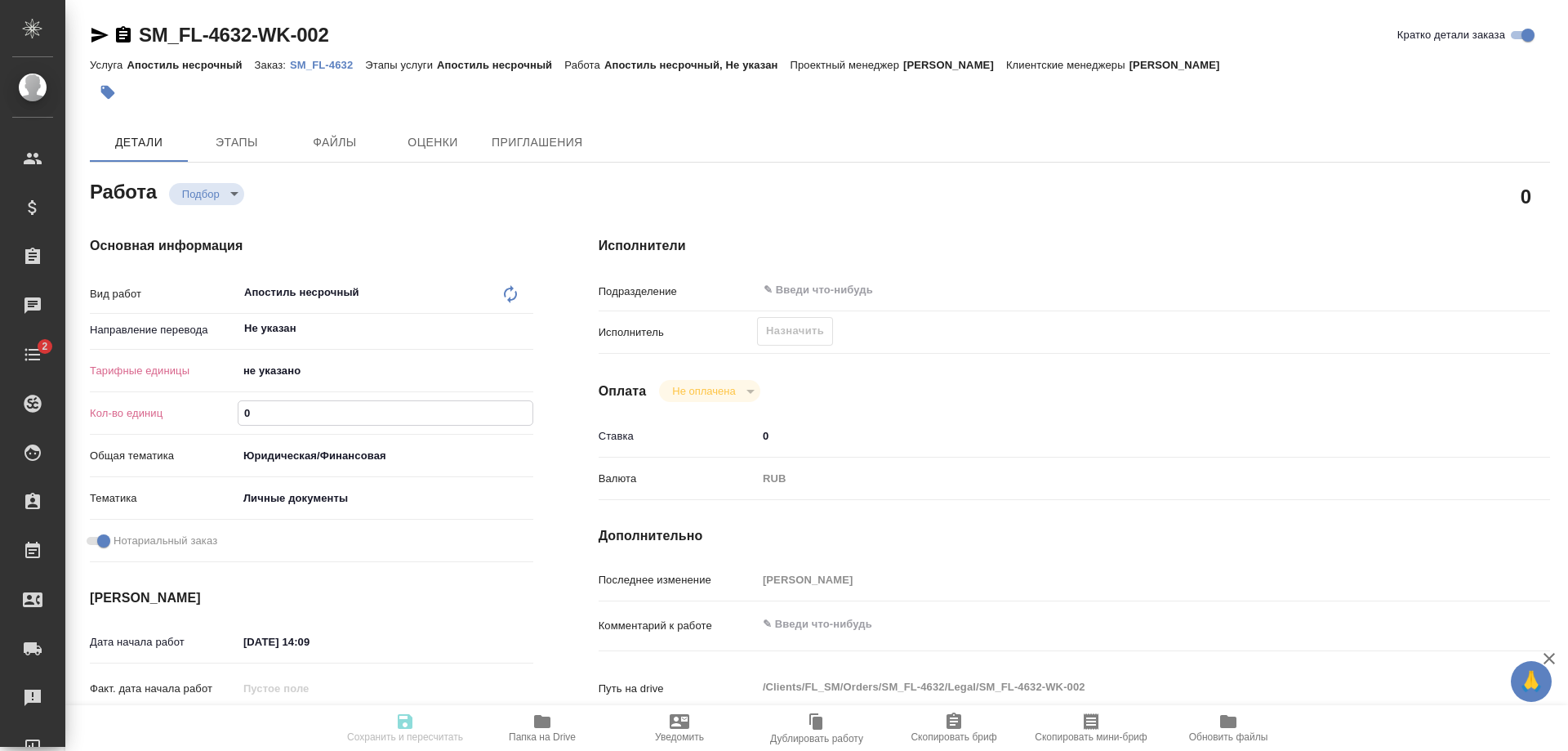
type textarea "x"
type input "1"
click at [311, 363] on body "🙏 .cls-1 fill:#fff; AWATERA [PERSON_NAME] Спецификации Заказы 0 Чаты 2 Todo Про…" at bounding box center [784, 376] width 1568 height 751
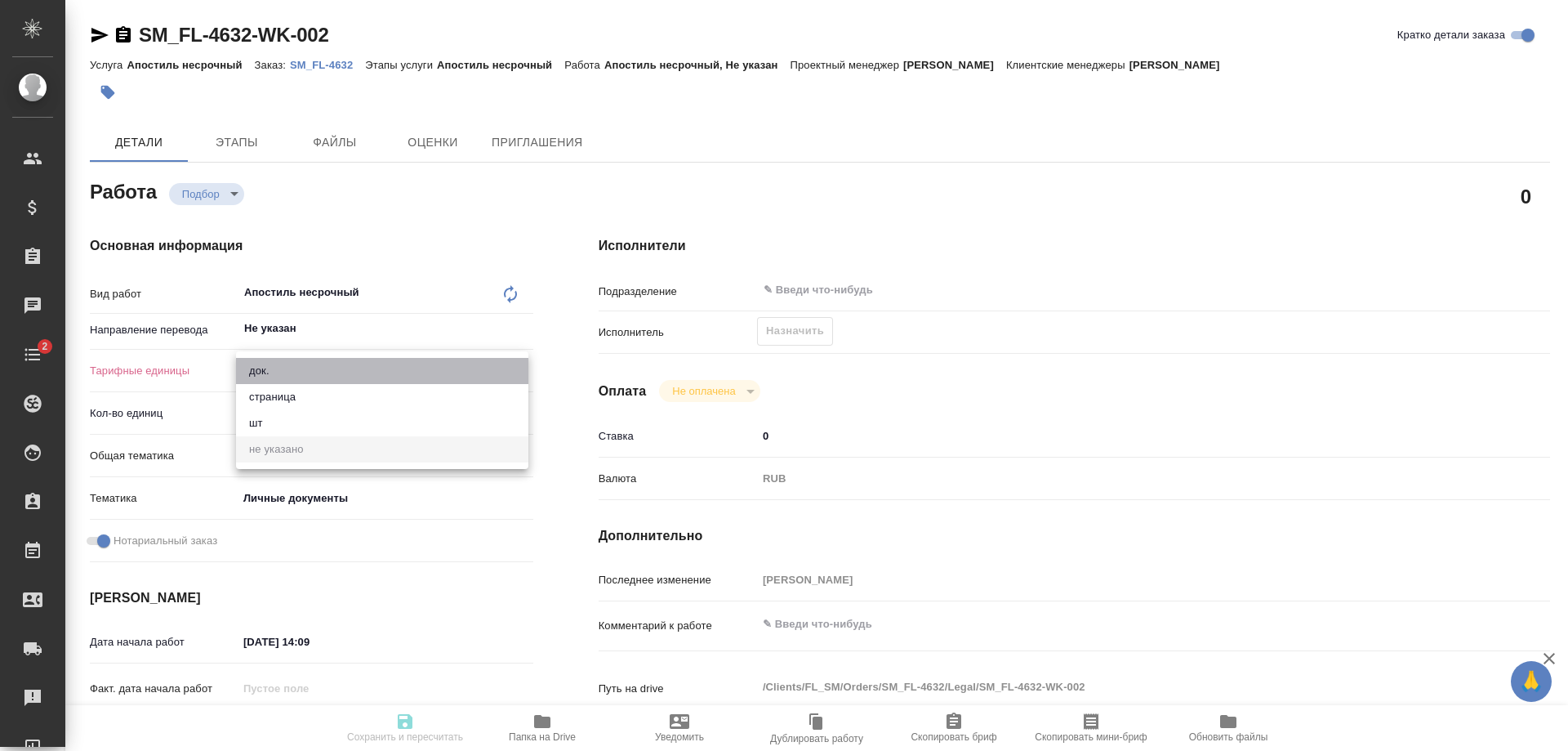
click at [310, 359] on li "док." at bounding box center [382, 370] width 293 height 26
type textarea "x"
type input "5a8b1489cc6b4906c91bfd8b"
type textarea "x"
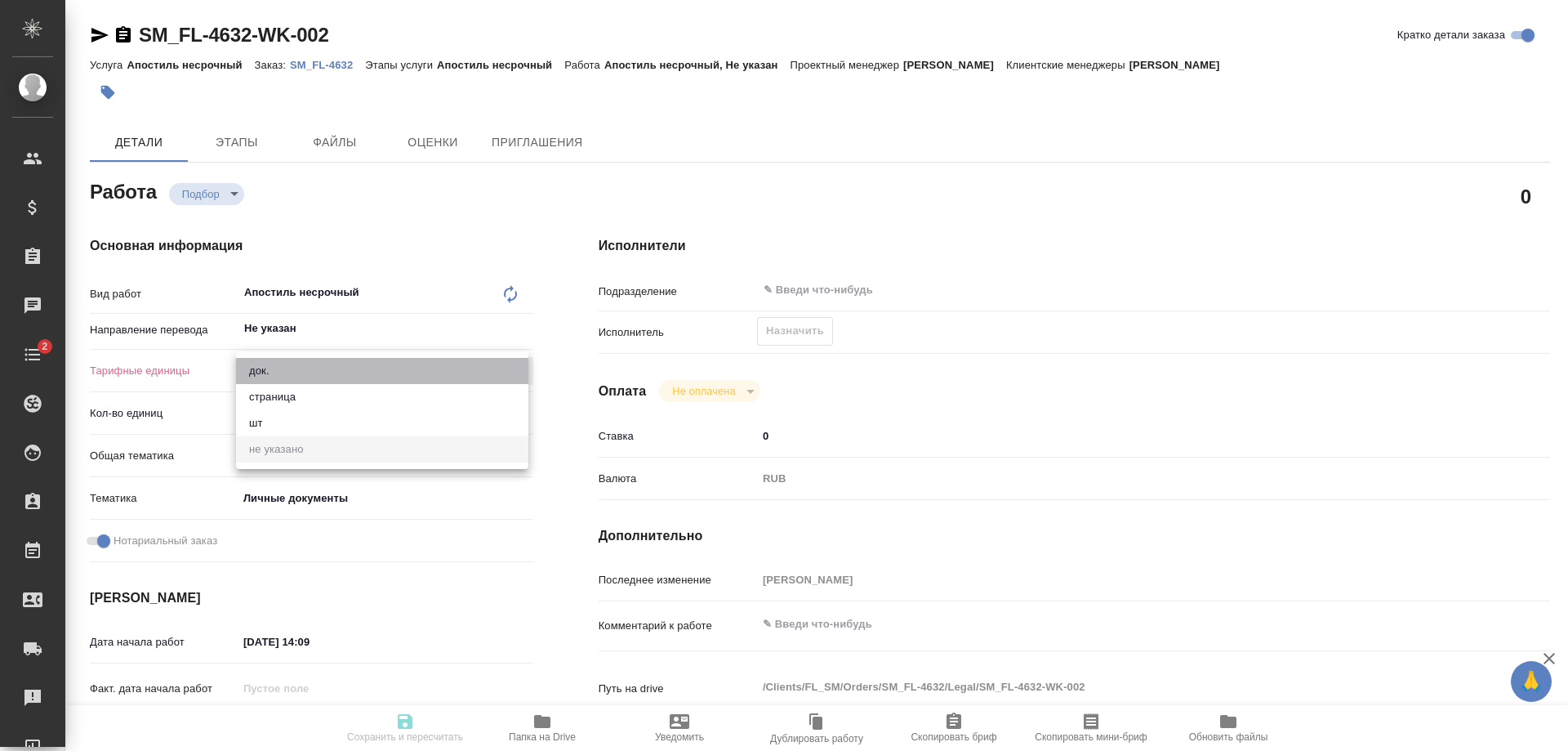
type textarea "x"
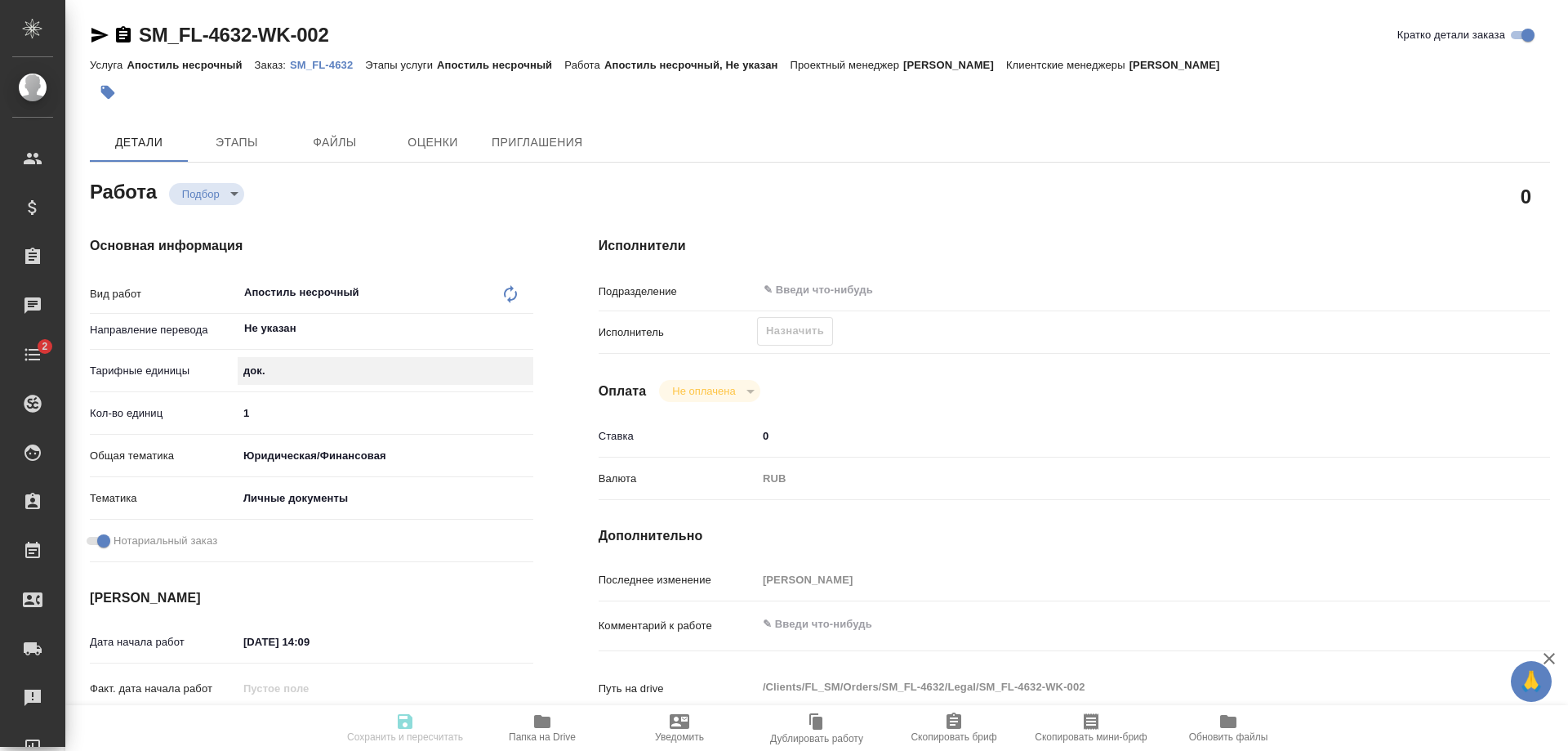
scroll to position [327, 0]
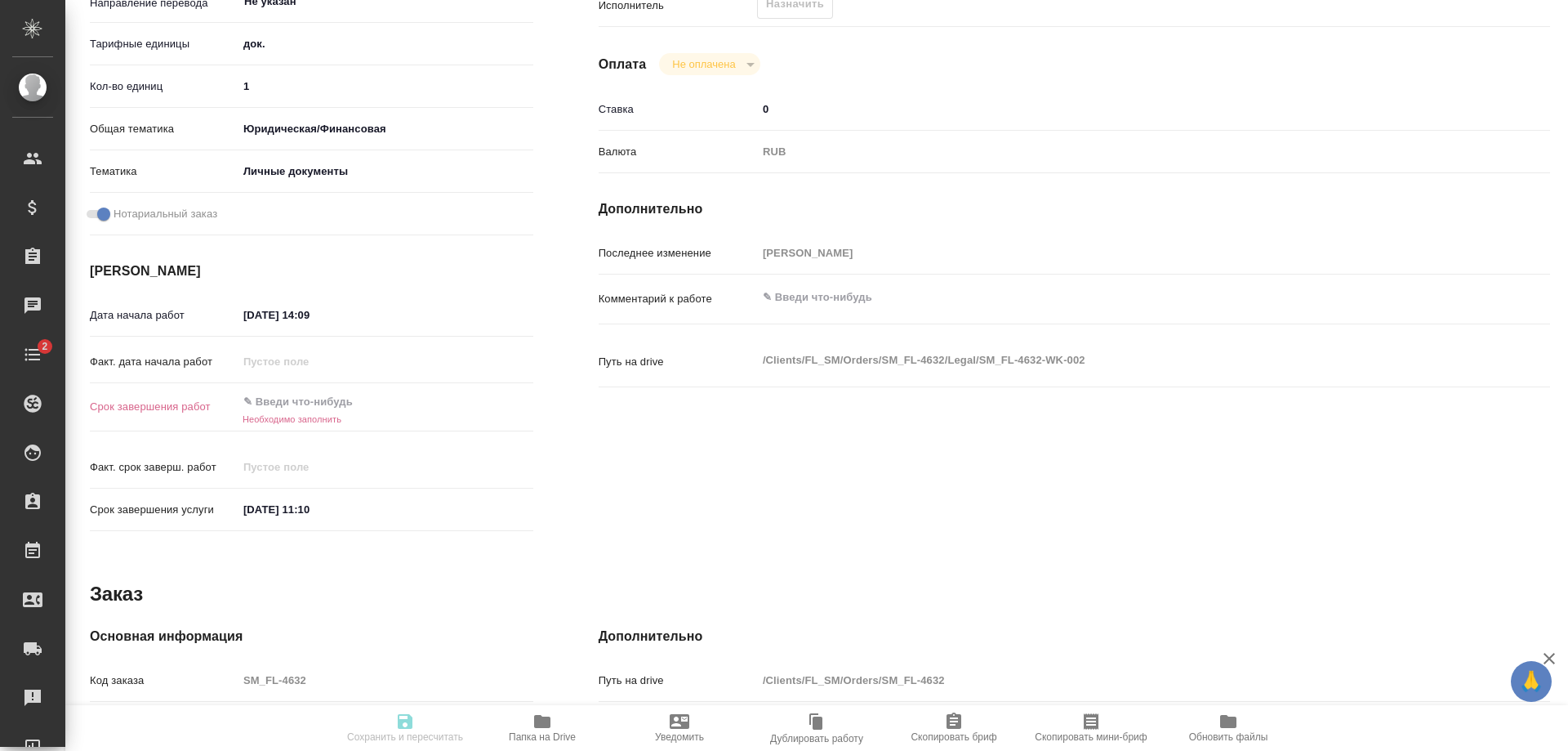
click at [296, 412] on input "text" at bounding box center [309, 401] width 143 height 24
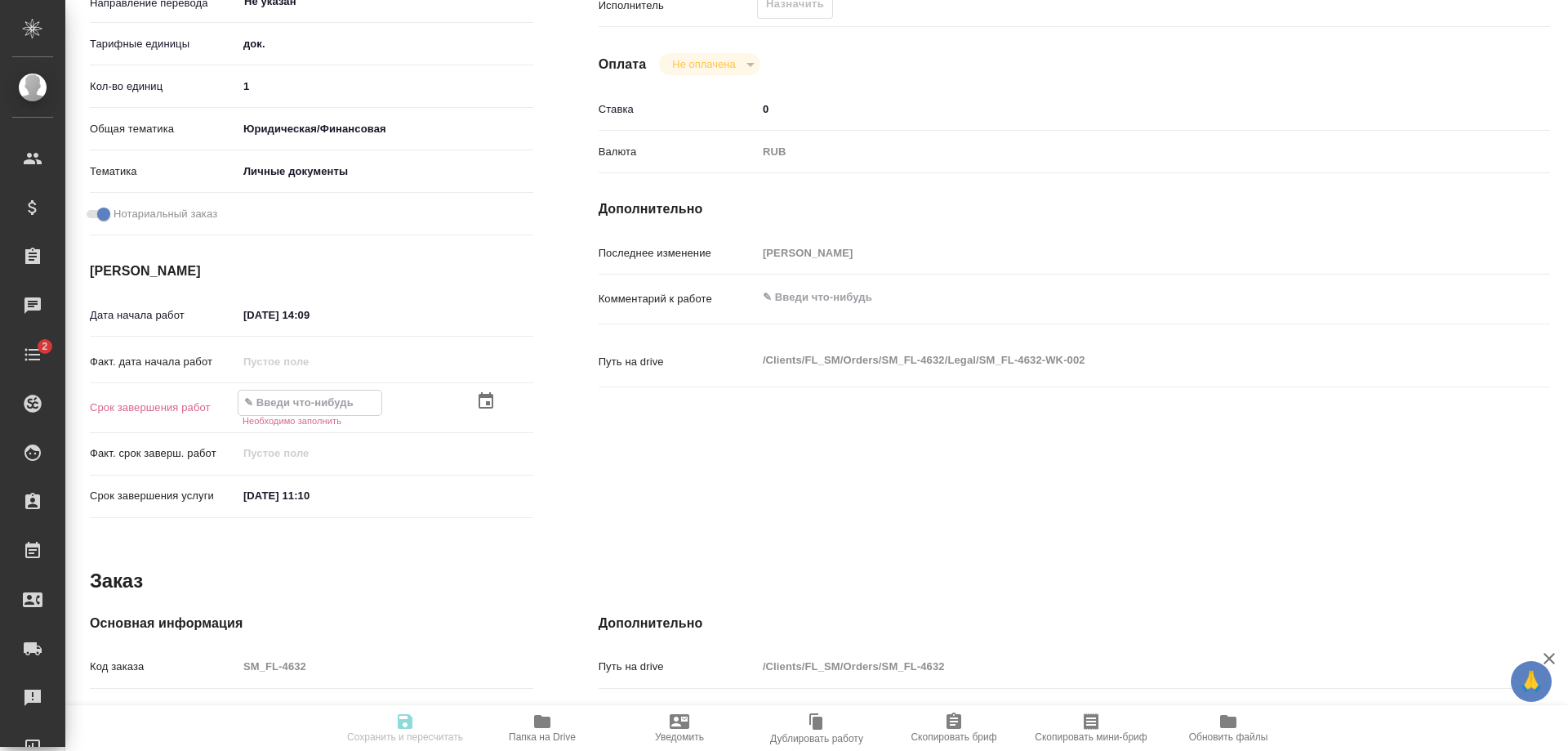
click at [480, 391] on icon "button" at bounding box center [486, 401] width 20 height 20
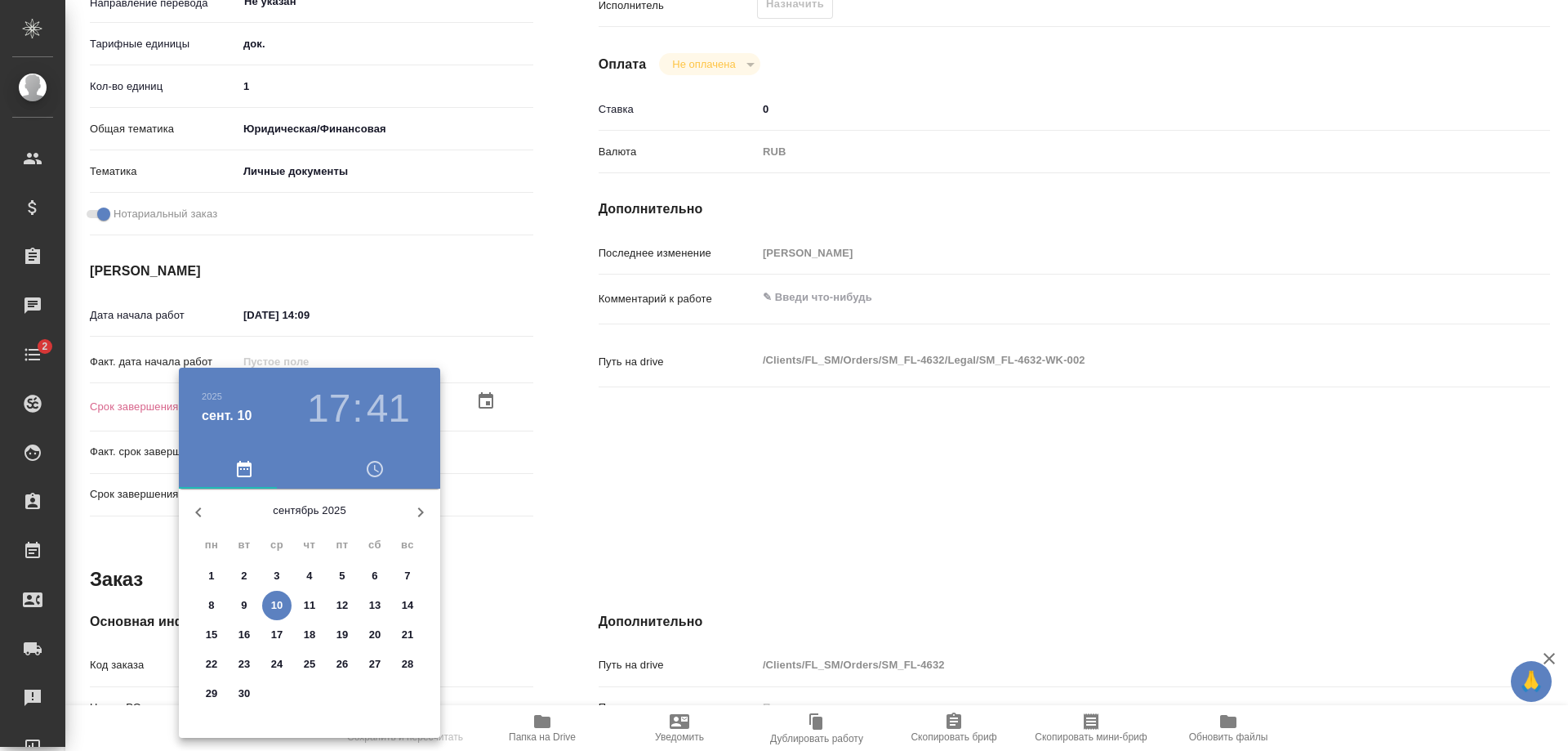
click at [323, 408] on h3 "17" at bounding box center [328, 408] width 43 height 46
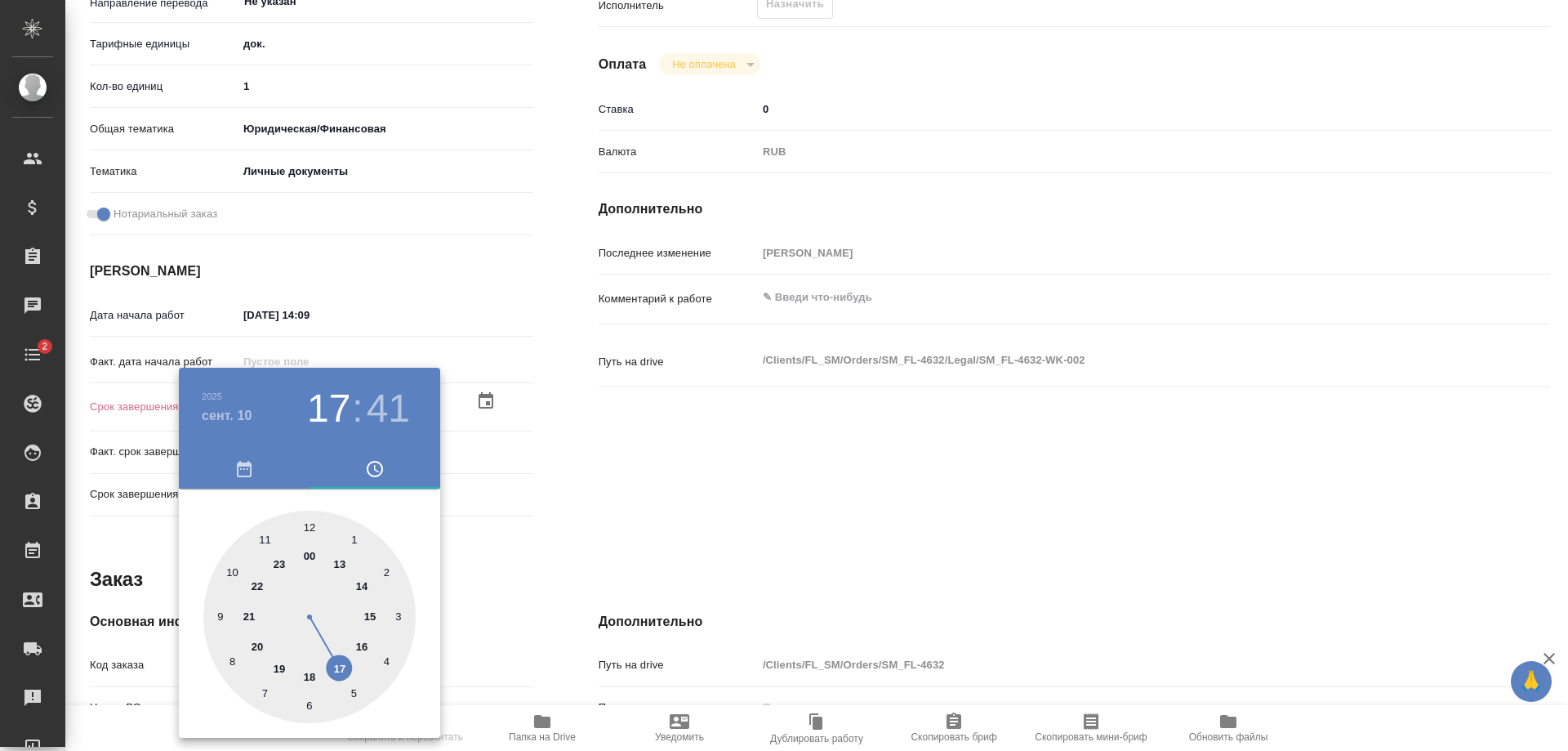
click at [328, 406] on h3 "17" at bounding box center [328, 408] width 43 height 46
type textarea "x"
type input "[DATE] 14:41"
type textarea "x"
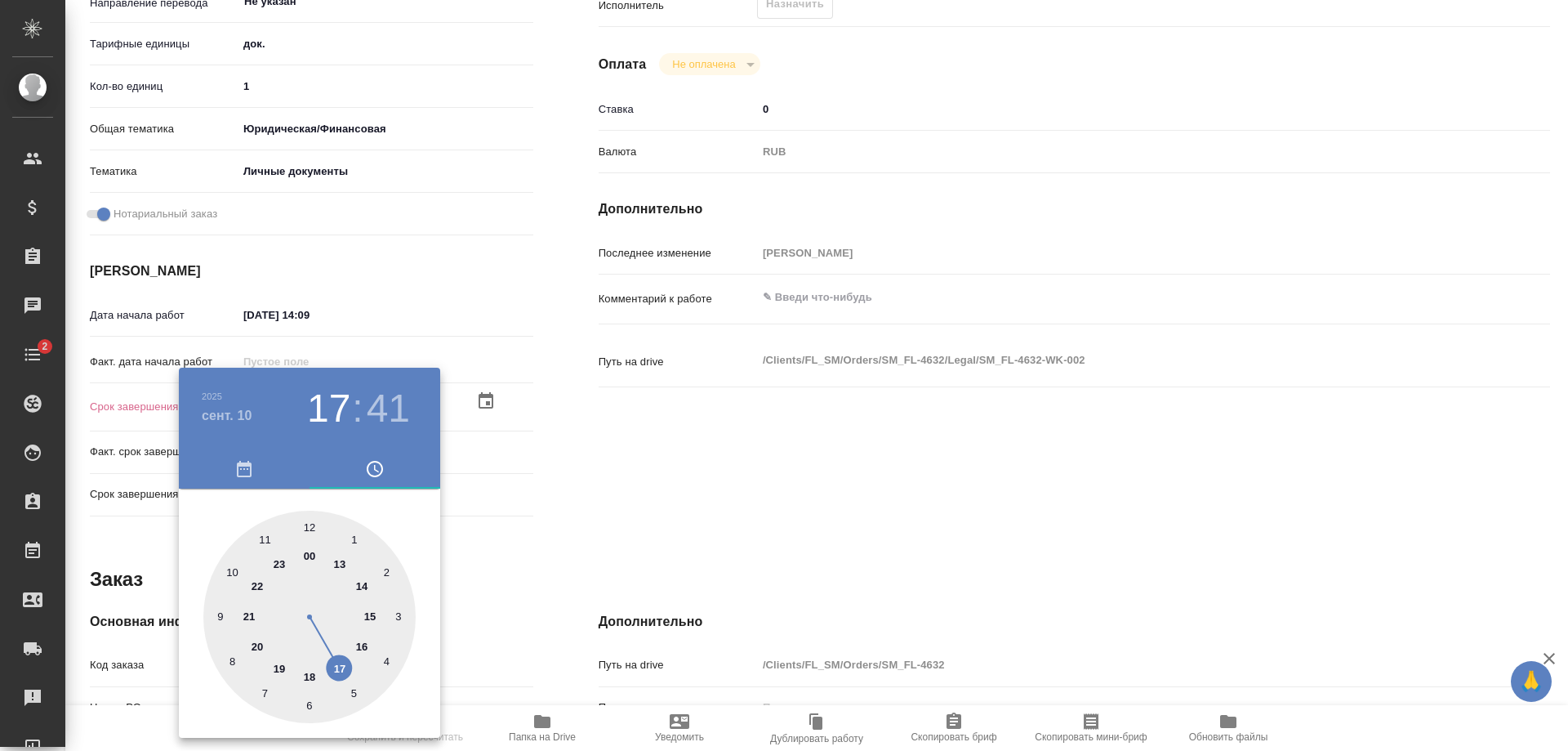
type textarea "x"
type input "[DATE] 13:41"
type textarea "x"
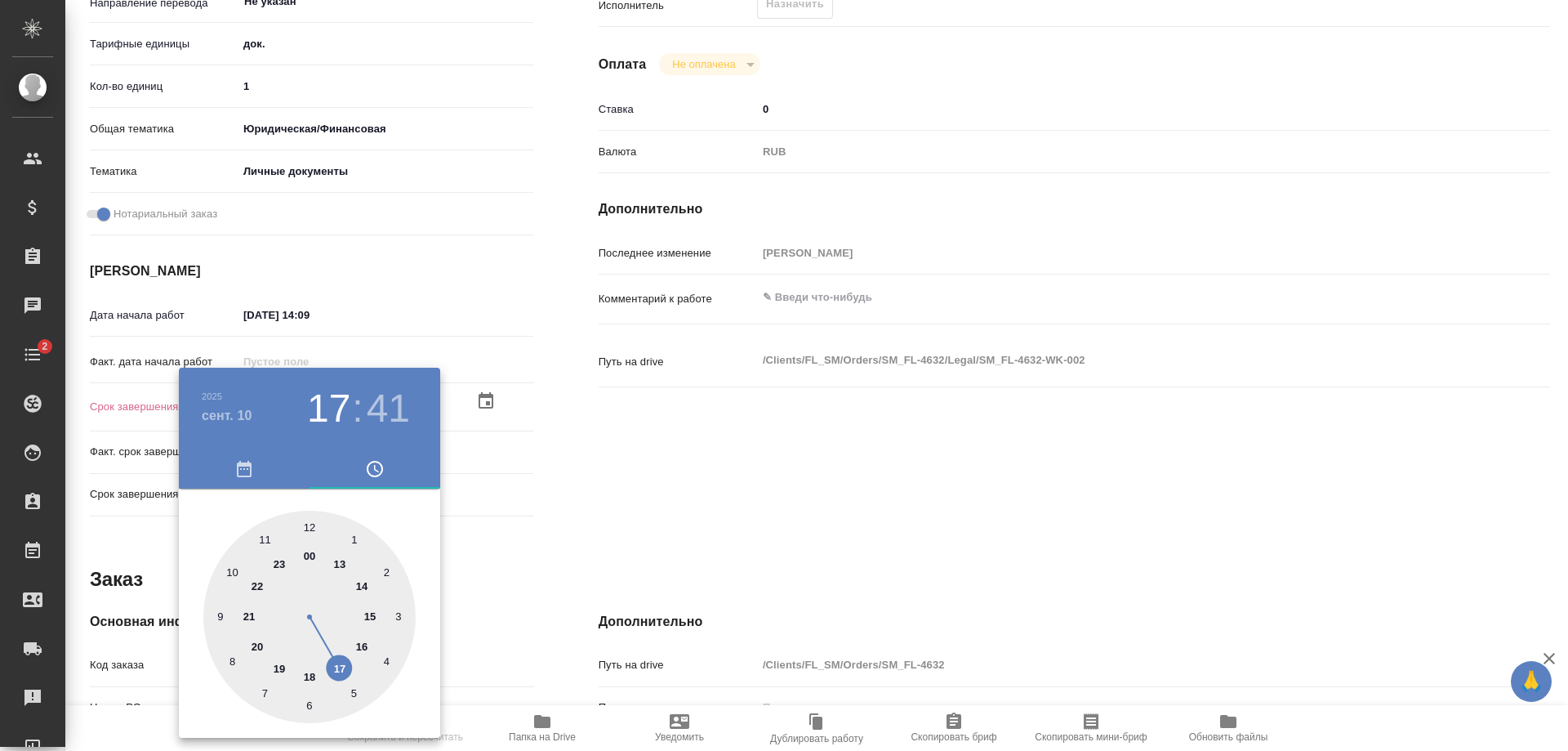
type textarea "x"
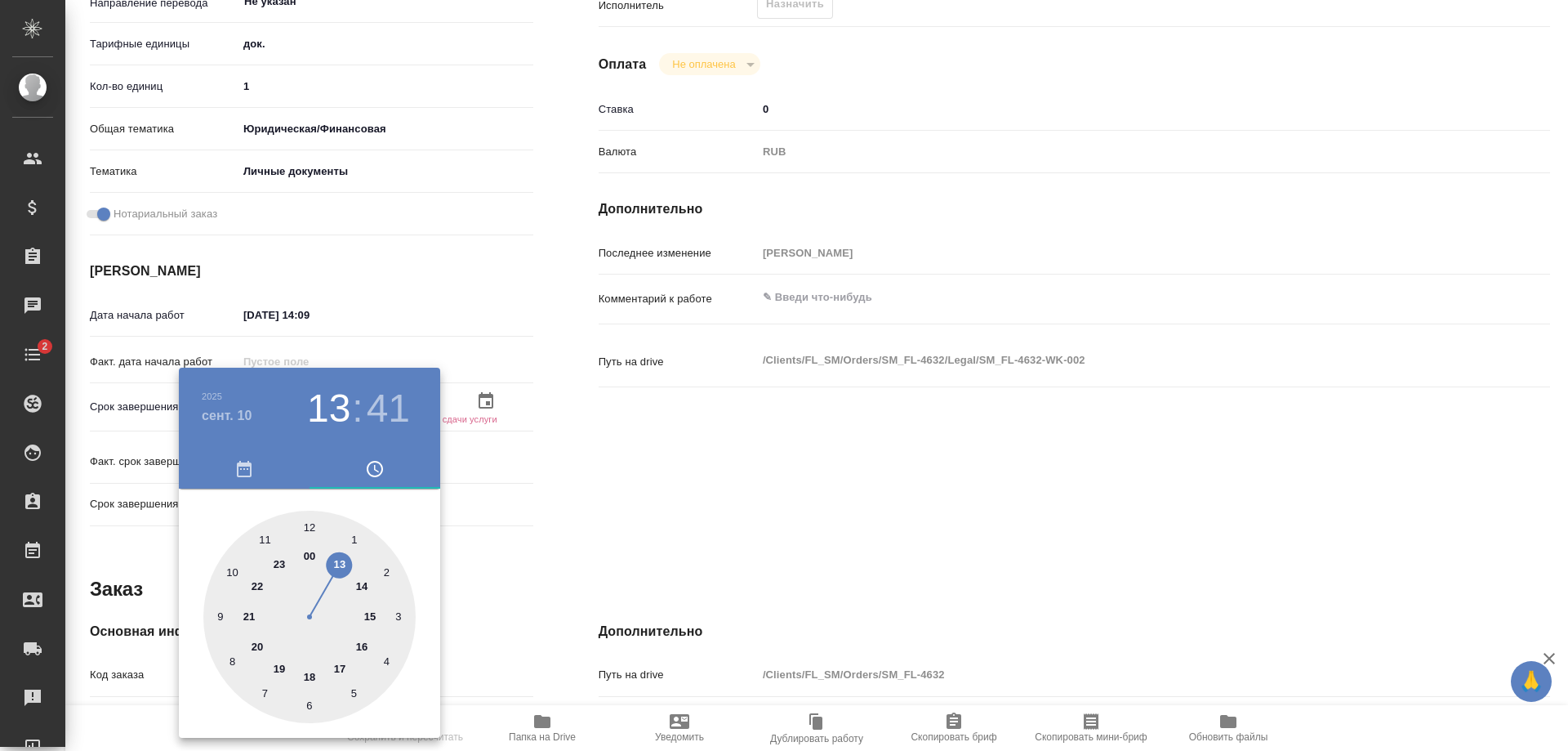
type textarea "x"
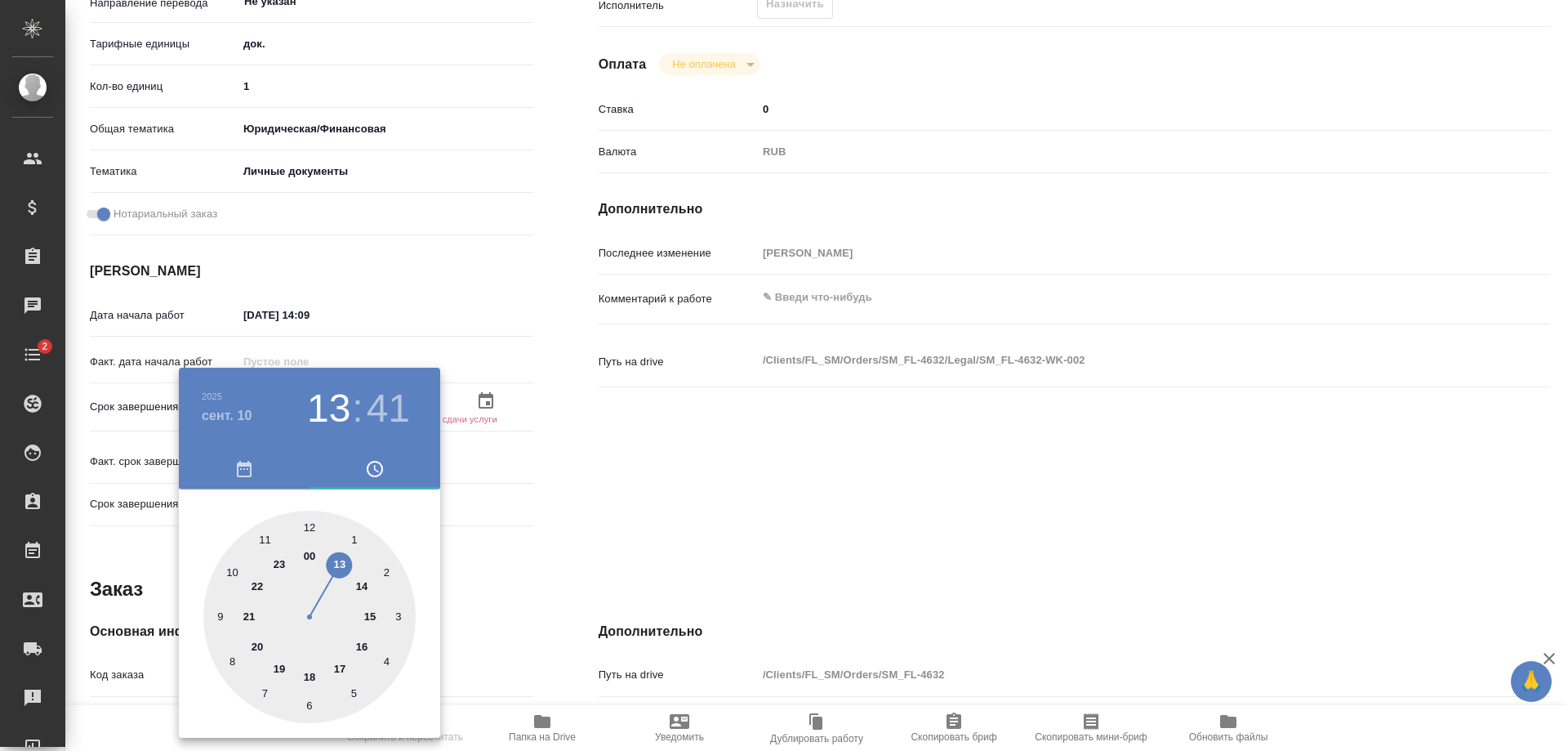
type textarea "x"
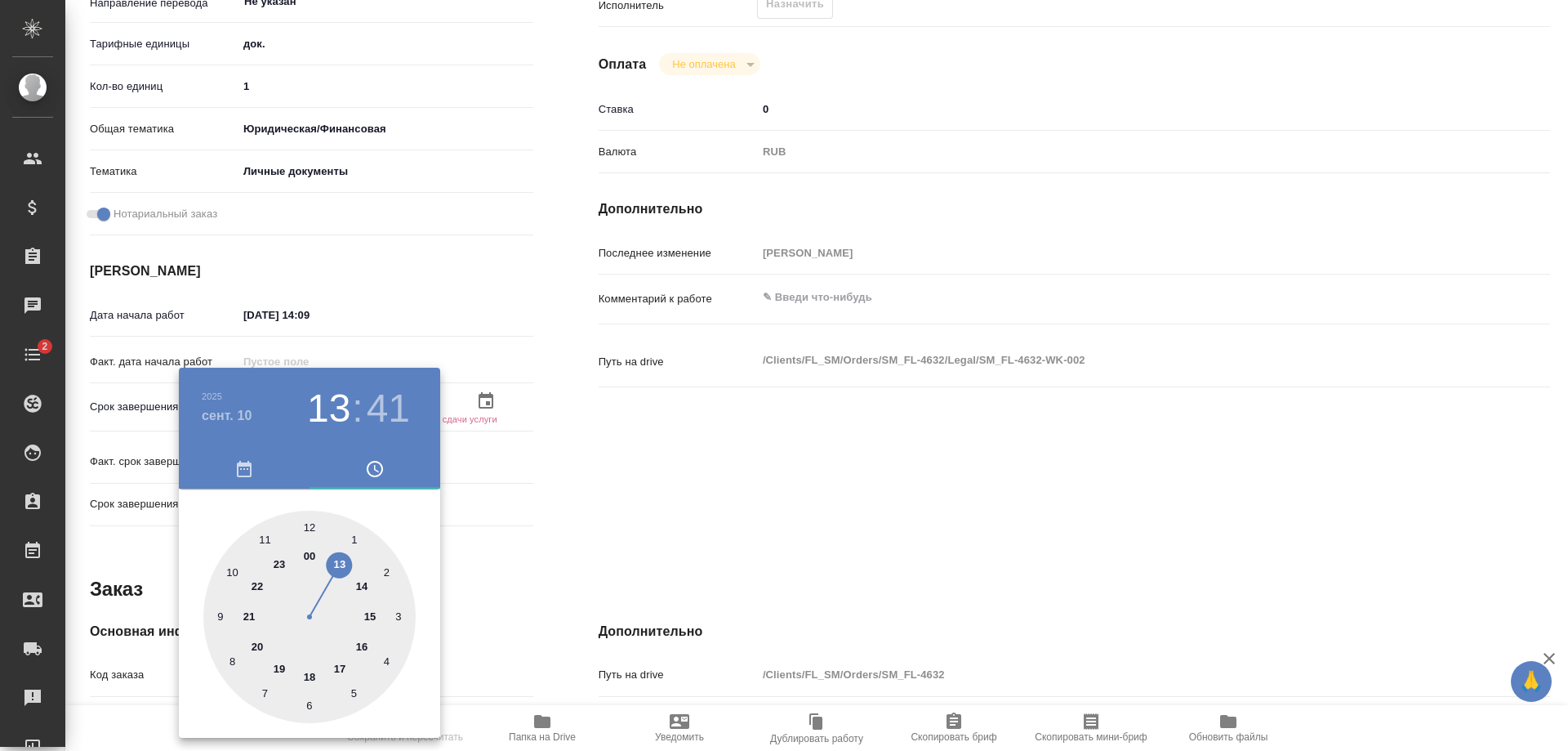
type textarea "x"
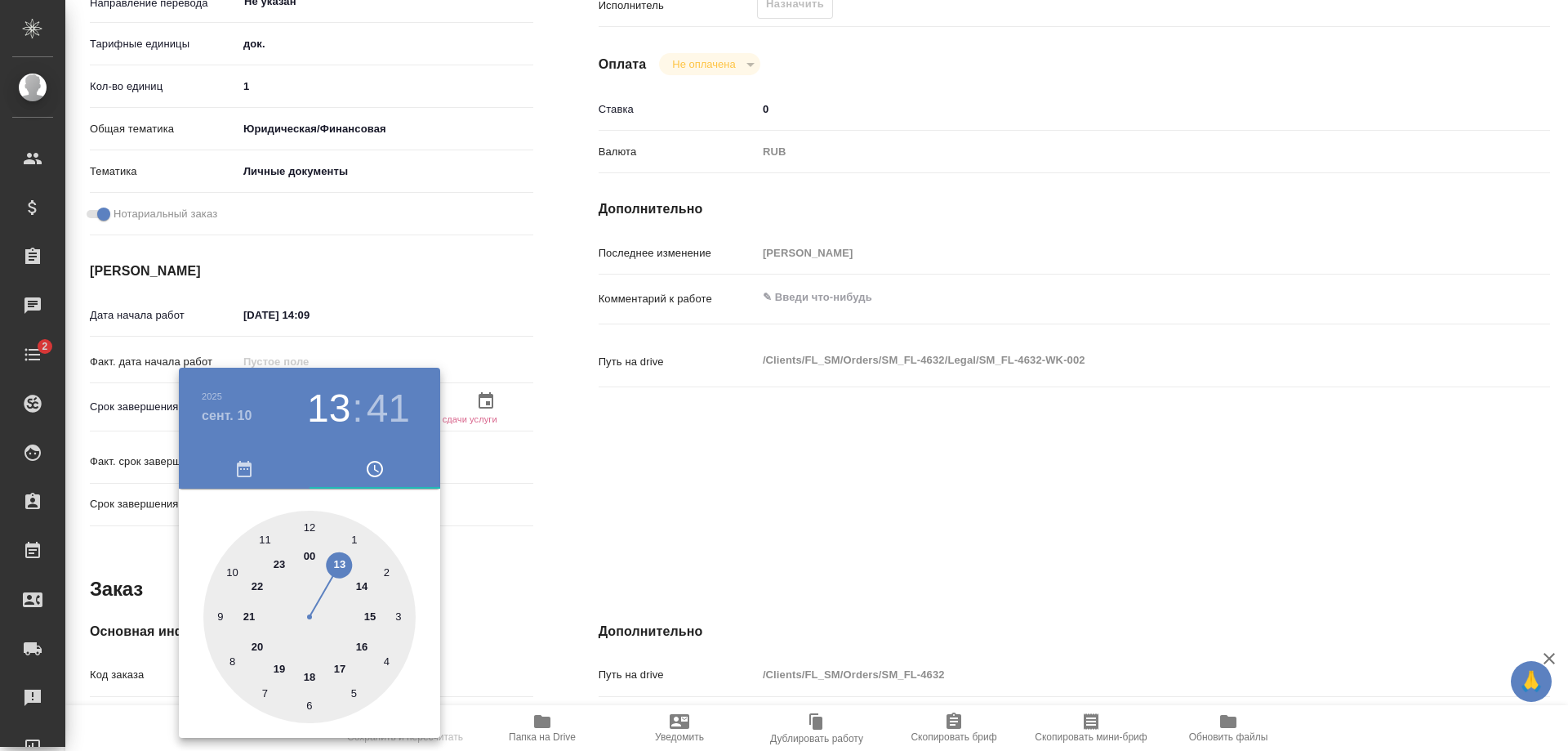
type textarea "x"
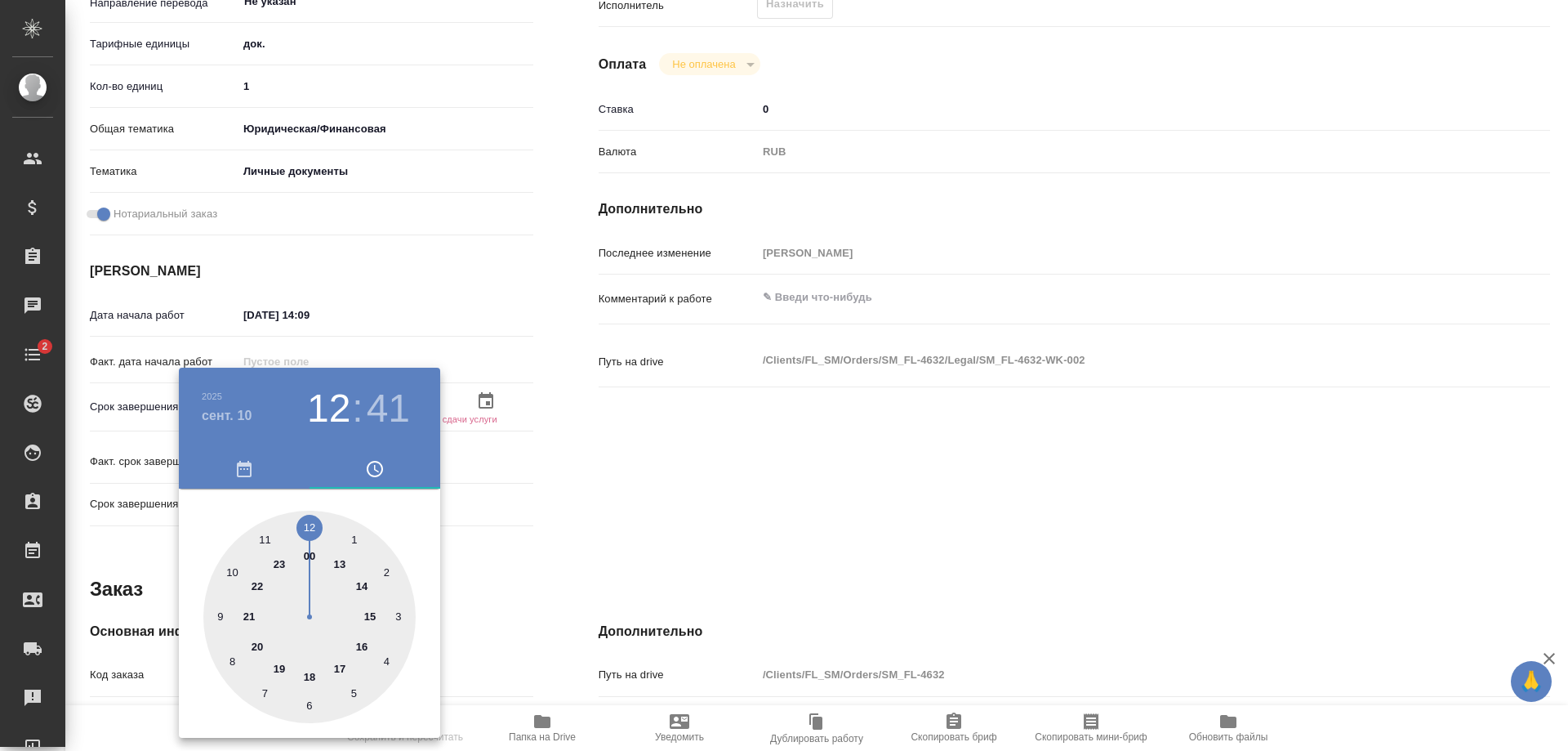
type textarea "x"
type input "[DATE] 12:41"
type textarea "x"
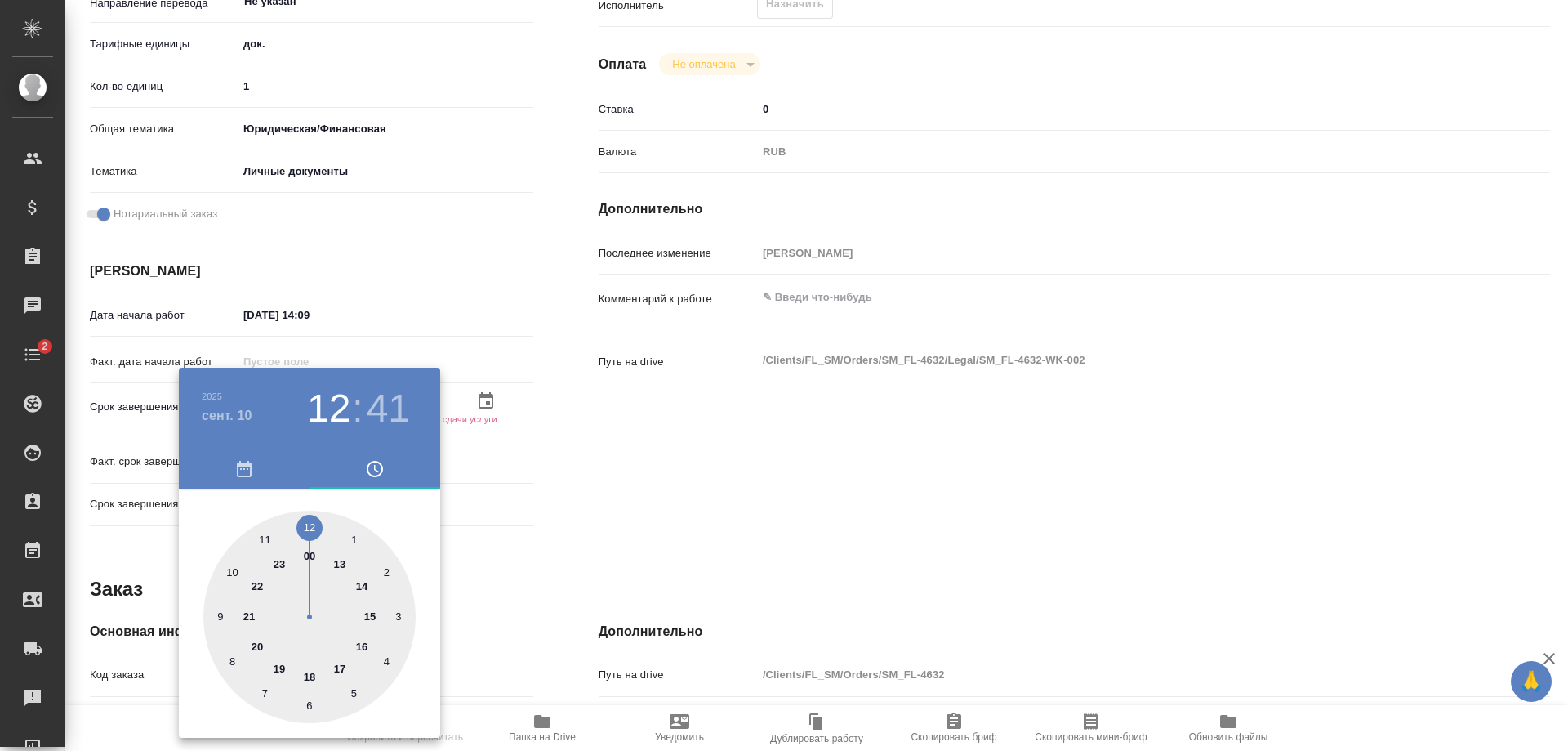
type textarea "x"
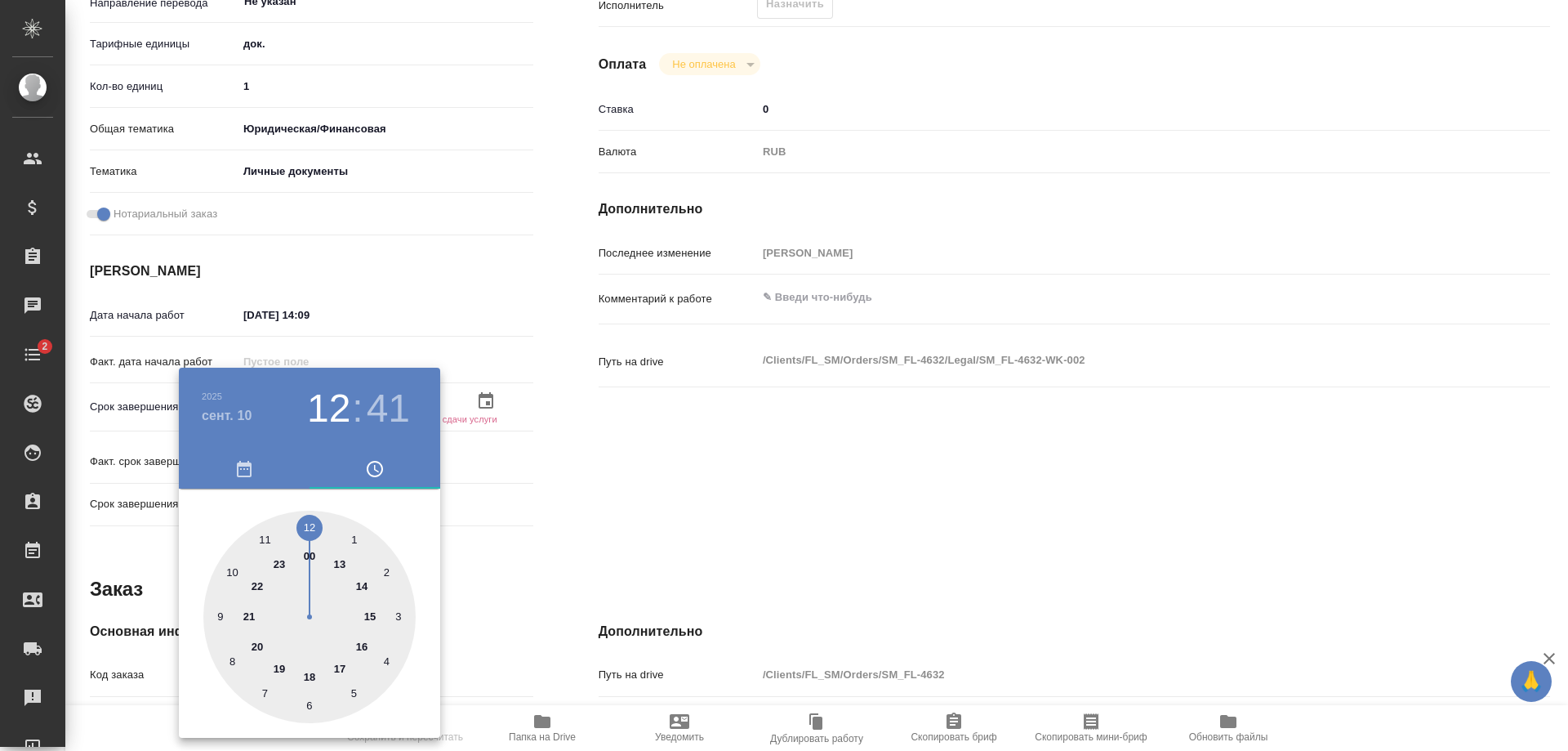
type textarea "x"
type input "[DATE] 13:41"
type textarea "x"
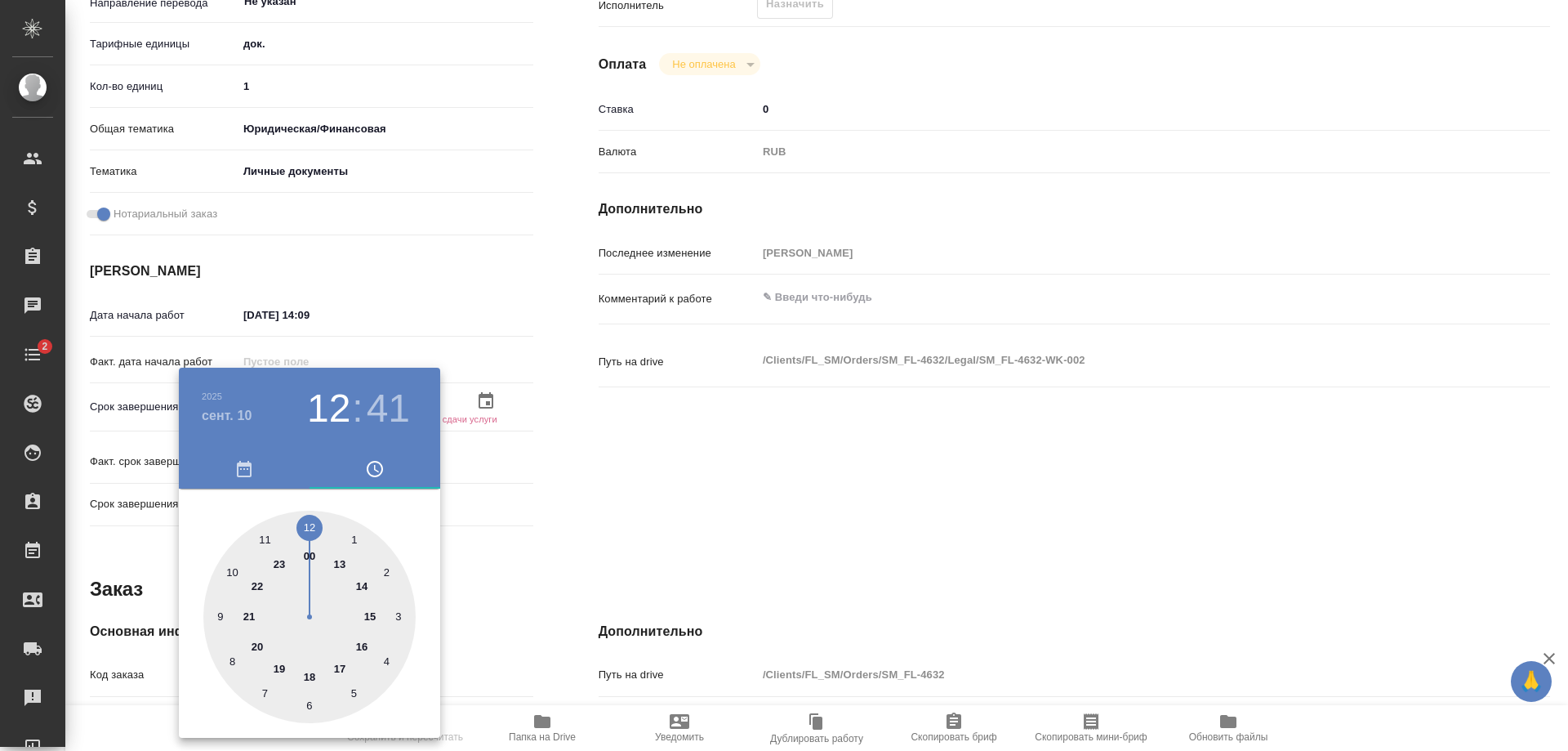
type textarea "x"
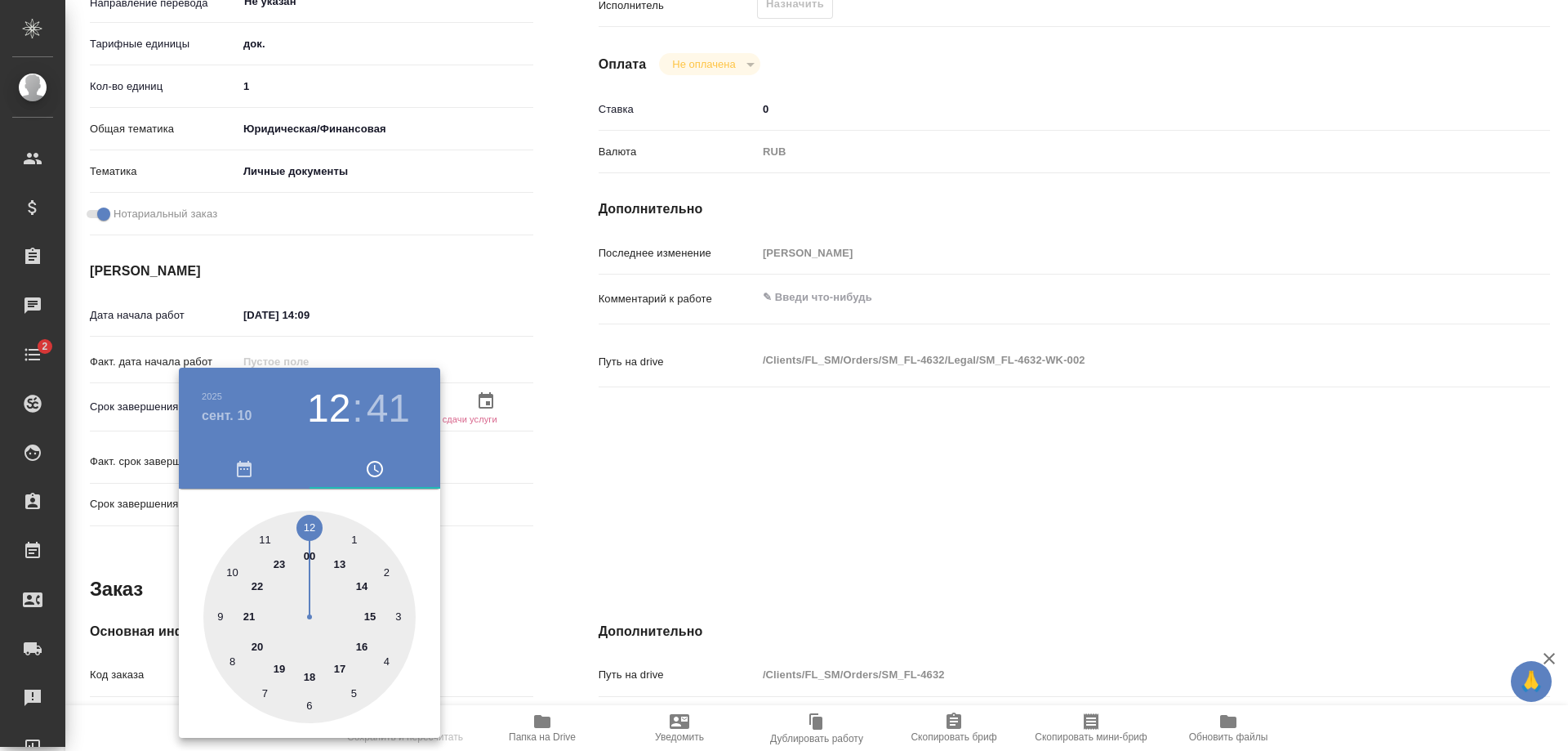
type textarea "x"
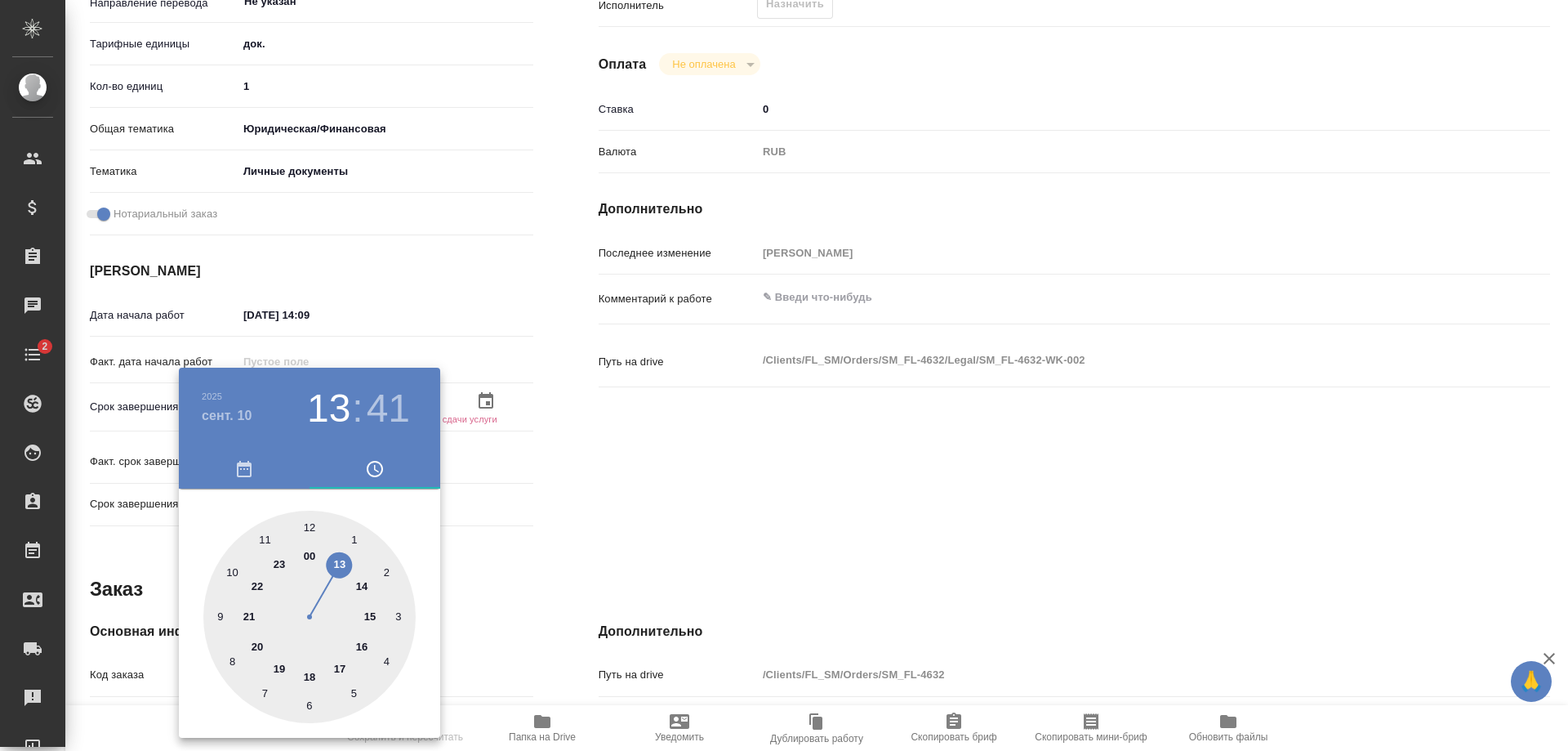
type textarea "x"
type input "[DATE] 14:41"
type textarea "x"
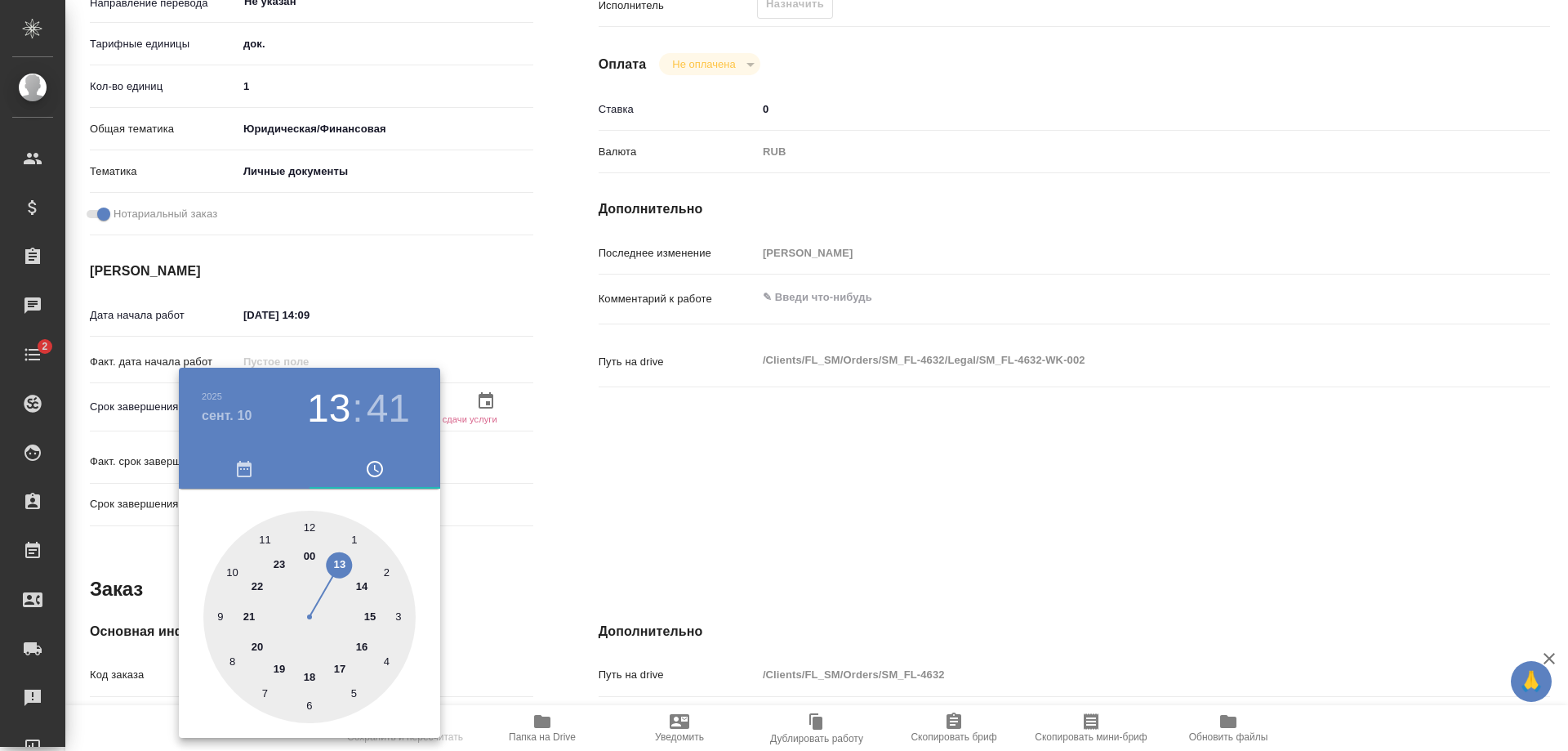
type textarea "x"
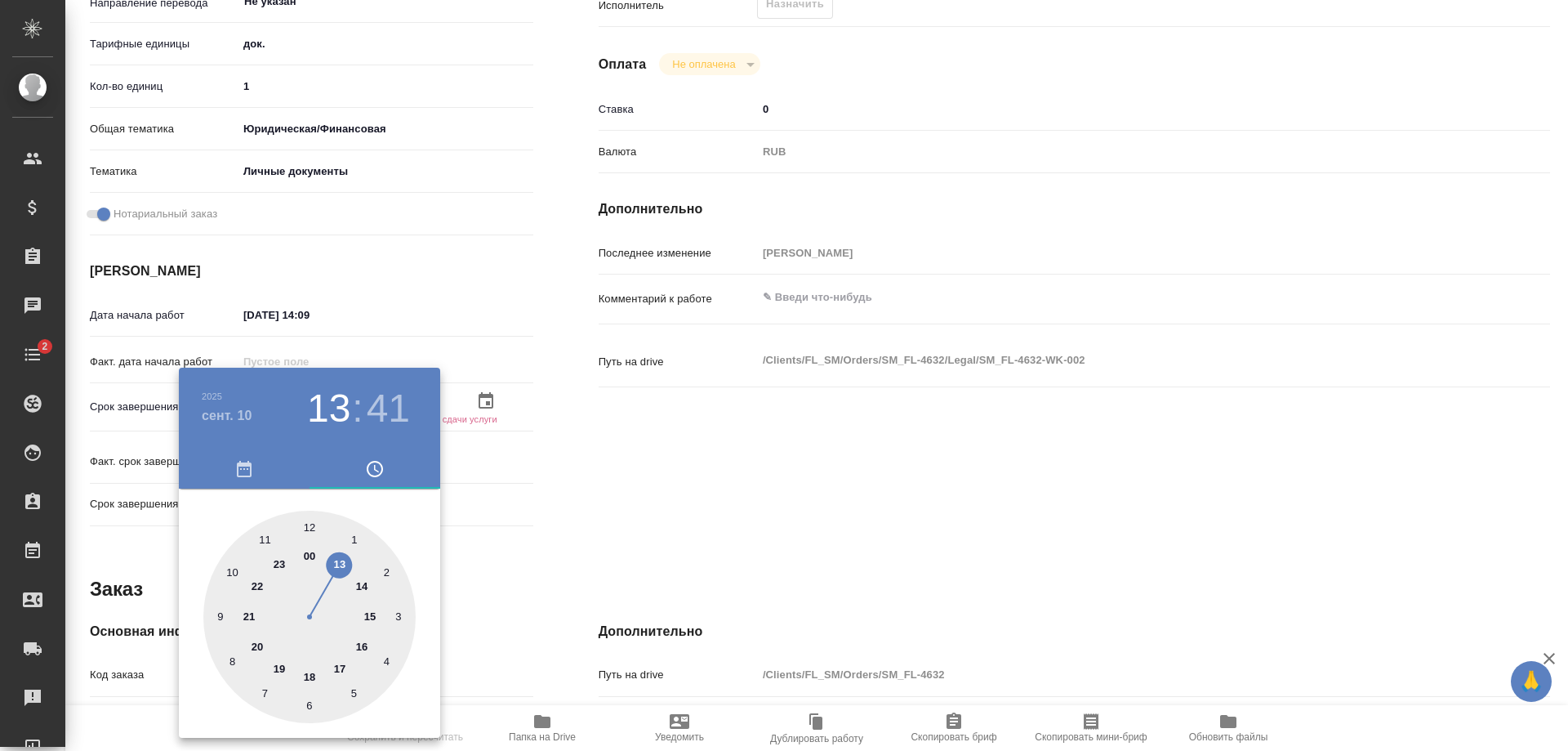
type textarea "x"
type input "[DATE] 15:41"
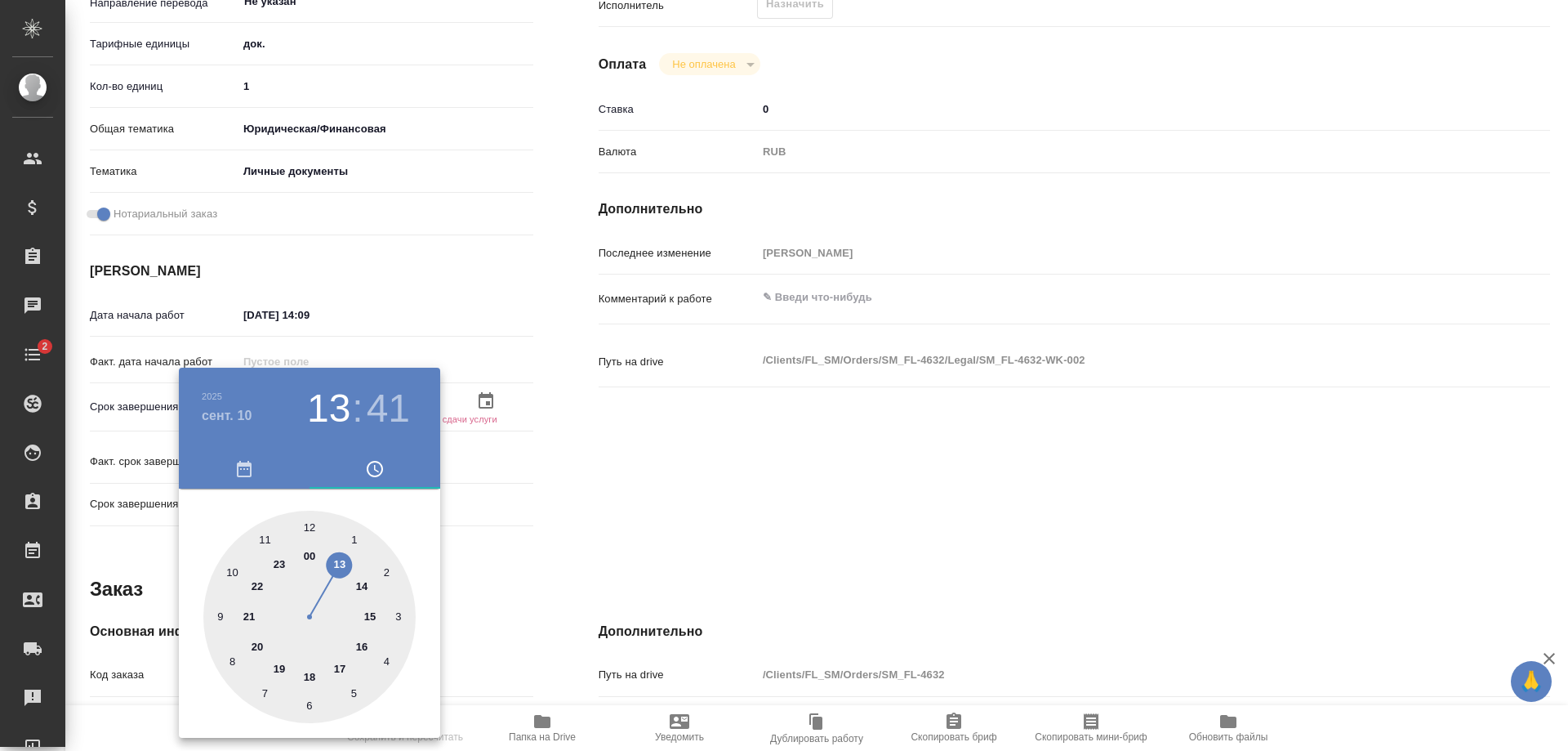
type textarea "x"
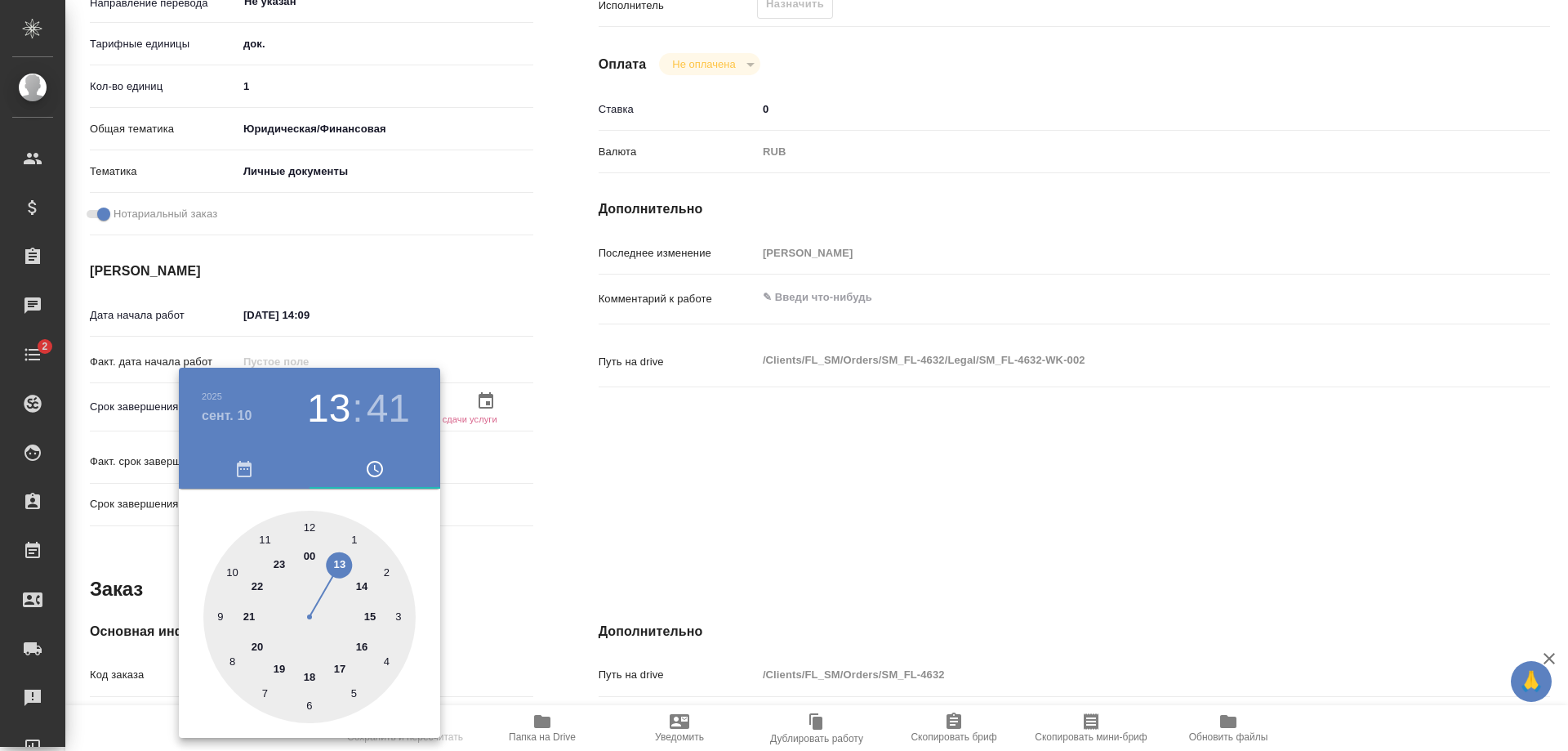
type textarea "x"
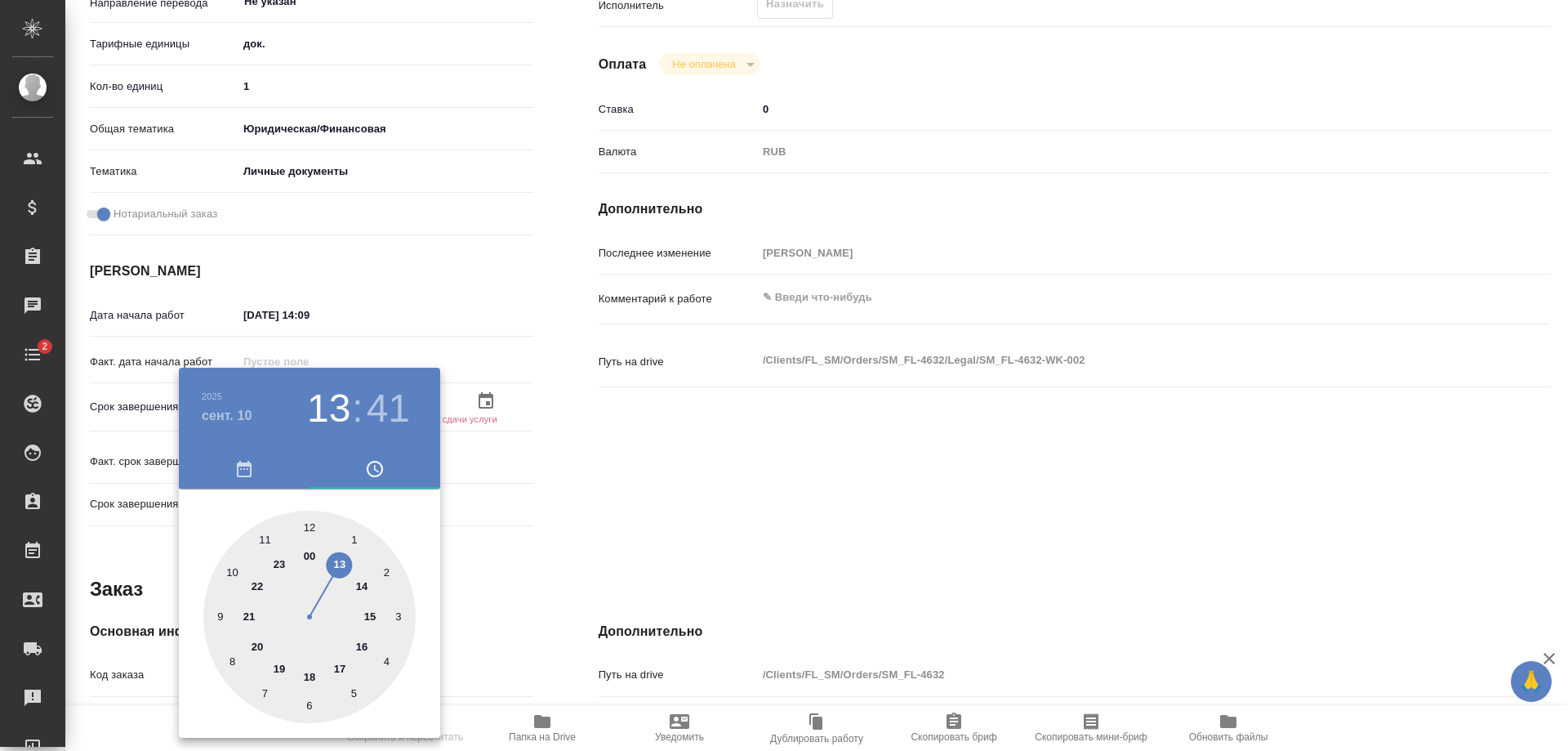
type textarea "x"
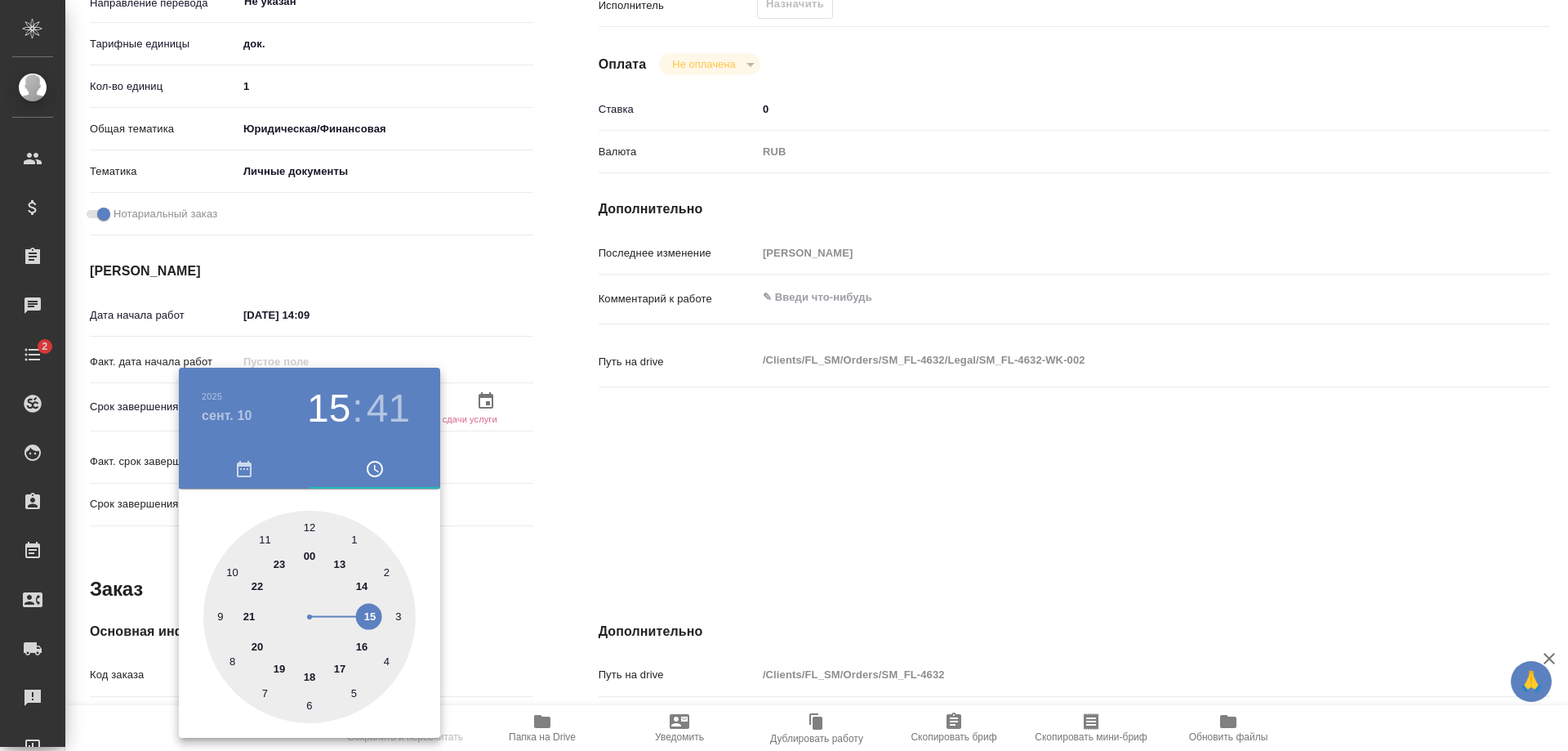
type textarea "x"
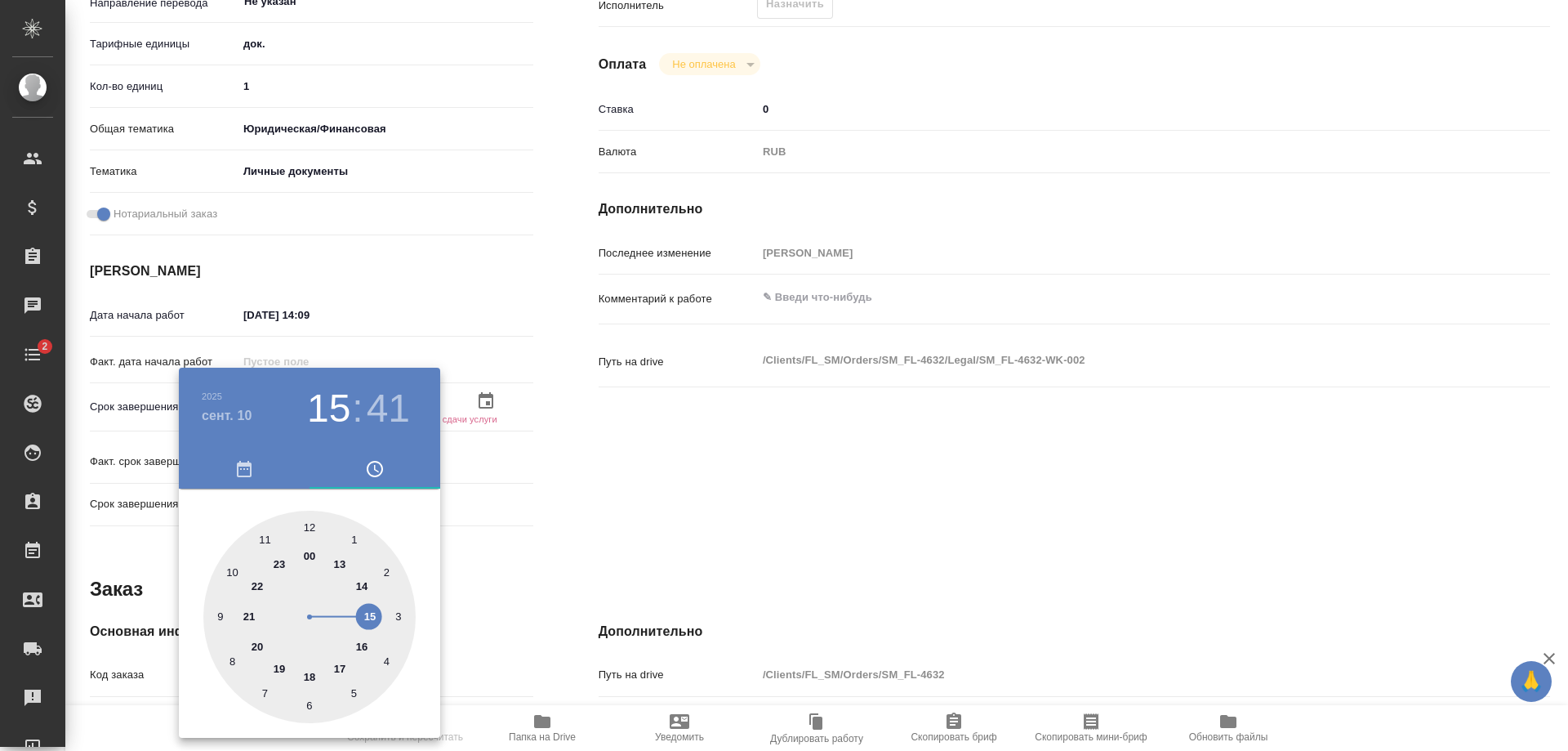
type textarea "x"
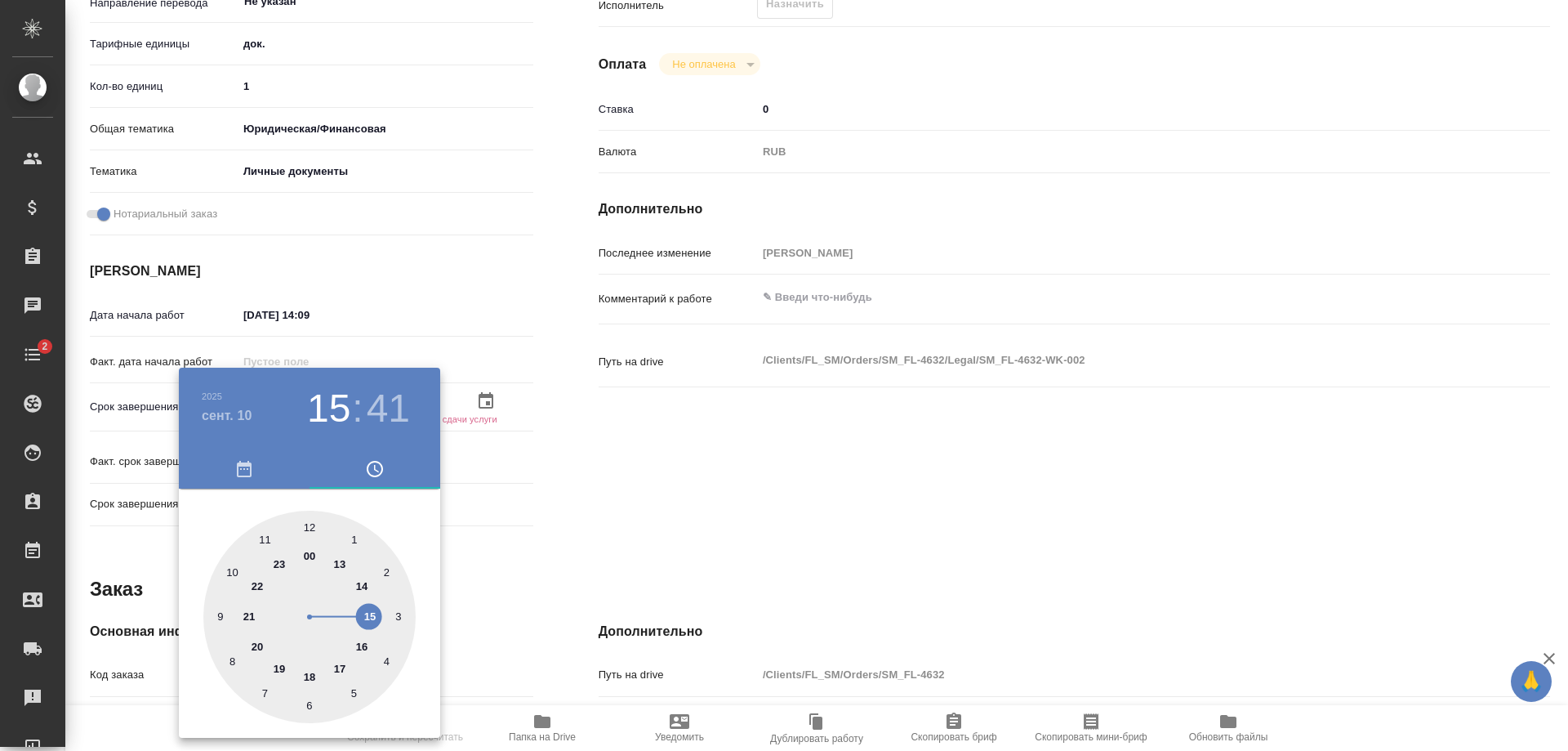
type textarea "x"
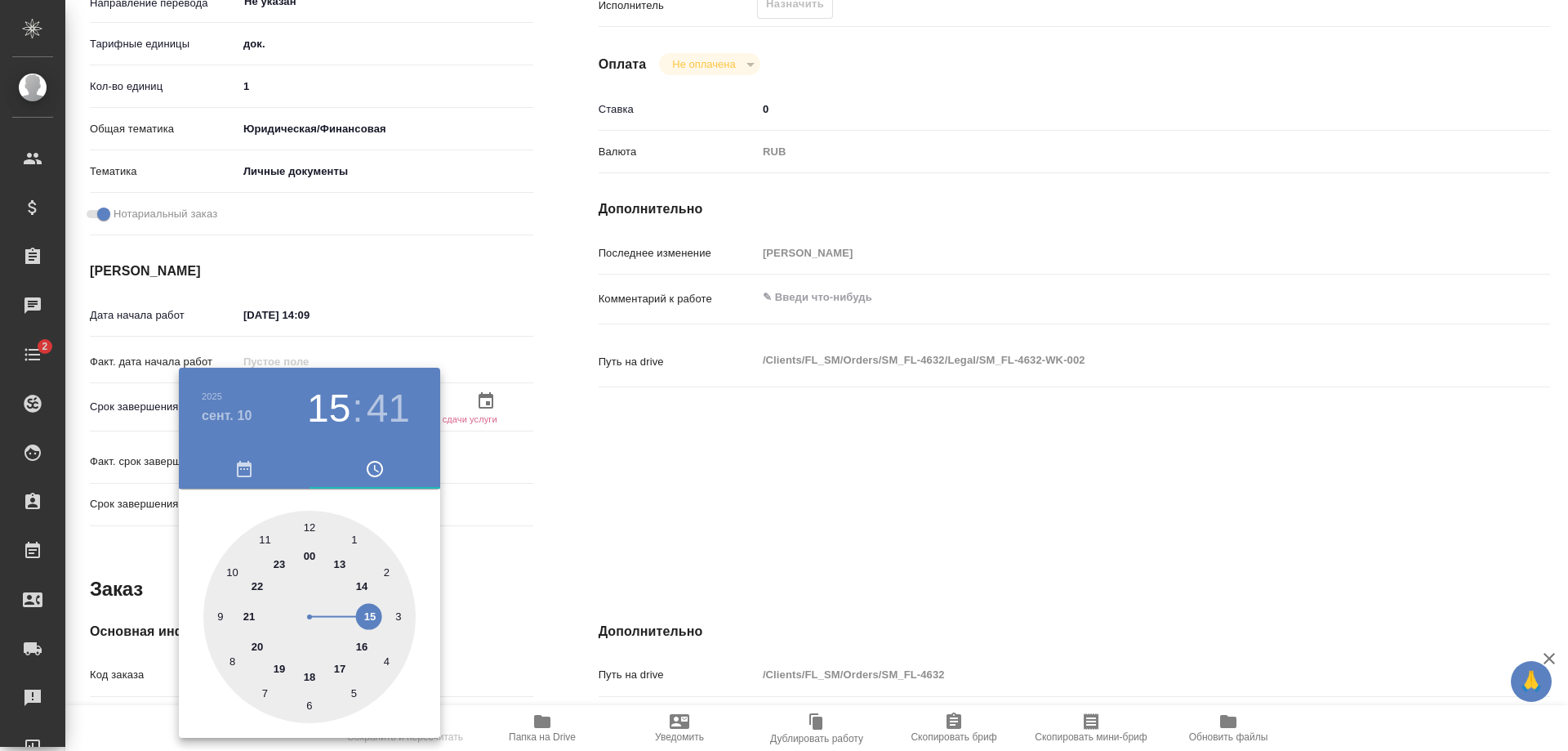
type input "[DATE] 16:41"
type textarea "x"
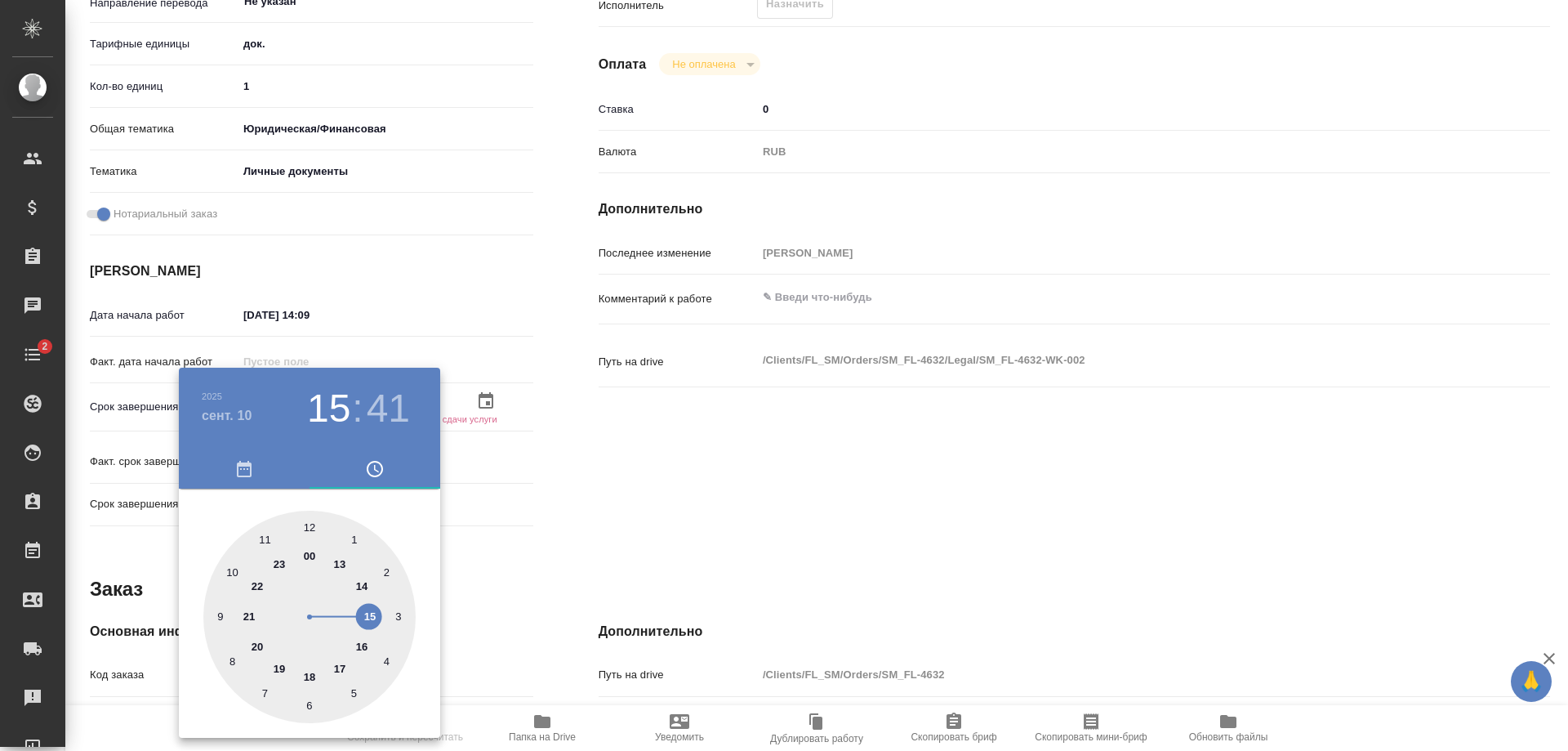
type textarea "x"
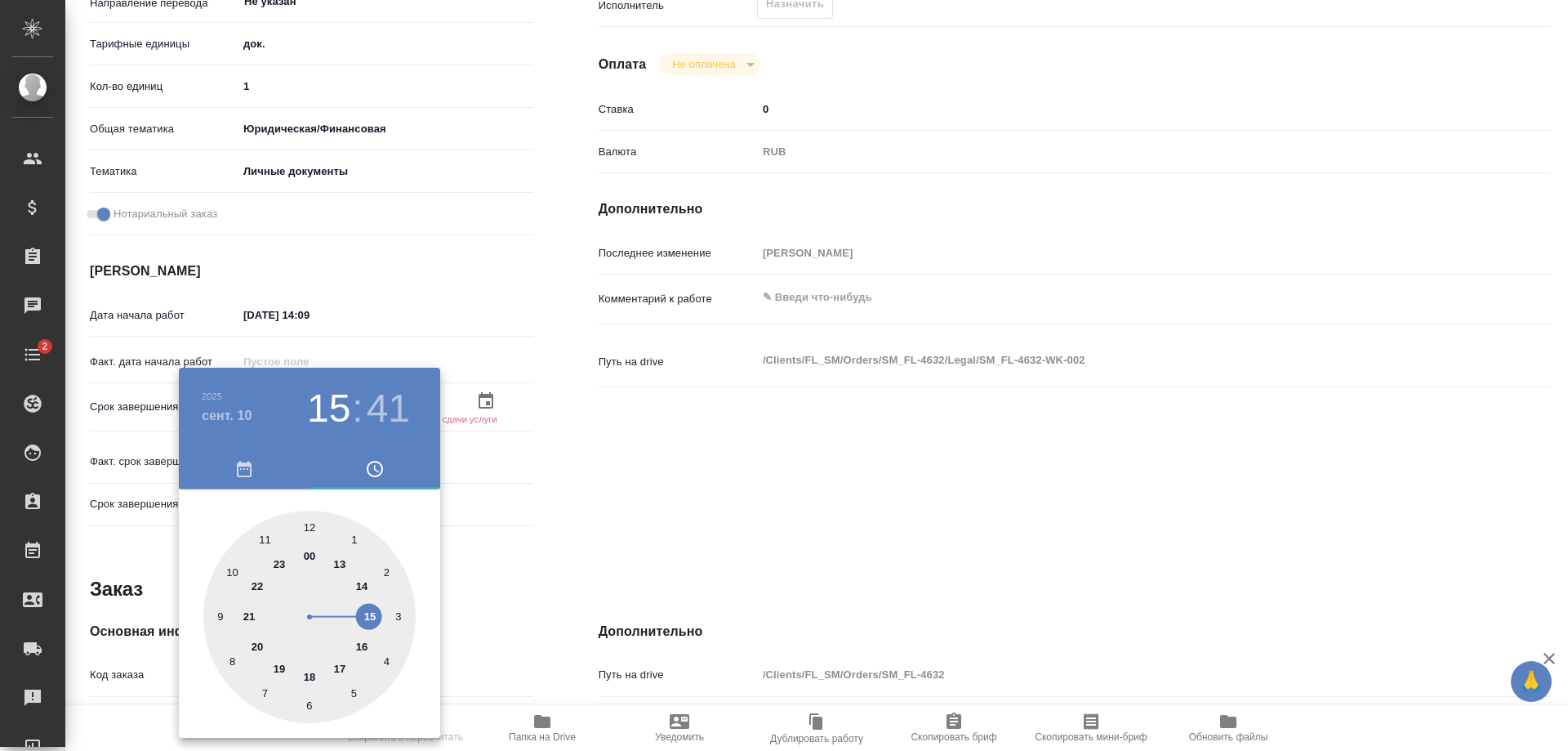
type textarea "x"
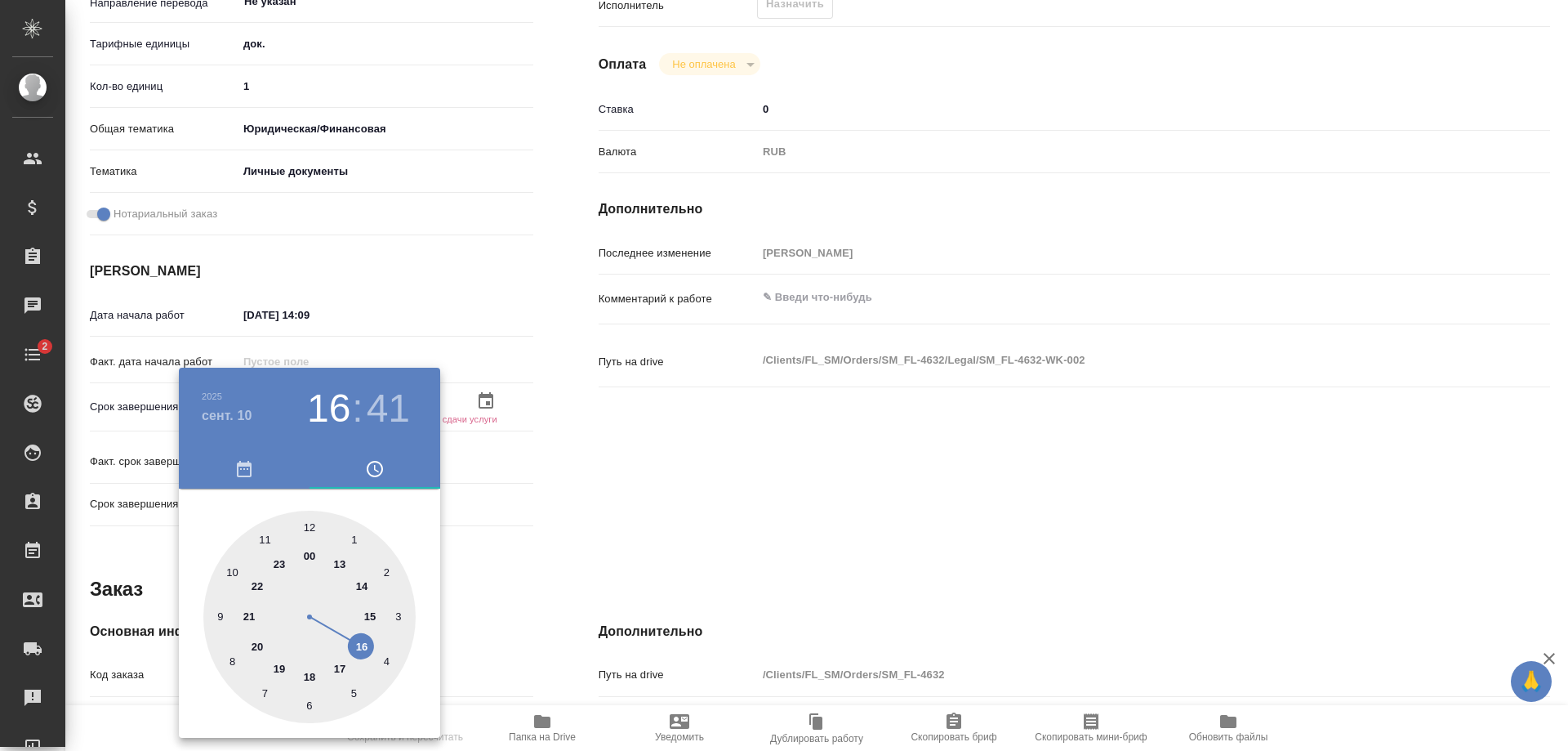
type textarea "x"
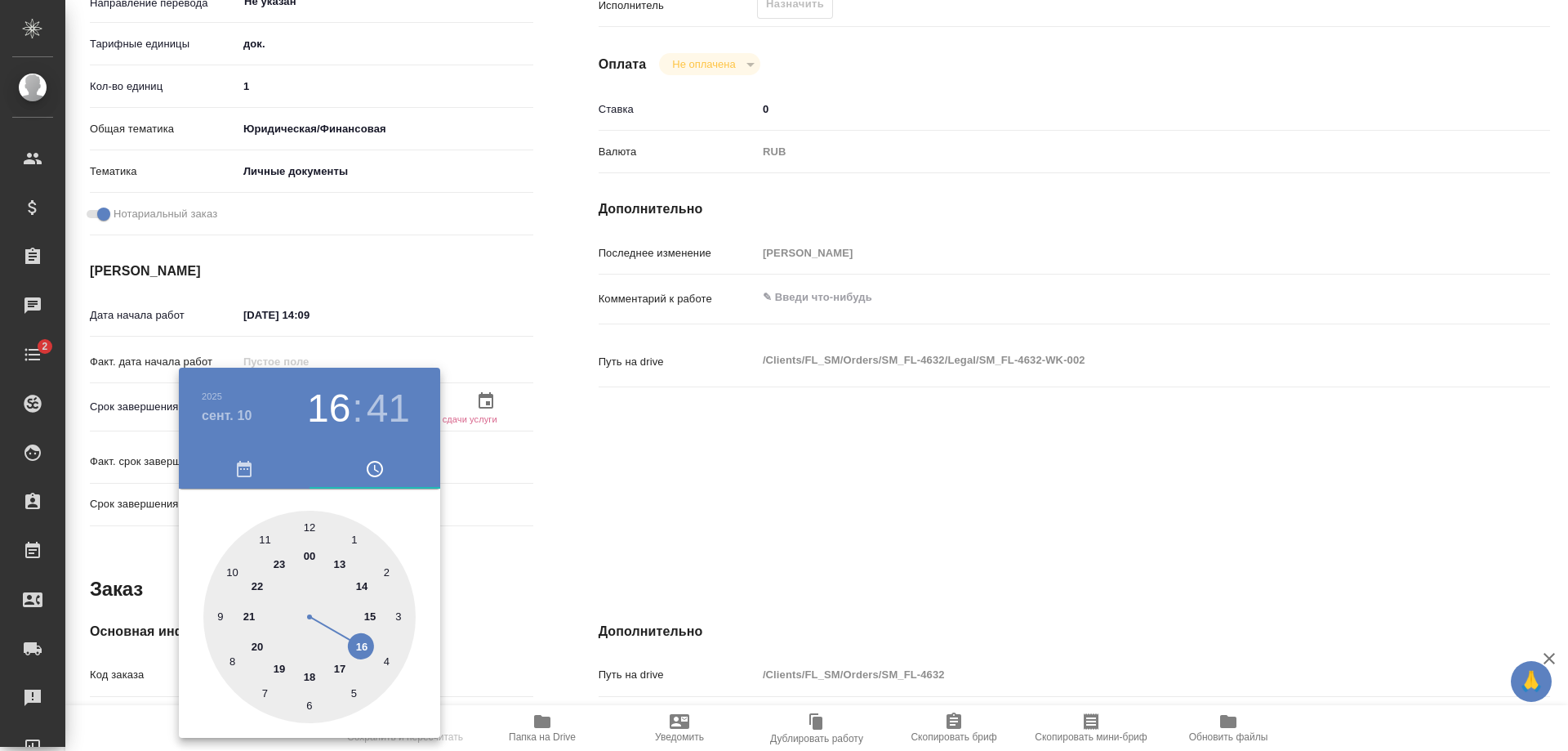
type textarea "x"
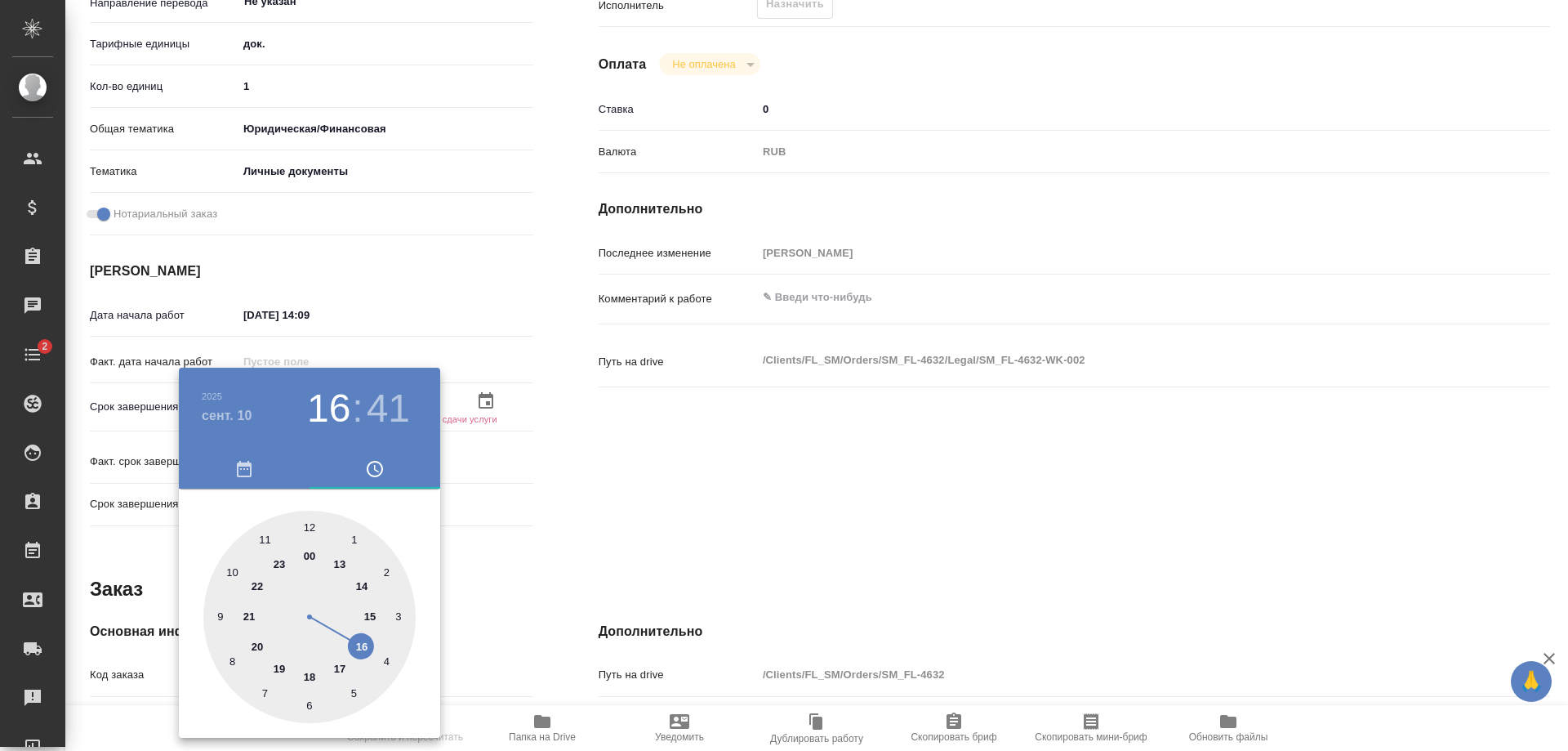
drag, startPoint x: 334, startPoint y: 659, endPoint x: 363, endPoint y: 639, distance: 35.2
click at [363, 639] on div at bounding box center [309, 616] width 212 height 212
type textarea "x"
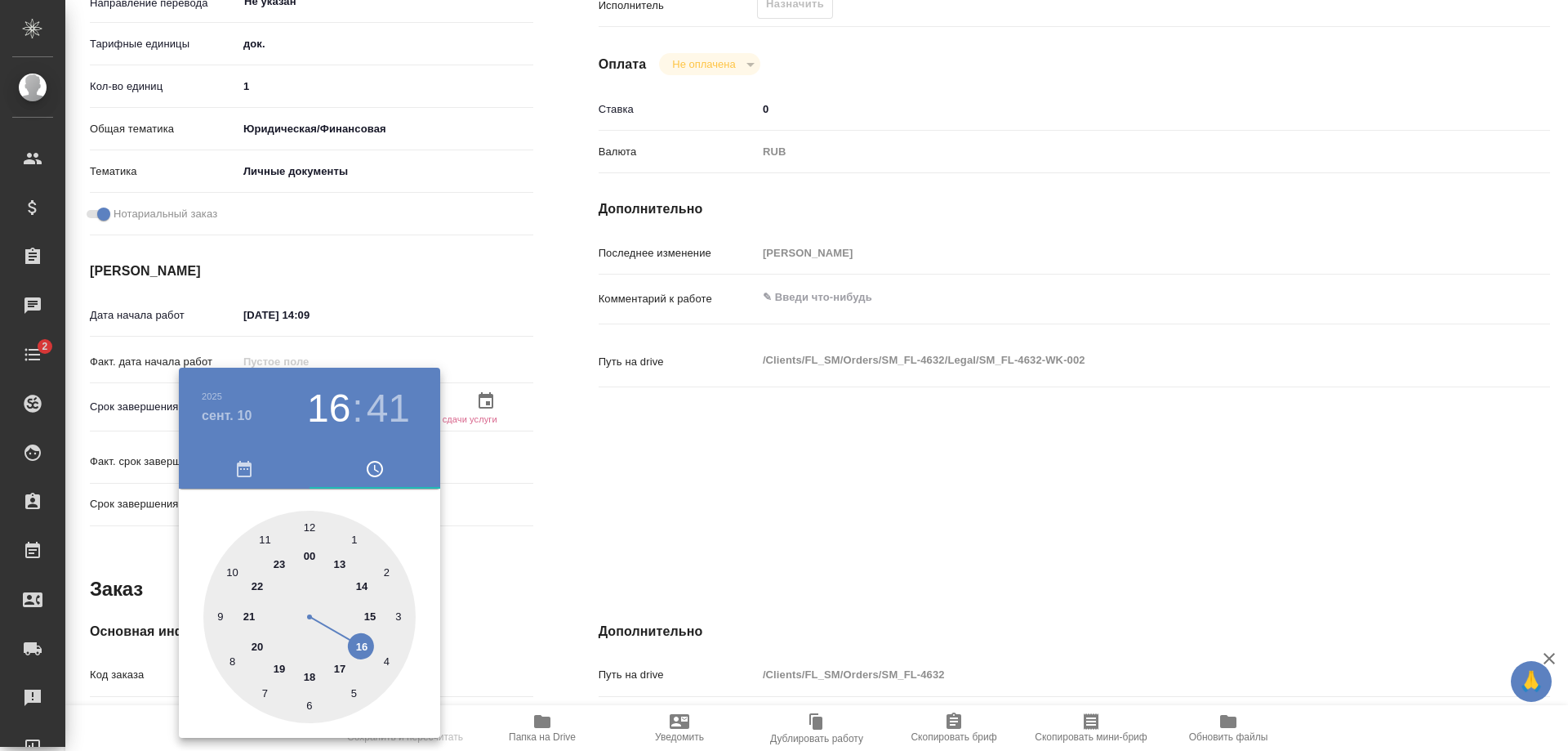
type textarea "x"
click at [378, 413] on h3 "41" at bounding box center [388, 408] width 43 height 46
type textarea "x"
type input "10.09.2025 16:51"
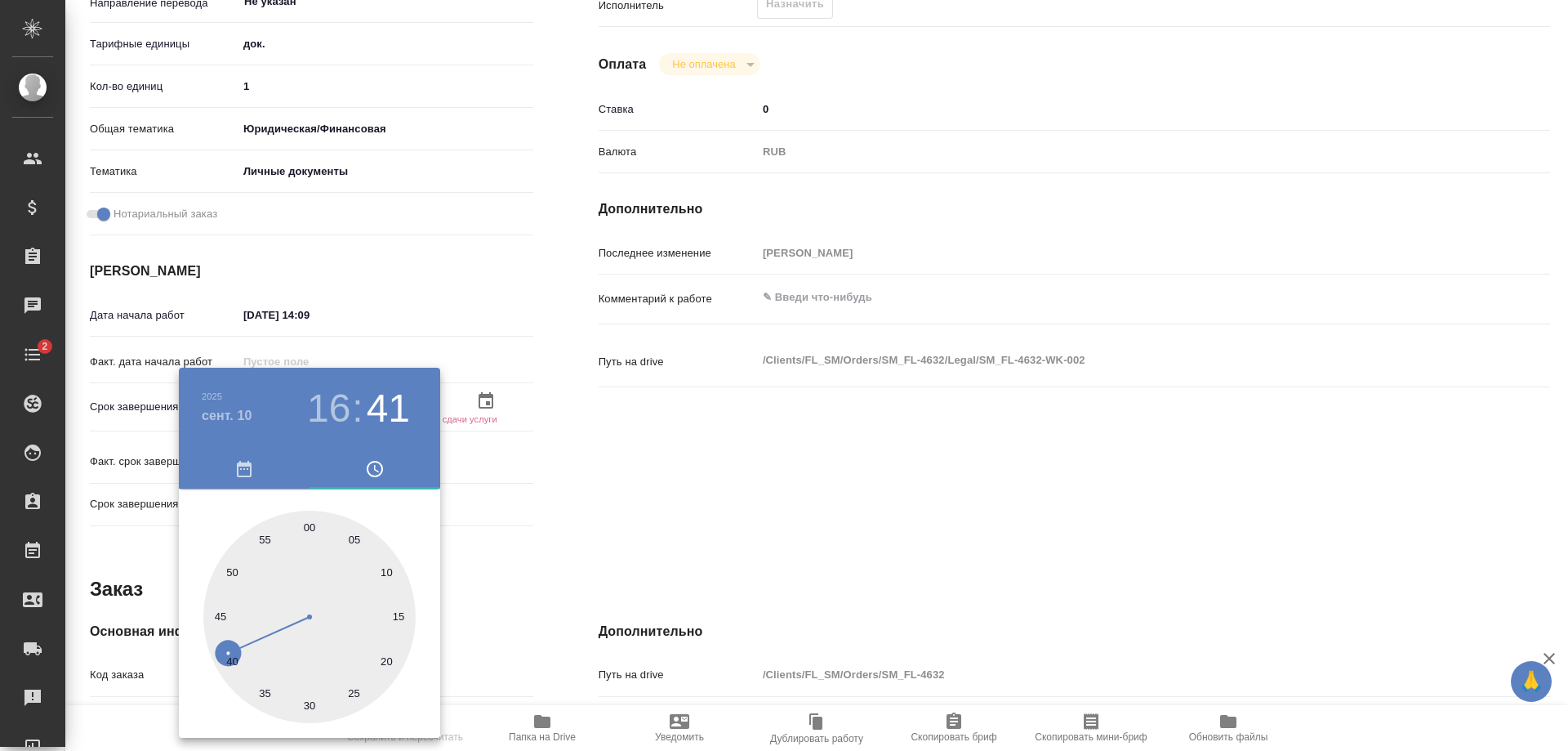
type textarea "x"
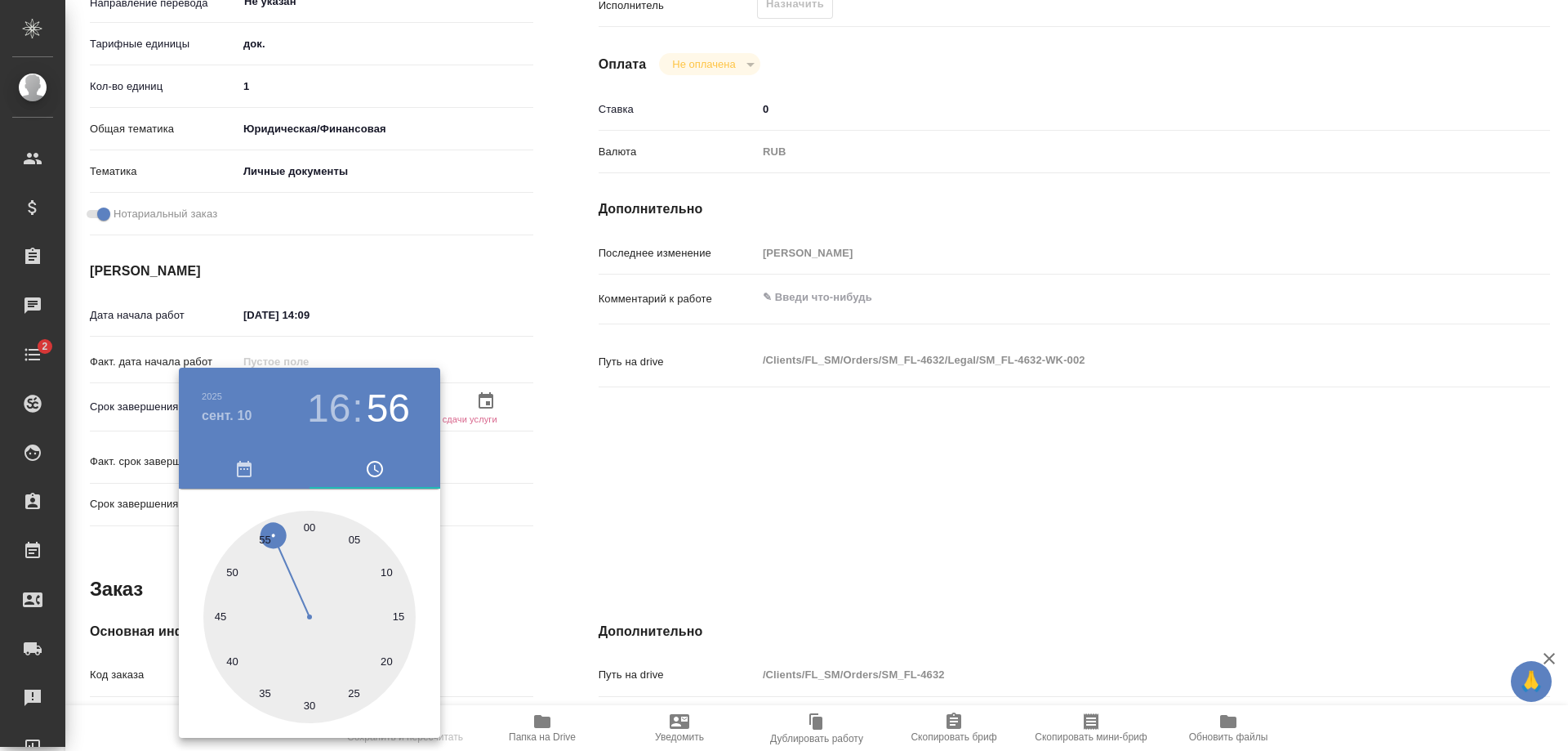
type input "10.09.2025 16:56"
type textarea "x"
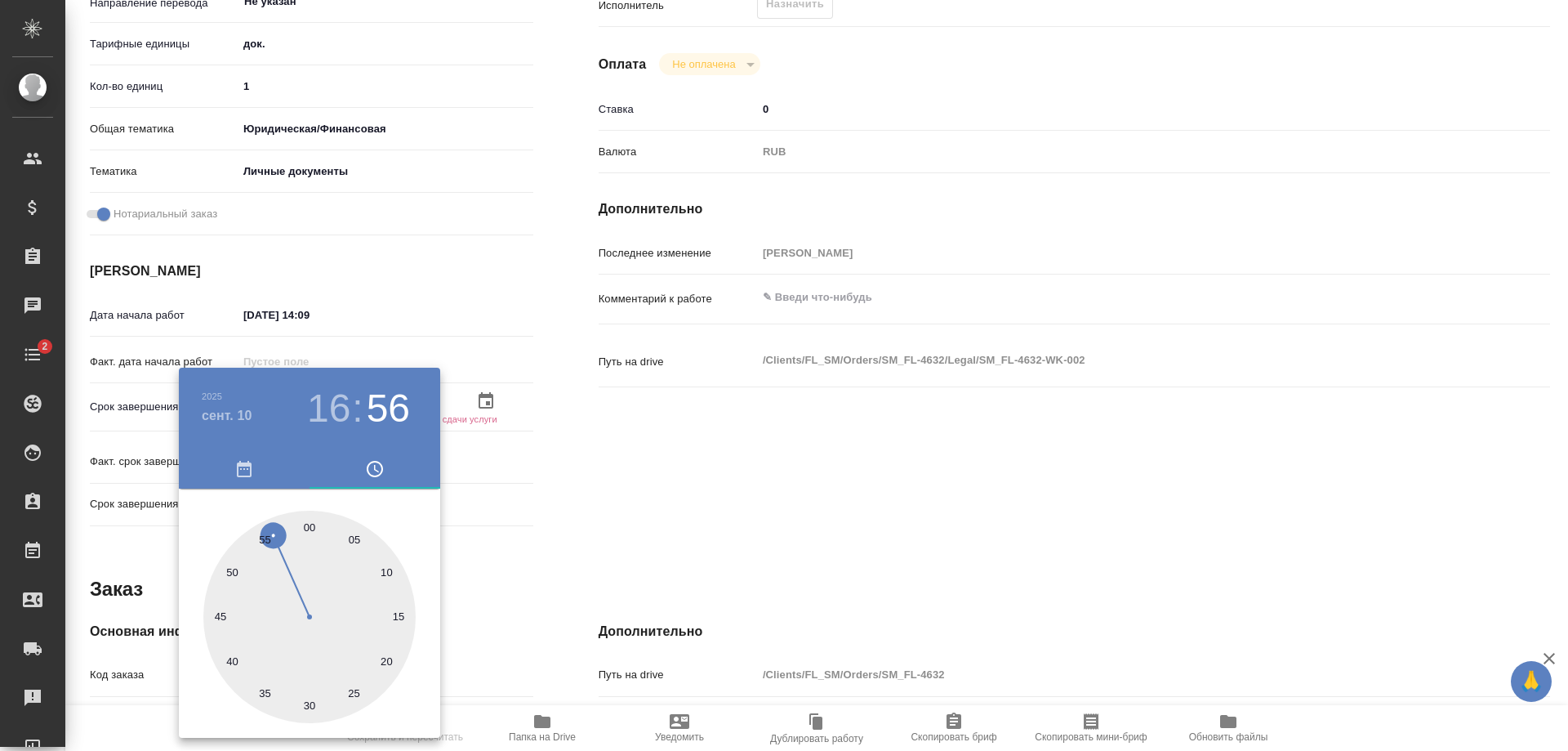
type textarea "x"
drag, startPoint x: 281, startPoint y: 554, endPoint x: 400, endPoint y: 514, distance: 125.5
click at [314, 539] on div at bounding box center [309, 616] width 212 height 212
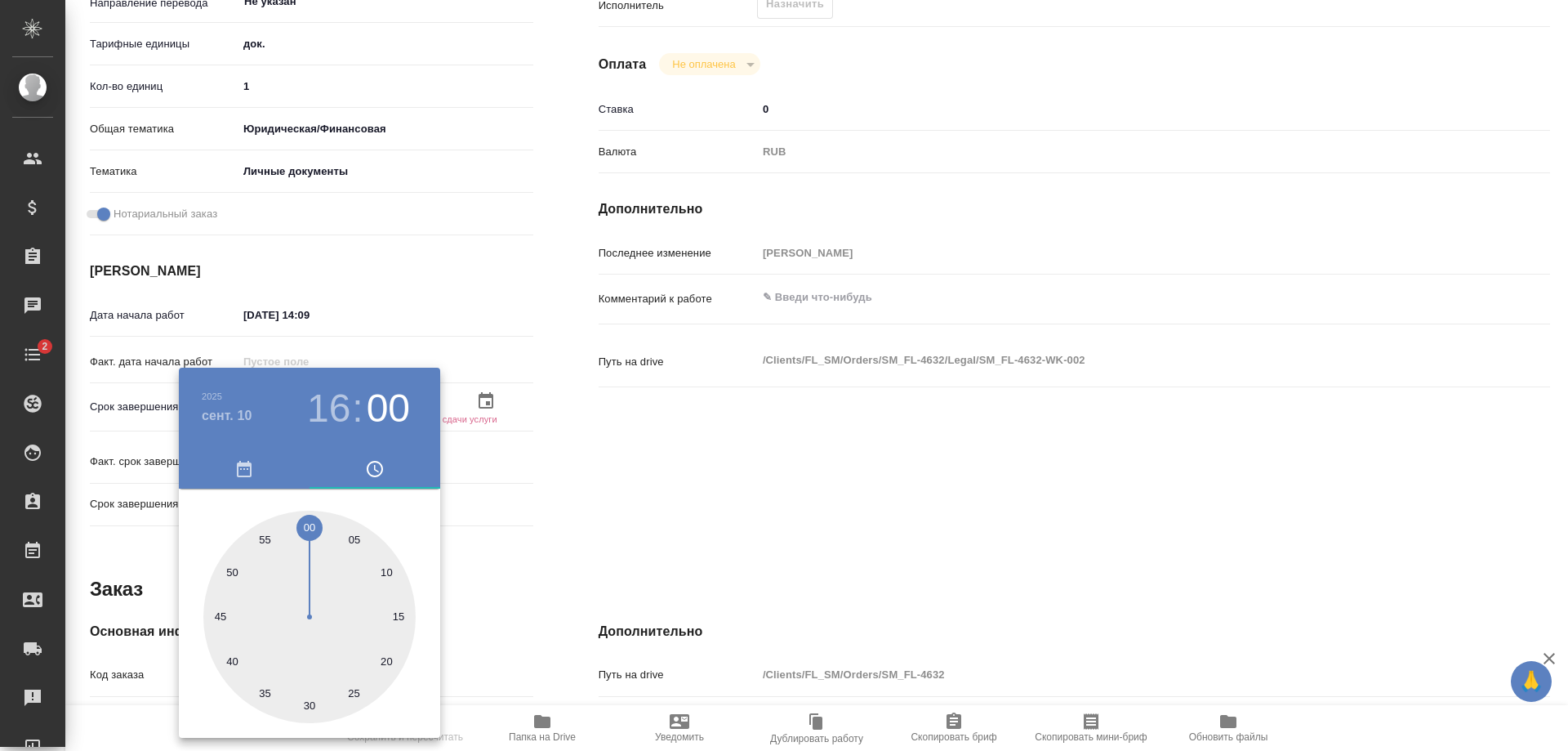
click at [307, 516] on div at bounding box center [309, 616] width 212 height 212
click at [559, 482] on div at bounding box center [784, 376] width 1568 height 751
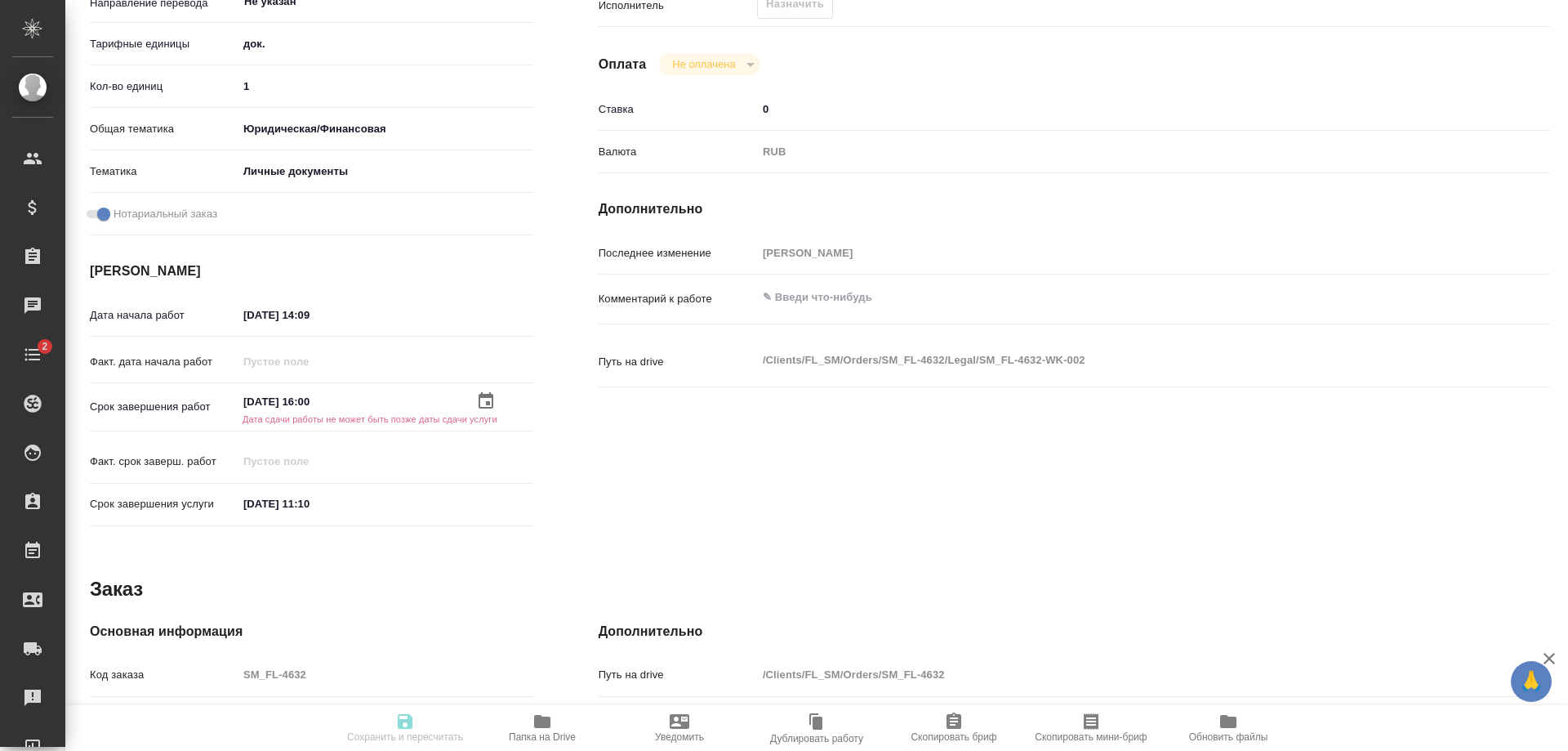
click at [365, 507] on input "01.09.2025 11:10" at bounding box center [309, 503] width 143 height 24
click at [482, 502] on icon "button" at bounding box center [486, 502] width 20 height 20
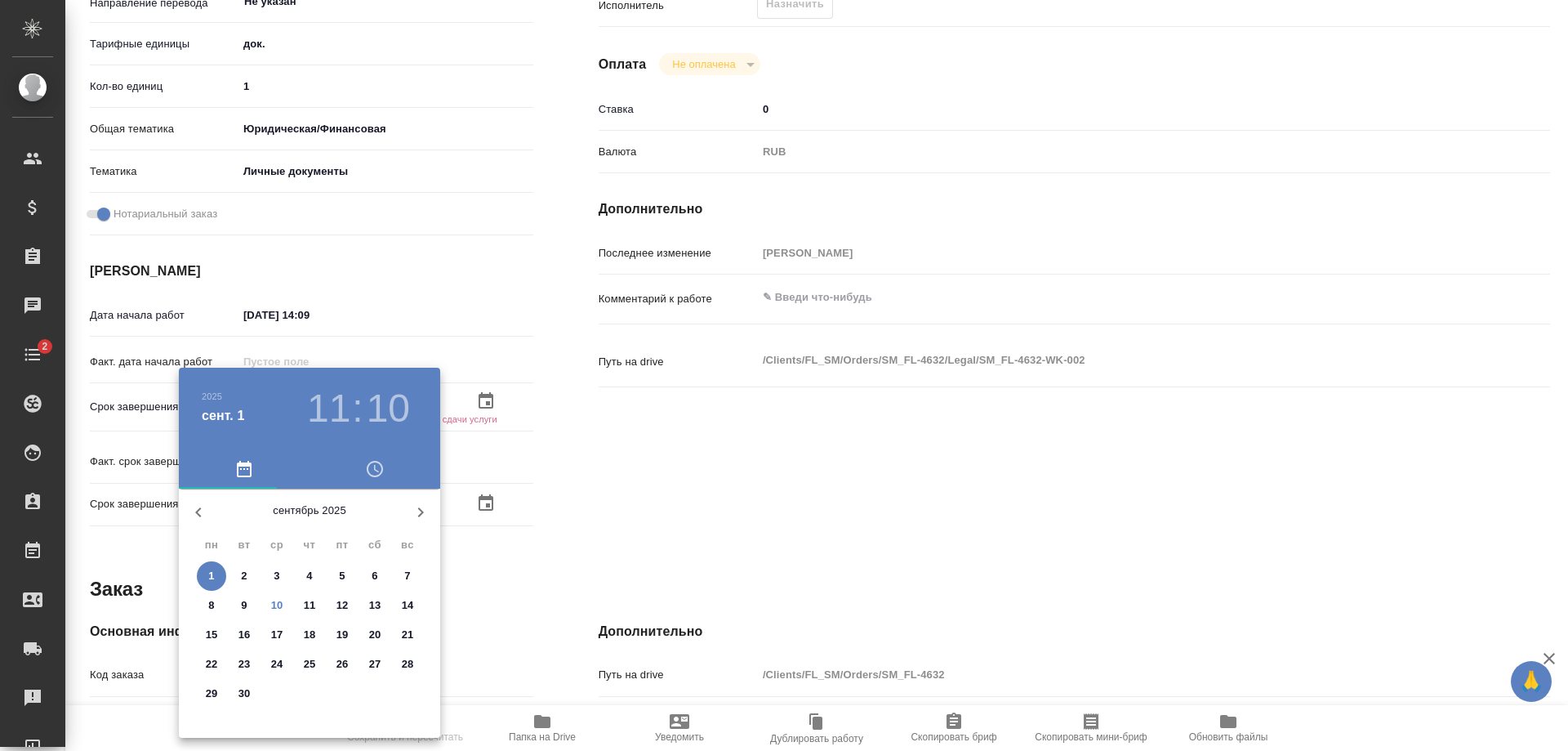
click at [266, 601] on span "10" at bounding box center [276, 605] width 29 height 16
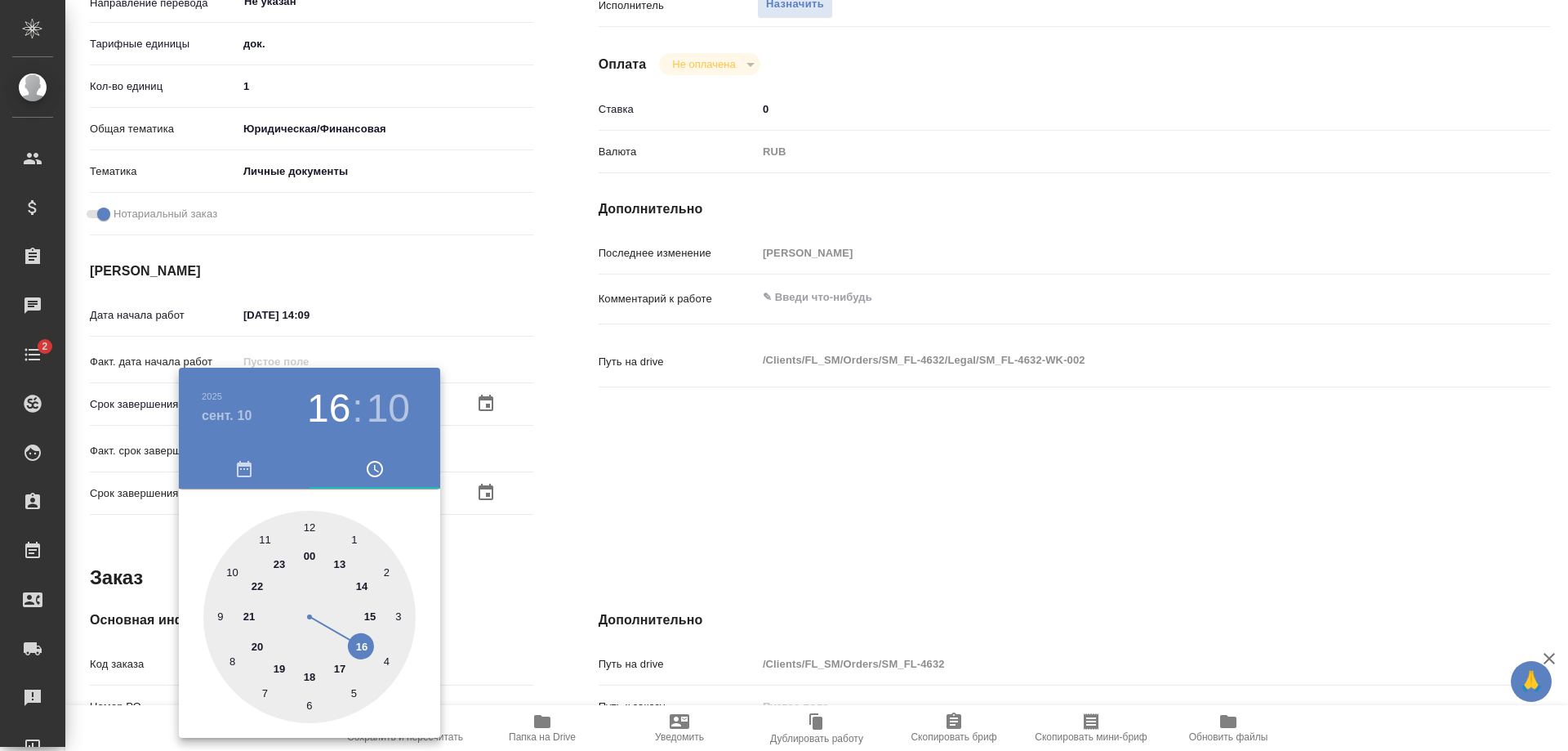
drag, startPoint x: 263, startPoint y: 540, endPoint x: 355, endPoint y: 655, distance: 147.3
click at [355, 655] on div at bounding box center [309, 616] width 212 height 212
drag, startPoint x: 374, startPoint y: 570, endPoint x: 312, endPoint y: 538, distance: 69.8
click at [312, 538] on div at bounding box center [309, 616] width 212 height 212
click at [563, 510] on div at bounding box center [784, 376] width 1568 height 751
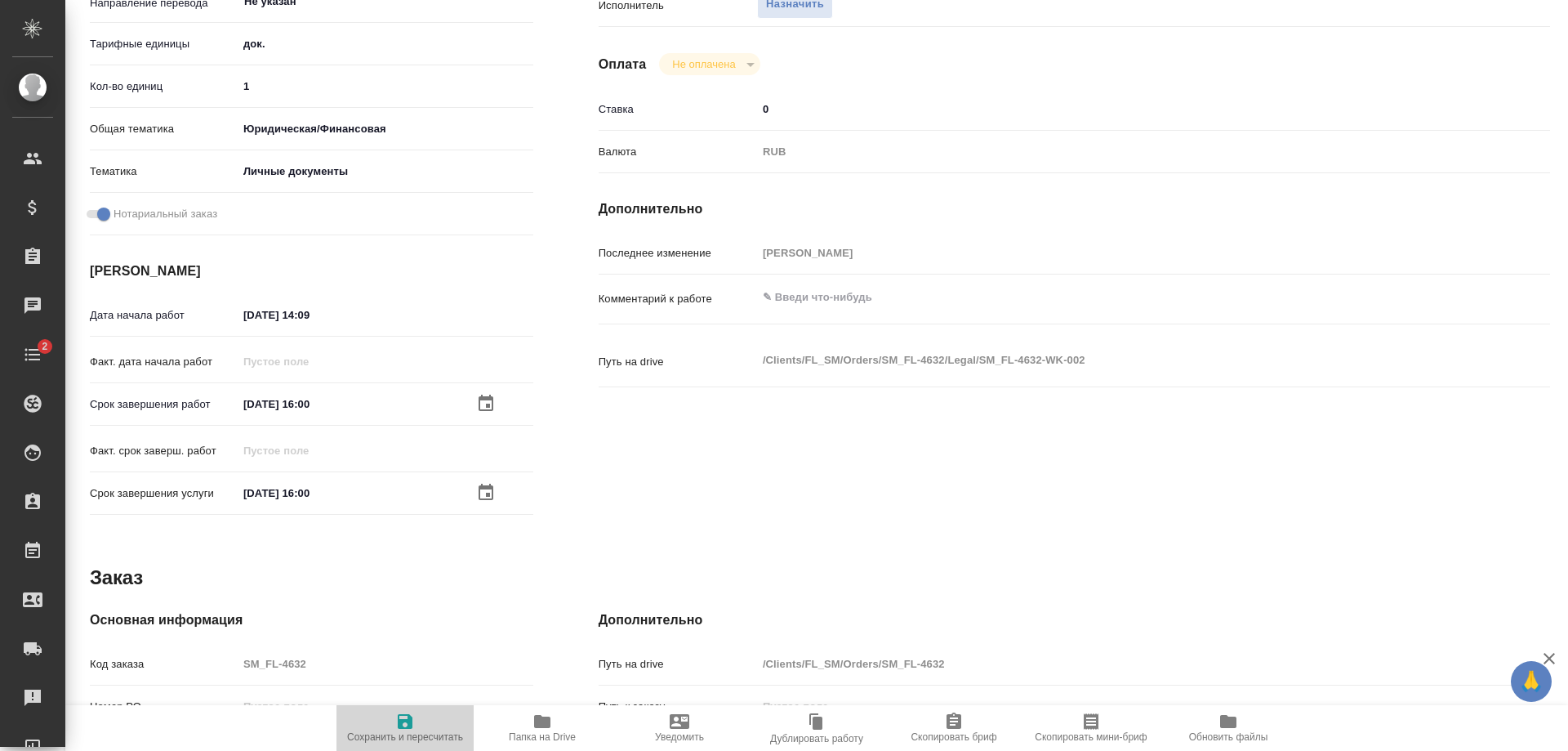
click at [414, 731] on icon "button" at bounding box center [405, 722] width 20 height 20
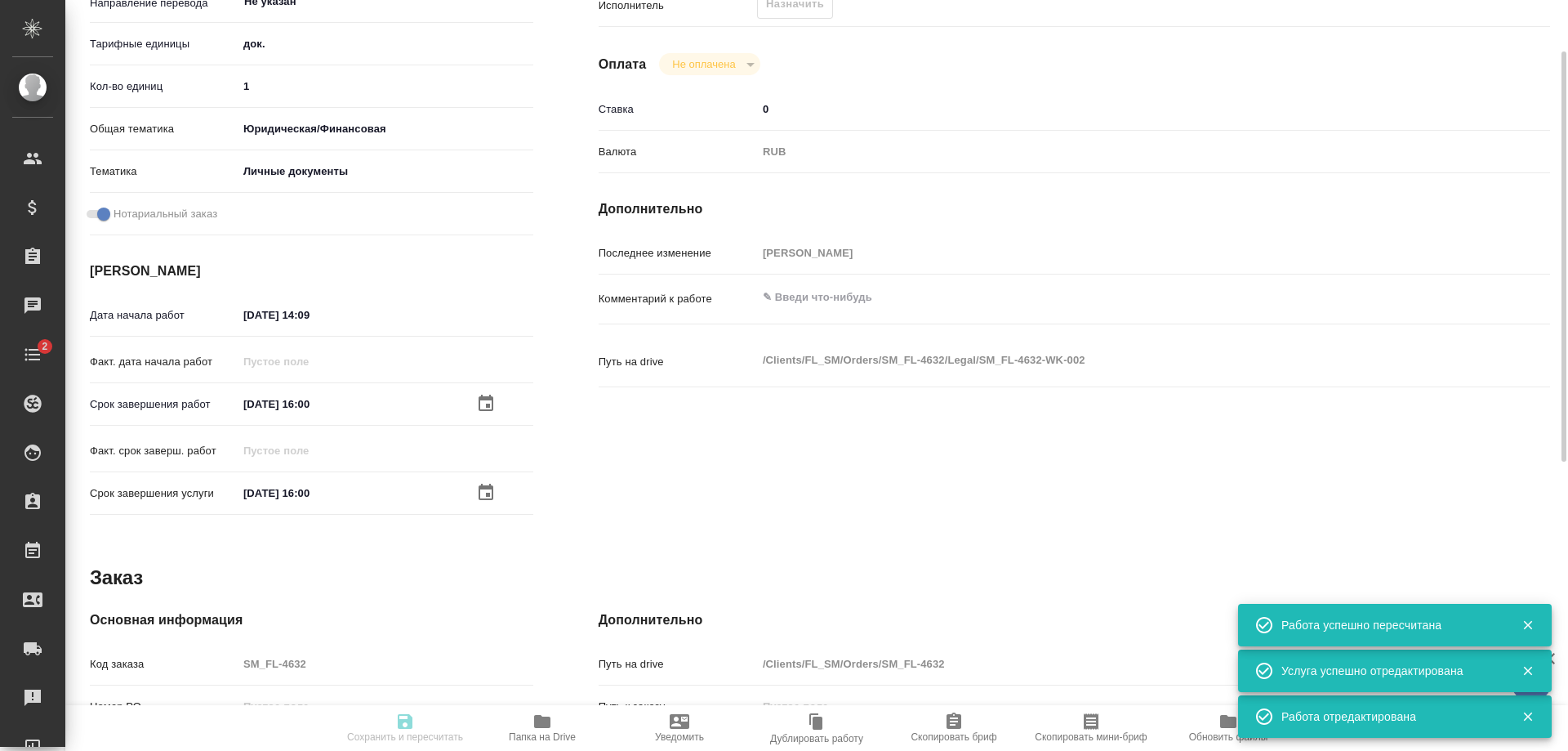
scroll to position [0, 0]
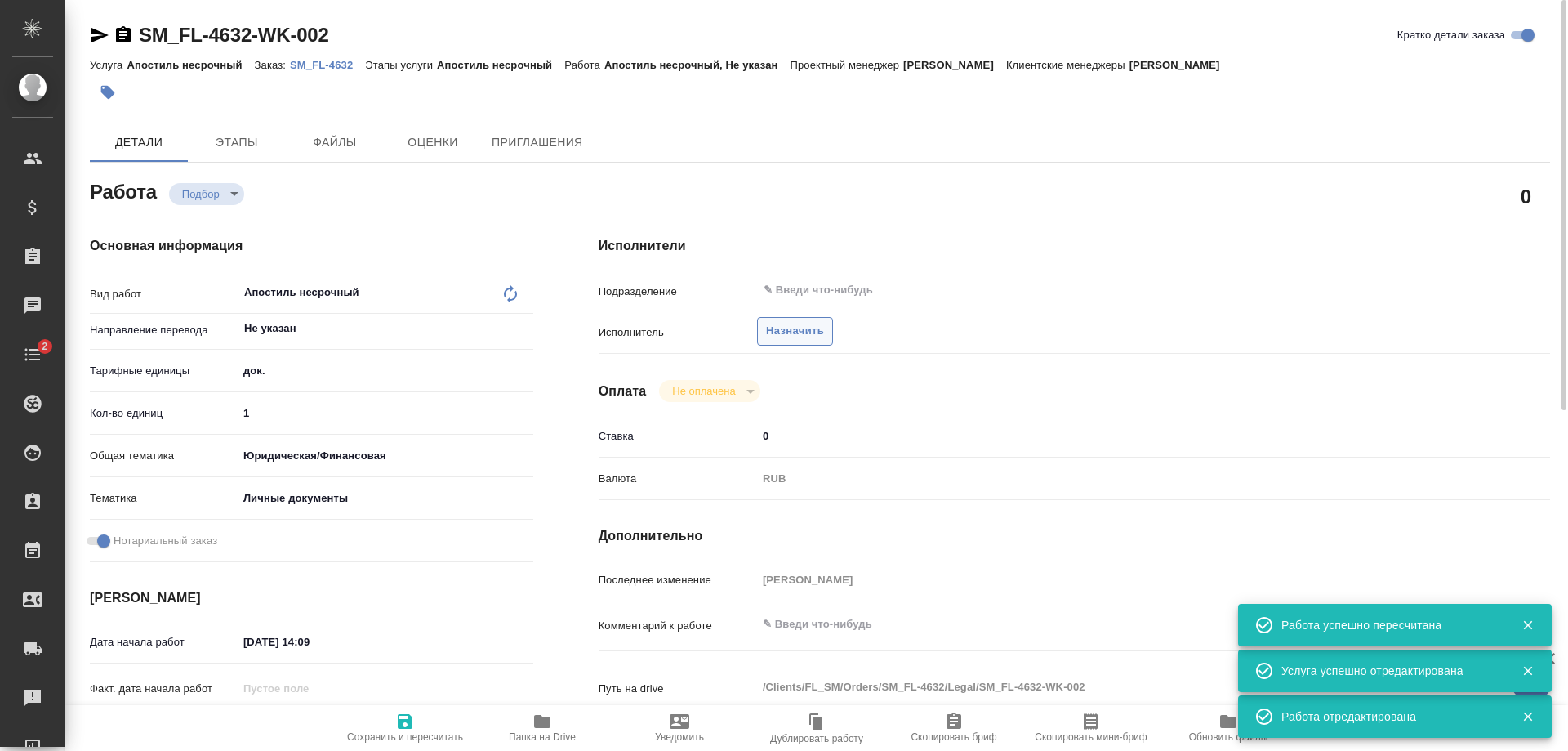
click at [780, 335] on span "Назначить" at bounding box center [794, 331] width 58 height 19
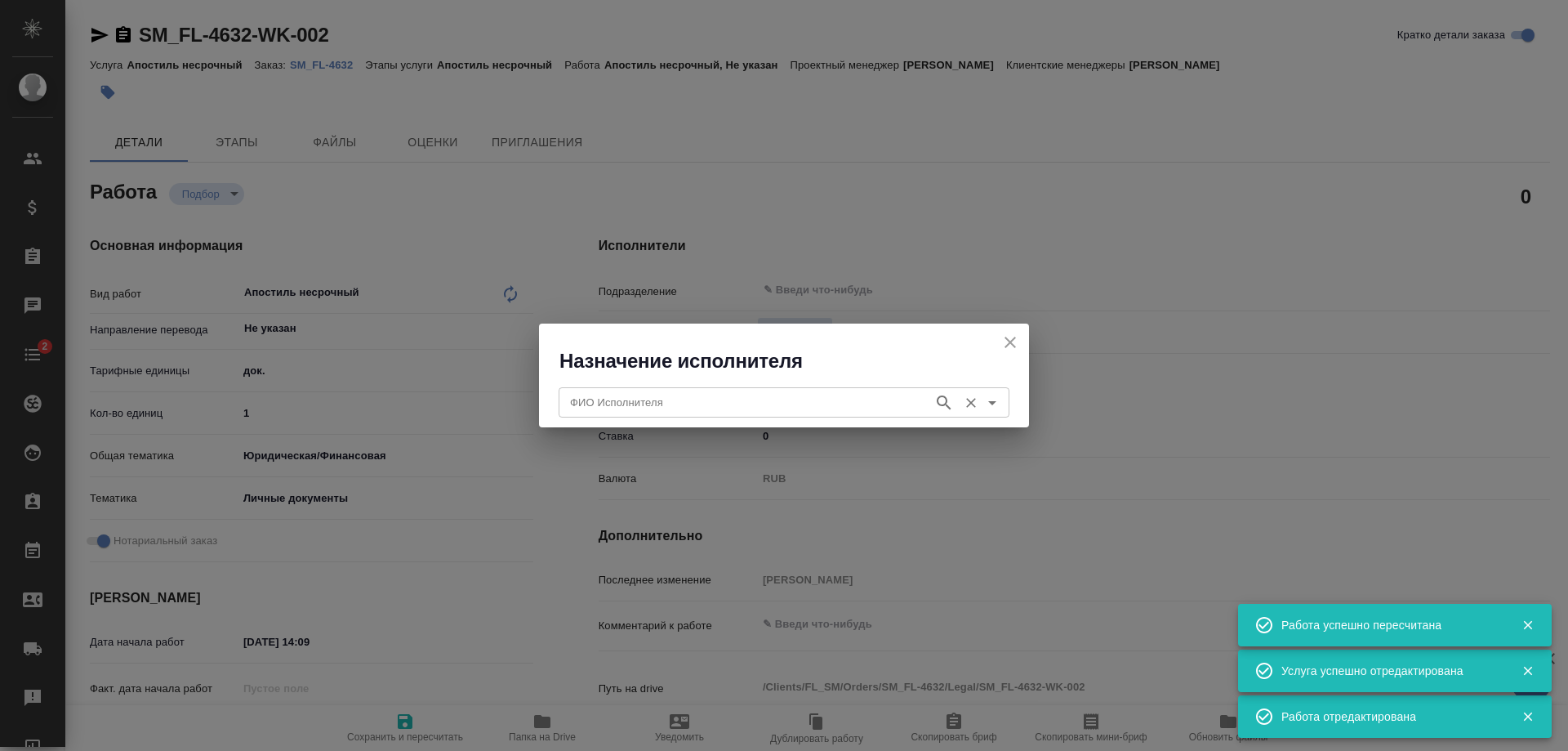
click at [680, 404] on input "ФИО Исполнителя" at bounding box center [745, 402] width 362 height 20
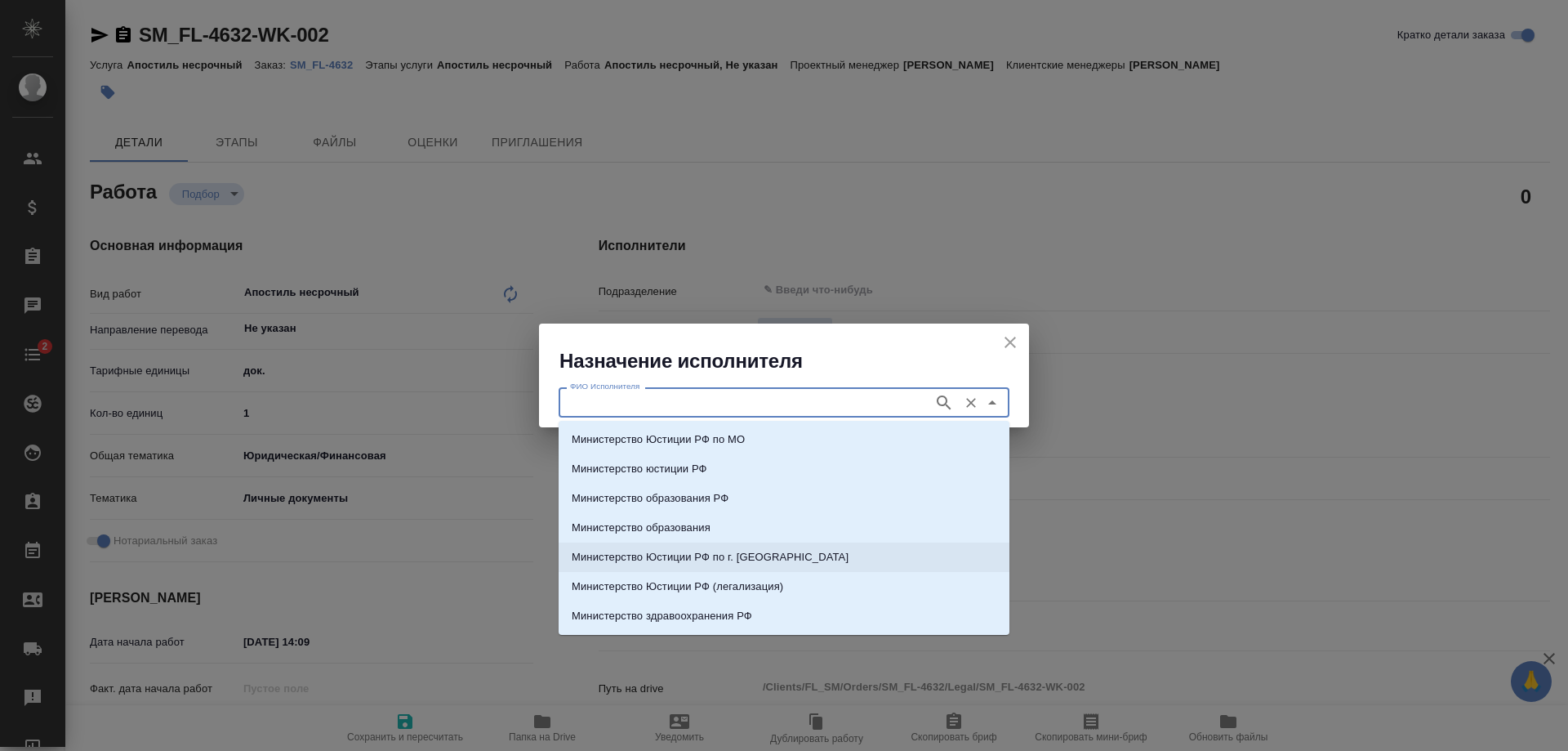
click at [720, 557] on p "Министерство Юстиции РФ по г. Москве" at bounding box center [710, 557] width 277 height 16
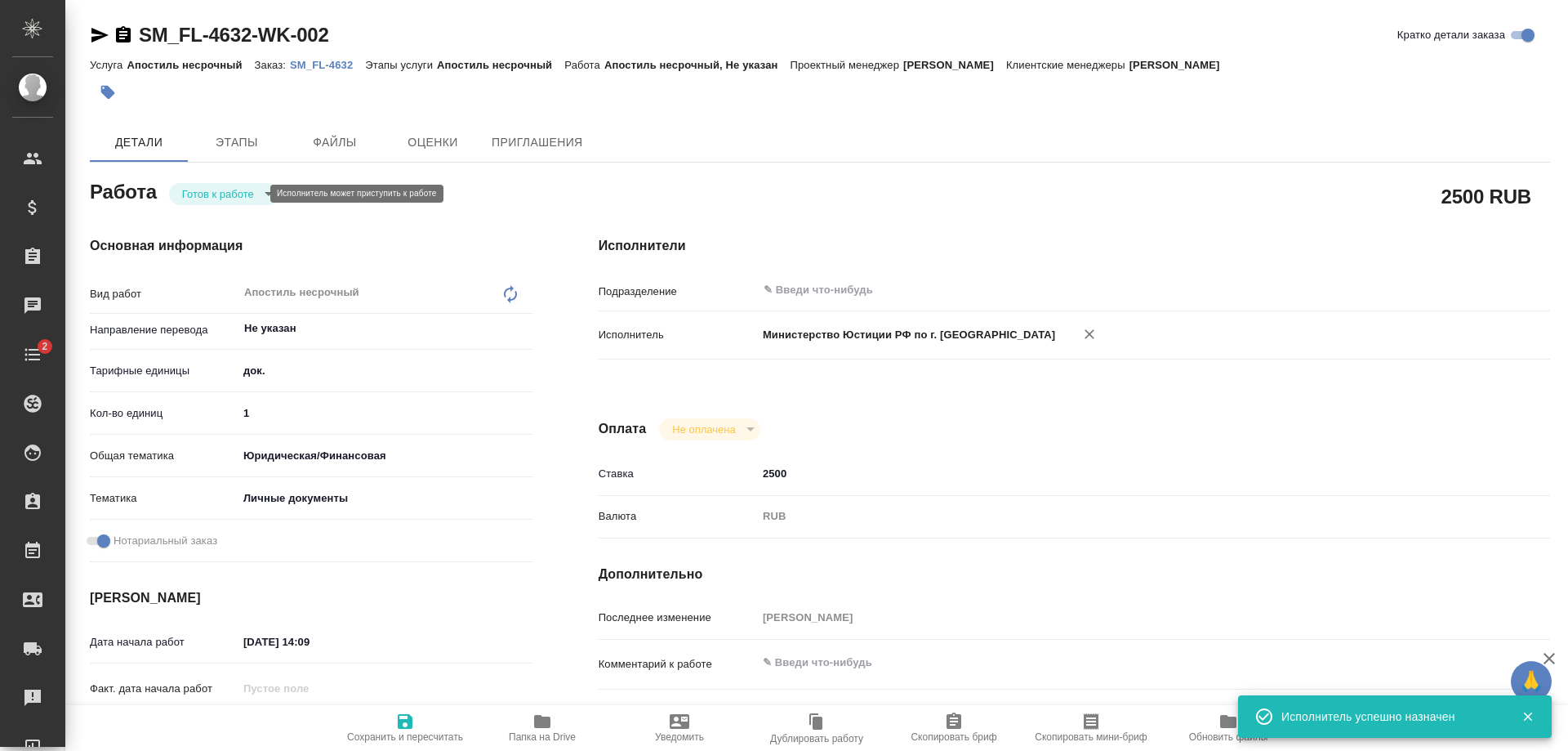
click at [250, 186] on body "🙏 .cls-1 fill:#fff; AWATERA Shulgina Anna Клиенты Спецификации Заказы 0 Чаты 2 …" at bounding box center [784, 376] width 1568 height 751
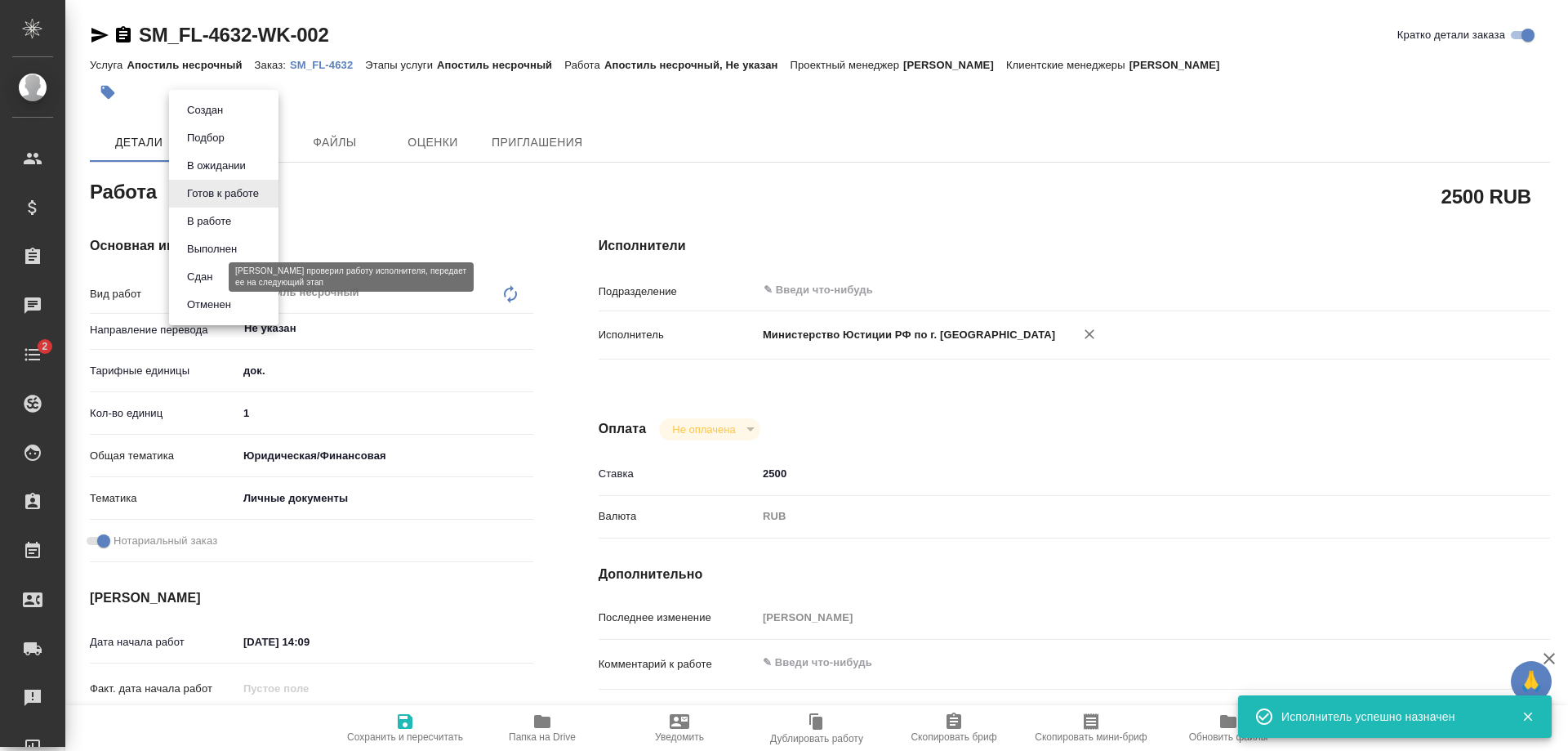
click at [216, 280] on button "Сдан" at bounding box center [200, 277] width 35 height 18
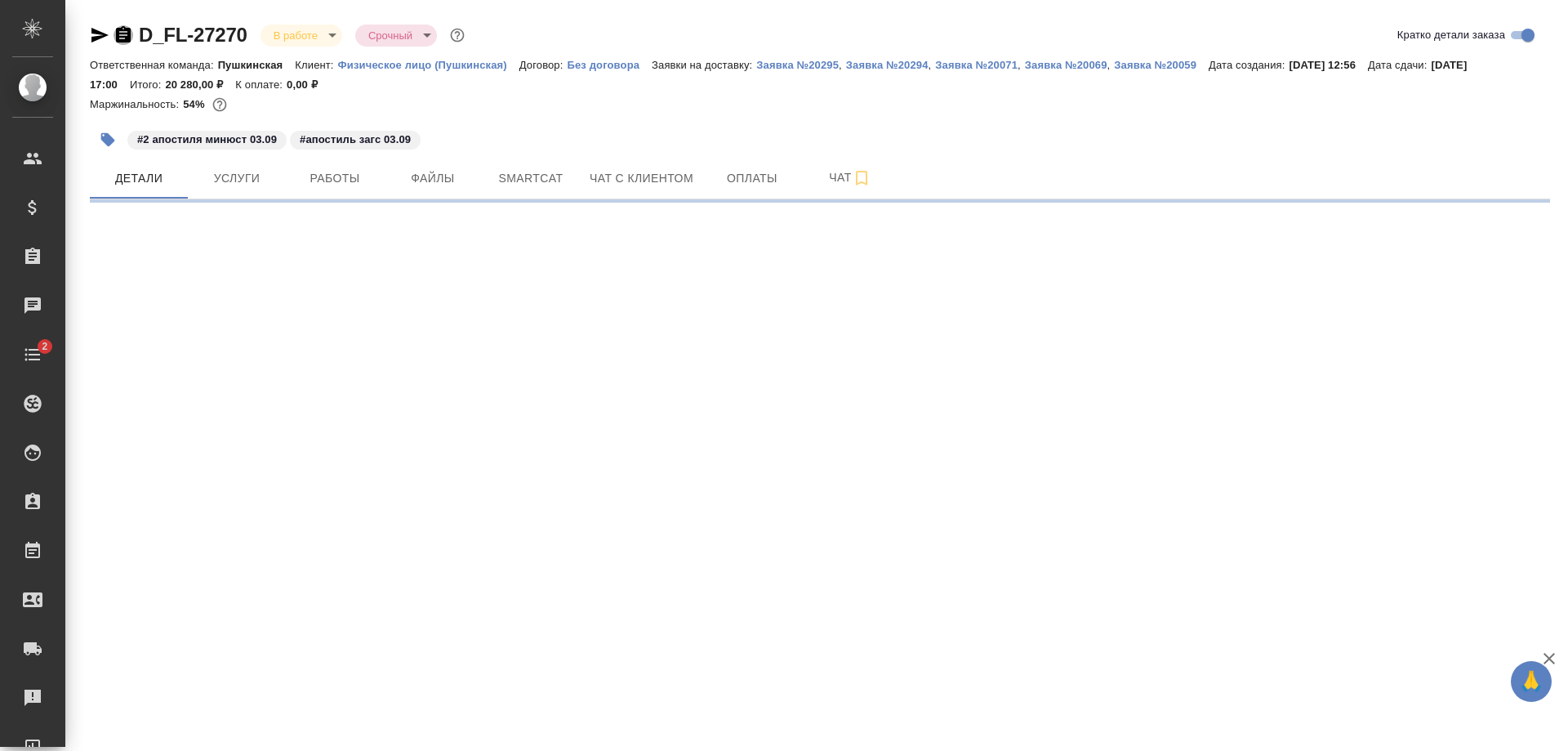
click at [118, 36] on icon "button" at bounding box center [123, 34] width 15 height 16
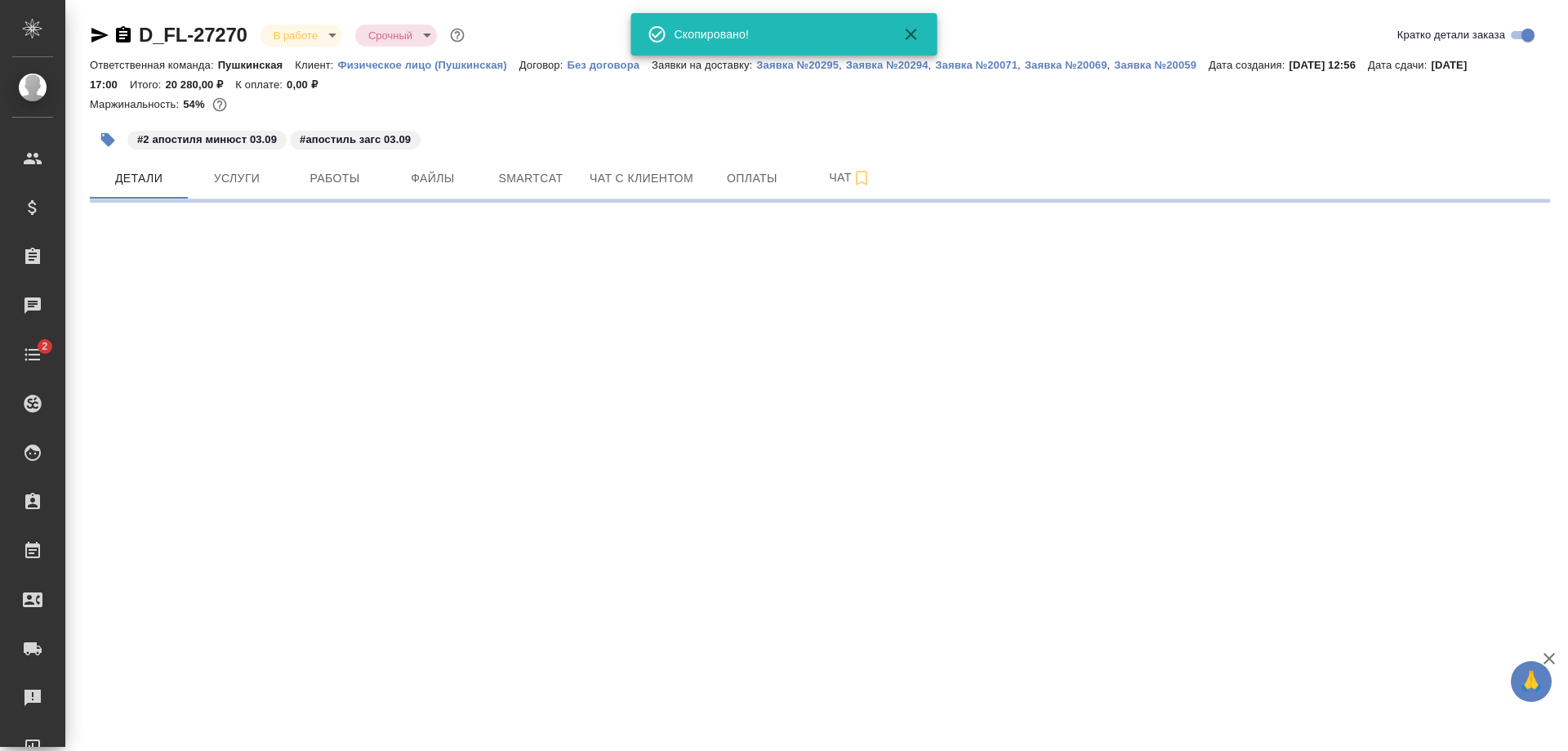
select select "RU"
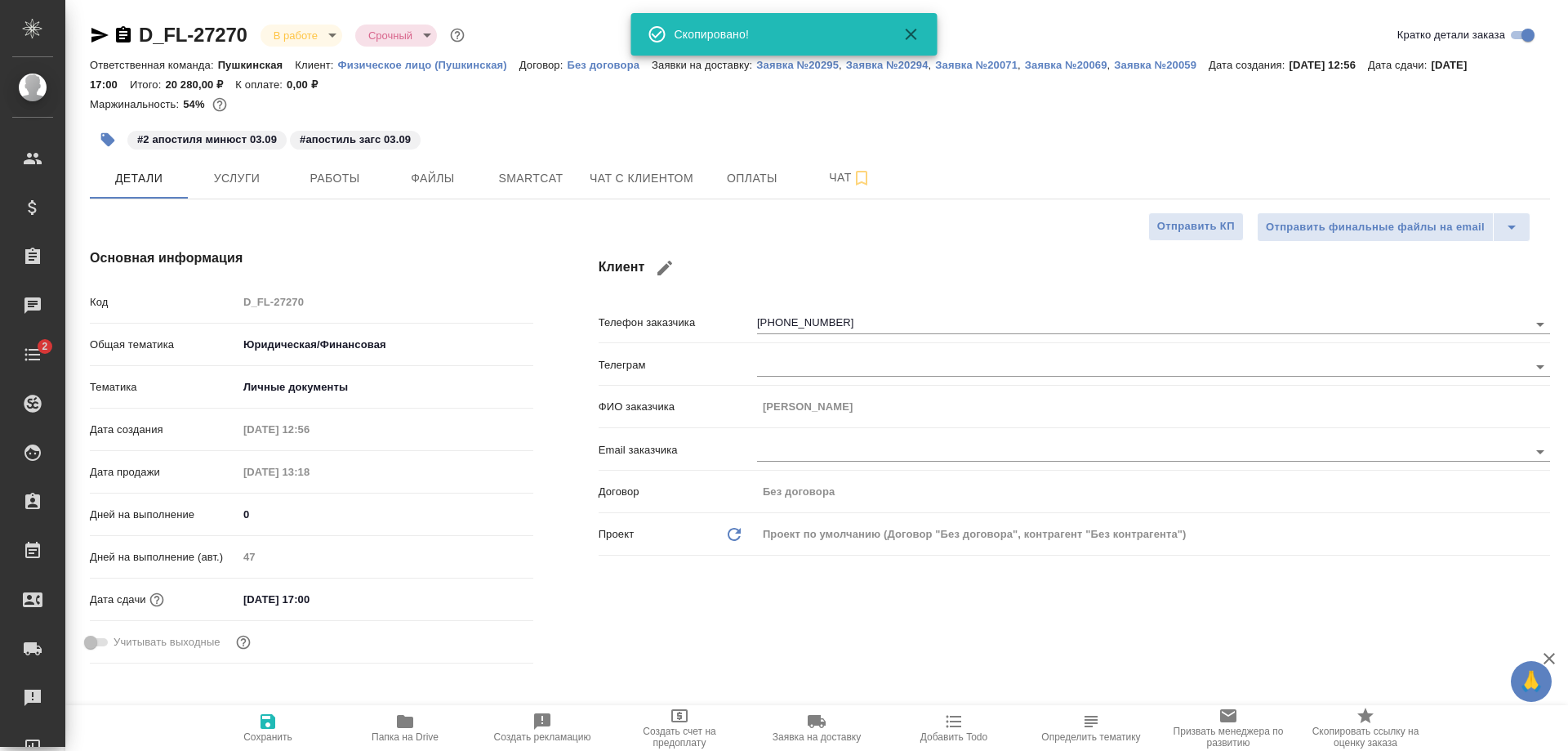
type textarea "x"
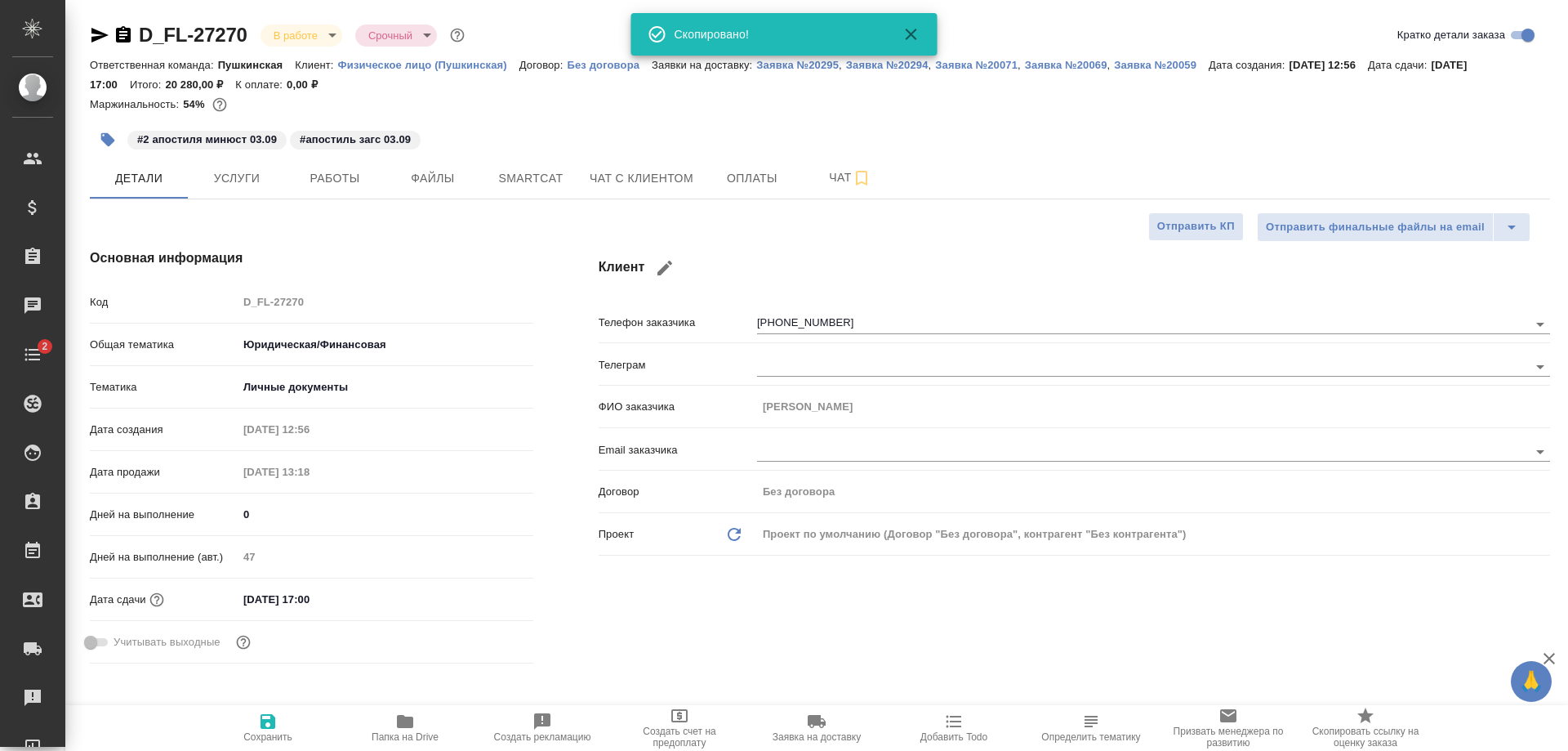
type textarea "x"
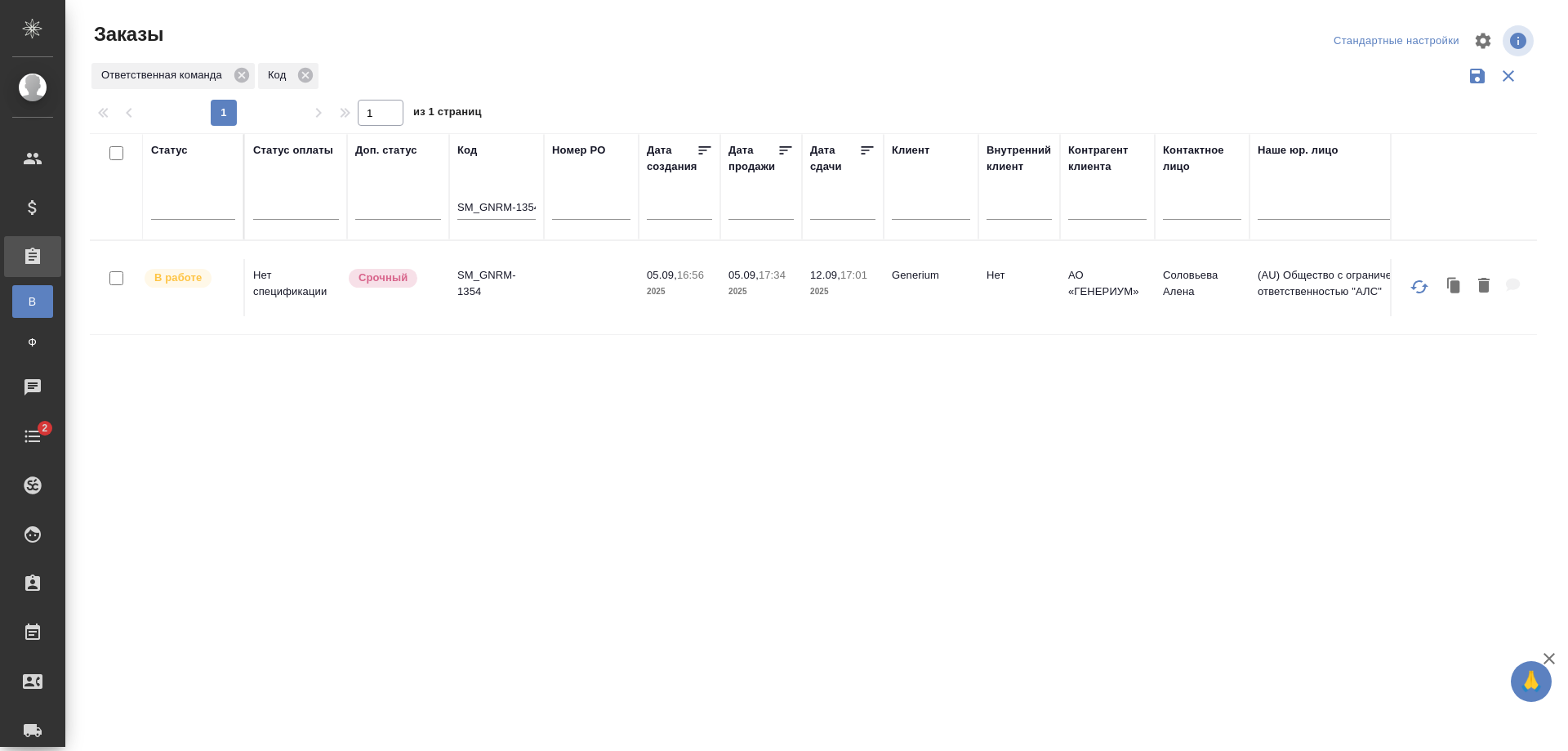
click at [537, 209] on th "Код SM_GNRM-1354" at bounding box center [496, 186] width 95 height 107
drag, startPoint x: 477, startPoint y: 204, endPoint x: 625, endPoint y: 201, distance: 148.0
click at [625, 201] on tr "Статус Статус оплаты Доп. статус Код SM_GNRM-1354 Номер PO Дата создания Дата п…" at bounding box center [1457, 186] width 2735 height 107
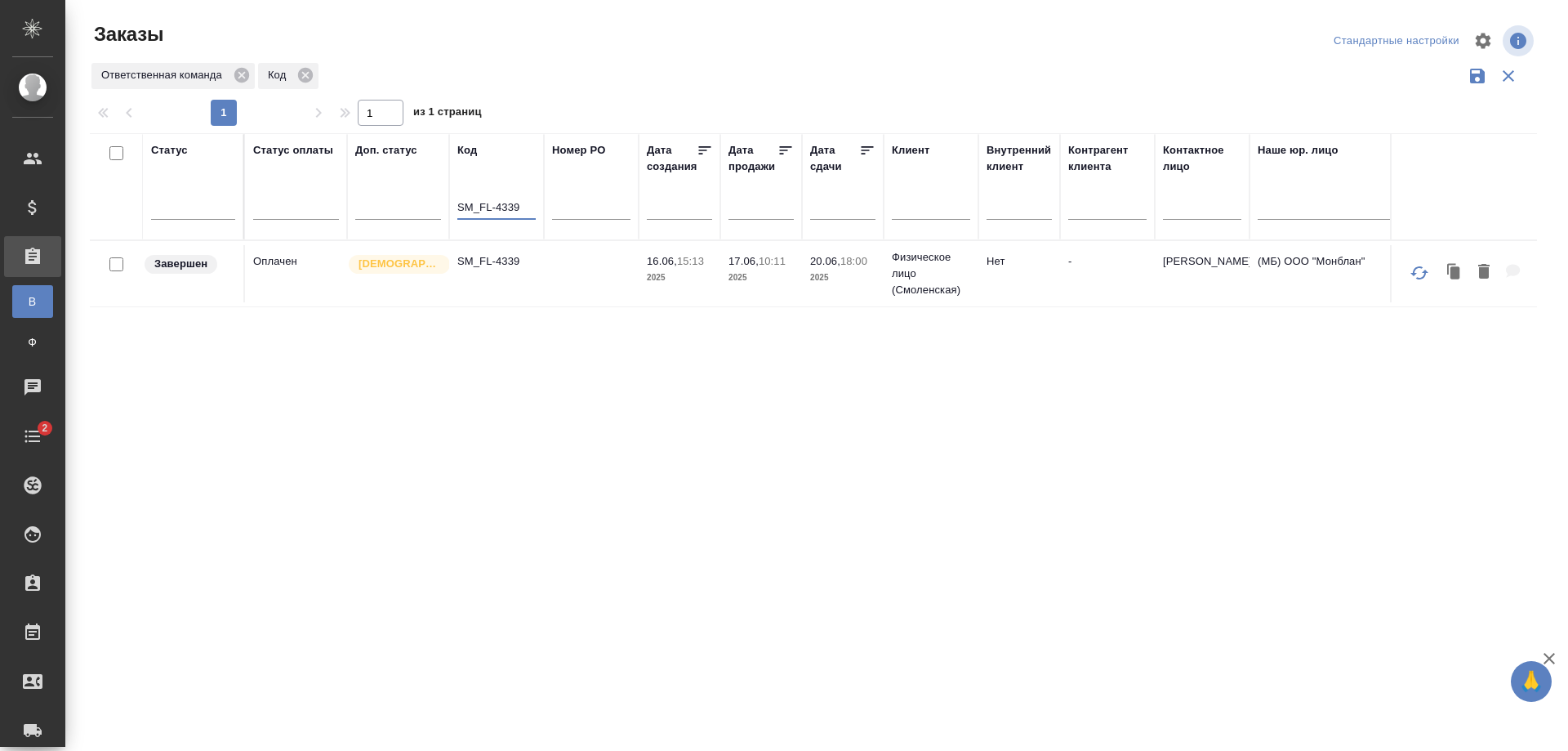
type input "SM_FL-4339"
click at [492, 276] on td "SM_FL-4339" at bounding box center [496, 273] width 95 height 57
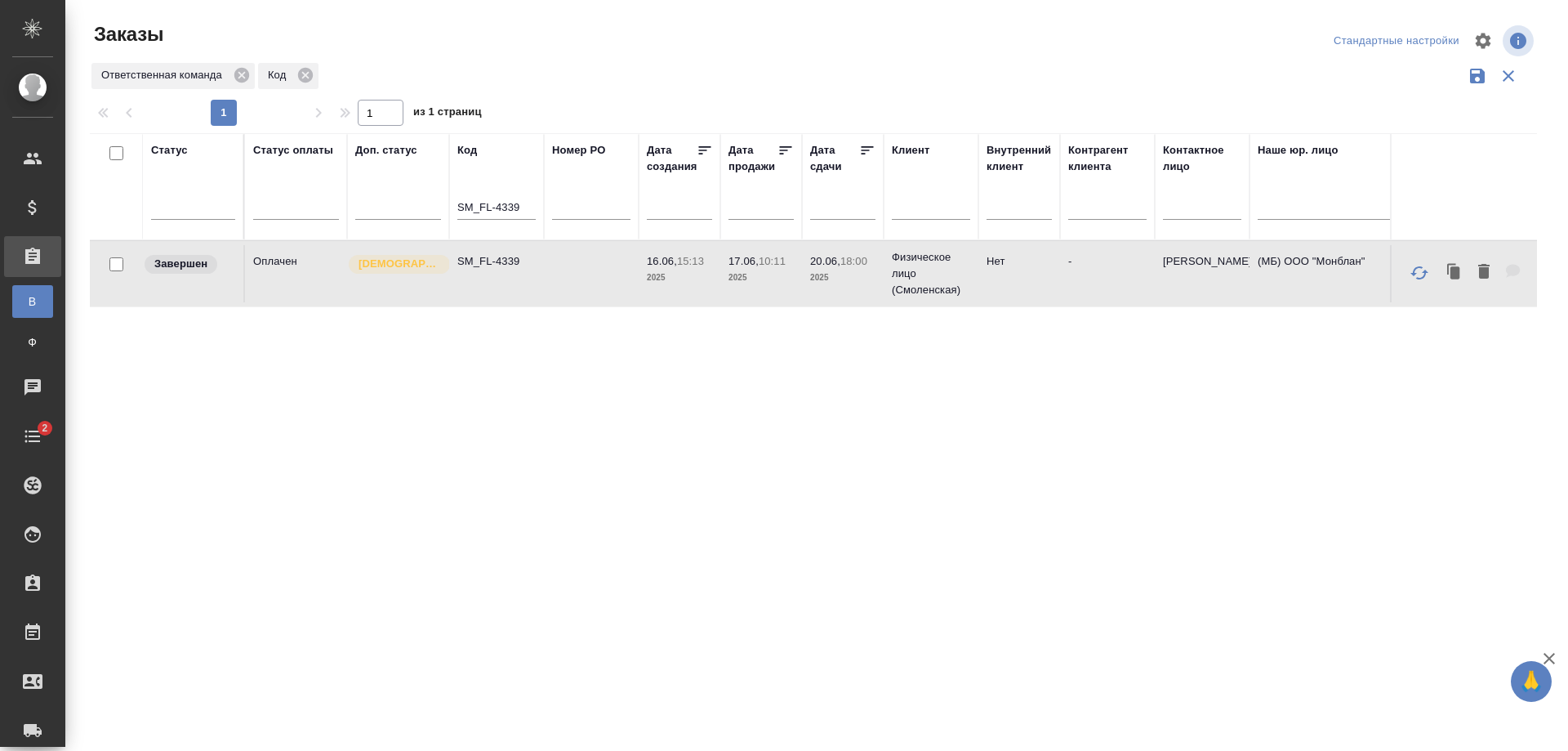
click at [492, 276] on td "SM_FL-4339" at bounding box center [496, 273] width 95 height 57
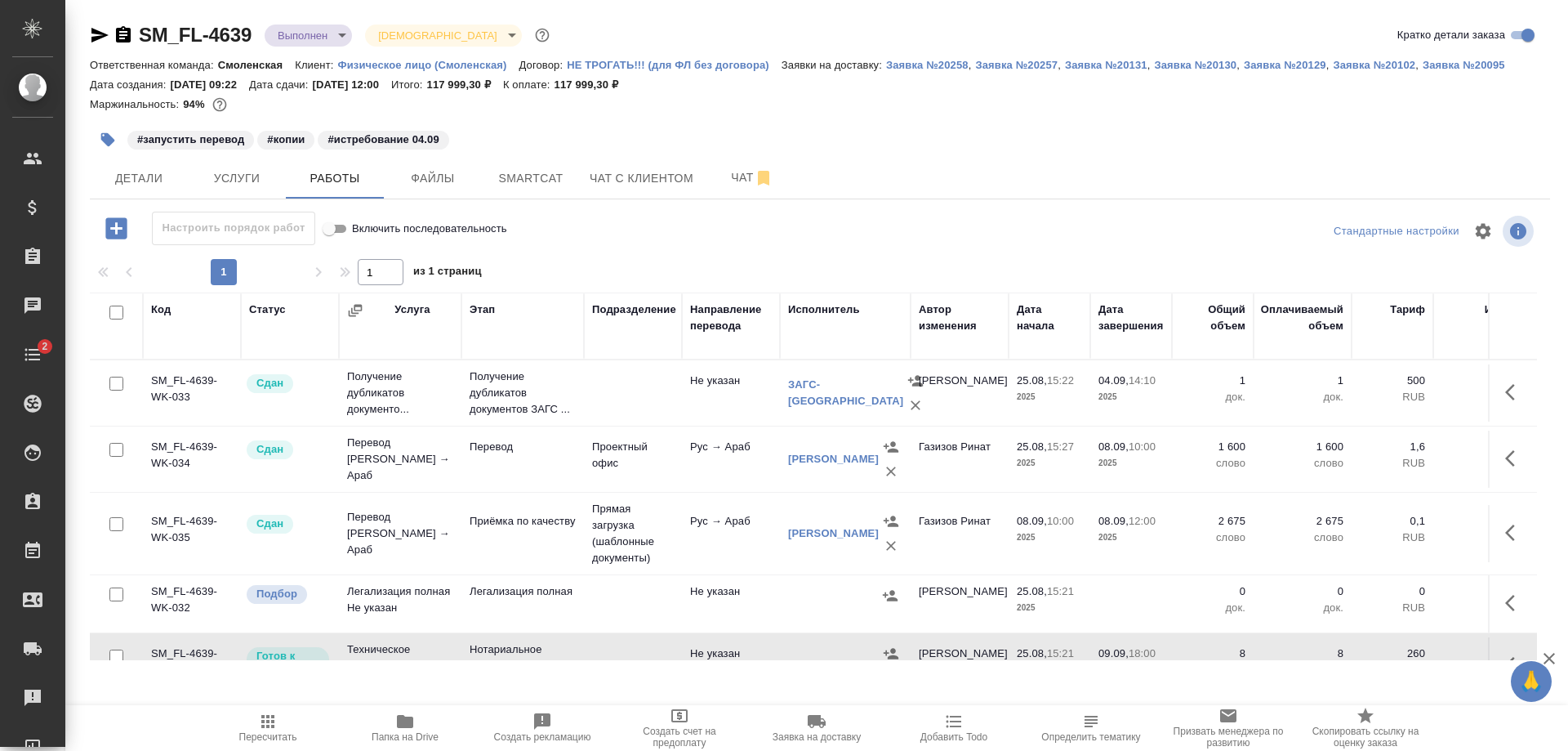
scroll to position [118, 0]
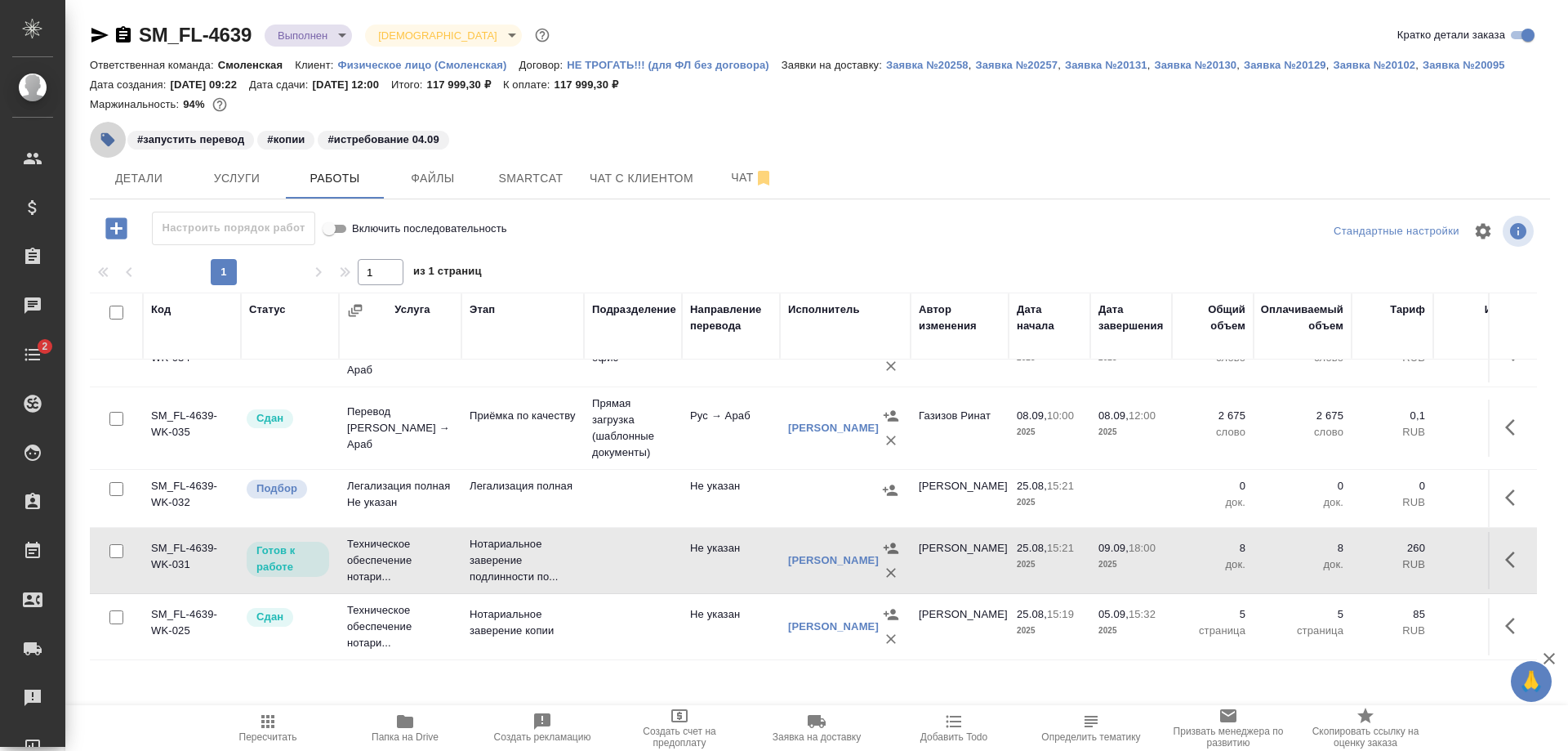
click at [97, 134] on button "button" at bounding box center [107, 139] width 35 height 36
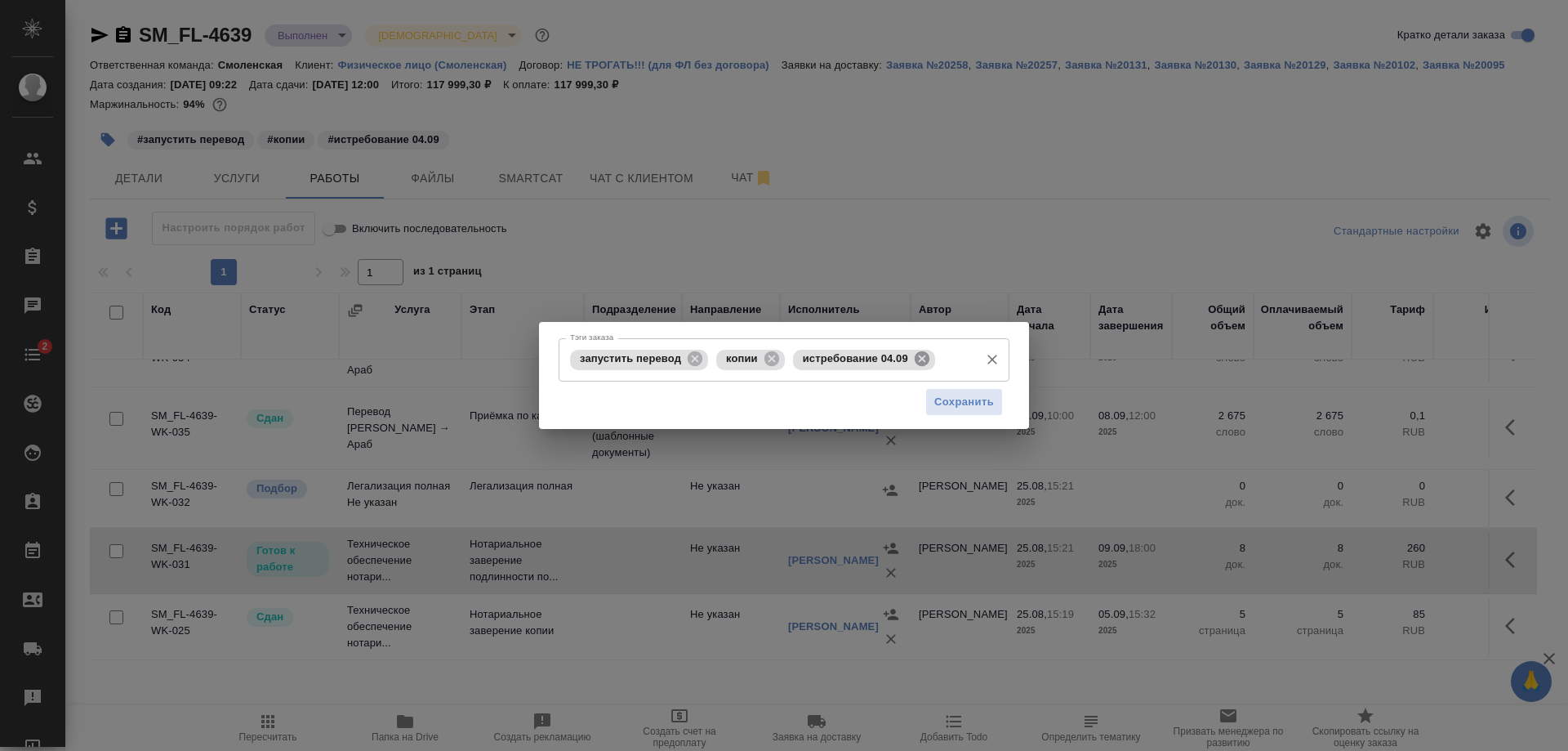
click at [915, 356] on icon at bounding box center [922, 359] width 18 height 18
click at [769, 354] on icon at bounding box center [772, 359] width 15 height 15
click at [684, 354] on span "запустить перевод" at bounding box center [630, 359] width 121 height 12
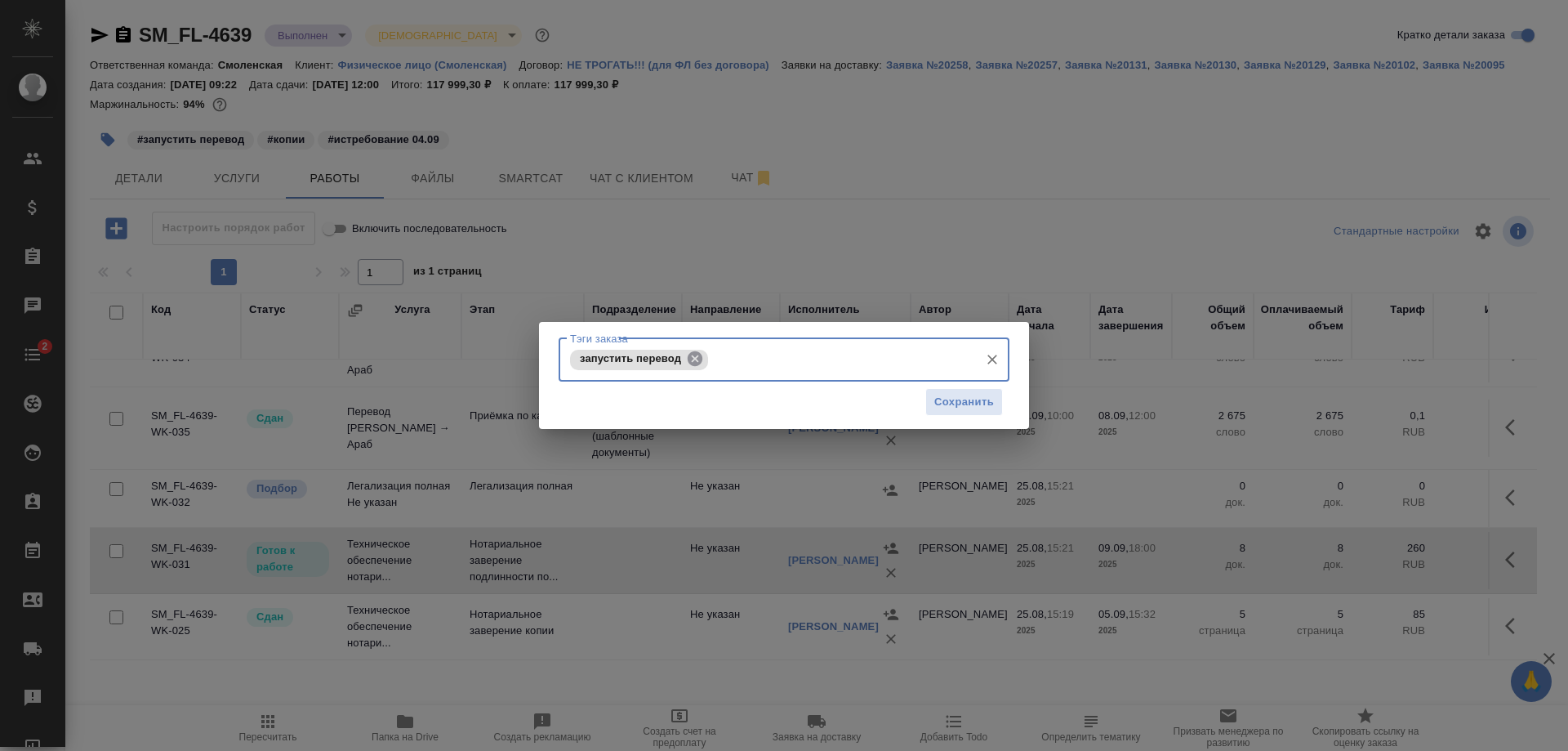
click at [692, 360] on icon at bounding box center [695, 359] width 15 height 15
click at [997, 394] on button "Сохранить" at bounding box center [964, 401] width 77 height 28
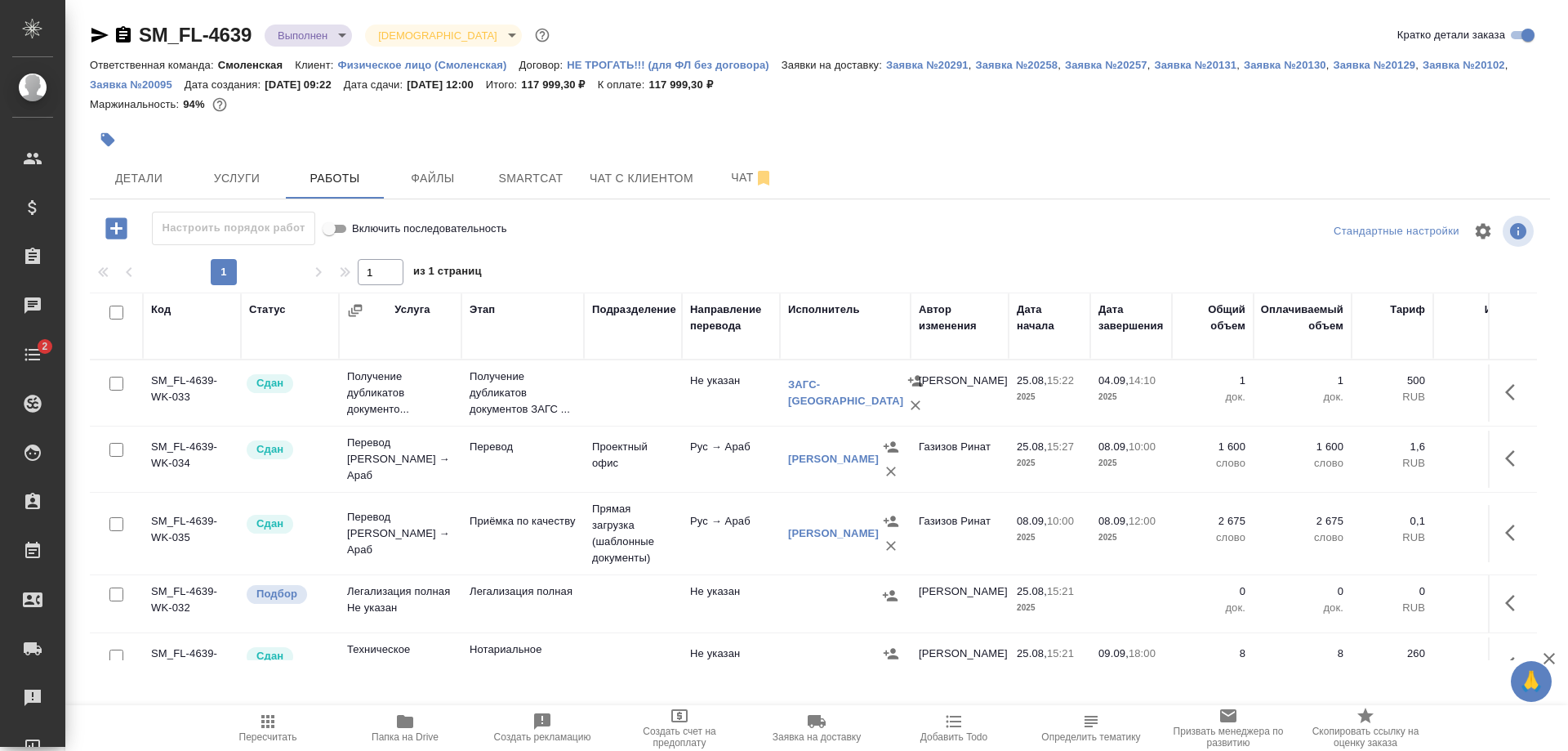
click at [96, 139] on button "button" at bounding box center [107, 139] width 35 height 36
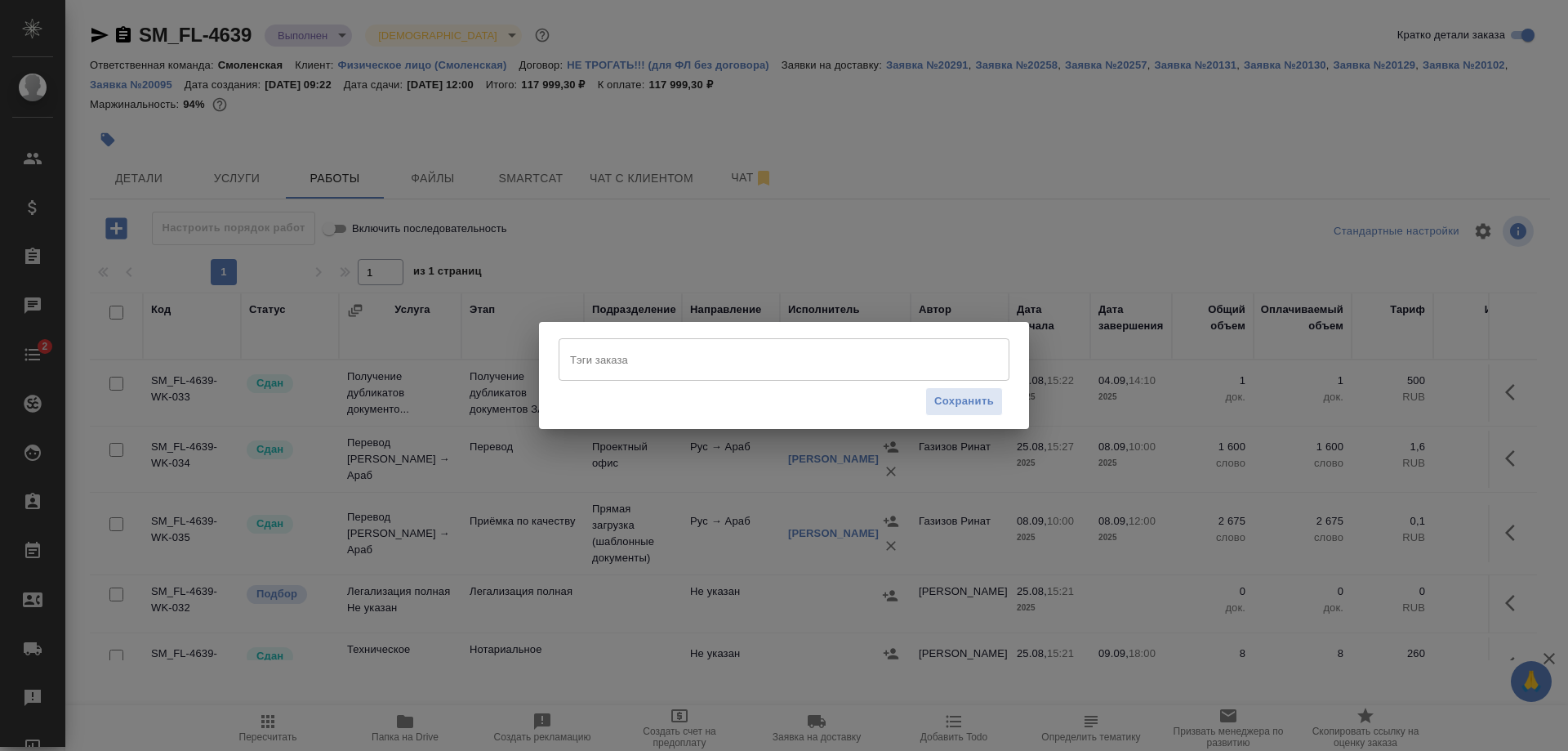
click at [689, 345] on input "Тэги заказа" at bounding box center [768, 359] width 406 height 28
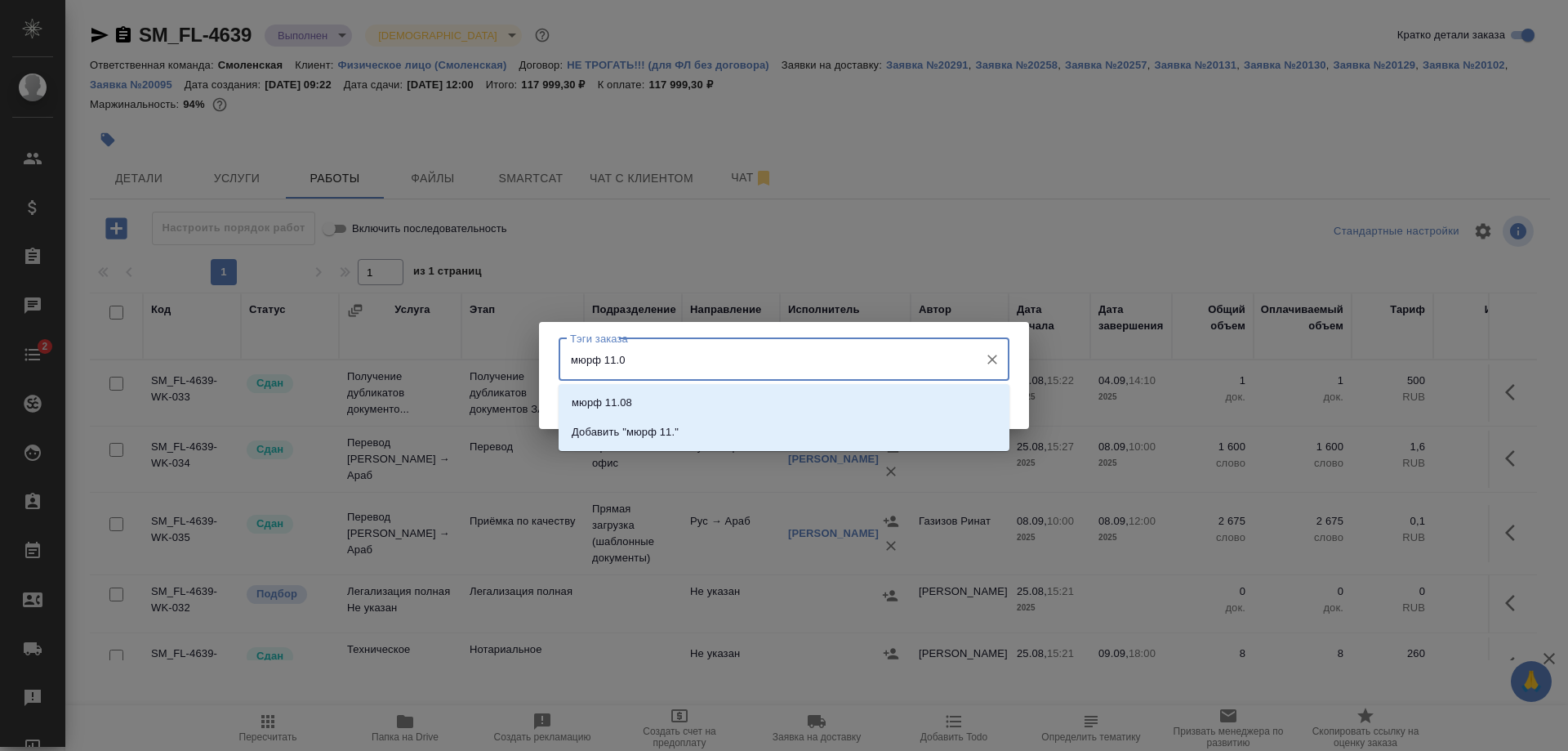
type input "мюрф 11.09"
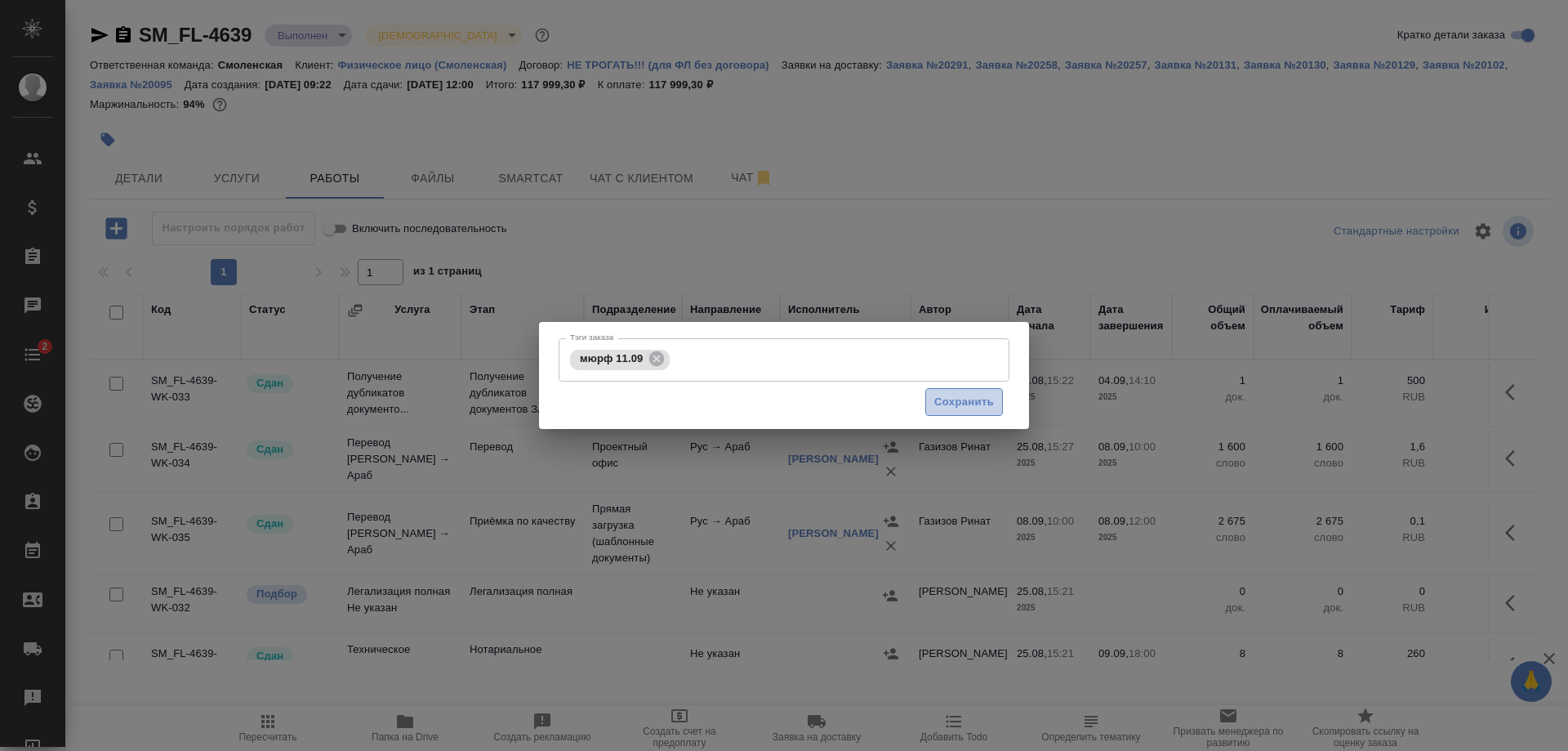
click at [933, 395] on button "Сохранить" at bounding box center [964, 402] width 77 height 28
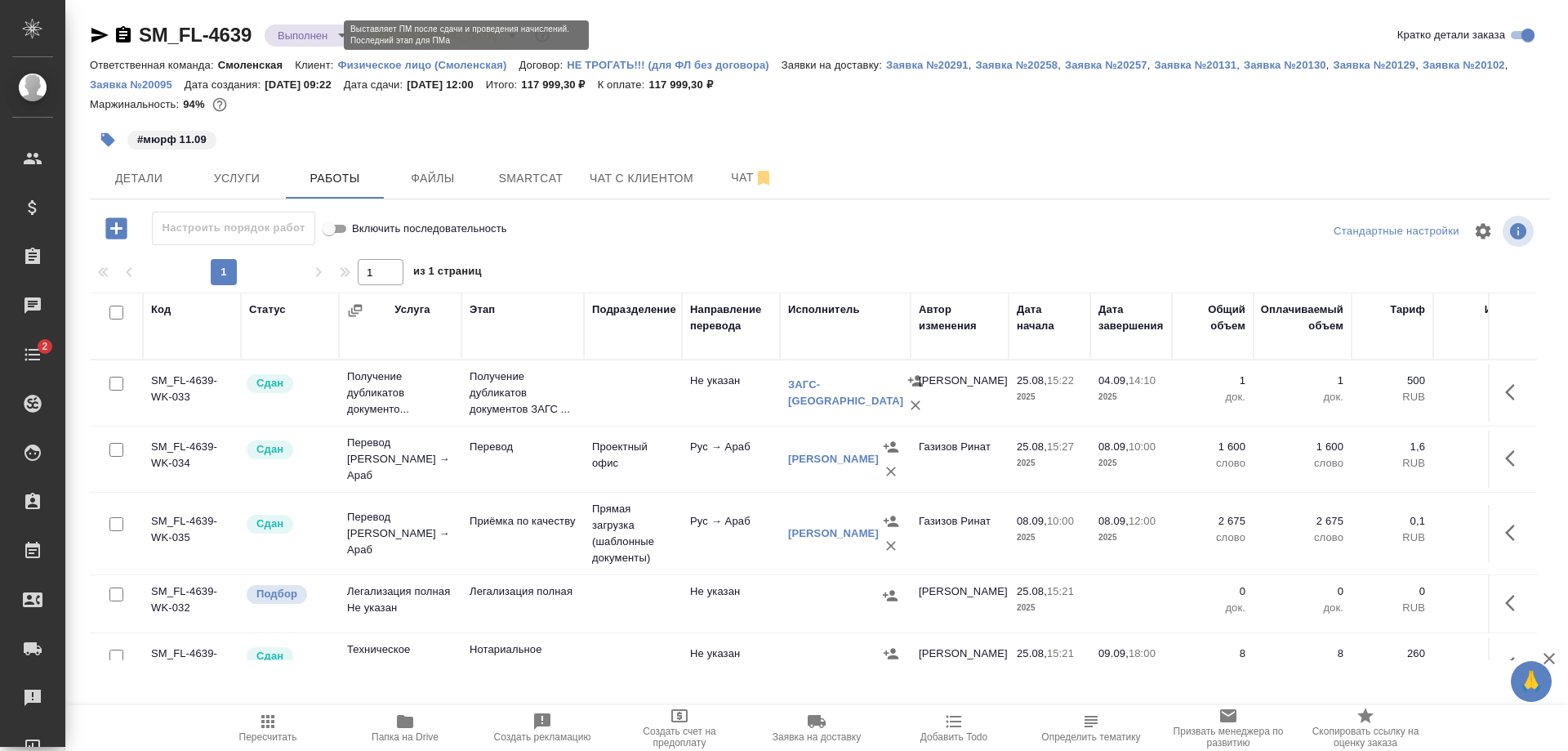
click at [306, 34] on body "🙏 .cls-1 fill:#fff; AWATERA Shulgina Anna Клиенты Спецификации Заказы 0 Чаты 2 …" at bounding box center [784, 376] width 1568 height 751
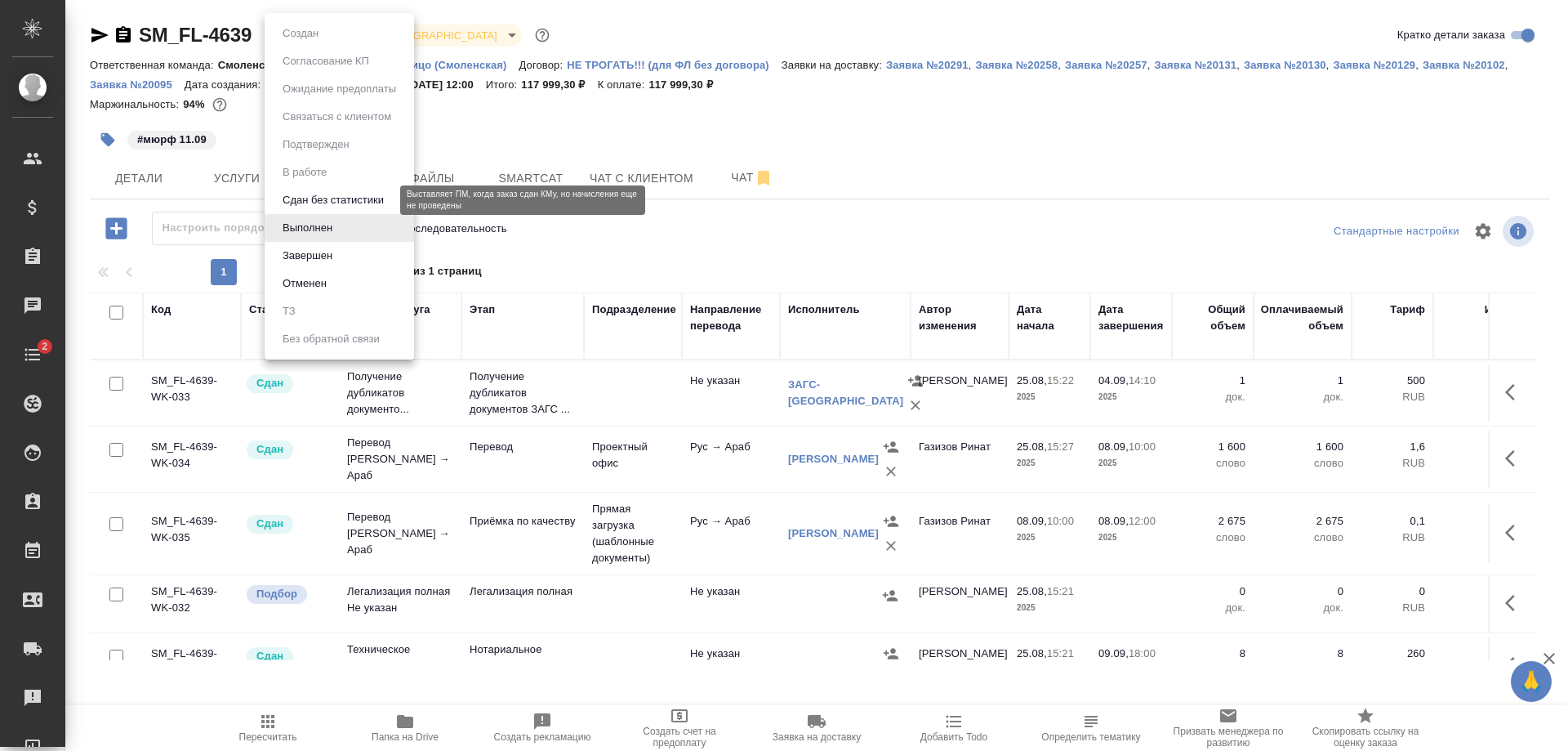
click at [317, 194] on button "Сдан без статистики" at bounding box center [333, 200] width 111 height 18
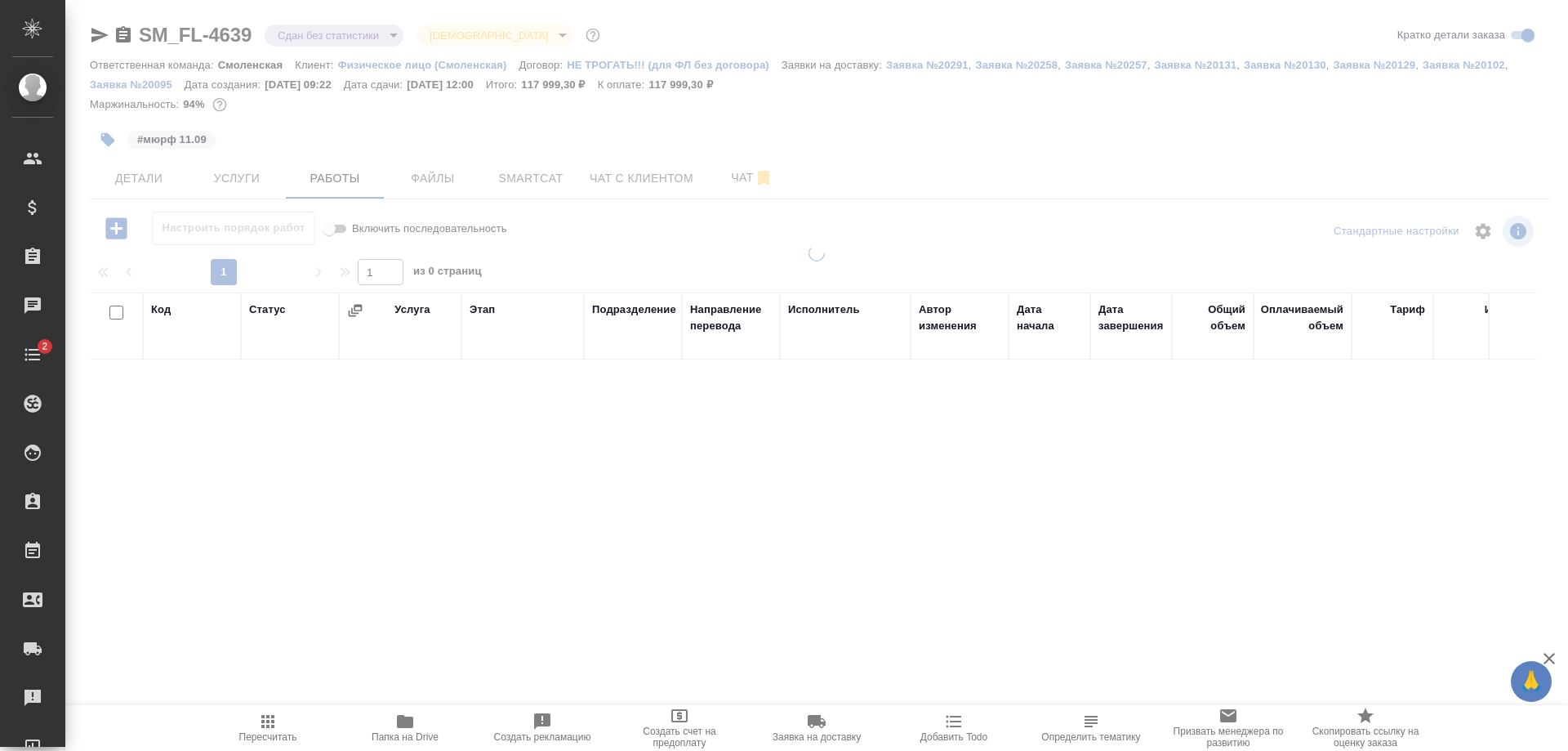
click at [303, 34] on body "🙏 .cls-1 fill:#fff; AWATERA Shulgina Anna Клиенты Спецификации Заказы 0 Чаты 2 …" at bounding box center [784, 376] width 1568 height 751
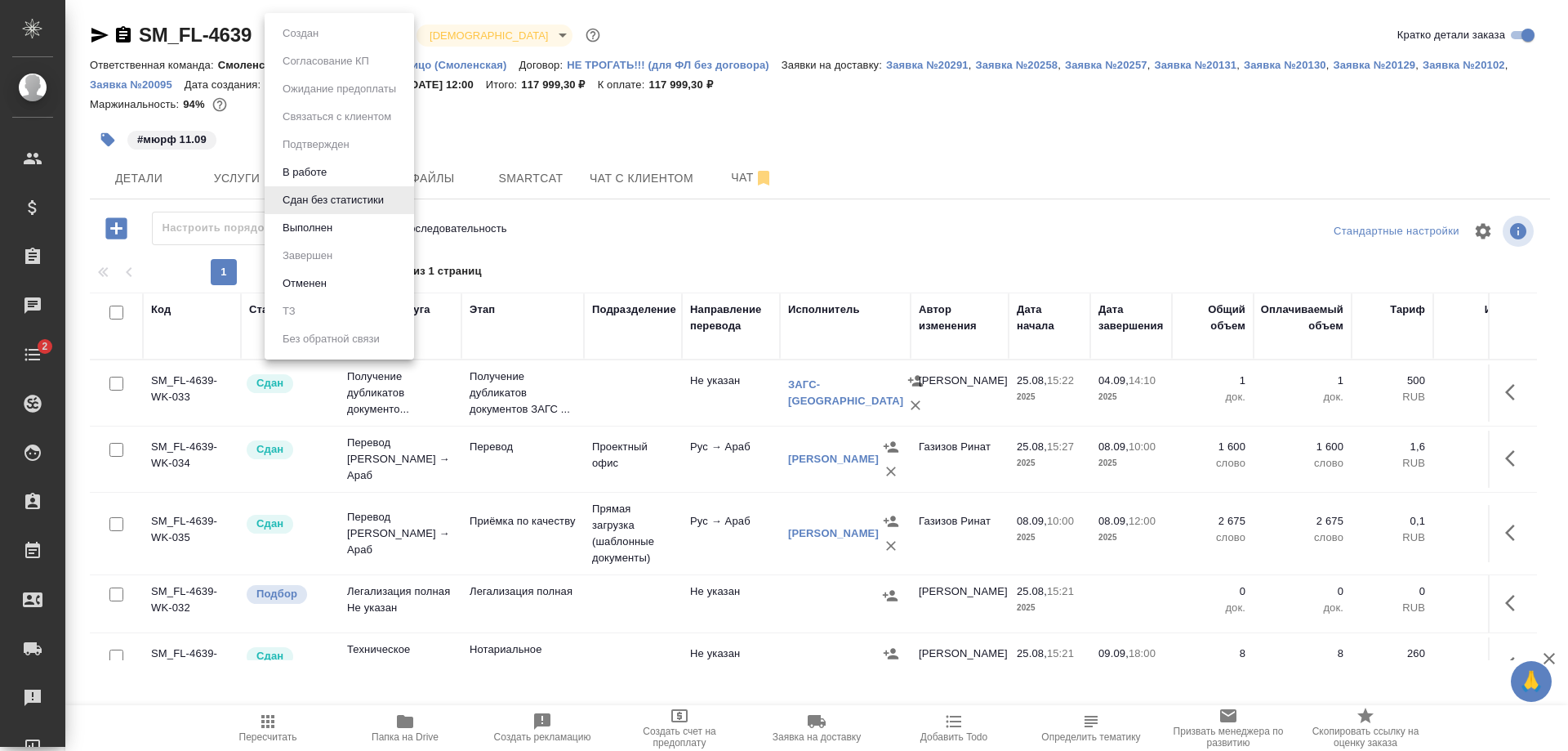
click at [320, 159] on li "В работе" at bounding box center [339, 172] width 149 height 28
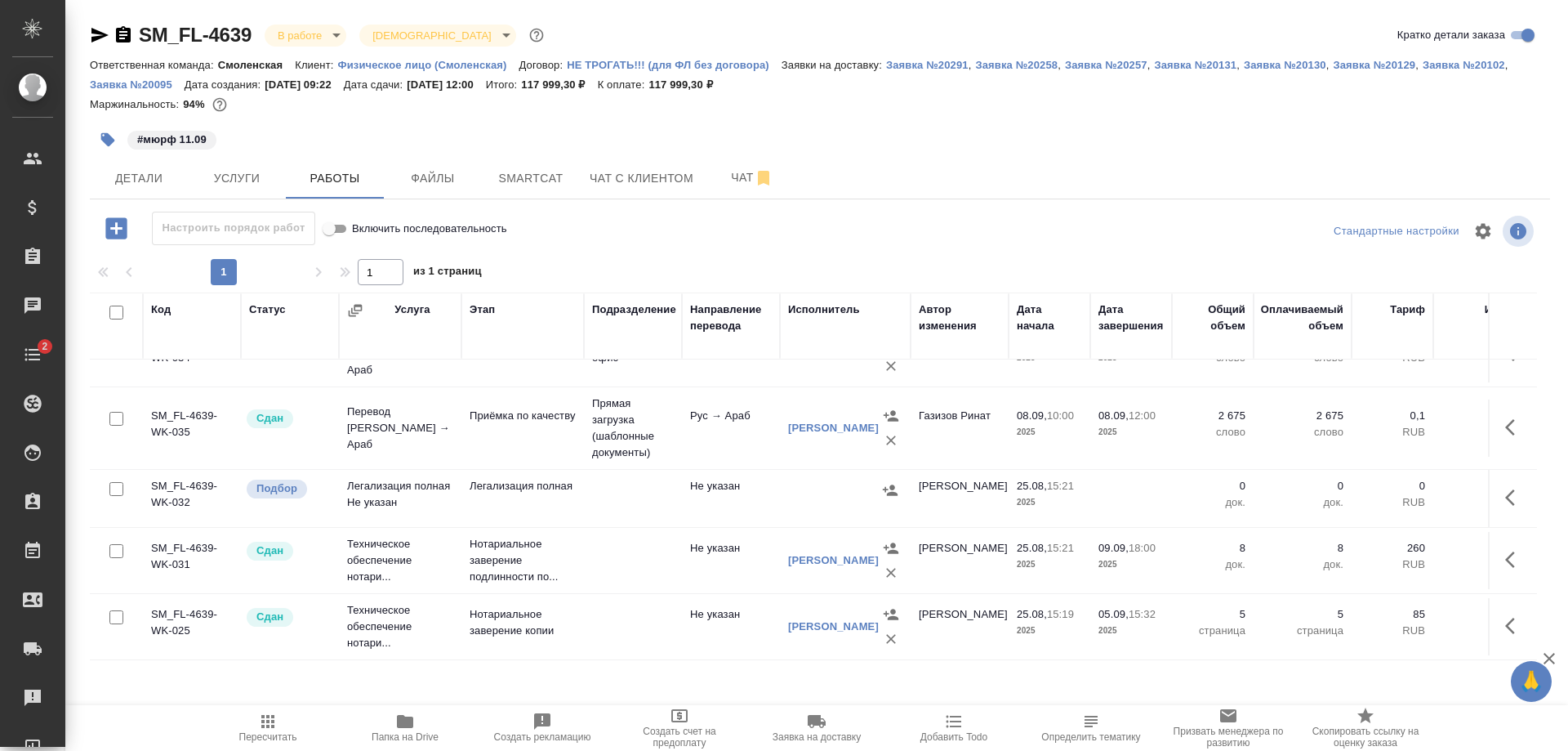
click at [103, 148] on button "button" at bounding box center [107, 139] width 35 height 36
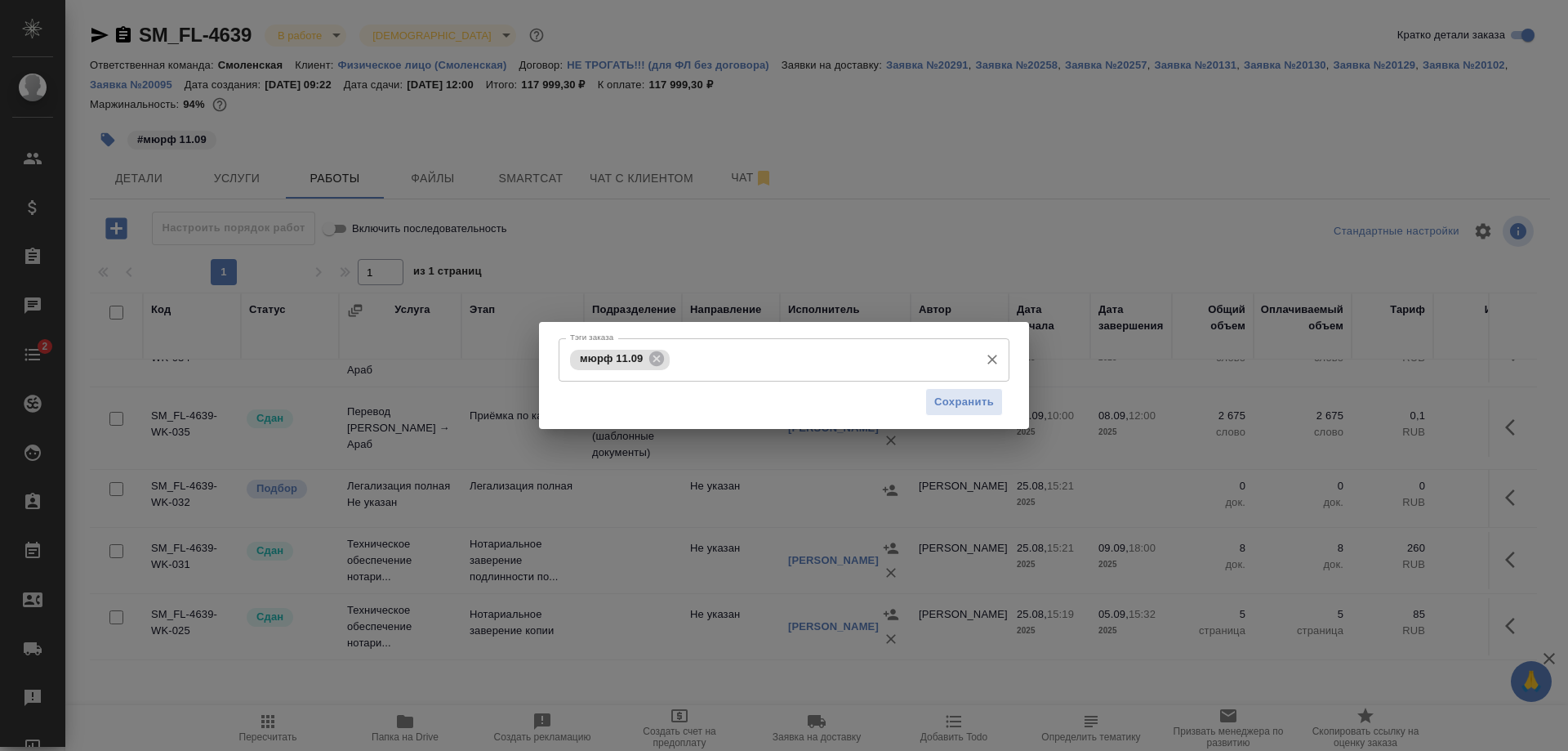
click at [703, 349] on input "Тэги заказа" at bounding box center [822, 359] width 297 height 28
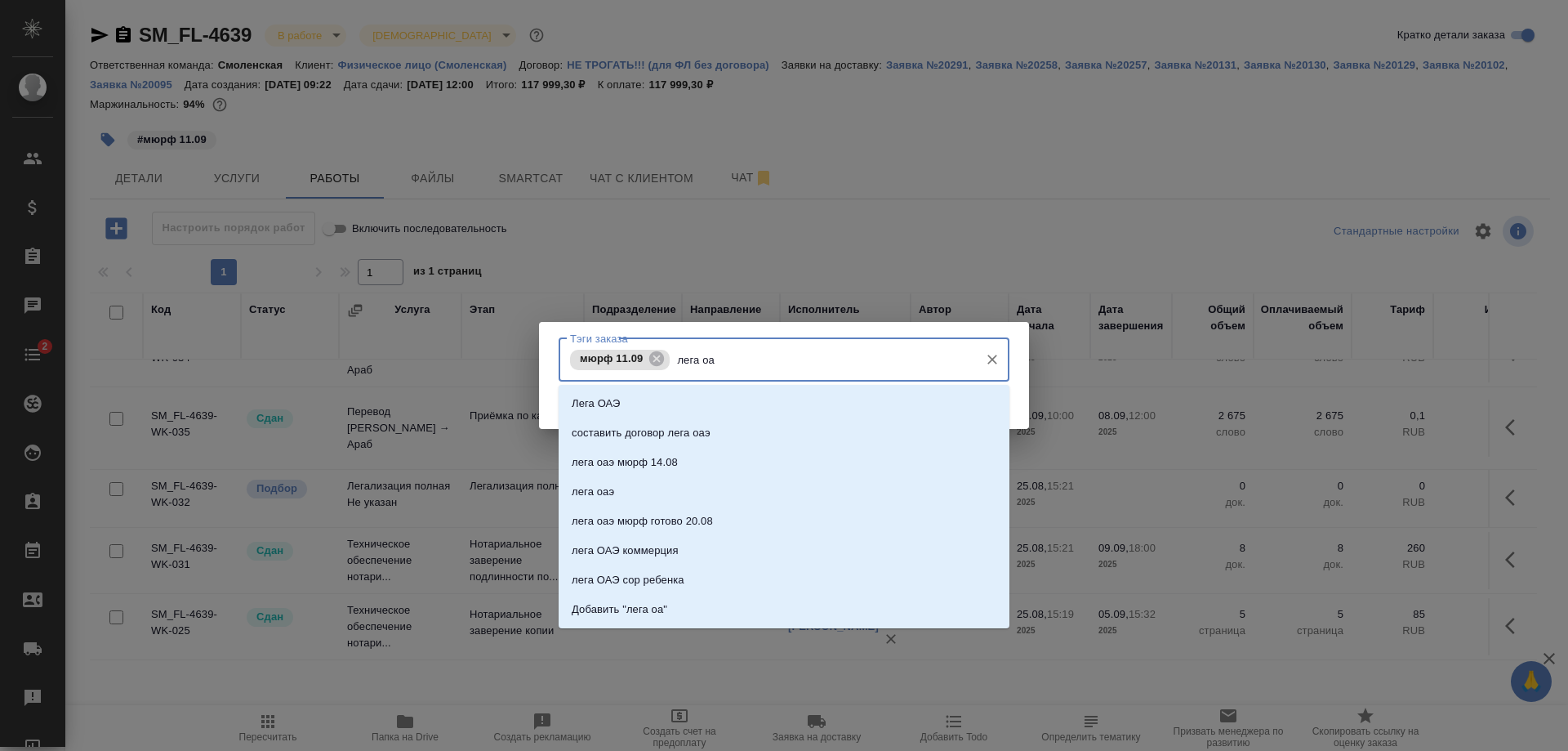
type input "лега оаэ"
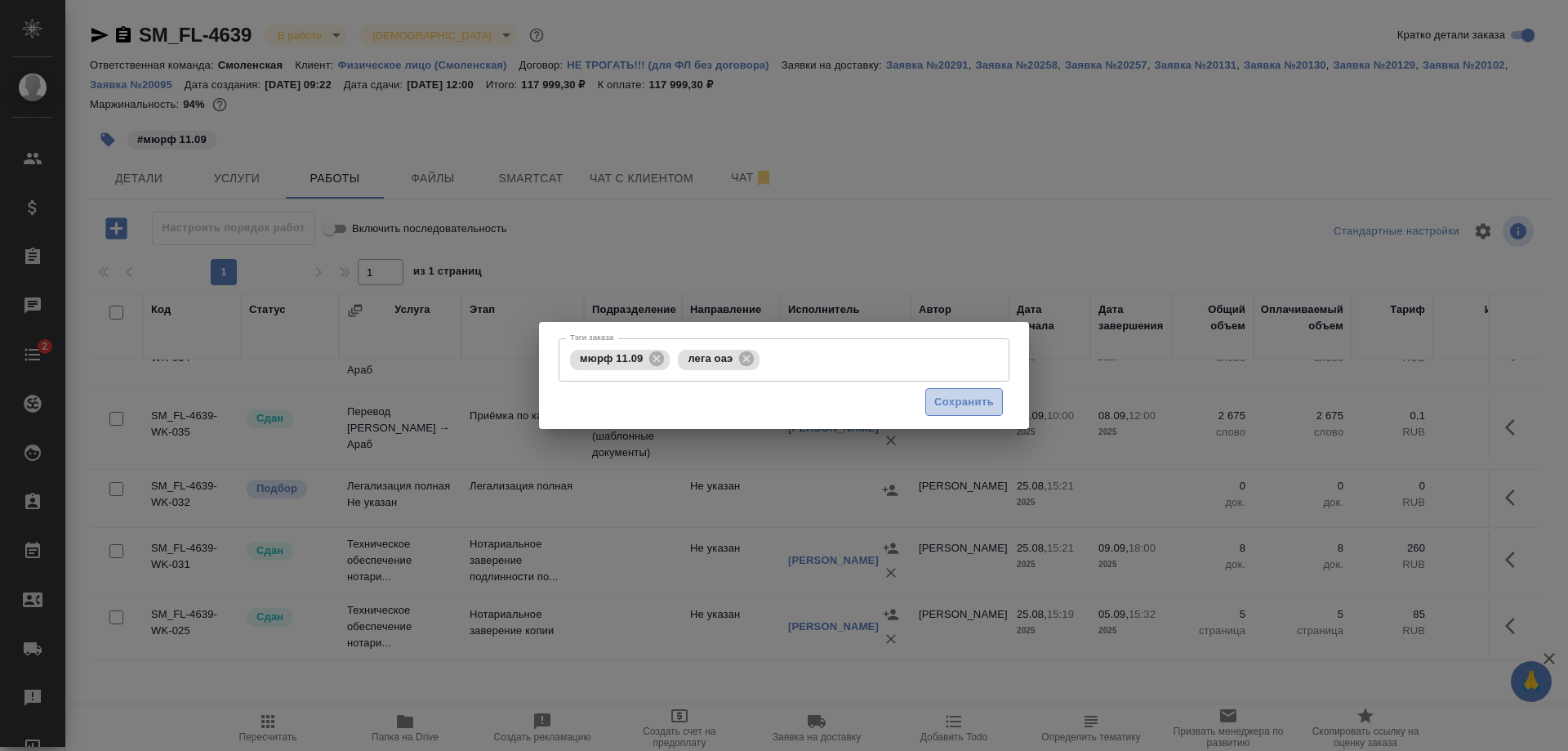
click at [959, 400] on span "Сохранить" at bounding box center [964, 402] width 59 height 19
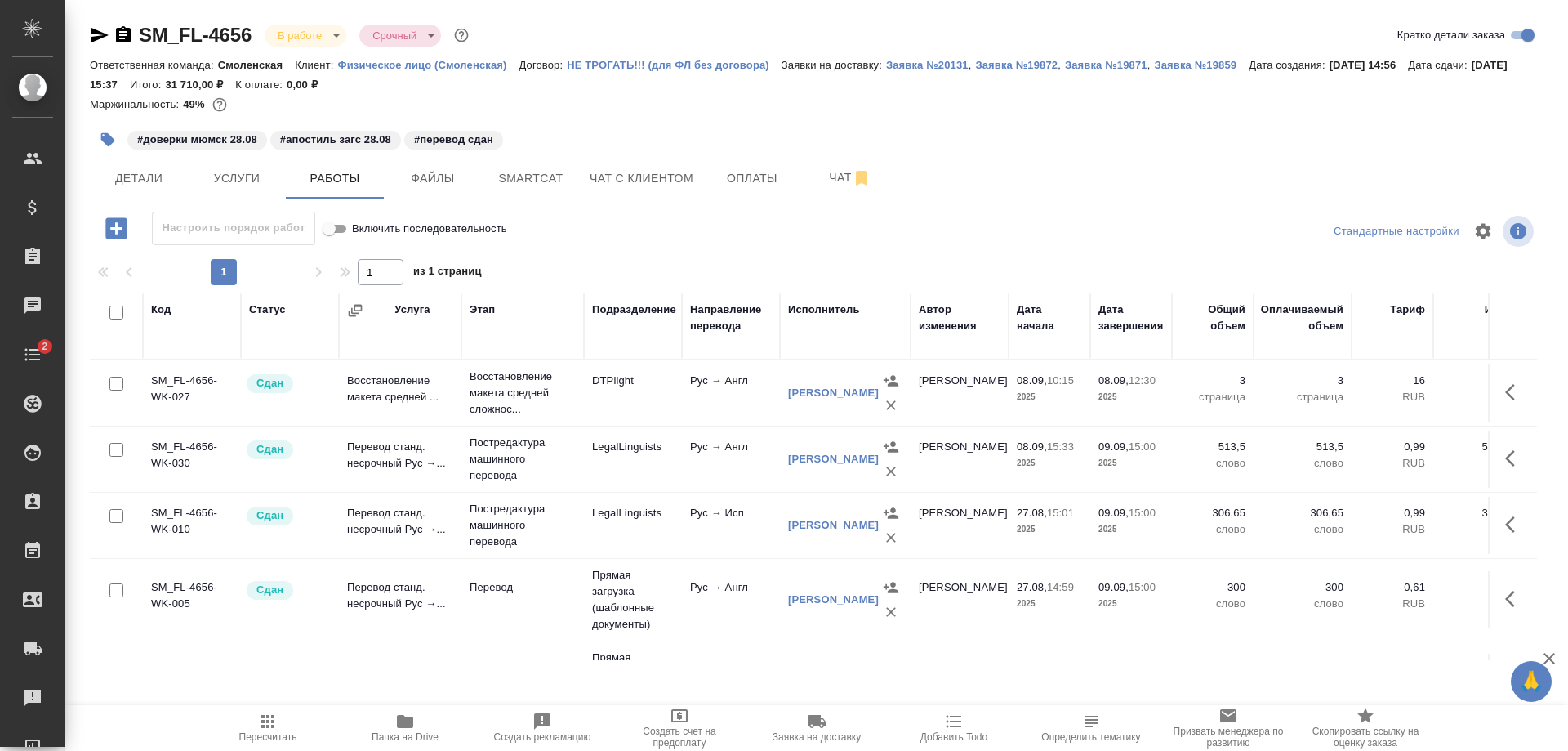
scroll to position [407, 0]
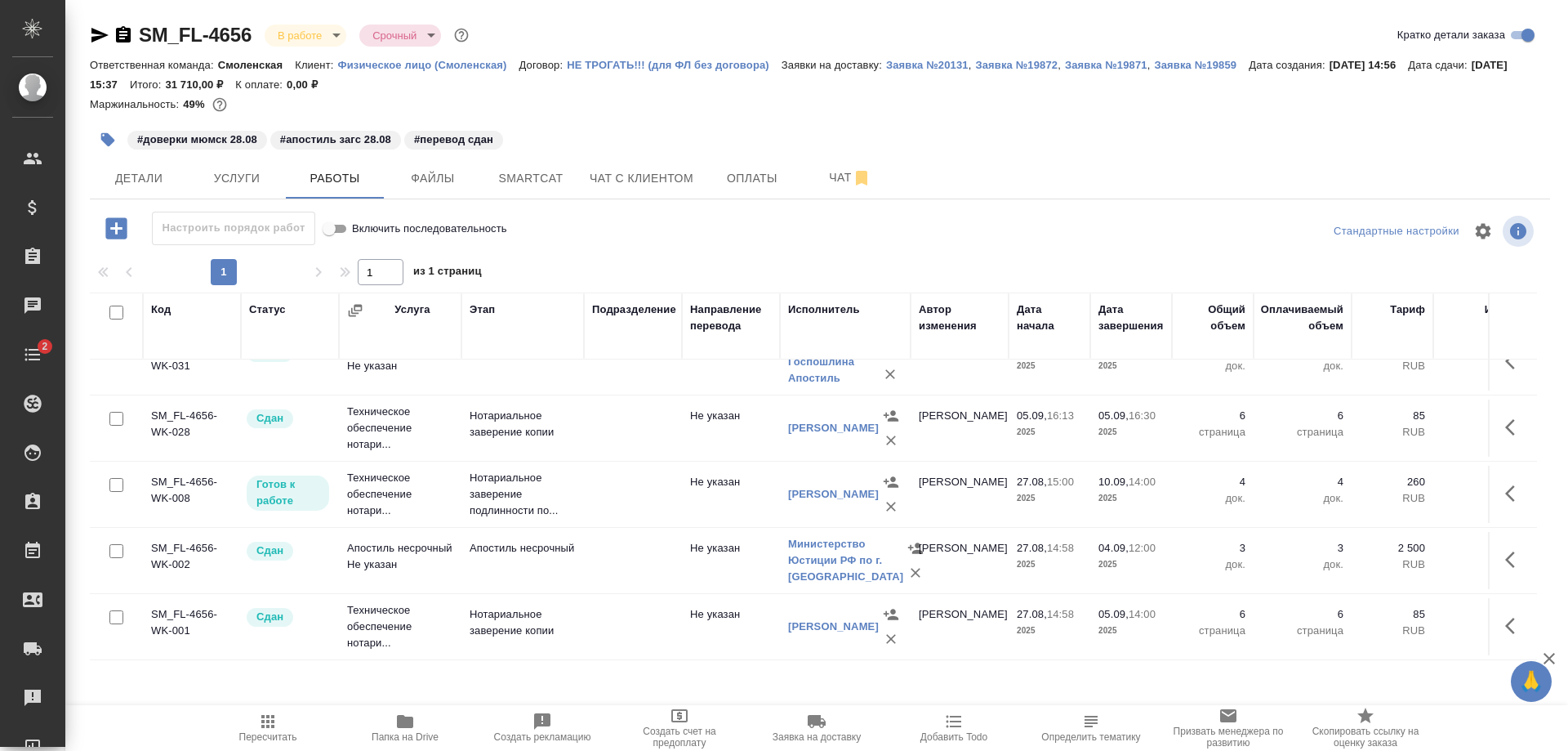
click at [447, 478] on td "Техническое обеспечение нотари..." at bounding box center [400, 494] width 122 height 66
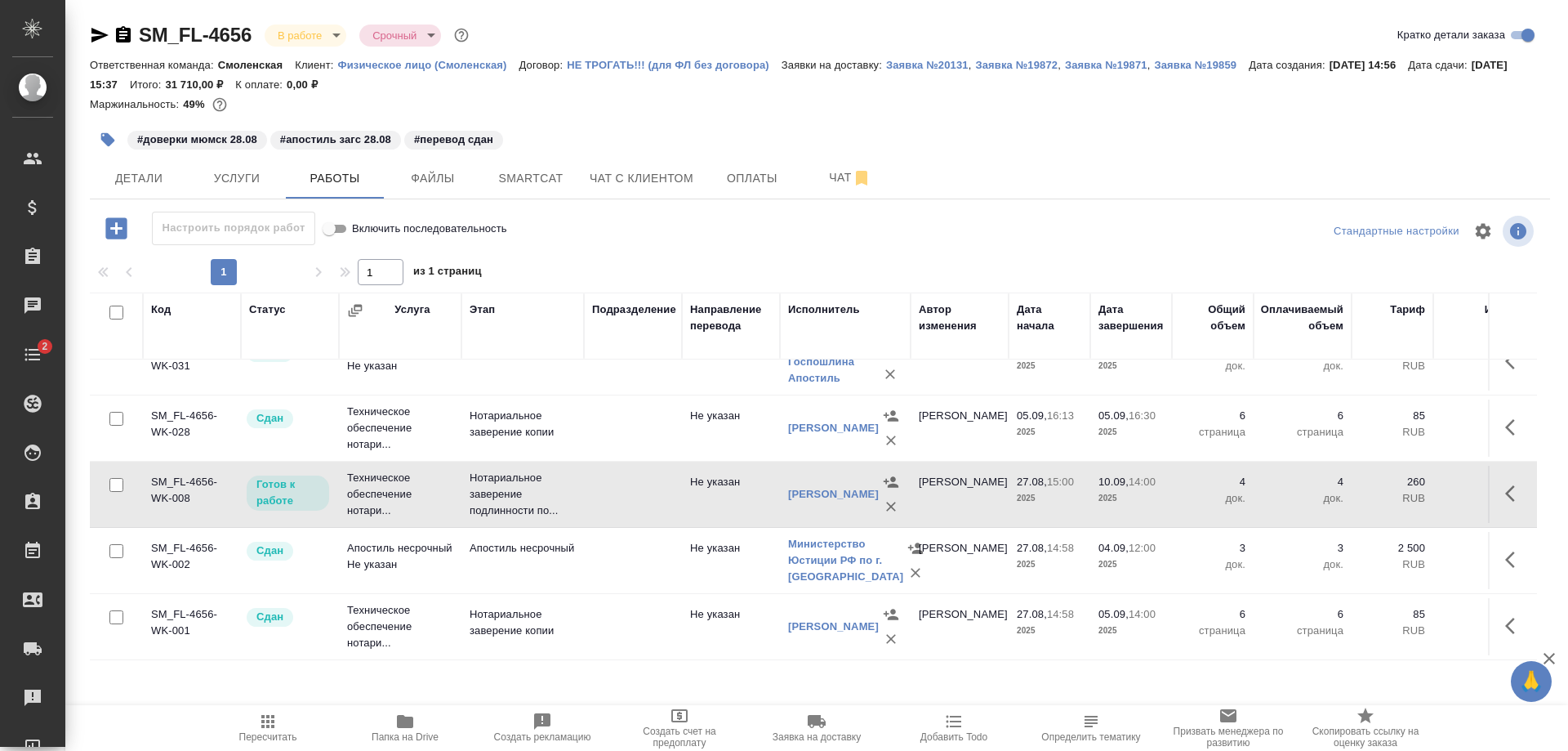
click at [447, 478] on td "Техническое обеспечение нотари..." at bounding box center [400, 494] width 122 height 66
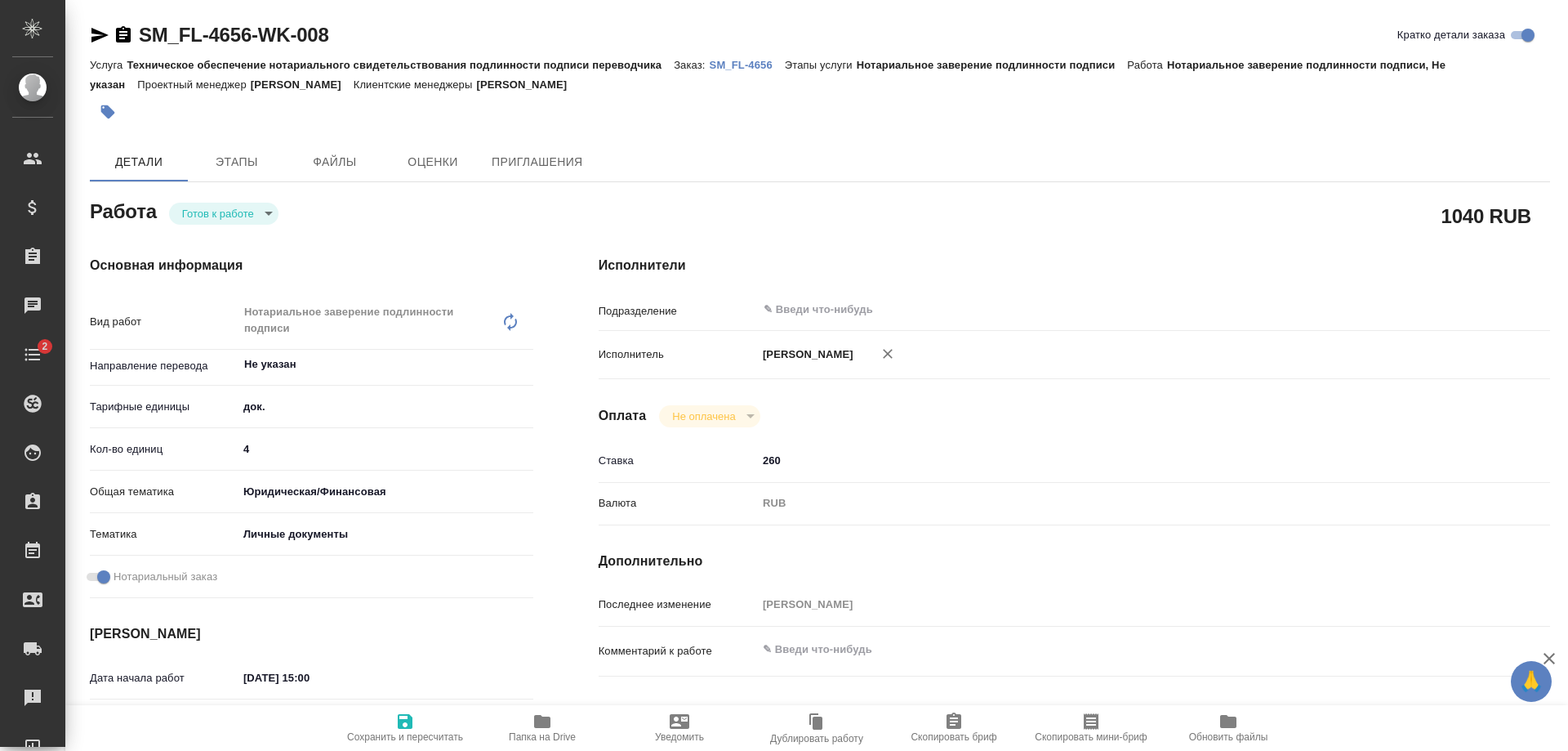
type textarea "x"
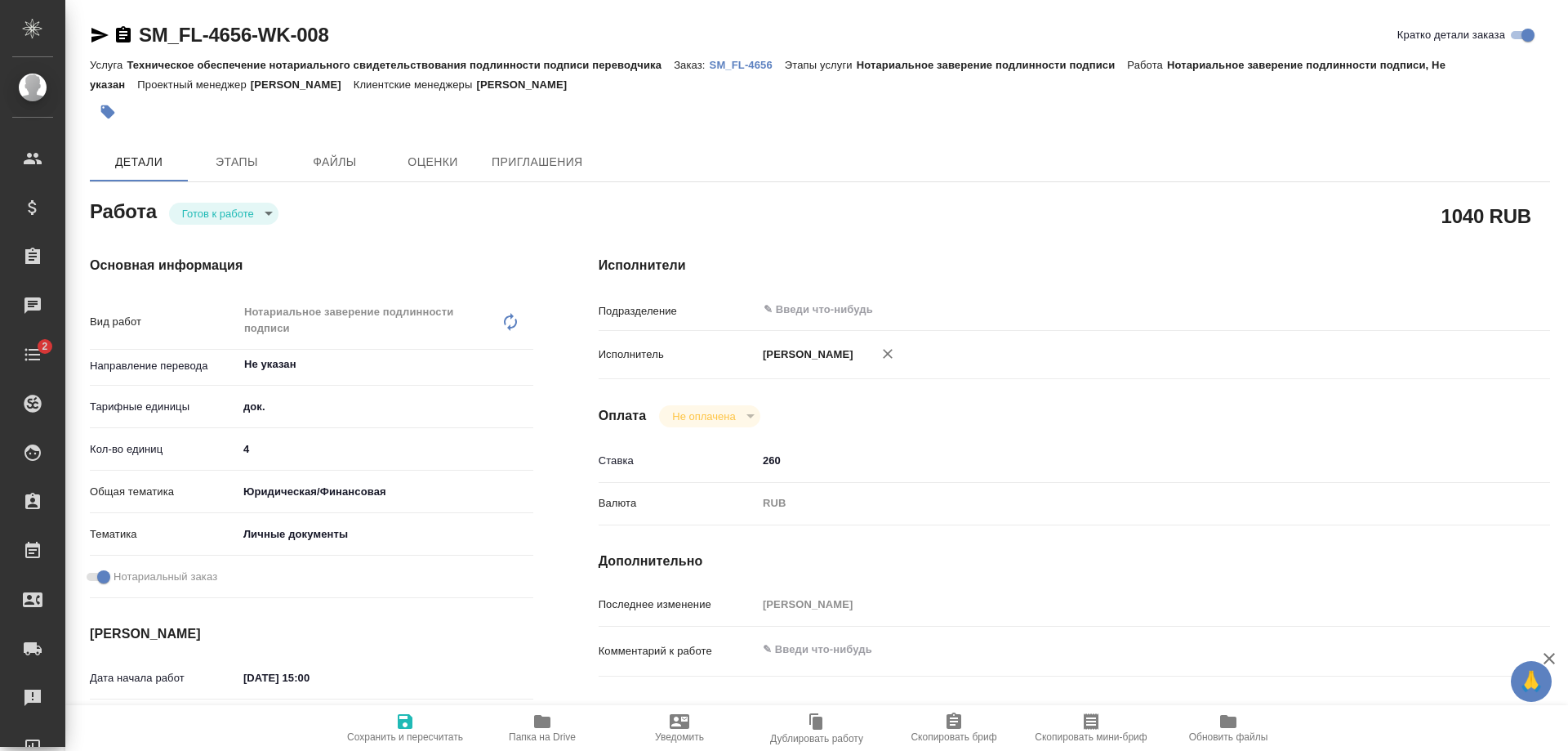
type textarea "x"
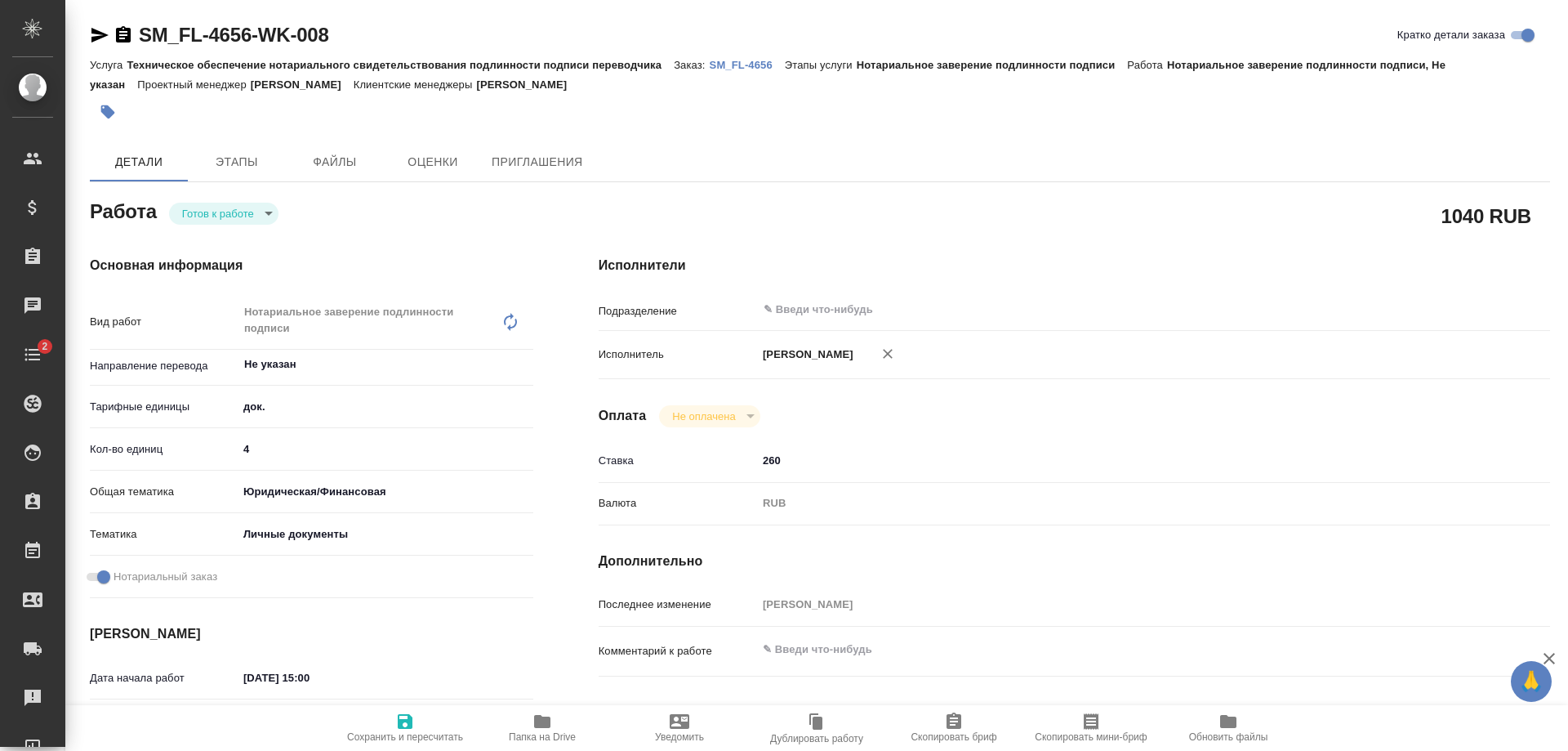
type textarea "x"
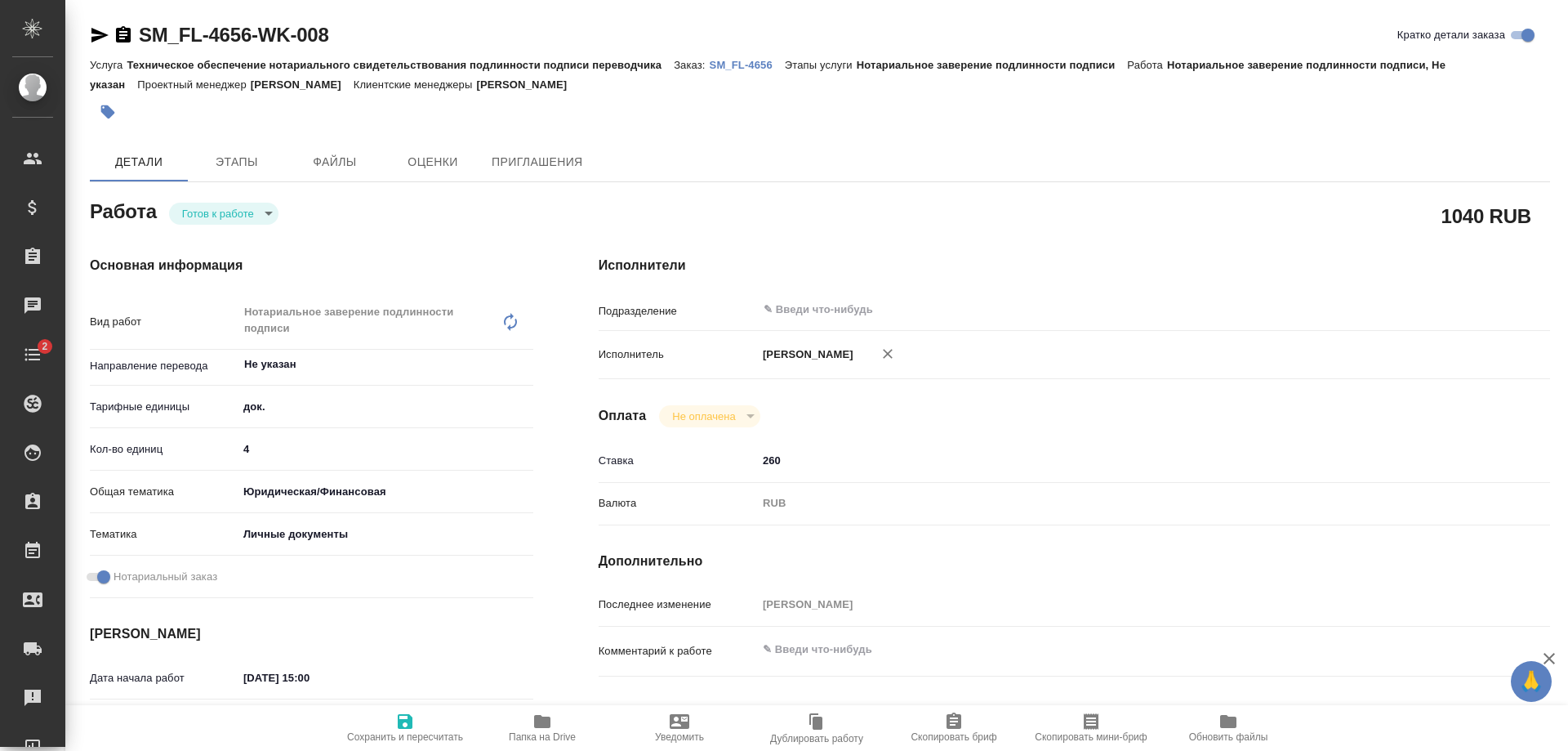
type textarea "x"
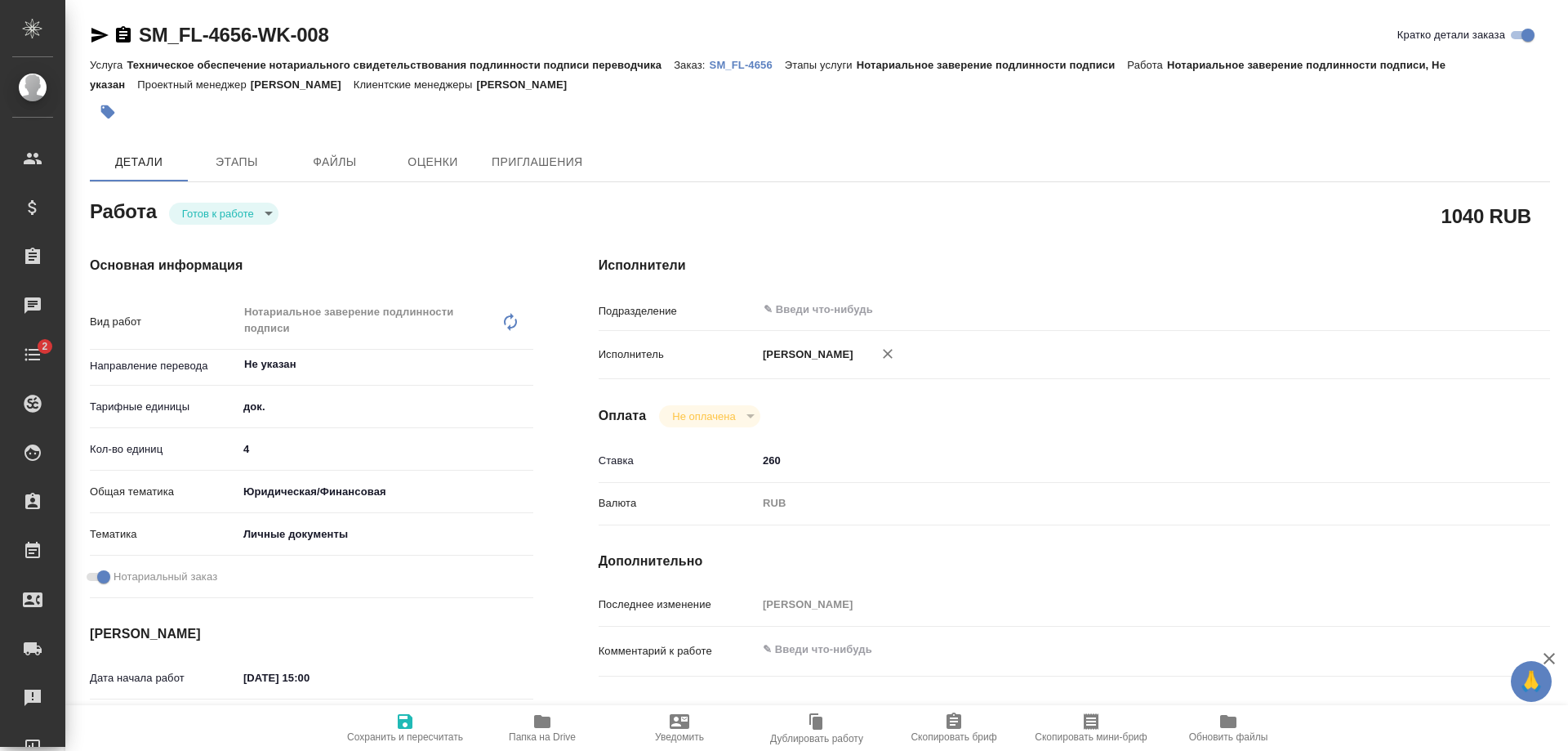
type textarea "x"
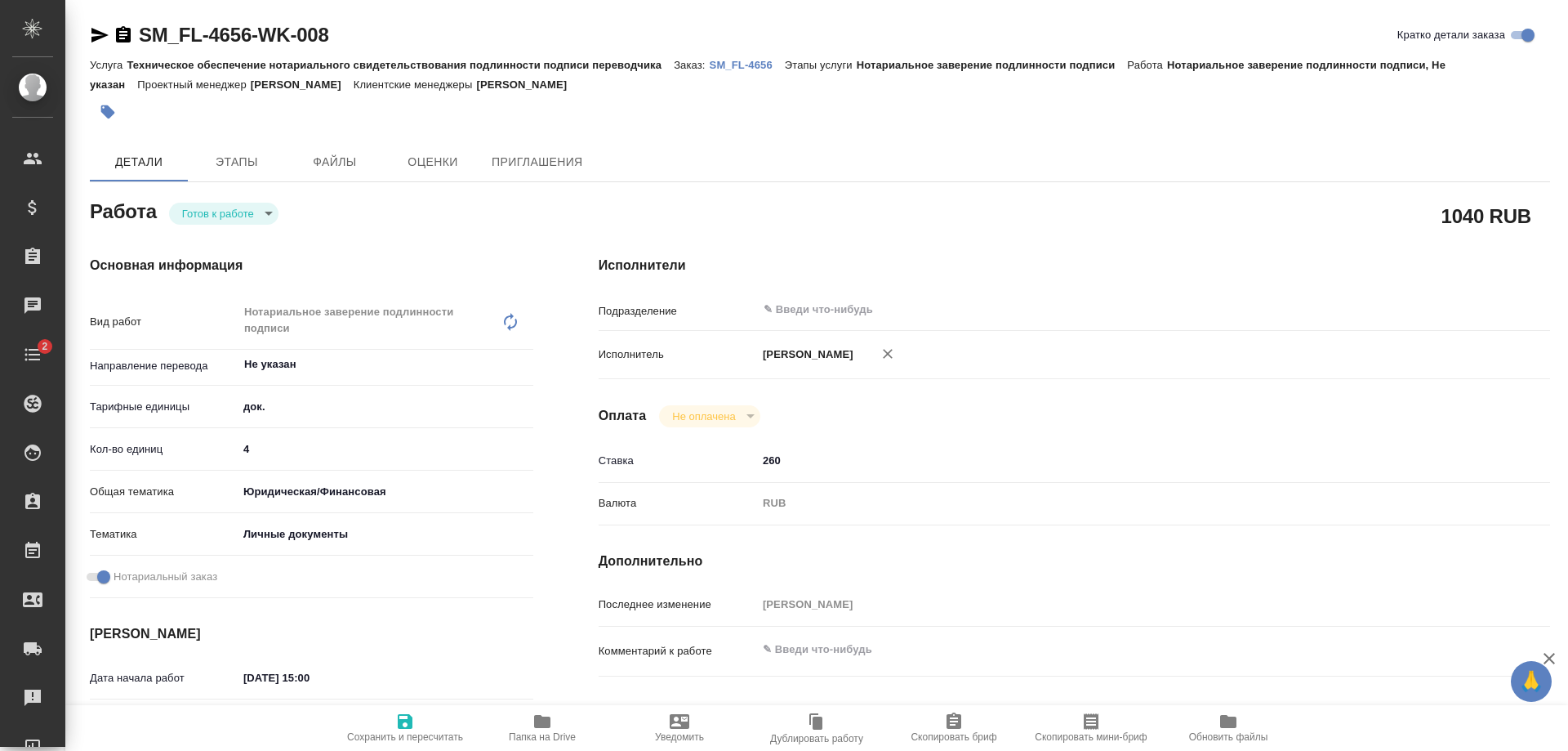
click at [257, 210] on body "🙏 .cls-1 fill:#fff; AWATERA [PERSON_NAME] Спецификации Заказы Чаты 2 Todo Проек…" at bounding box center [784, 376] width 1568 height 751
type textarea "x"
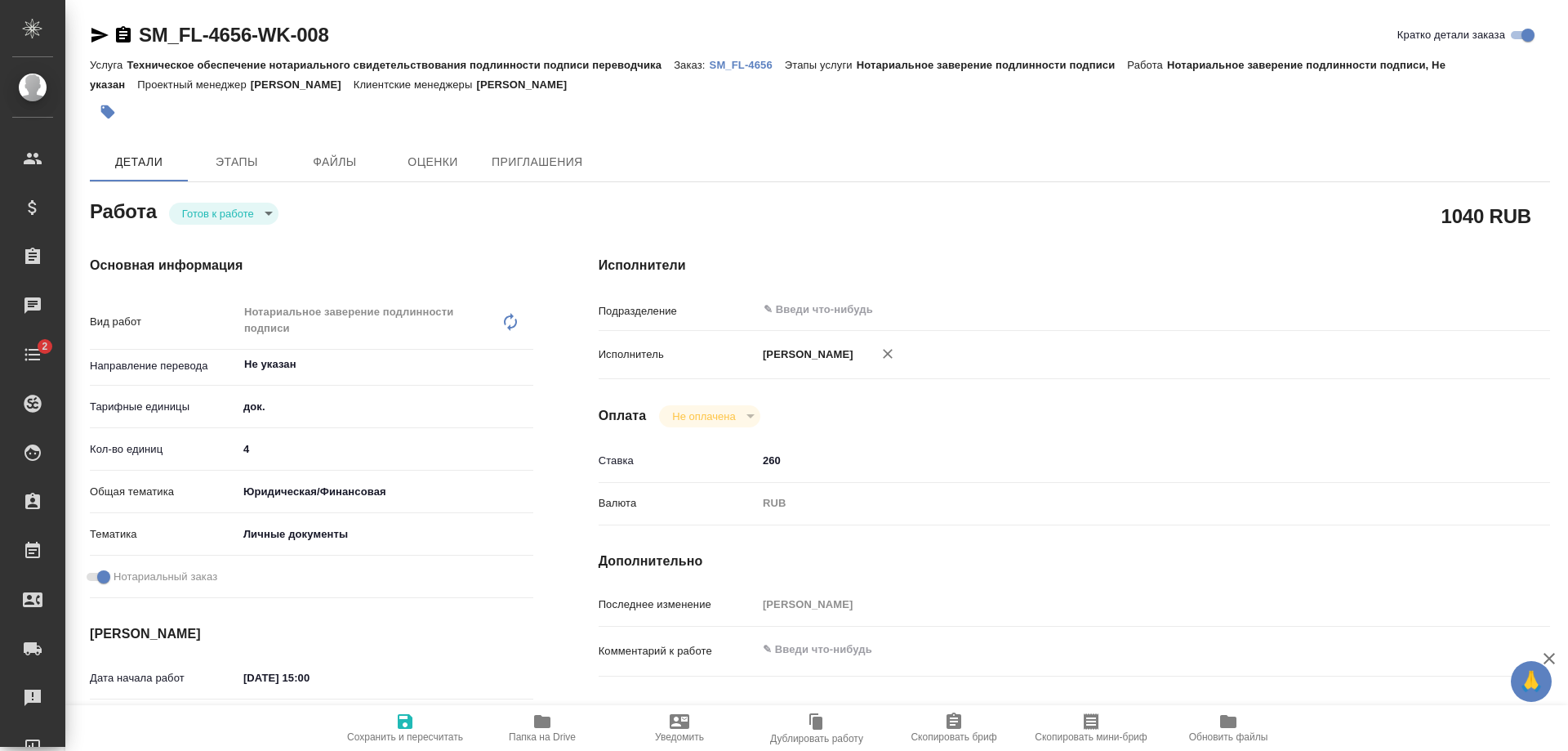
type textarea "x"
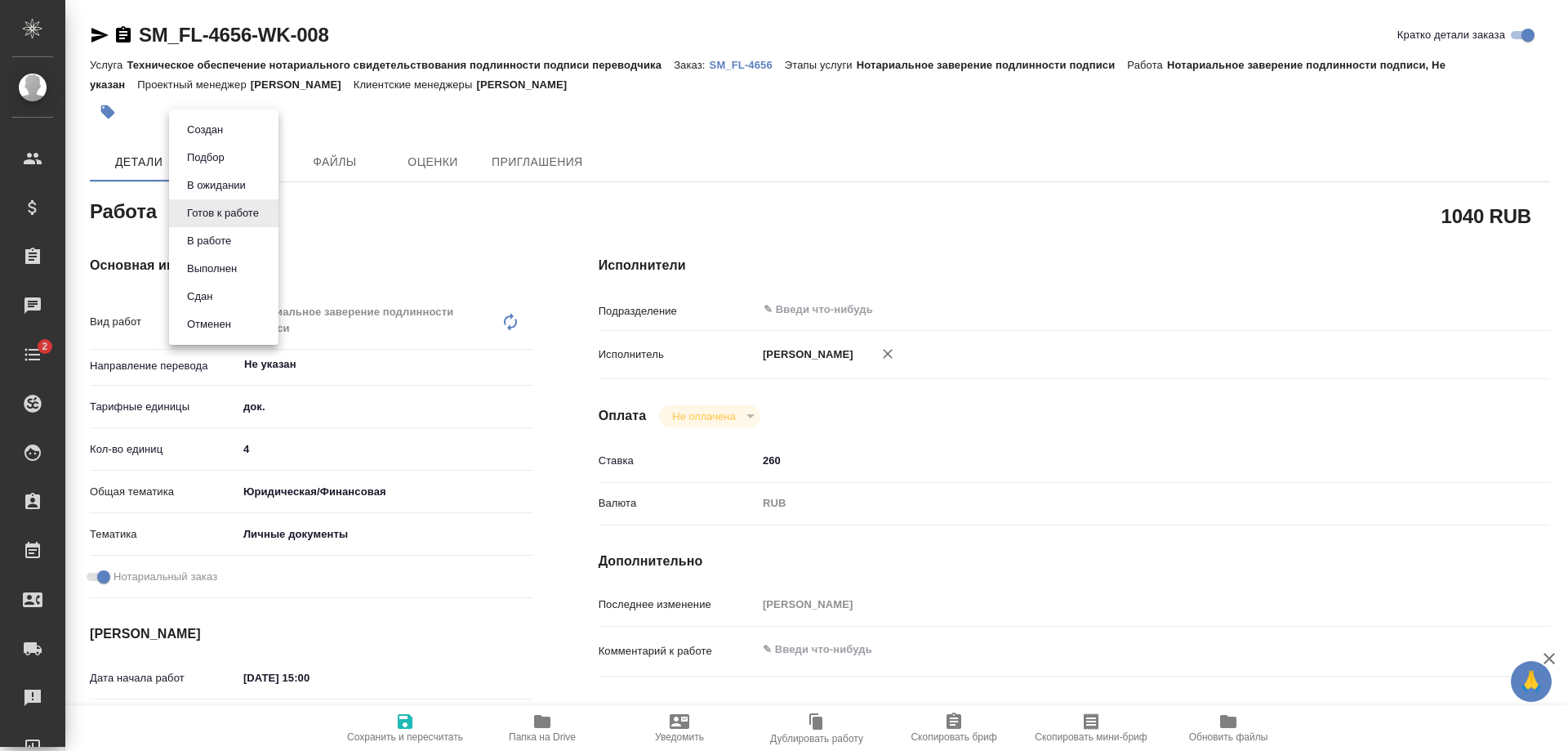
type textarea "x"
click at [231, 292] on li "Сдан" at bounding box center [224, 296] width 109 height 28
type textarea "x"
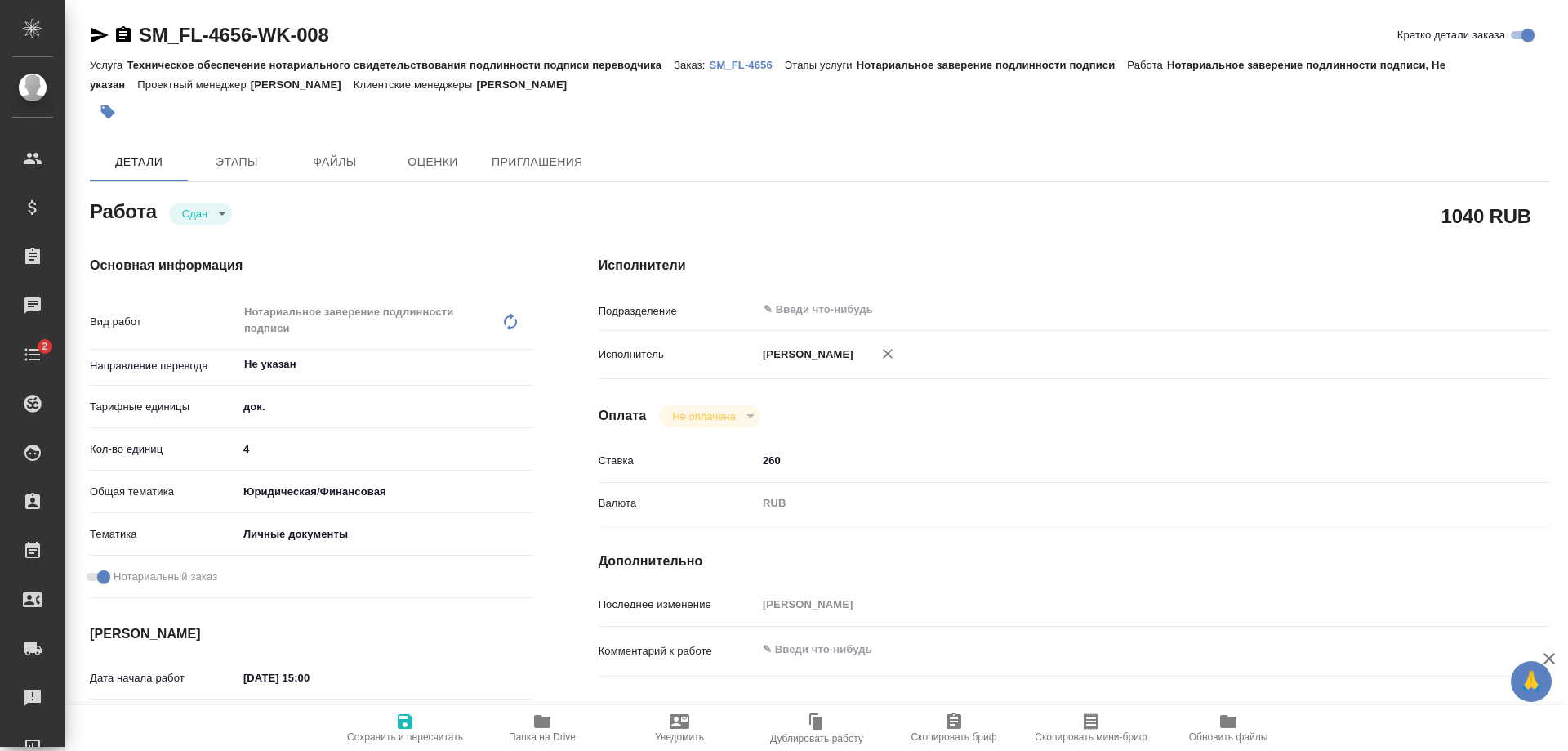
type textarea "x"
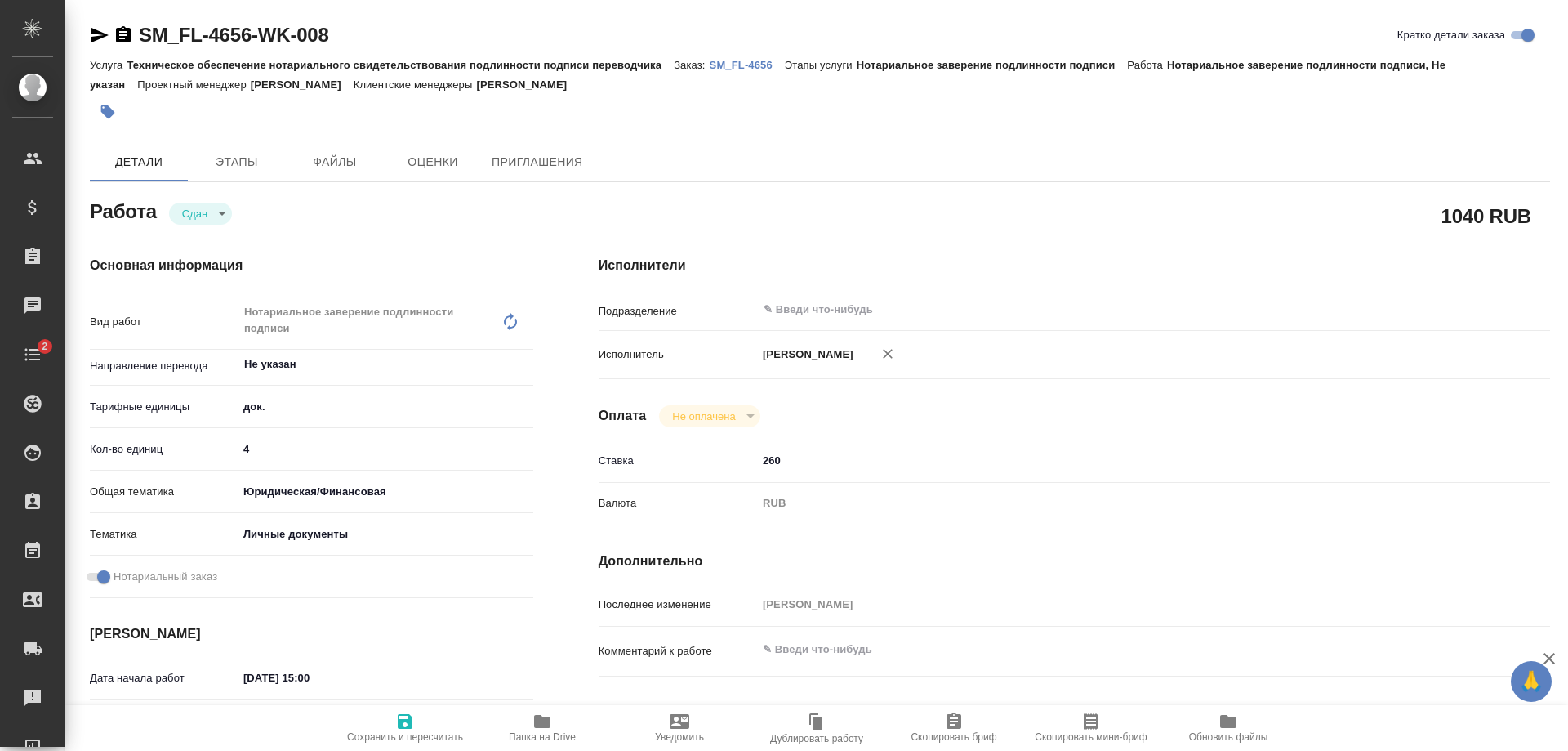
type textarea "x"
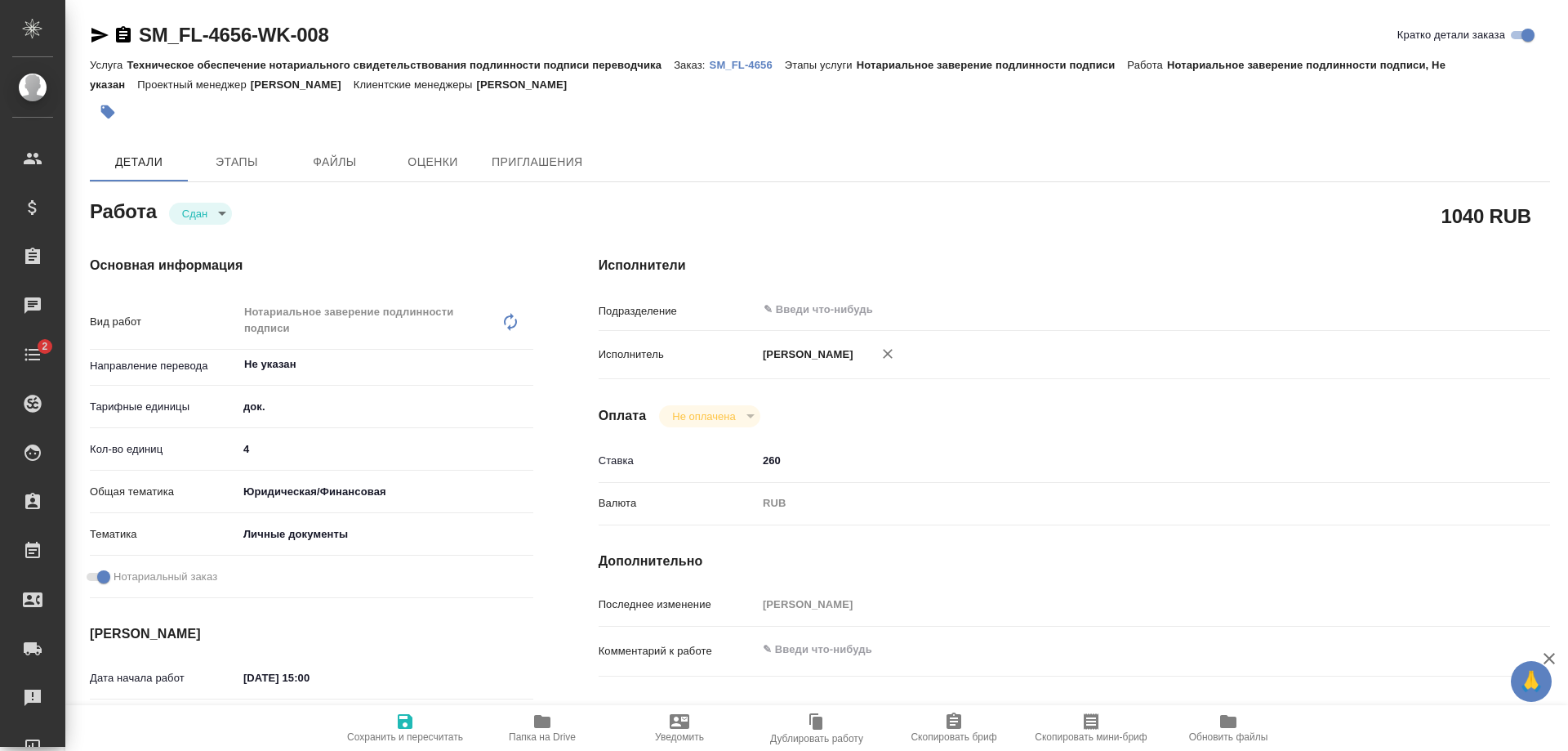
type textarea "x"
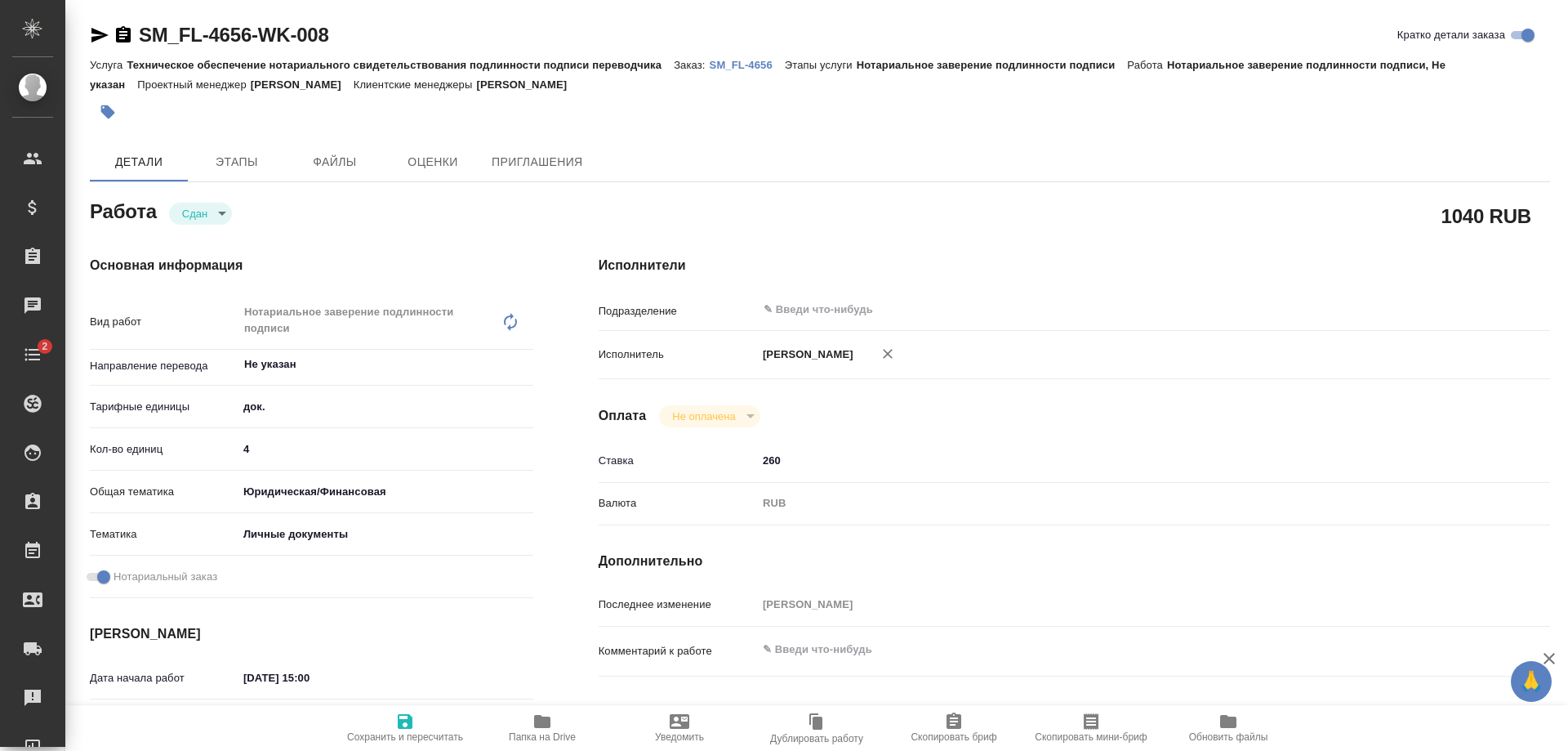
type textarea "x"
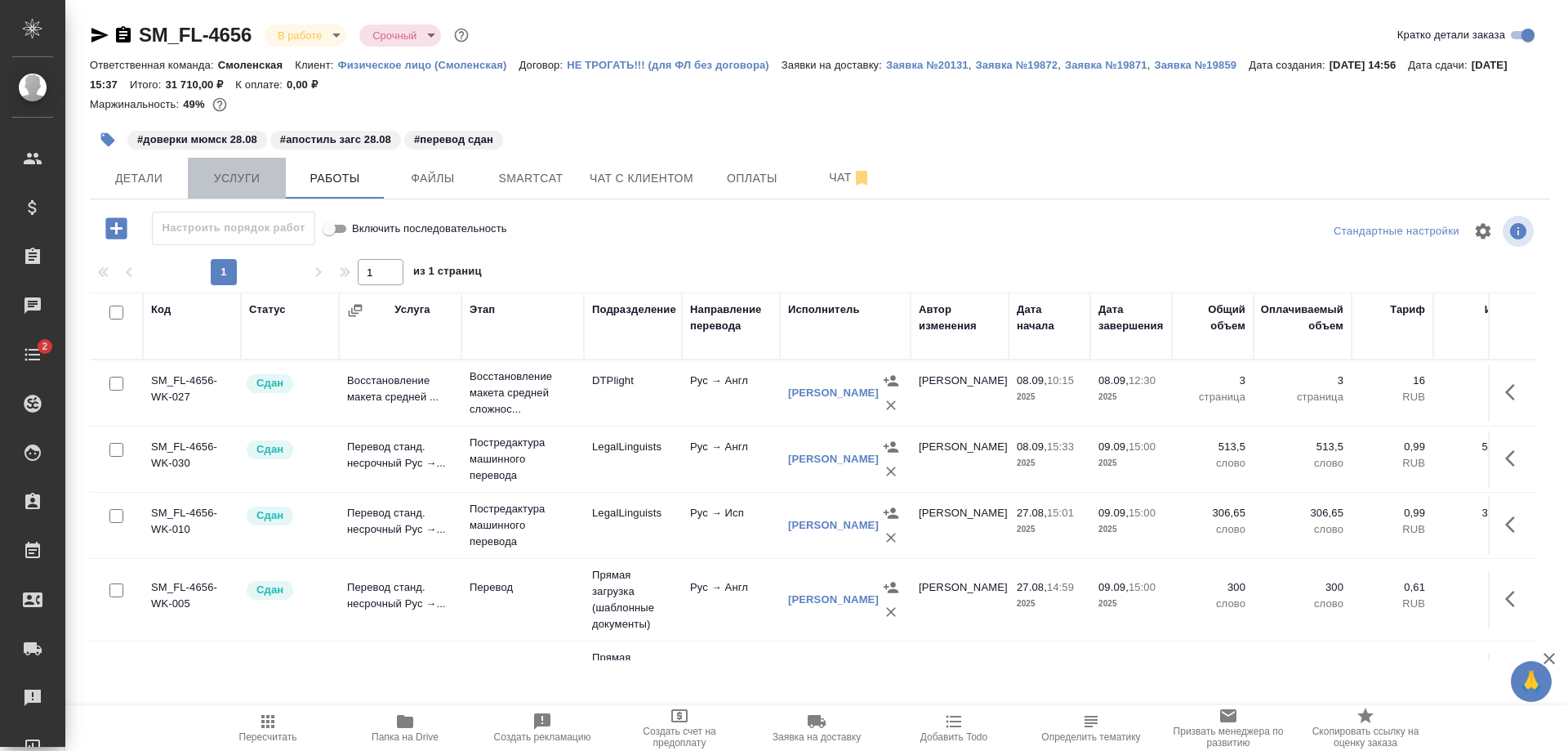
click at [228, 181] on span "Услуги" at bounding box center [237, 178] width 78 height 20
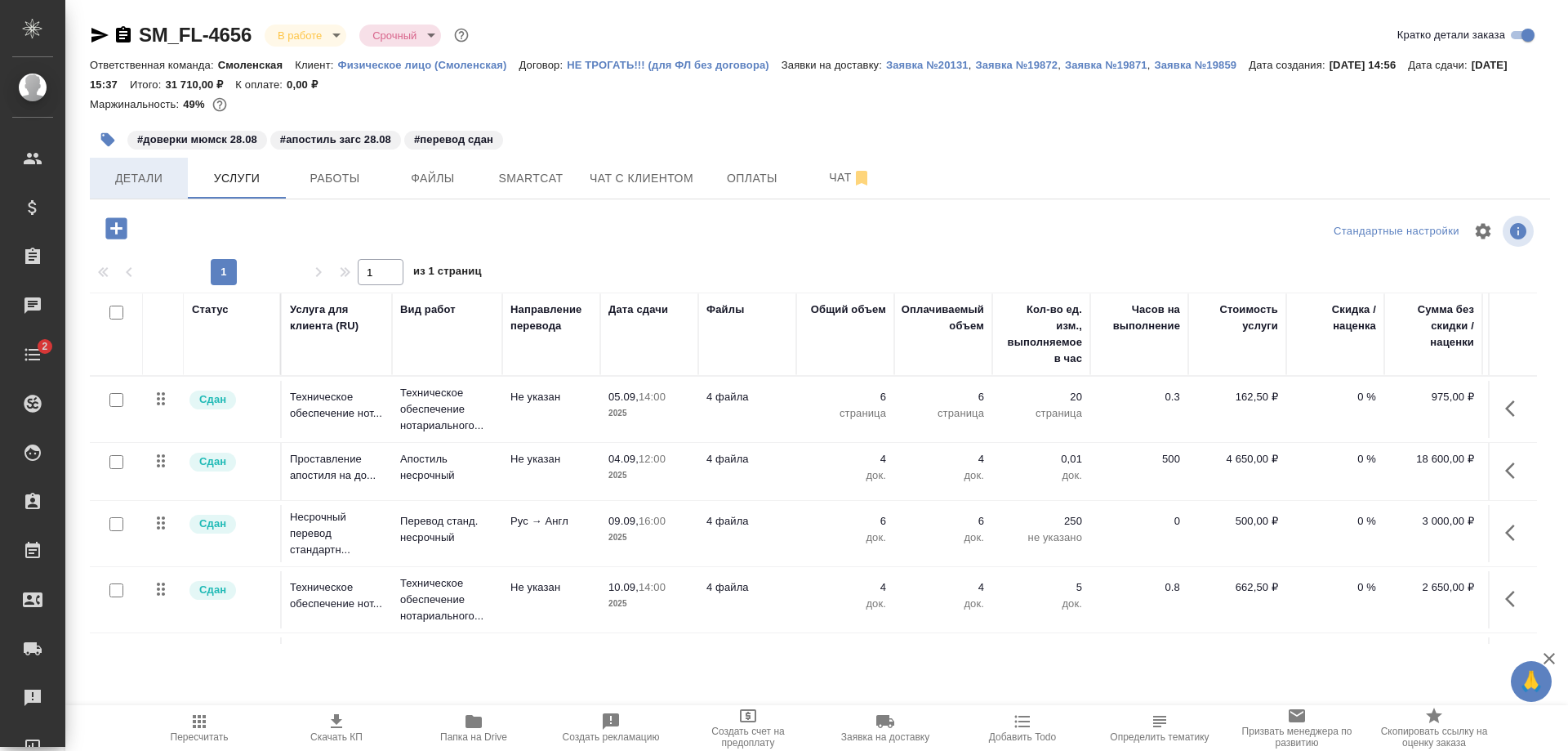
click at [154, 183] on span "Детали" at bounding box center [138, 178] width 78 height 20
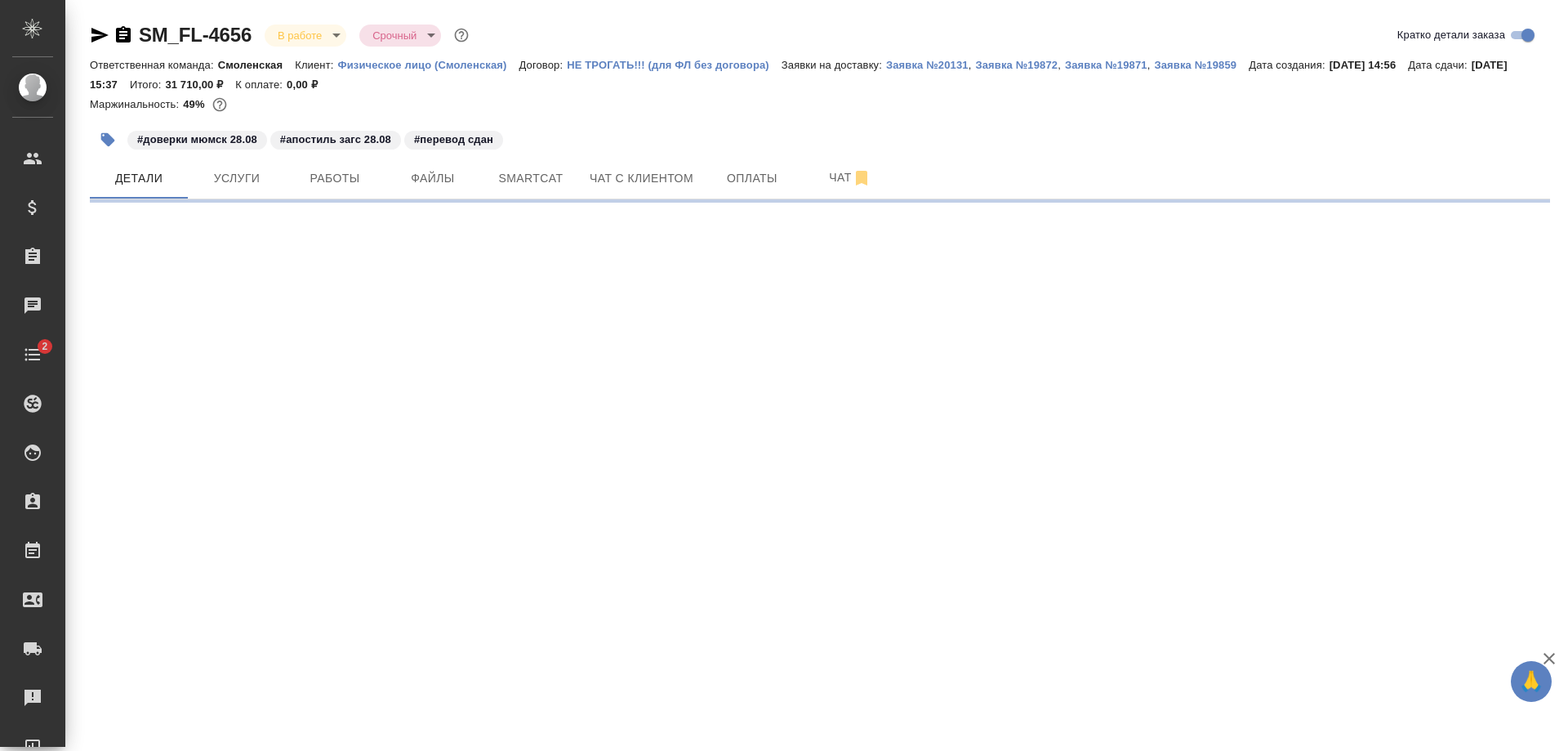
select select "RU"
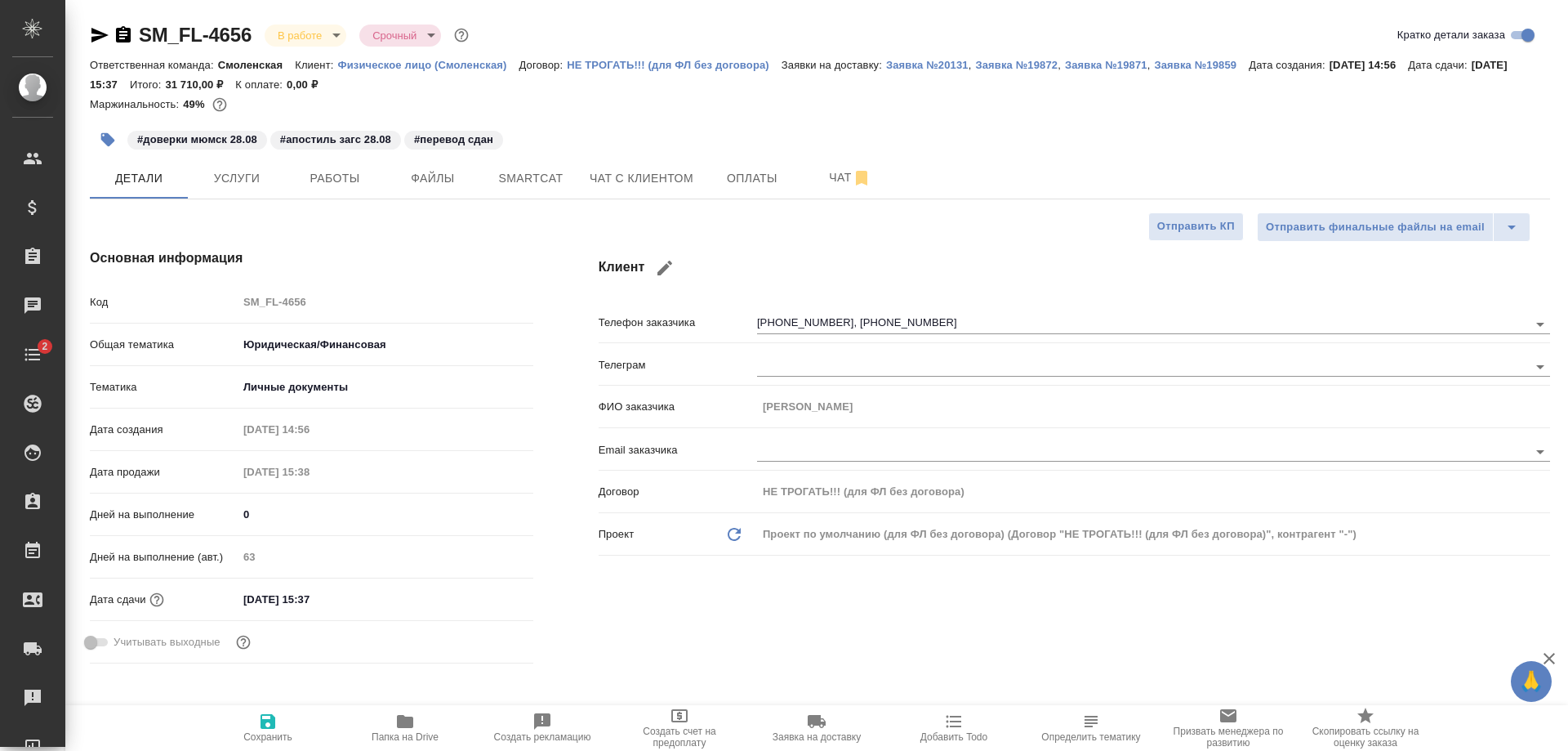
type textarea "x"
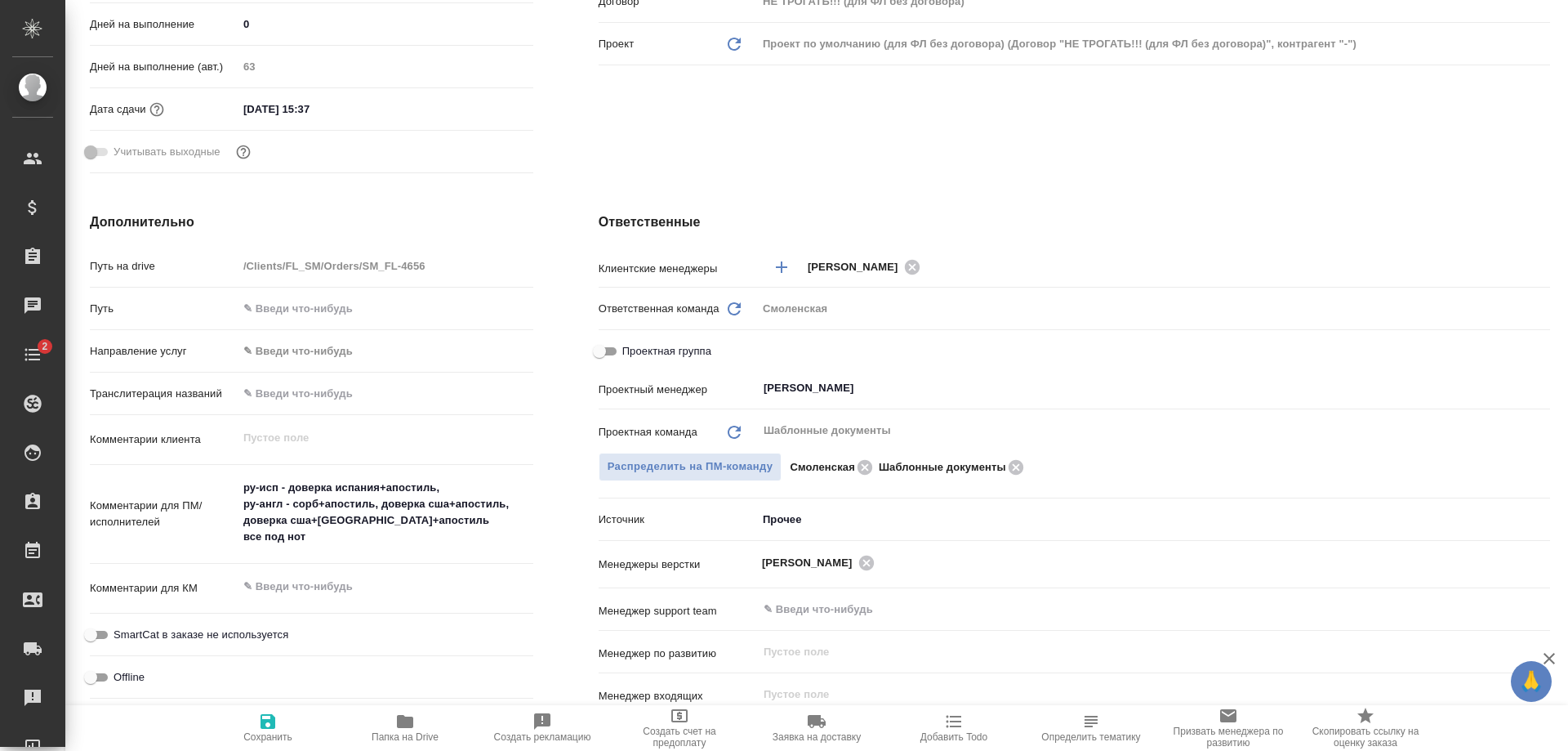
click at [633, 351] on span "Проектная группа" at bounding box center [666, 352] width 89 height 16
click at [629, 351] on input "Проектная группа" at bounding box center [599, 352] width 59 height 20
checkbox input "true"
type textarea "x"
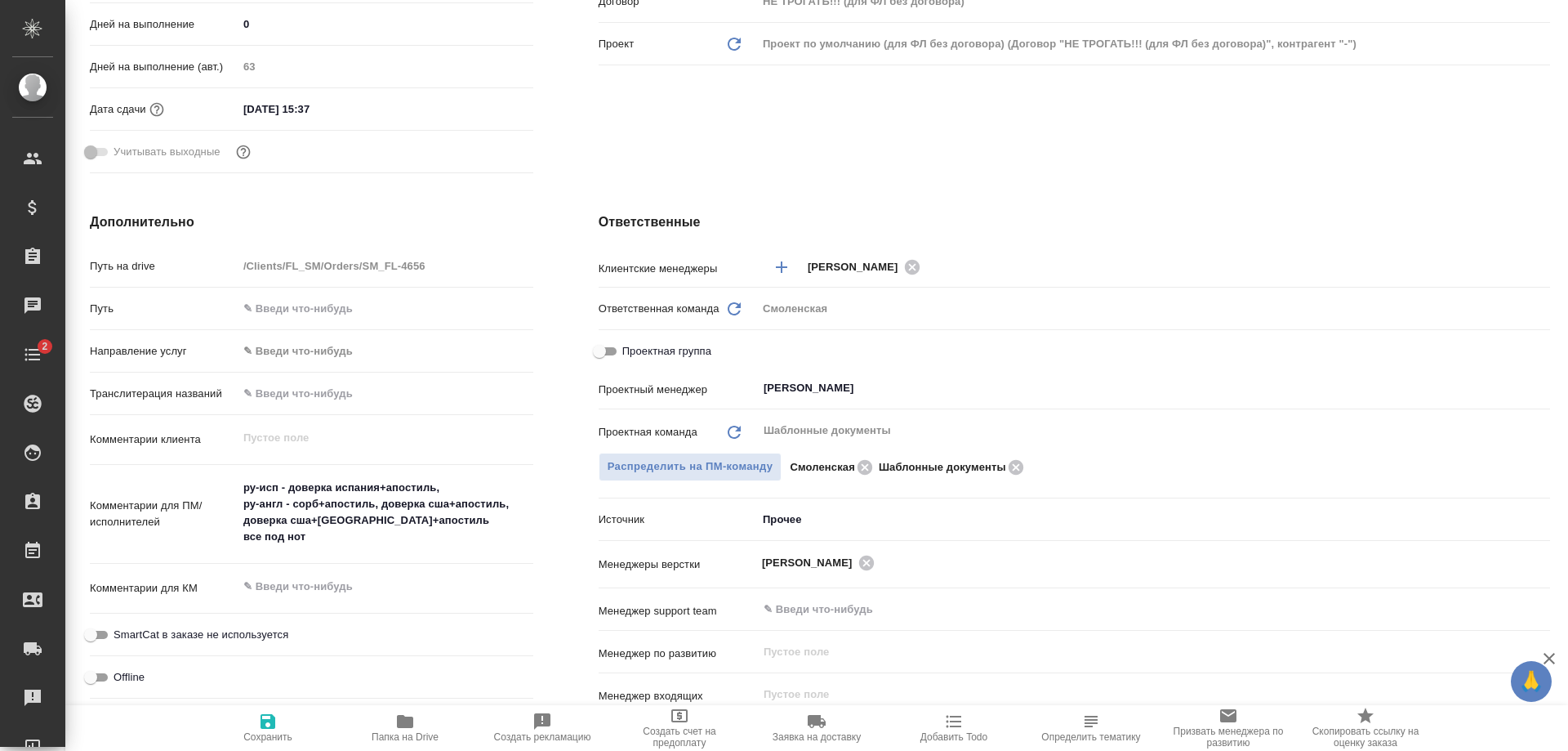
type textarea "x"
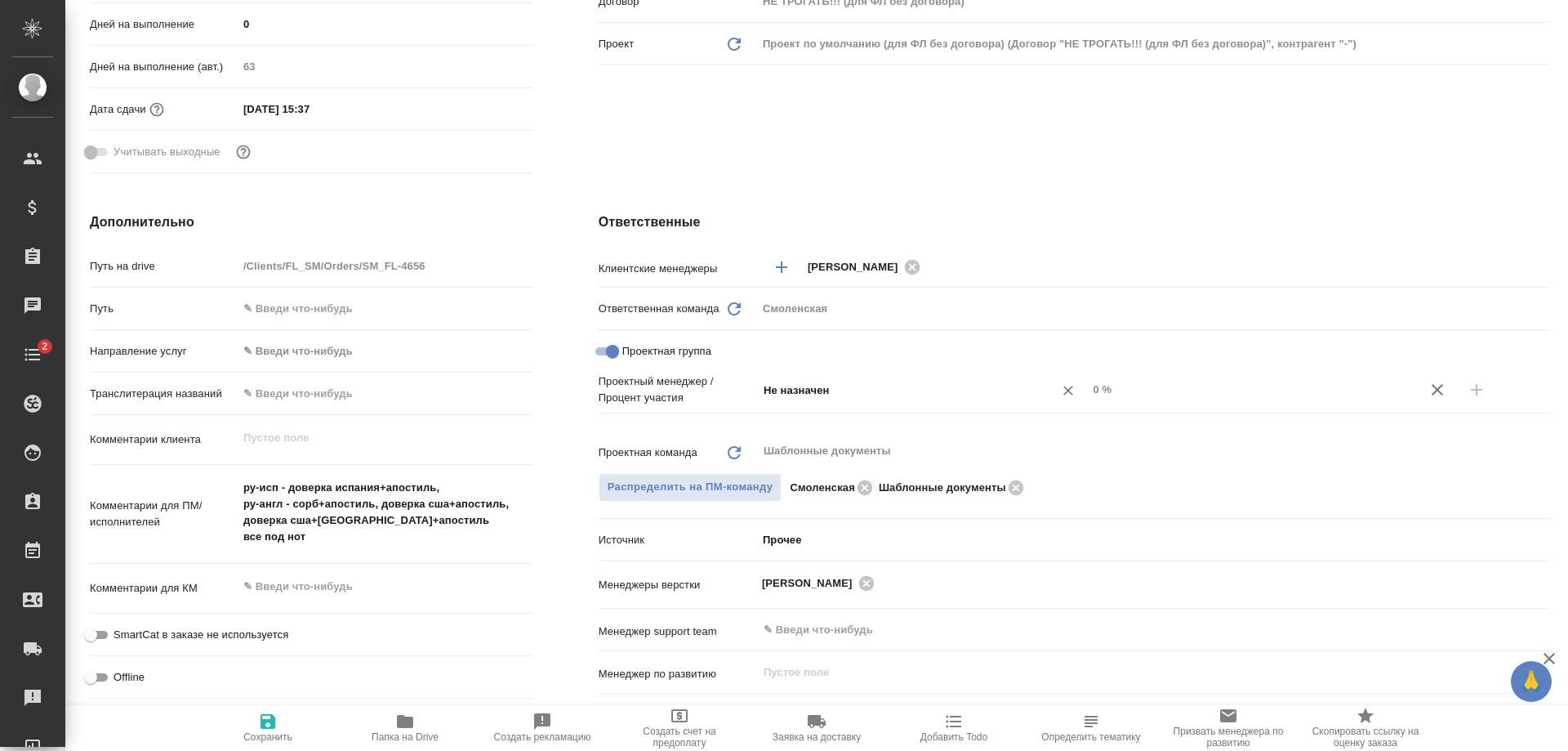
click at [786, 384] on input "Не назначен" at bounding box center [895, 390] width 266 height 20
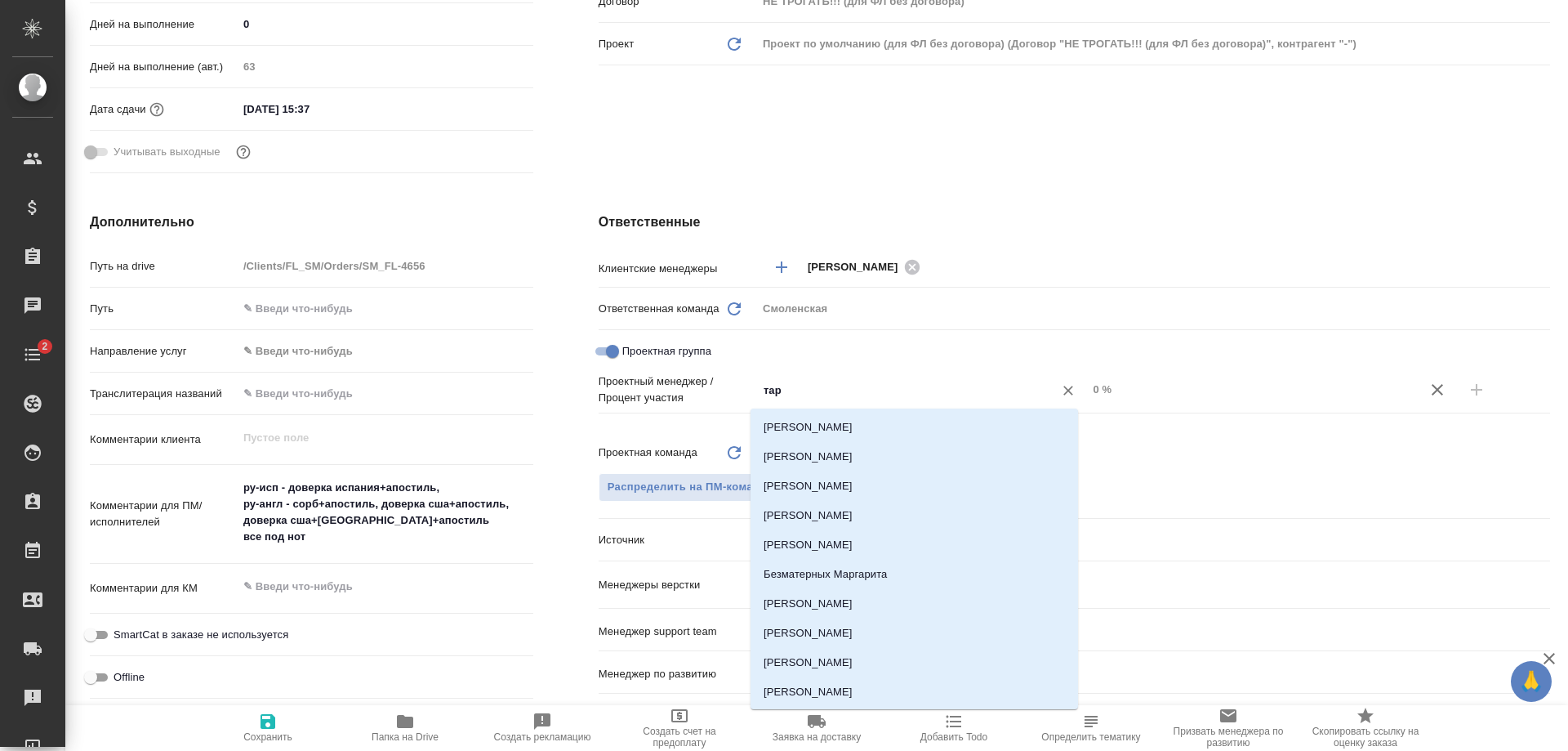
type input "тара"
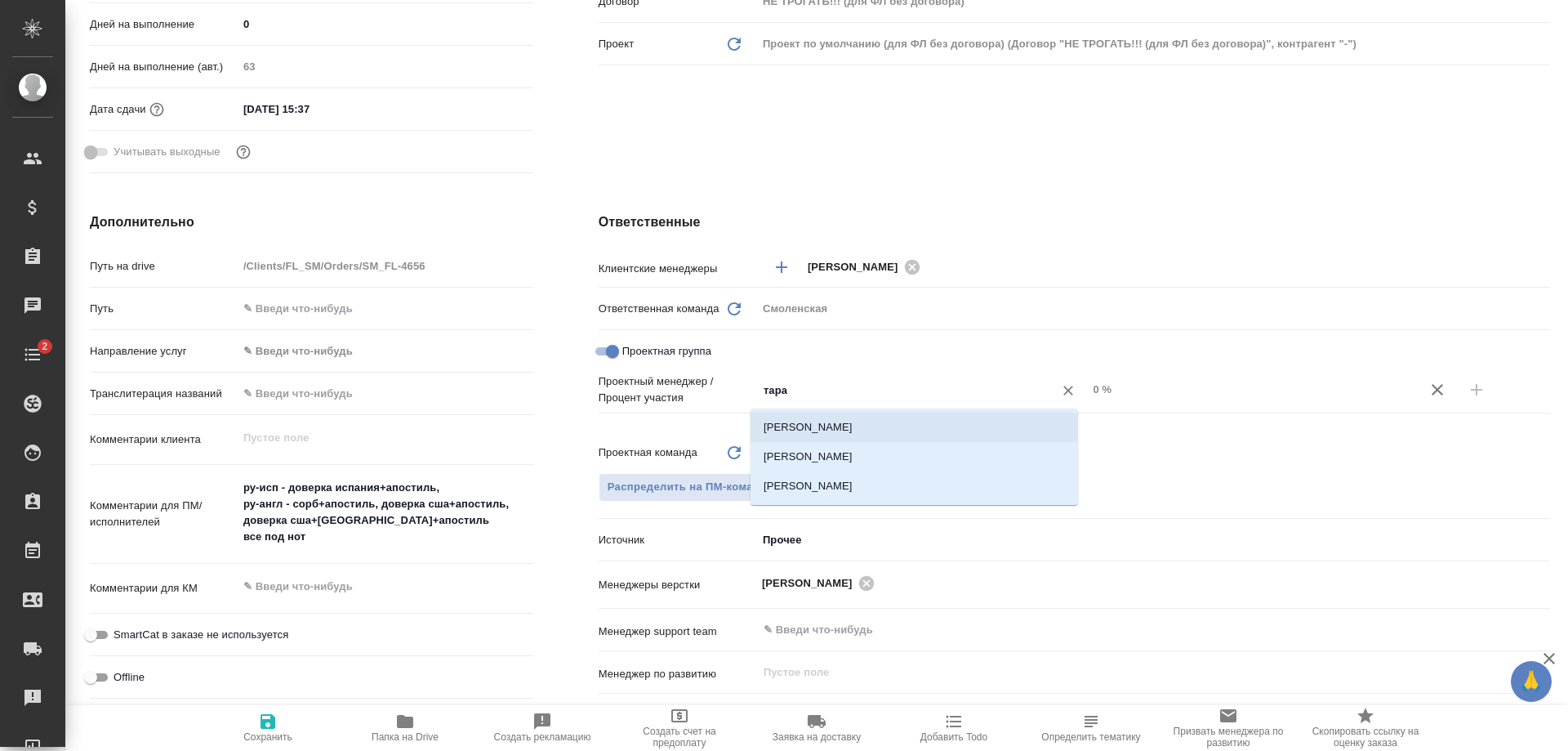
click at [806, 428] on li "Тарабановская Анастасия" at bounding box center [914, 427] width 327 height 29
type textarea "x"
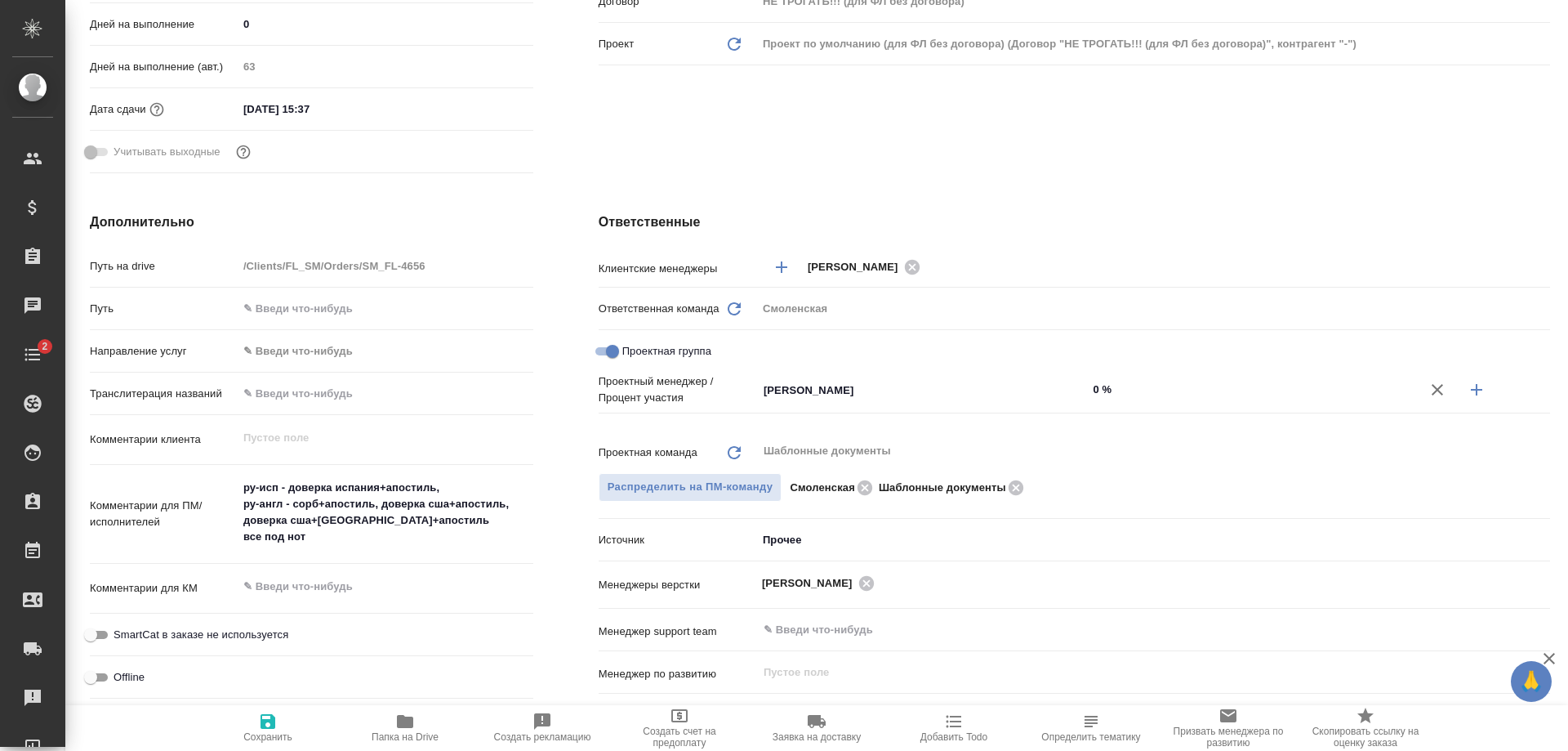
click at [1093, 388] on input "0 %" at bounding box center [1252, 389] width 331 height 24
type textarea "x"
type input "3 %"
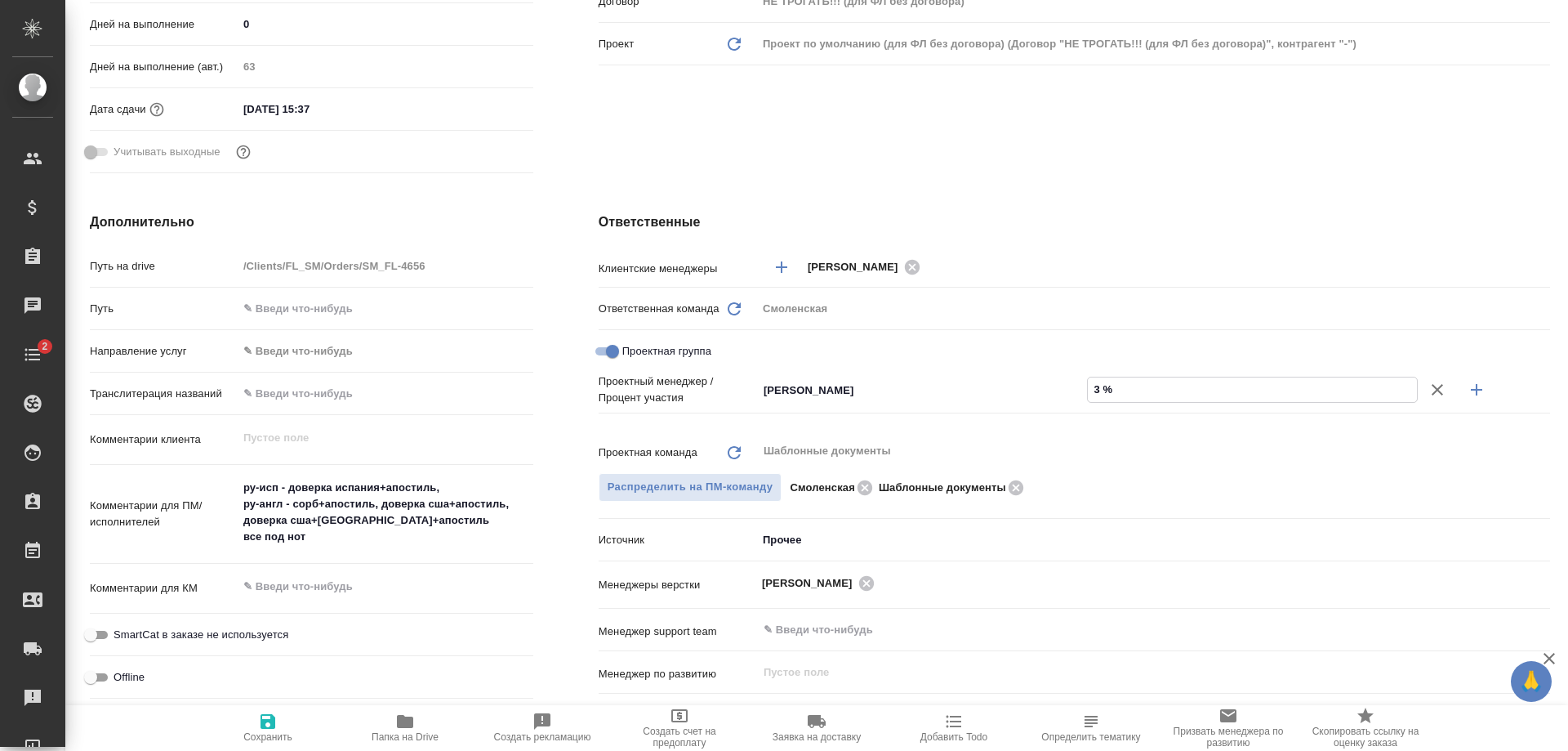
type textarea "x"
type input "30 %"
type textarea "x"
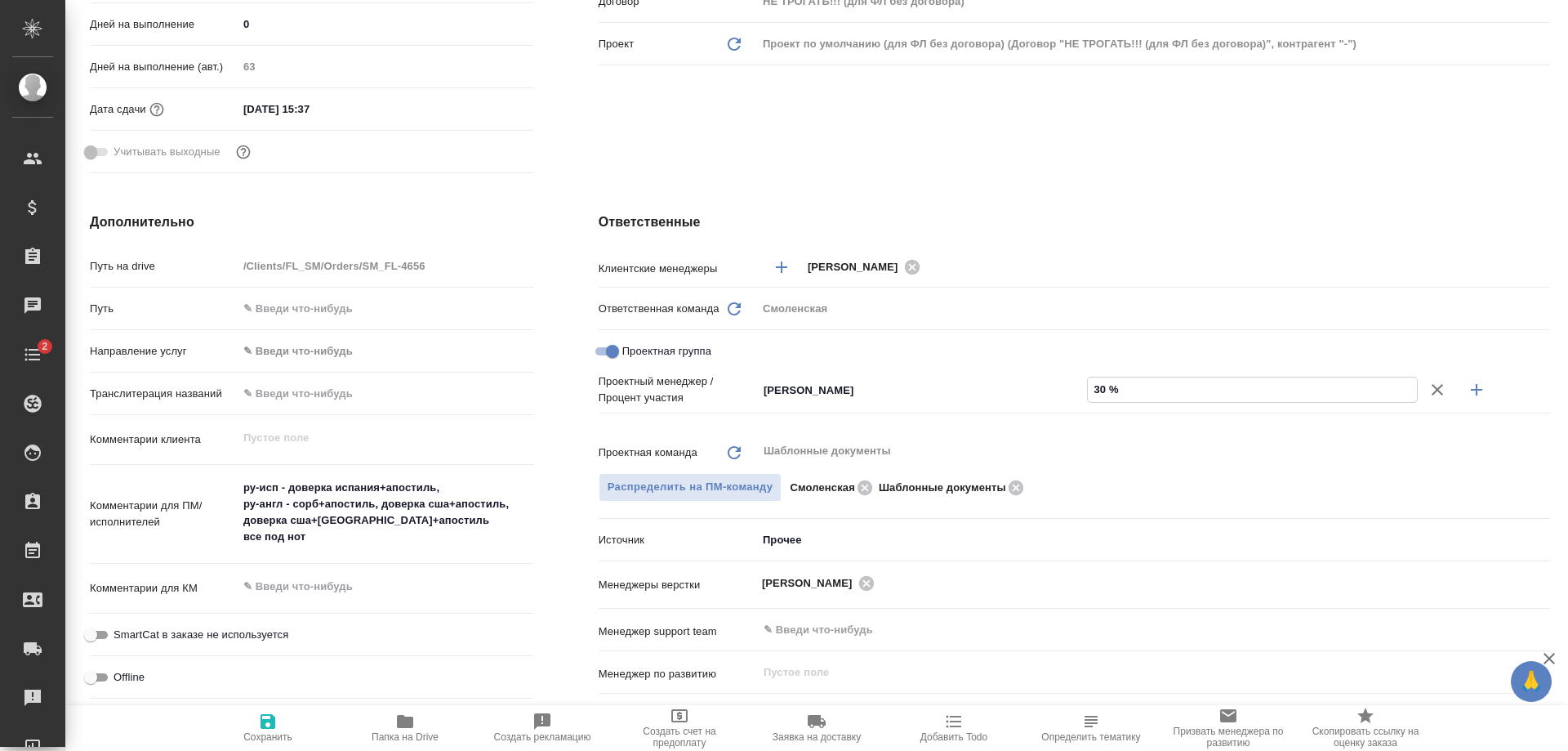
type textarea "x"
type input "30 %"
click at [1467, 387] on icon "button" at bounding box center [1477, 390] width 20 height 20
type textarea "x"
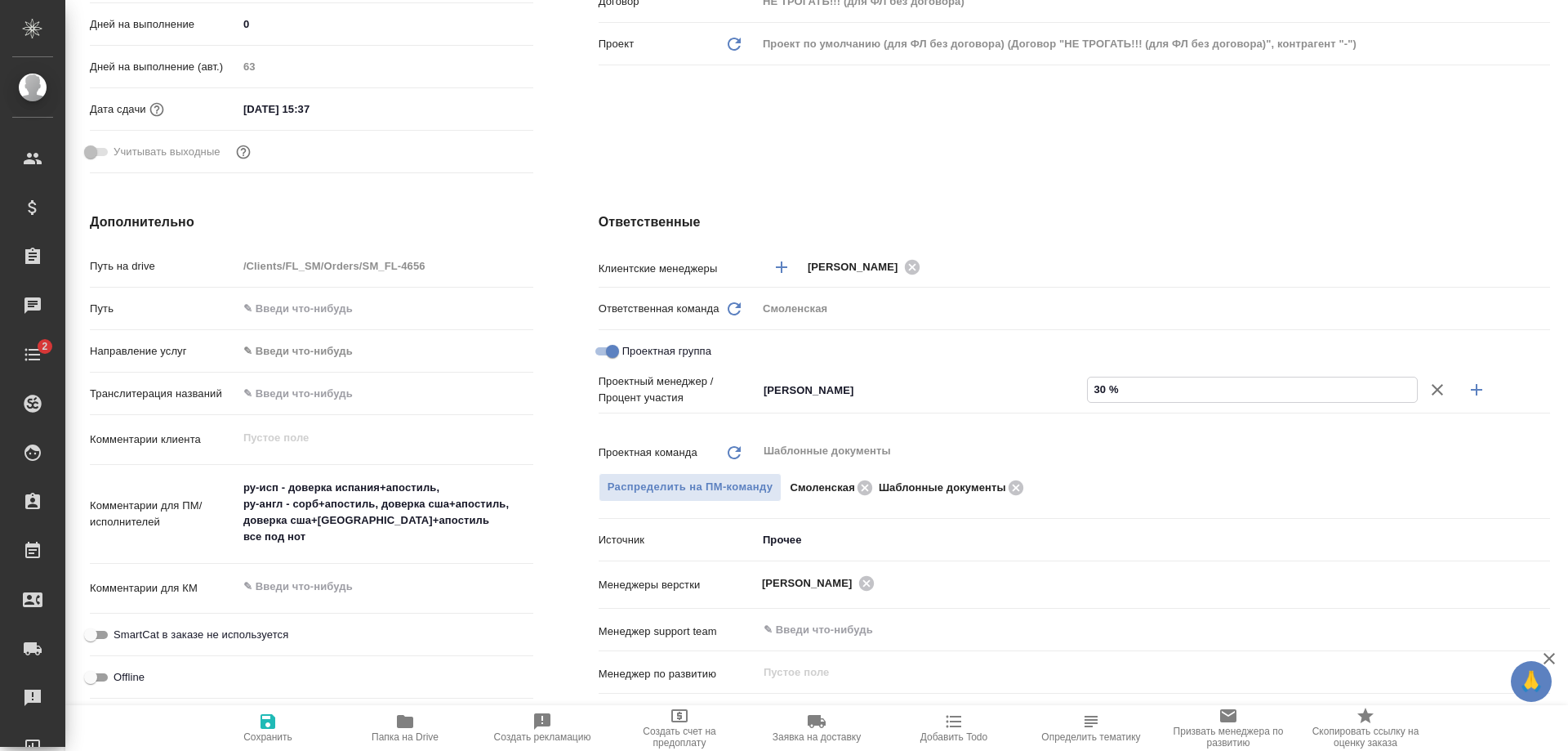
type textarea "x"
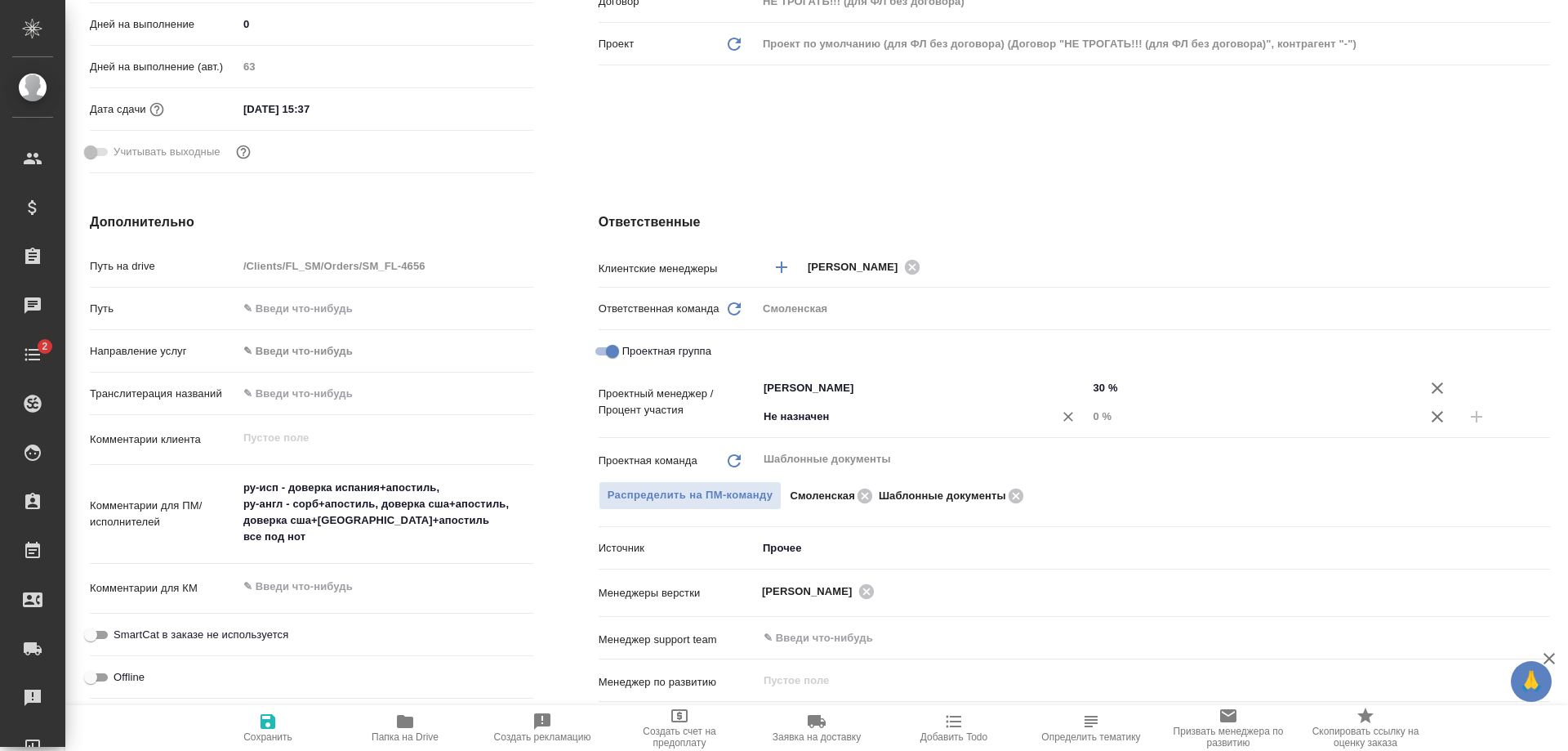
click at [816, 427] on div "Не назначен ​" at bounding box center [922, 416] width 331 height 29
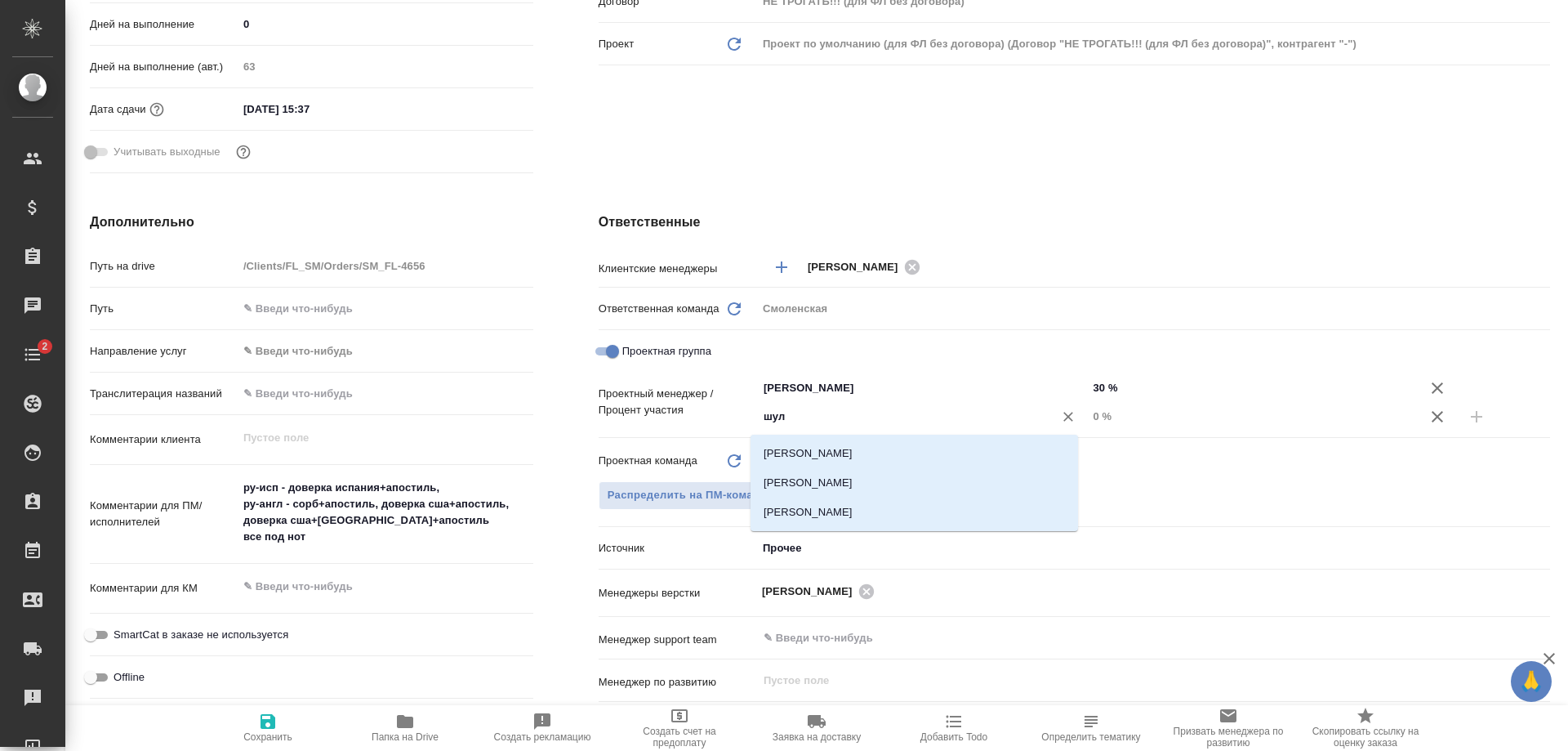
type input "шуль"
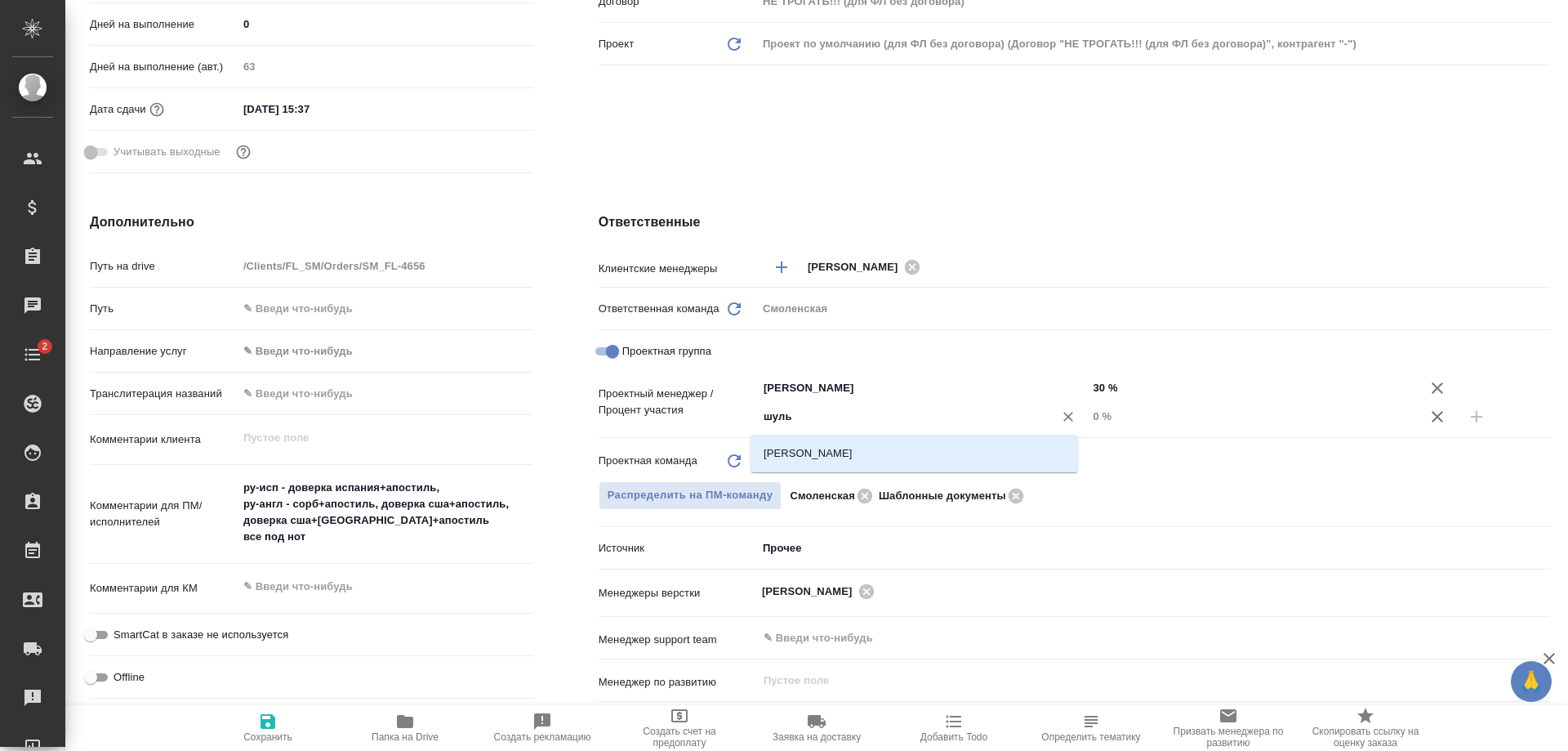
click at [808, 444] on li "Шульгина Анна" at bounding box center [914, 453] width 327 height 29
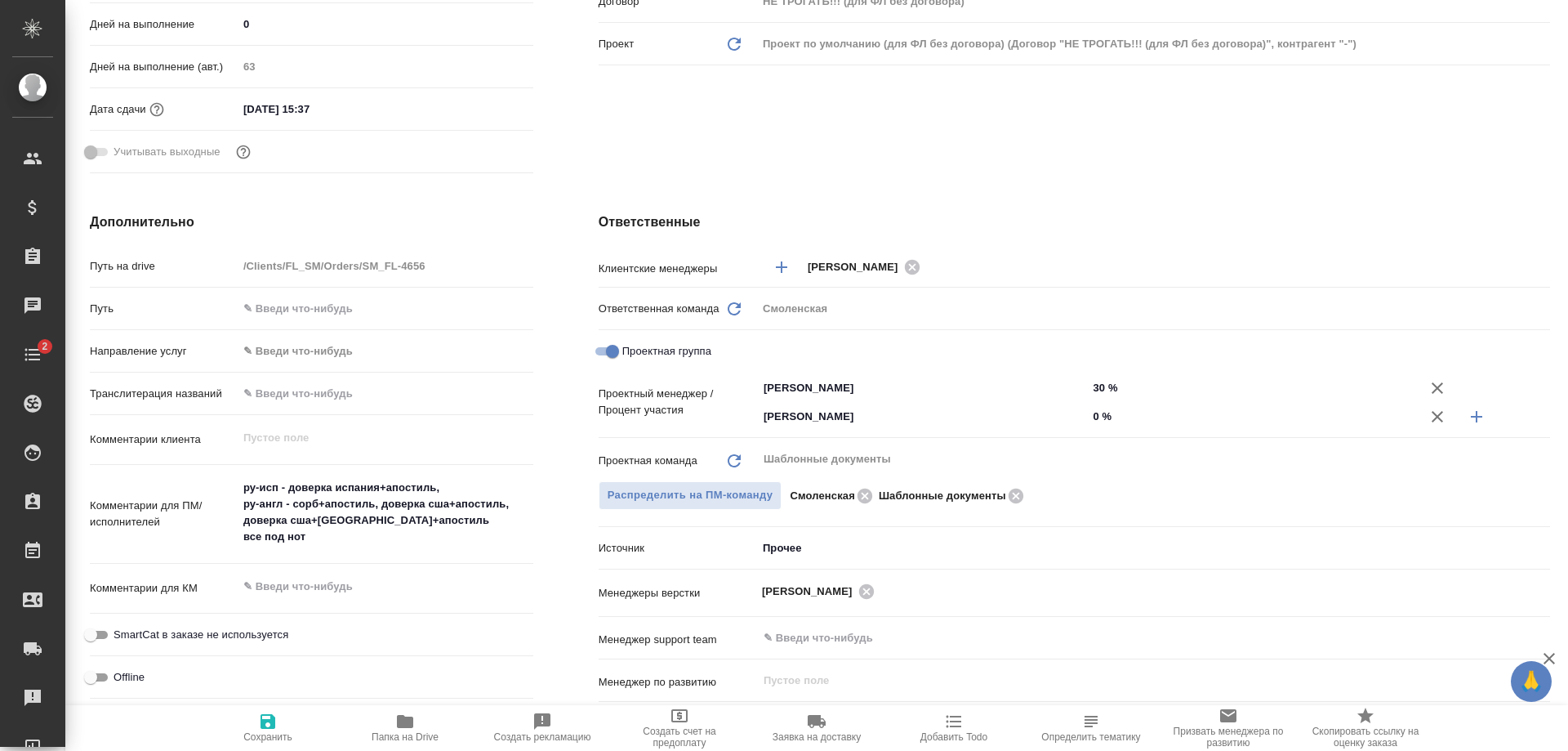
type textarea "x"
click at [1088, 414] on input "0 %" at bounding box center [1252, 416] width 329 height 24
type input "70 %"
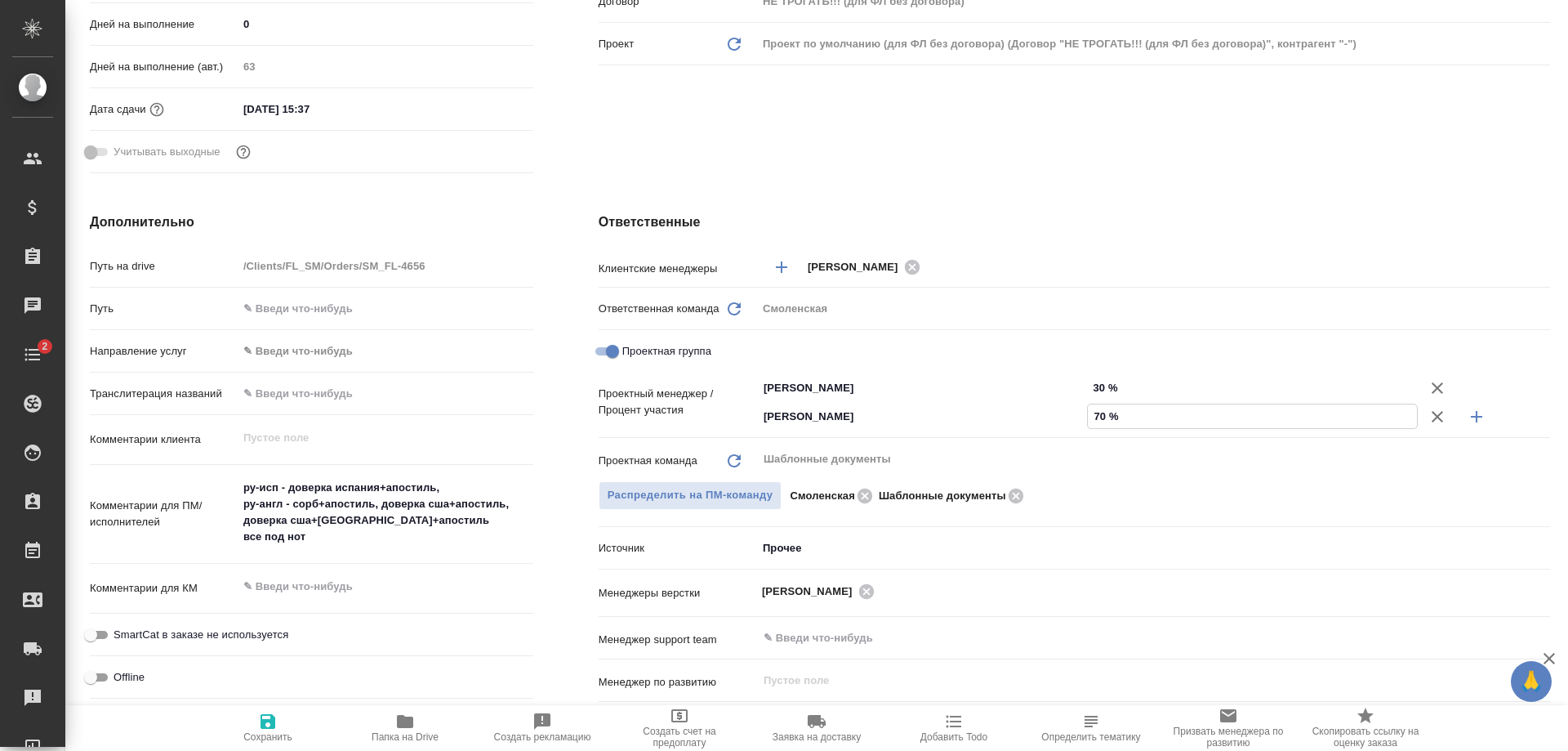
type textarea "x"
type input "70 %"
click at [275, 723] on icon "button" at bounding box center [268, 721] width 15 height 15
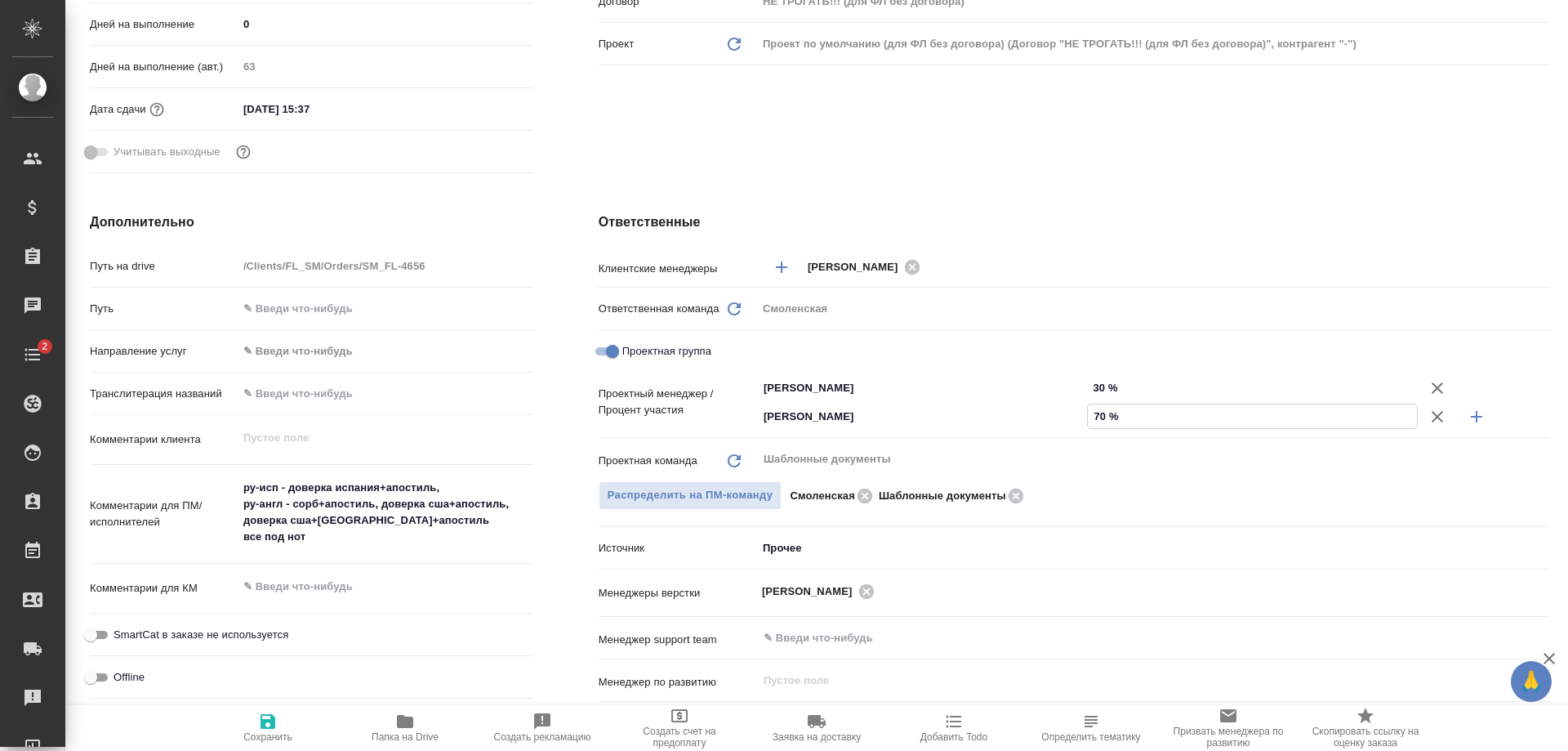
type textarea "x"
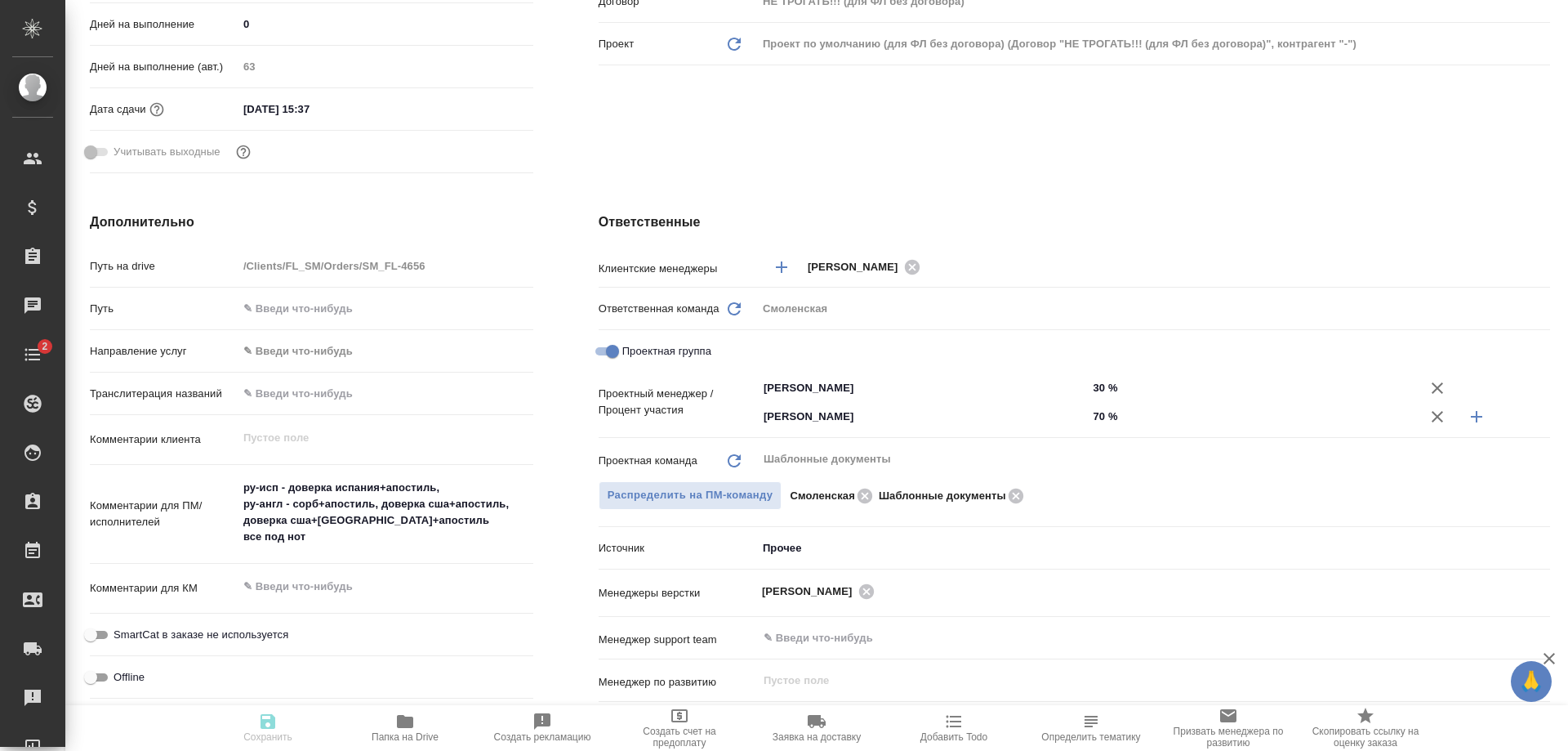
type textarea "x"
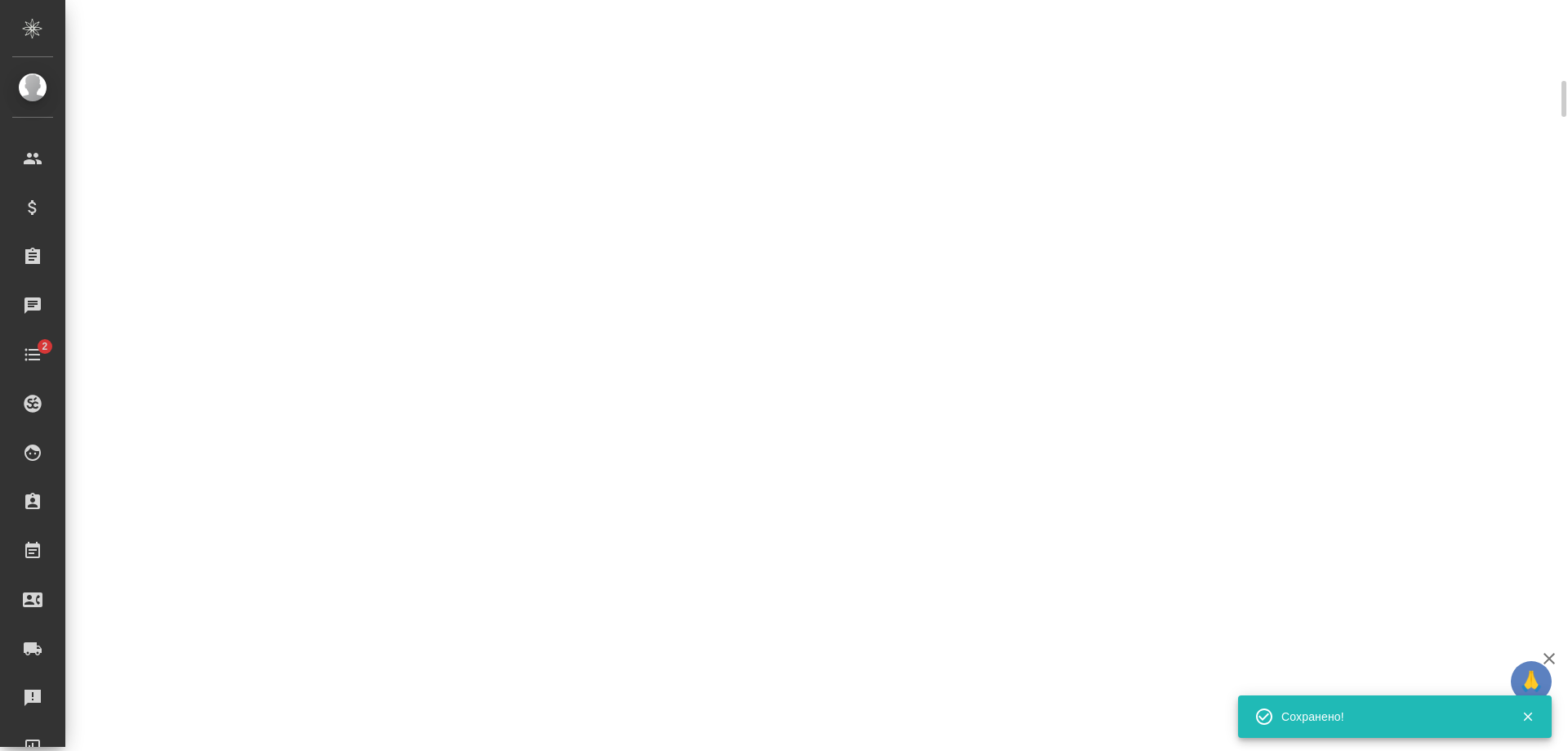
scroll to position [0, 0]
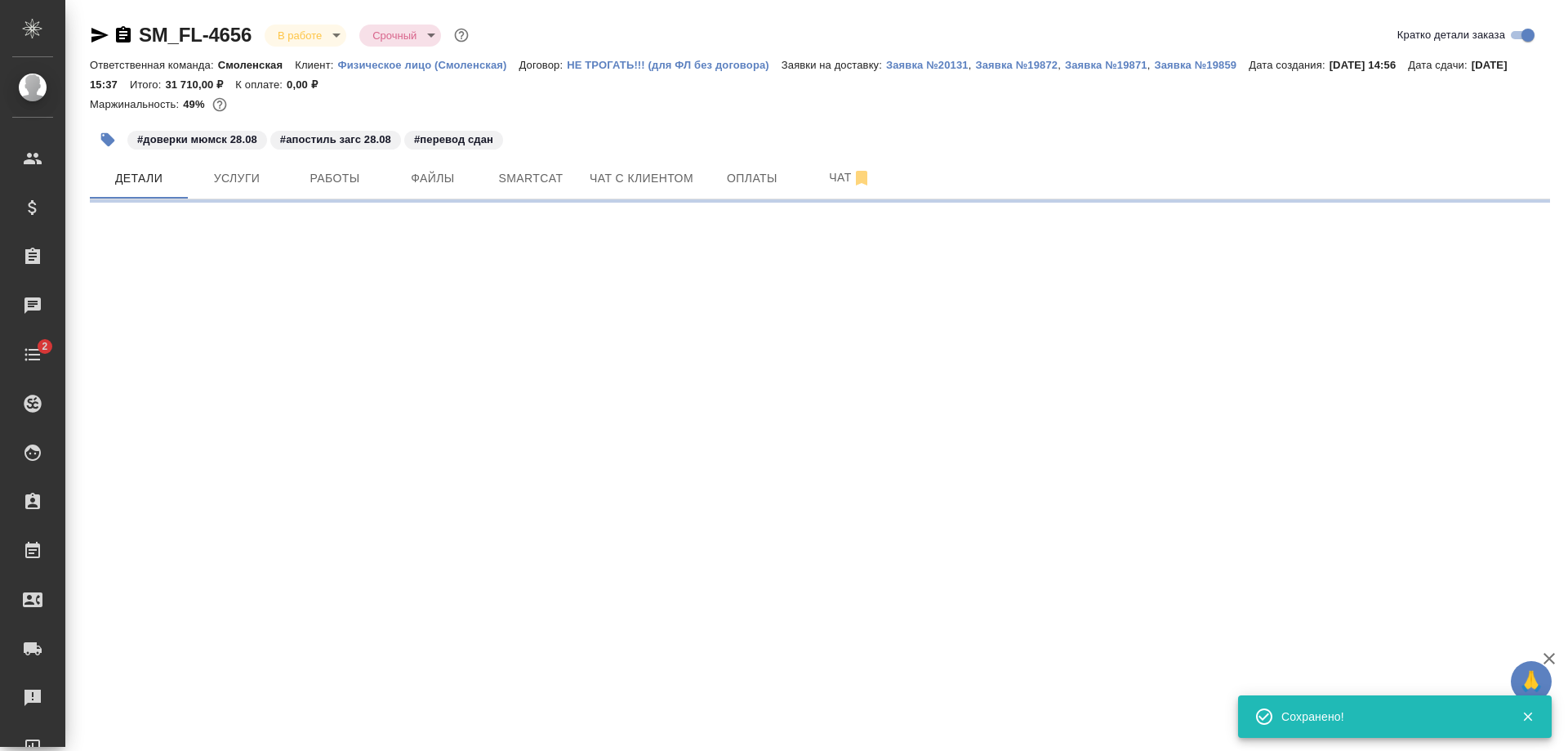
select select "RU"
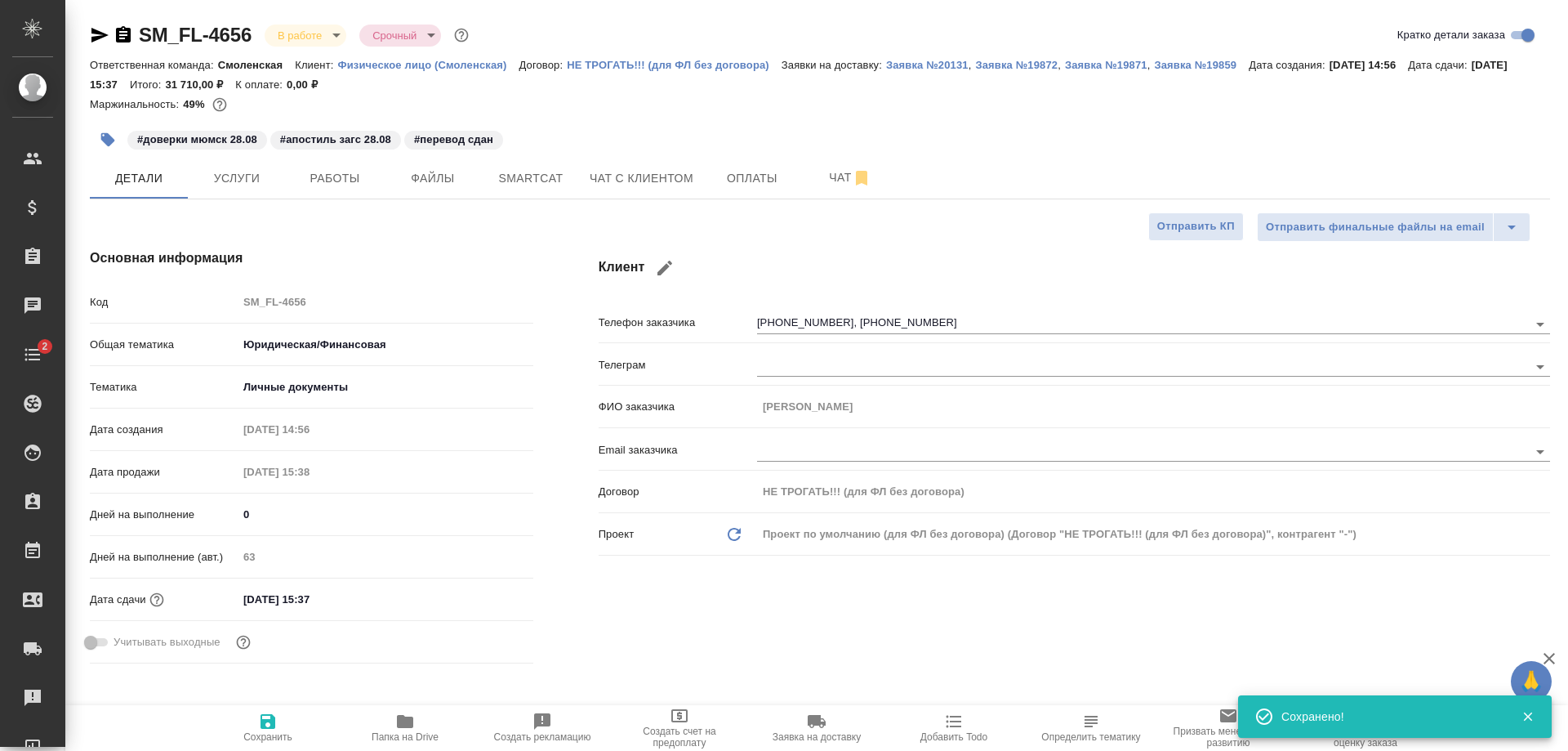
type textarea "x"
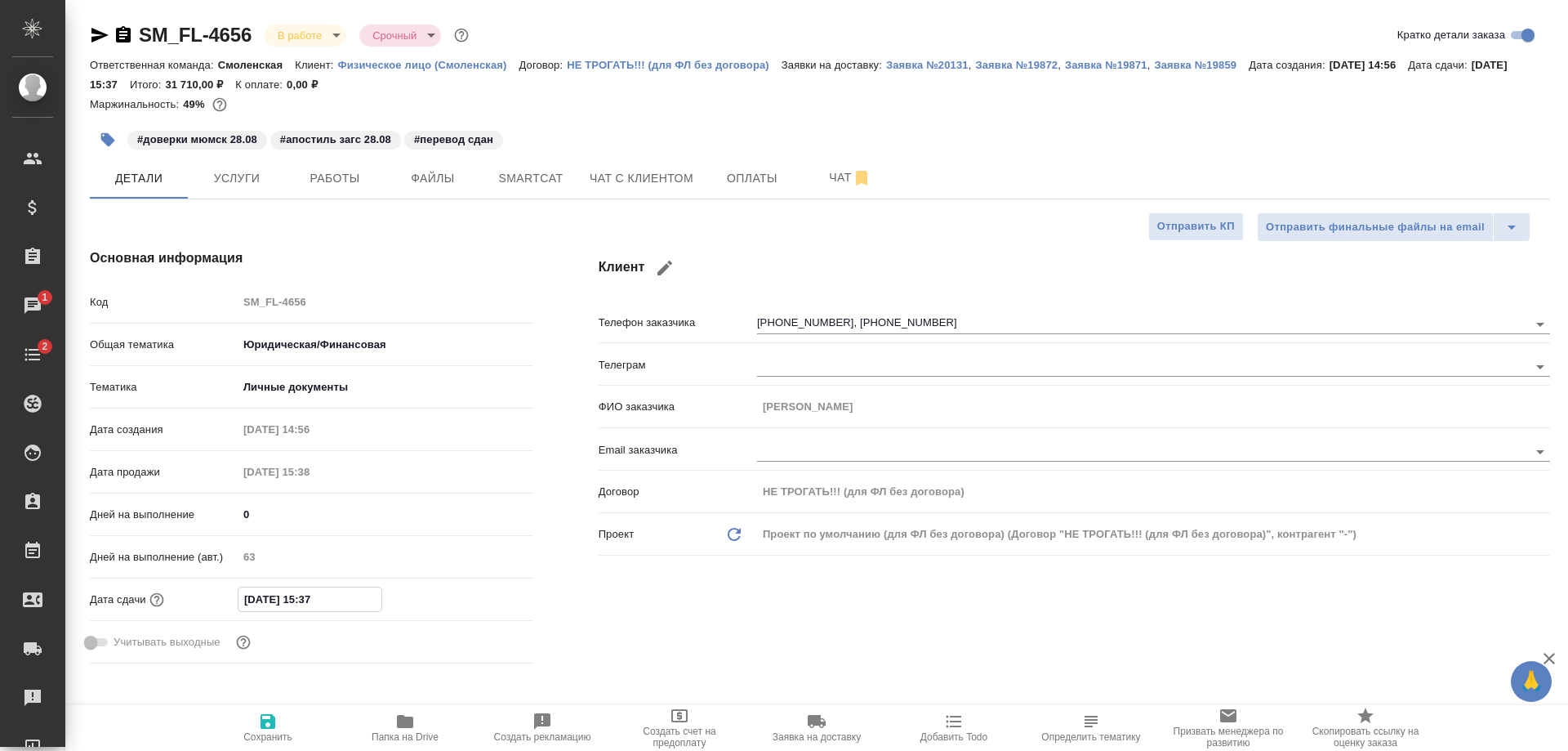
click at [340, 598] on input "12.09.2025 15:37" at bounding box center [310, 599] width 143 height 24
click at [477, 591] on icon "button" at bounding box center [486, 598] width 20 height 20
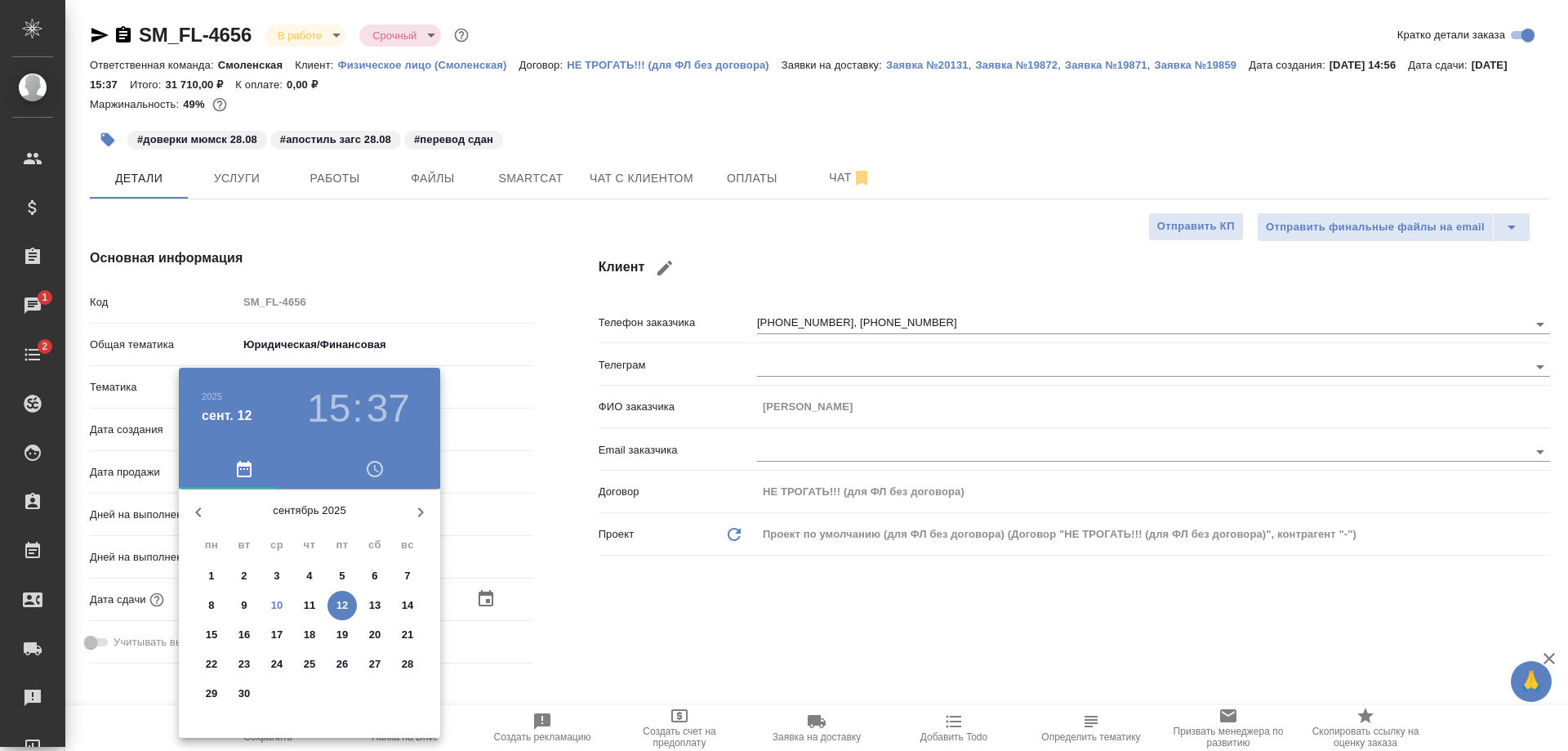
click at [275, 601] on p "10" at bounding box center [278, 605] width 12 height 16
type input "10.09.2025 15:37"
type textarea "x"
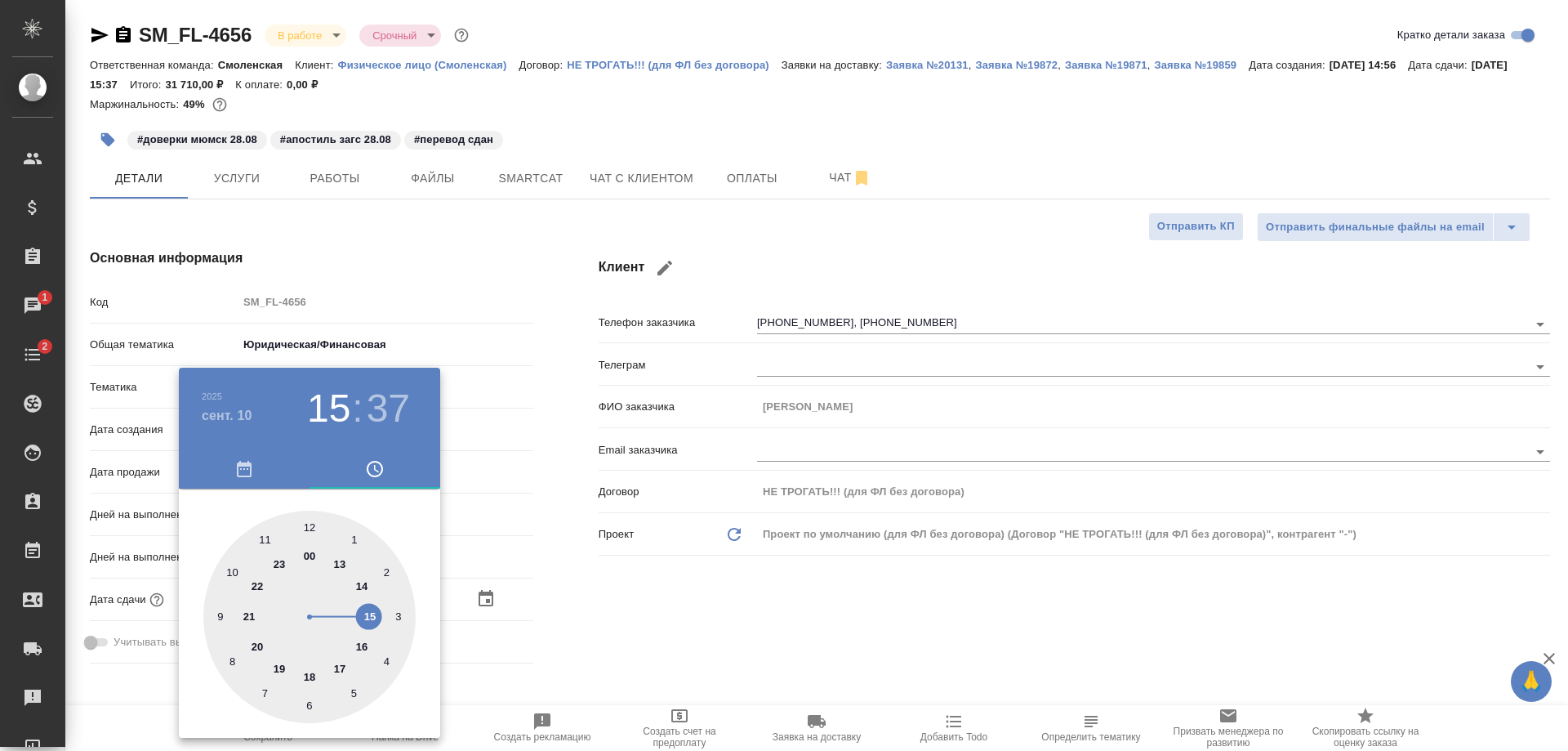
type textarea "x"
type input "10.09.2025 17:37"
type textarea "x"
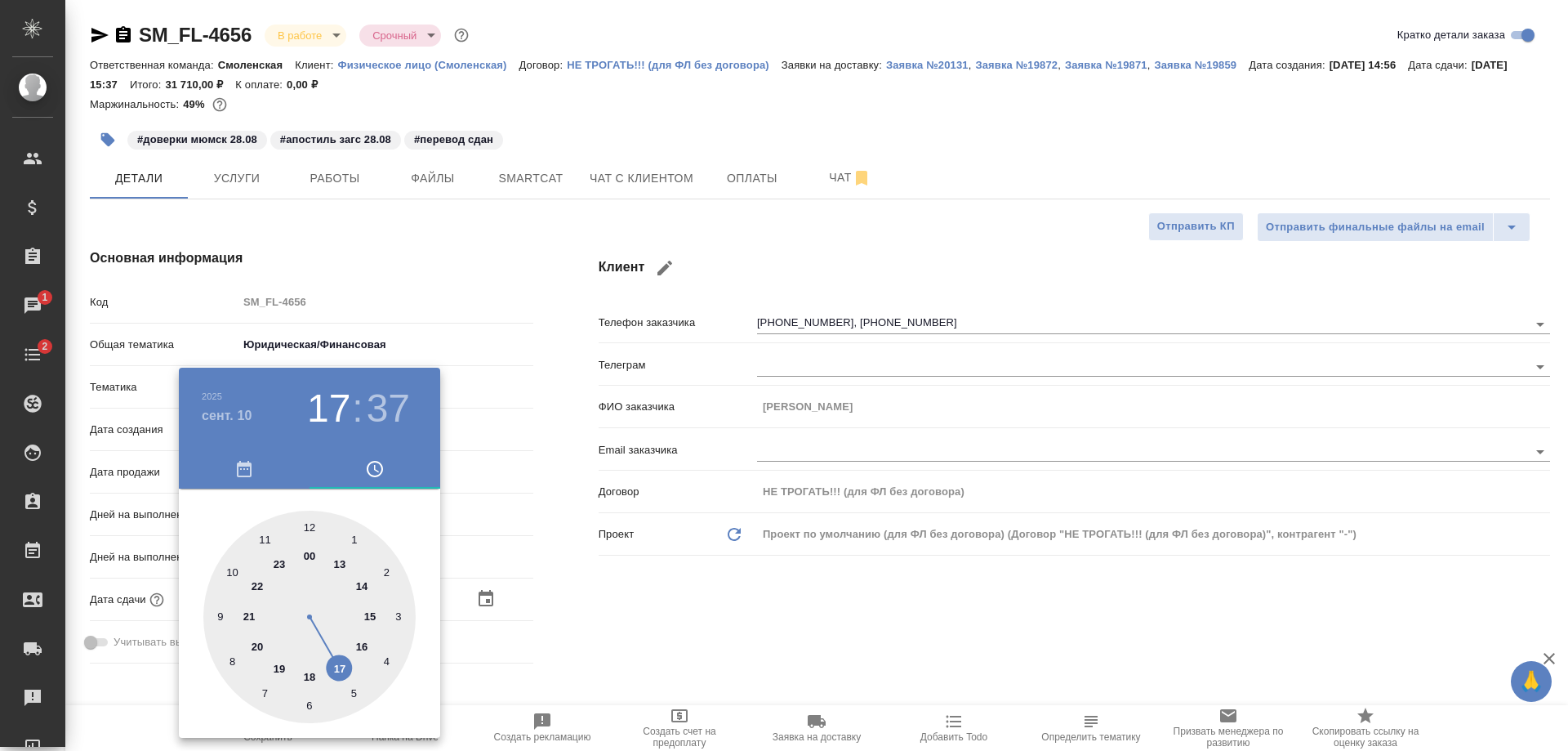
type textarea "x"
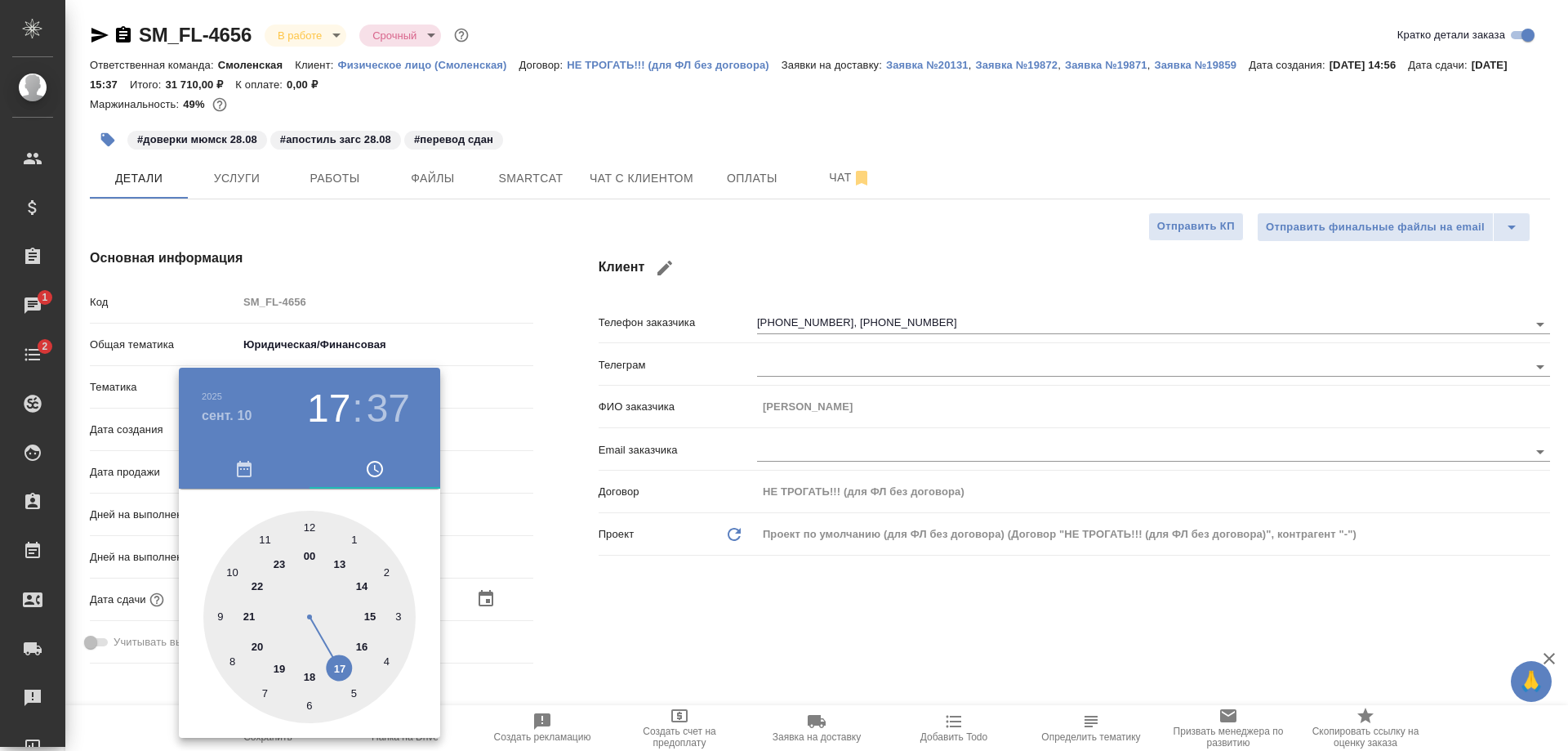
type textarea "x"
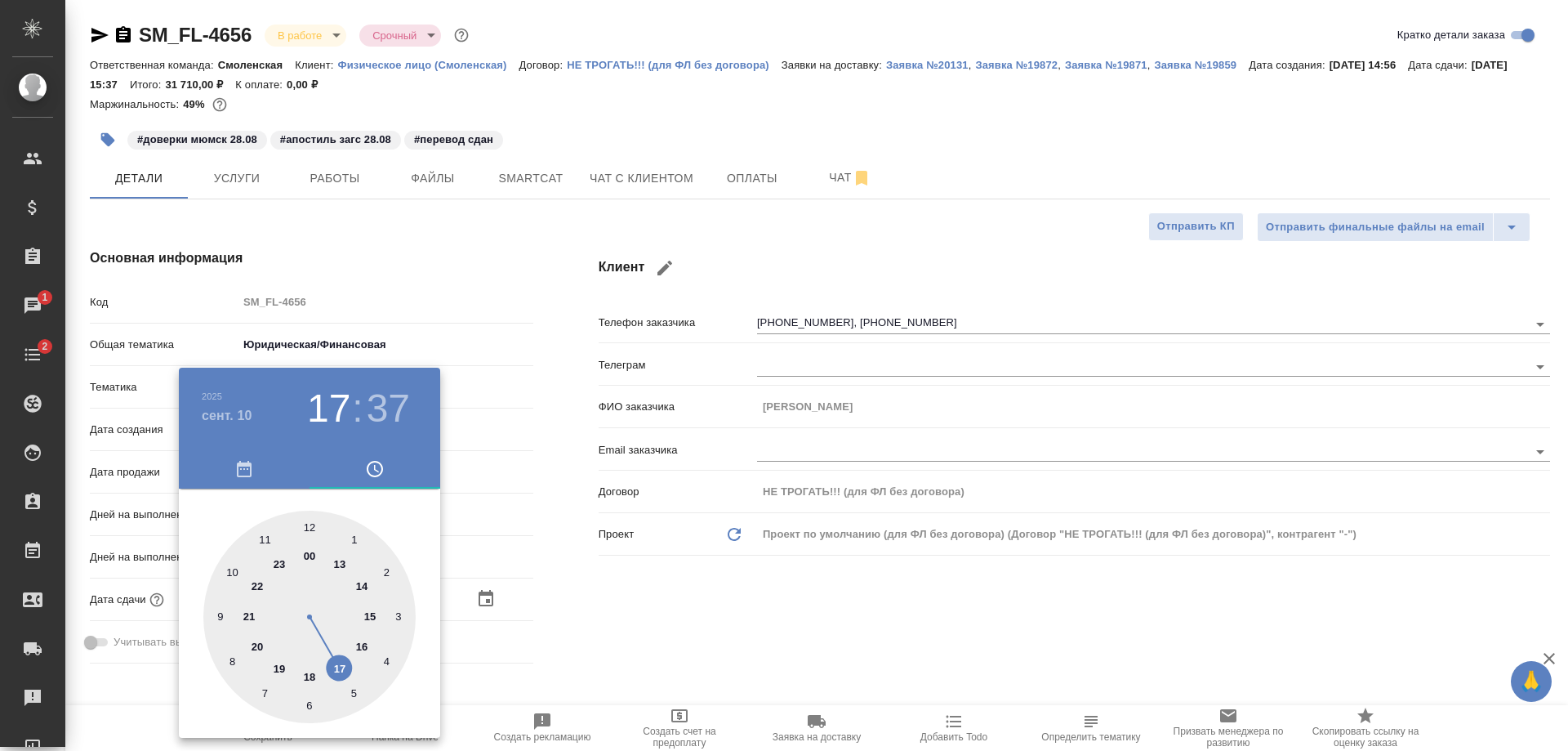
type textarea "x"
drag, startPoint x: 363, startPoint y: 613, endPoint x: 330, endPoint y: 663, distance: 59.9
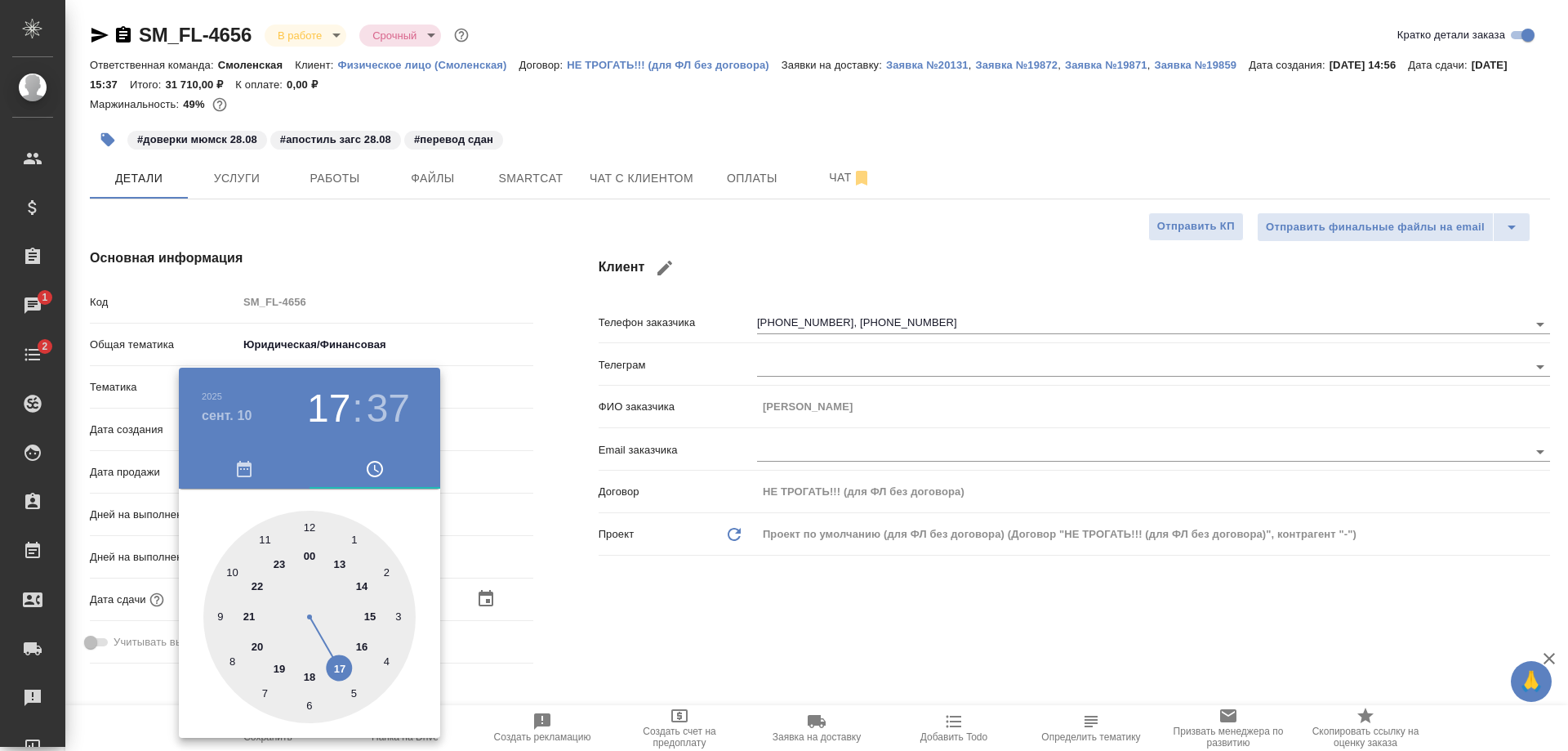
click at [330, 663] on div at bounding box center [309, 616] width 212 height 212
type textarea "x"
type input "10.09.2025 17:48"
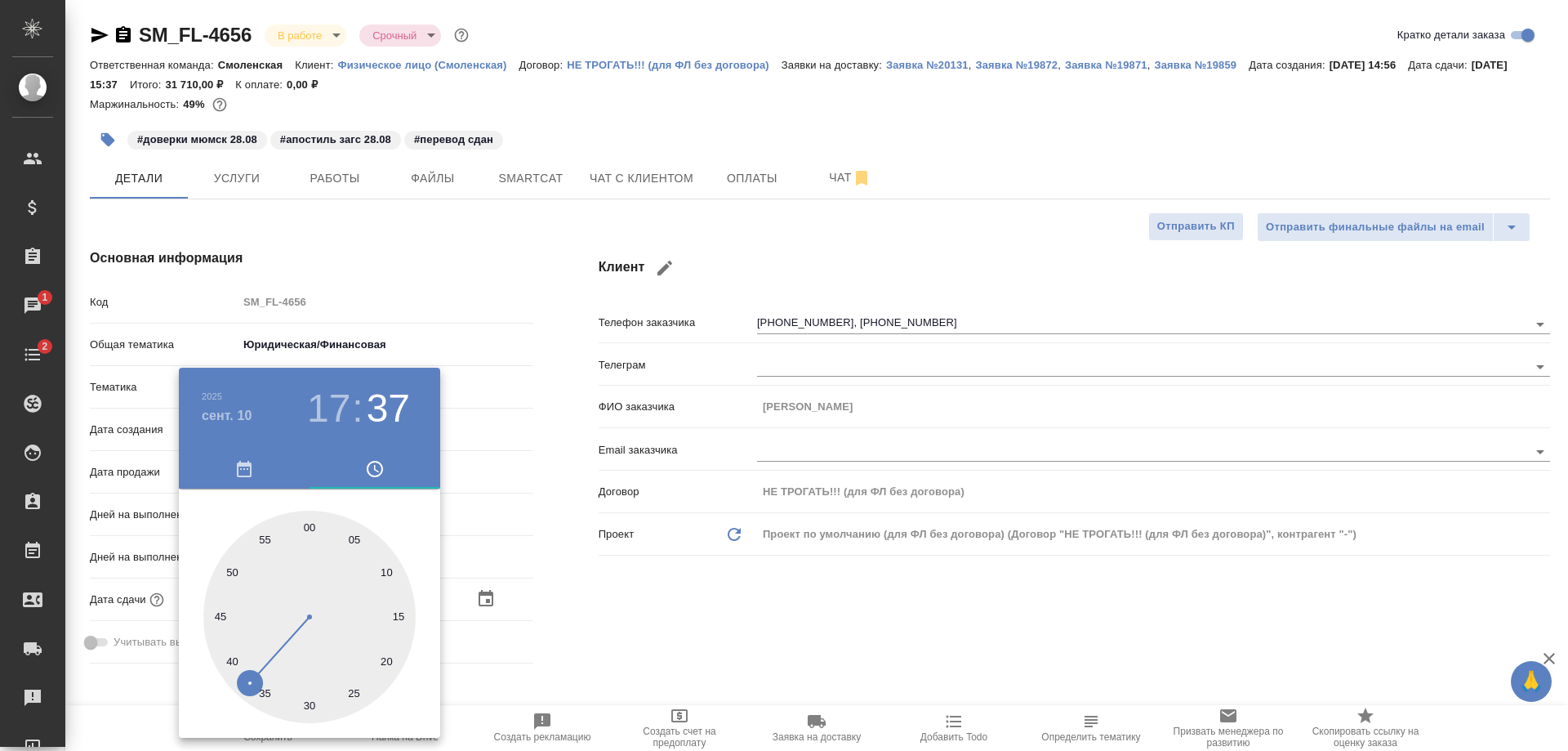
type textarea "x"
type input "10.09.2025 17:53"
type textarea "x"
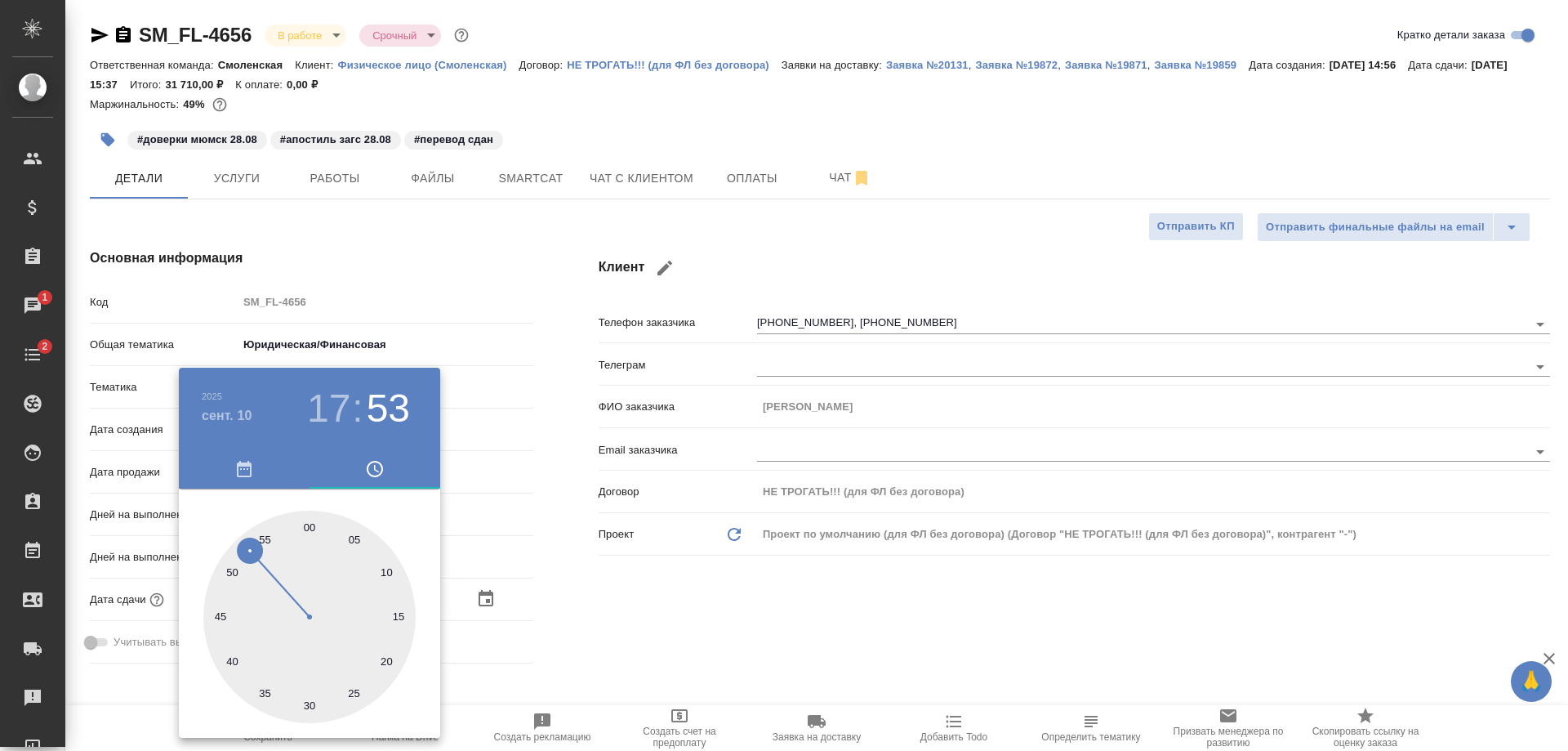
type textarea "x"
type input "10.09.2025 17:51"
type textarea "x"
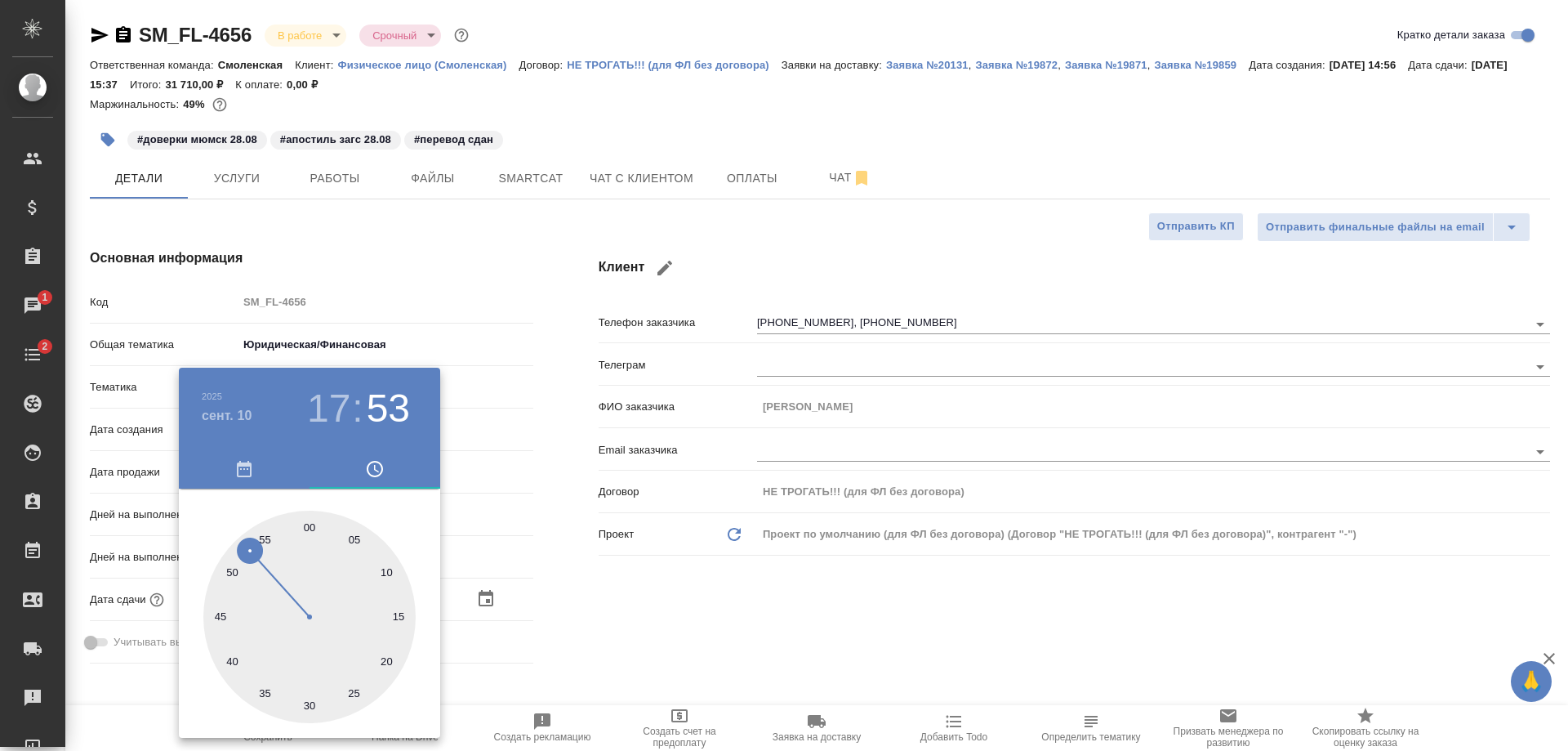
type textarea "x"
drag, startPoint x: 235, startPoint y: 670, endPoint x: 235, endPoint y: 557, distance: 113.0
click at [235, 557] on div at bounding box center [309, 616] width 212 height 212
type textarea "x"
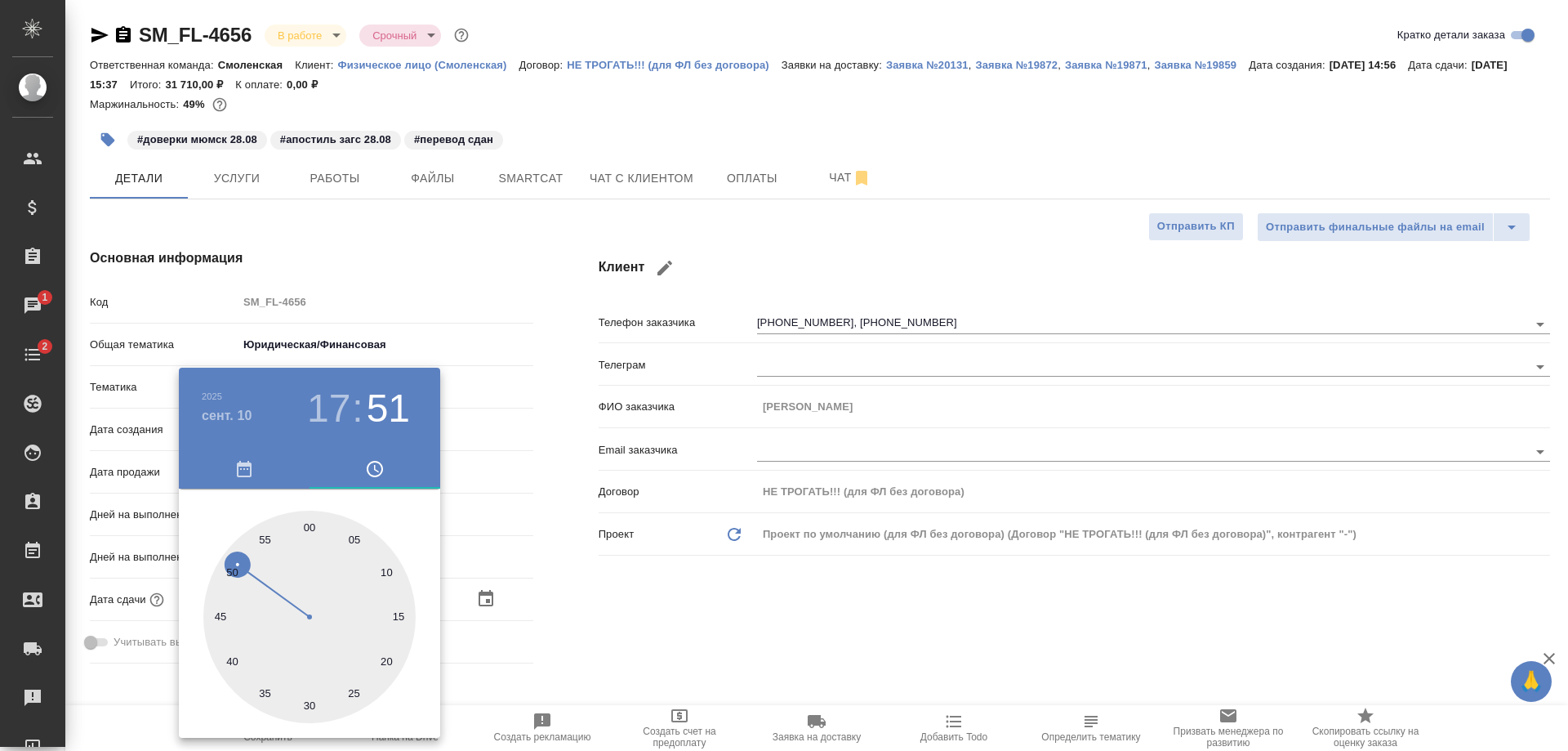
type textarea "x"
click at [538, 521] on div at bounding box center [784, 376] width 1568 height 751
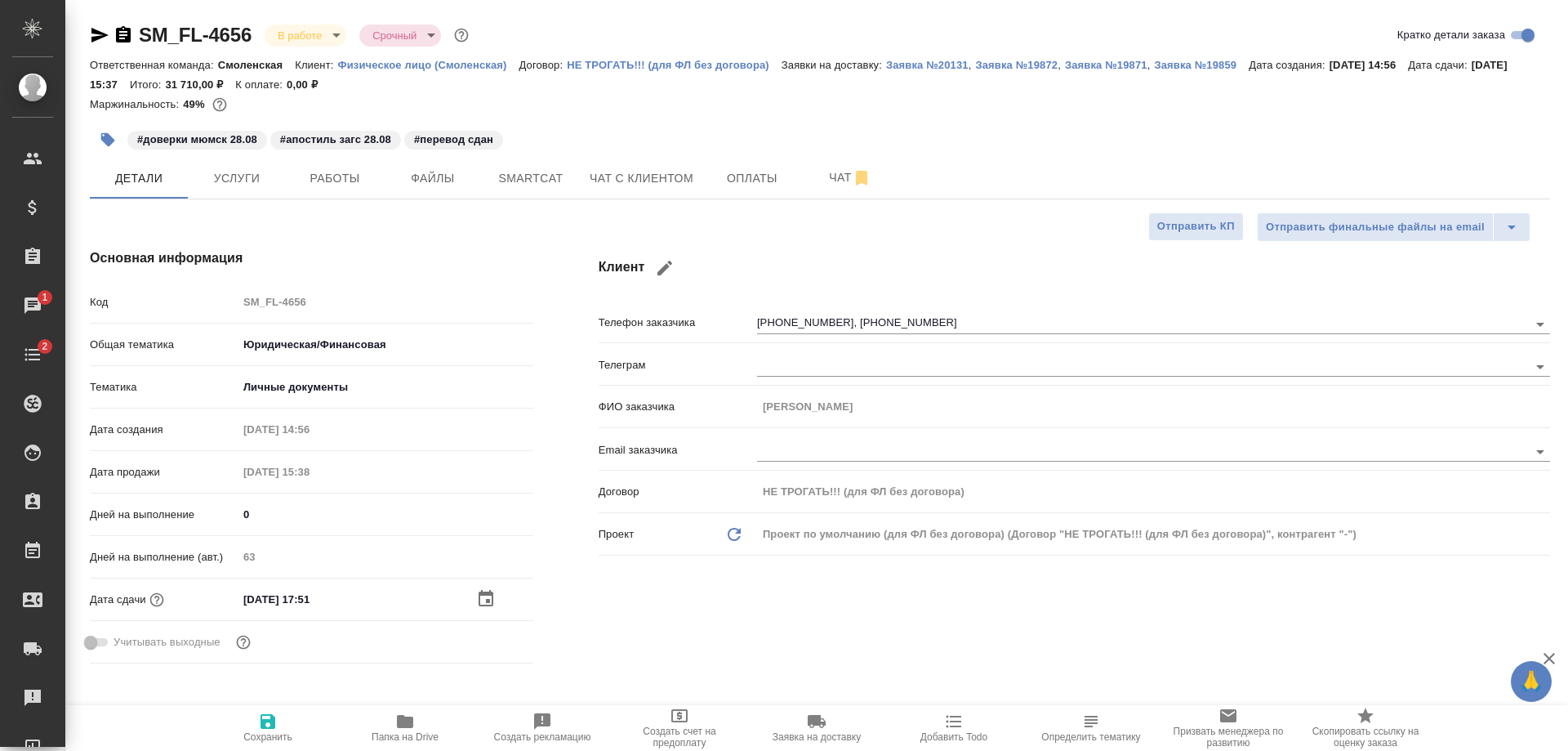
click at [259, 734] on span "Сохранить" at bounding box center [267, 737] width 49 height 12
type textarea "x"
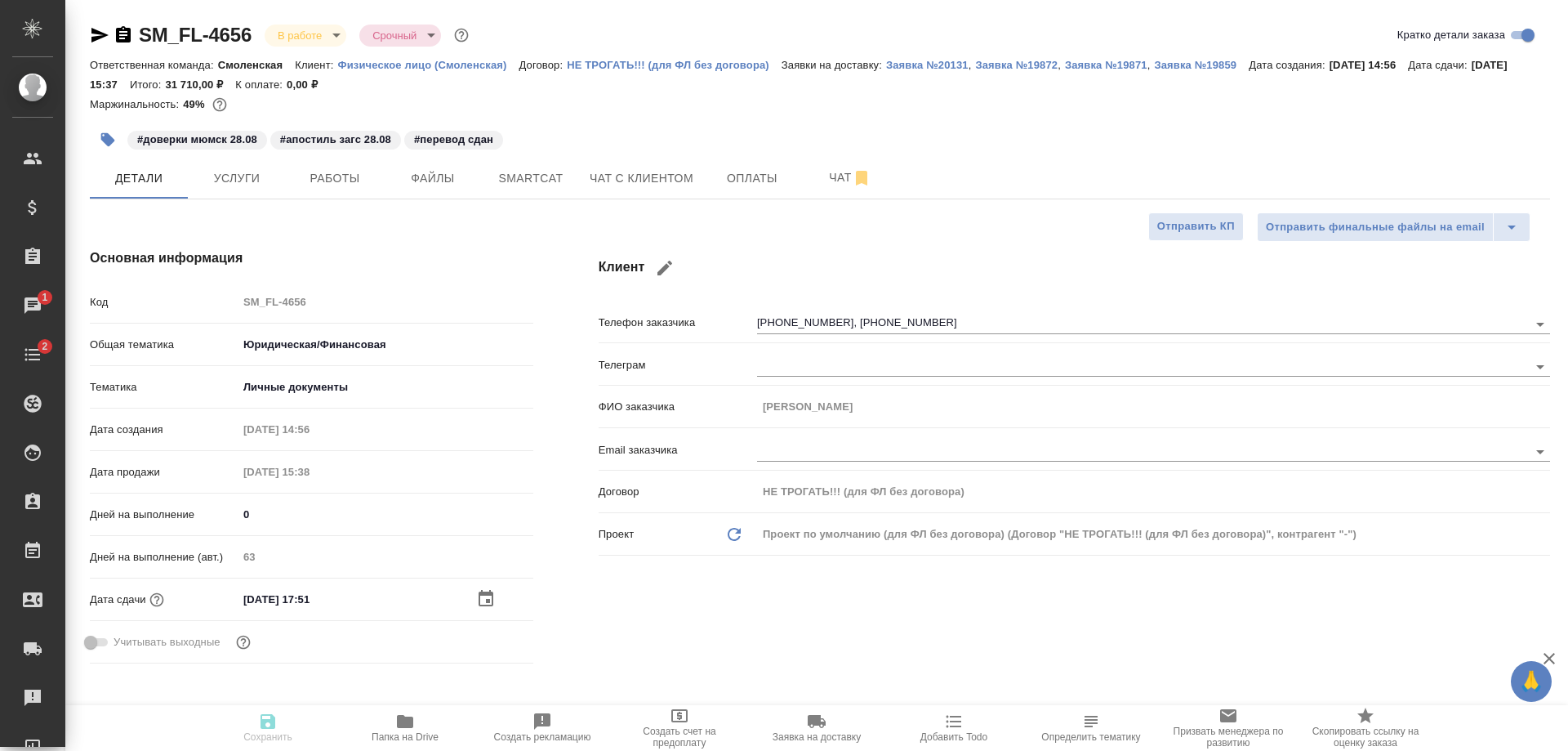
type textarea "x"
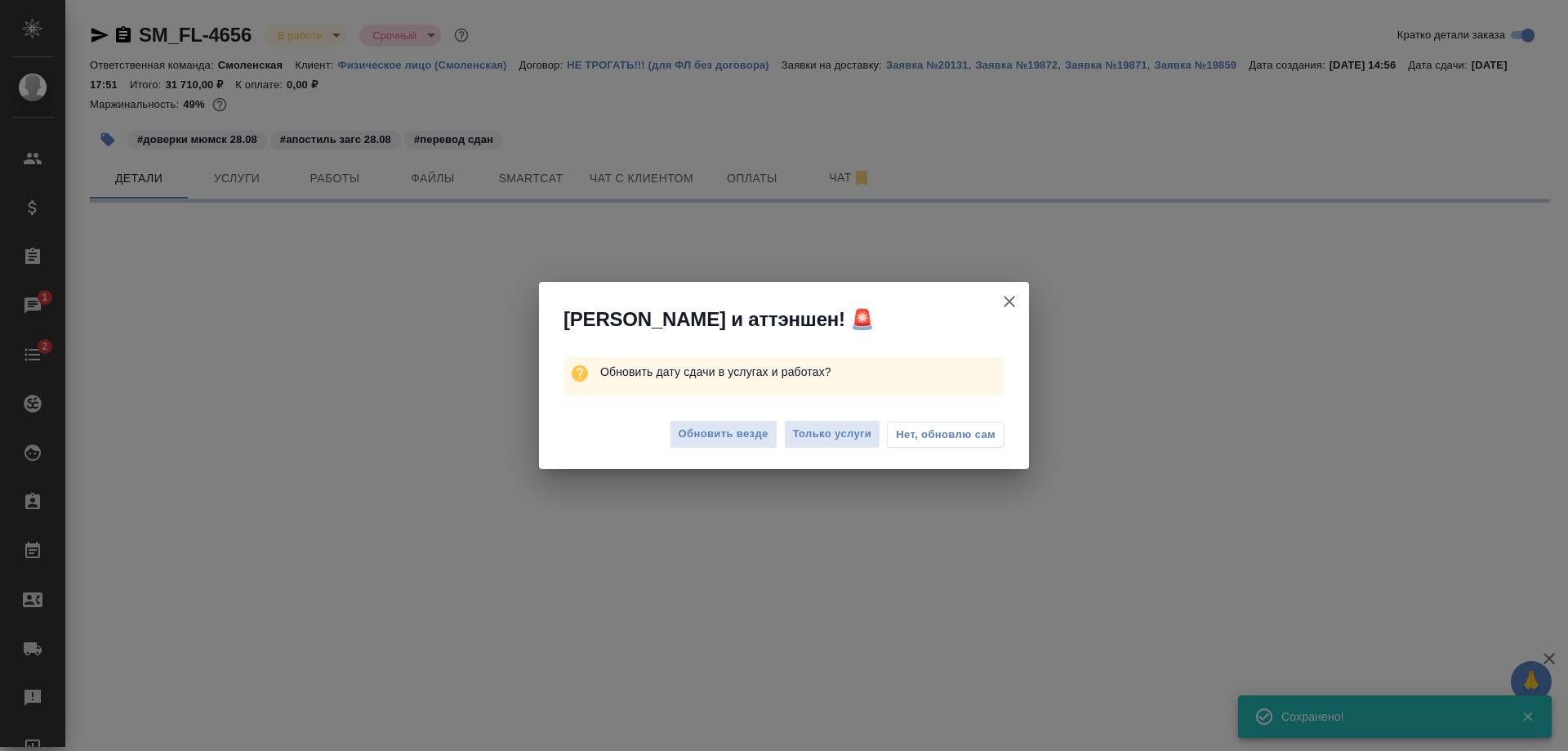
click at [947, 443] on button "Нет, обновлю сам" at bounding box center [946, 434] width 118 height 26
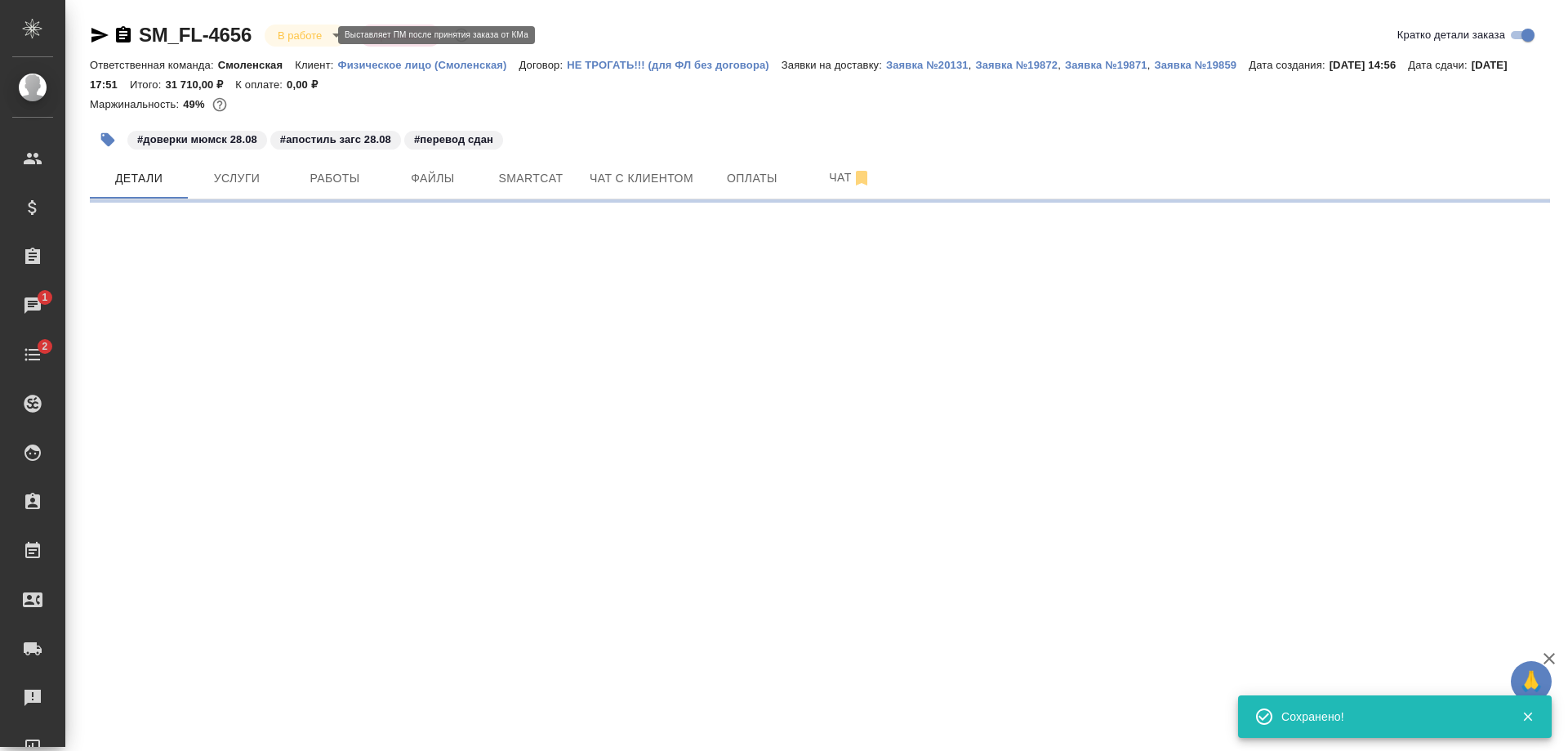
select select "RU"
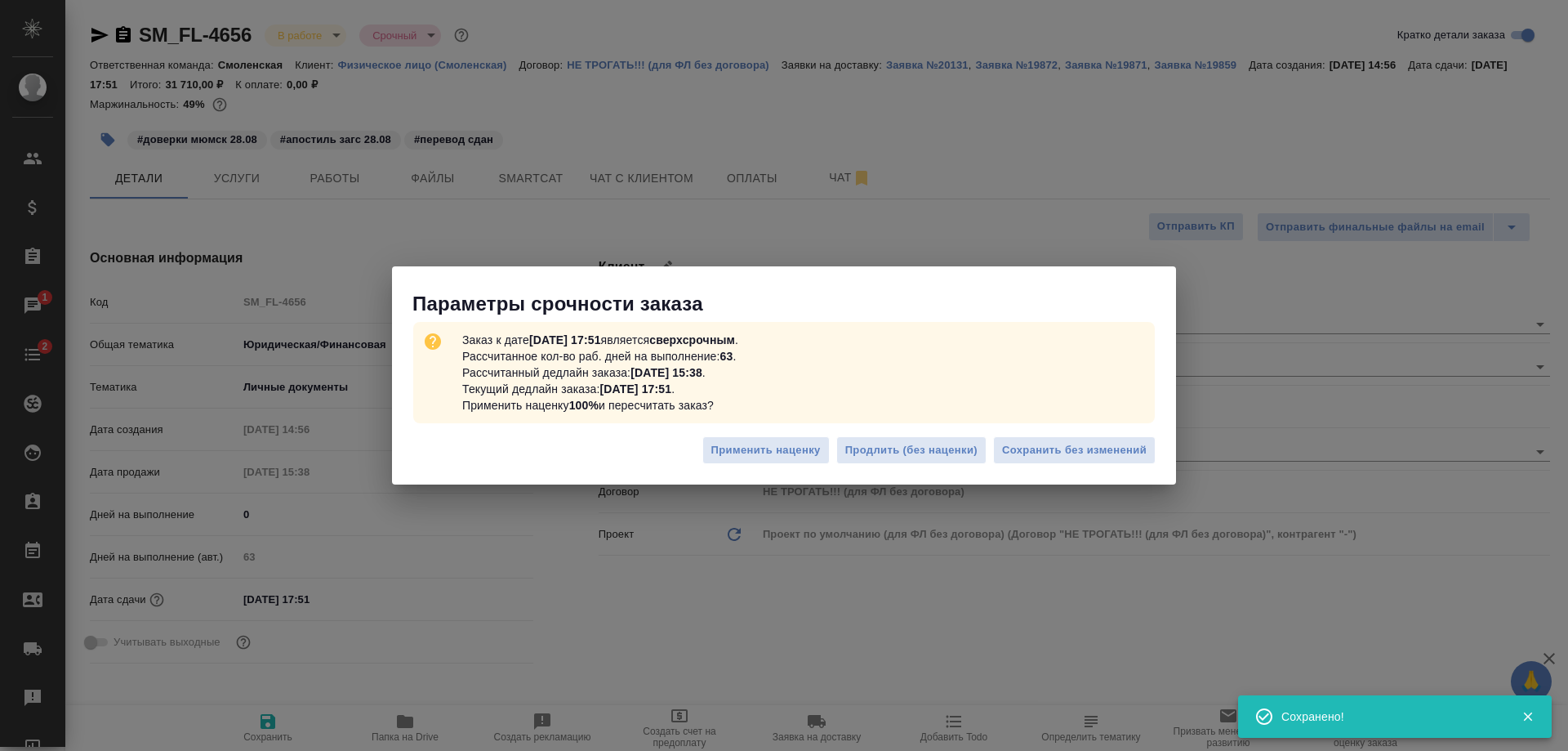
type textarea "x"
click at [1068, 443] on span "Сохранить без изменений" at bounding box center [1074, 450] width 145 height 19
type textarea "x"
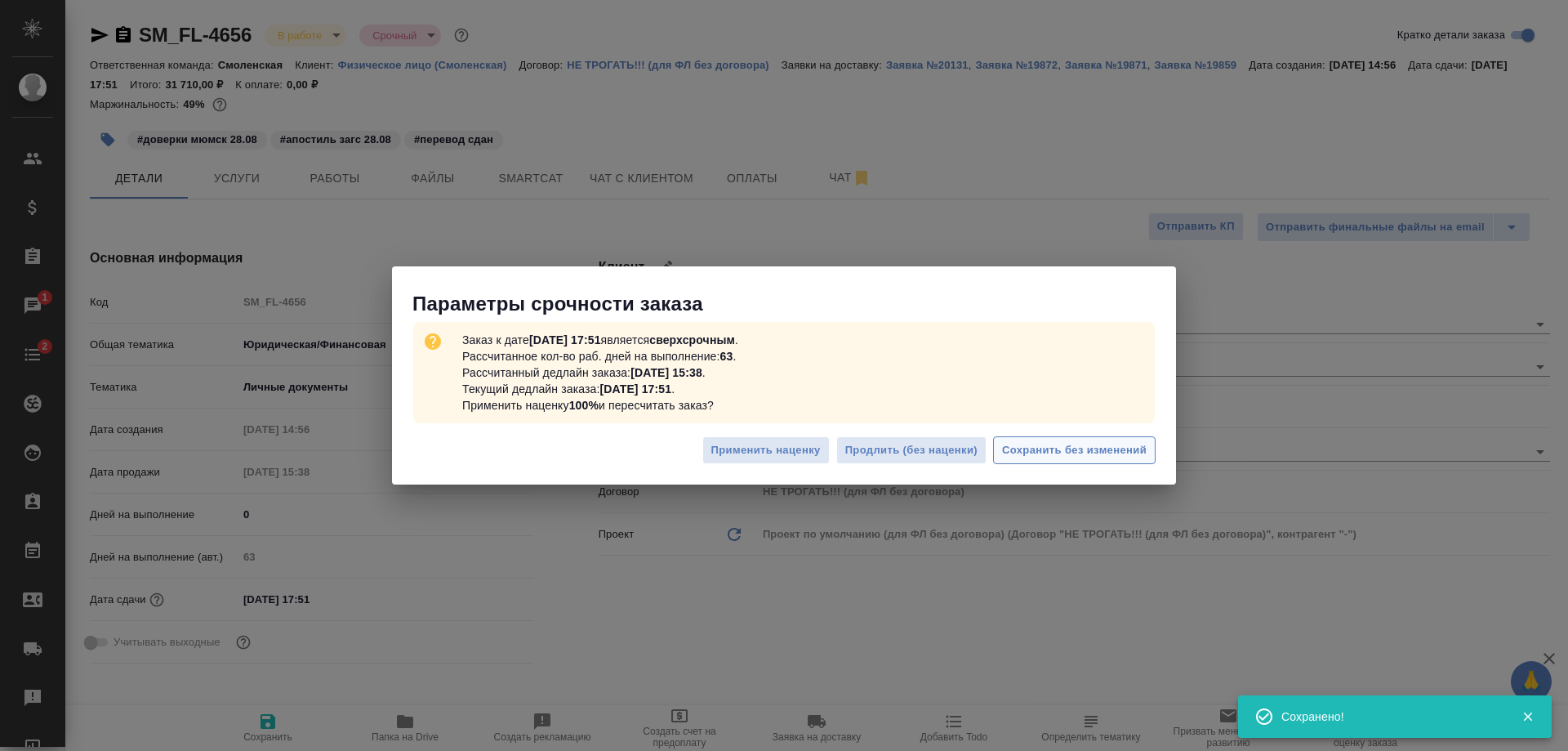
type textarea "x"
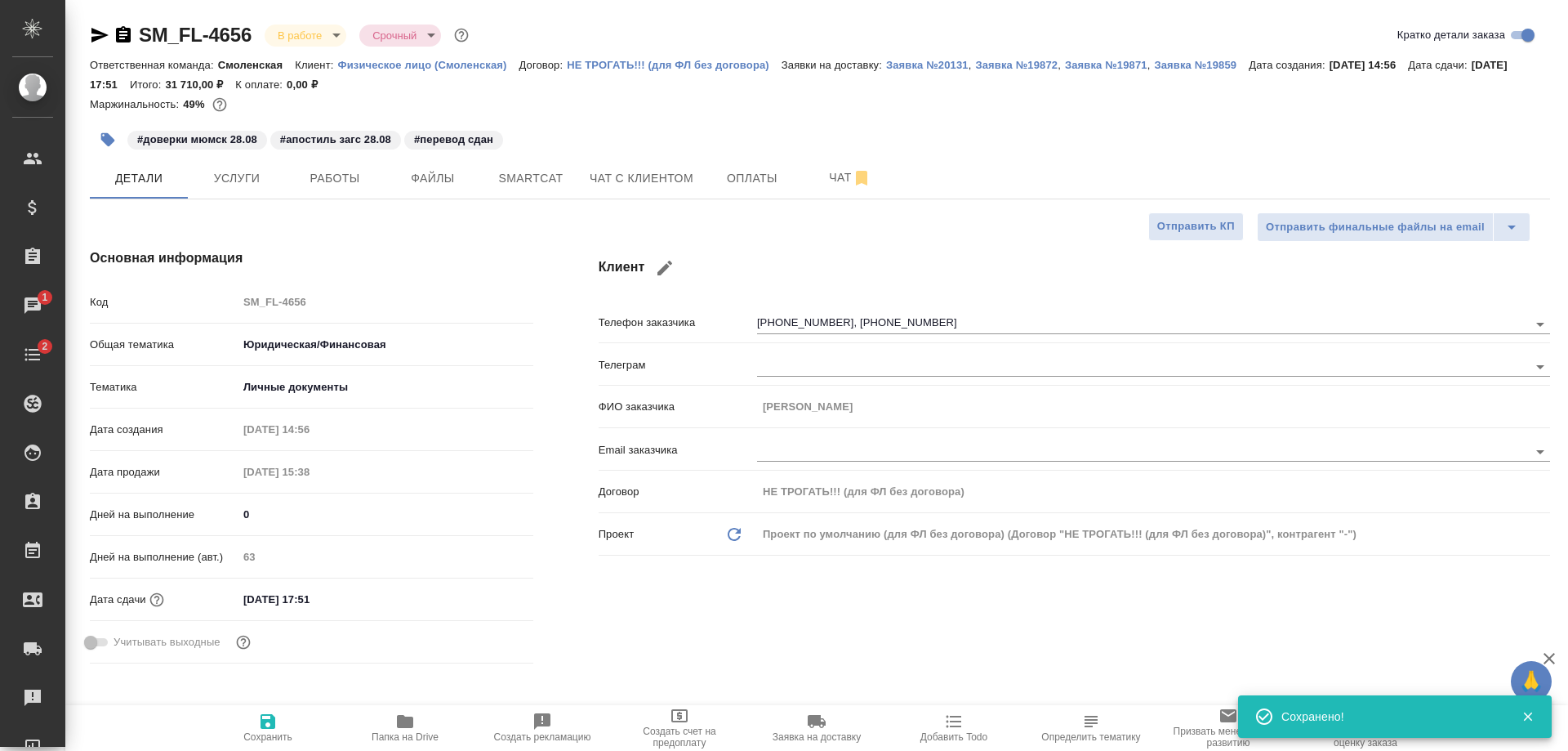
type textarea "x"
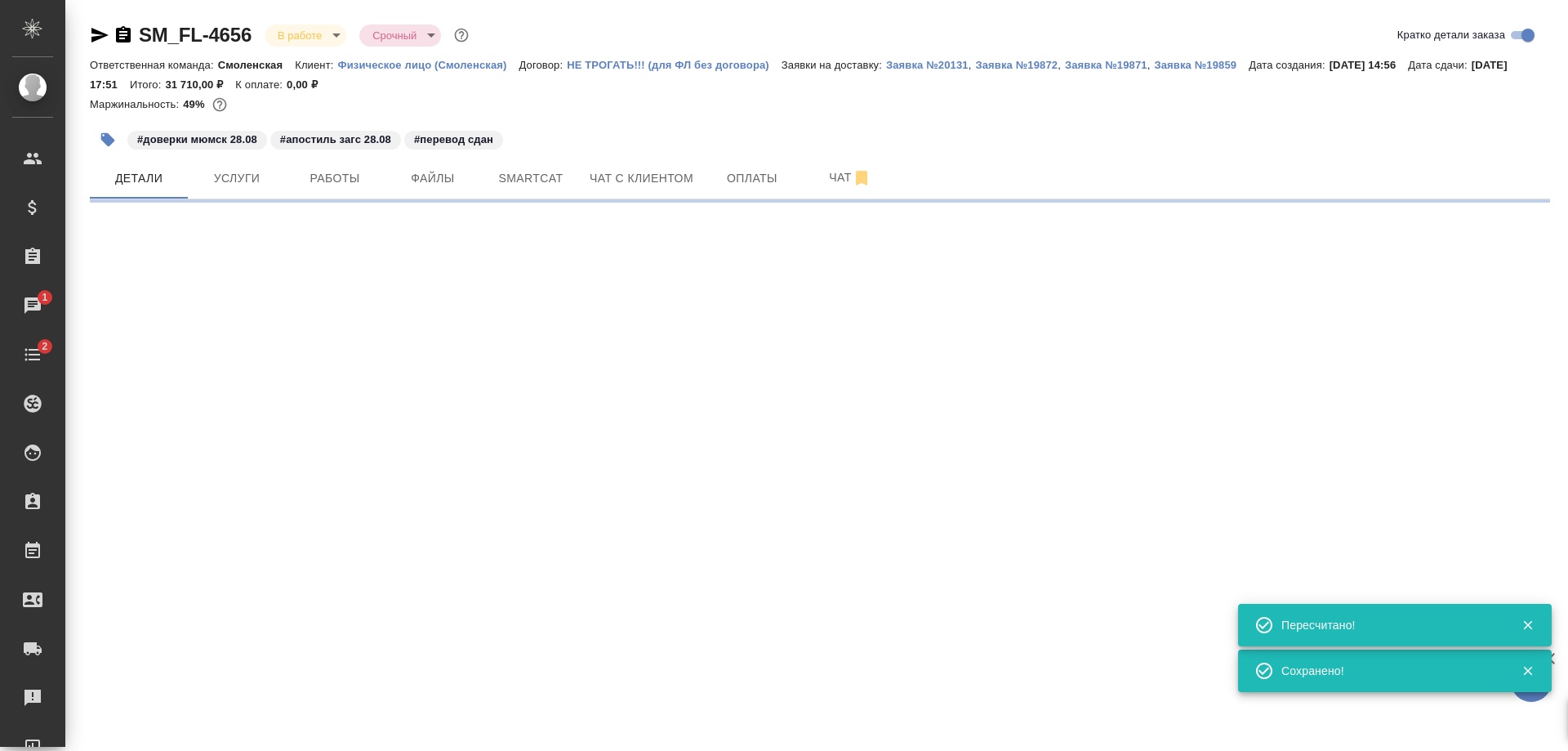
click at [295, 29] on body "🙏 .cls-1 fill:#fff; AWATERA Shulgina Anna Клиенты Спецификации Заказы 1 Чаты 2 …" at bounding box center [784, 376] width 1568 height 751
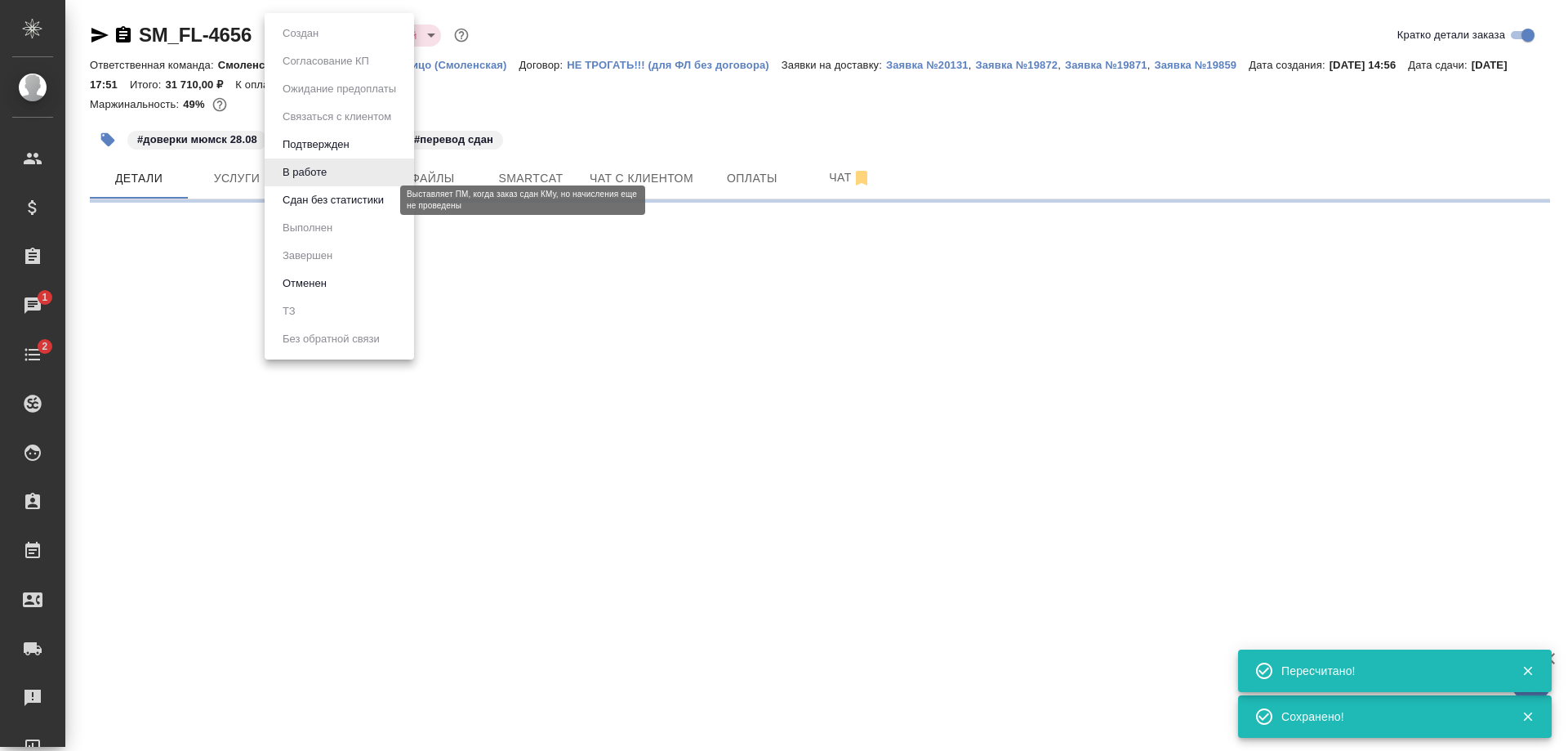
select select "RU"
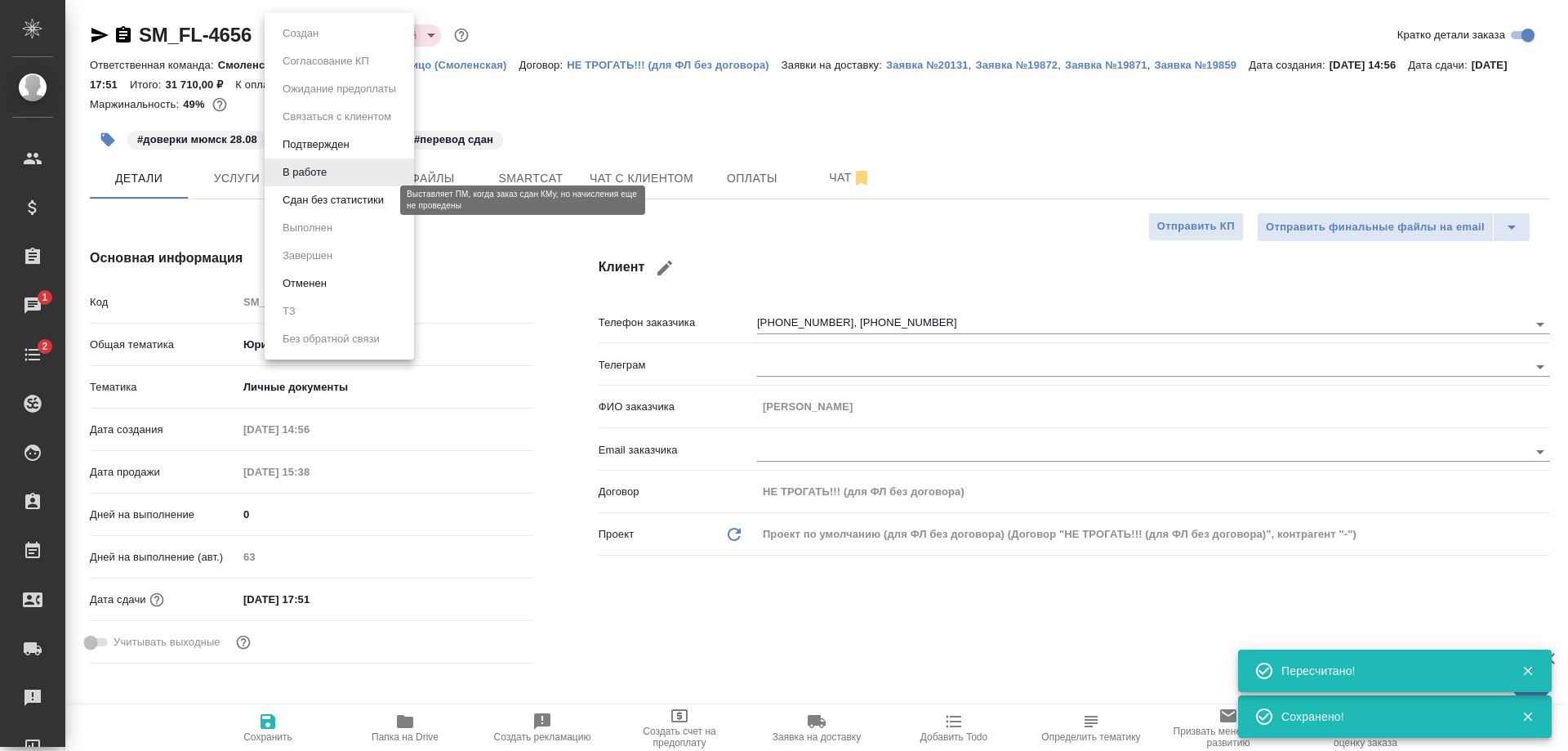
type textarea "x"
click at [317, 197] on button "Сдан без статистики" at bounding box center [333, 200] width 111 height 18
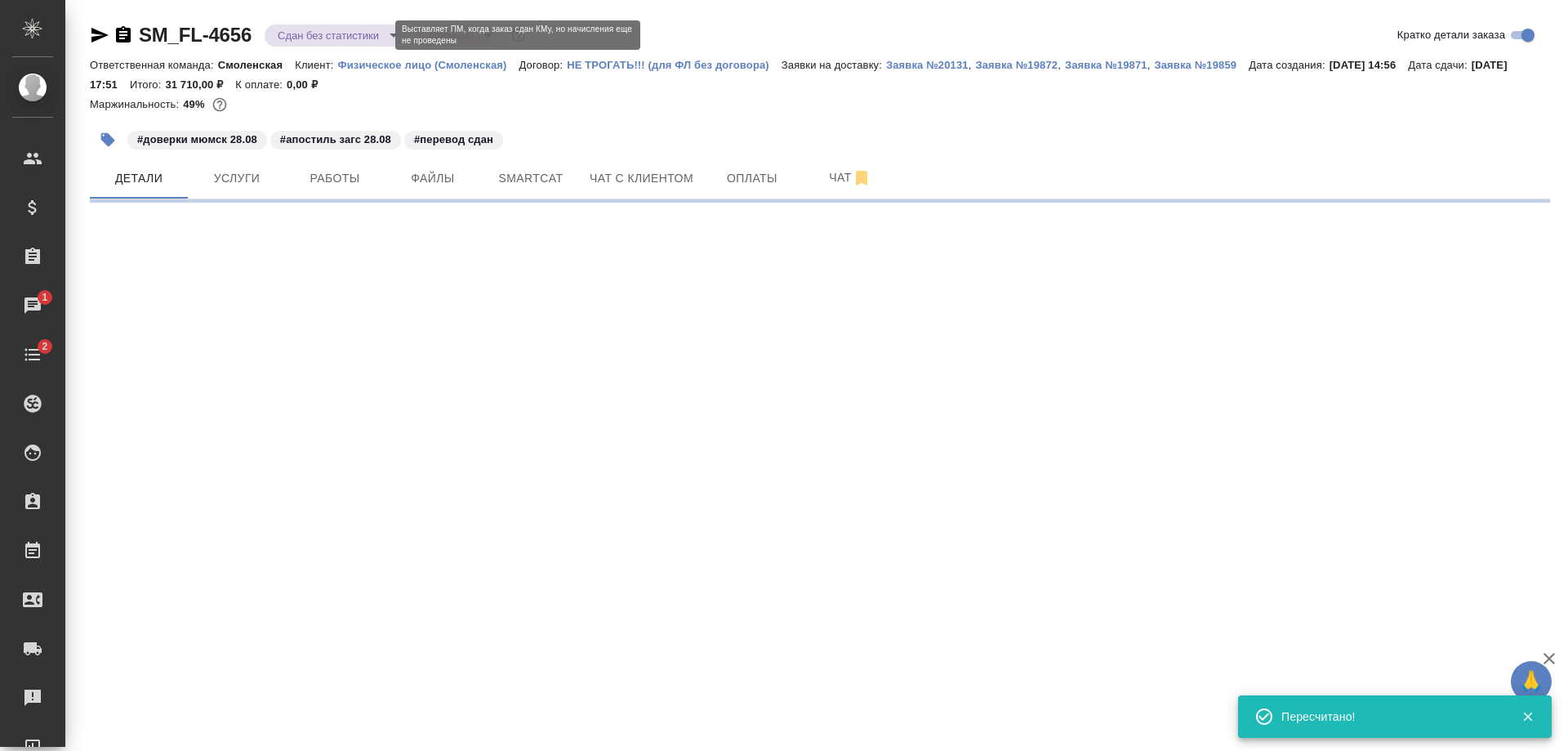
click at [296, 33] on body "🙏 .cls-1 fill:#fff; AWATERA Shulgina Anna Клиенты Спецификации Заказы 1 Чаты 2 …" at bounding box center [784, 376] width 1568 height 751
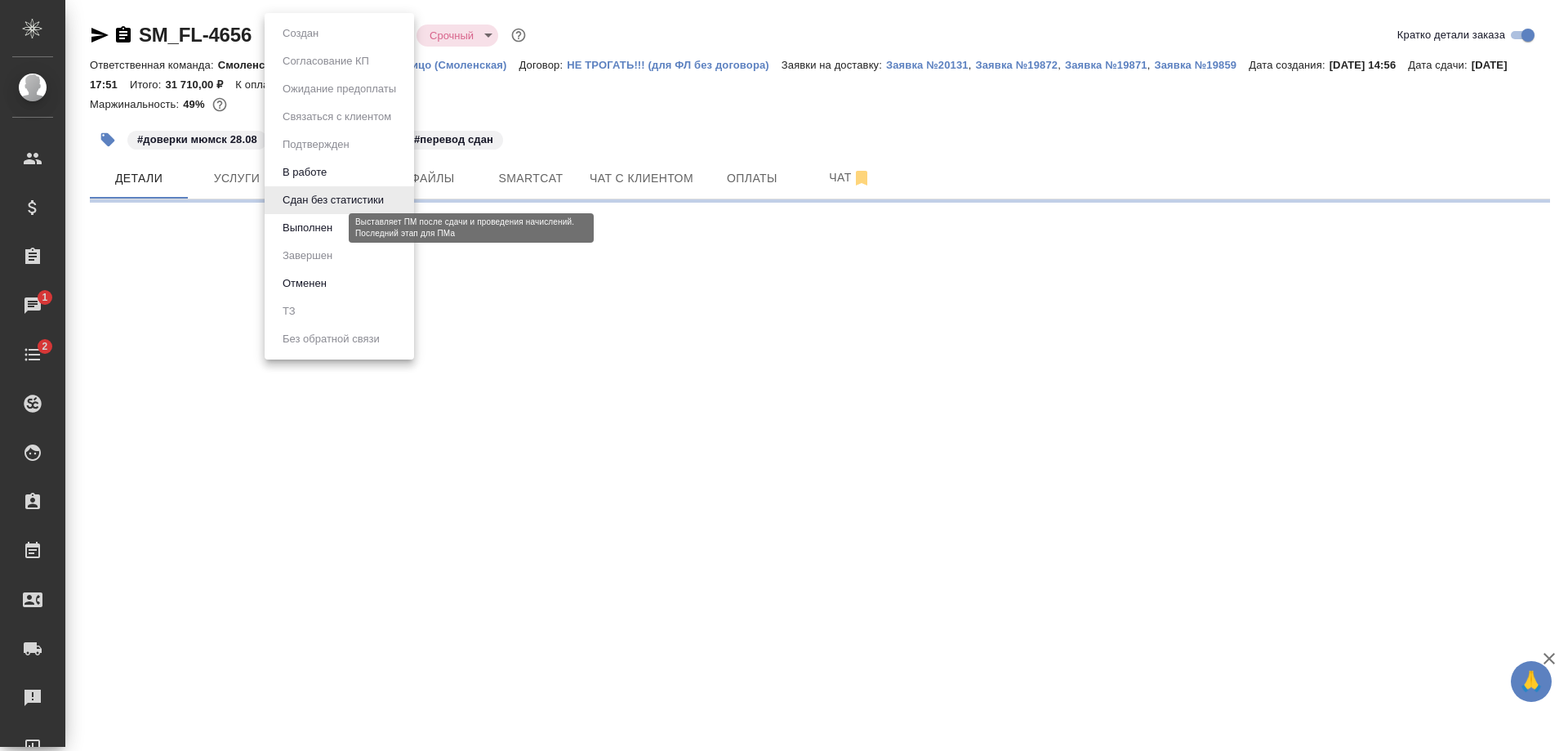
click at [319, 227] on button "Выполнен" at bounding box center [307, 228] width 59 height 18
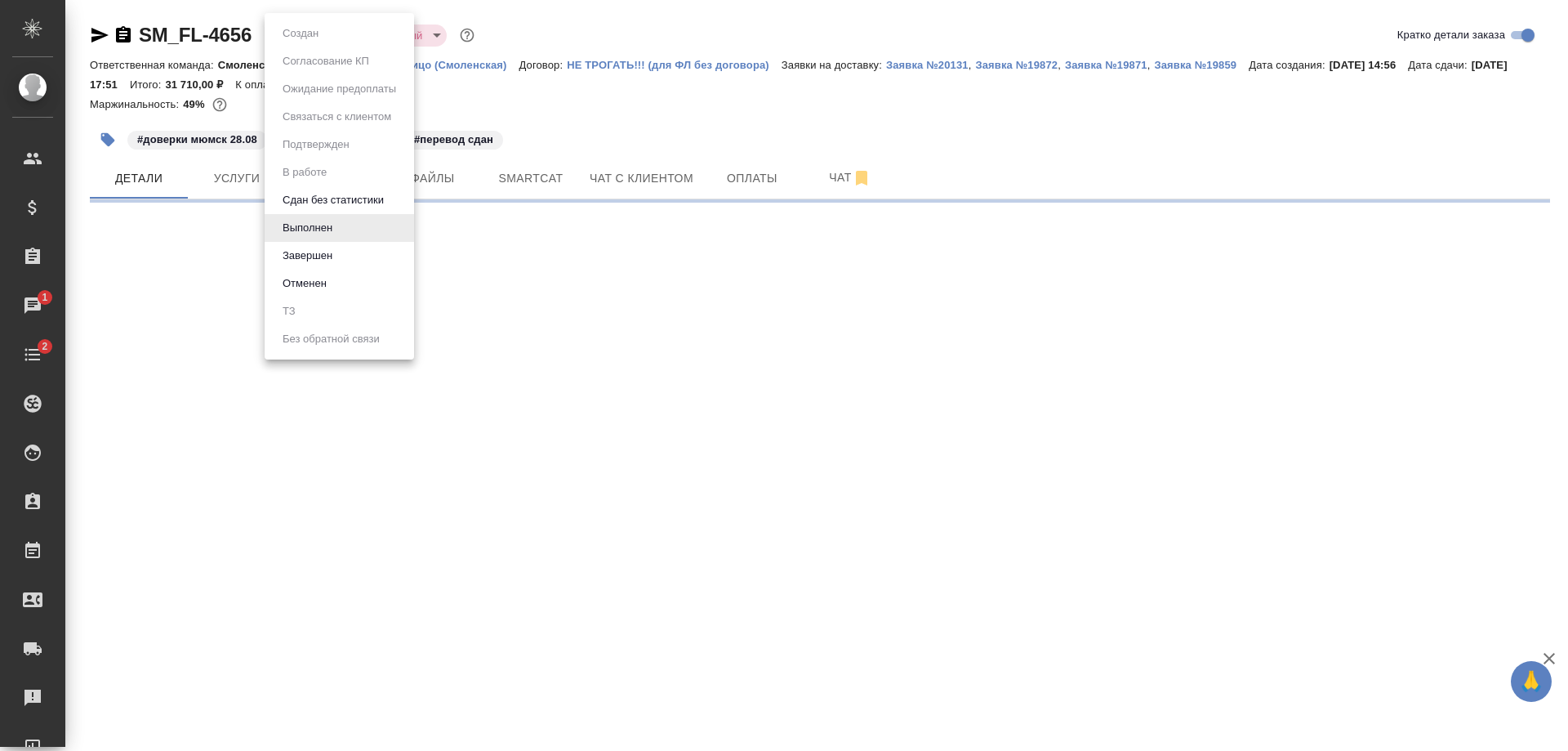
click at [313, 31] on body "🙏 .cls-1 fill:#fff; AWATERA Shulgina Anna Клиенты Спецификации Заказы 1 Чаты 2 …" at bounding box center [784, 376] width 1568 height 751
select select "RU"
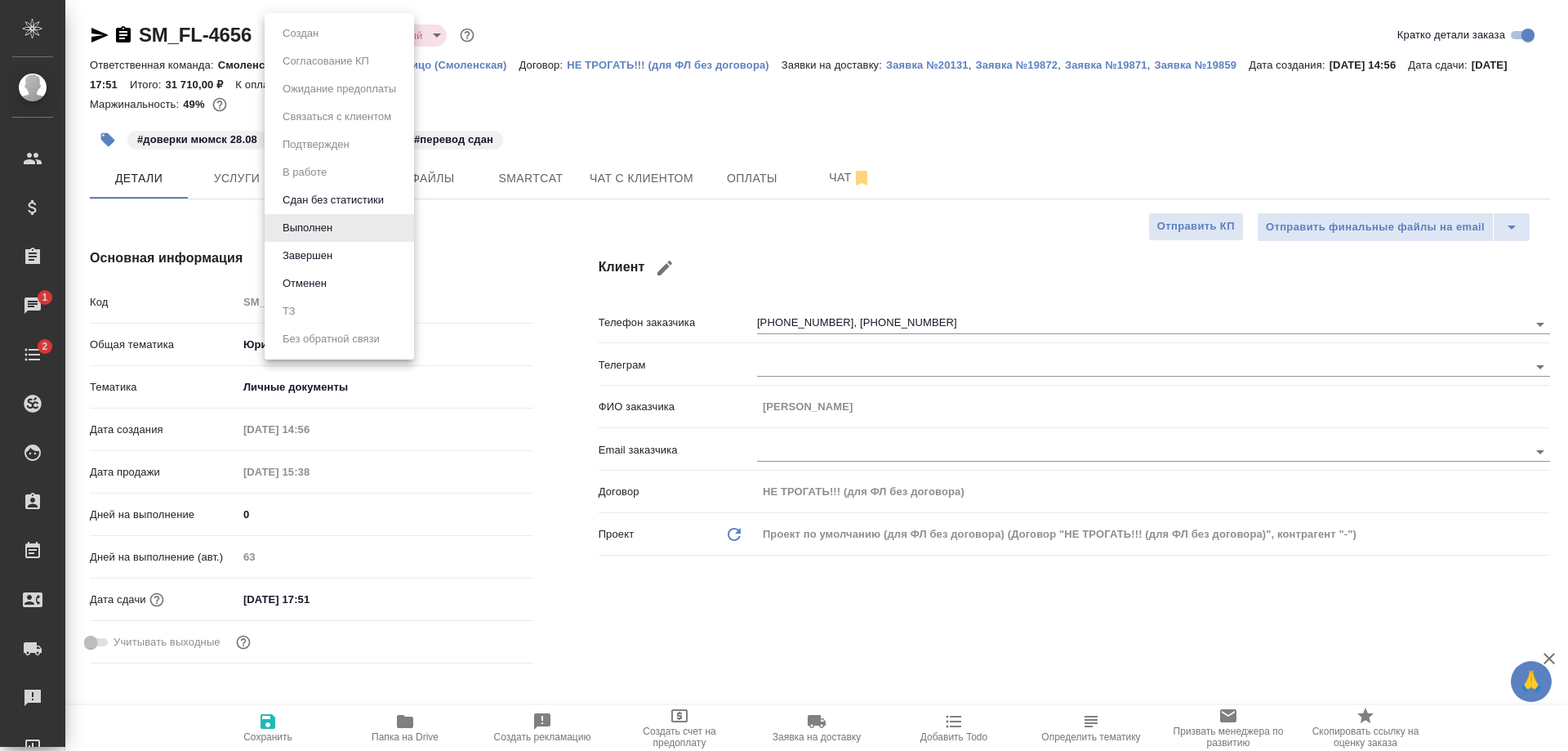
type textarea "x"
click at [524, 374] on div at bounding box center [784, 376] width 1568 height 751
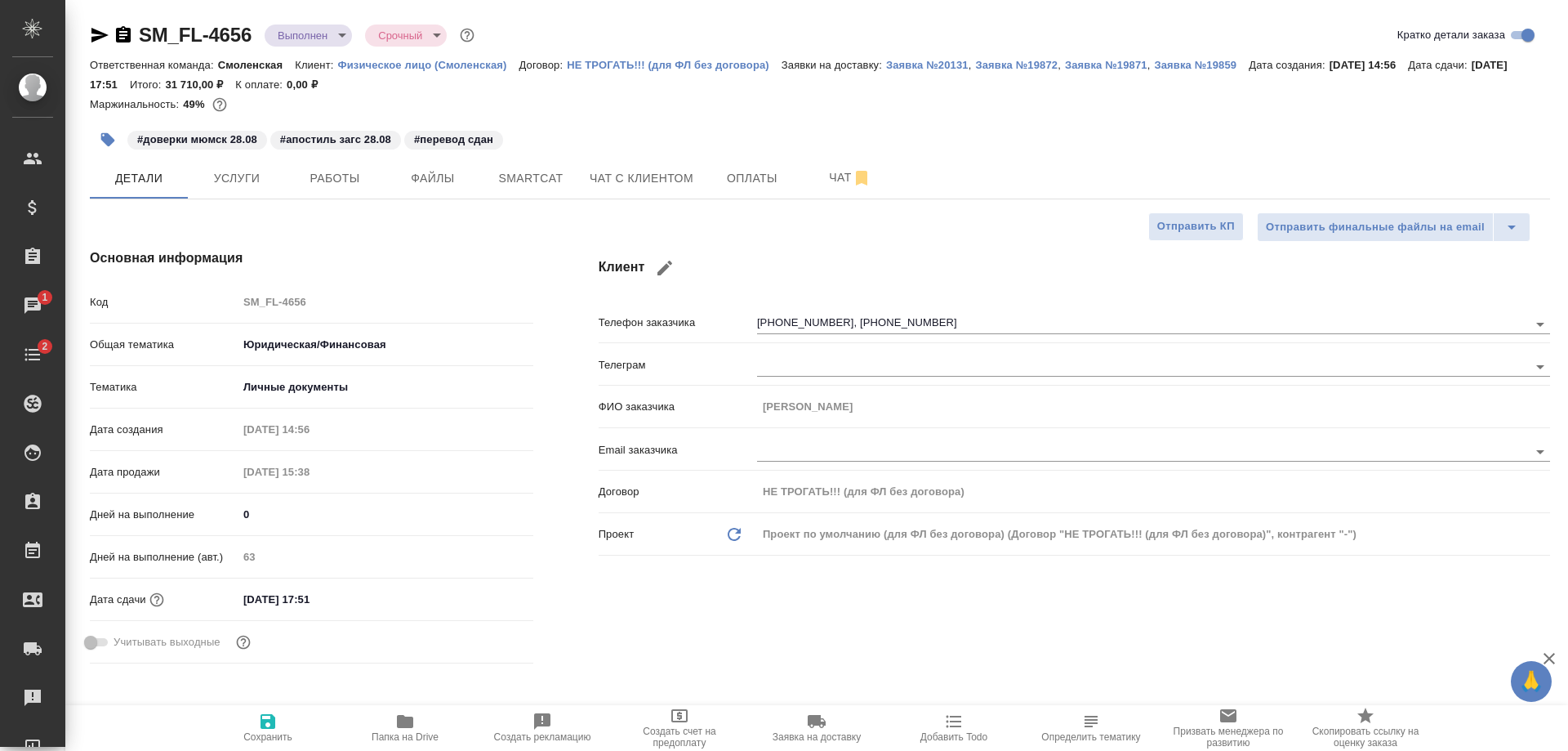
click at [375, 602] on input "10.09.2025 17:51" at bounding box center [309, 599] width 143 height 24
type input "10.09.2025 17:5_"
type textarea "x"
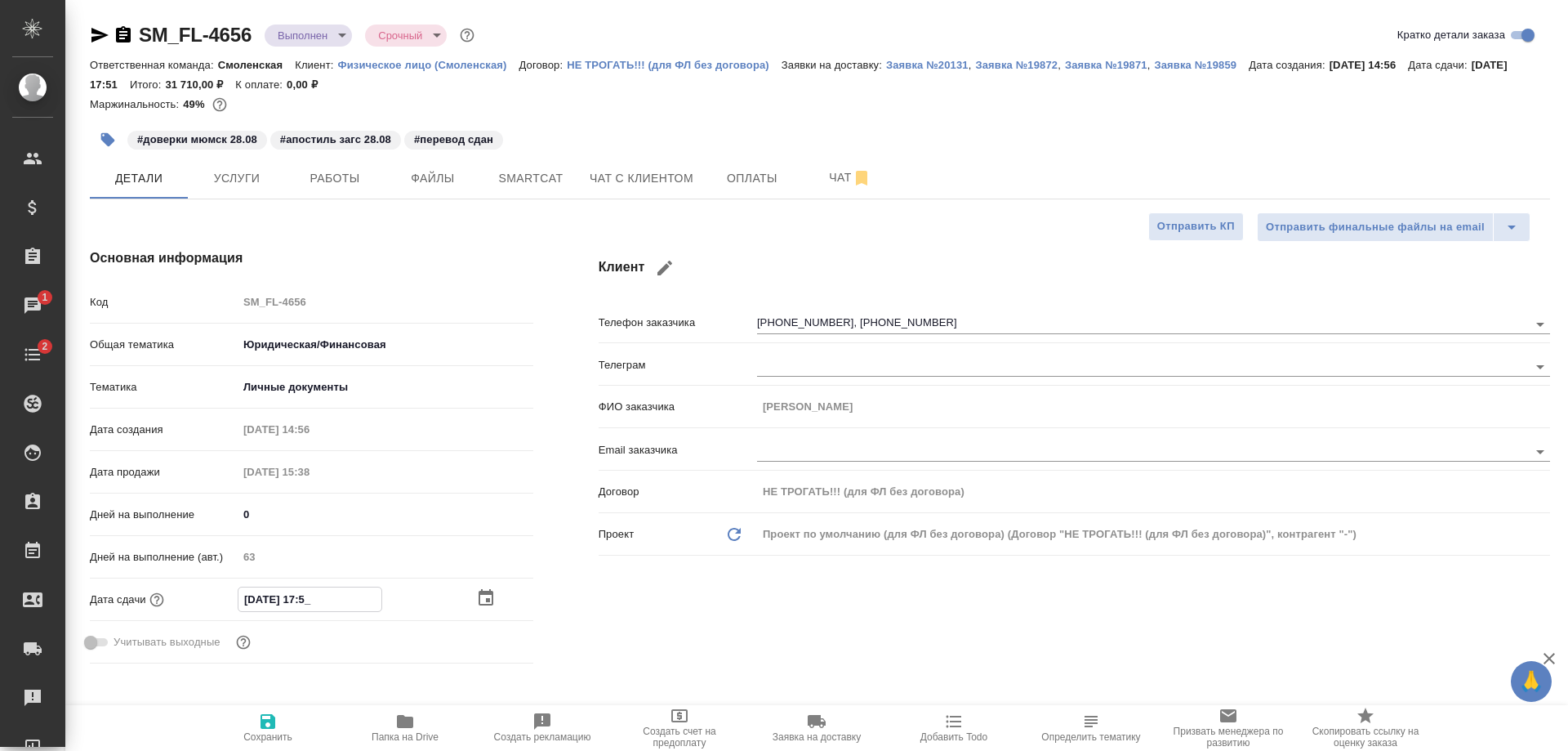
type input "10.09.2025 17:52"
type textarea "x"
type input "10.09.2025 17:52"
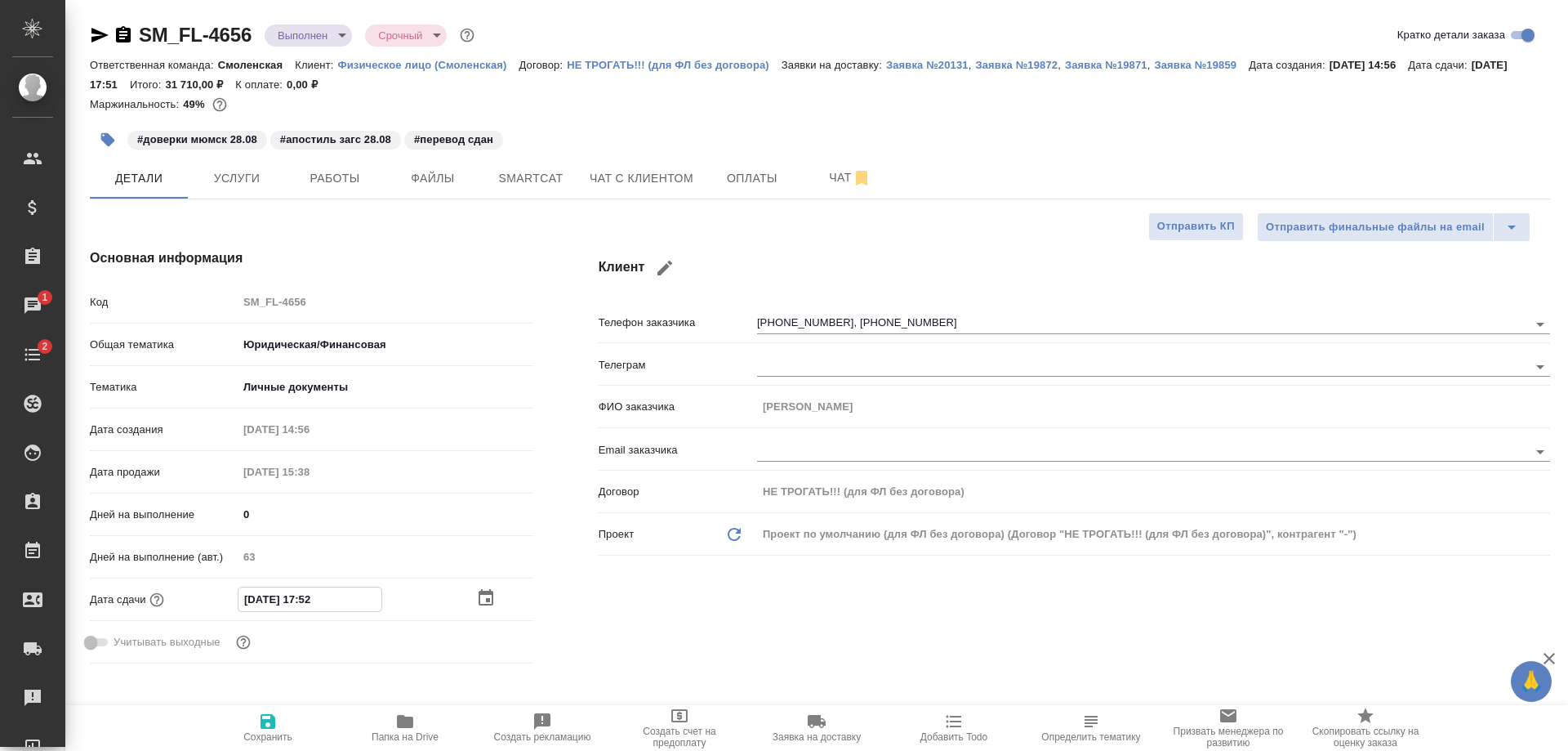
click at [315, 41] on body "🙏 .cls-1 fill:#fff; AWATERA Shulgina Anna Клиенты Спецификации Заказы 1 Чаты 2 …" at bounding box center [784, 376] width 1568 height 751
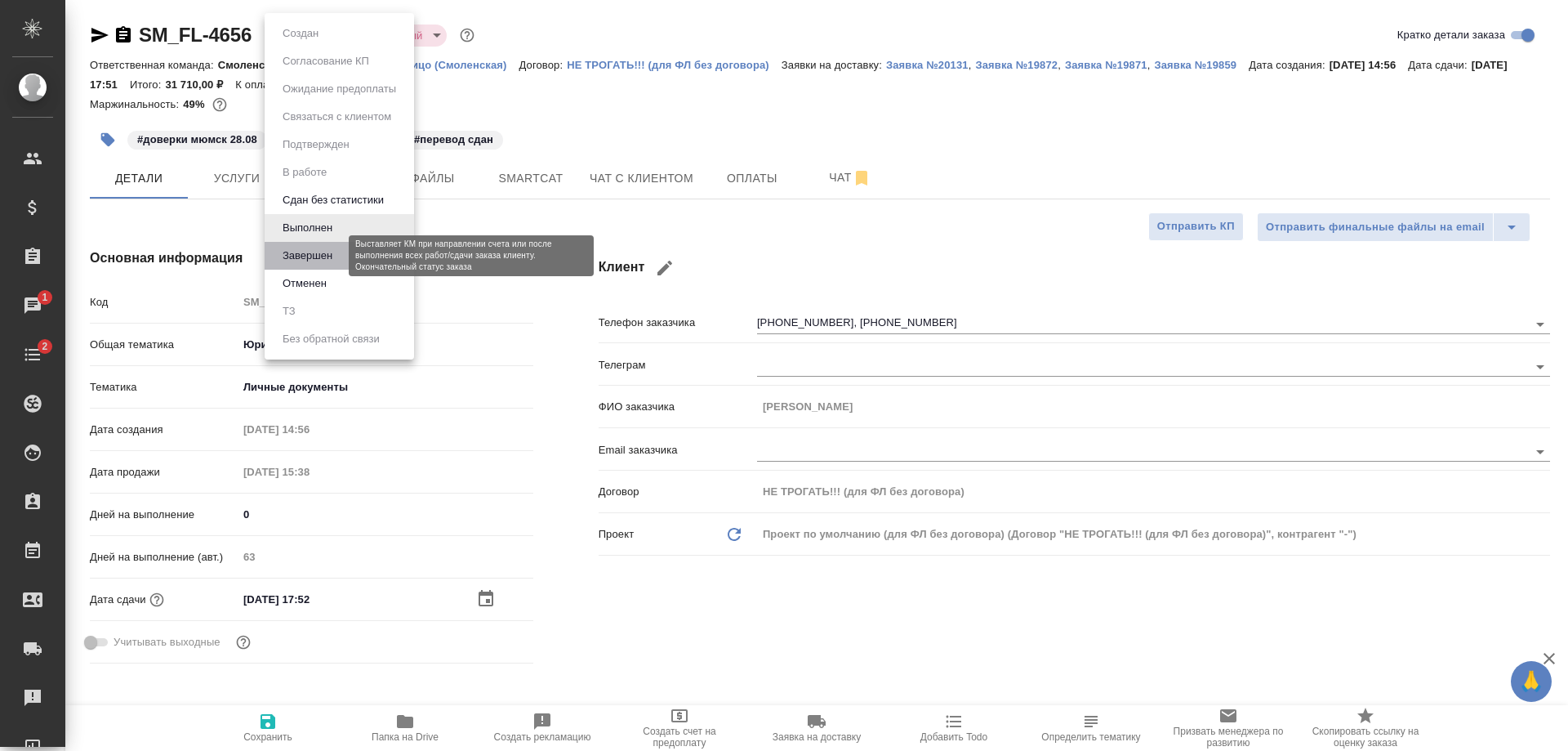
click at [332, 252] on button "Завершен" at bounding box center [307, 256] width 59 height 18
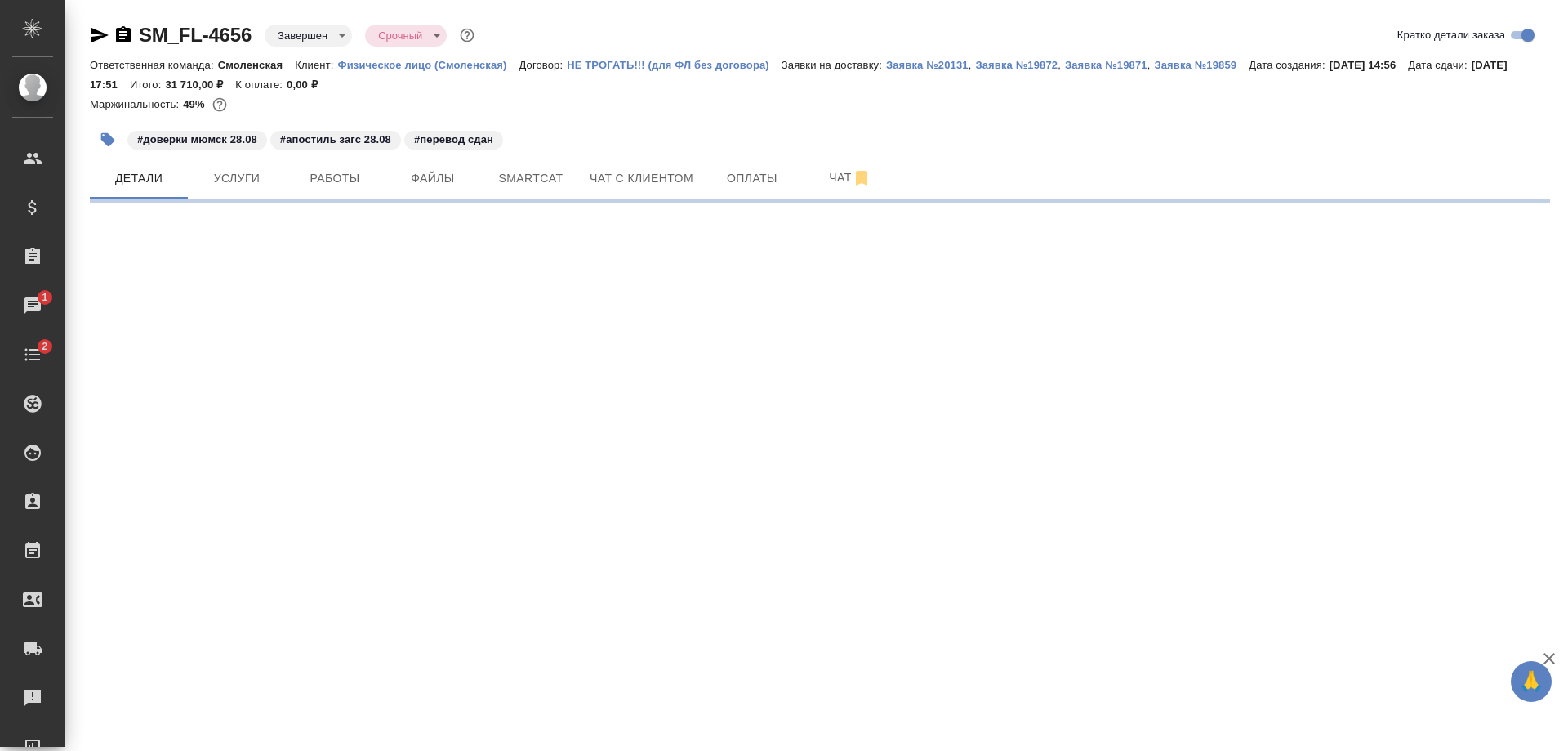
select select "RU"
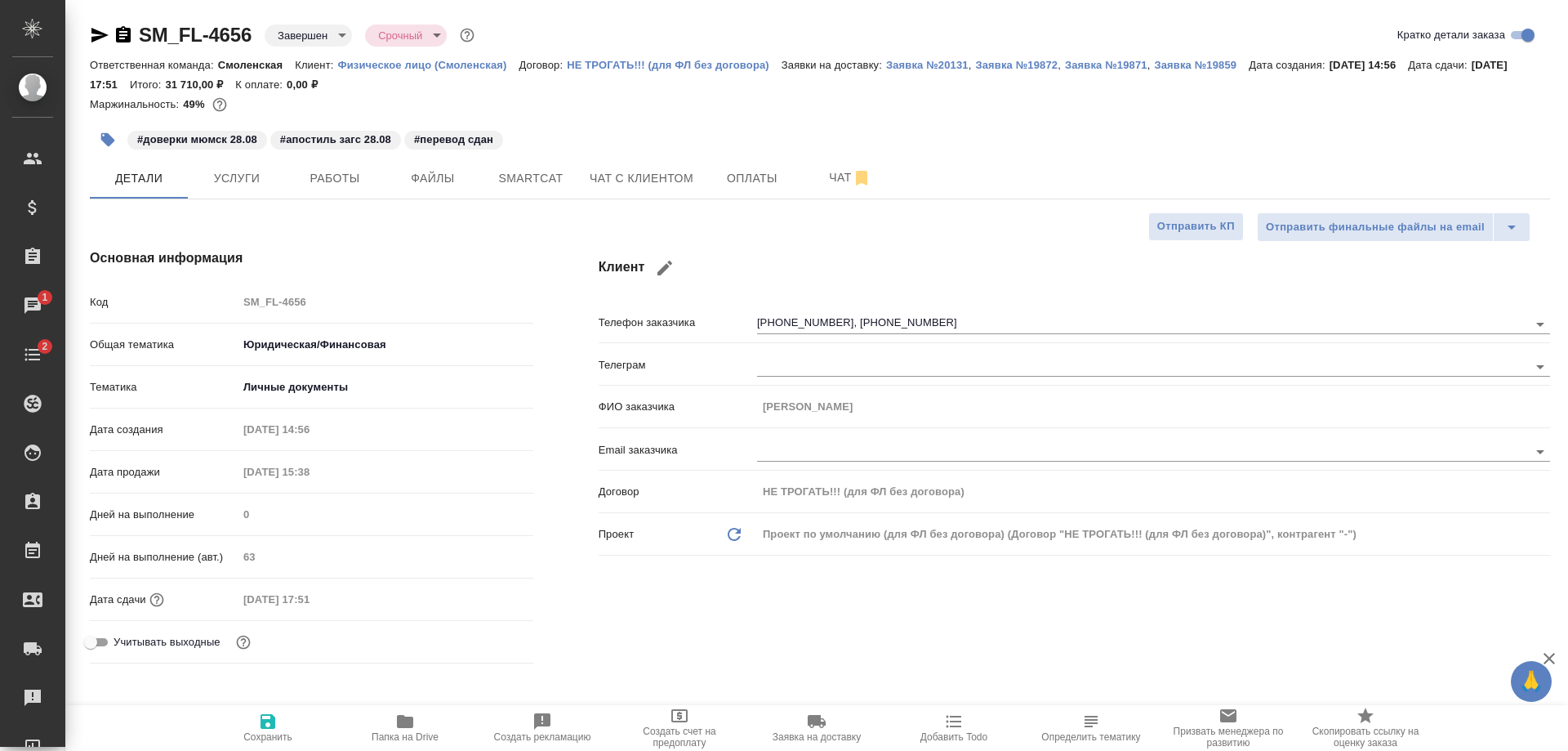
type textarea "x"
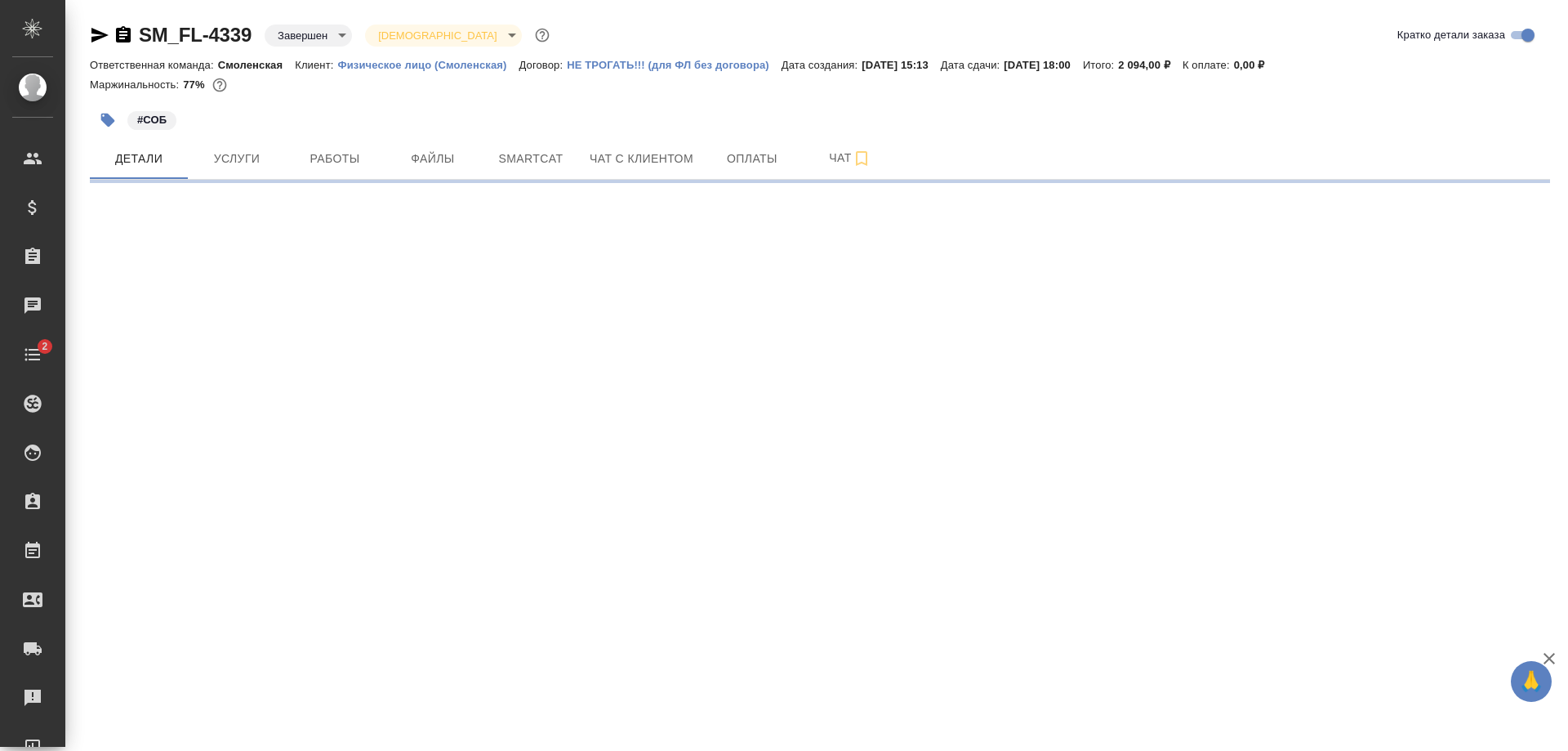
select select "RU"
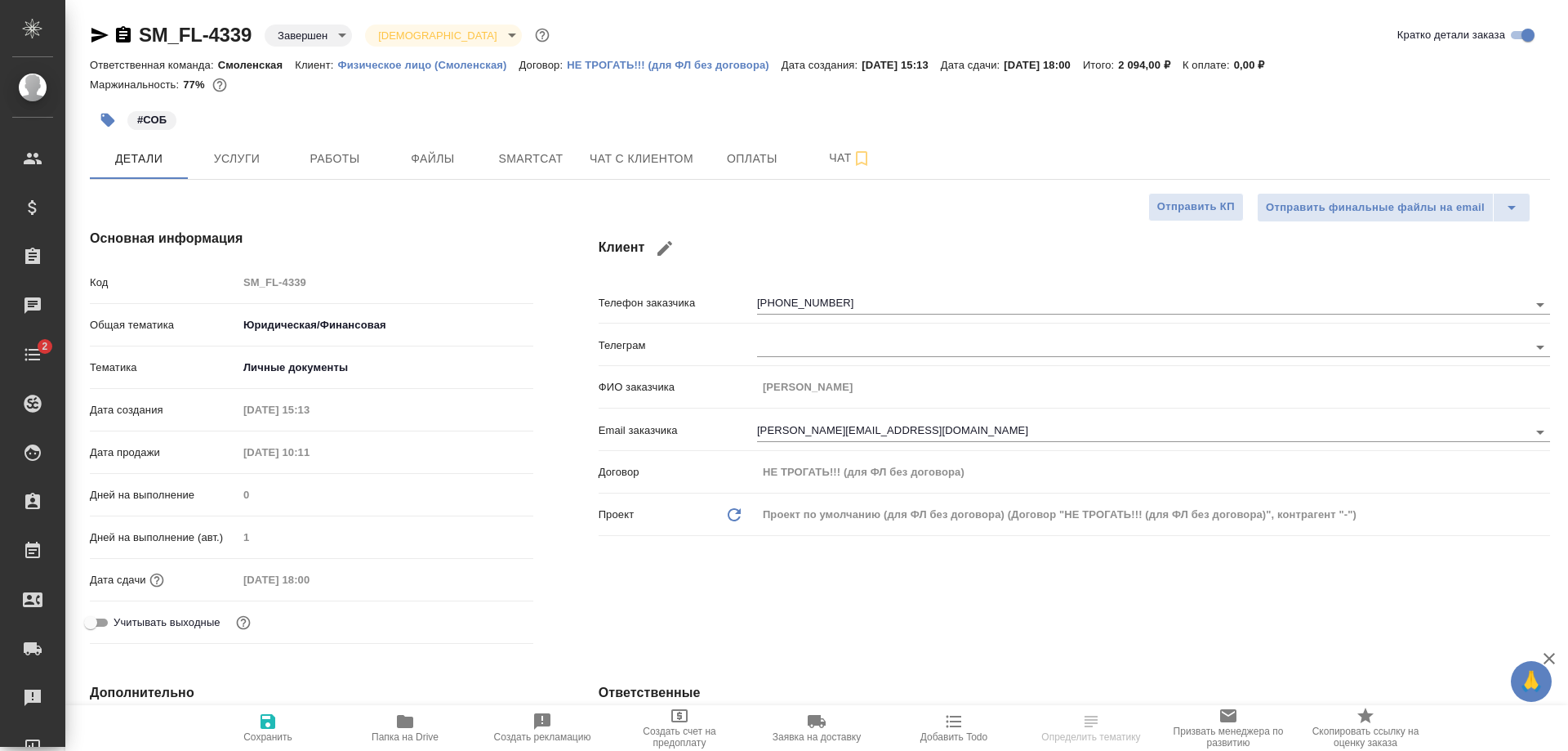
type textarea "x"
click at [317, 155] on span "Работы" at bounding box center [335, 159] width 78 height 20
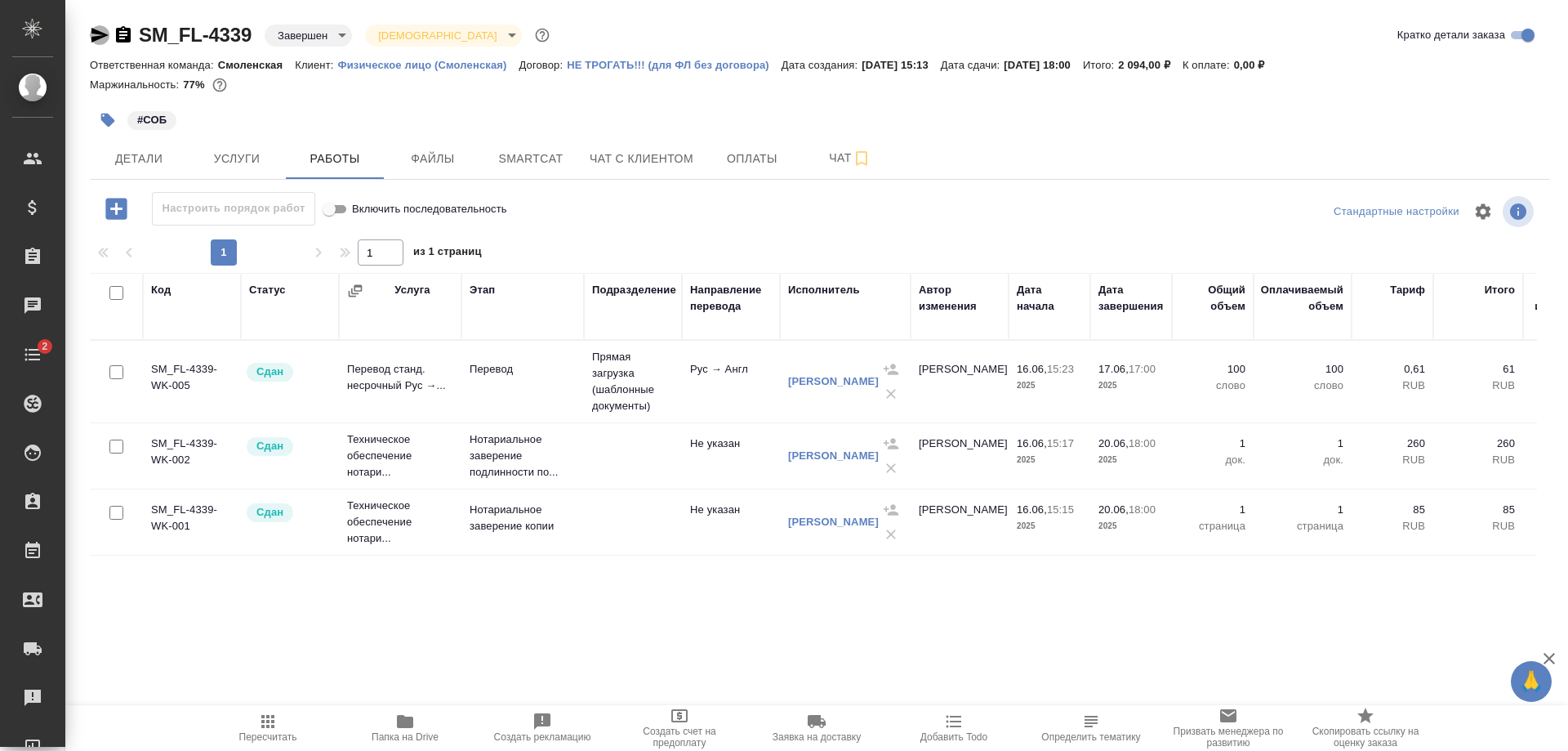
click at [93, 34] on icon "button" at bounding box center [99, 35] width 17 height 15
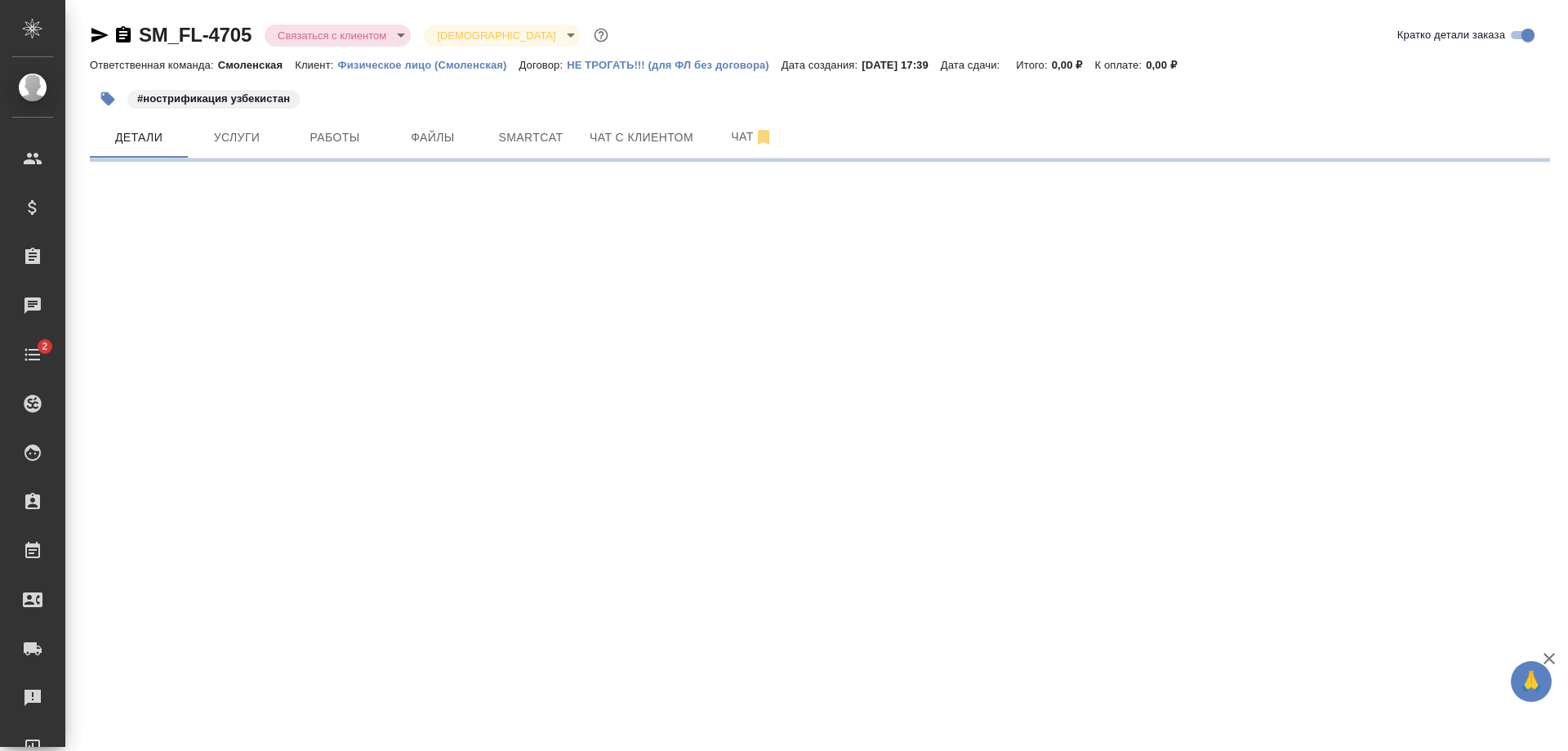
select select "RU"
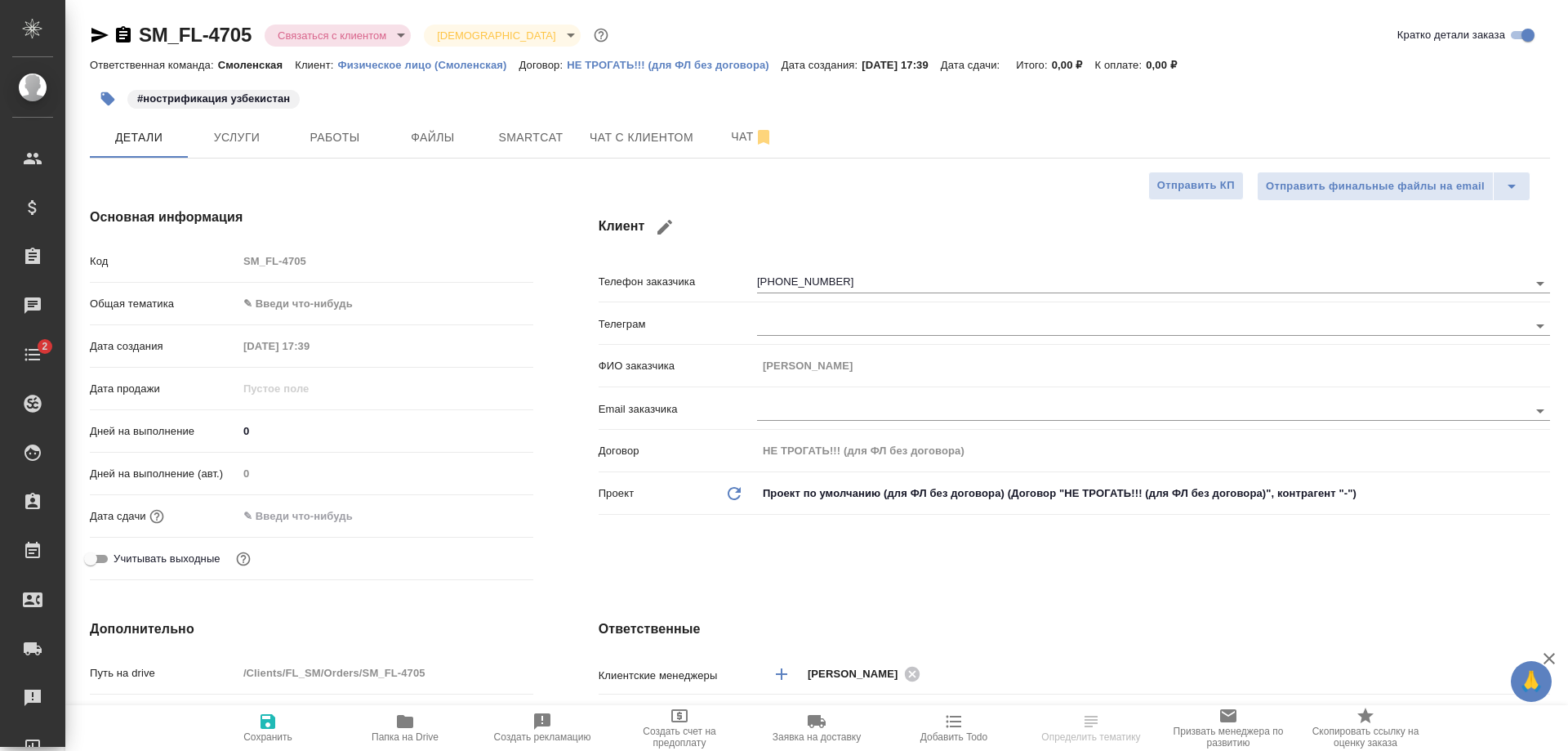
type textarea "x"
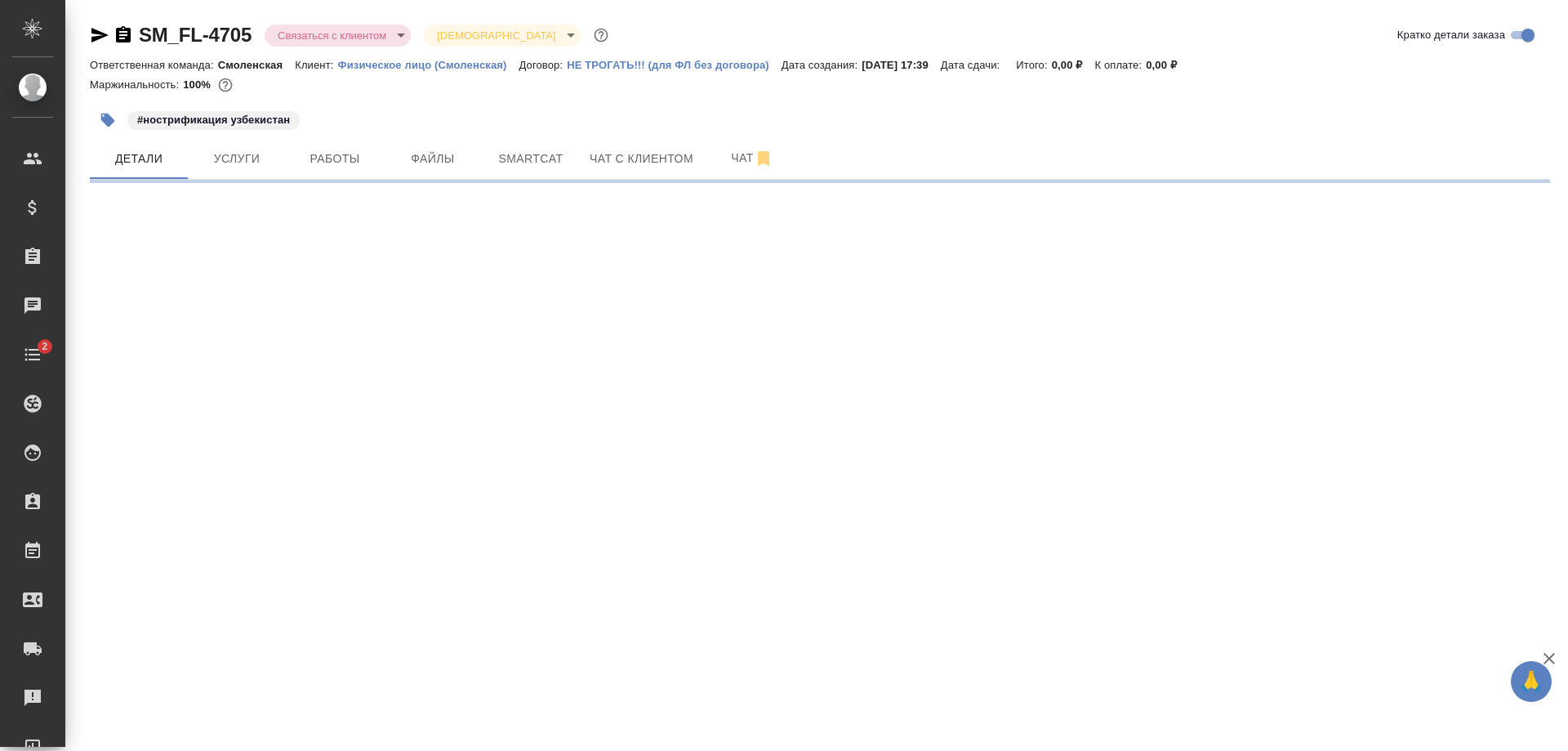
select select "RU"
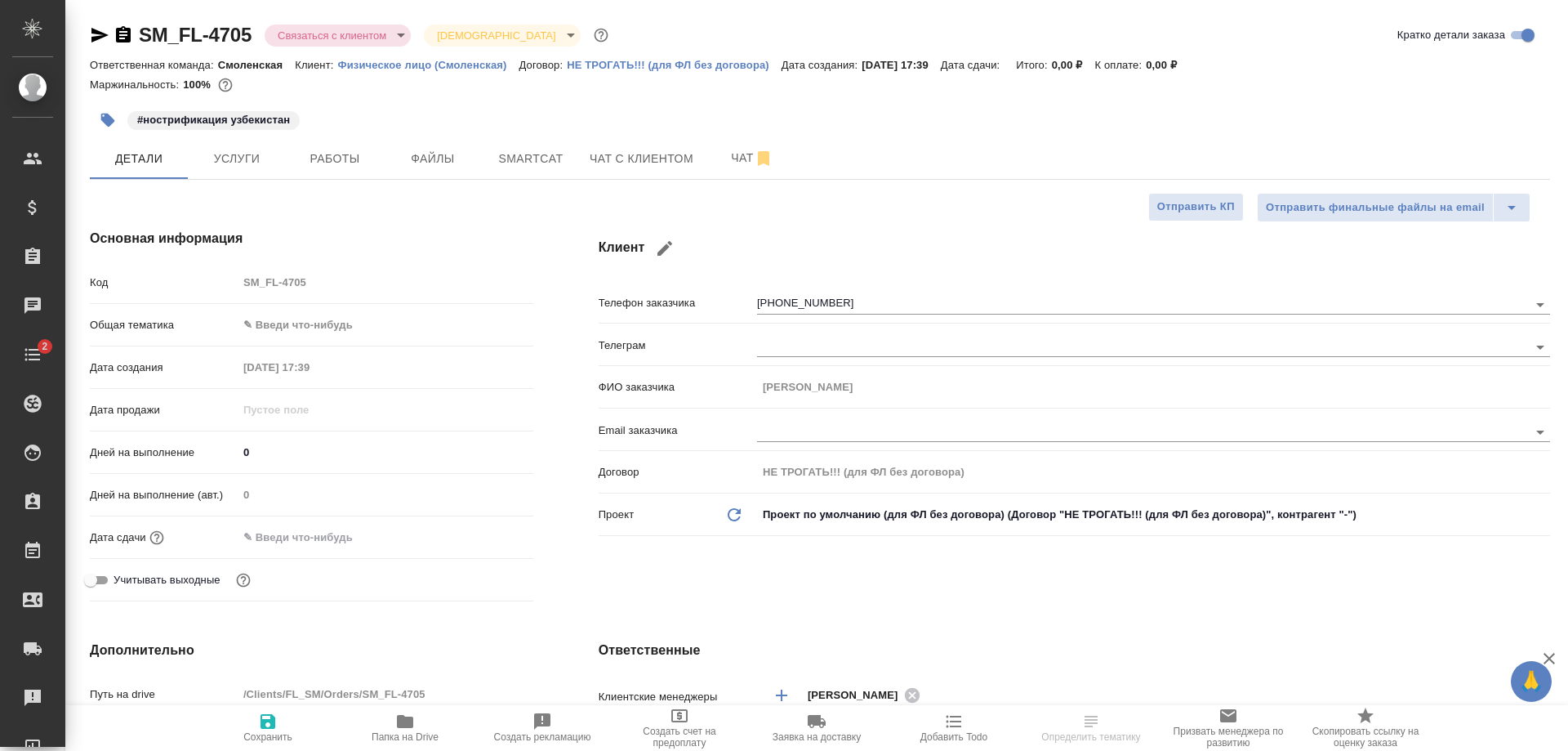
type textarea "x"
click at [586, 150] on button "Чат с клиентом" at bounding box center [641, 159] width 123 height 41
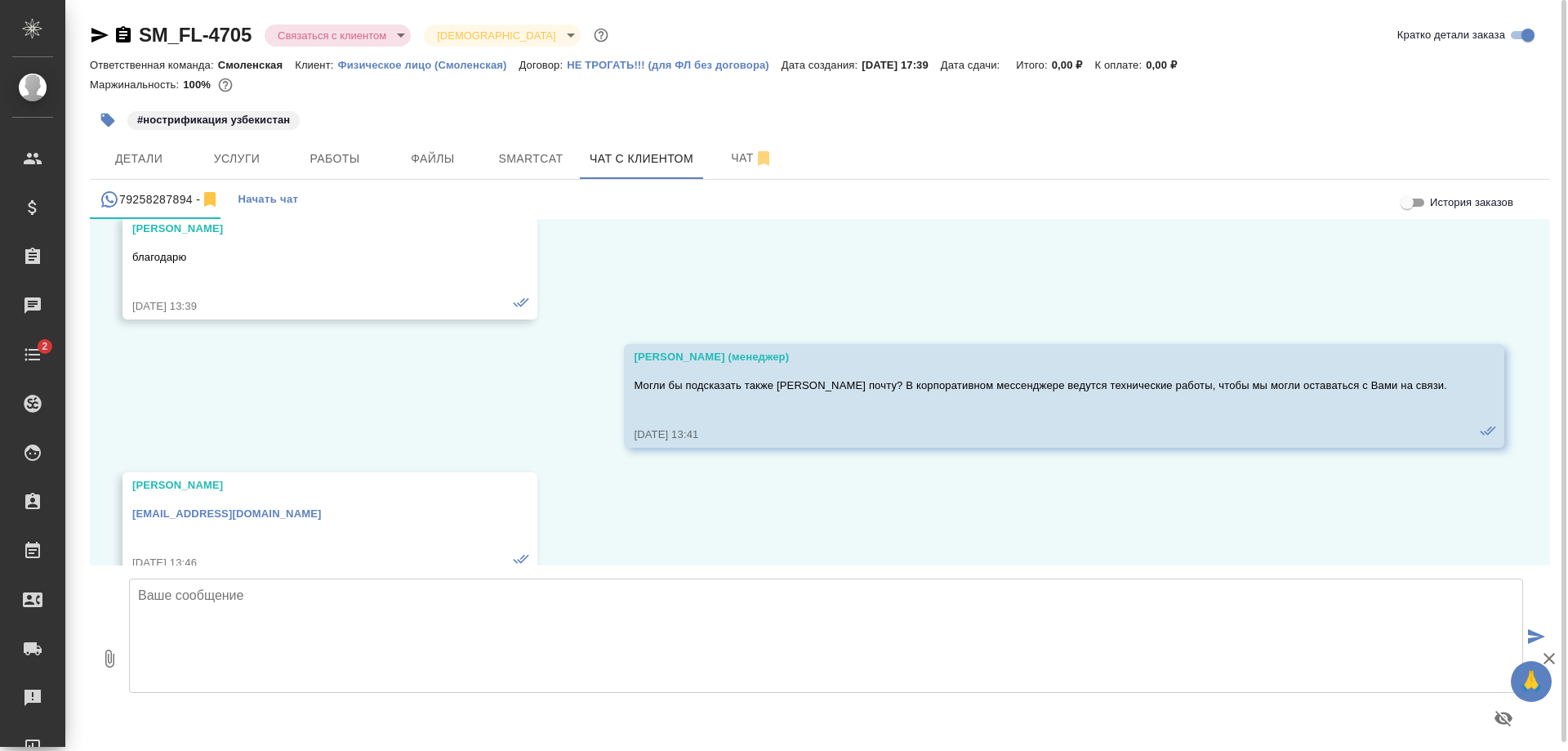
scroll to position [838, 0]
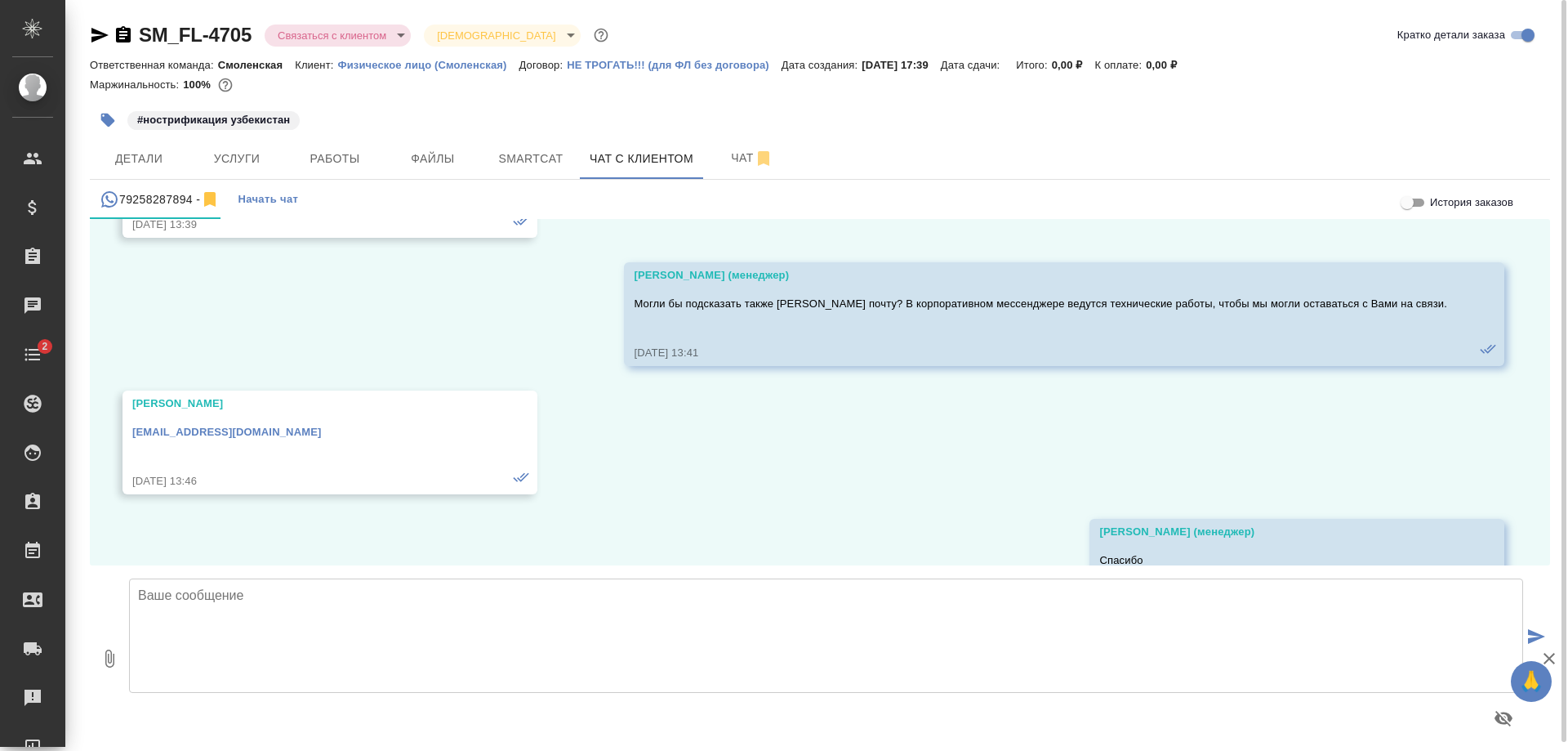
drag, startPoint x: 179, startPoint y: 425, endPoint x: 163, endPoint y: 433, distance: 17.9
click at [163, 433] on link "[EMAIL_ADDRESS][DOMAIN_NAME]" at bounding box center [227, 432] width 190 height 12
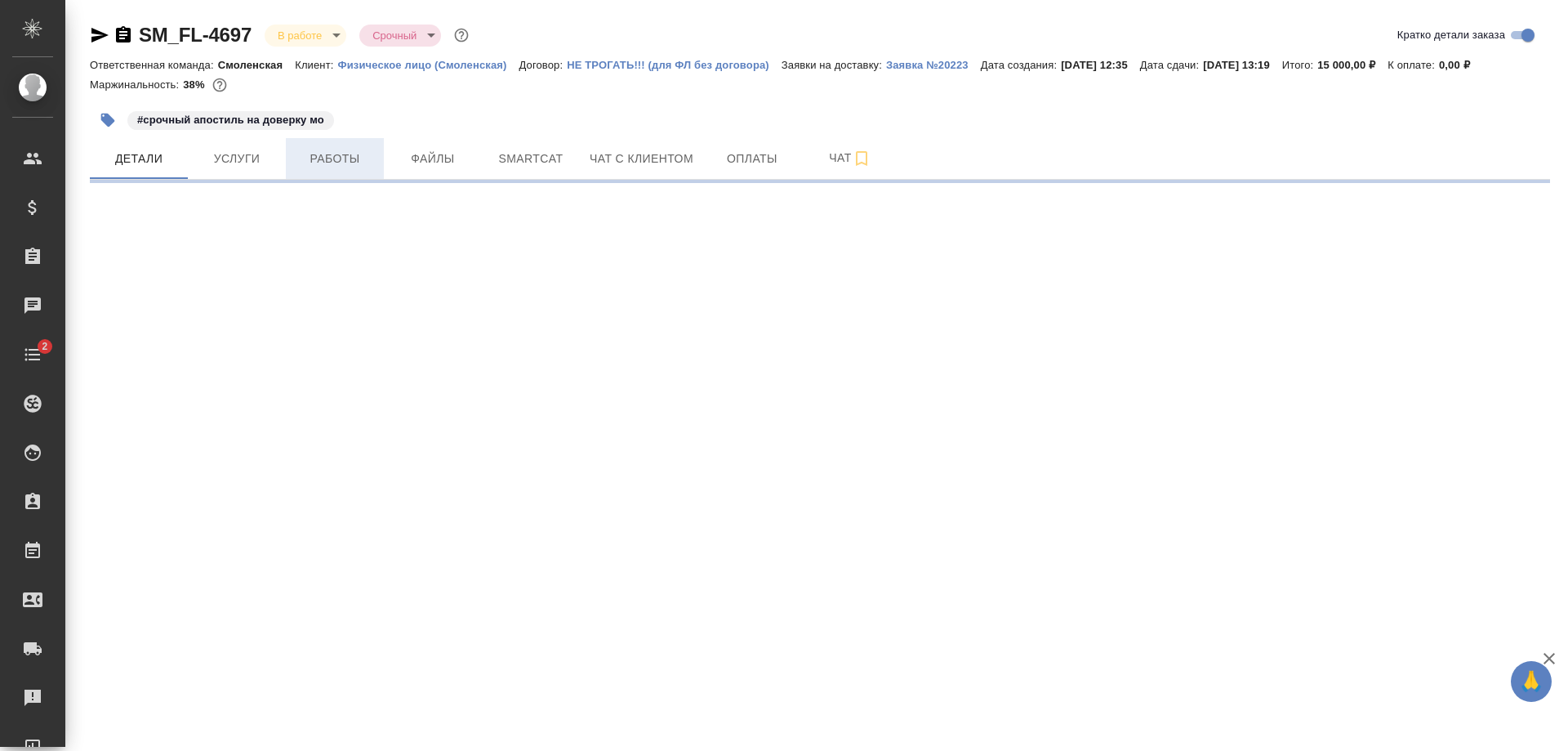
click at [334, 162] on span "Работы" at bounding box center [335, 159] width 78 height 20
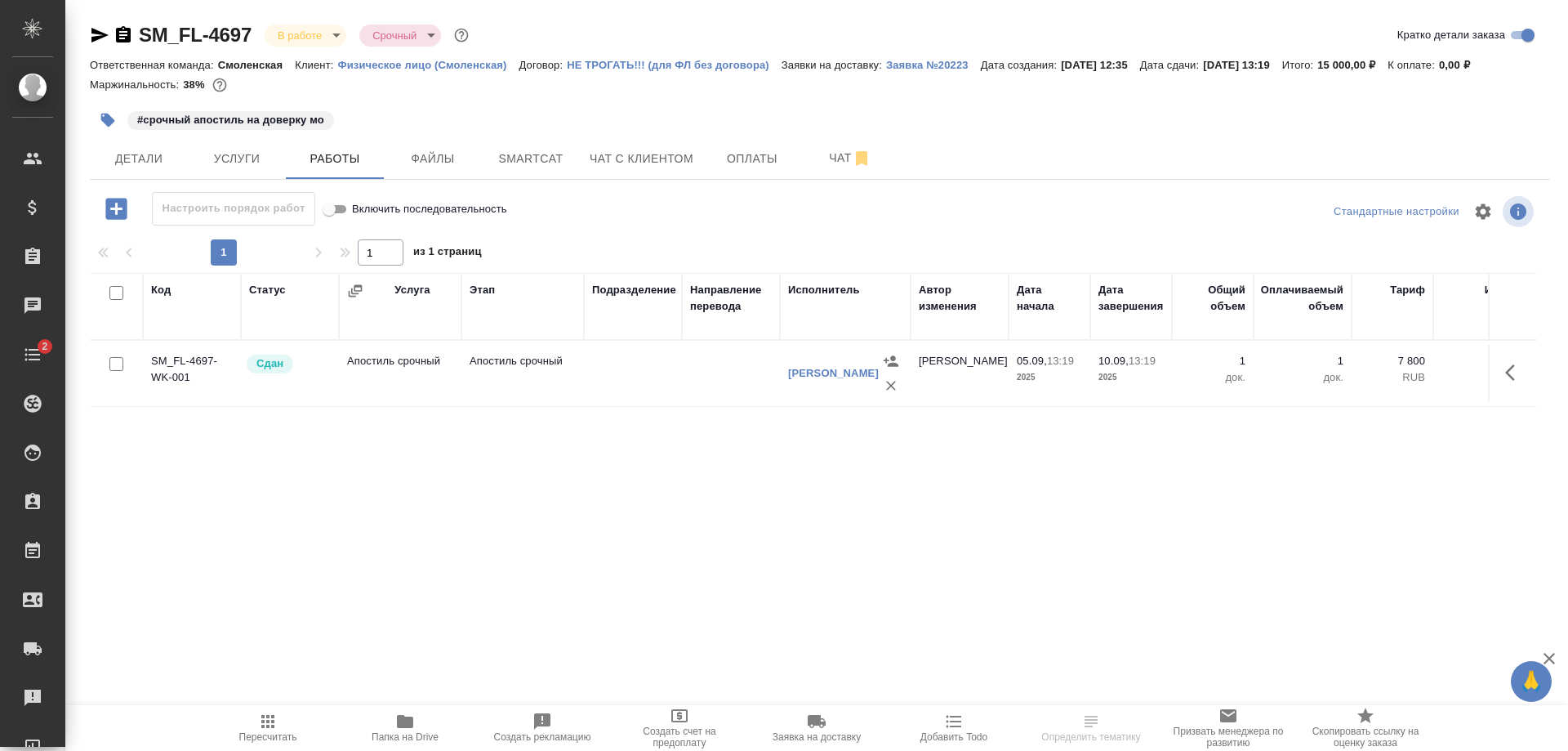
click at [610, 376] on td at bounding box center [633, 373] width 98 height 57
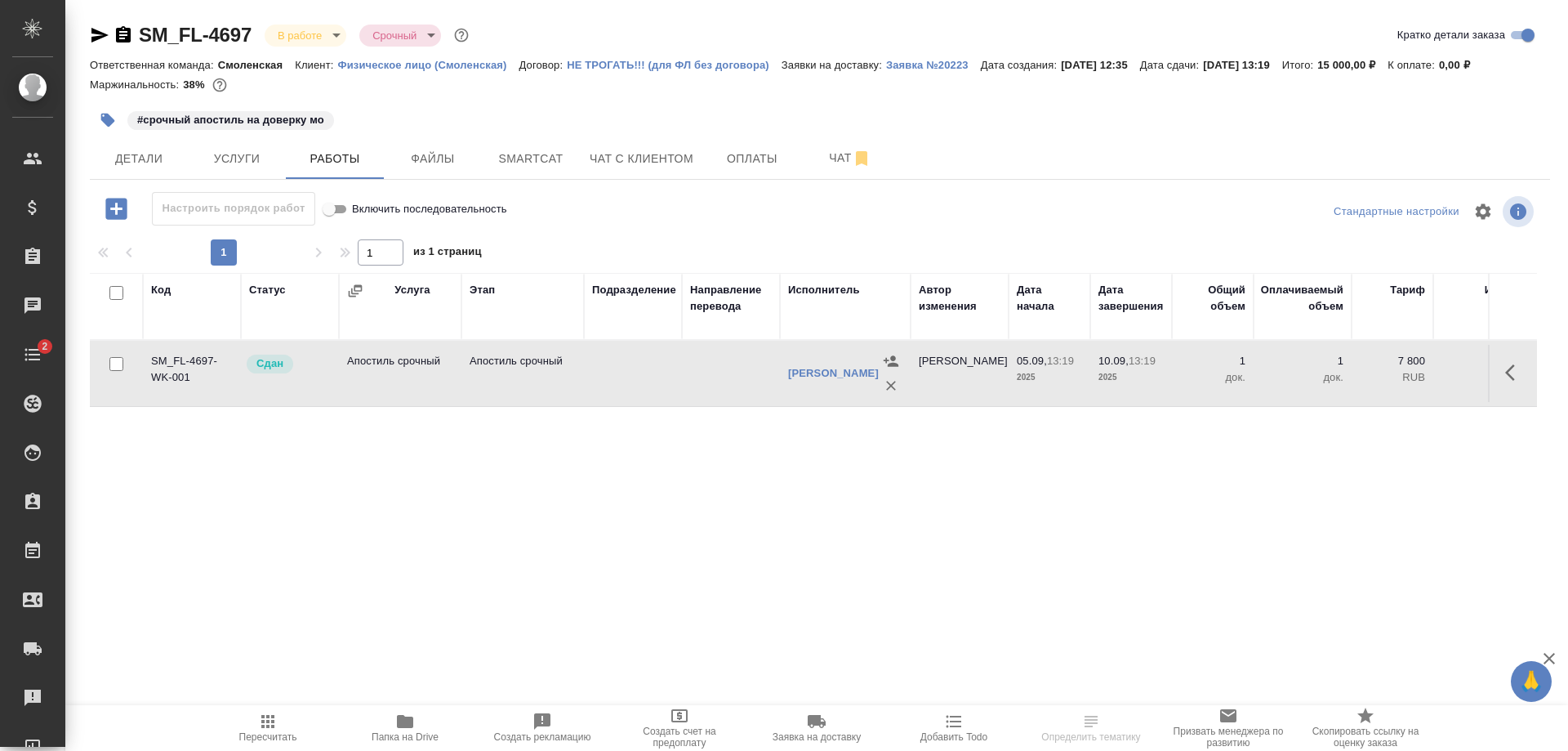
click at [610, 376] on td at bounding box center [633, 373] width 98 height 57
click at [221, 154] on span "Услуги" at bounding box center [237, 159] width 78 height 20
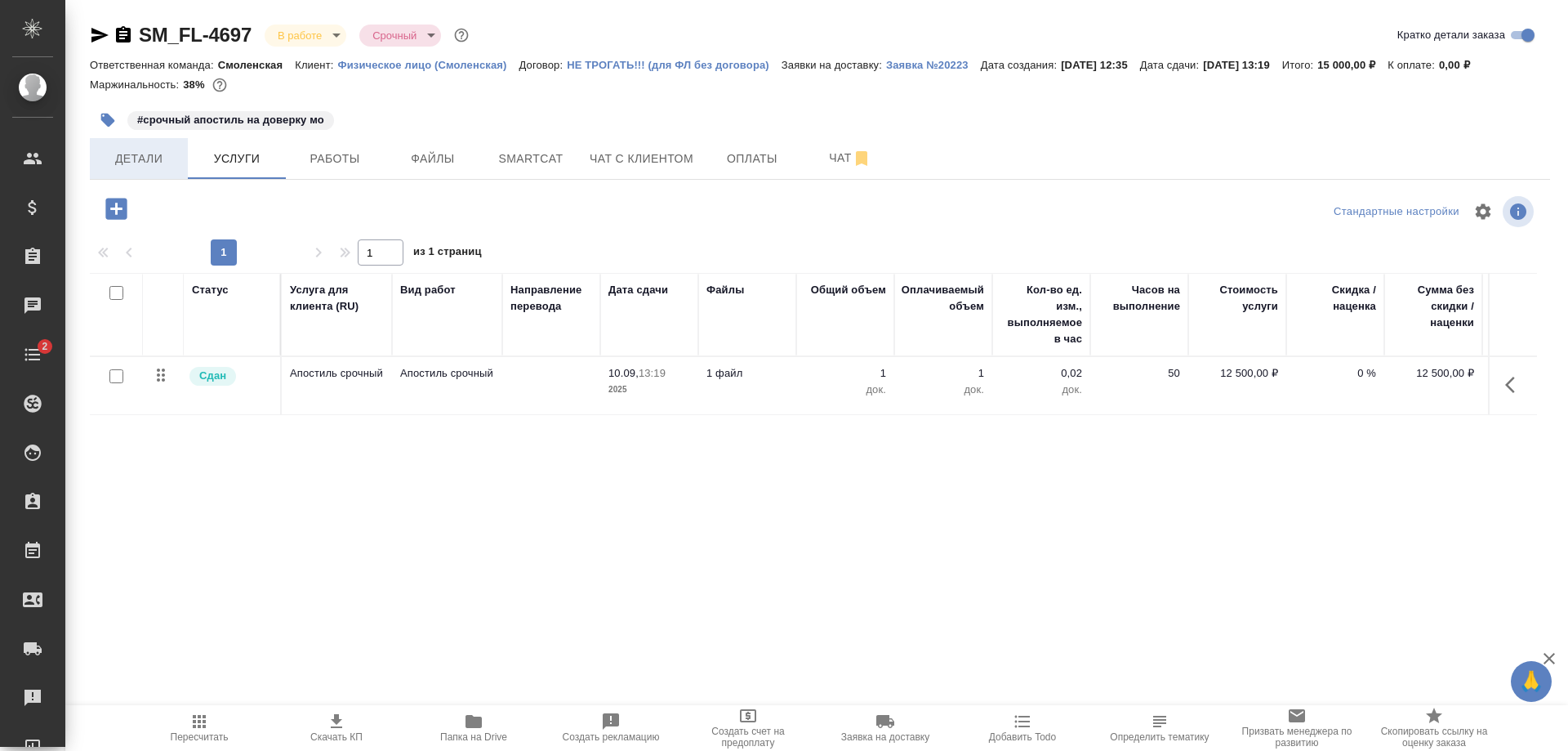
click at [173, 162] on span "Детали" at bounding box center [138, 159] width 78 height 20
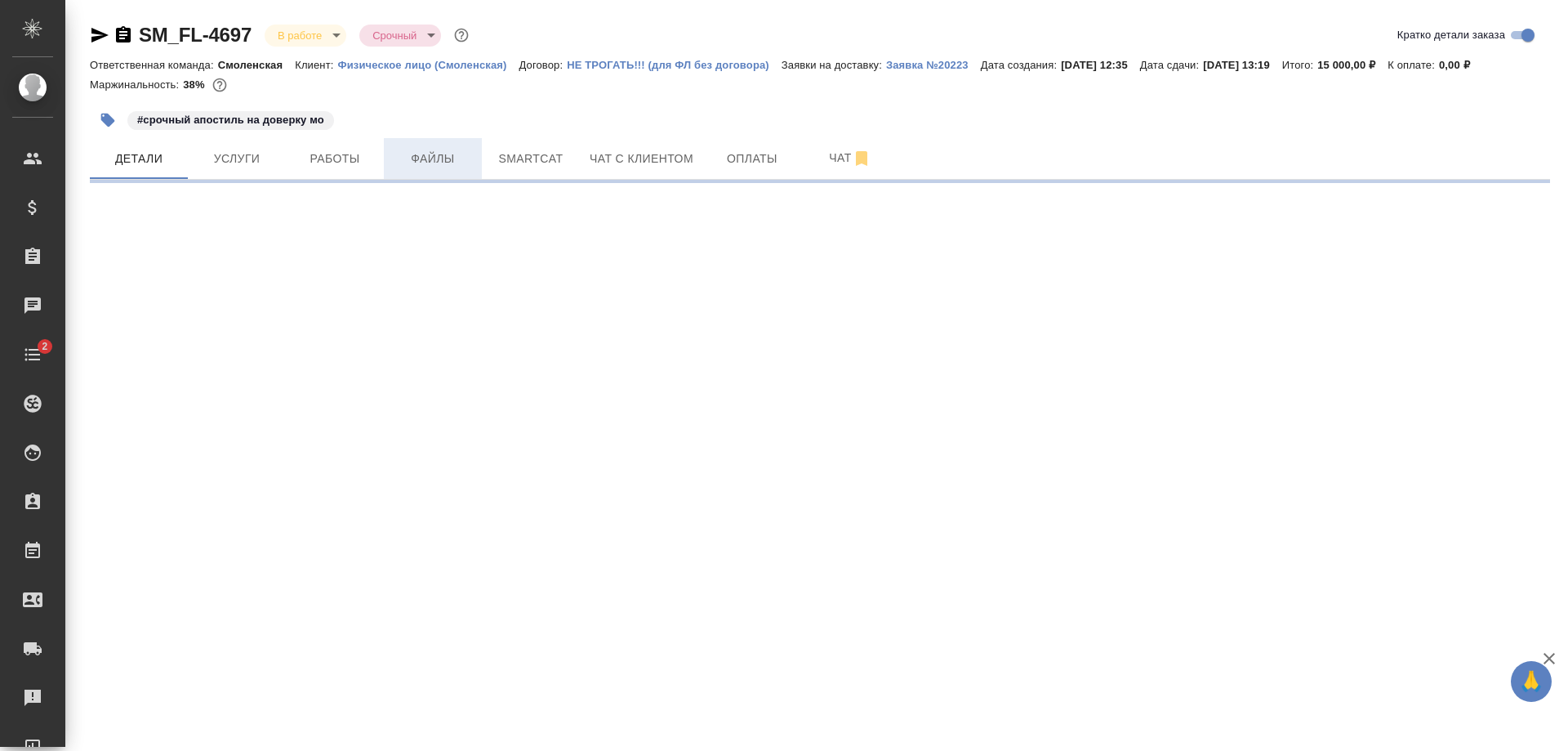
select select "RU"
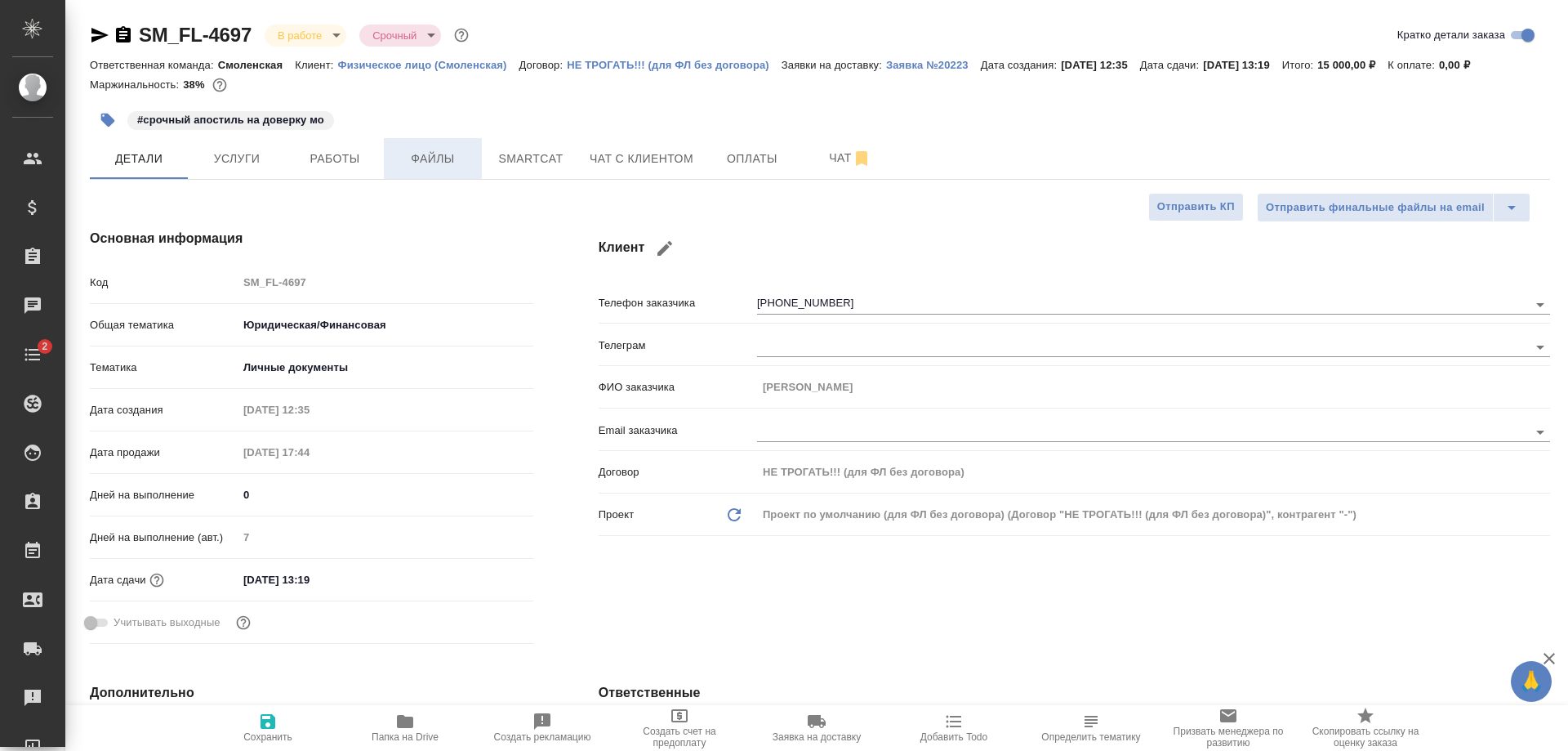
click at [432, 159] on span "Файлы" at bounding box center [433, 159] width 78 height 20
type textarea "x"
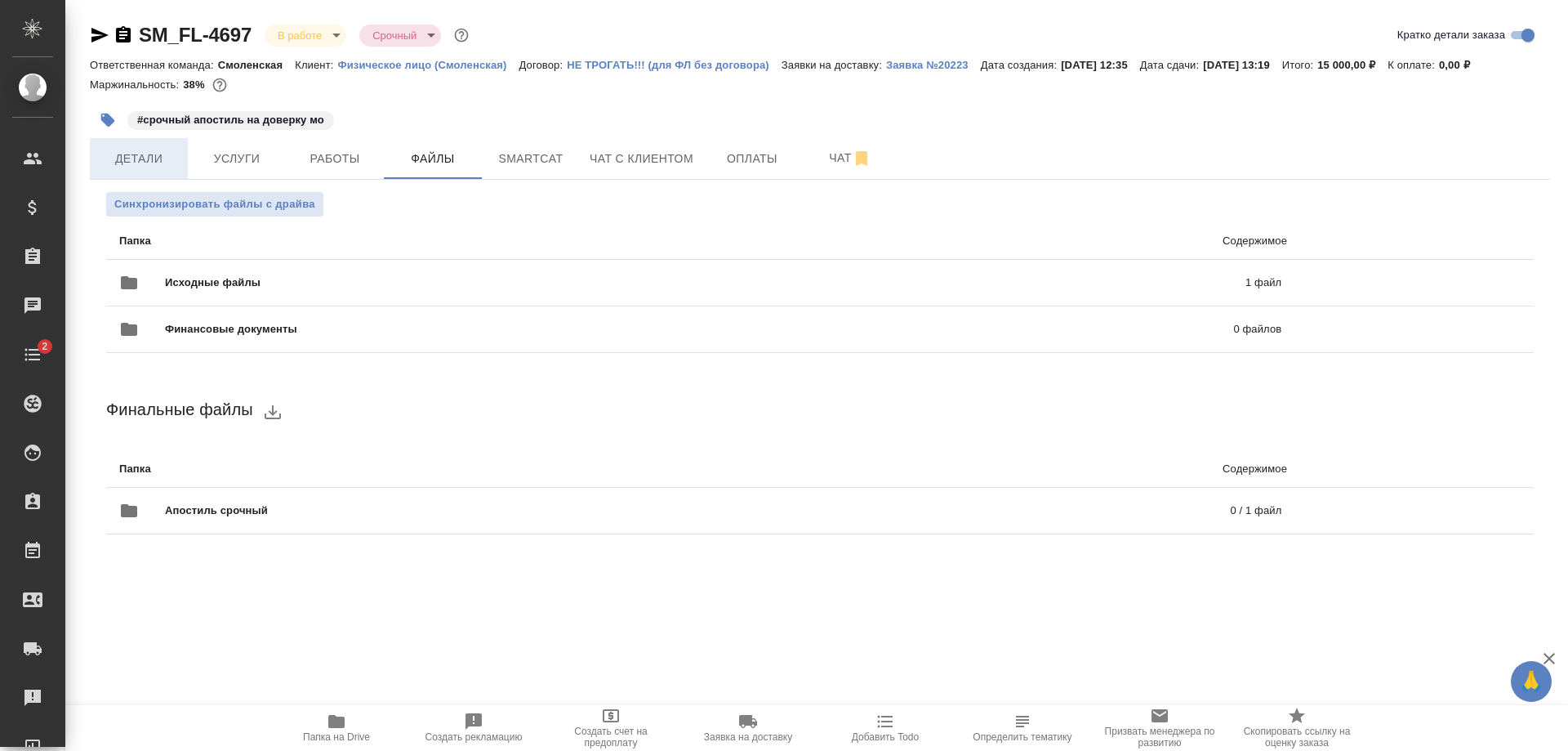
click at [159, 147] on button "Детали" at bounding box center [138, 159] width 98 height 41
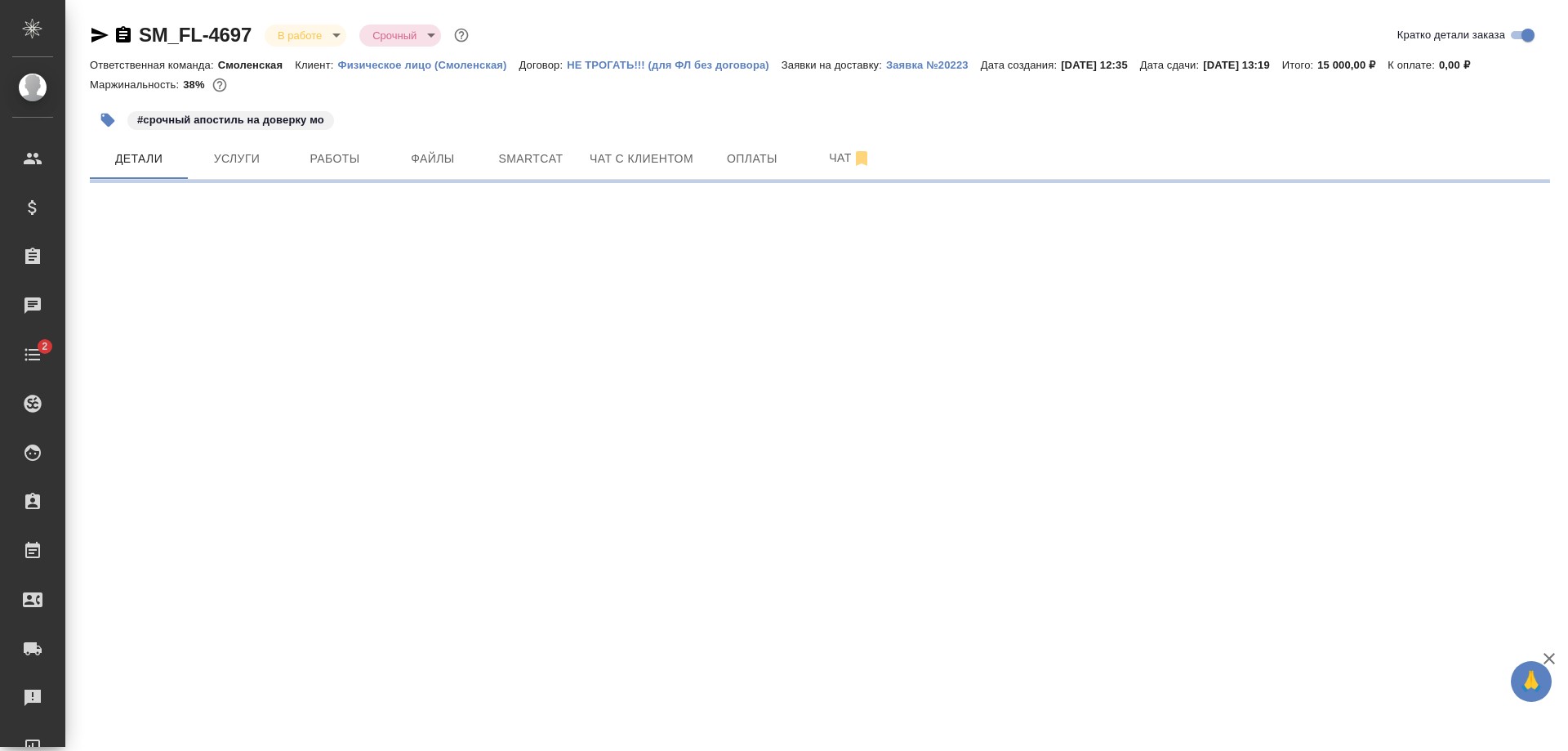
select select "RU"
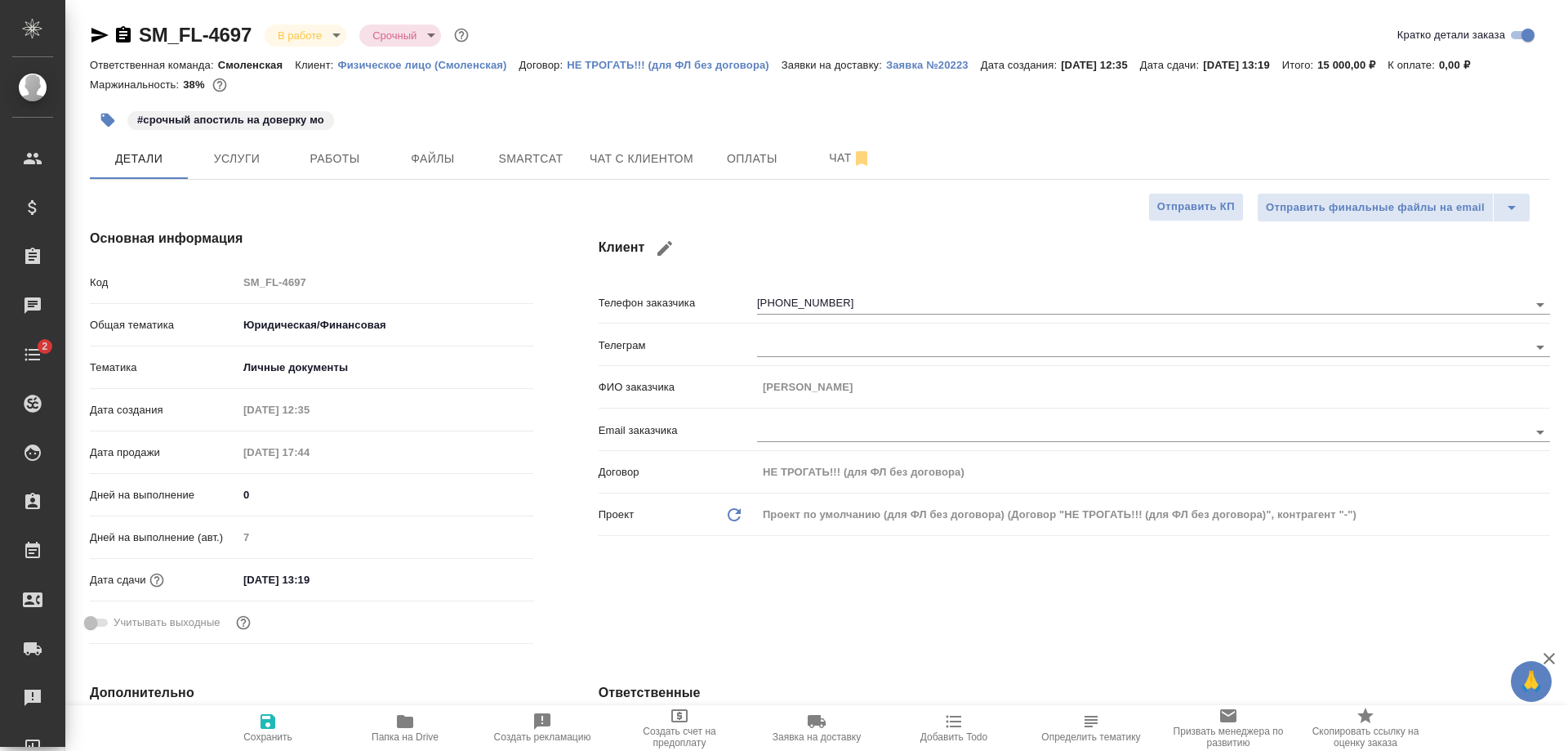
type textarea "x"
click at [358, 583] on input "[DATE] 13:19" at bounding box center [310, 580] width 143 height 24
click at [470, 573] on div "[DATE] 13:19" at bounding box center [385, 580] width 295 height 24
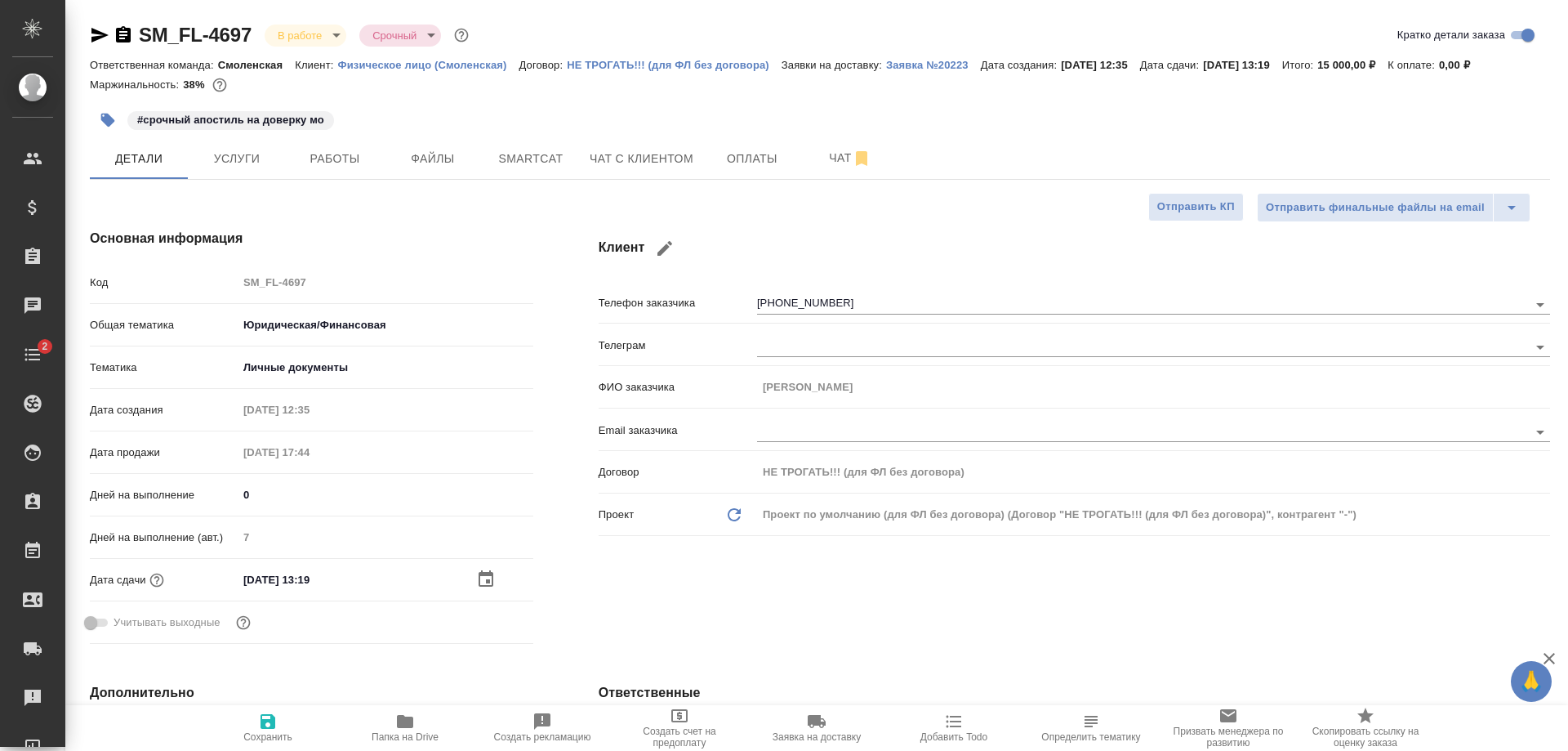
click at [477, 577] on icon "button" at bounding box center [486, 580] width 20 height 20
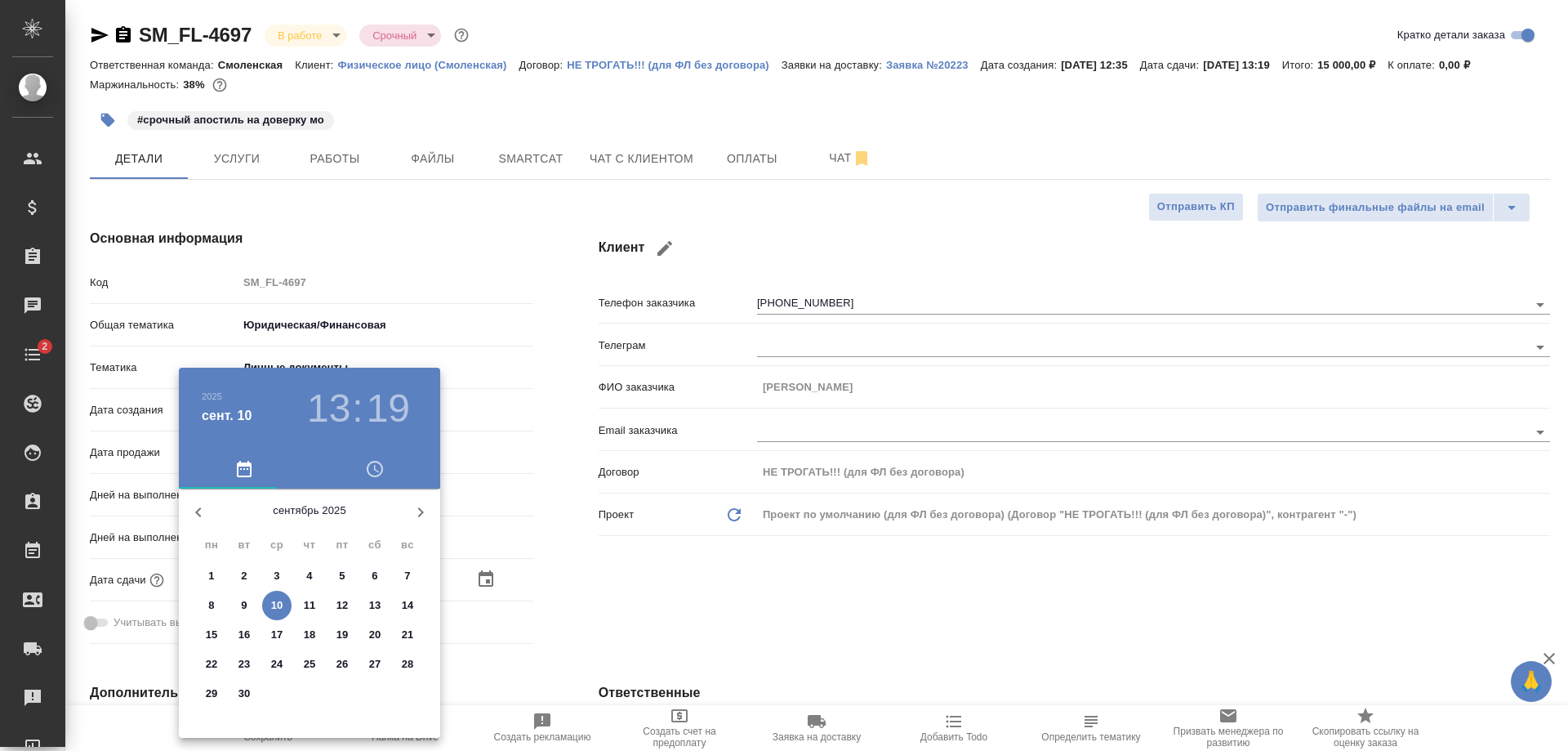
click at [325, 398] on h3 "13" at bounding box center [328, 408] width 43 height 46
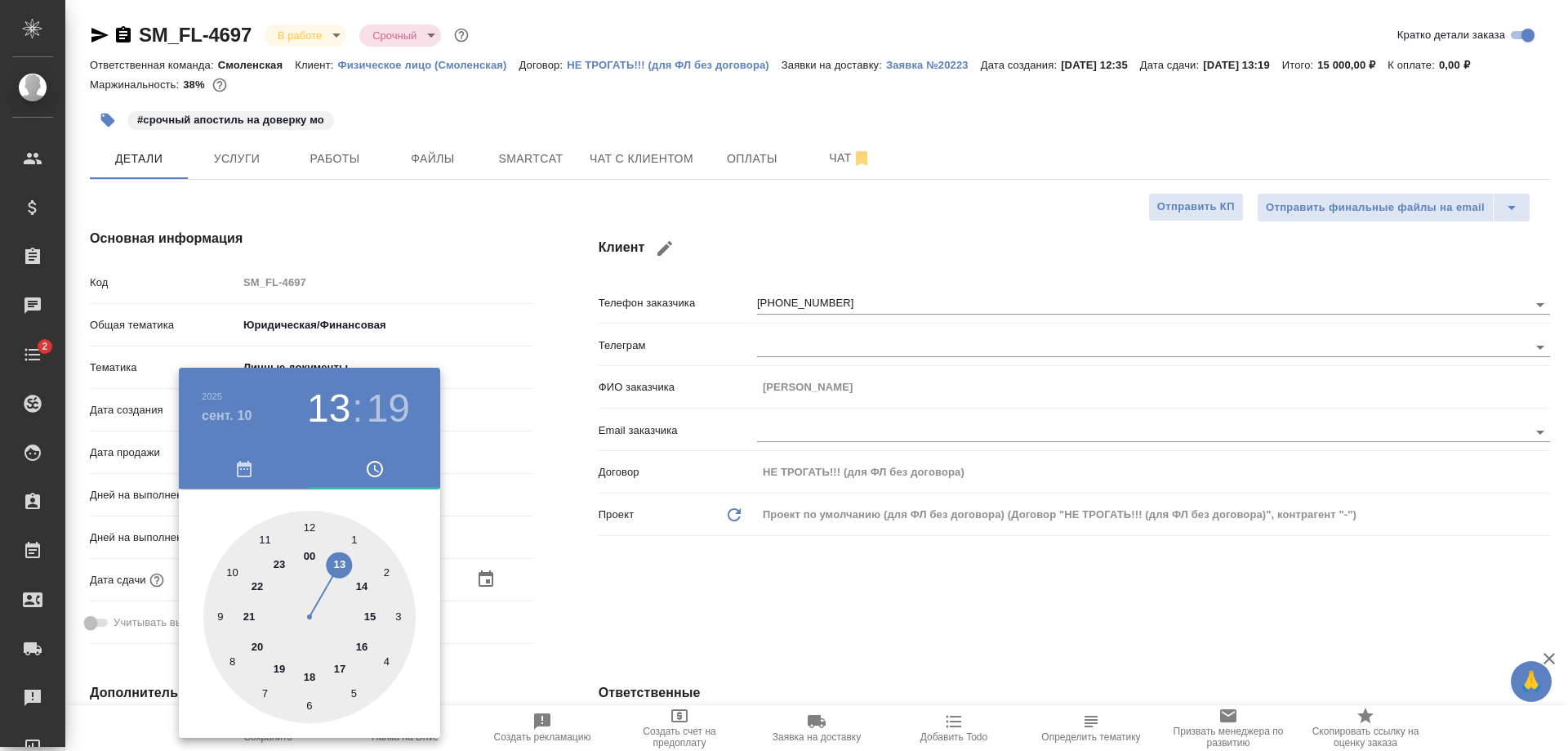
type input "10.09.2025 14:19"
type textarea "x"
type input "10.09.2025 17:19"
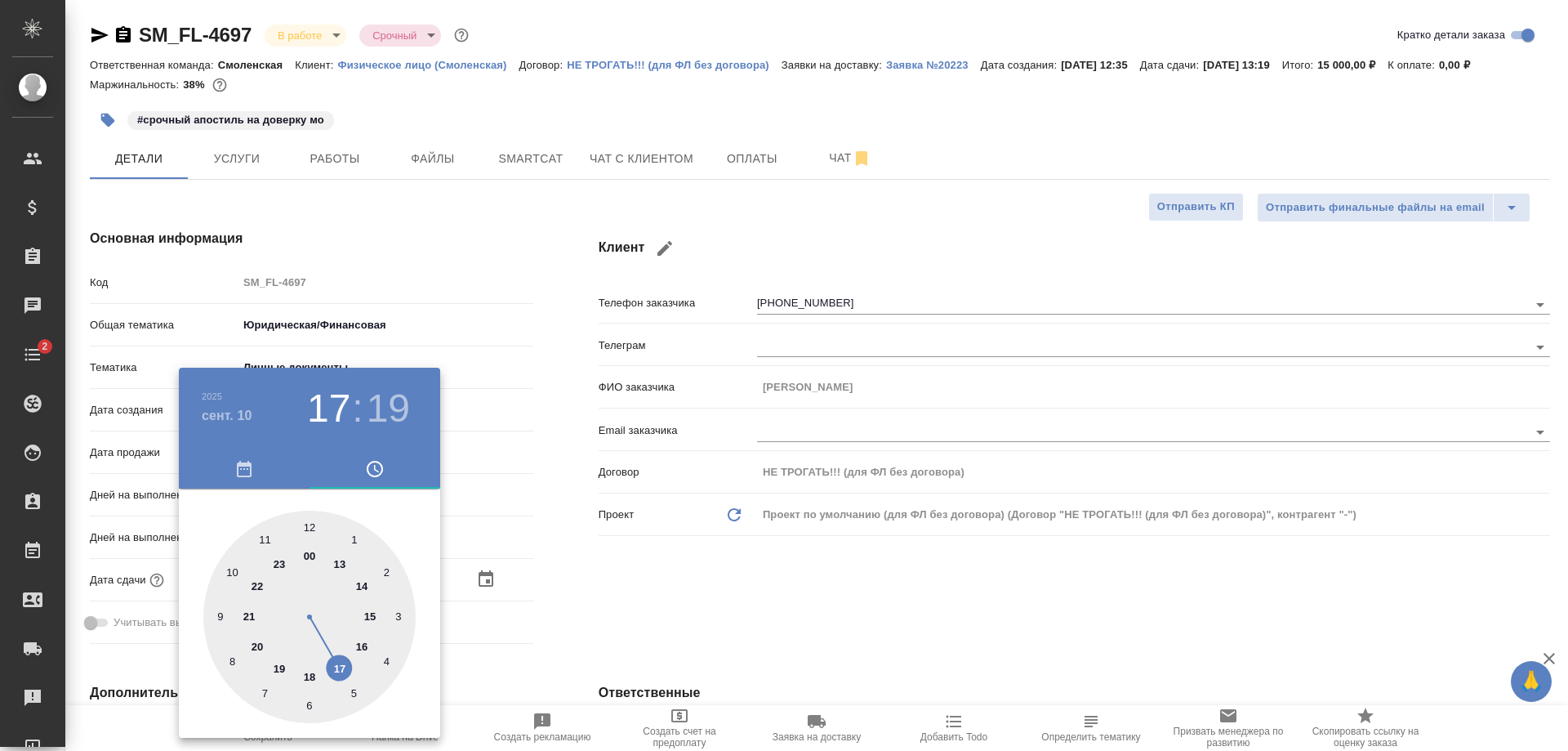
type textarea "x"
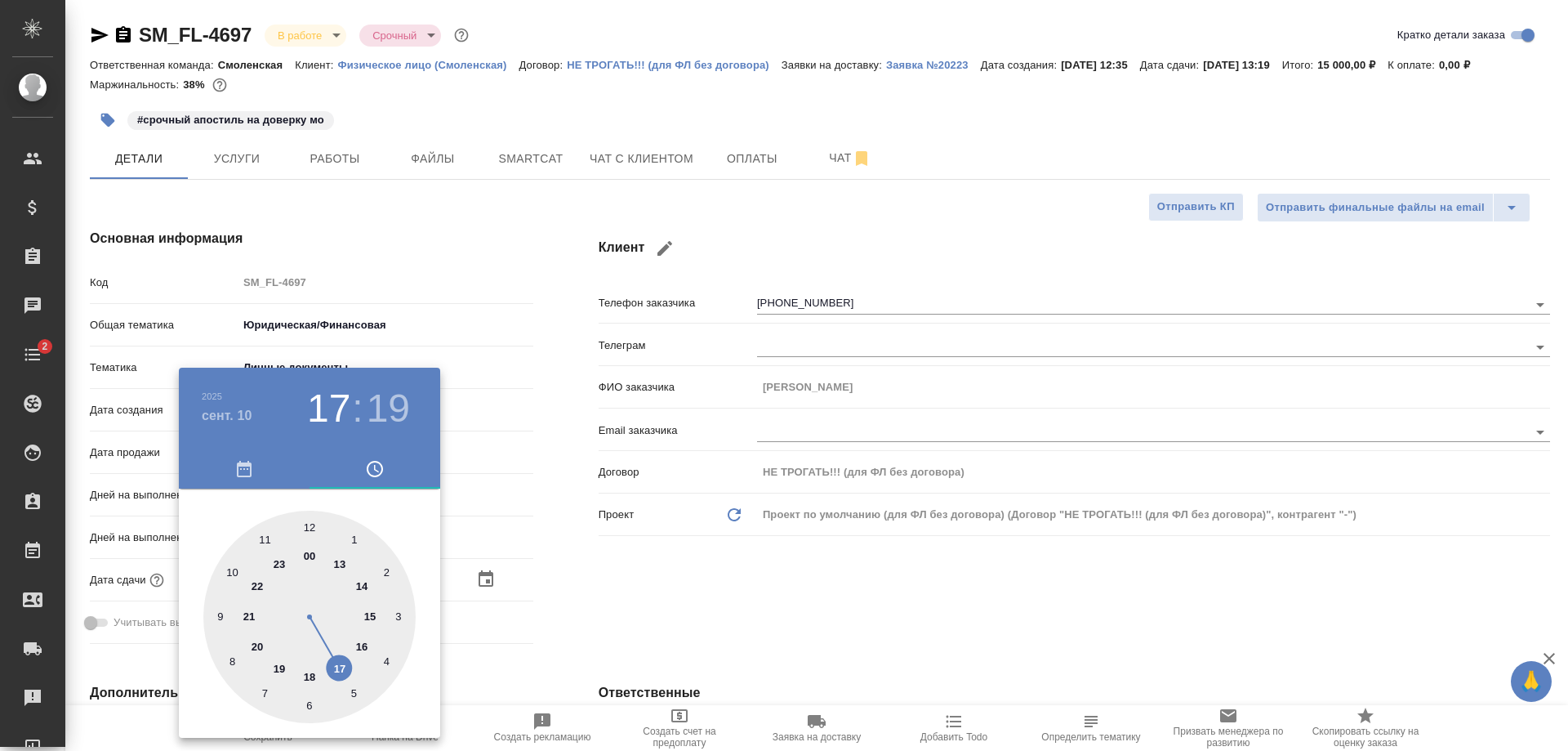
type textarea "x"
drag, startPoint x: 326, startPoint y: 648, endPoint x: 326, endPoint y: 662, distance: 14.0
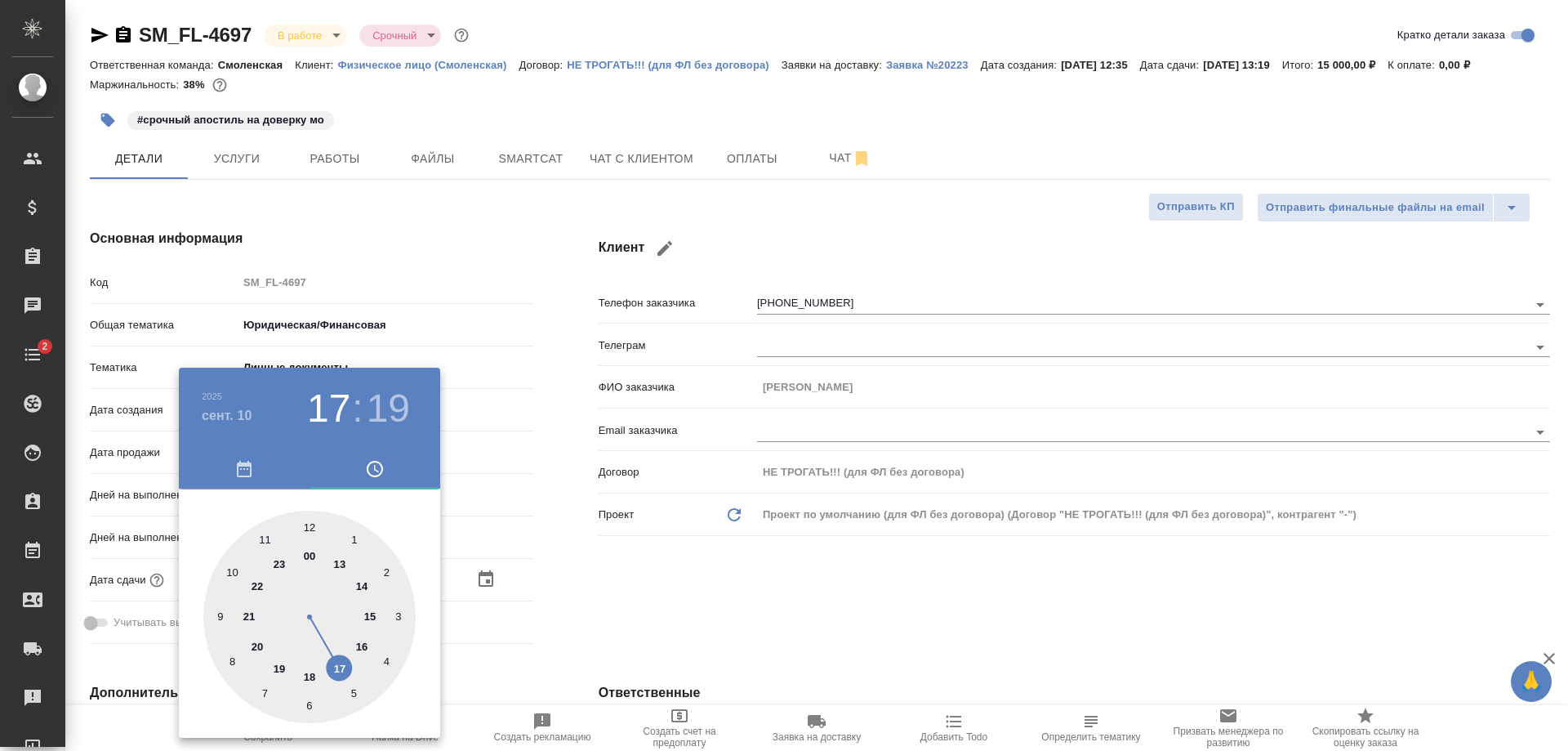
click at [326, 662] on div at bounding box center [309, 616] width 212 height 212
type textarea "x"
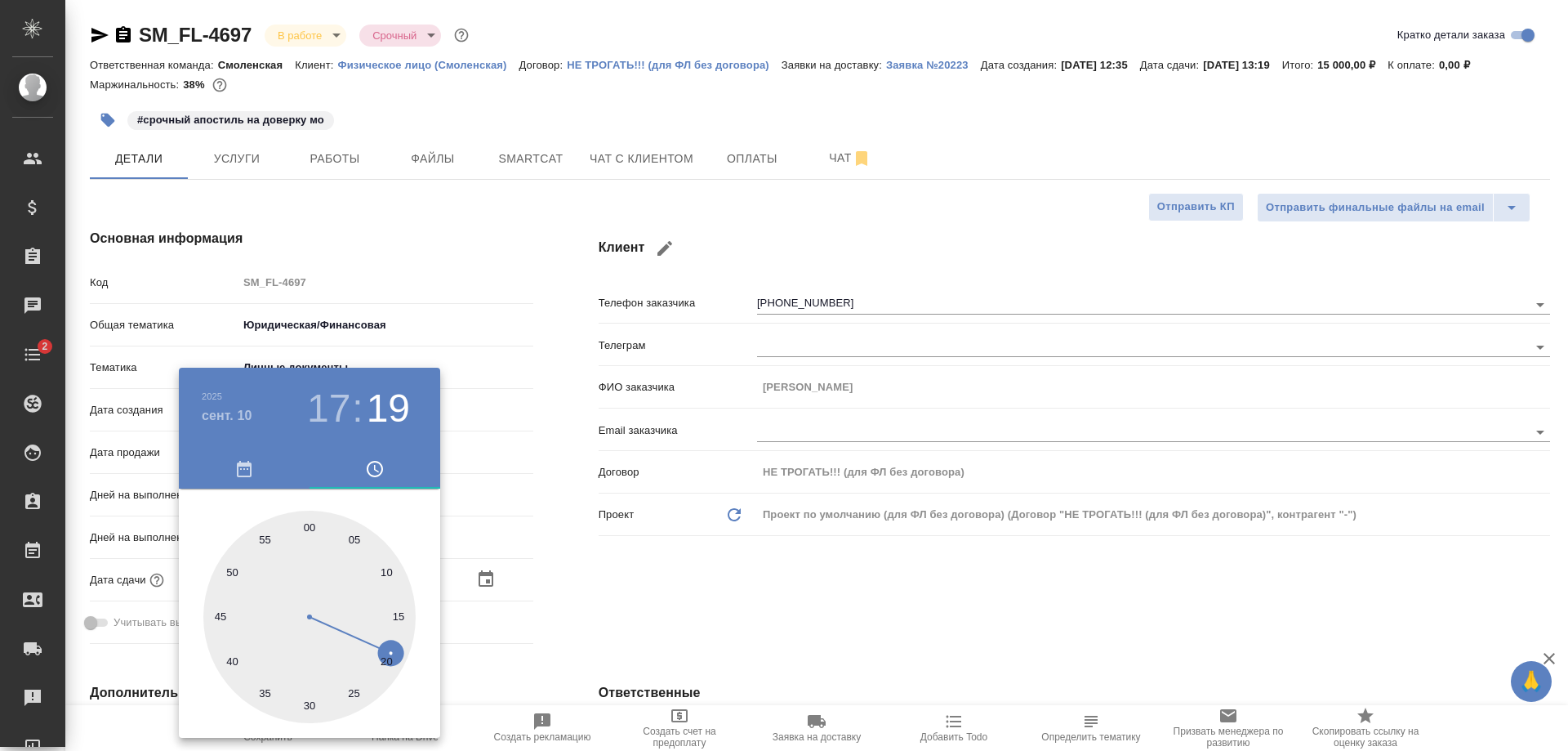
type textarea "x"
type input "10.09.2025 17:18"
type textarea "x"
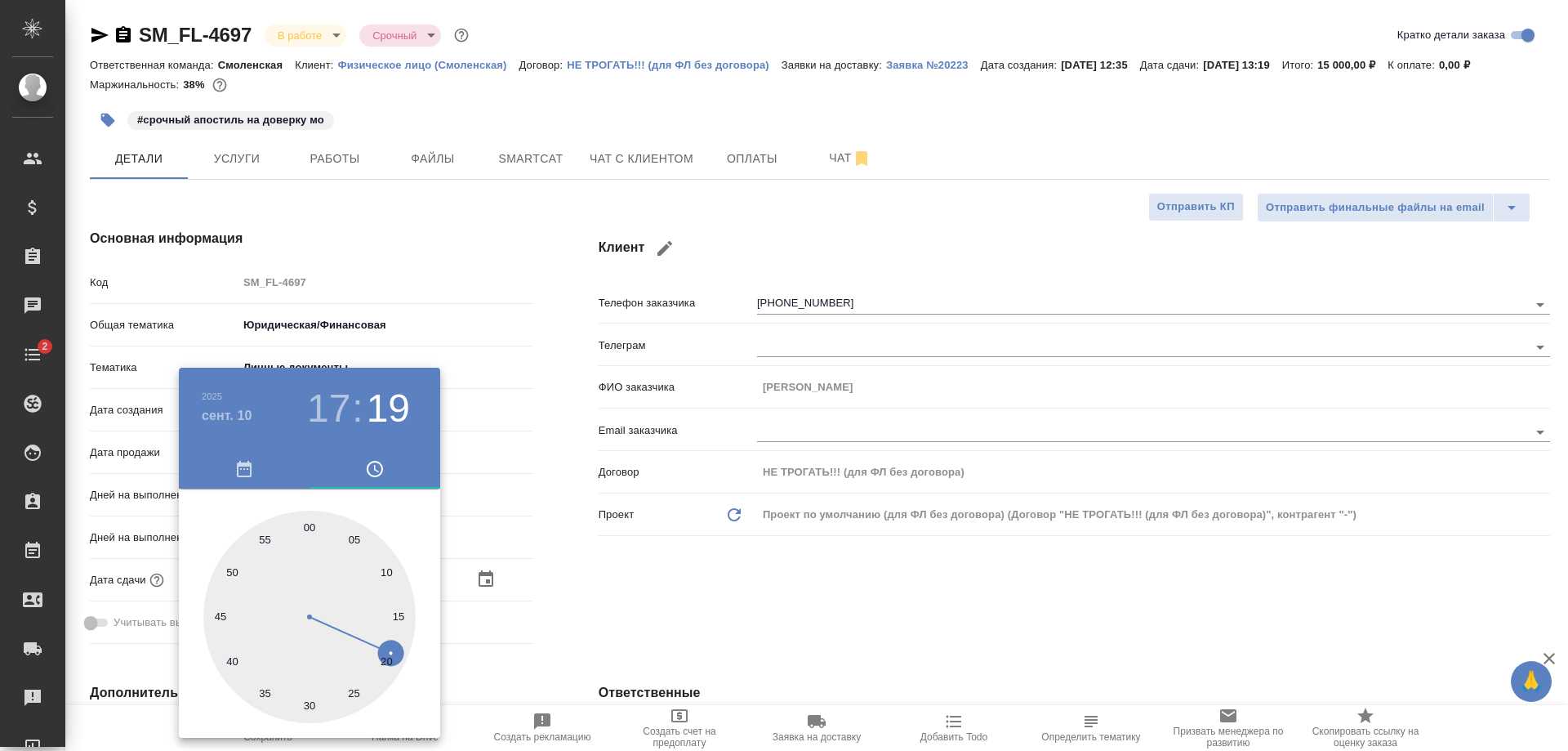
type textarea "x"
type input "10.09.2025 17:22"
type textarea "x"
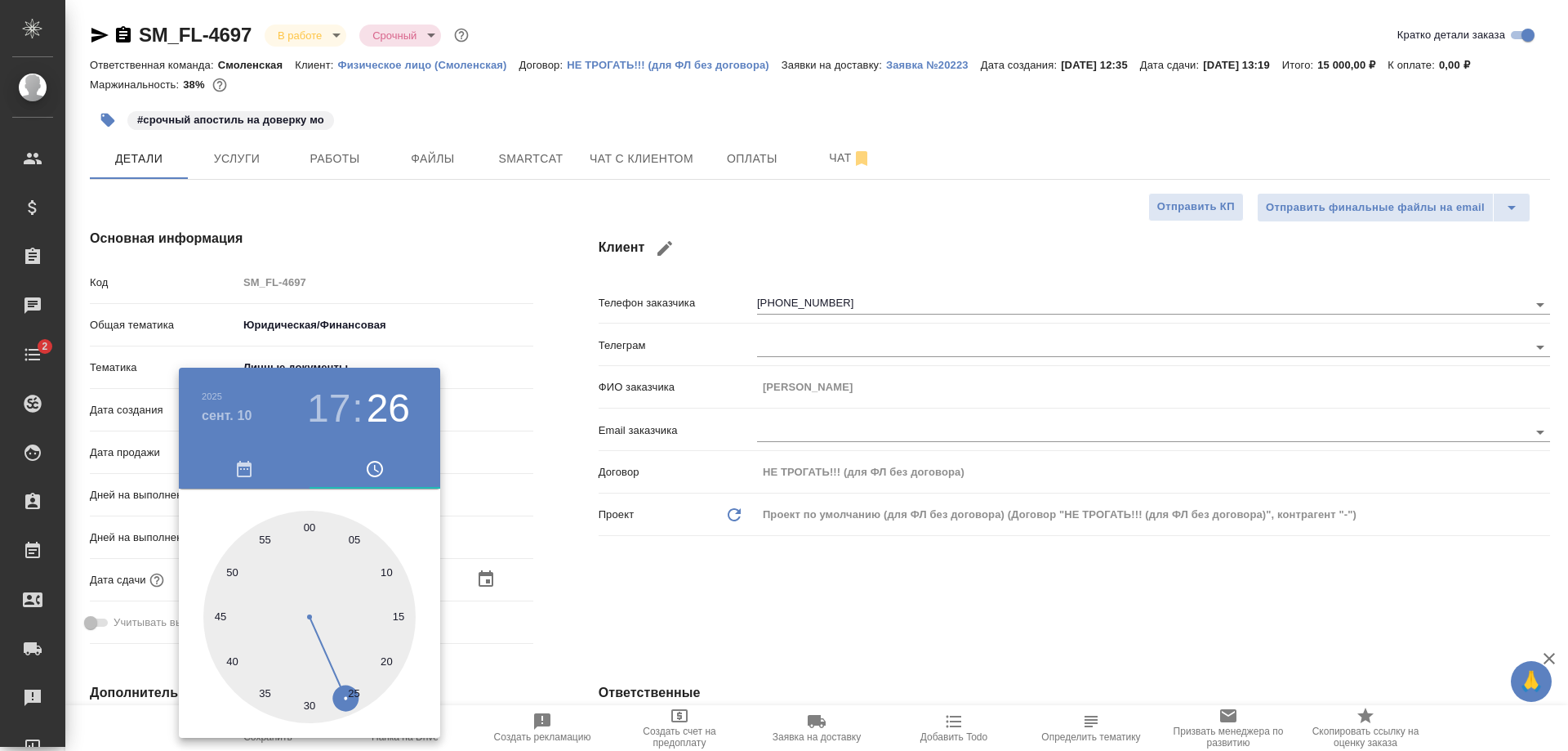
type input "10.09.2025 17:26"
type textarea "x"
type input "10.09.2025 17:31"
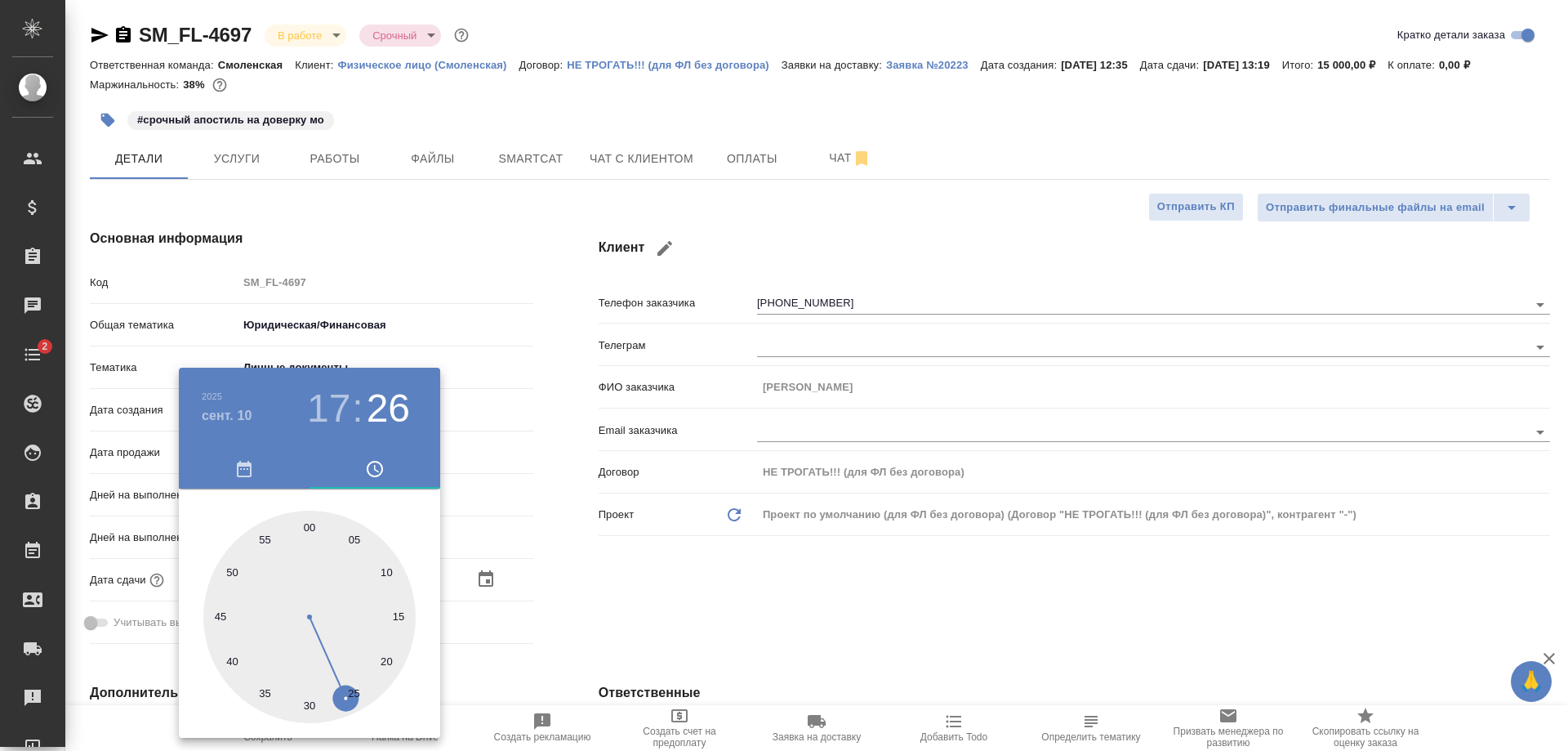
type textarea "x"
type input "10.09.2025 17:34"
type textarea "x"
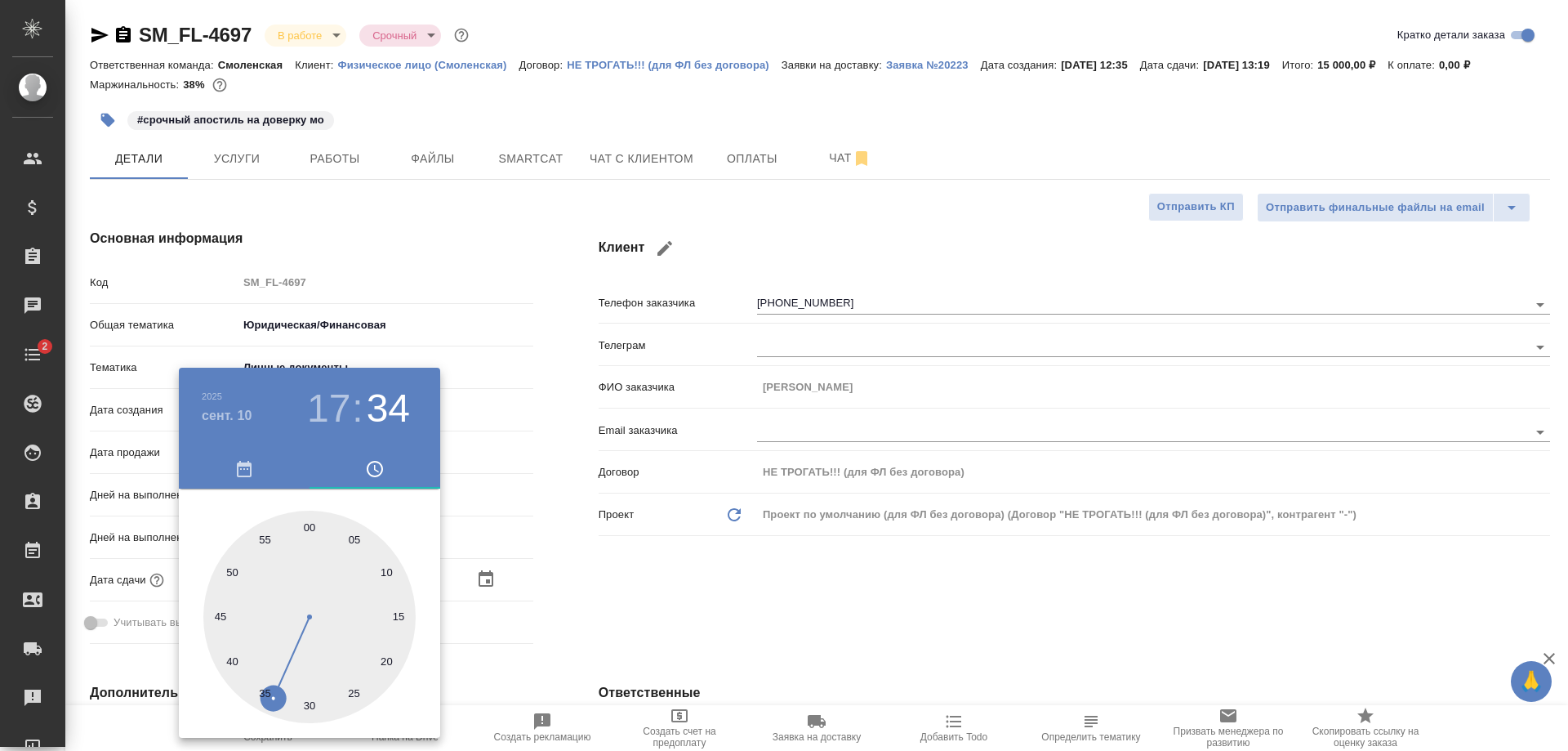
type textarea "x"
type input "10.09.2025 17:40"
type textarea "x"
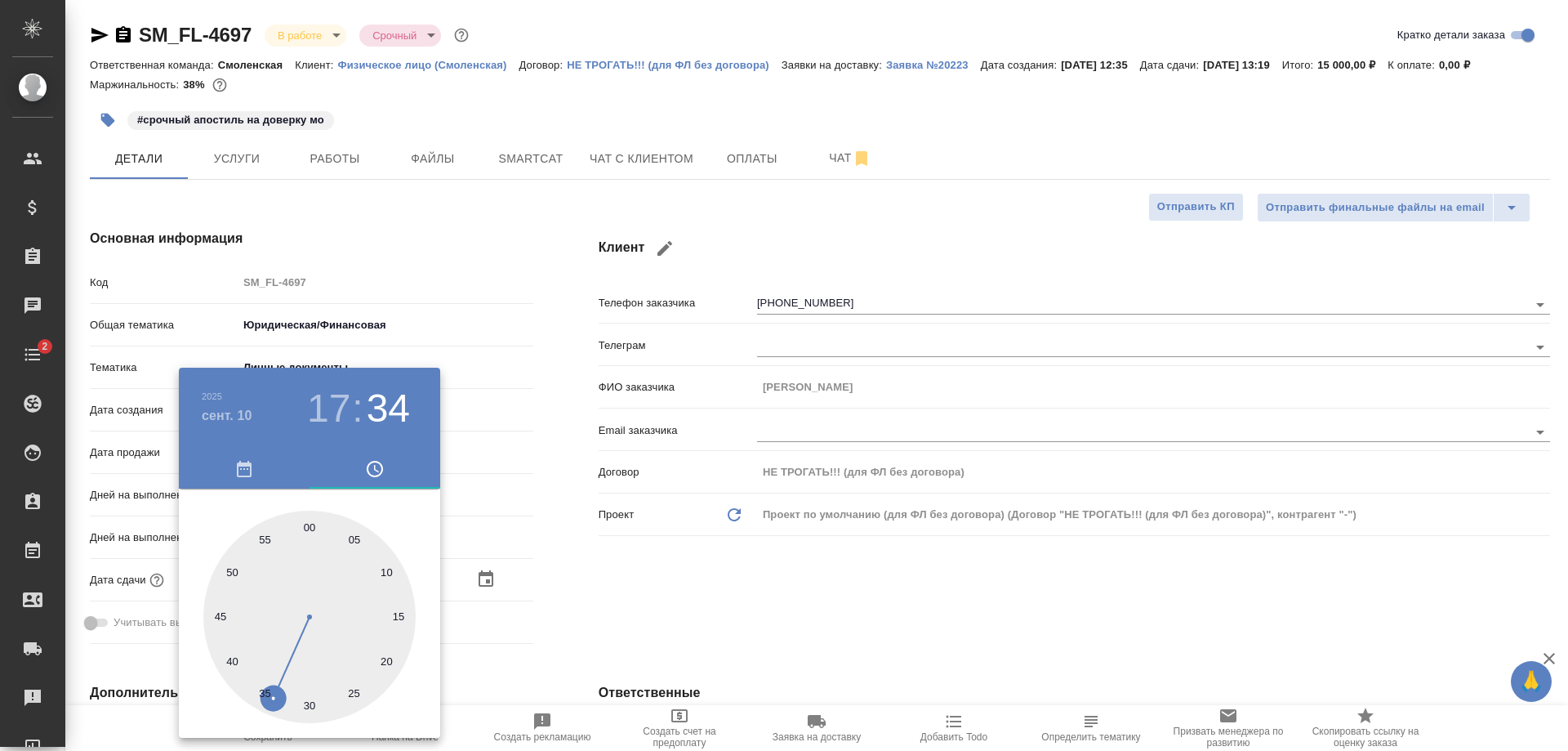
type textarea "x"
type input "10.09.2025 17:47"
type textarea "x"
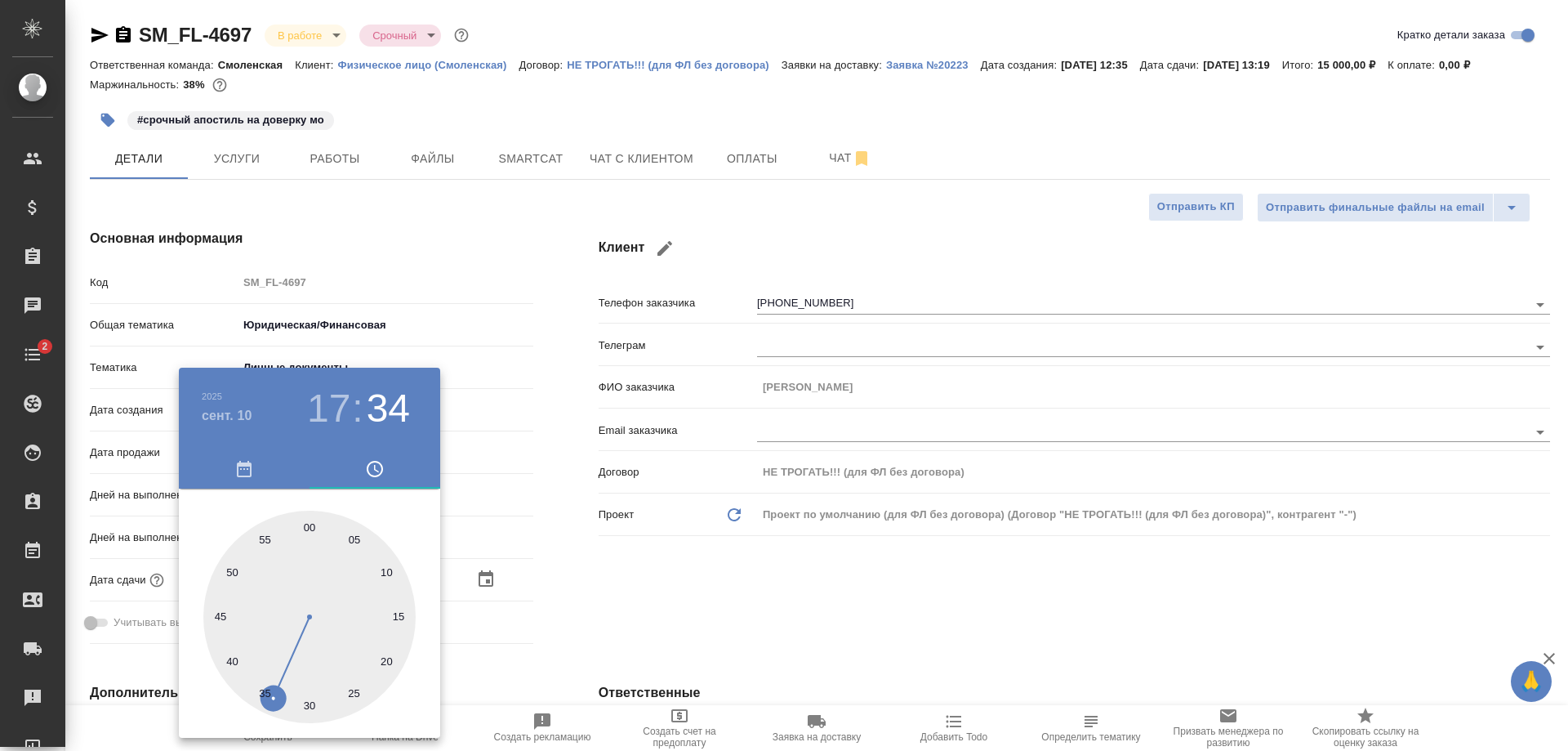
type input "10.09.2025 17:50"
type textarea "x"
type input "10.09.2025 17:51"
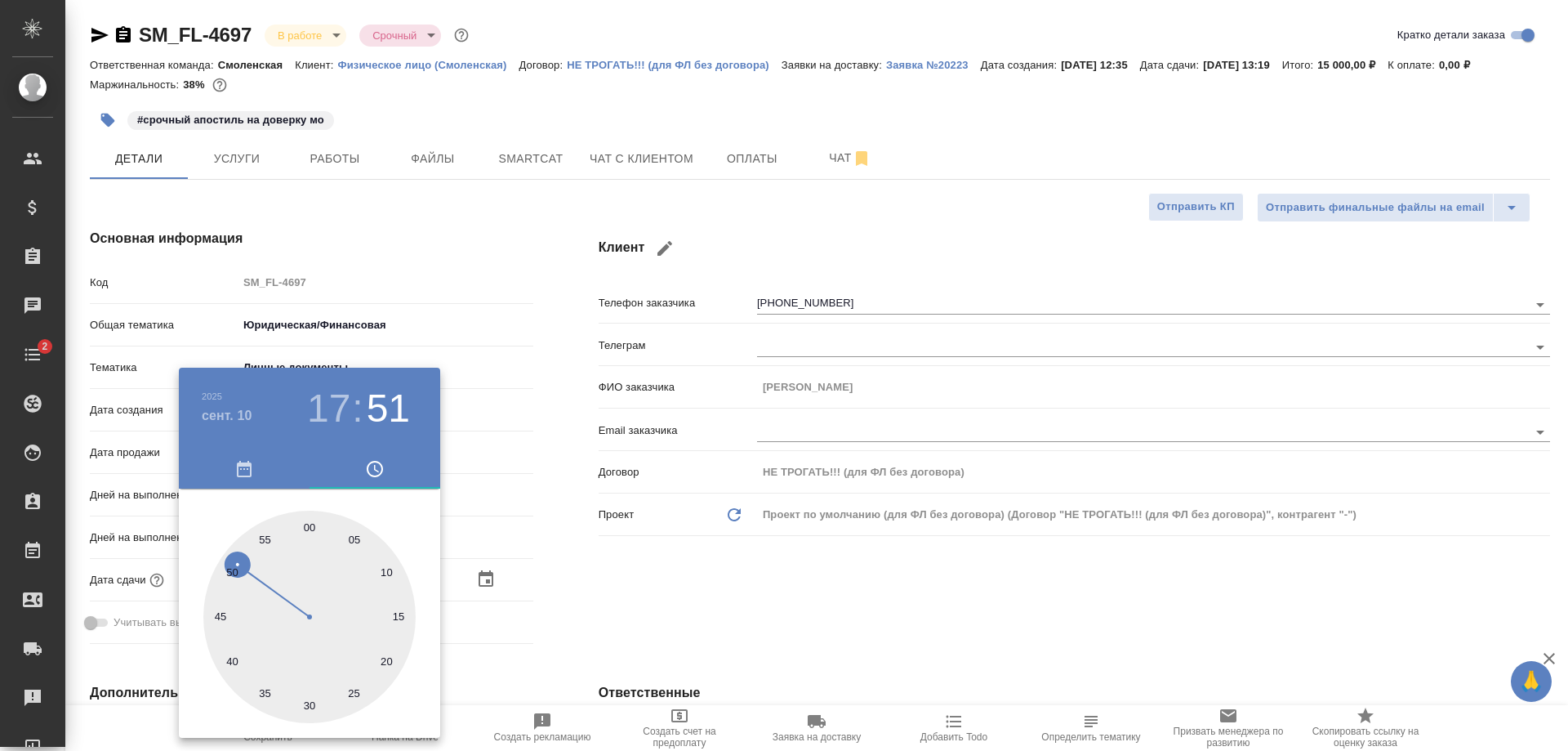
type textarea "x"
type input "10.09.2025 17:52"
type textarea "x"
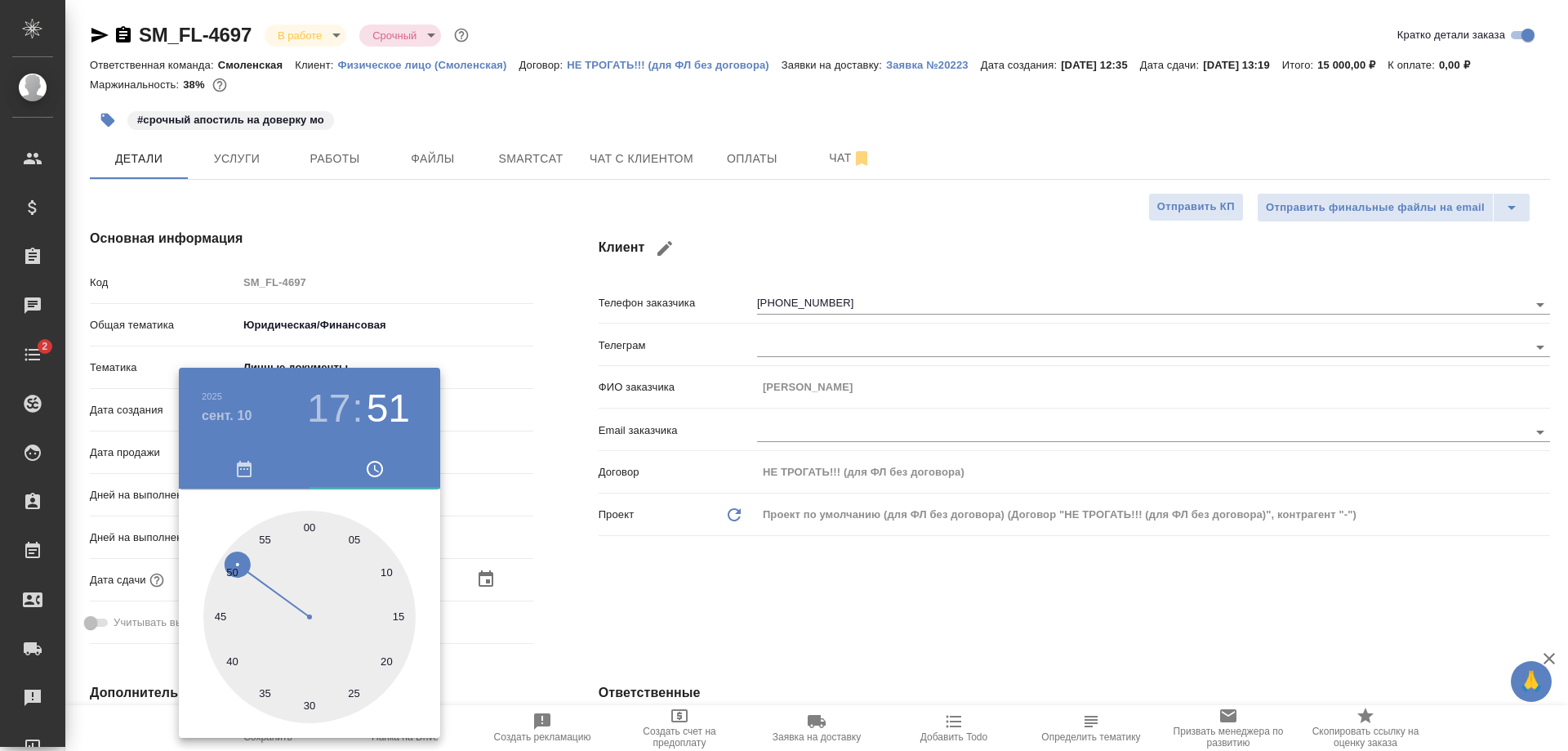
type textarea "x"
type input "10.09.2025 17:53"
type textarea "x"
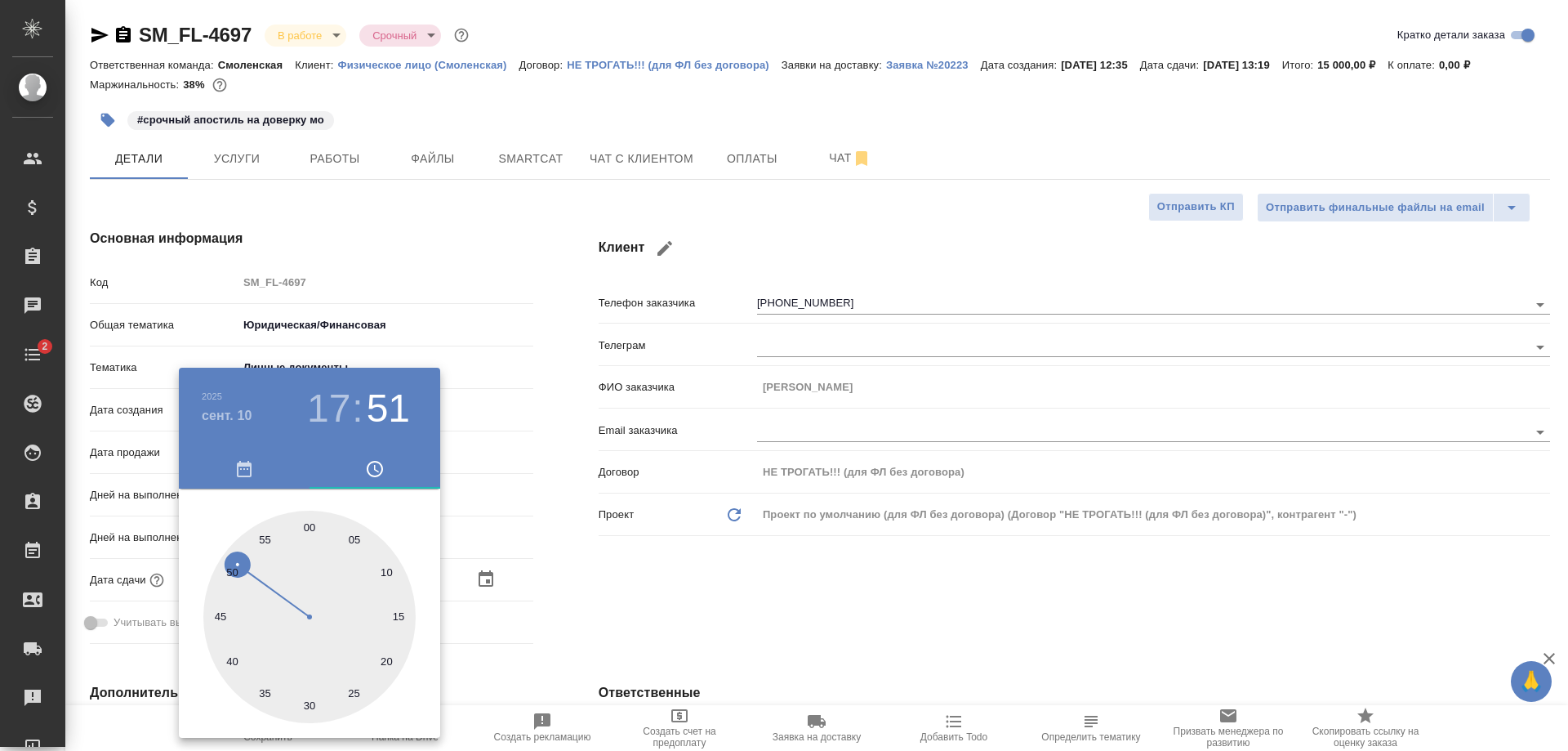
type textarea "x"
type input "10.09.2025 17:54"
type textarea "x"
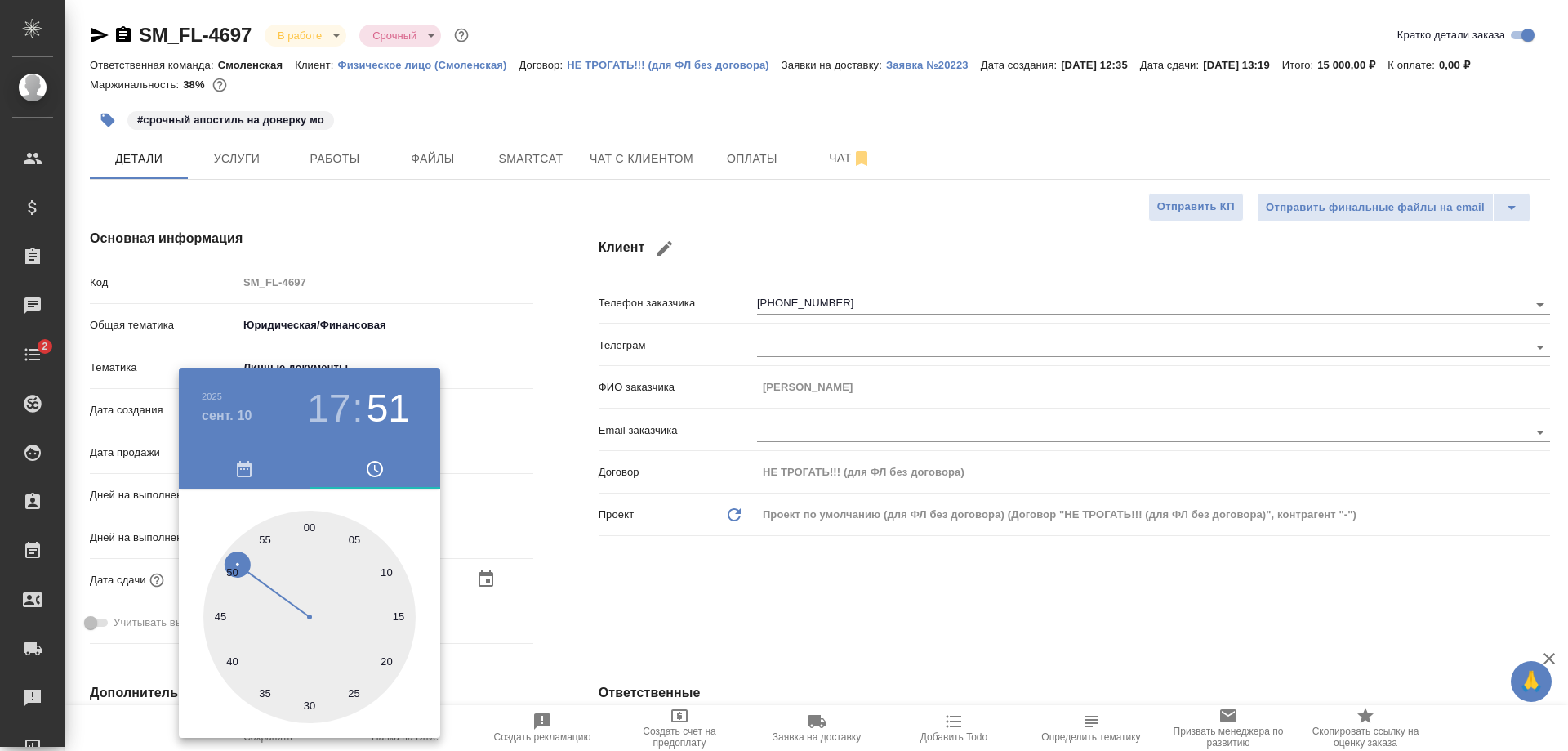
type input "10.09.2025 17:55"
type textarea "x"
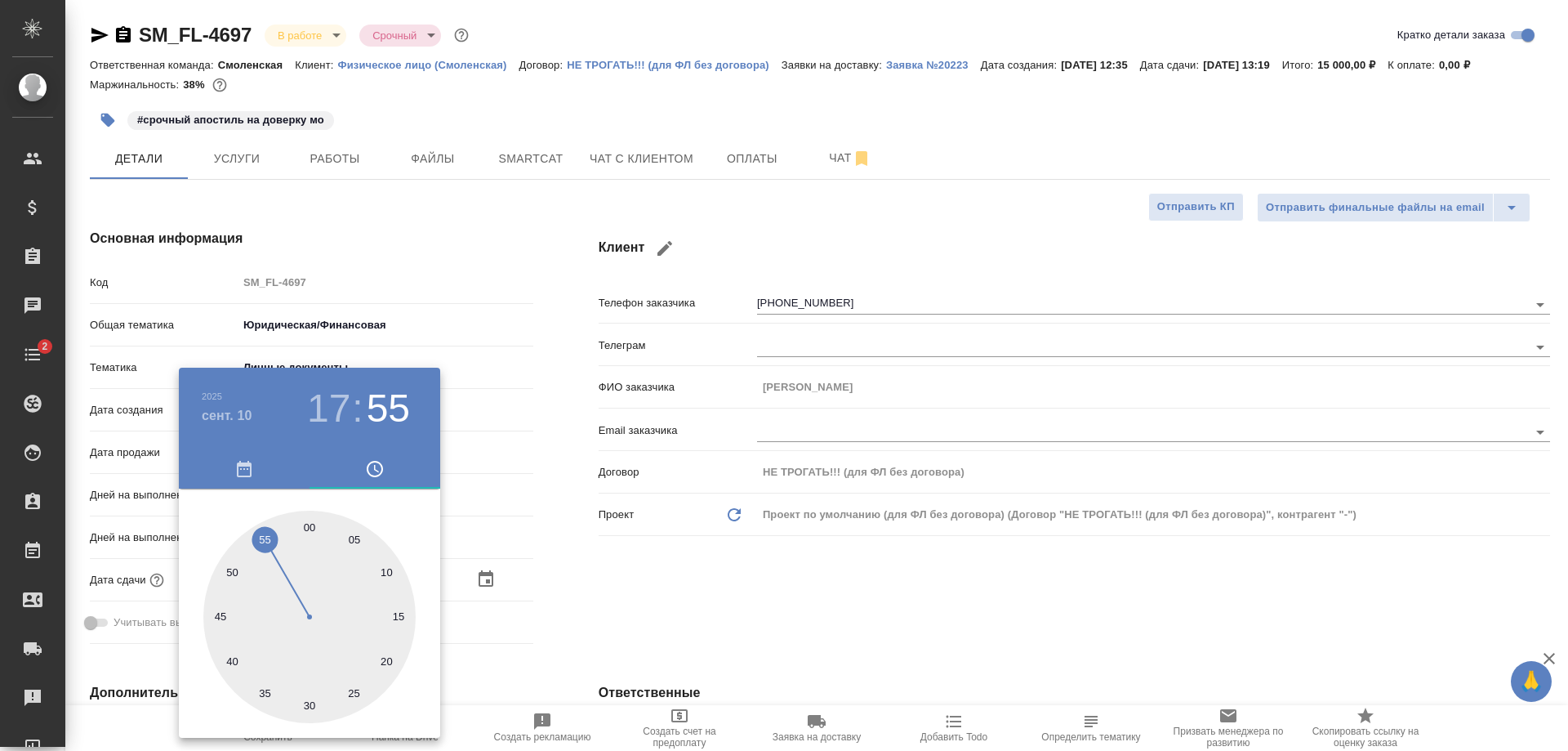
type textarea "x"
type input "10.09.2025 17:56"
type textarea "x"
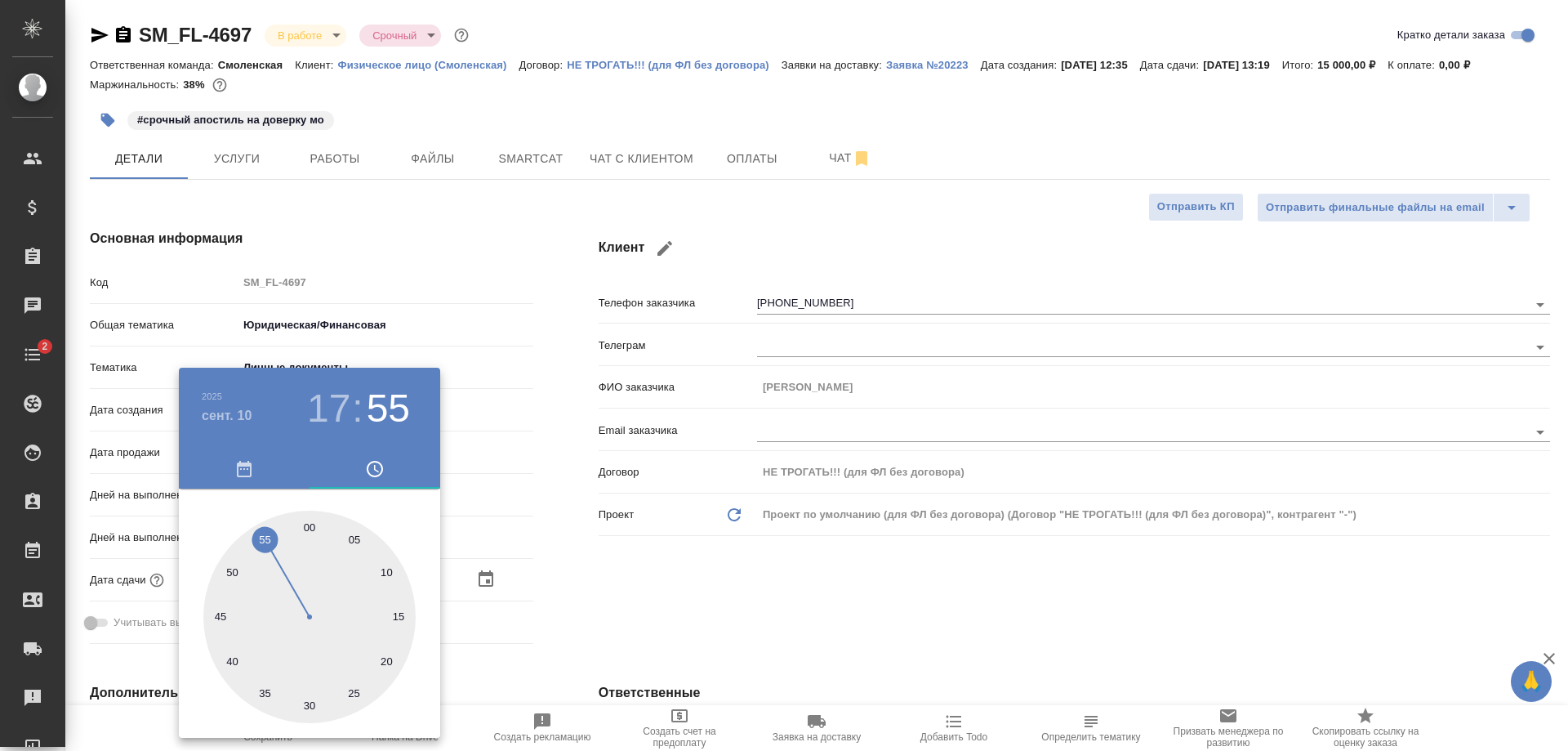
type textarea "x"
type input "10.09.2025 17:57"
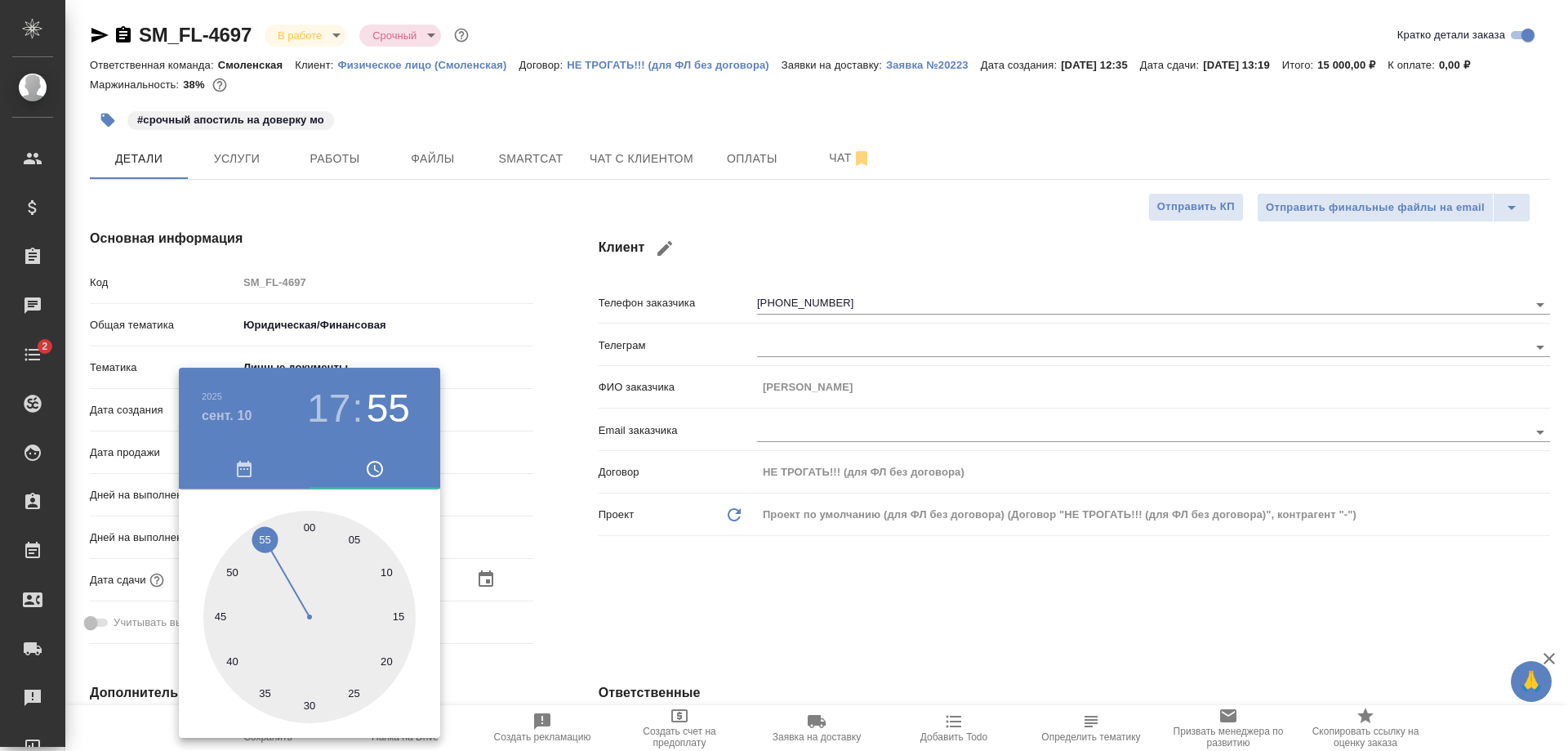
type textarea "x"
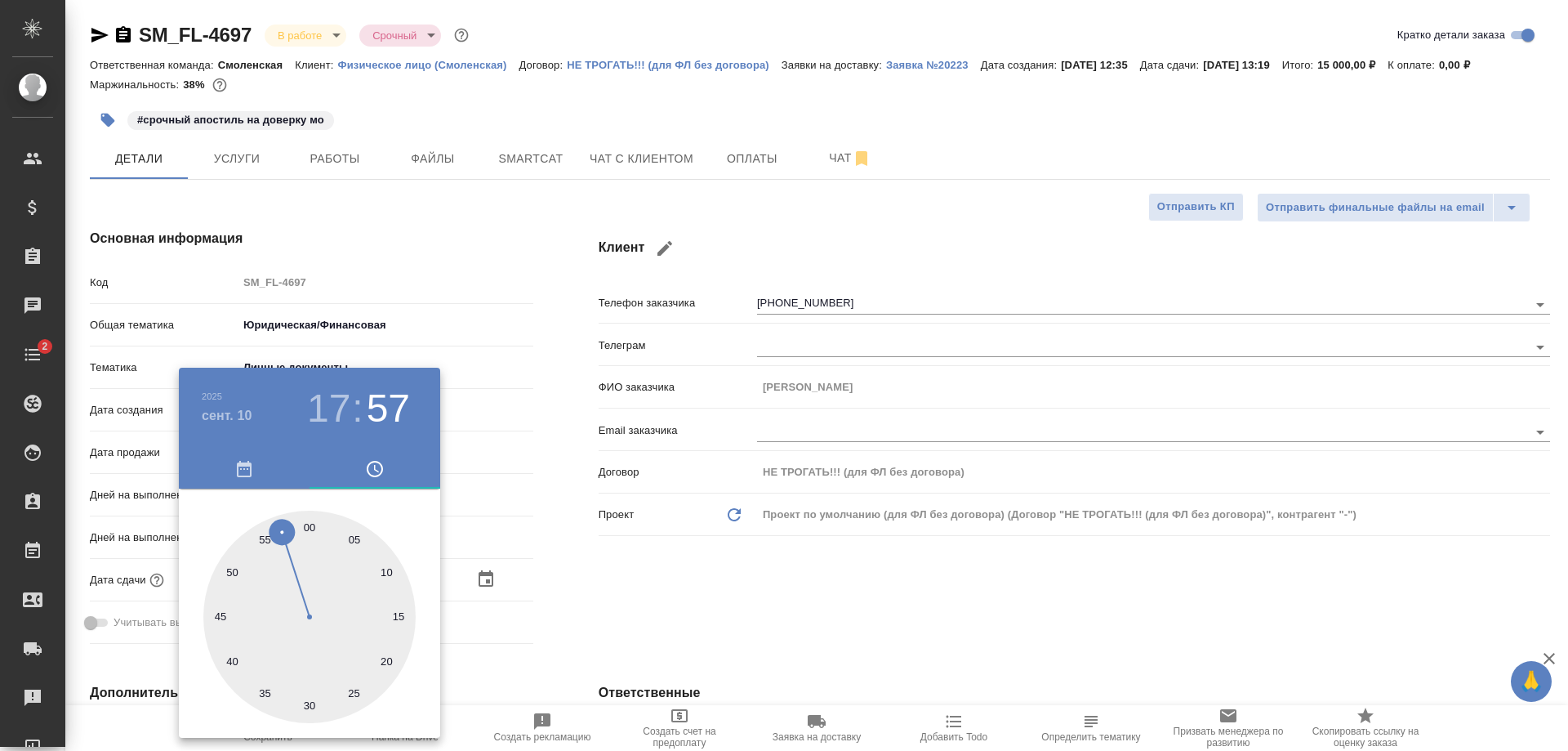
type textarea "x"
type input "10.09.2025 17:58"
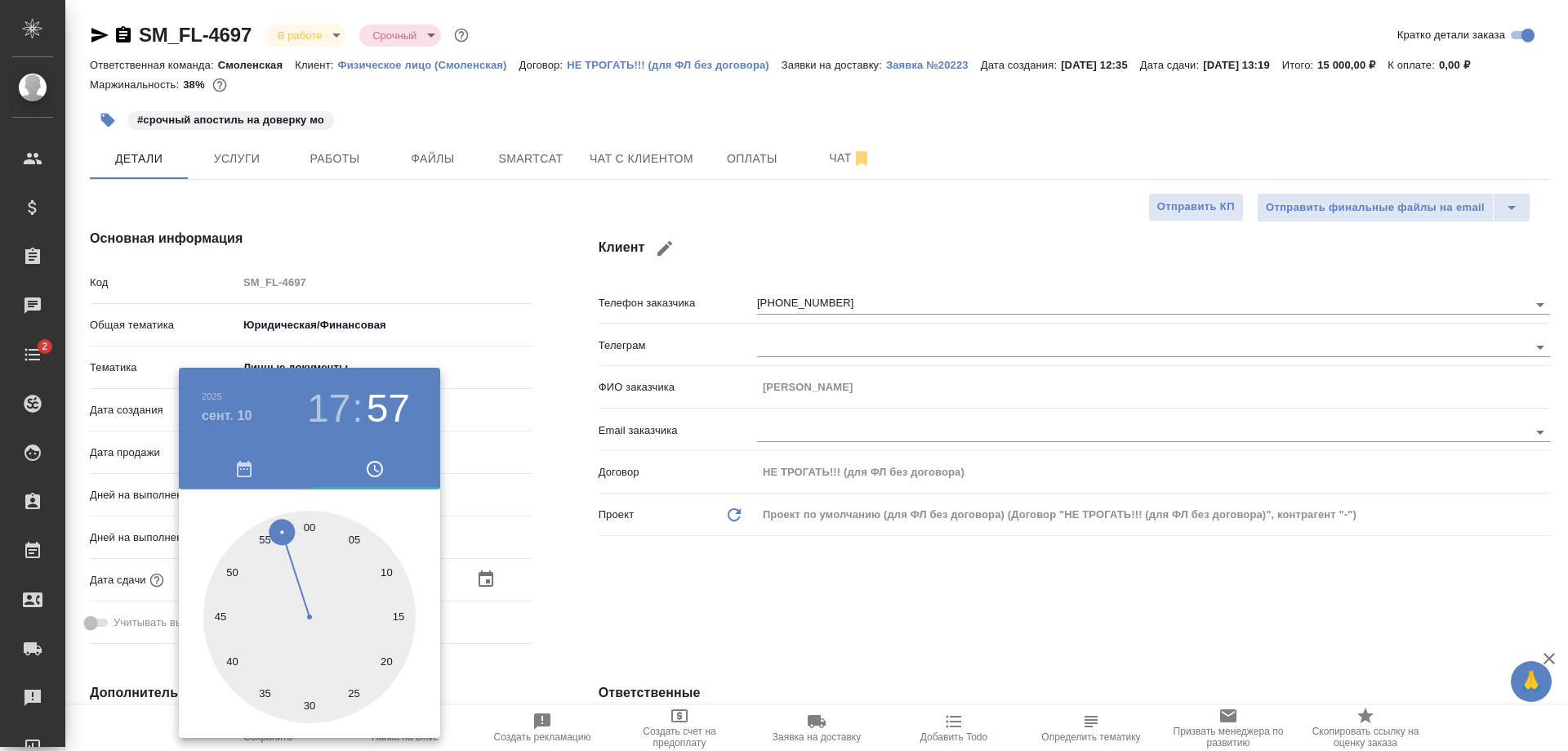
type textarea "x"
drag, startPoint x: 383, startPoint y: 650, endPoint x: 289, endPoint y: 524, distance: 157.2
click at [289, 524] on div at bounding box center [309, 616] width 212 height 212
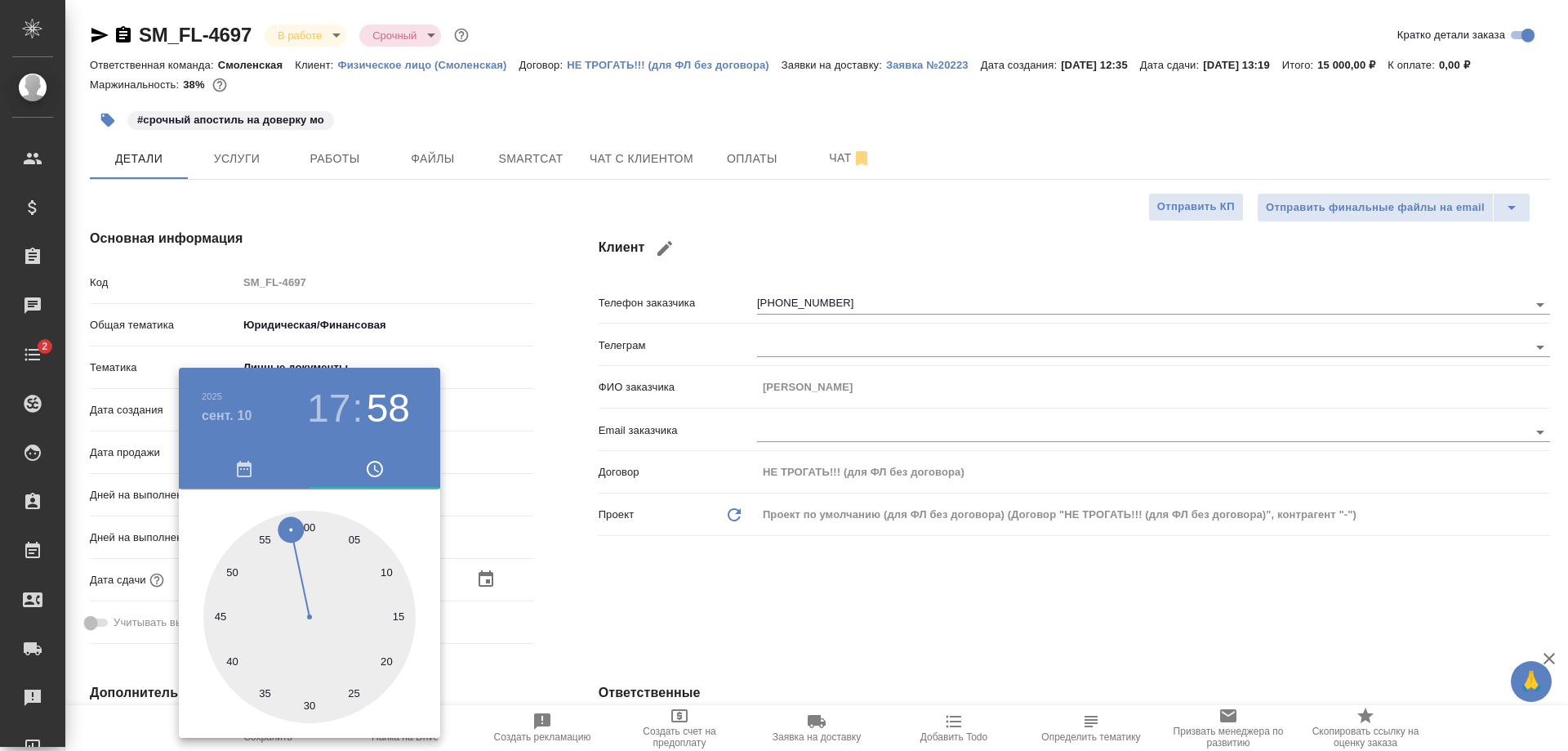
type textarea "x"
click at [546, 498] on div at bounding box center [784, 376] width 1568 height 751
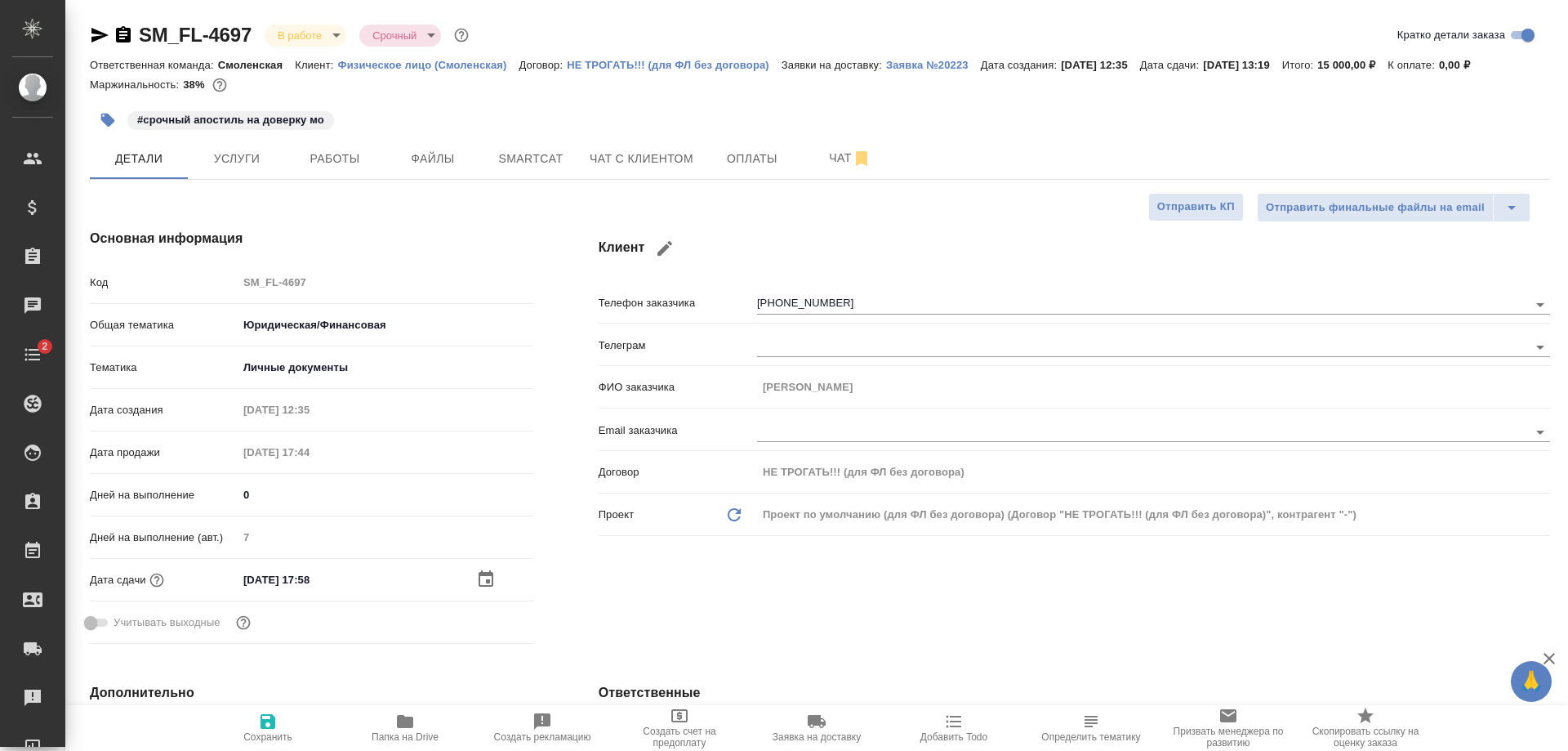
click at [259, 725] on icon "button" at bounding box center [268, 722] width 20 height 20
type textarea "x"
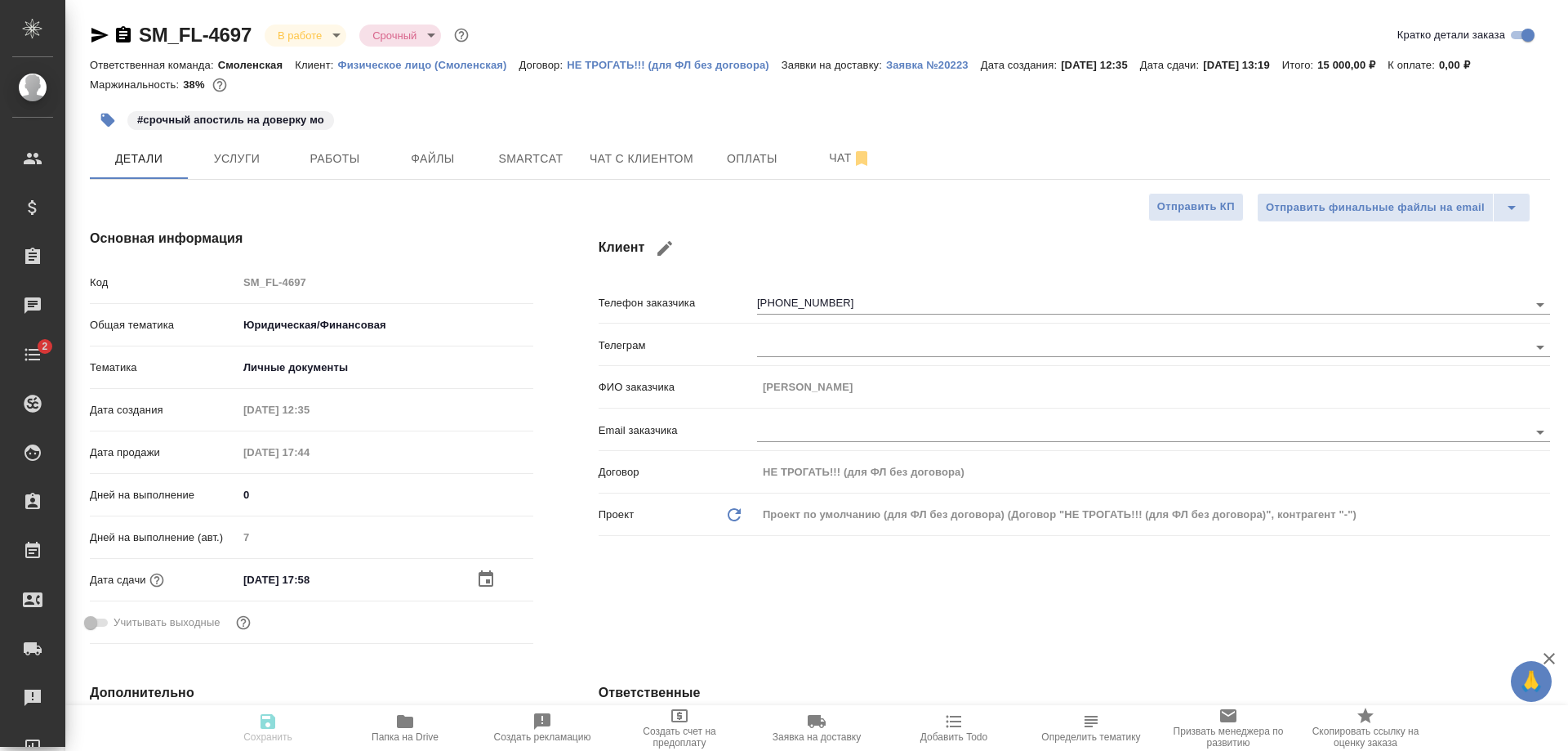
type textarea "x"
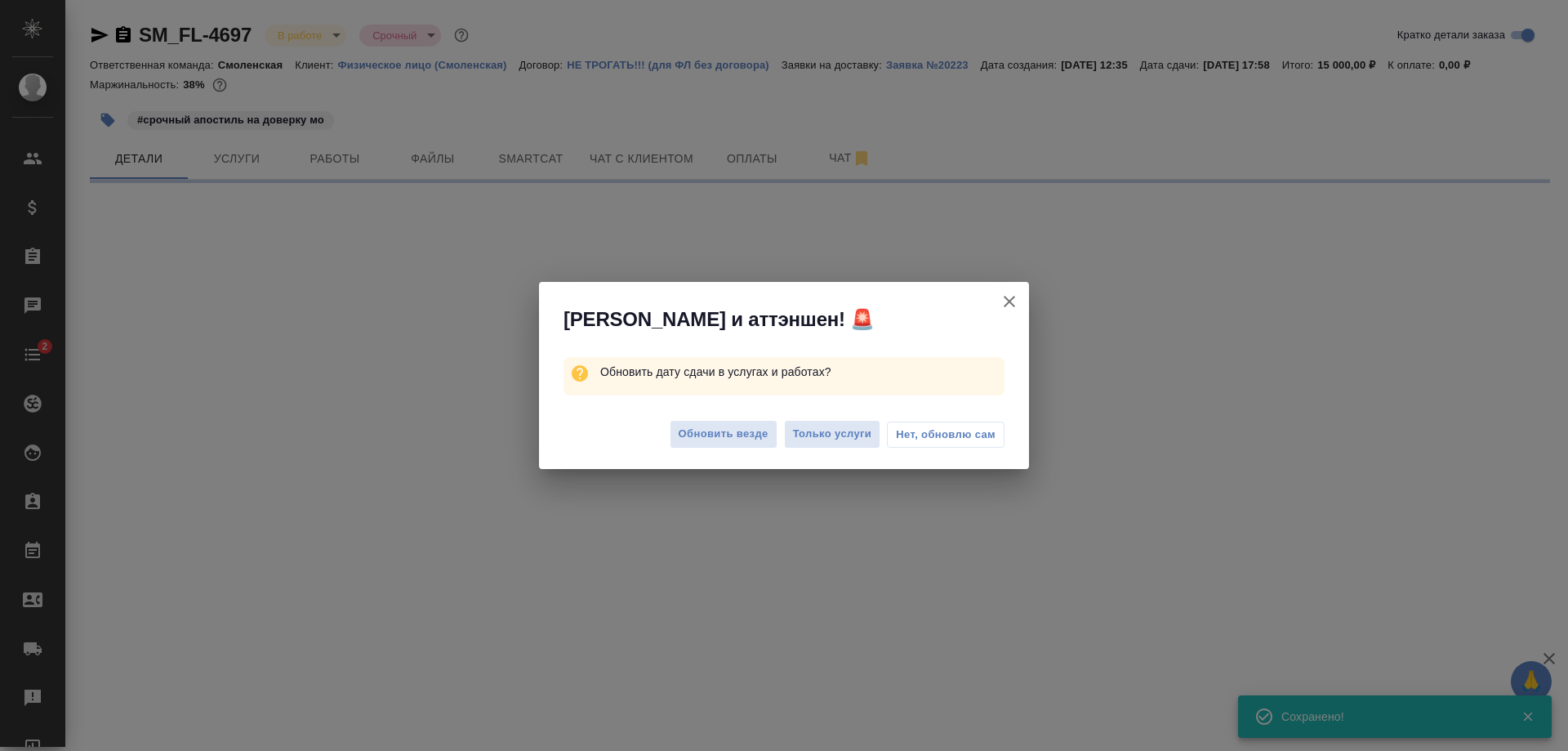
click at [953, 435] on span "Нет, обновлю сам" at bounding box center [946, 434] width 99 height 16
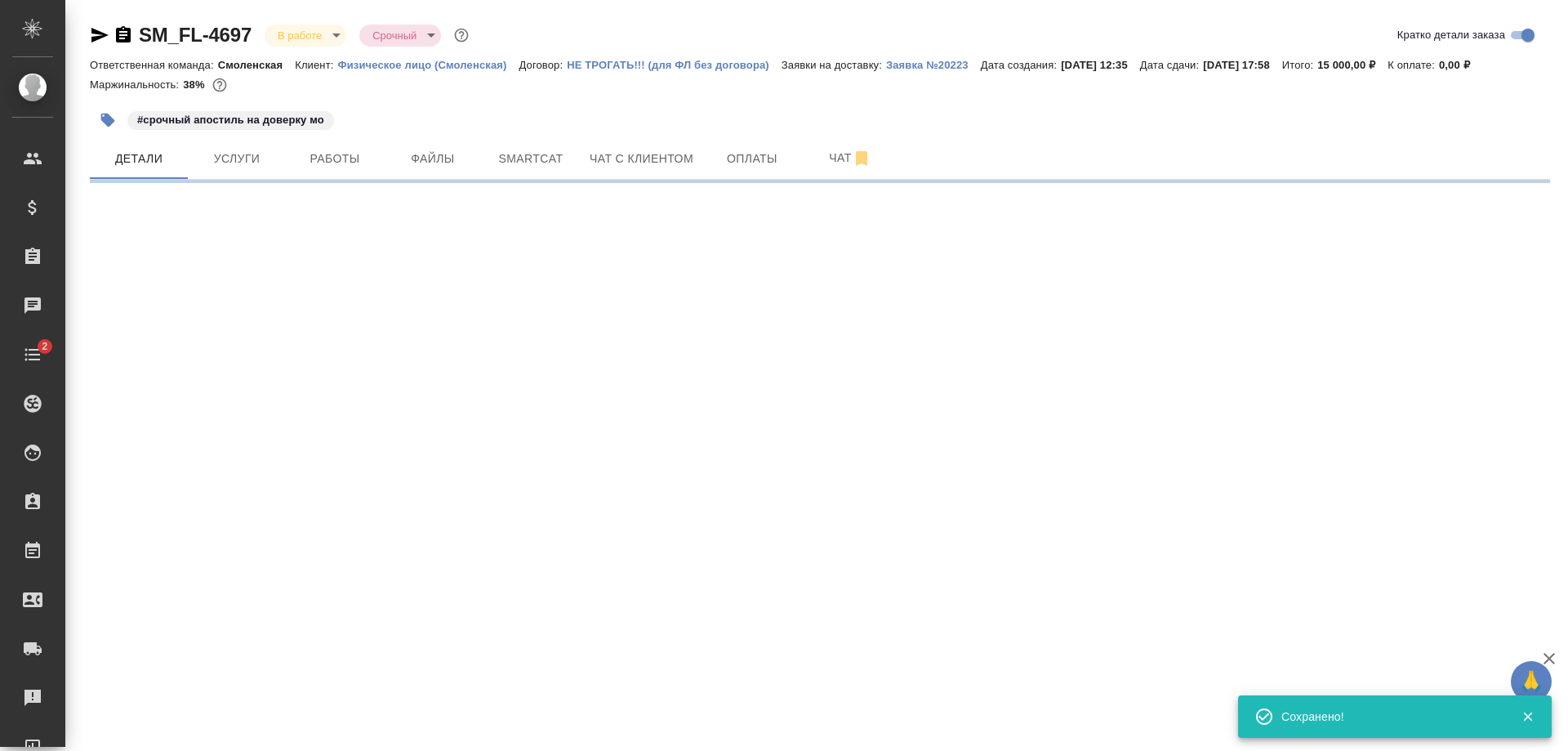
select select "RU"
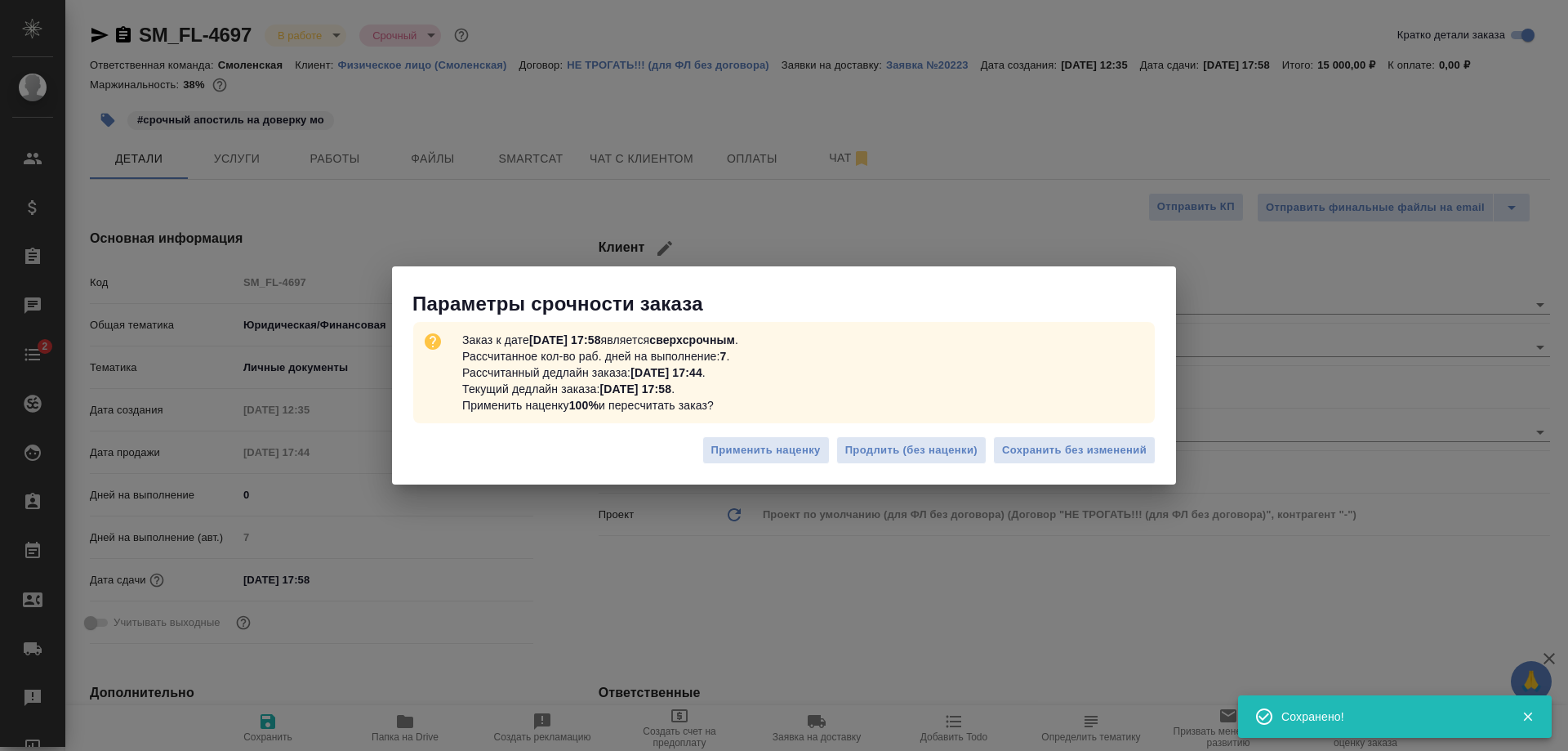
type textarea "x"
click at [1040, 437] on button "Сохранить без изменений" at bounding box center [1074, 451] width 162 height 28
type textarea "x"
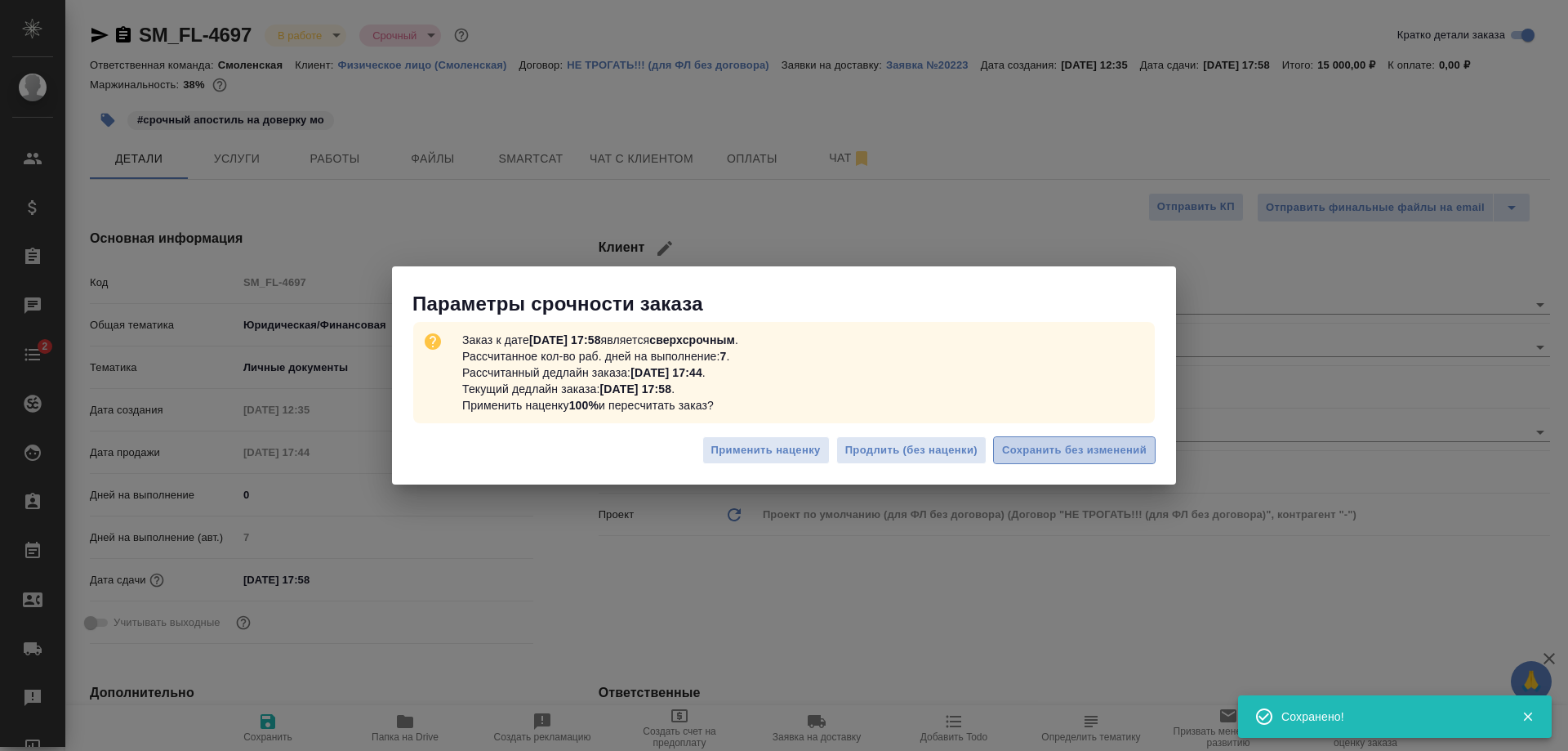
type textarea "x"
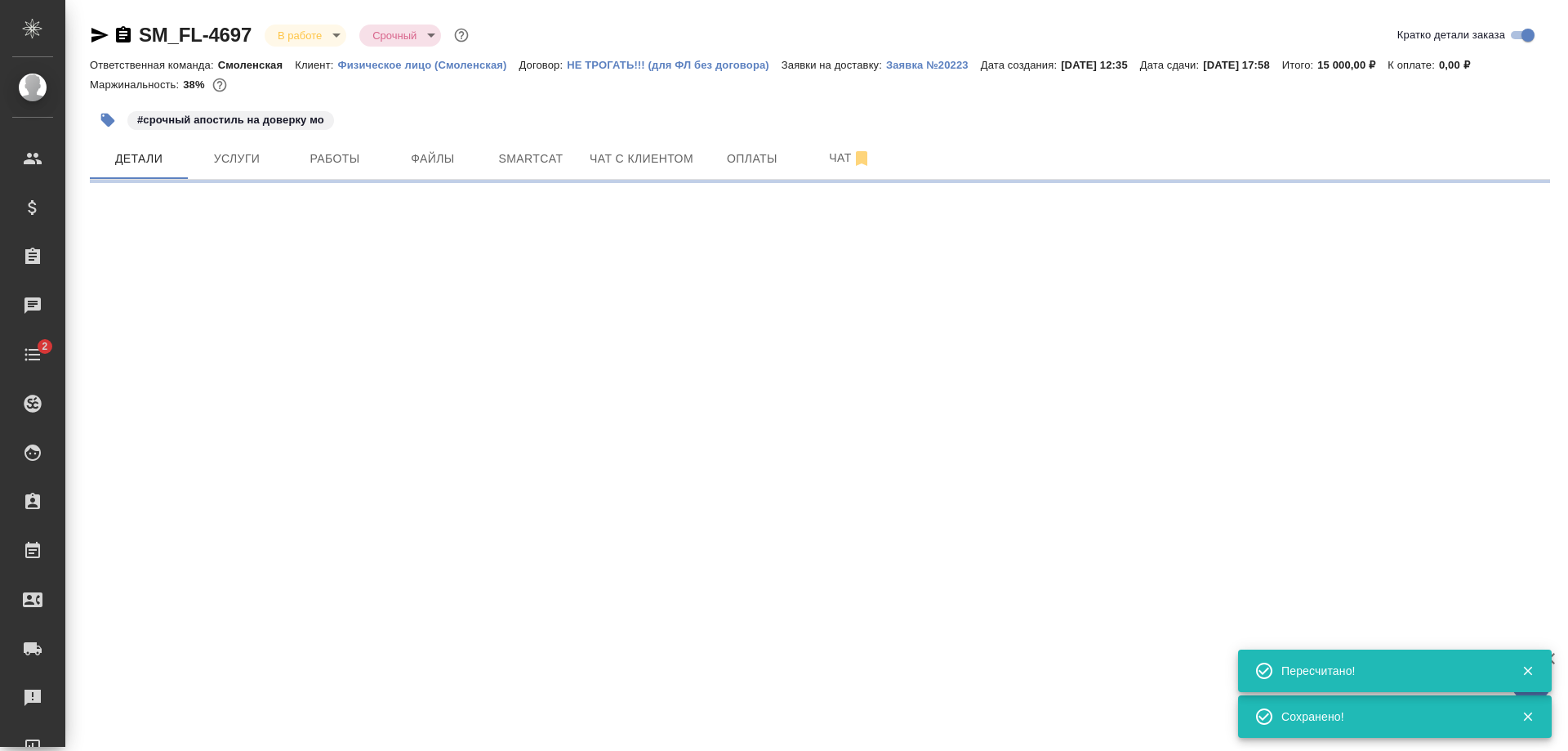
select select "RU"
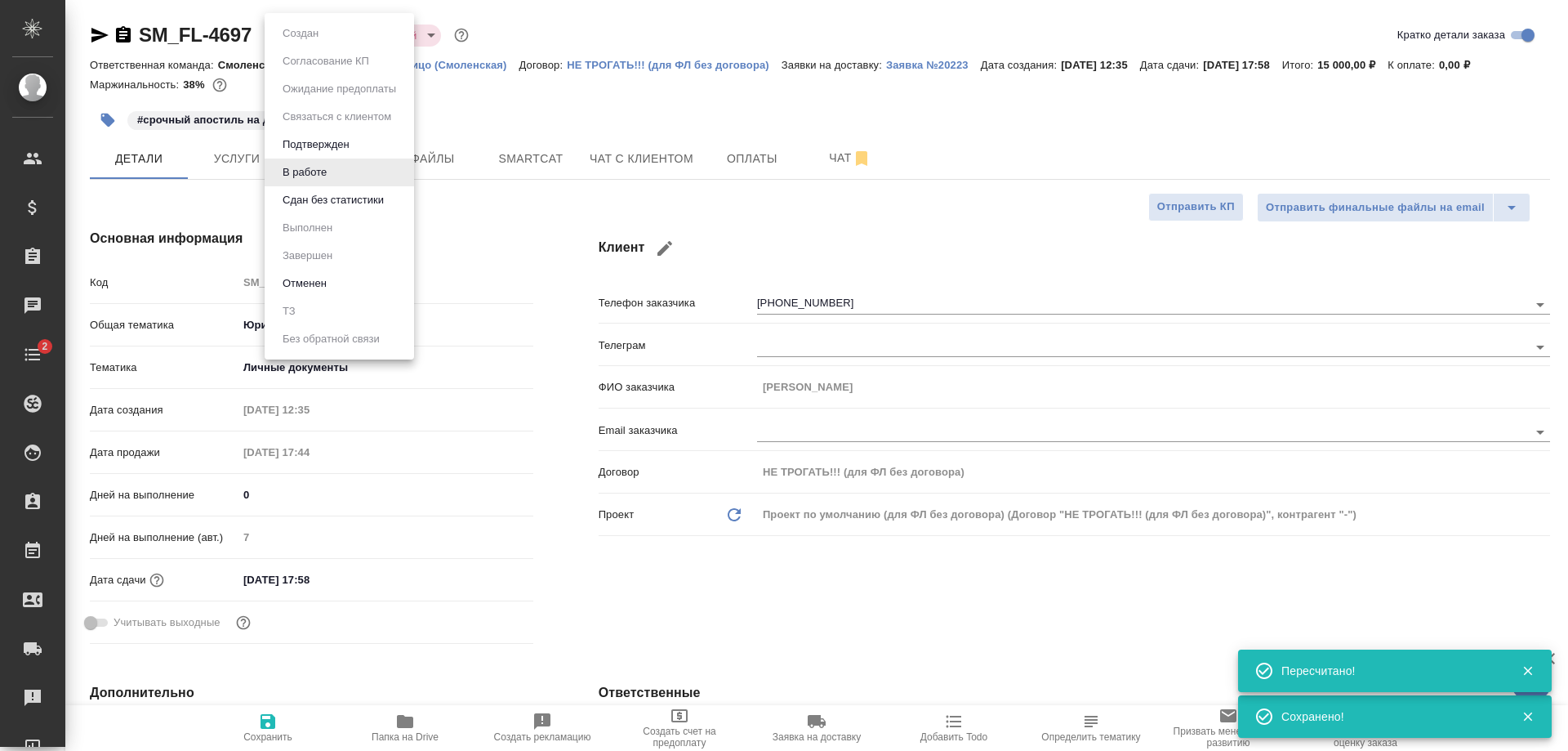
type textarea "x"
click at [286, 26] on body "🙏 .cls-1 fill:#fff; AWATERA Shulgina Anna Клиенты Спецификации Заказы 0 Чаты 2 …" at bounding box center [784, 376] width 1568 height 751
click at [310, 206] on button "Сдан без статистики" at bounding box center [333, 200] width 111 height 18
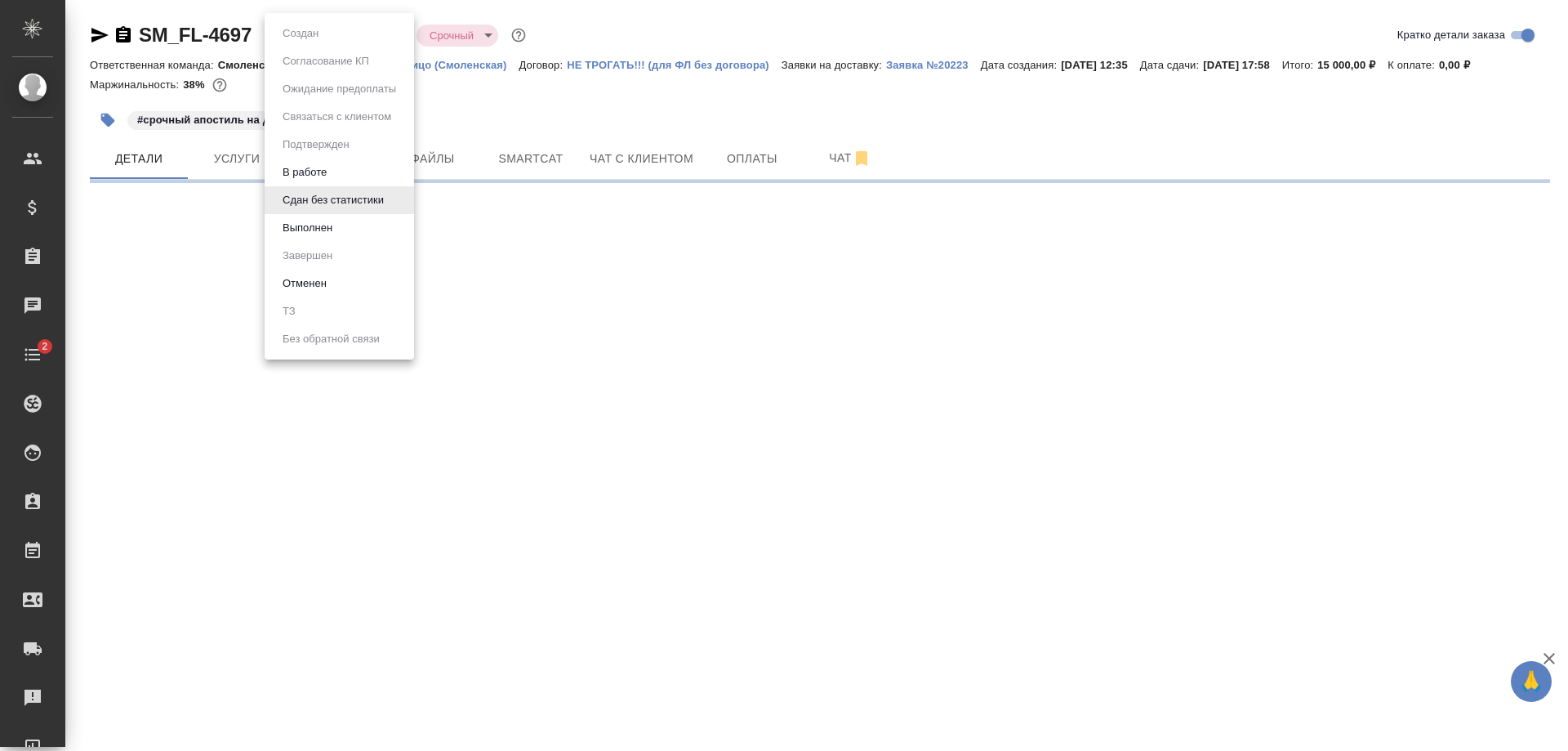
click at [282, 31] on body "🙏 .cls-1 fill:#fff; AWATERA Shulgina Anna Клиенты Спецификации Заказы 0 Чаты 2 …" at bounding box center [784, 376] width 1568 height 751
select select "RU"
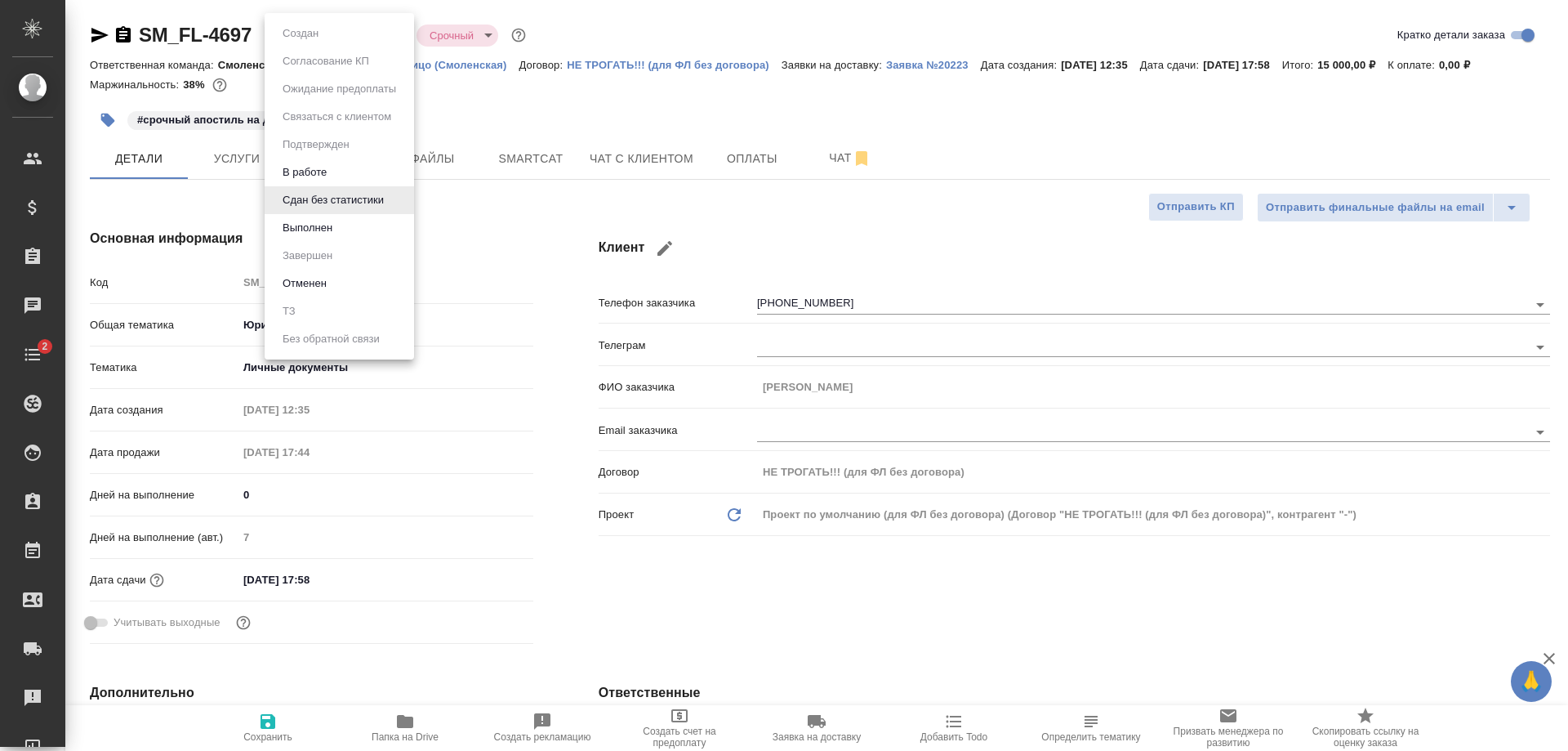
type textarea "x"
click at [323, 218] on li "Выполнен" at bounding box center [339, 227] width 149 height 28
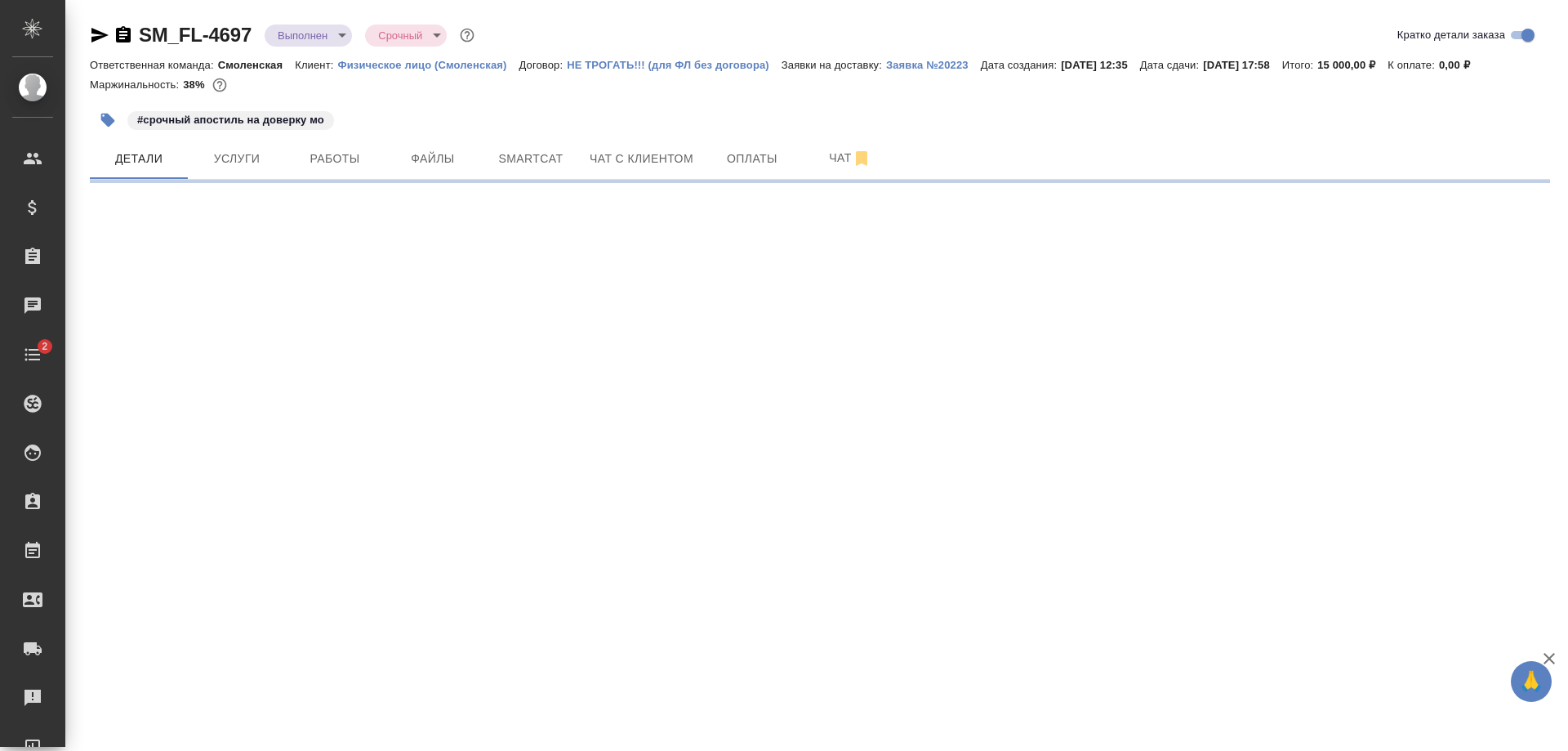
select select "RU"
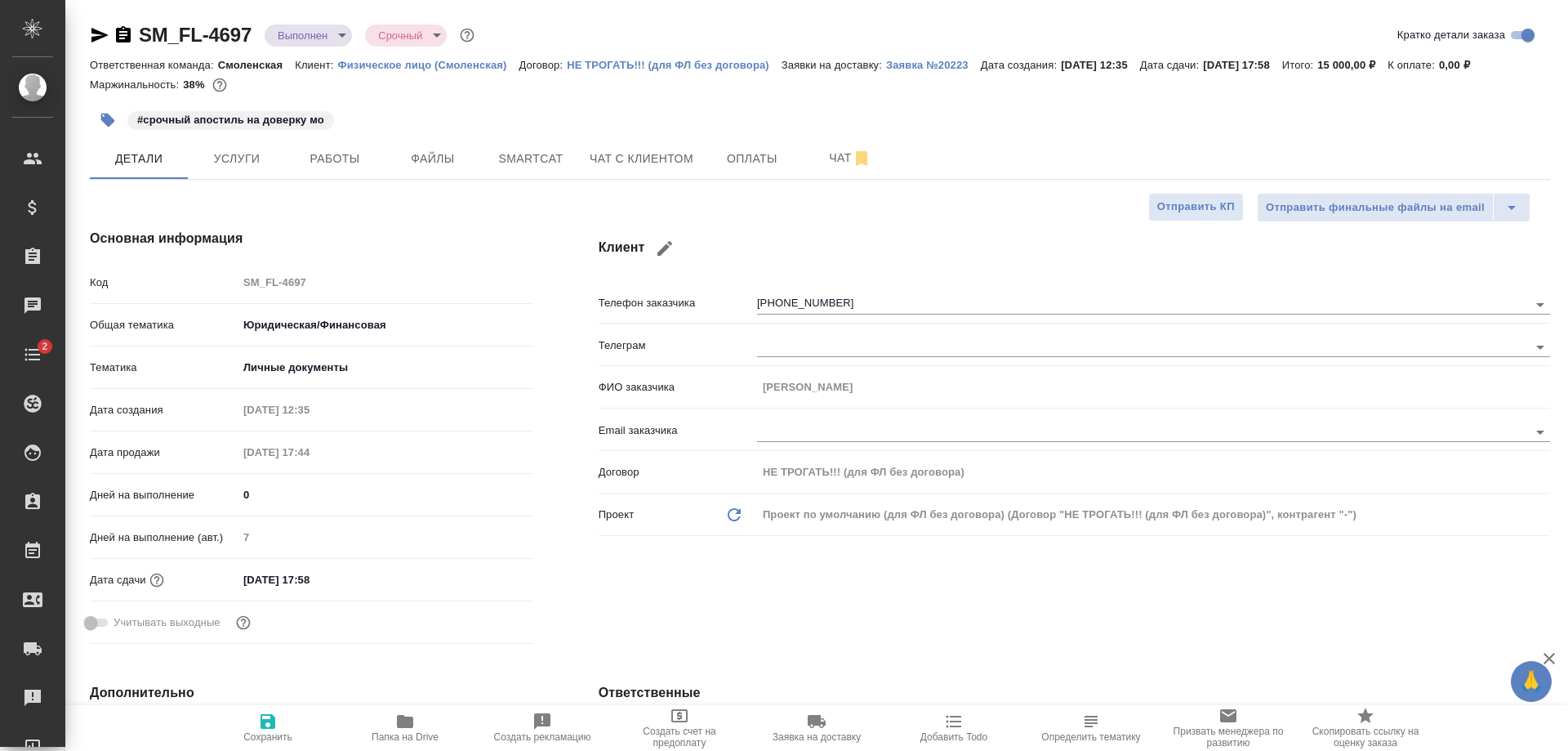
type textarea "x"
click at [330, 566] on div "Дата сдачи 10.09.2025 17:58" at bounding box center [311, 580] width 444 height 28
click at [308, 580] on input "10.09.2025 17:58" at bounding box center [309, 580] width 143 height 24
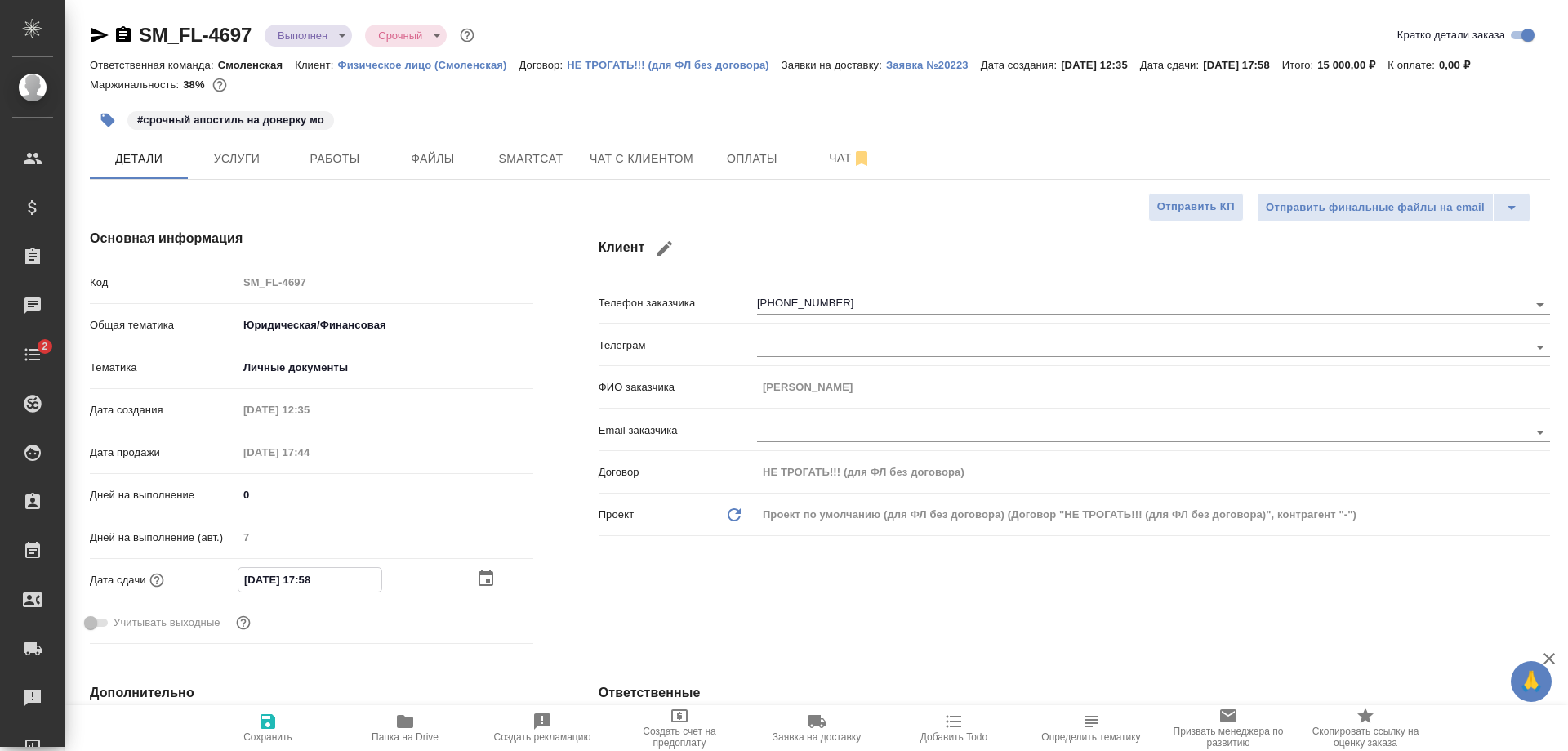
click at [468, 580] on div "10.09.2025 17:58" at bounding box center [385, 580] width 295 height 26
click at [483, 578] on icon "button" at bounding box center [486, 580] width 20 height 20
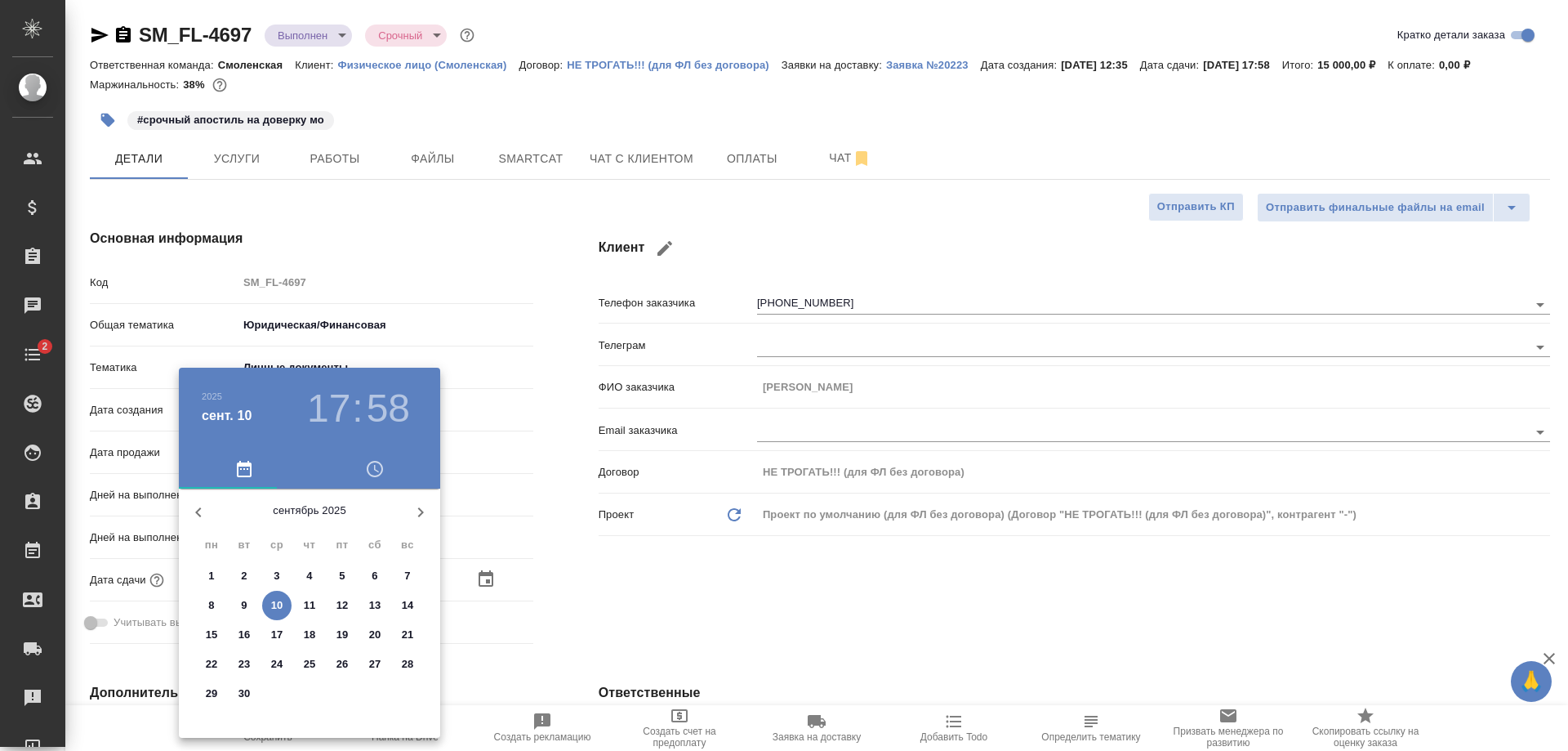
click at [384, 392] on h3 "58" at bounding box center [388, 408] width 43 height 46
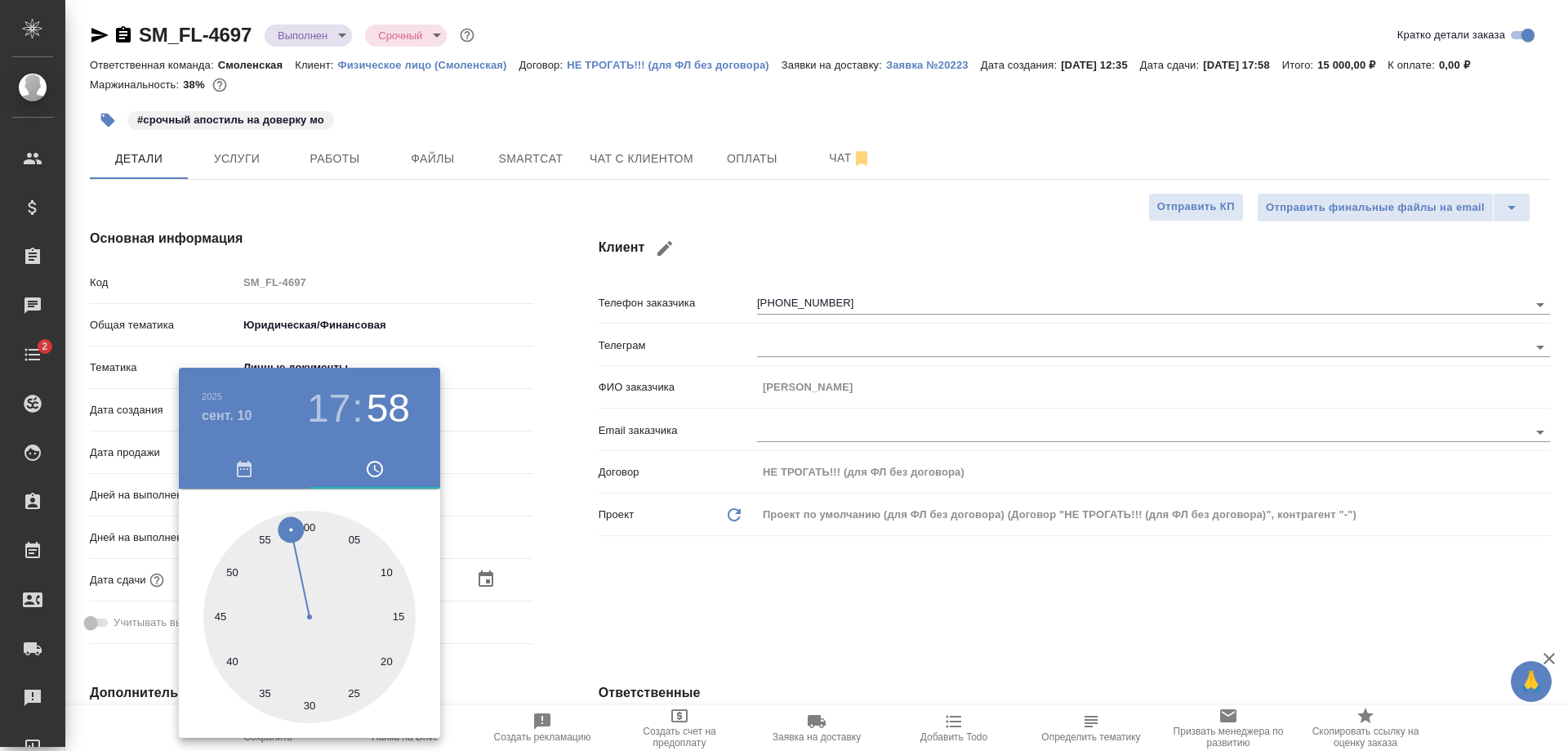
type textarea "x"
type input "10.09.2025 17:59"
type textarea "x"
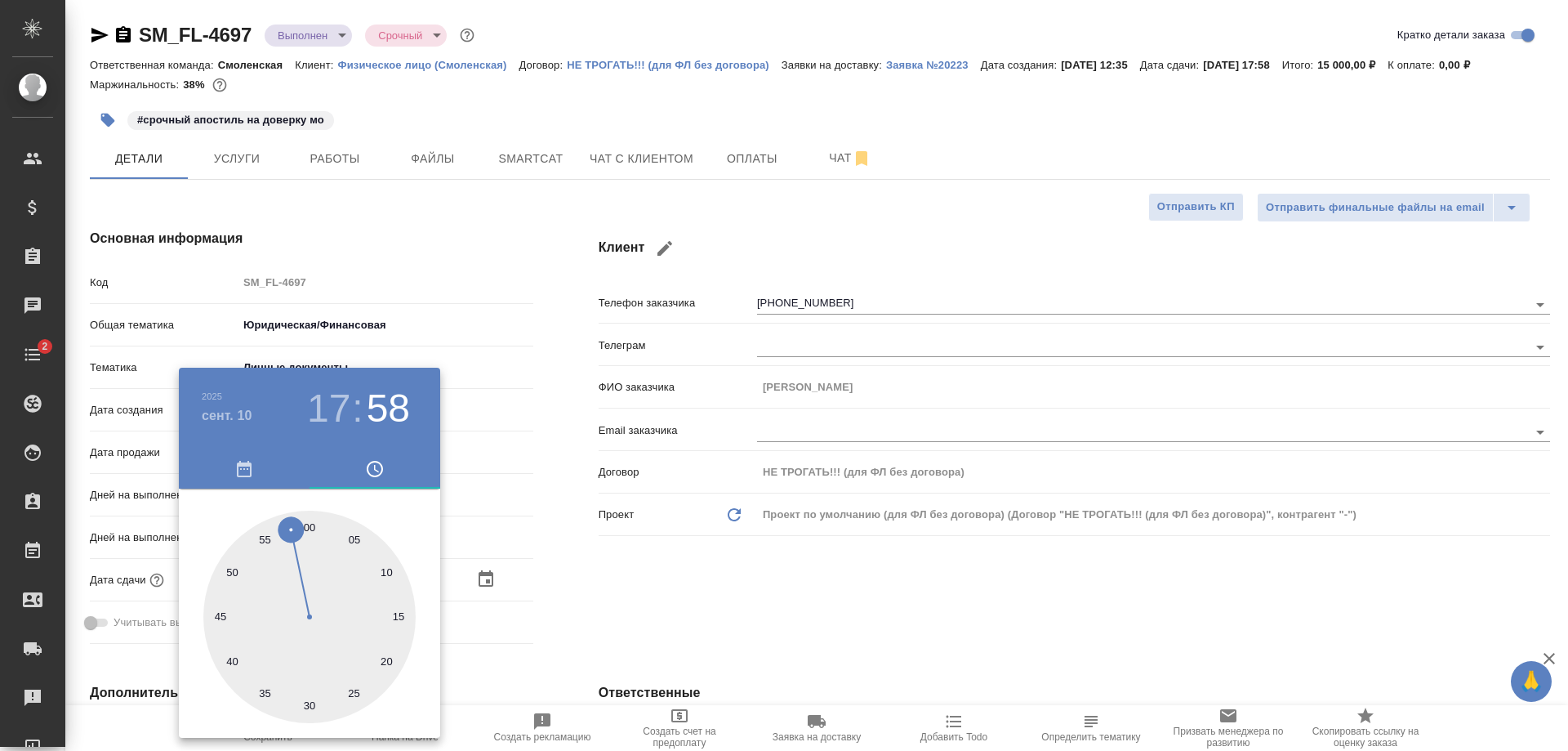
type textarea "x"
drag, startPoint x: 284, startPoint y: 528, endPoint x: 302, endPoint y: 525, distance: 18.2
click at [302, 525] on div at bounding box center [309, 616] width 212 height 212
type textarea "x"
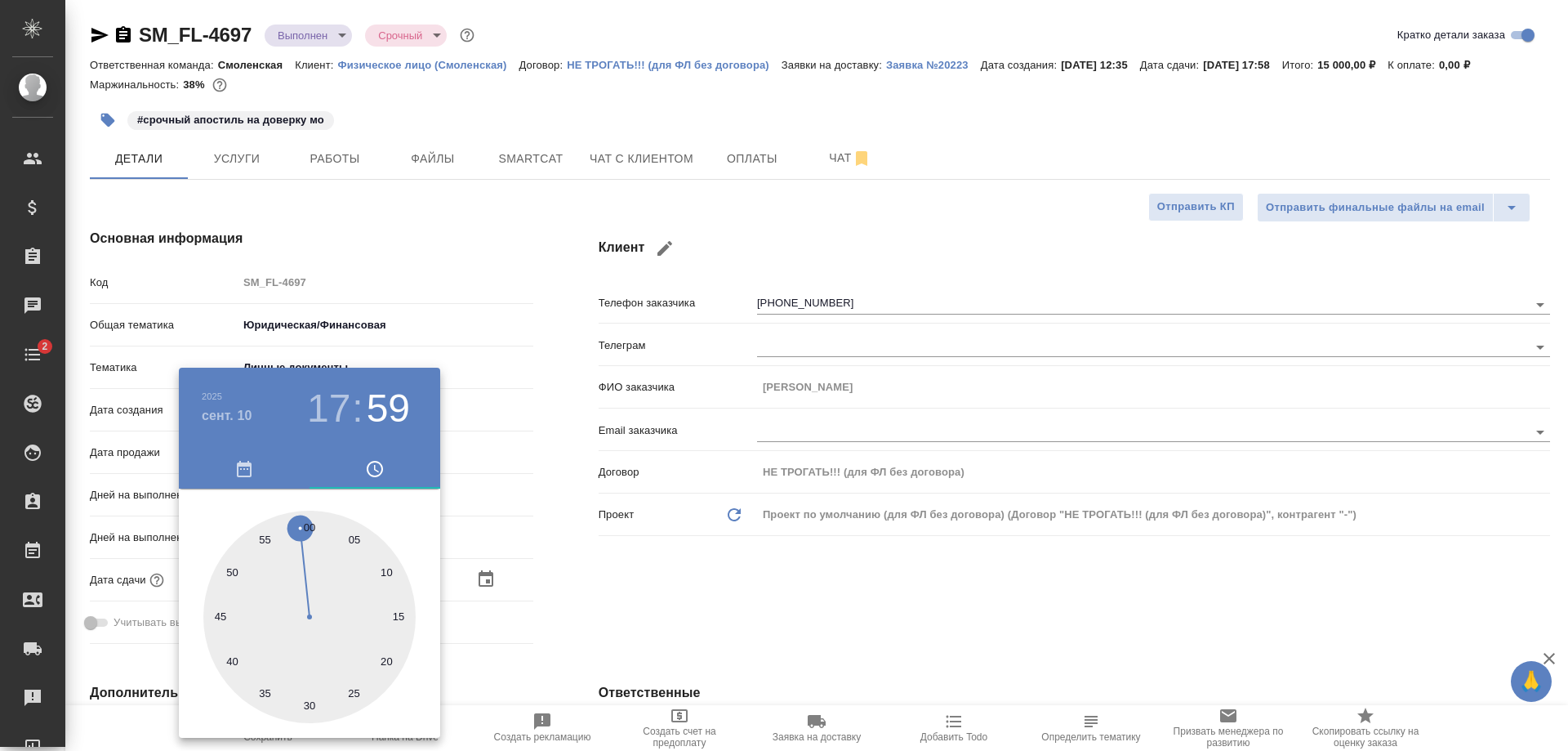
type textarea "x"
click at [574, 494] on div at bounding box center [784, 376] width 1568 height 751
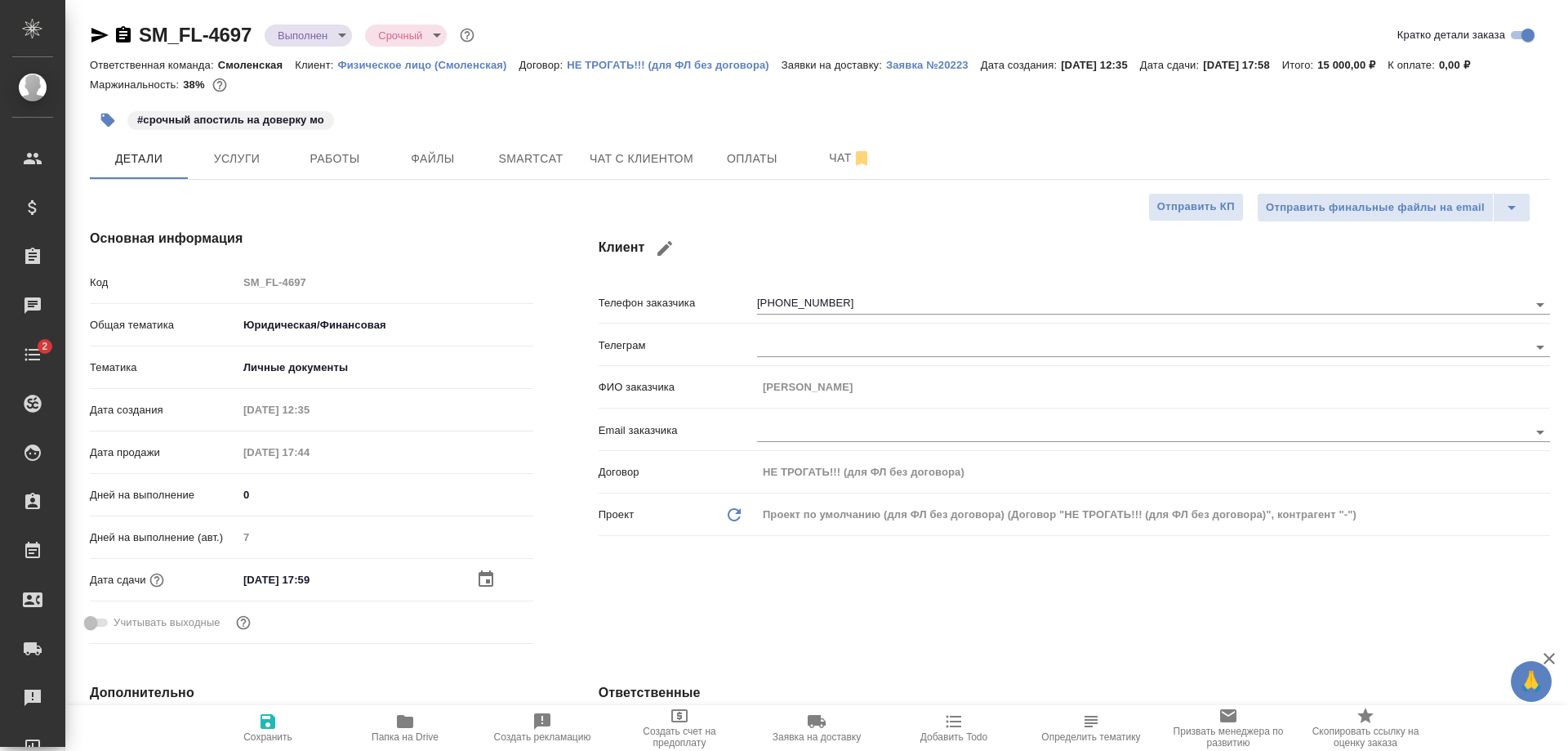
click at [272, 733] on span "Сохранить" at bounding box center [267, 737] width 49 height 12
type textarea "x"
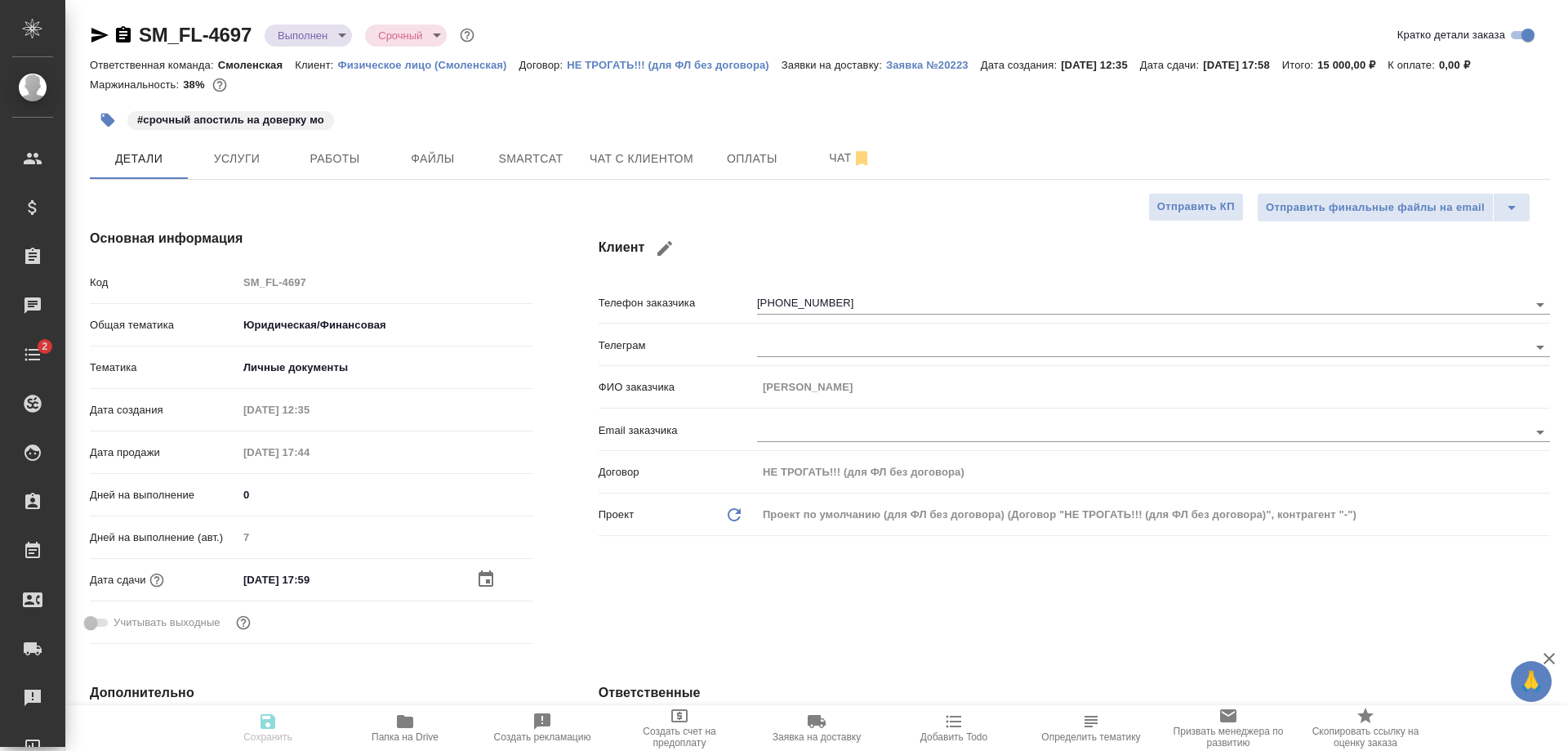
type textarea "x"
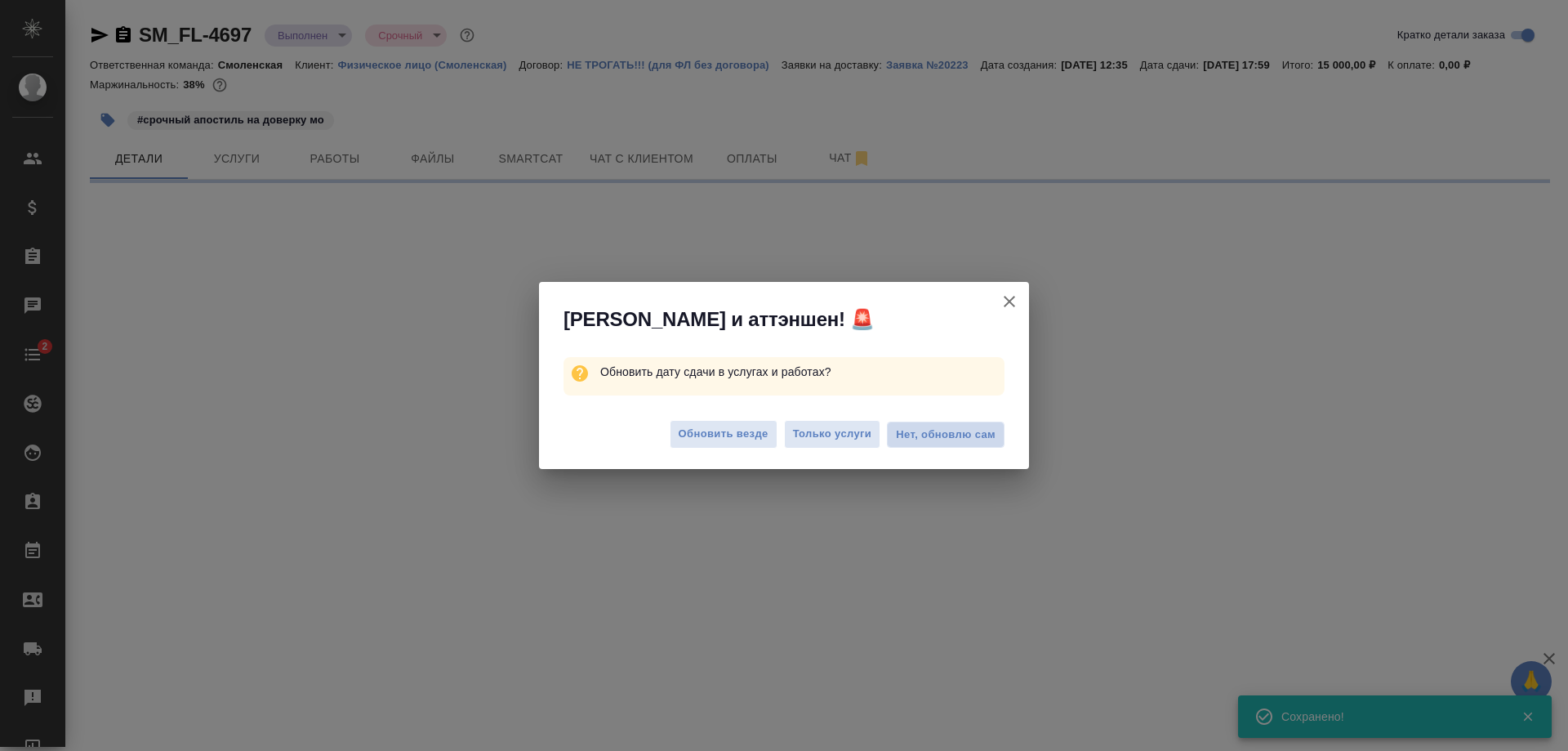
click at [929, 436] on span "Нет, обновлю сам" at bounding box center [946, 434] width 99 height 16
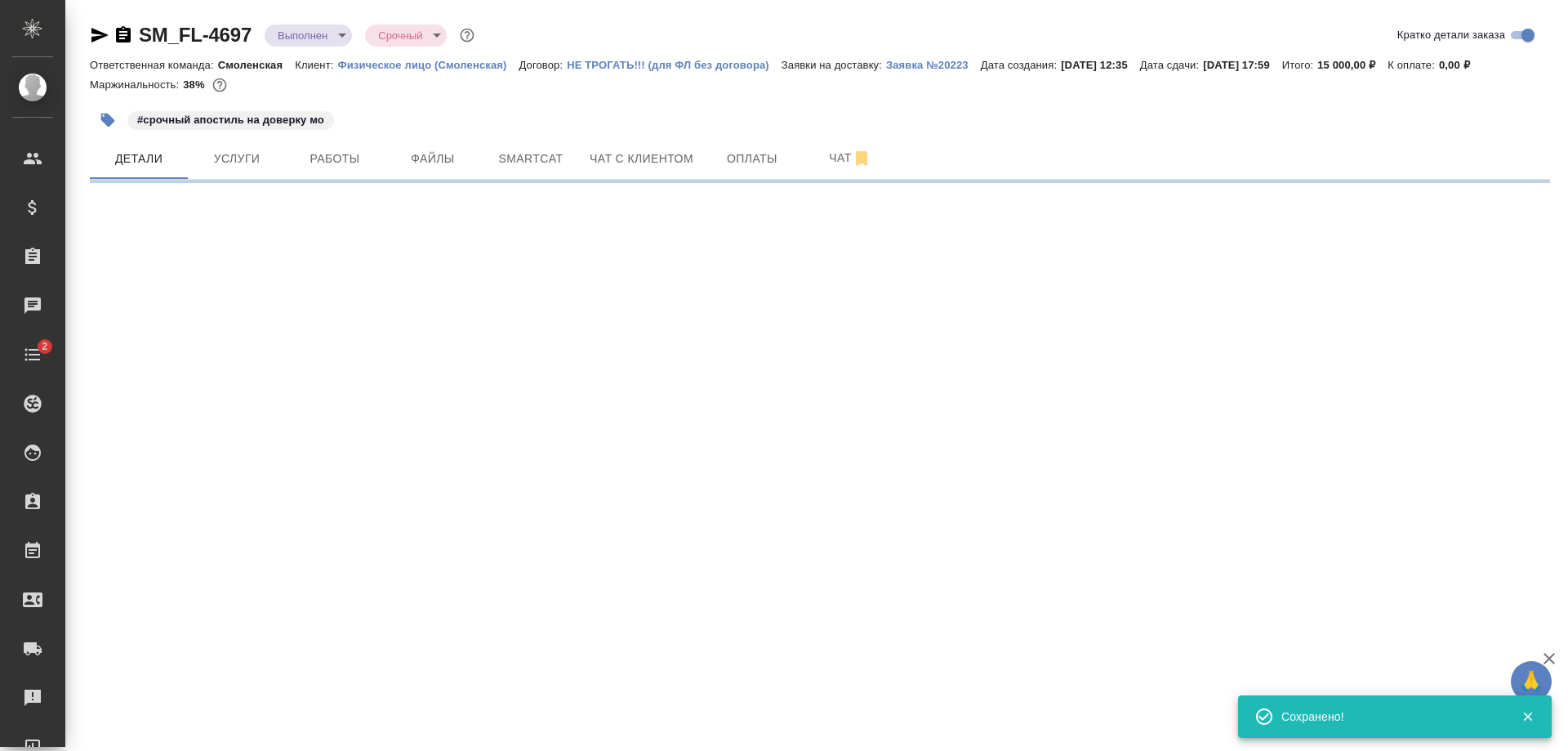
select select "RU"
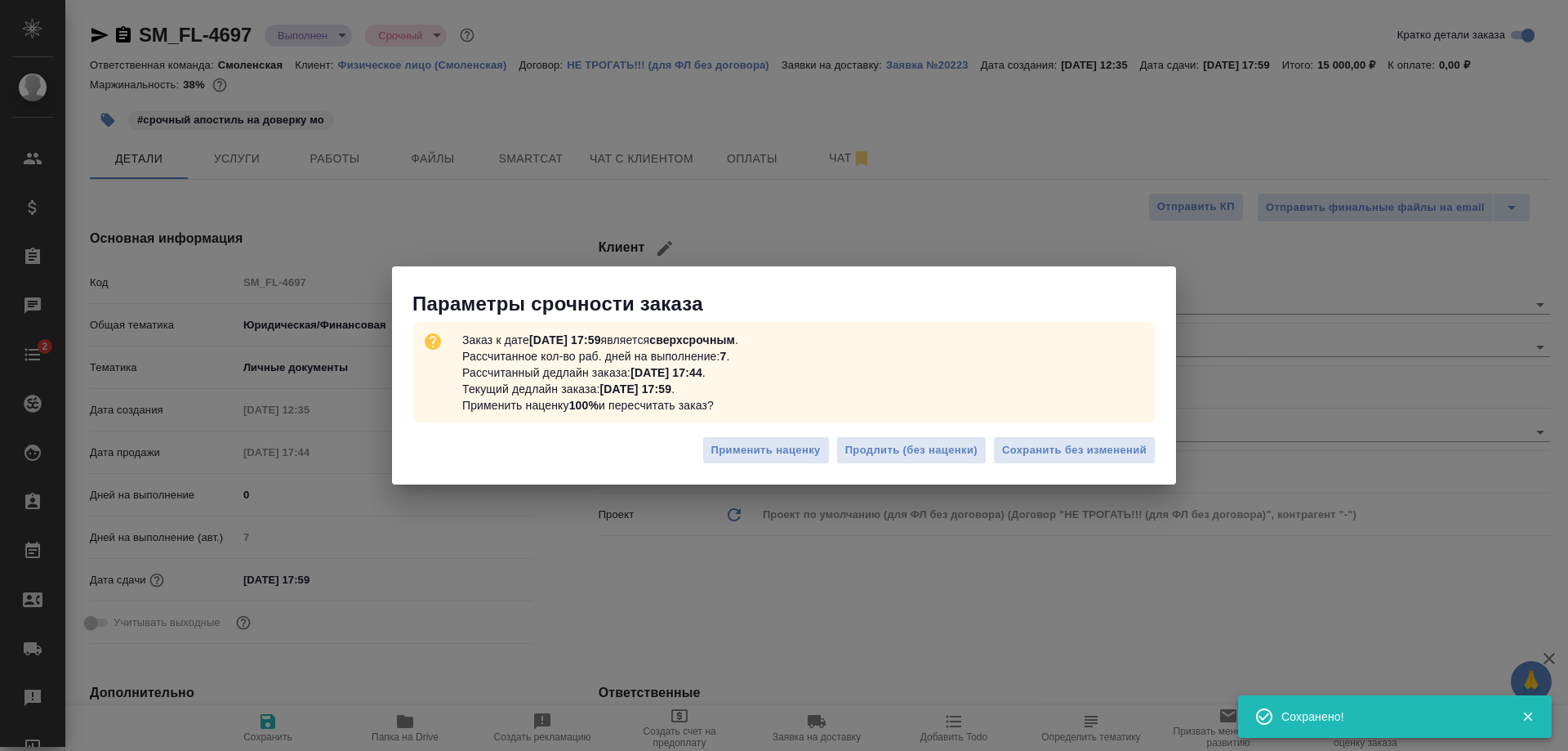
type textarea "x"
click at [1060, 447] on span "Сохранить без изменений" at bounding box center [1074, 450] width 145 height 19
type textarea "x"
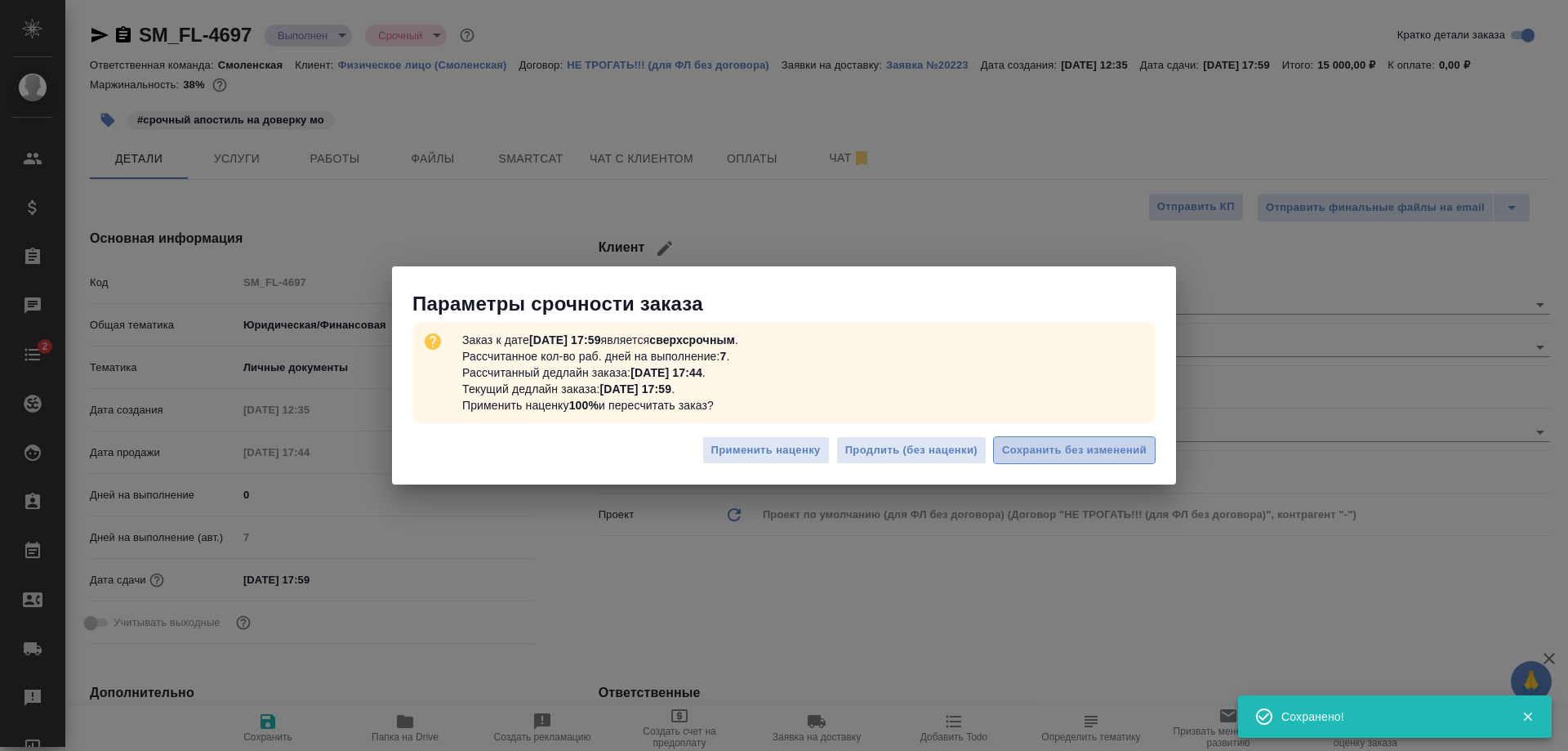
type textarea "x"
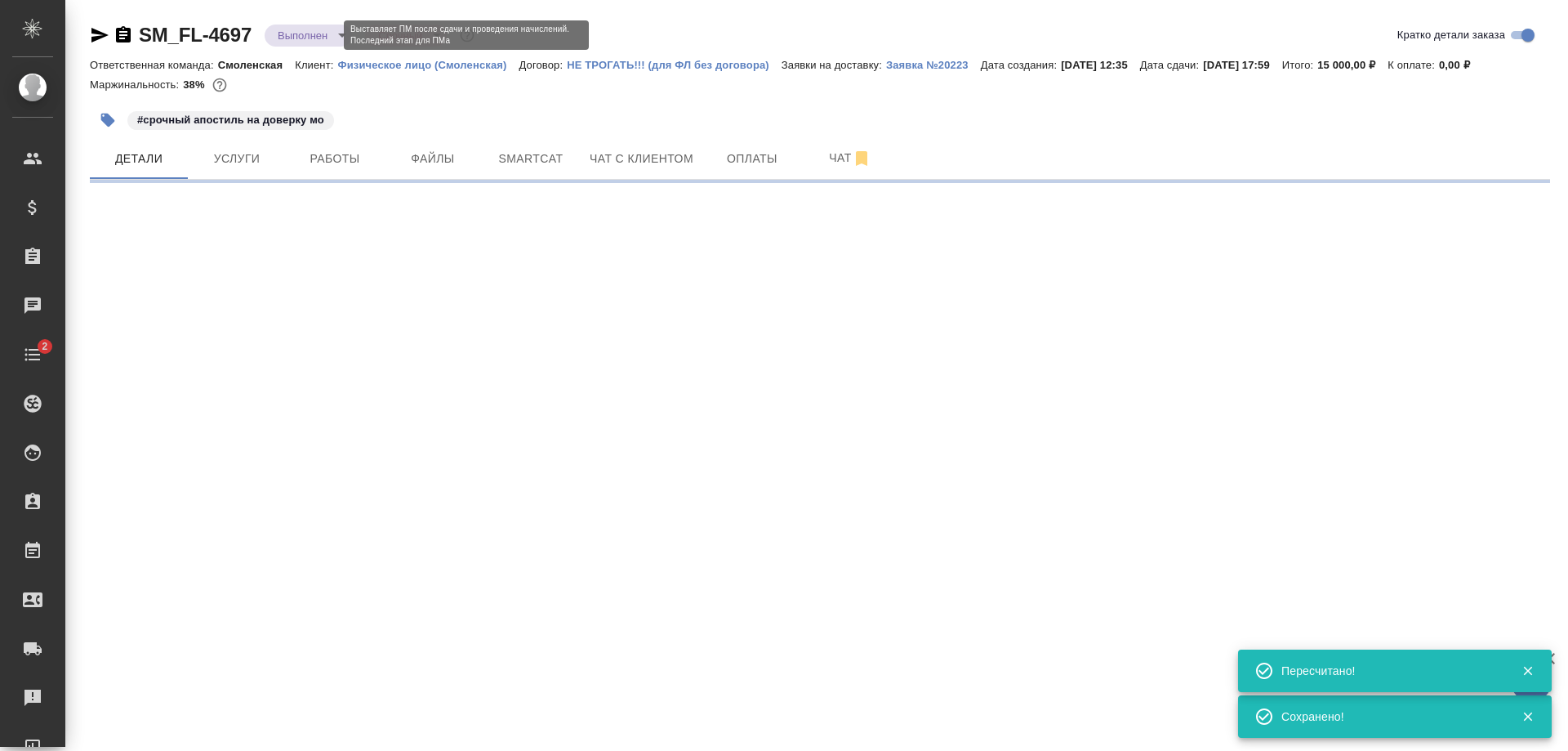
select select "RU"
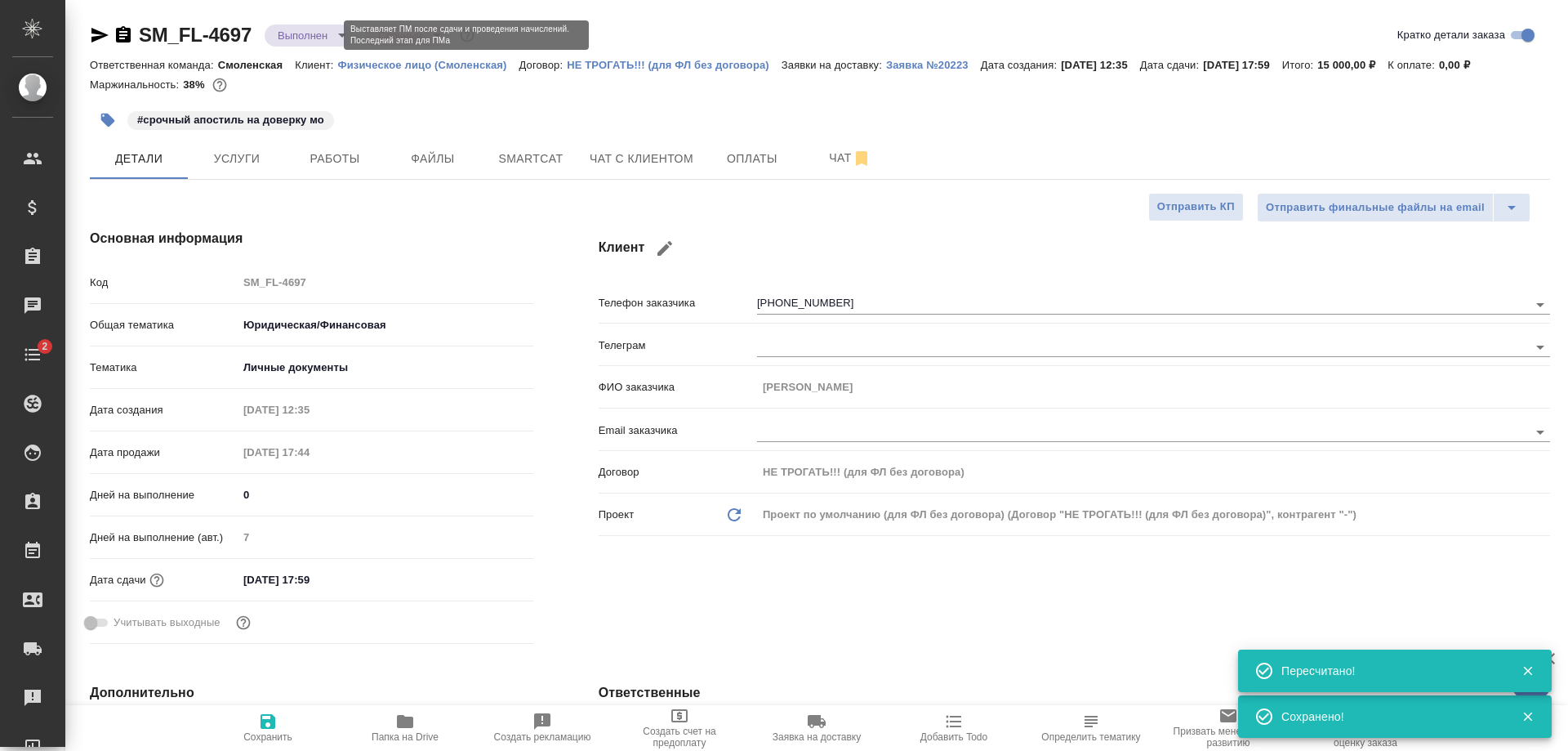
type textarea "x"
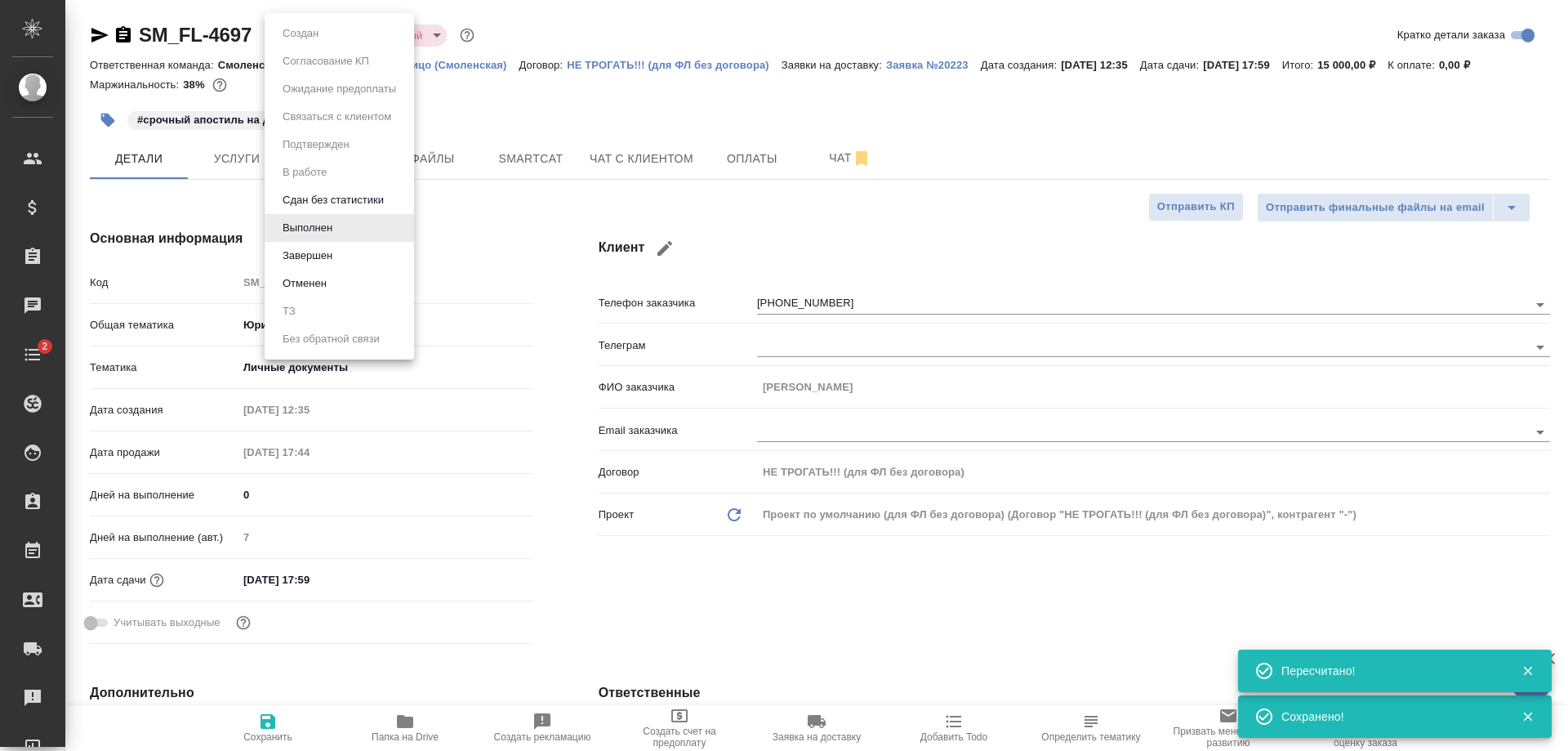
click at [282, 31] on body "🙏 .cls-1 fill:#fff; AWATERA Shulgina Anna Клиенты Спецификации Заказы 0 Чаты 2 …" at bounding box center [784, 376] width 1568 height 751
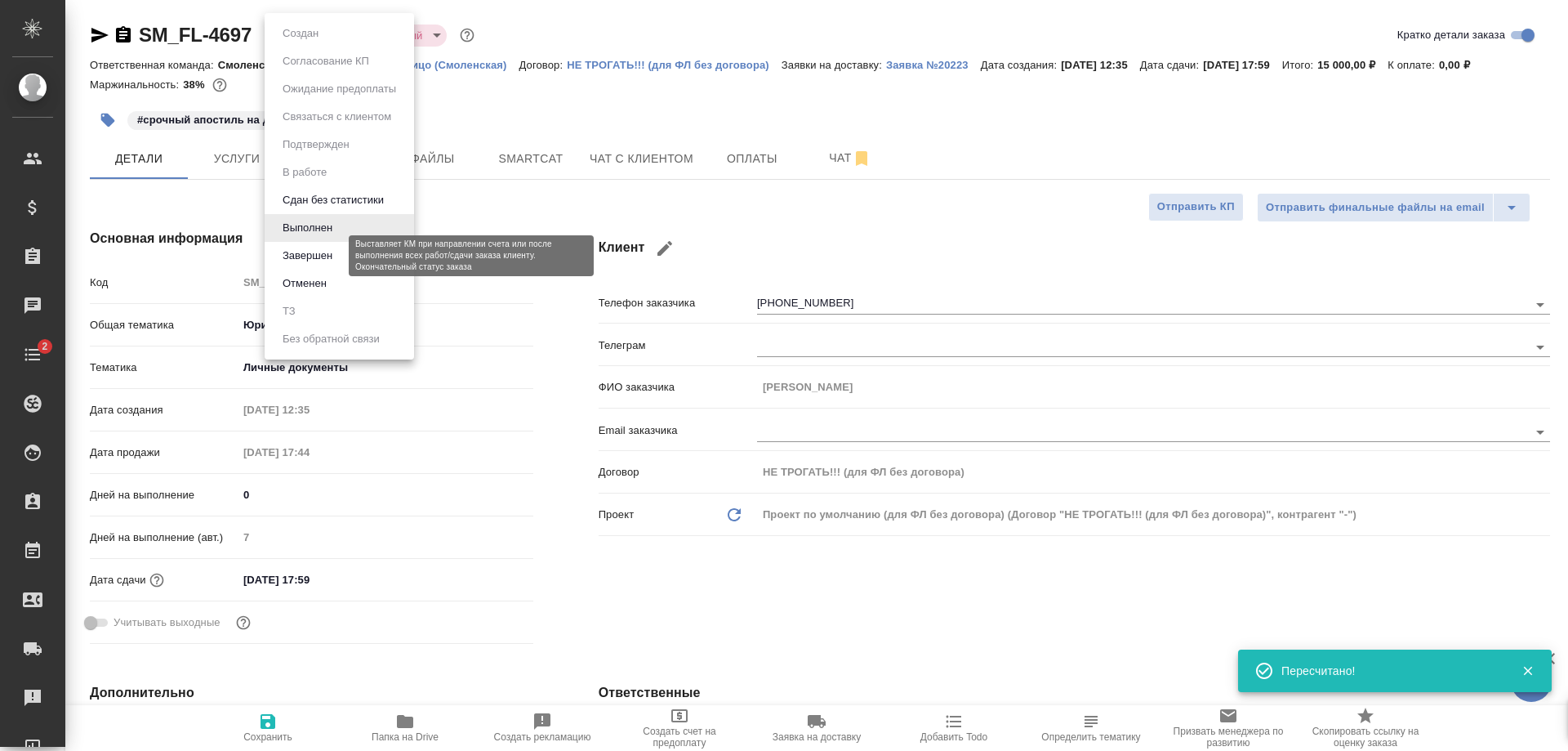
click at [295, 252] on button "Завершен" at bounding box center [307, 256] width 59 height 18
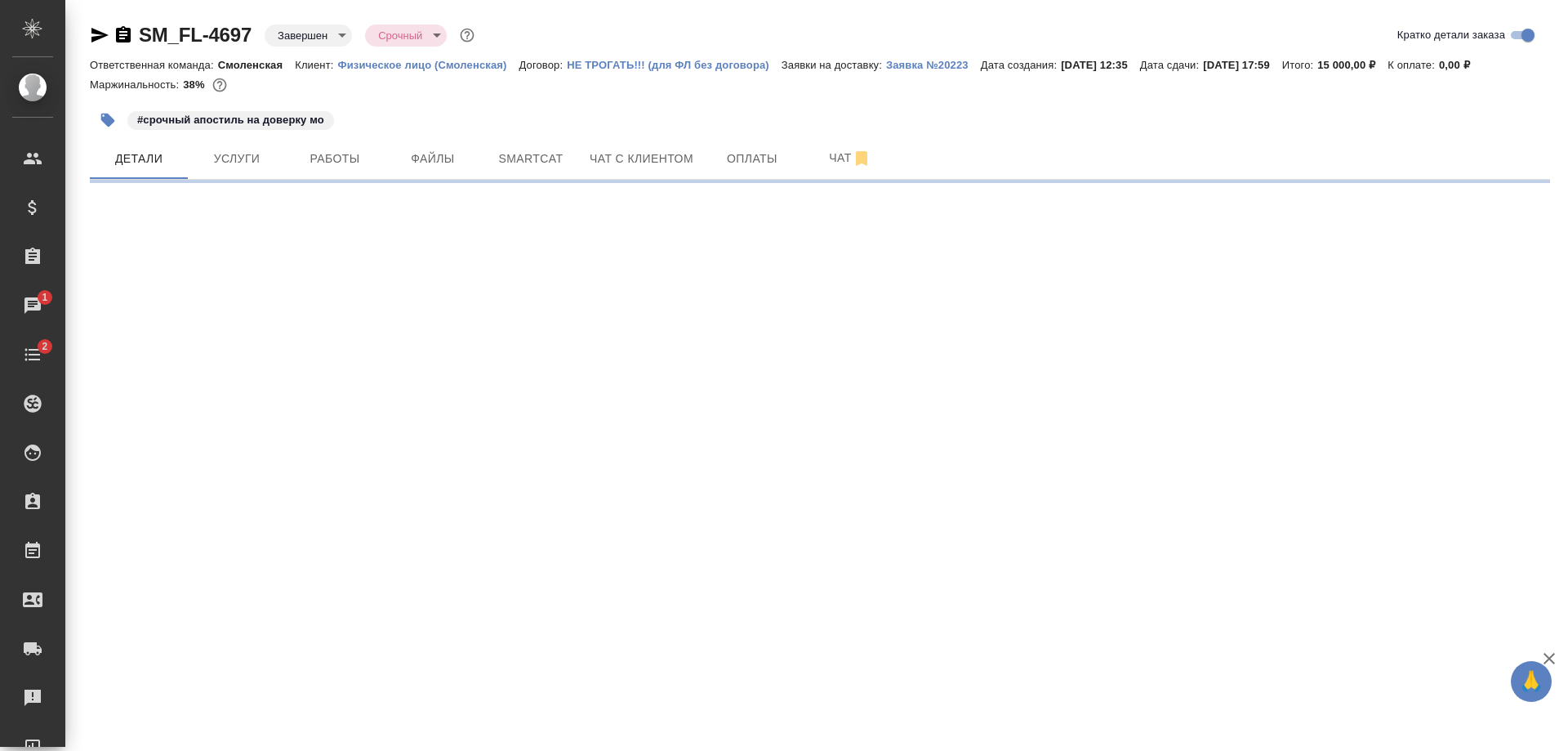
select select "RU"
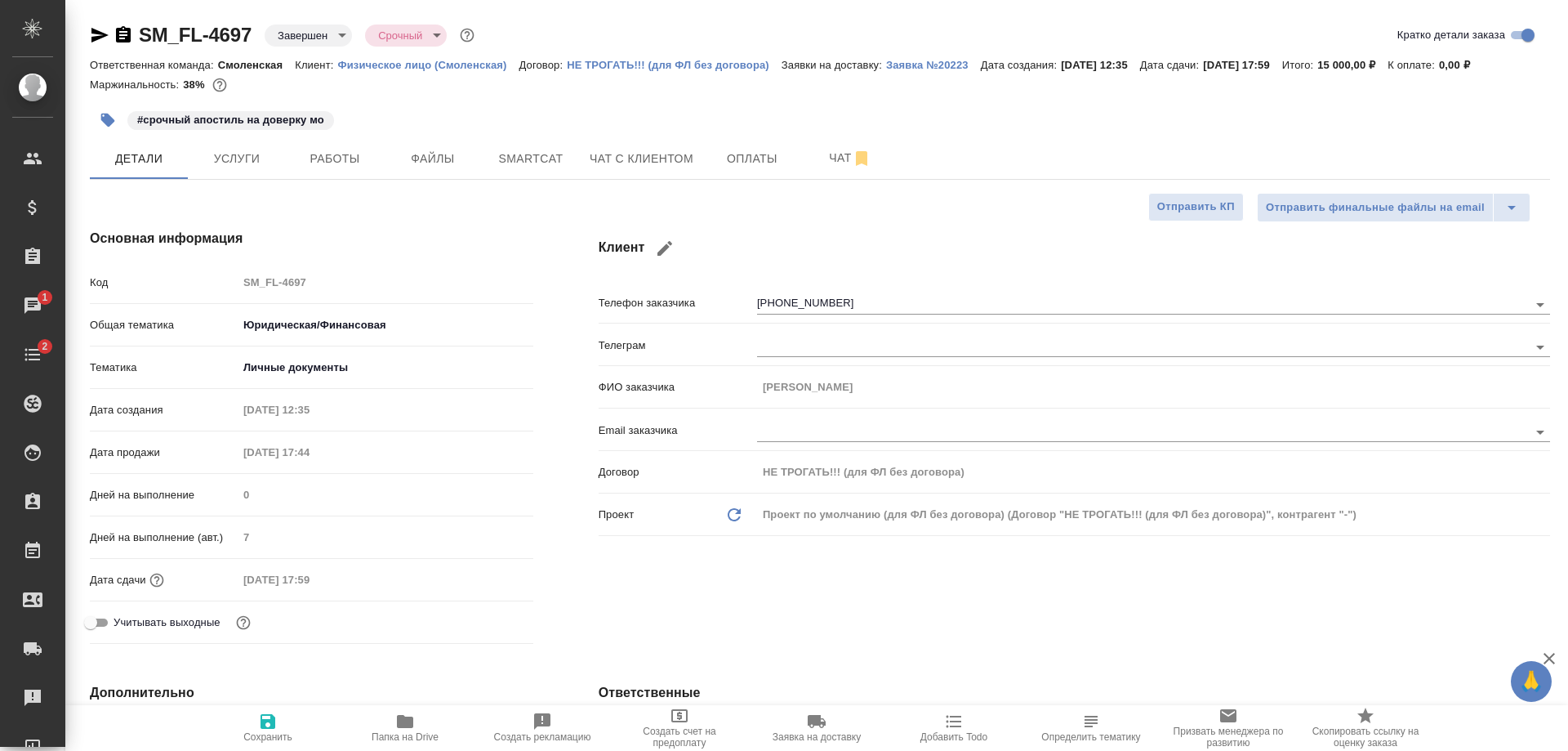
type textarea "x"
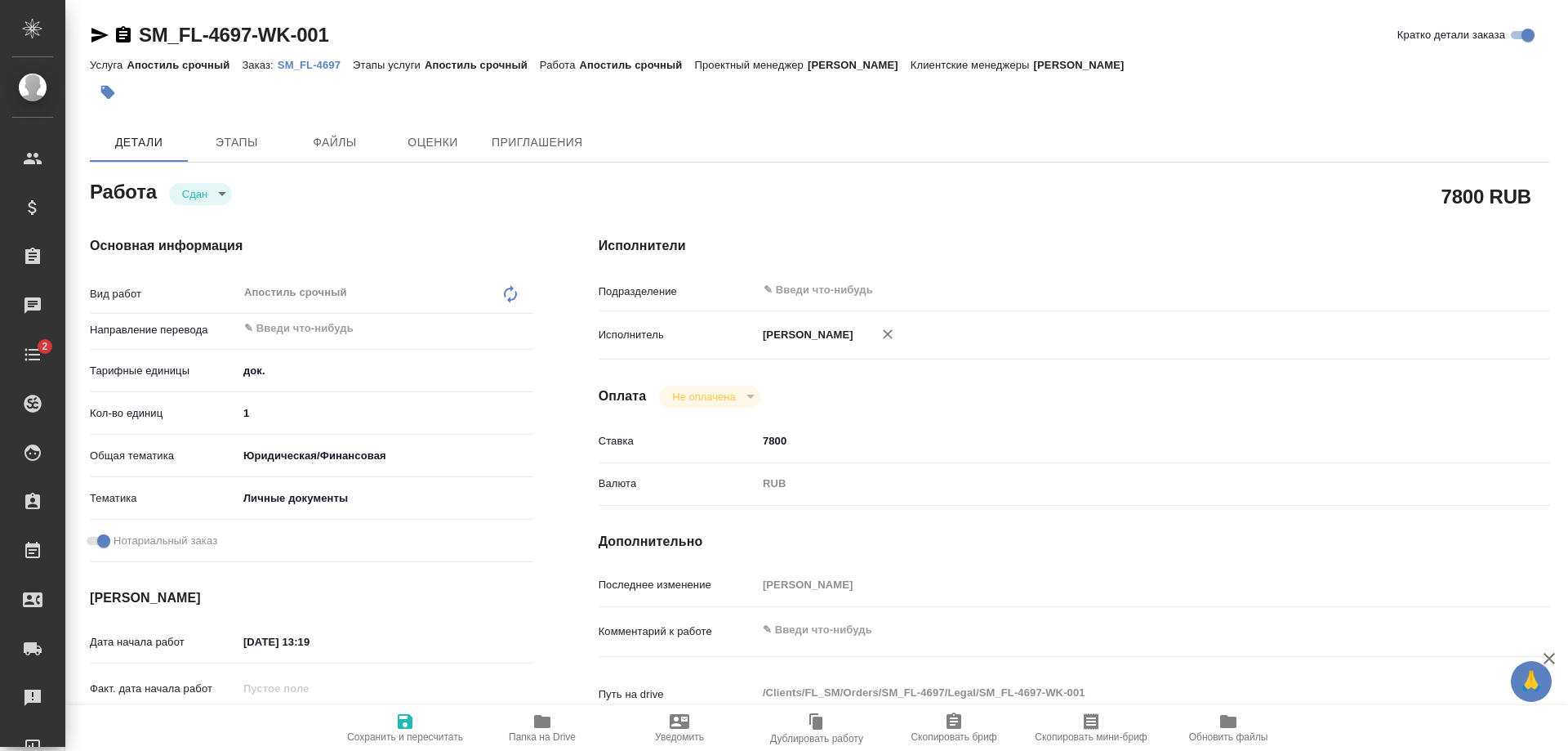
type textarea "x"
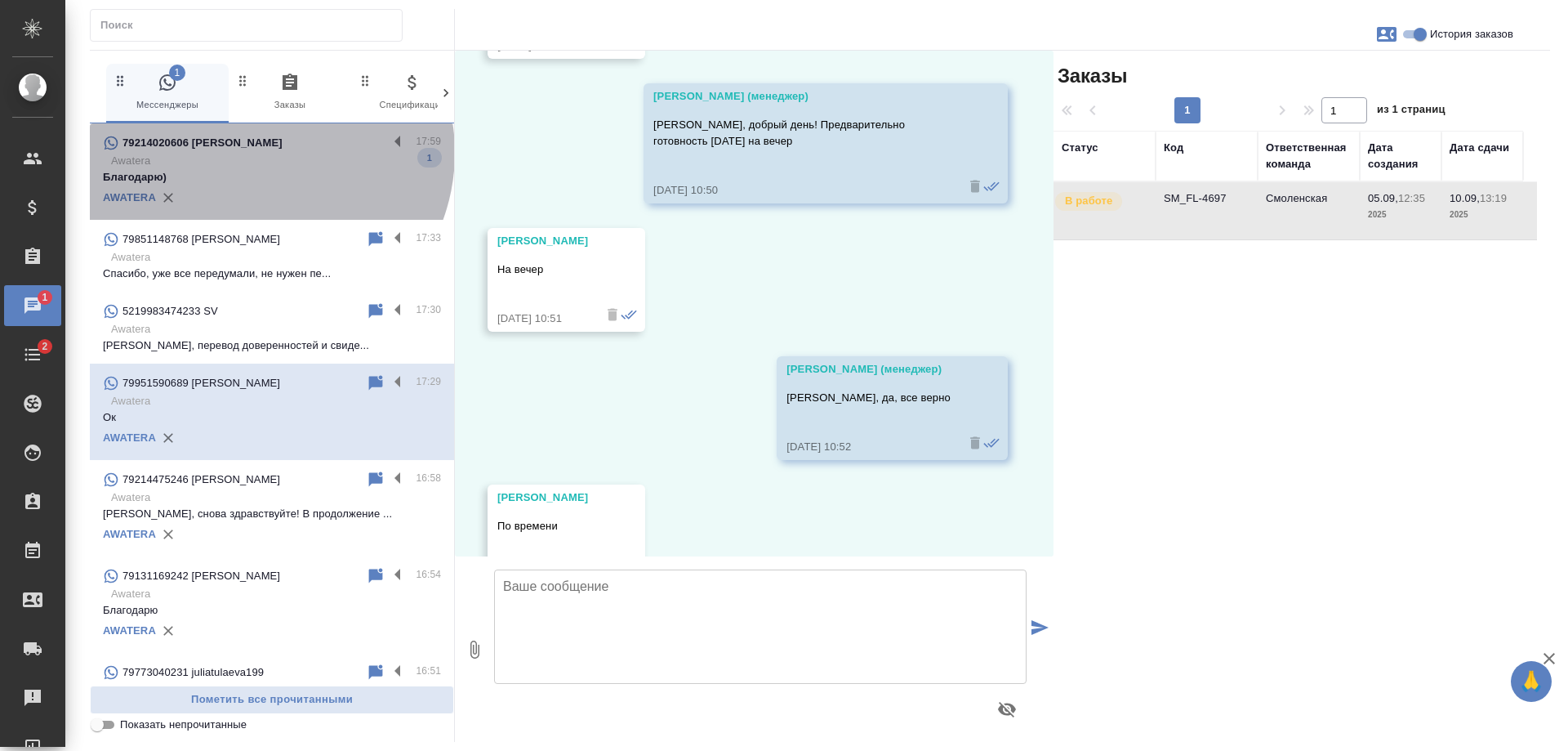
click at [260, 153] on p "Awatera" at bounding box center [276, 161] width 330 height 16
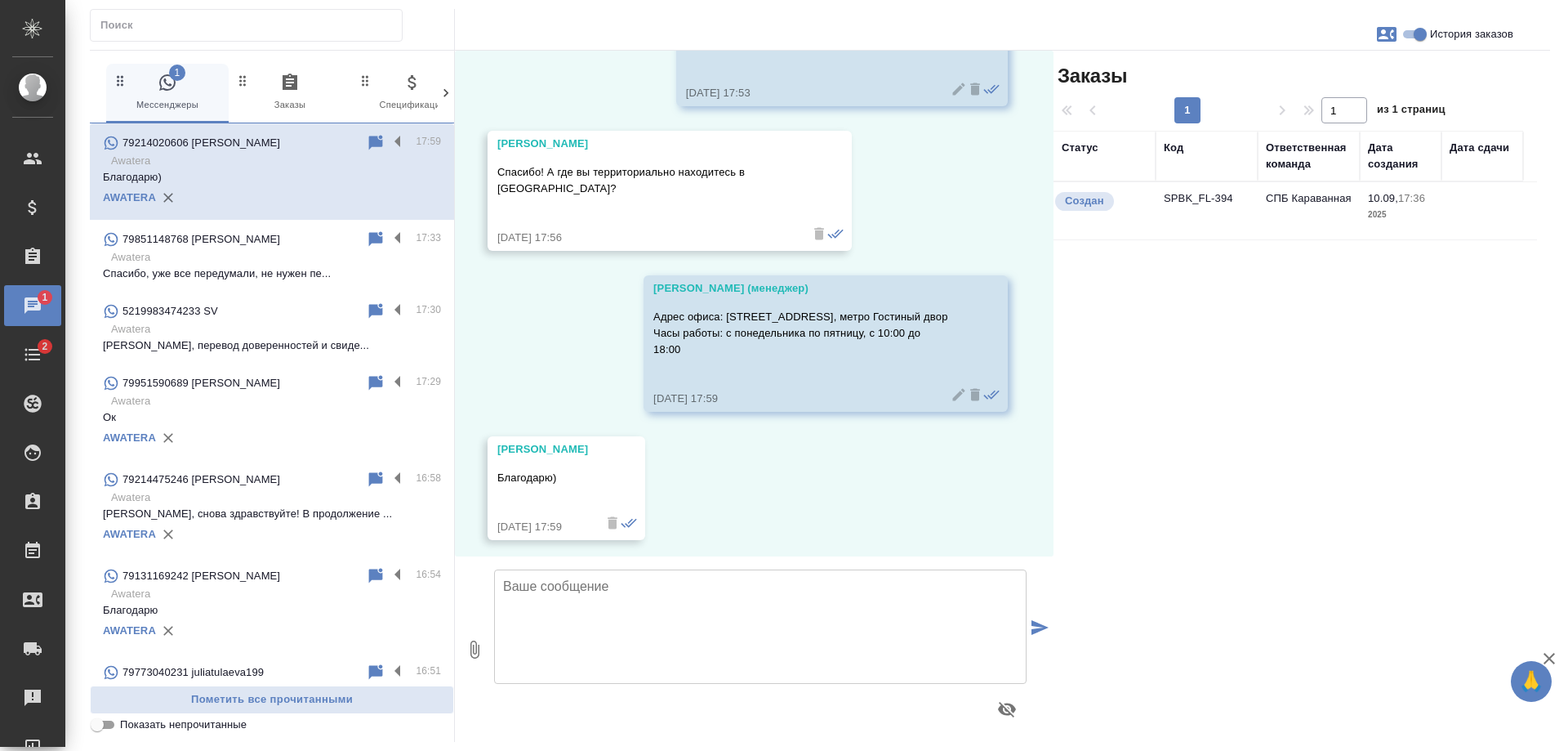
scroll to position [564, 0]
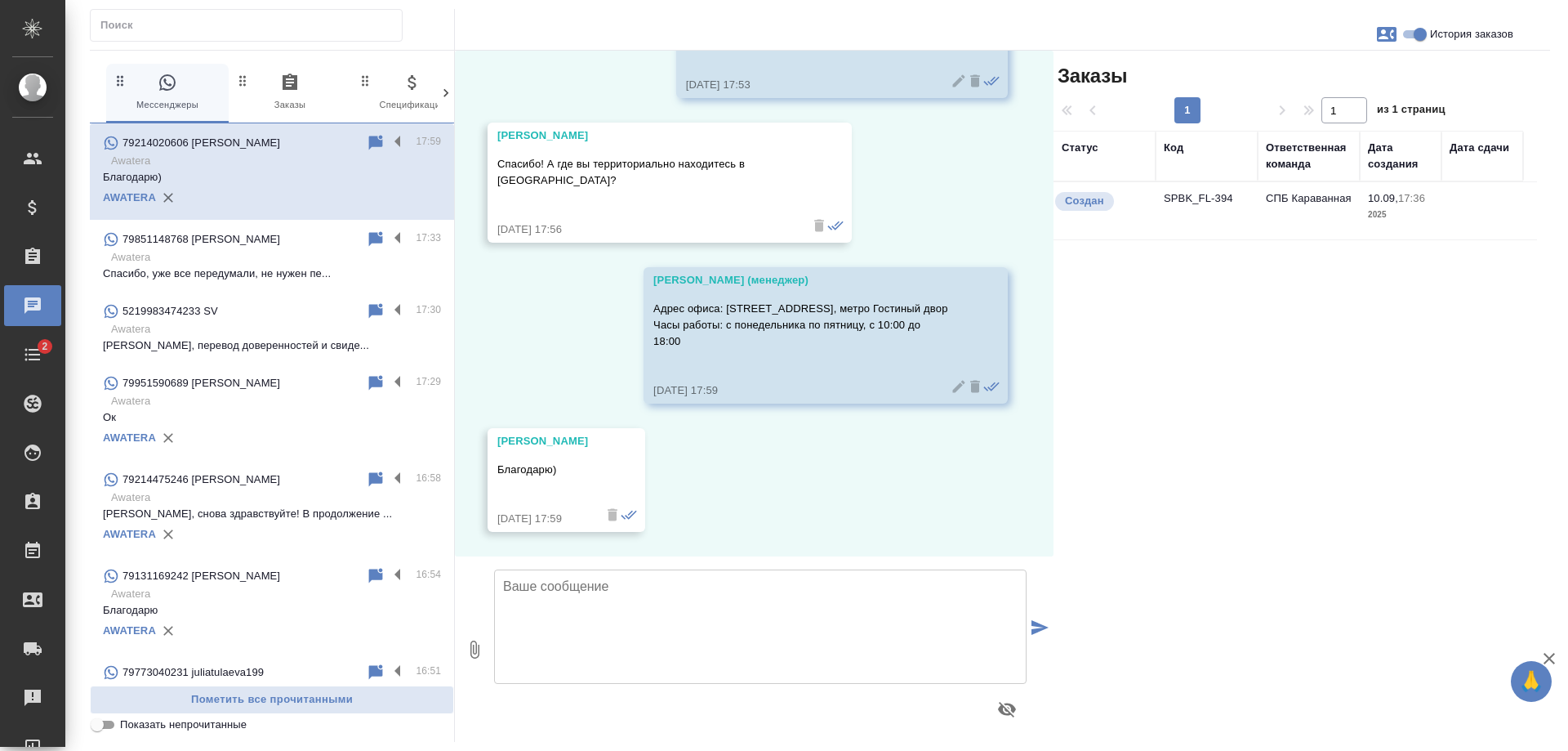
click at [1440, 41] on span "История заказов" at bounding box center [1472, 34] width 83 height 16
click at [1440, 41] on input "История заказов" at bounding box center [1420, 35] width 59 height 20
checkbox input "false"
